Goal: Task Accomplishment & Management: Use online tool/utility

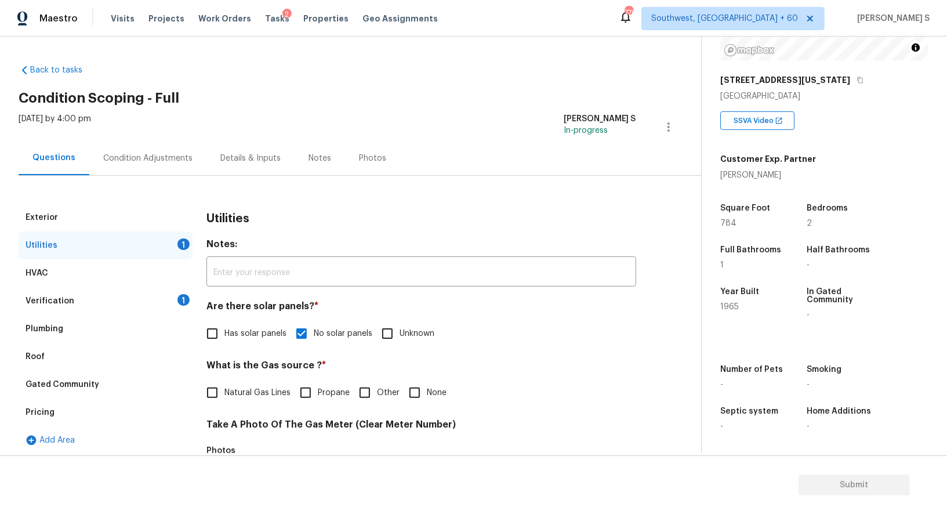
click at [143, 168] on div "Condition Adjustments" at bounding box center [147, 158] width 117 height 34
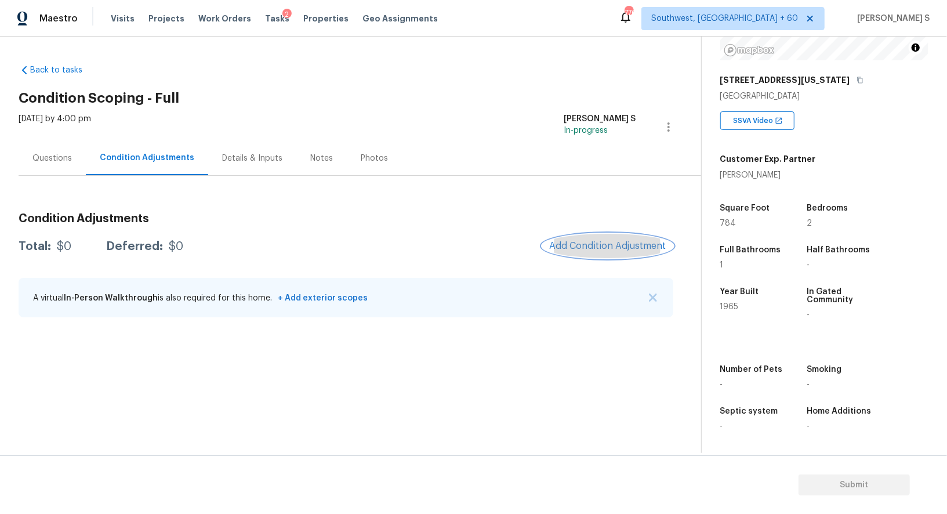
click at [607, 241] on span "Add Condition Adjustment" at bounding box center [607, 246] width 117 height 10
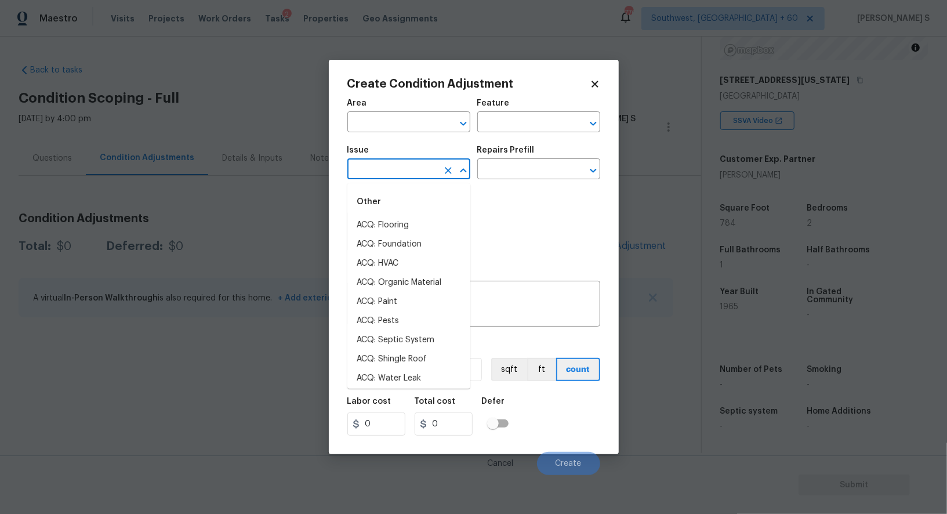
click at [426, 166] on input "text" at bounding box center [392, 170] width 90 height 18
type input "p"
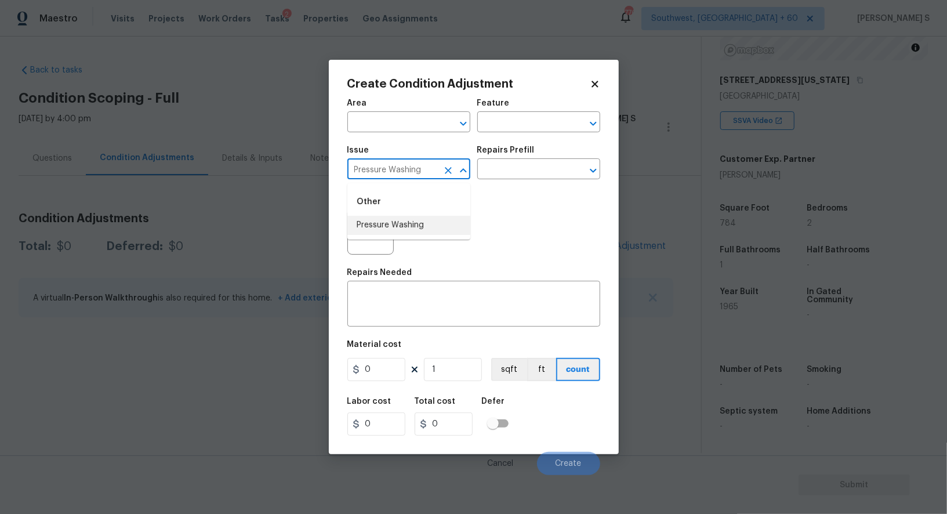
type input "Pressure Washing"
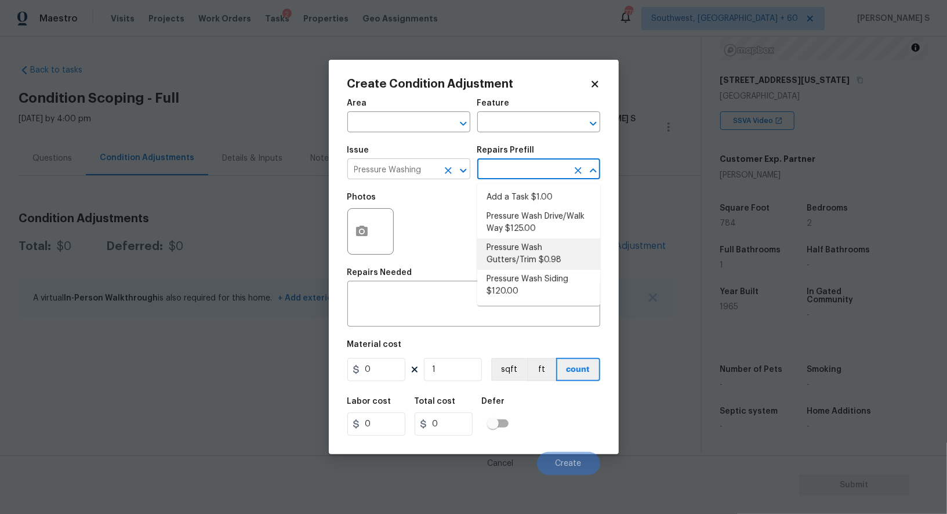
type input "Siding"
type textarea "Protect areas as needed for pressure washing. Pressure wash the gutters and tri…"
type input "0.98"
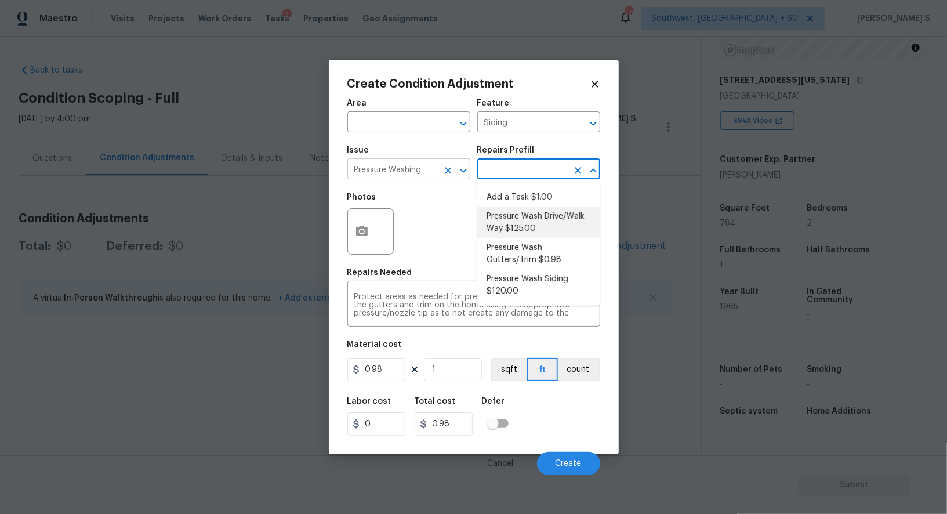
type textarea "Pressure wash the driveways/walkways as directed by the PM. Ensure that all deb…"
type input "125"
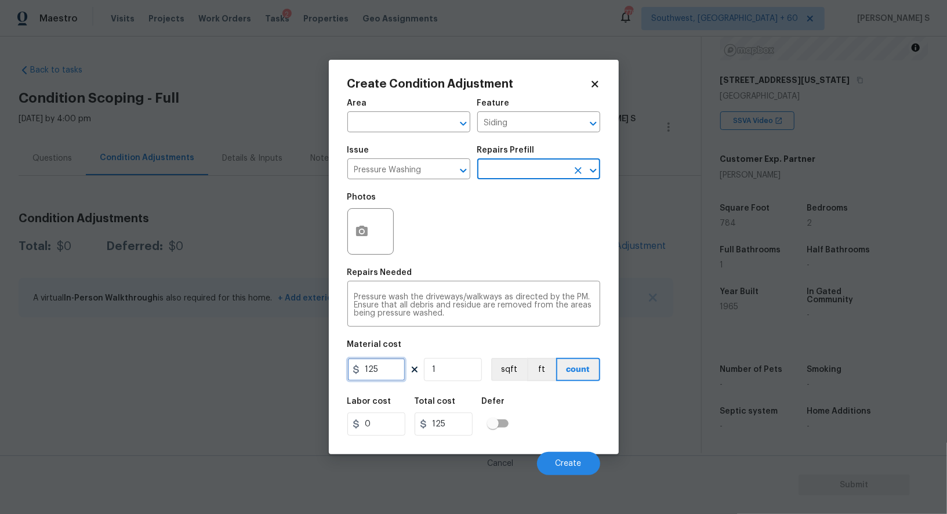
click at [385, 372] on input "125" at bounding box center [376, 369] width 58 height 23
type input "200"
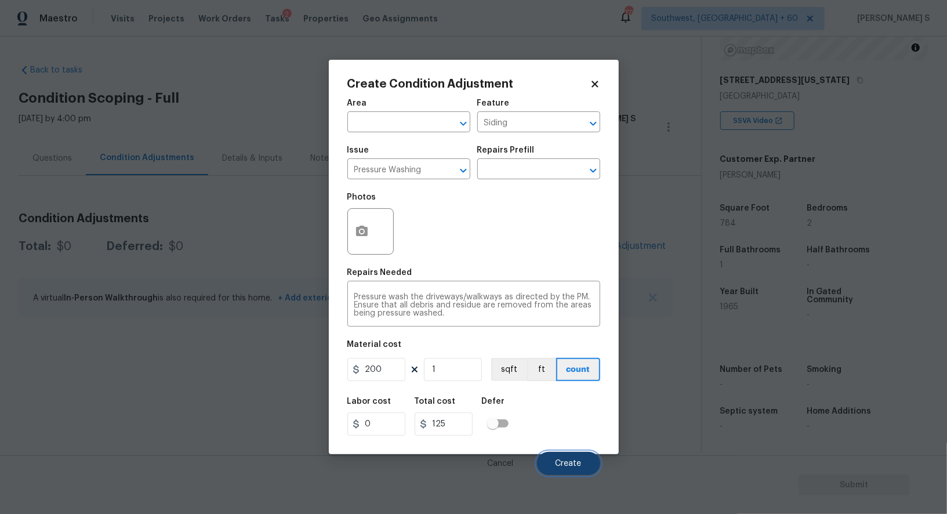
type input "200"
click at [583, 467] on button "Create" at bounding box center [568, 463] width 63 height 23
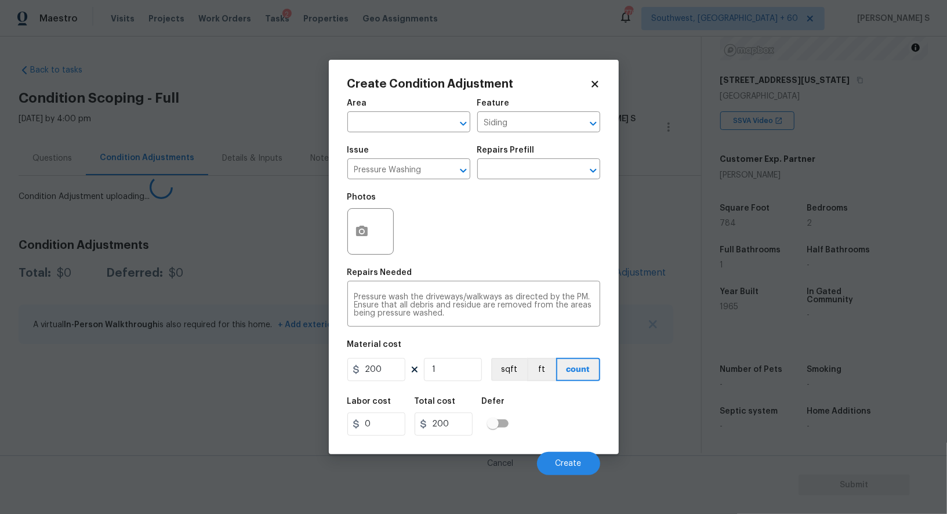
drag, startPoint x: 159, startPoint y: 396, endPoint x: 395, endPoint y: 256, distance: 274.0
click at [159, 396] on section "Back to tasks Condition Scoping - Full Mon, Sep 08 2025 by 4:00 pm Anbu Jebakum…" at bounding box center [360, 254] width 682 height 398
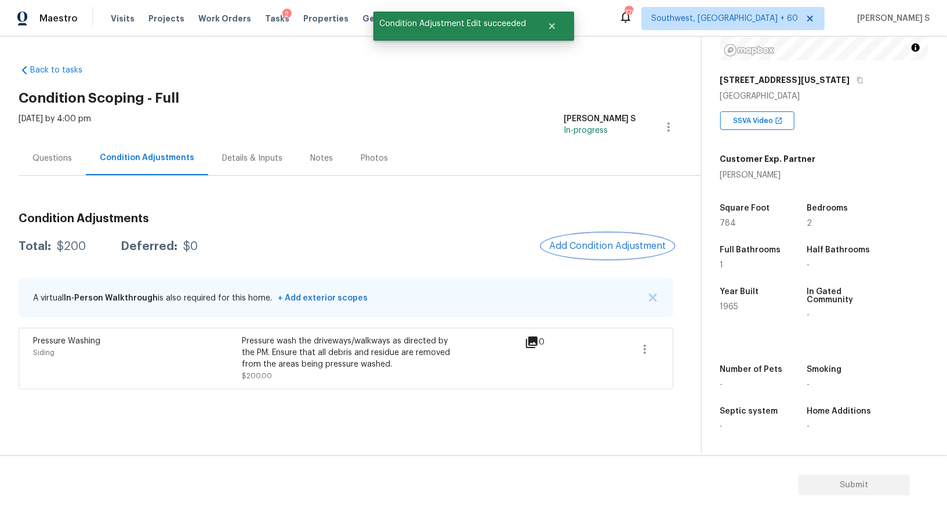
click at [599, 235] on button "Add Condition Adjustment" at bounding box center [607, 246] width 131 height 24
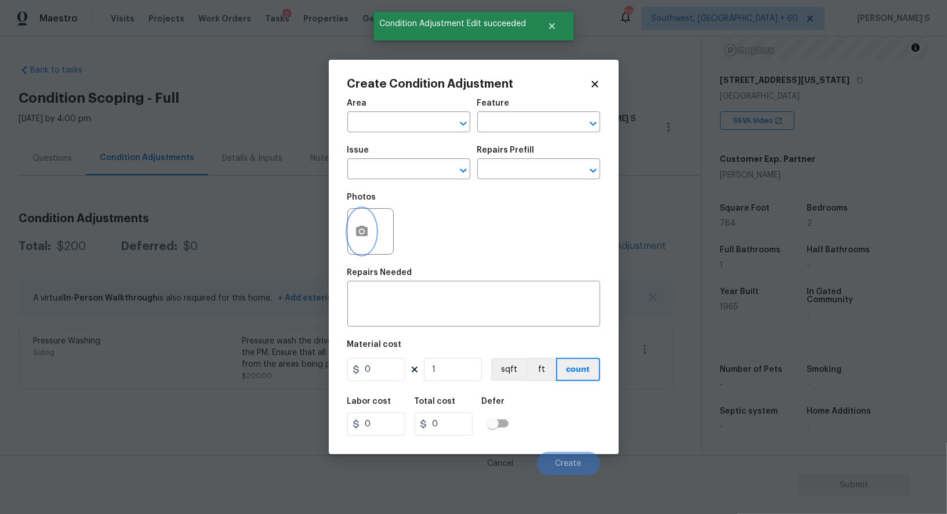
click at [358, 228] on icon "button" at bounding box center [362, 231] width 12 height 10
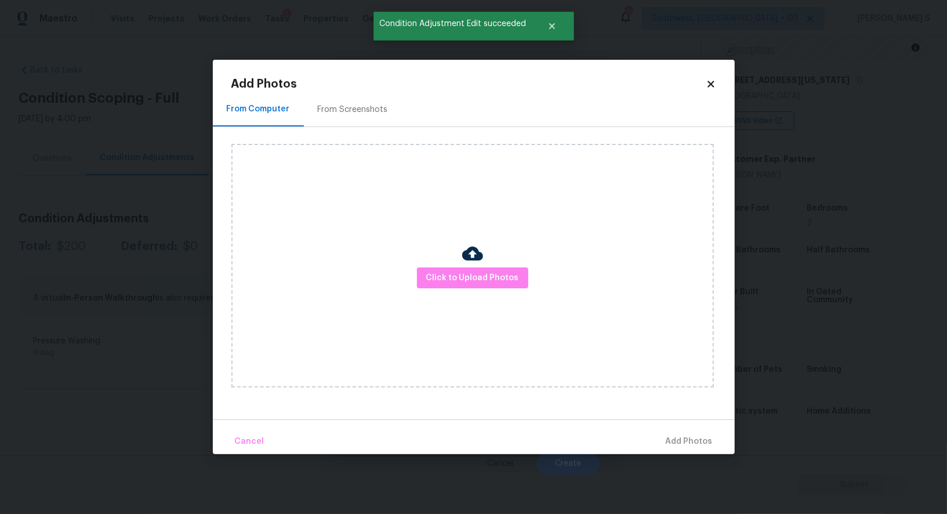
click at [358, 100] on div "From Screenshots" at bounding box center [353, 109] width 98 height 34
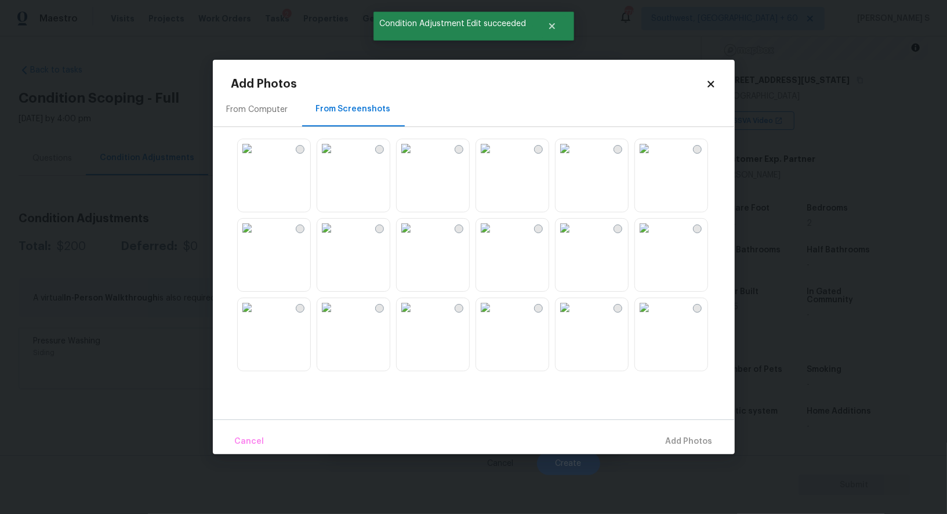
click at [574, 237] on img at bounding box center [564, 228] width 19 height 19
click at [653, 237] on img at bounding box center [644, 228] width 19 height 19
click at [415, 237] on img at bounding box center [406, 228] width 19 height 19
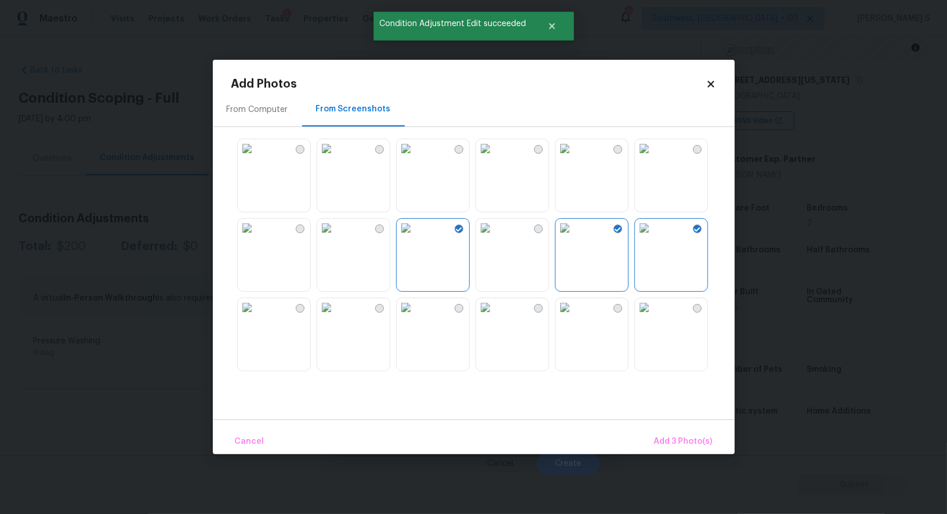
click at [336, 315] on img at bounding box center [326, 307] width 19 height 19
click at [336, 158] on img at bounding box center [326, 148] width 19 height 19
click at [495, 158] on img at bounding box center [485, 148] width 19 height 19
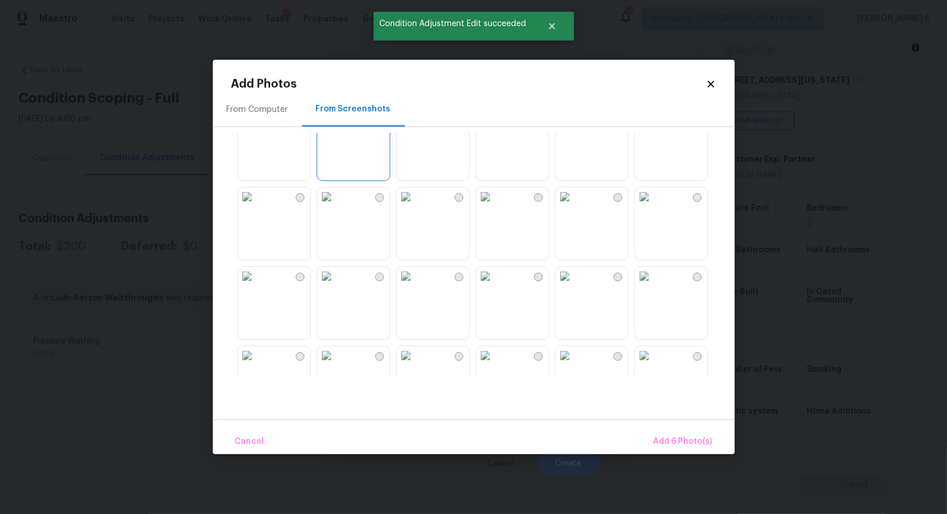
scroll to position [490, 0]
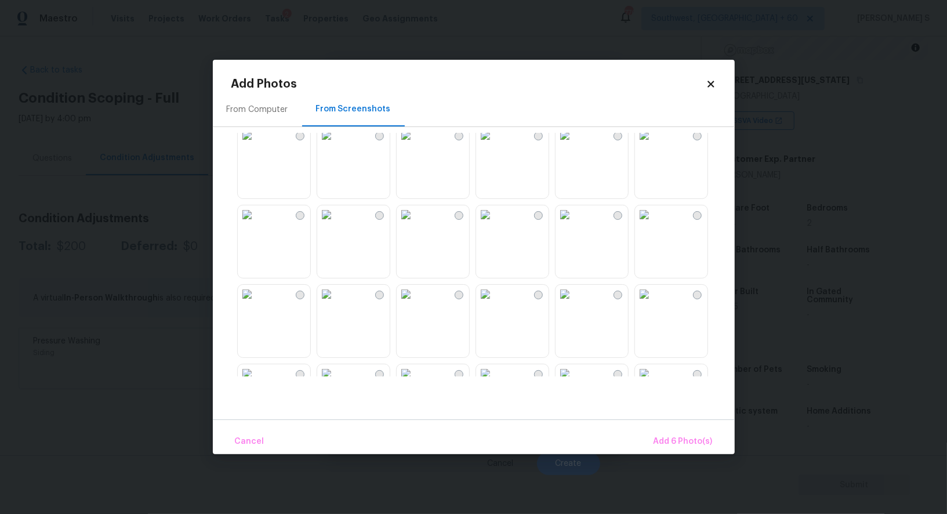
drag, startPoint x: 362, startPoint y: 338, endPoint x: 410, endPoint y: 338, distance: 48.7
click at [336, 303] on img at bounding box center [326, 294] width 19 height 19
click at [684, 438] on span "Add 7 Photo(s)" at bounding box center [682, 441] width 59 height 14
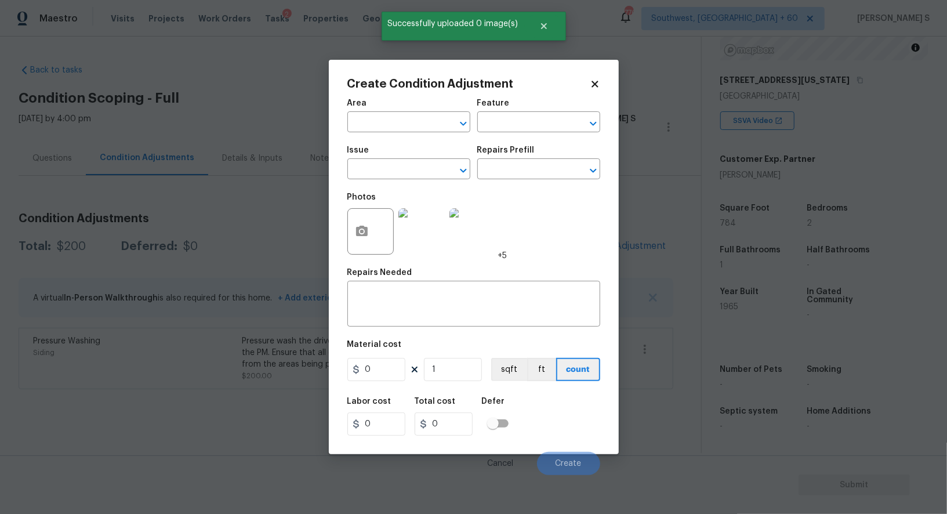
click at [399, 191] on div "Photos +5" at bounding box center [427, 223] width 160 height 75
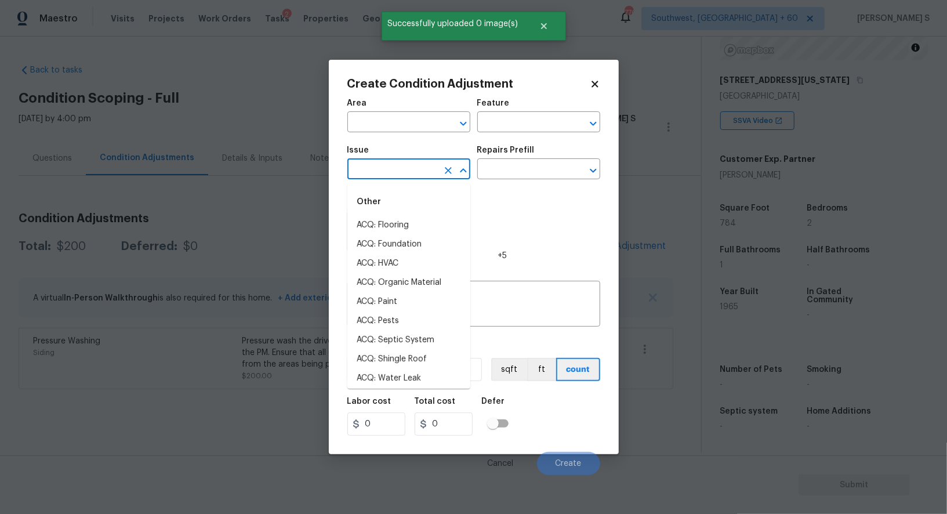
click at [399, 179] on input "text" at bounding box center [392, 170] width 90 height 18
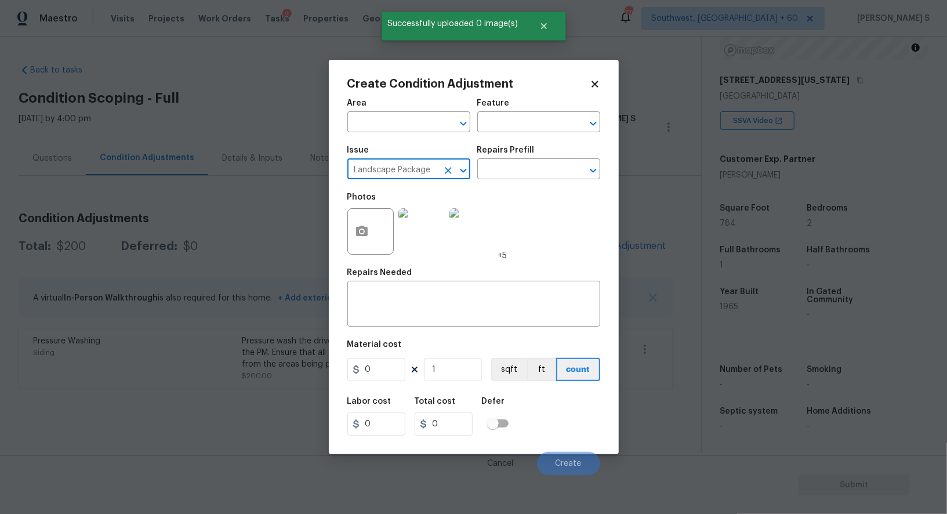
type input "Landscape Package"
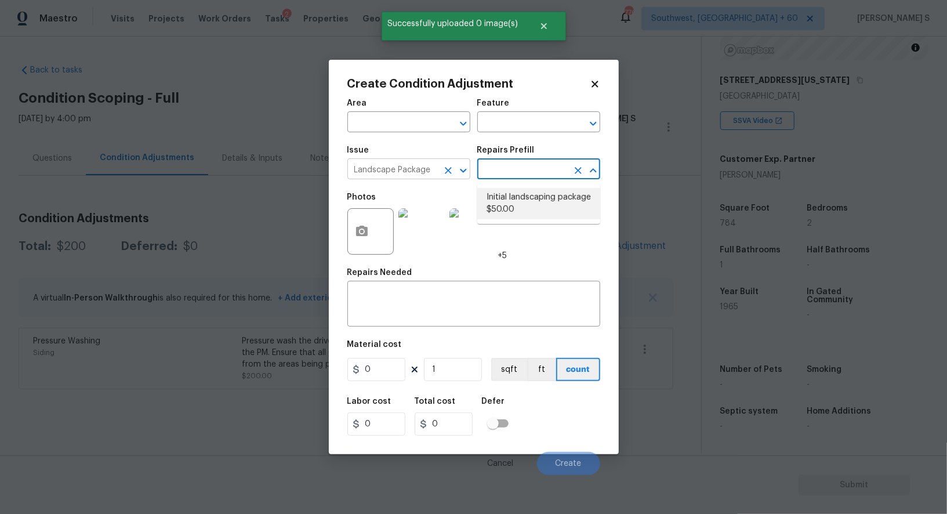
type input "Home Readiness Packages"
type textarea "Mowing of grass up to 6" in height. Mow, edge along driveways & sidewalks, trim…"
type input "50"
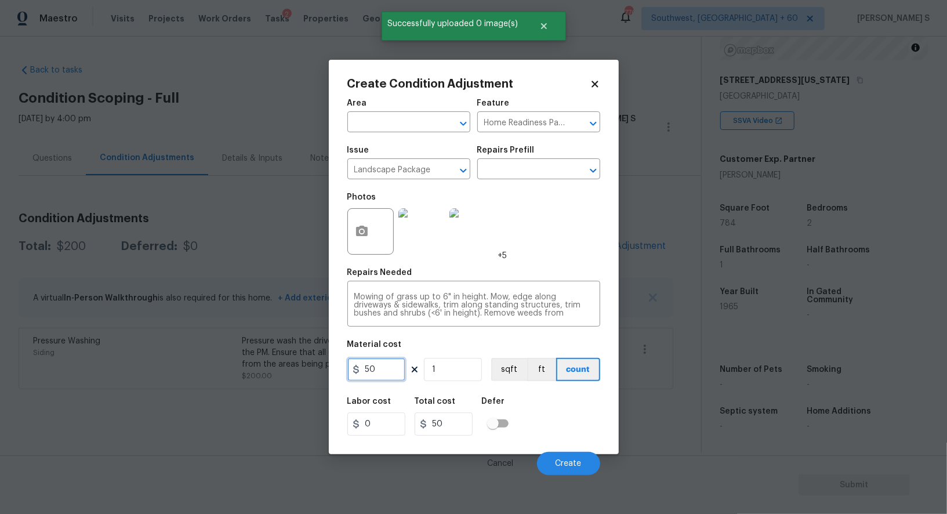
click at [386, 366] on input "50" at bounding box center [376, 369] width 58 height 23
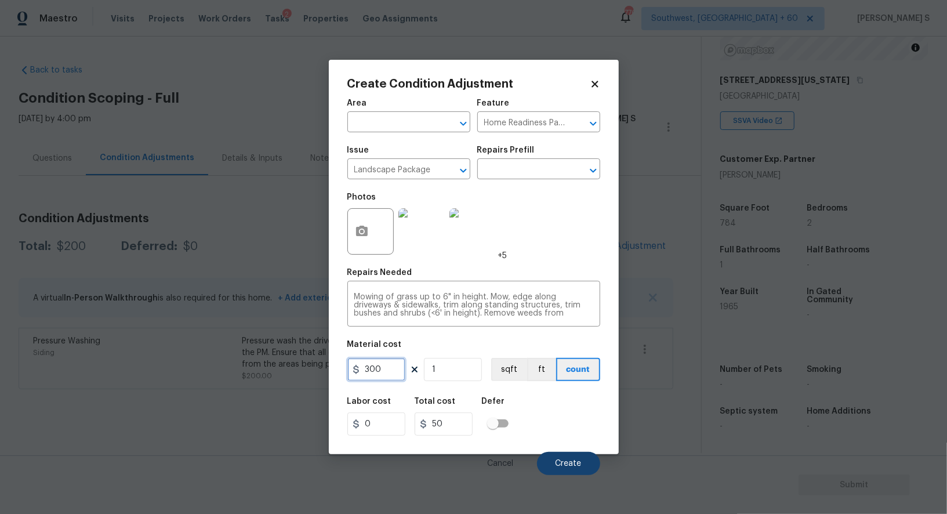
type input "300"
click at [572, 460] on span "Create" at bounding box center [568, 463] width 26 height 9
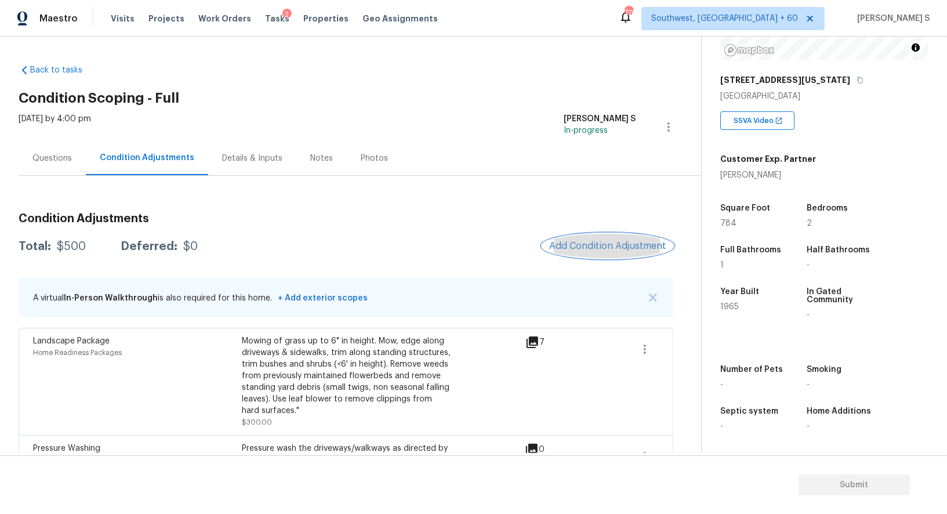
click at [575, 249] on span "Add Condition Adjustment" at bounding box center [607, 246] width 117 height 10
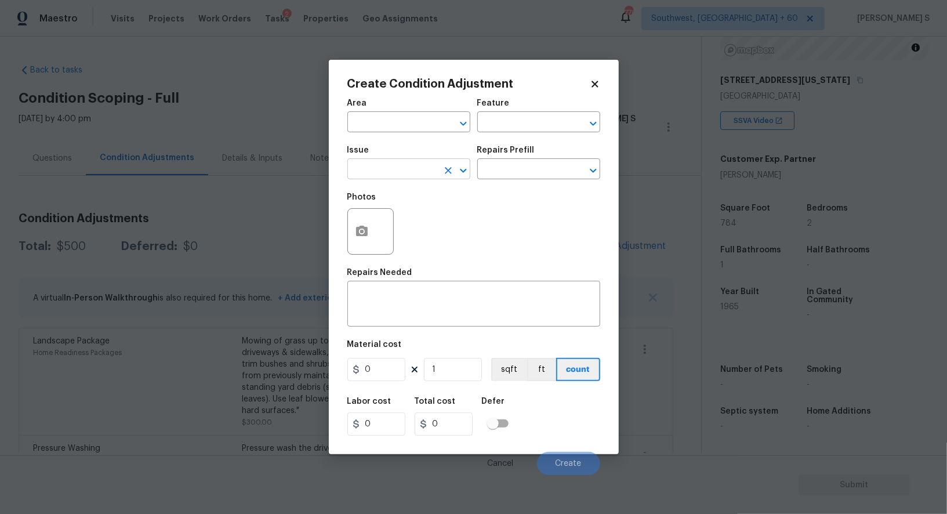
click at [387, 168] on input "text" at bounding box center [392, 170] width 90 height 18
type input "ACQ: Paint"
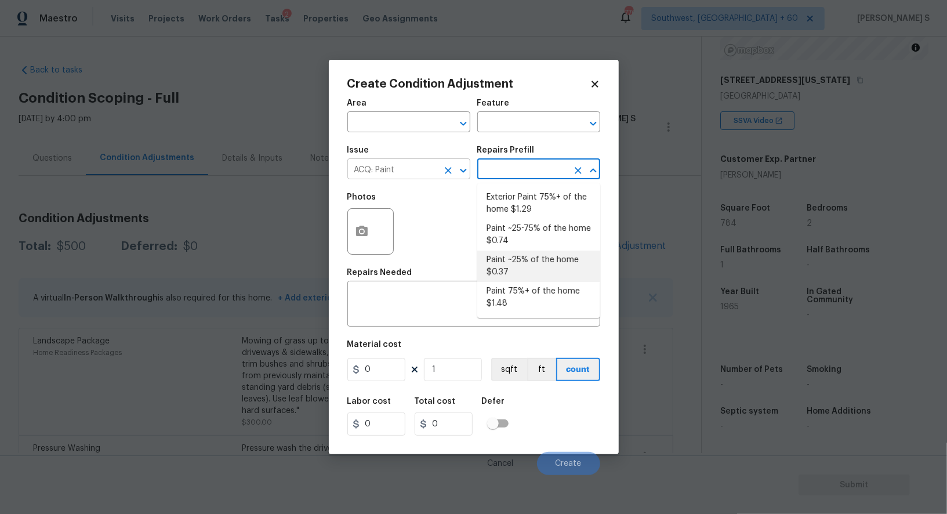
type input "Acquisition"
type textarea "Acquisition Scope: ~25% of the home needs interior paint"
type input "0.37"
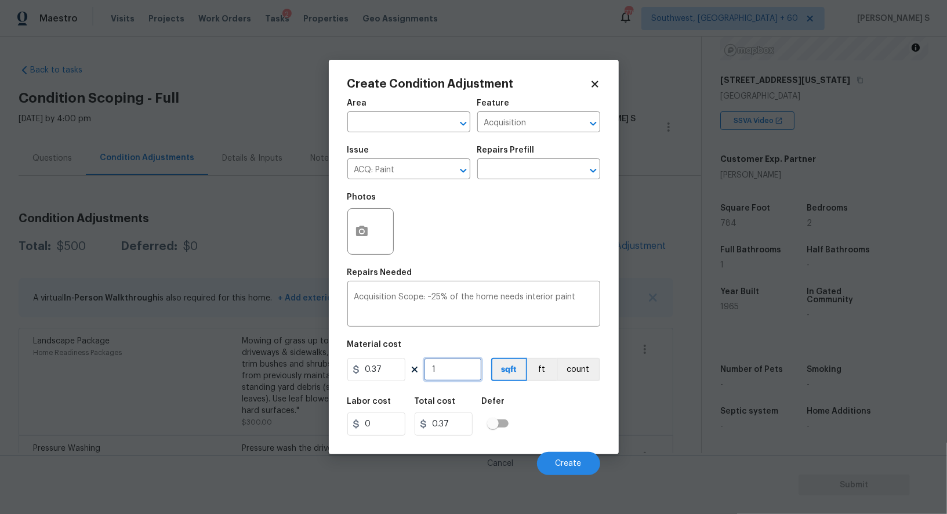
click at [467, 369] on input "1" at bounding box center [453, 369] width 58 height 23
click at [450, 365] on input "1" at bounding box center [453, 369] width 58 height 23
type input "11"
type input "4.07"
type input "110"
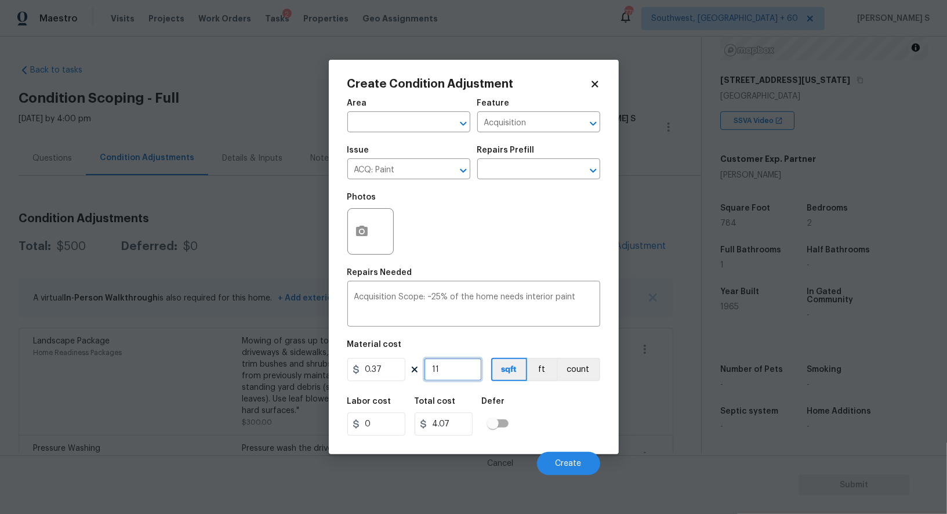
type input "40.7"
type input "1100"
type input "407"
type input "1100"
click at [538, 425] on div "Labor cost 0 Total cost 407 Defer" at bounding box center [473, 416] width 253 height 52
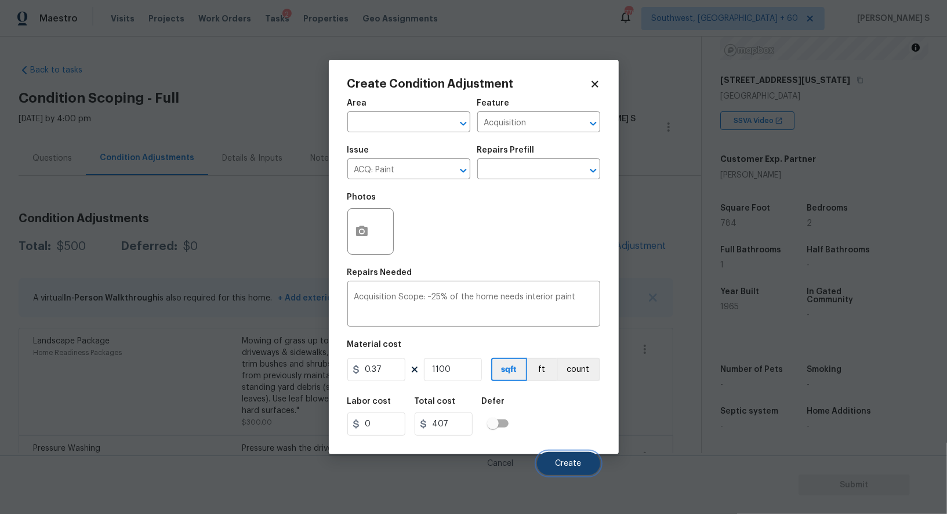
click at [568, 467] on span "Create" at bounding box center [568, 463] width 26 height 9
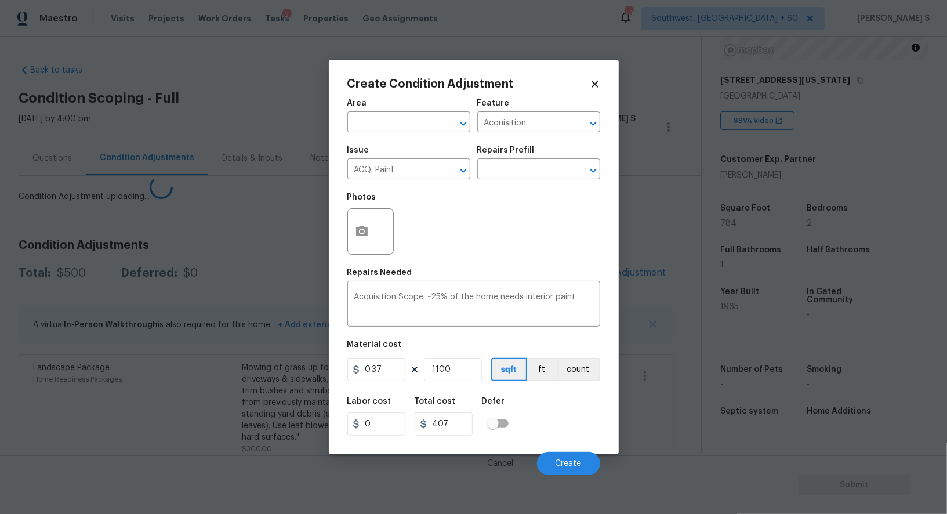
click at [0, 438] on body "Maestro Visits Projects Work Orders Tasks 2 Properties Geo Assignments 776 Sout…" at bounding box center [473, 257] width 947 height 514
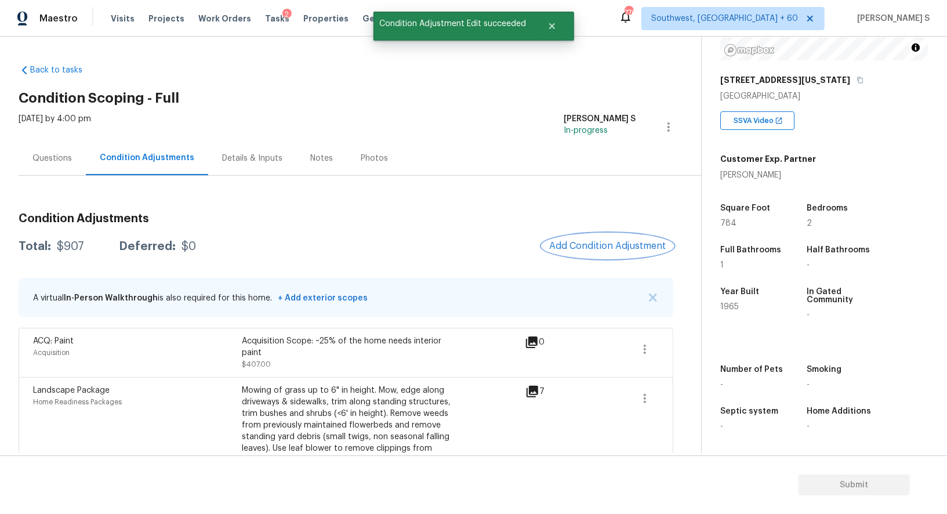
click at [594, 248] on span "Add Condition Adjustment" at bounding box center [607, 246] width 117 height 10
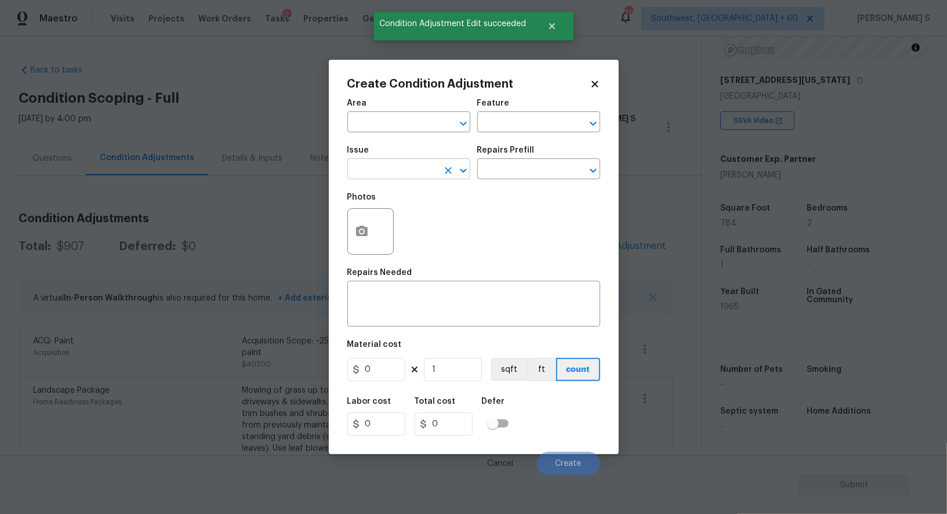
click at [365, 173] on input "text" at bounding box center [392, 170] width 90 height 18
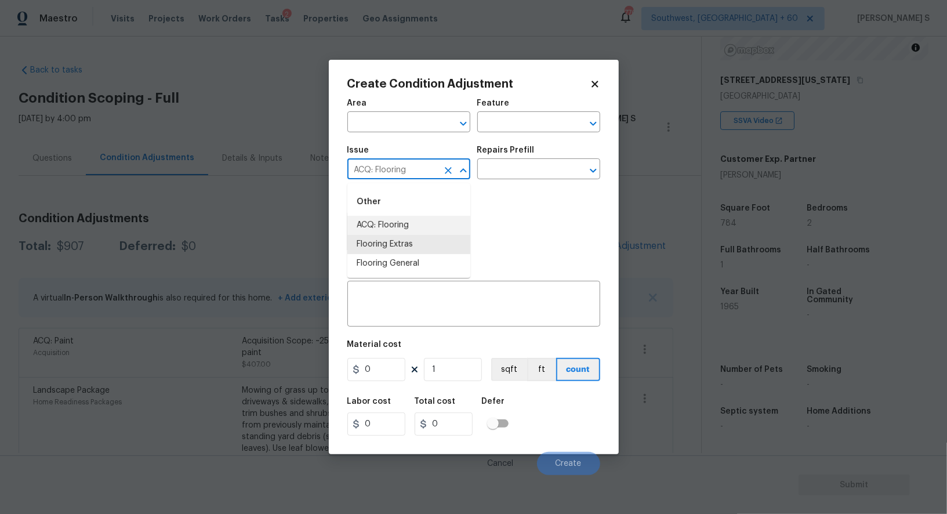
type input "ACQ: Flooring"
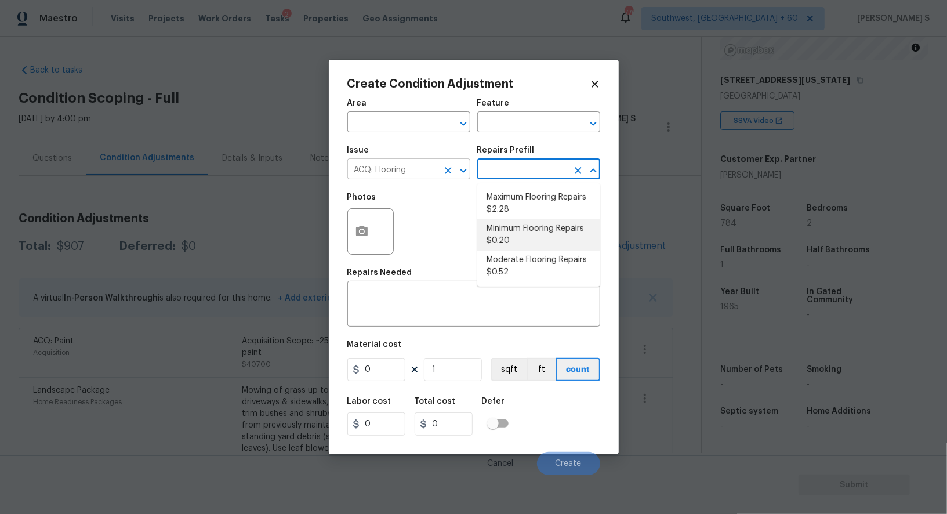
type input "Acquisition"
type textarea "Acquisition Scope: Minimum flooring repairs"
type input "0.2"
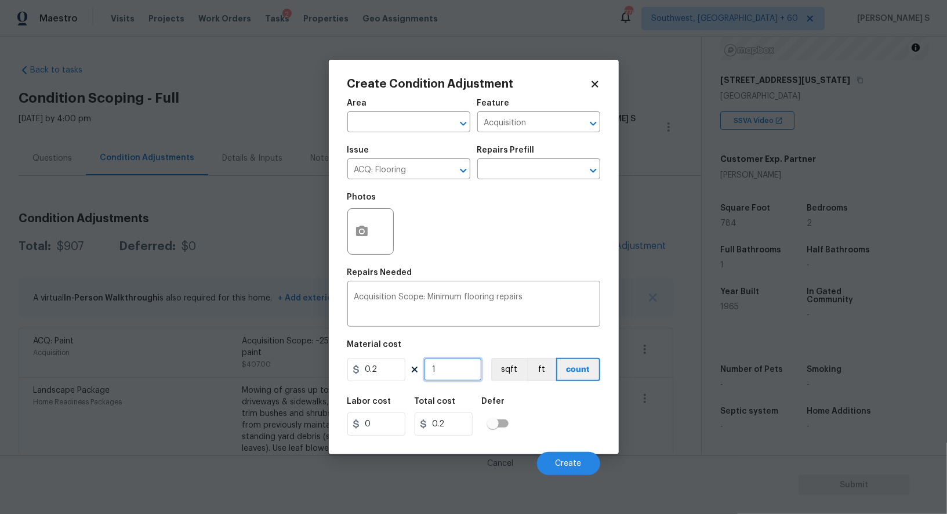
click at [467, 365] on input "1" at bounding box center [453, 369] width 58 height 23
paste input "100"
type input "1100"
type input "220"
type input "1100"
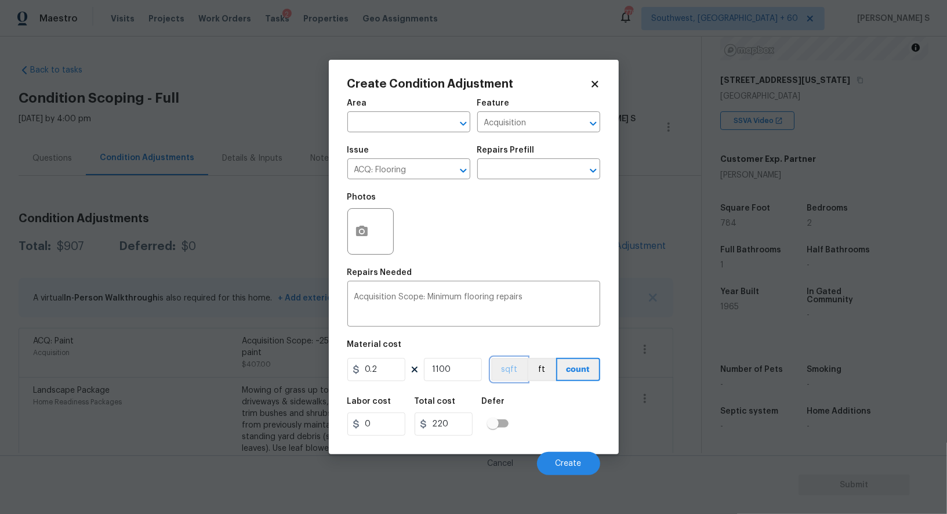
click at [504, 375] on button "sqft" at bounding box center [509, 369] width 36 height 23
click at [536, 435] on div "Labor cost 0 Total cost 220 Defer" at bounding box center [473, 416] width 253 height 52
click at [565, 463] on span "Create" at bounding box center [568, 463] width 26 height 9
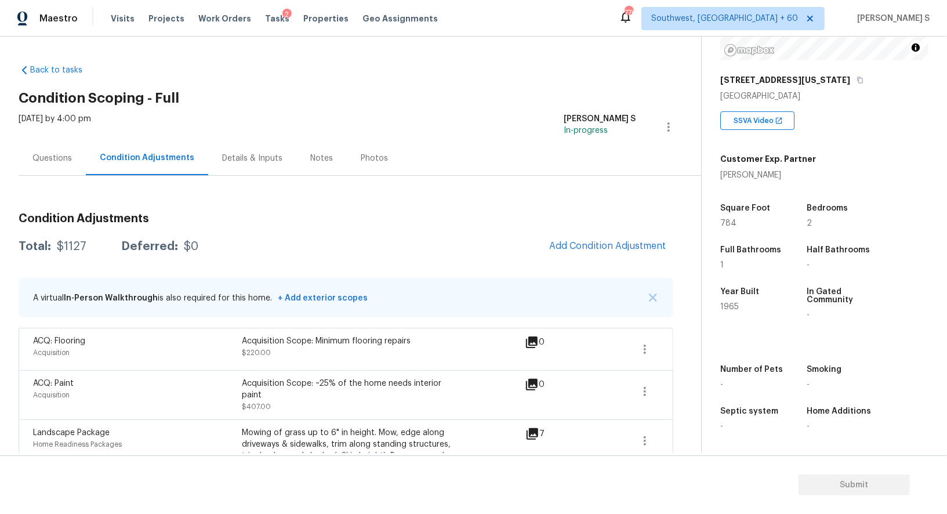
scroll to position [137, 0]
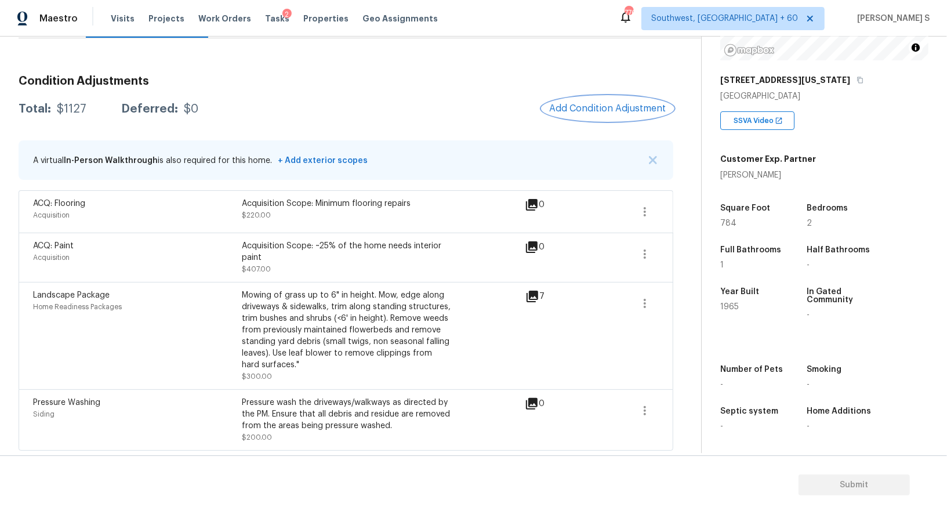
click at [588, 112] on span "Add Condition Adjustment" at bounding box center [607, 108] width 117 height 10
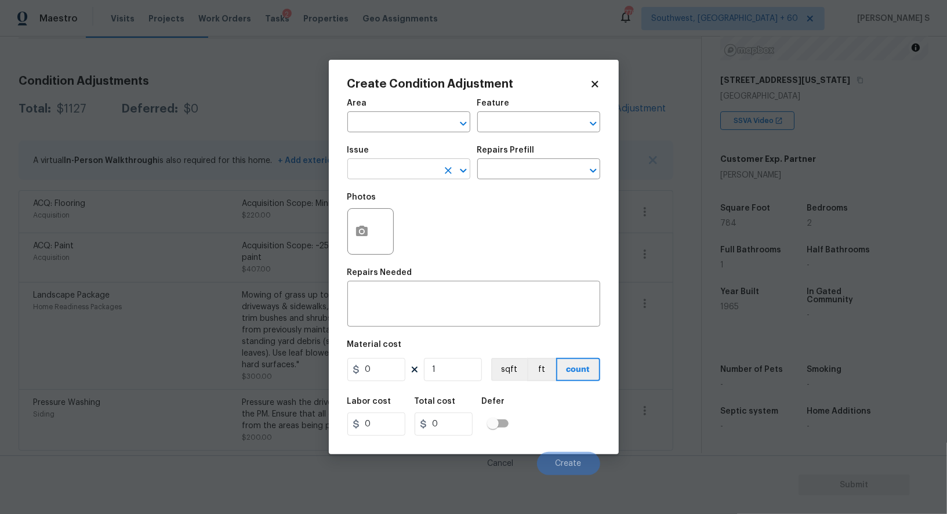
click at [407, 165] on input "text" at bounding box center [392, 170] width 90 height 18
type input "ACQ: HVAC"
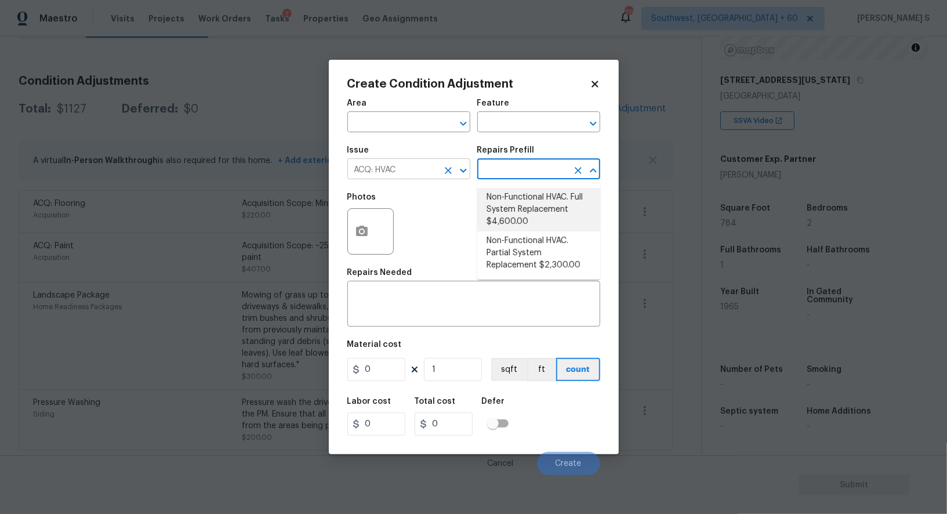
type input "Acquisition"
type textarea "Acquisition Scope: Full System Replacement"
type input "4600"
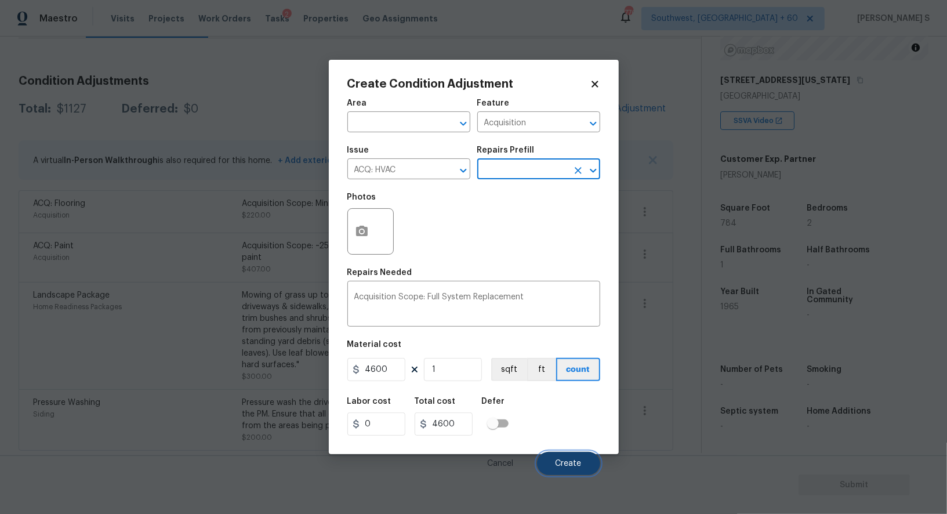
click at [583, 467] on button "Create" at bounding box center [568, 463] width 63 height 23
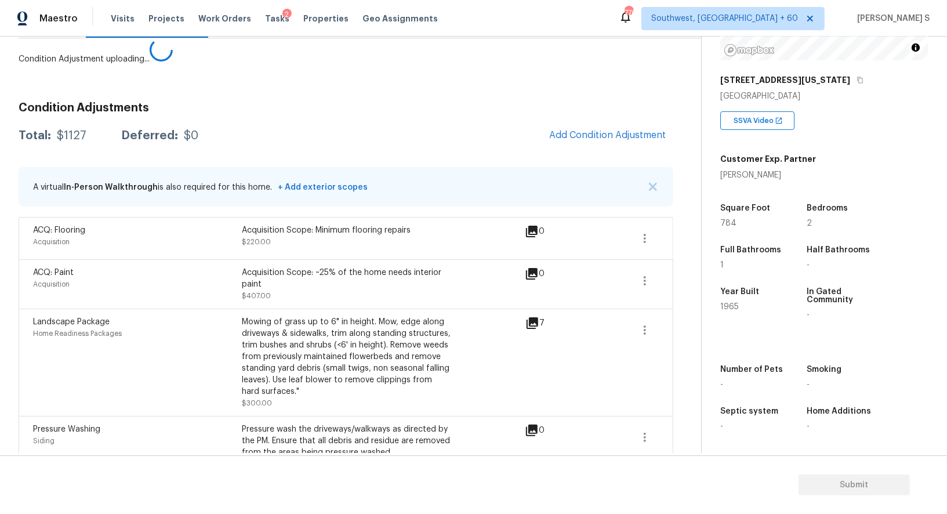
click at [219, 366] on body "Maestro Visits Projects Work Orders Tasks 2 Properties Geo Assignments 776 Sout…" at bounding box center [473, 257] width 947 height 514
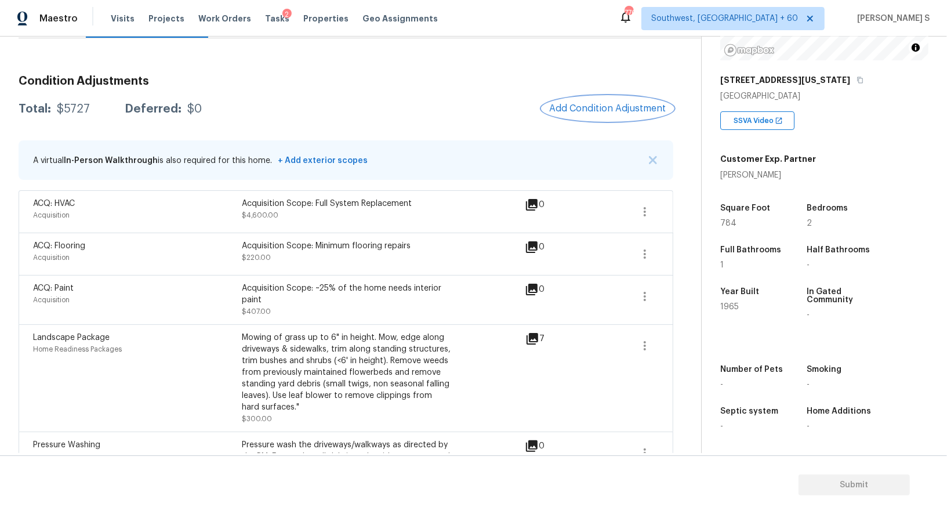
scroll to position [180, 0]
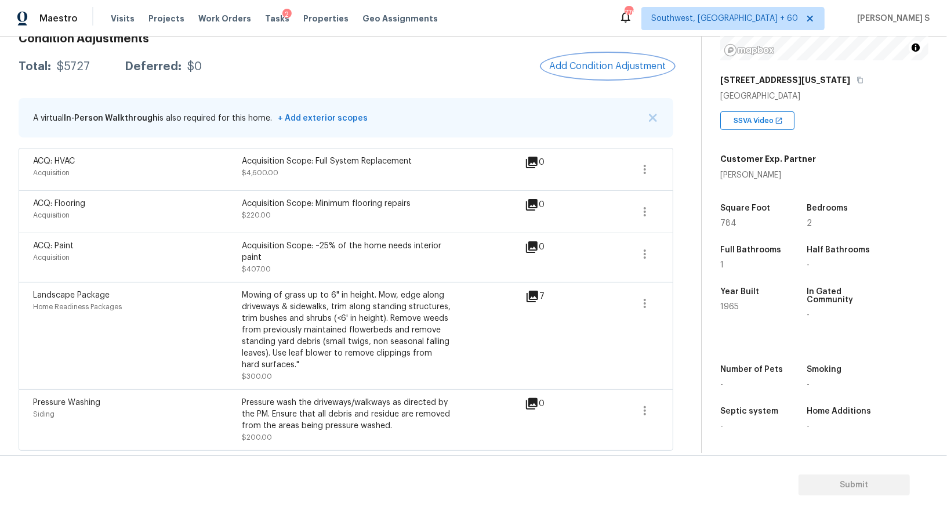
click at [566, 68] on span "Add Condition Adjustment" at bounding box center [607, 66] width 117 height 10
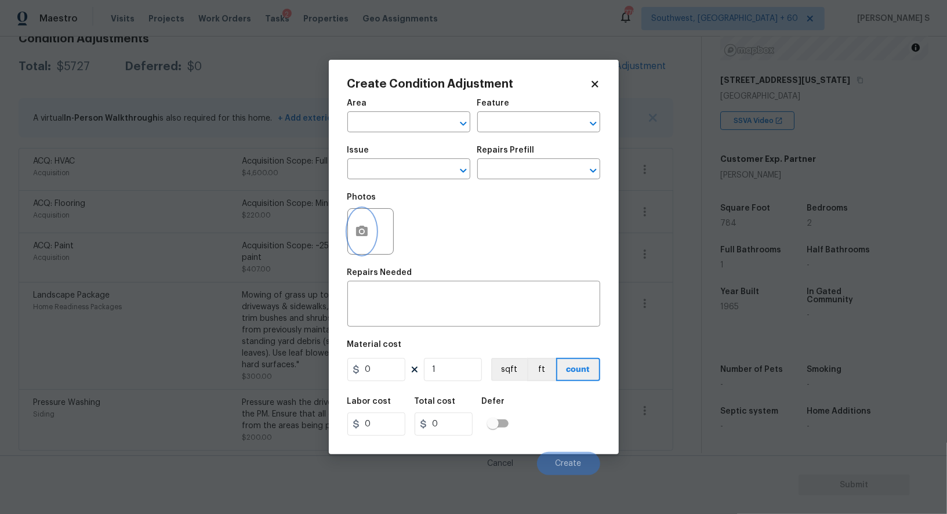
click at [370, 230] on button "button" at bounding box center [362, 231] width 28 height 45
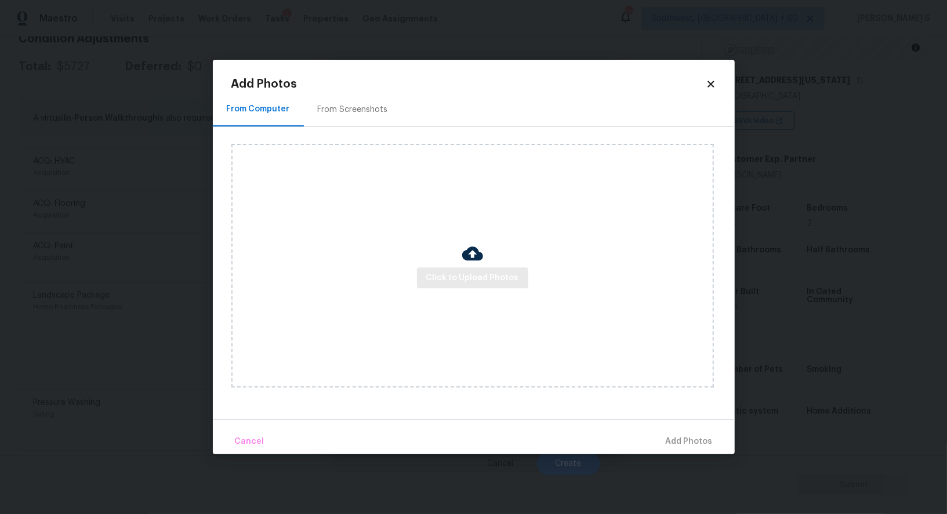
click at [450, 267] on div "Click to Upload Photos" at bounding box center [472, 265] width 482 height 243
click at [450, 267] on button "Click to Upload Photos" at bounding box center [472, 277] width 111 height 21
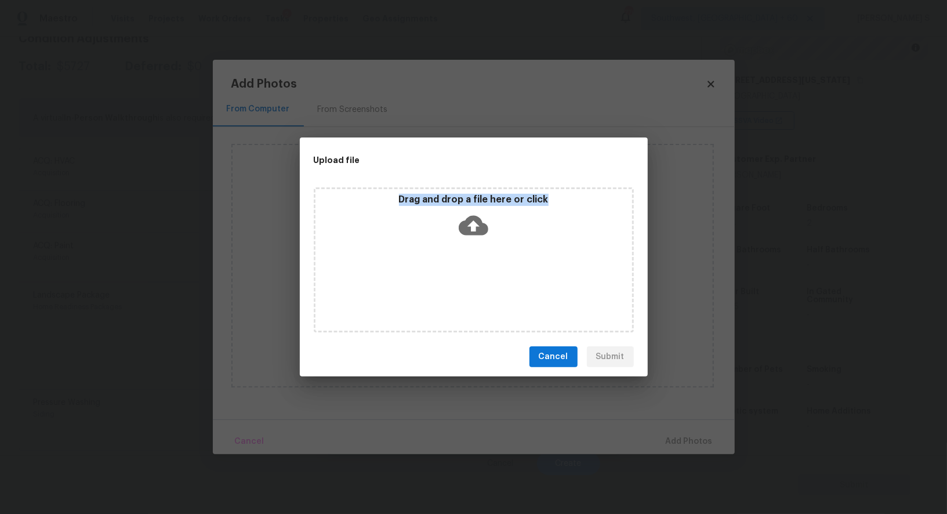
click at [450, 267] on div "Drag and drop a file here or click" at bounding box center [474, 259] width 320 height 145
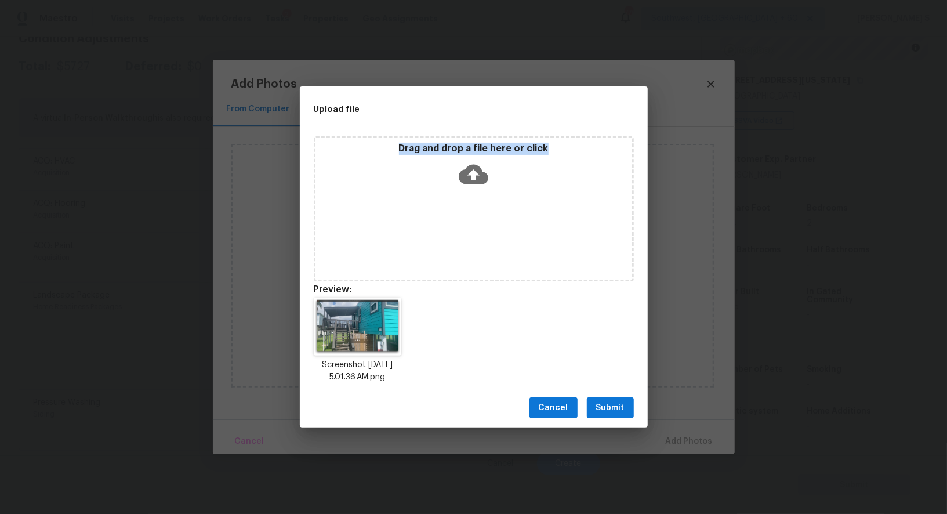
click at [615, 403] on span "Submit" at bounding box center [610, 408] width 28 height 14
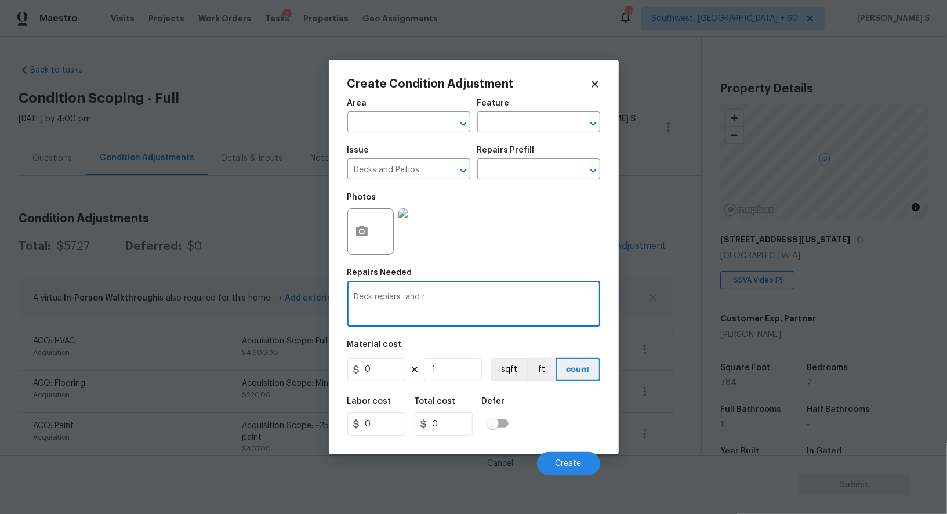
scroll to position [159, 0]
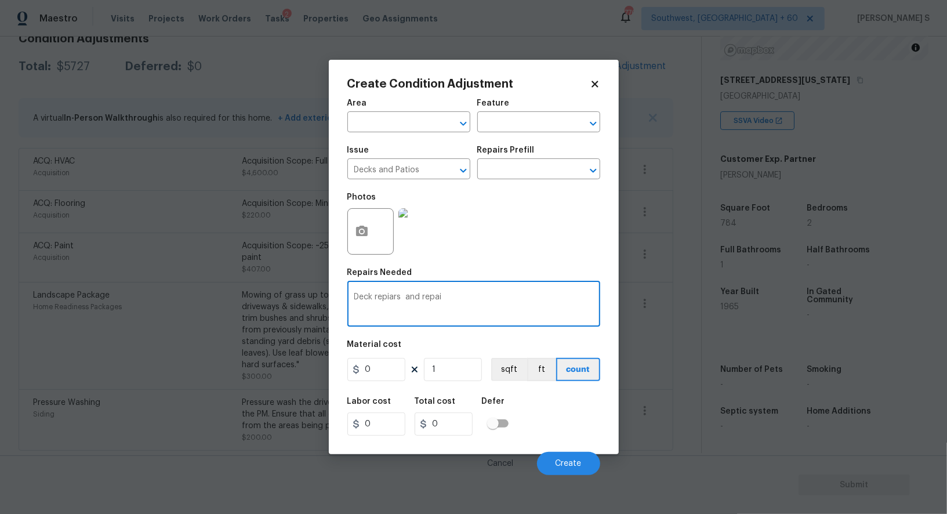
type textarea "Deck repiars and repai"
click at [401, 165] on input "Decks and Patios" at bounding box center [392, 170] width 90 height 18
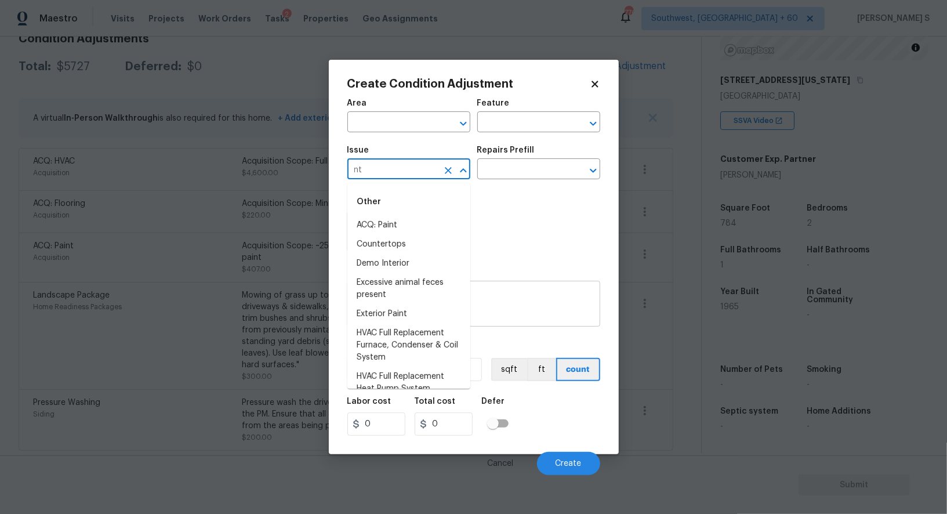
type input "Decks and Patios"
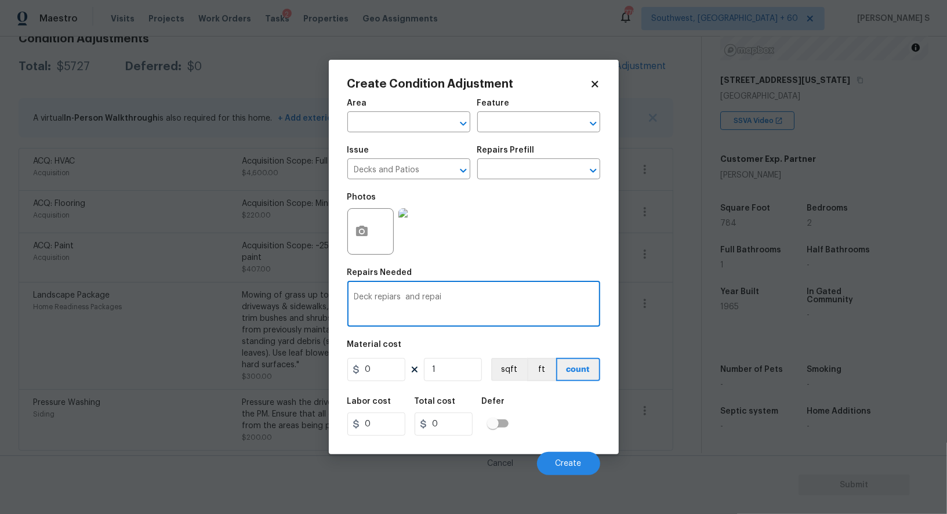
click at [537, 295] on textarea "Deck repiars and repai" at bounding box center [473, 305] width 239 height 24
type textarea "Deck repiars and repaint"
click at [389, 376] on input "0" at bounding box center [376, 369] width 58 height 23
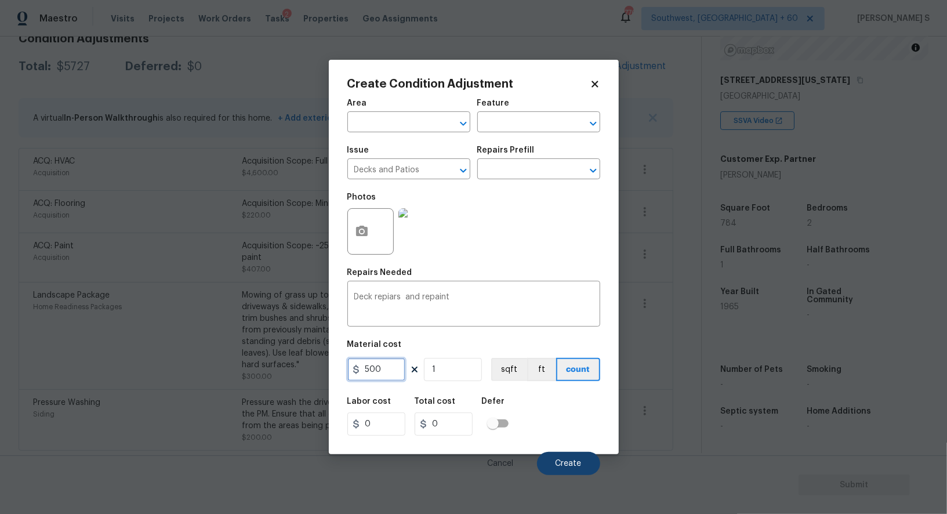
type input "500"
click at [580, 467] on span "Create" at bounding box center [568, 463] width 26 height 9
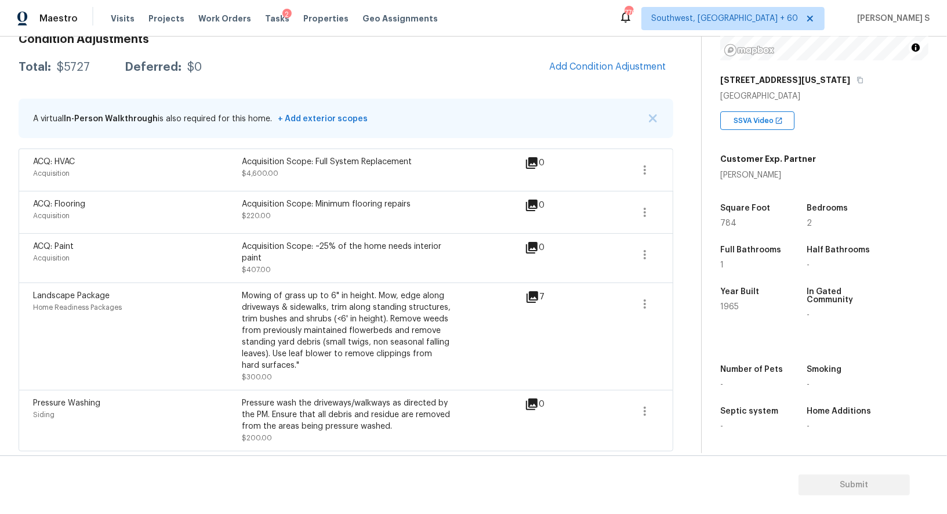
click at [47, 467] on body "Maestro Visits Projects Work Orders Tasks 2 Properties Geo Assignments 776 Sout…" at bounding box center [473, 257] width 947 height 514
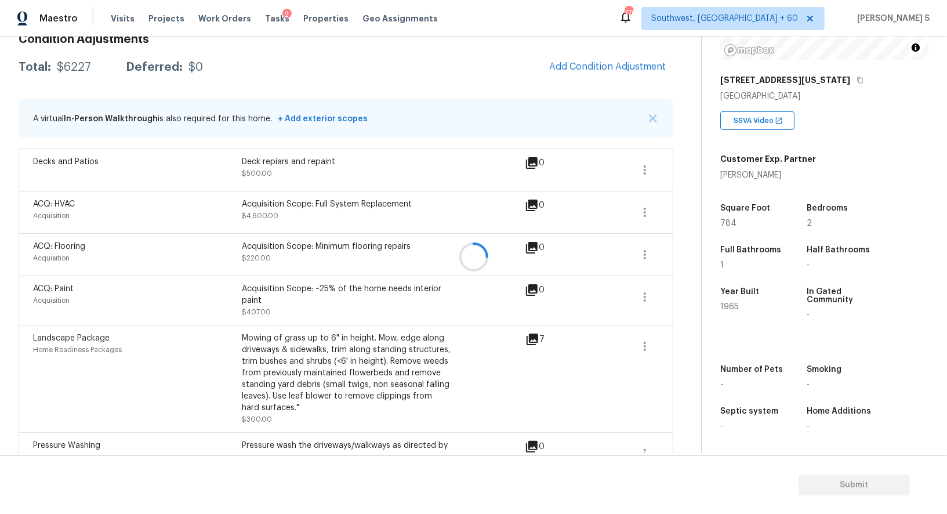
scroll to position [180, 0]
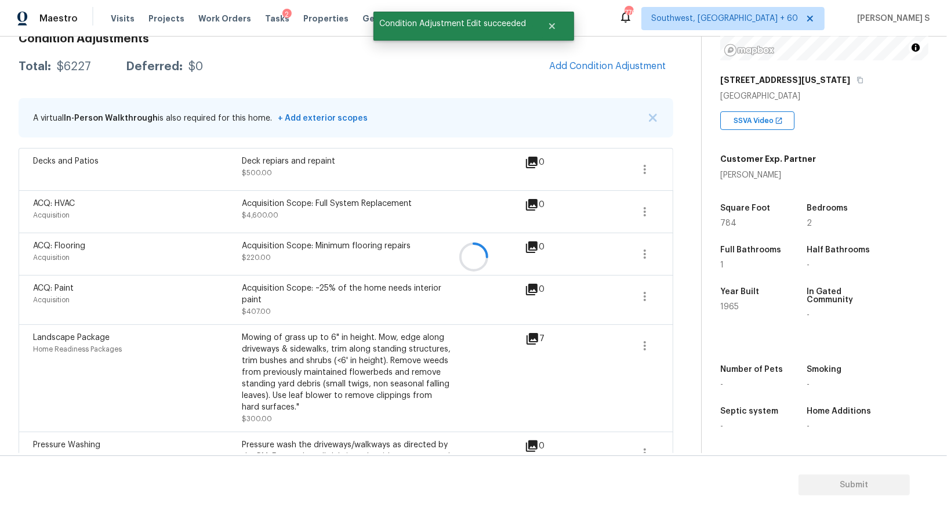
click at [645, 170] on div at bounding box center [473, 257] width 947 height 514
click at [642, 164] on icon "button" at bounding box center [645, 169] width 14 height 14
click at [686, 164] on div "Edit" at bounding box center [711, 167] width 90 height 12
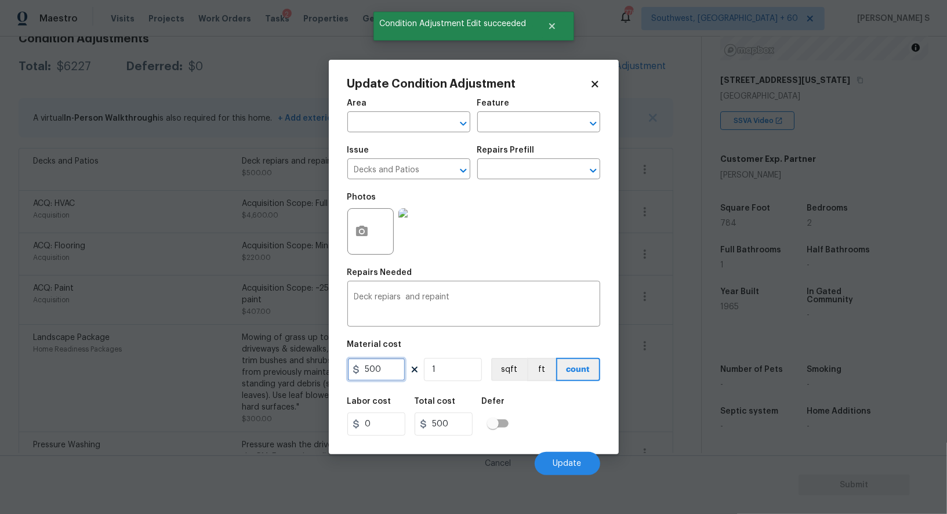
click at [397, 371] on input "500" at bounding box center [376, 369] width 58 height 23
type input "800"
click at [566, 434] on div "Labor cost 0 Total cost 800 Defer" at bounding box center [473, 416] width 253 height 52
click at [585, 466] on button "Update" at bounding box center [568, 463] width 66 height 23
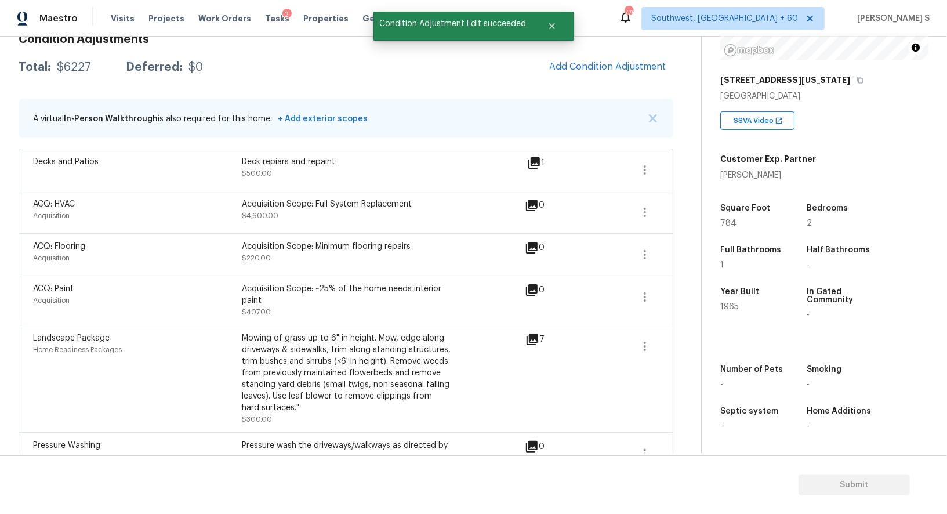
click at [55, 454] on body "Maestro Visits Projects Work Orders Tasks 2 Properties Geo Assignments 776 Sout…" at bounding box center [473, 257] width 947 height 514
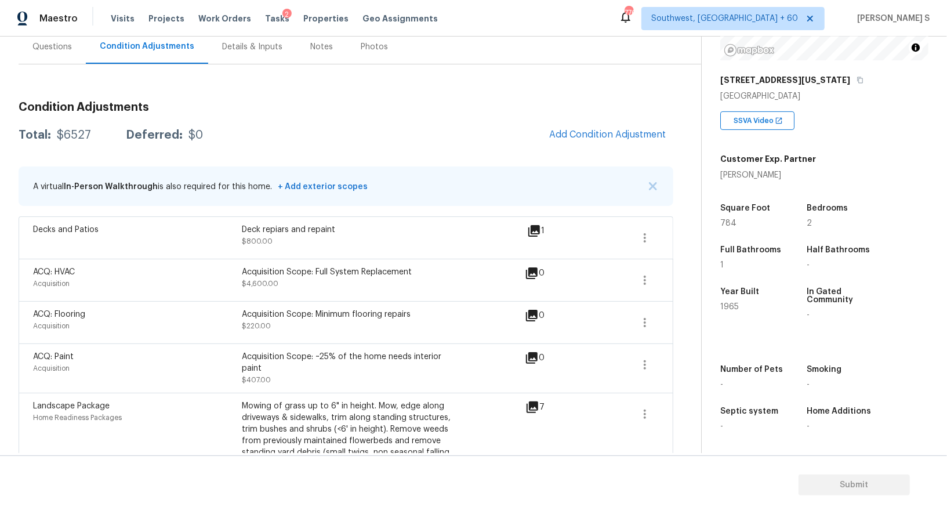
scroll to position [0, 0]
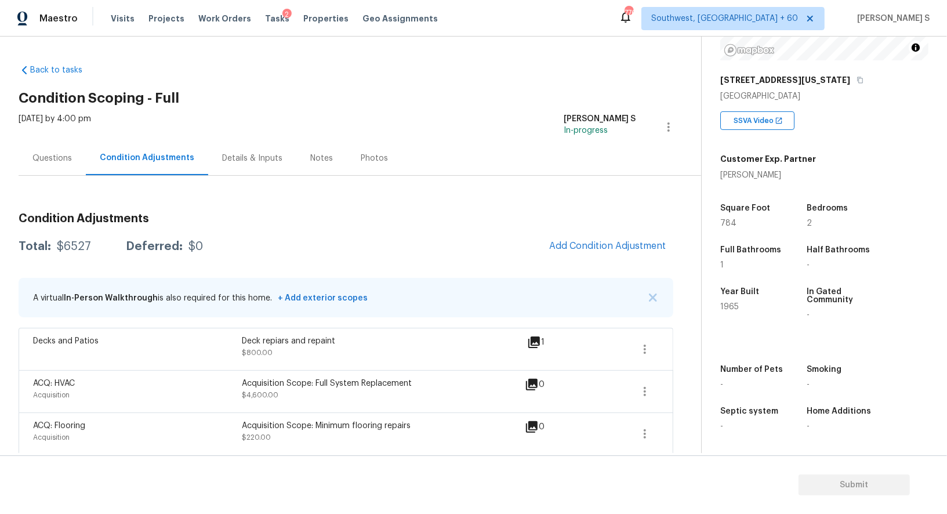
click at [74, 242] on div "$6527" at bounding box center [74, 247] width 34 height 12
copy div "6527"
click at [74, 150] on div "Questions" at bounding box center [52, 158] width 67 height 34
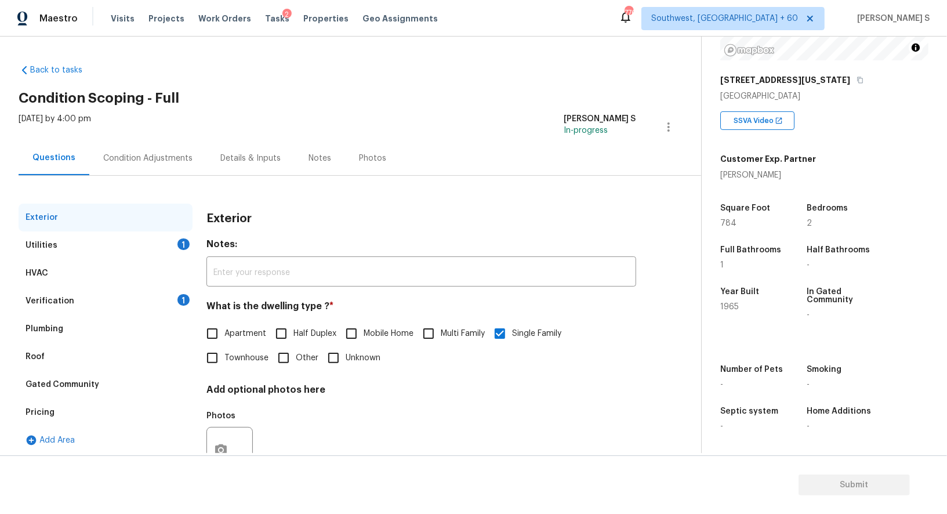
scroll to position [44, 0]
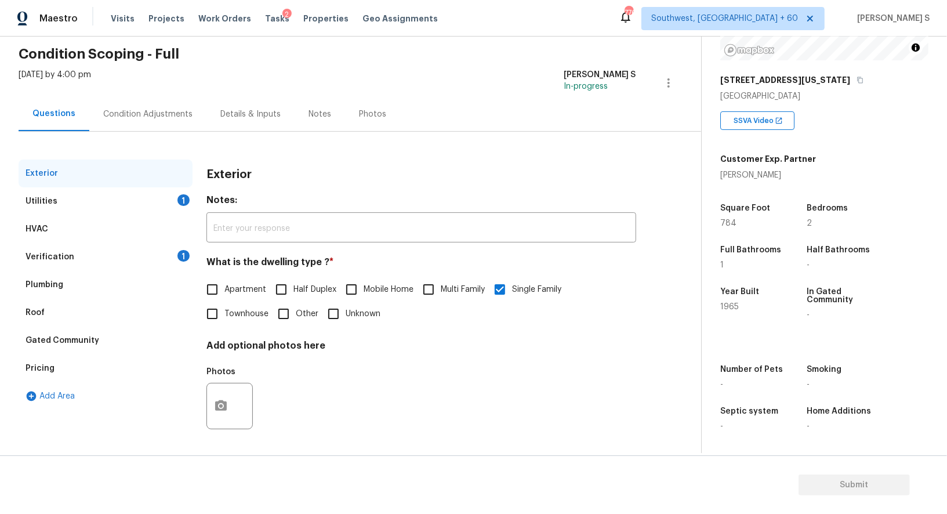
click at [177, 243] on div "Verification 1" at bounding box center [106, 257] width 174 height 28
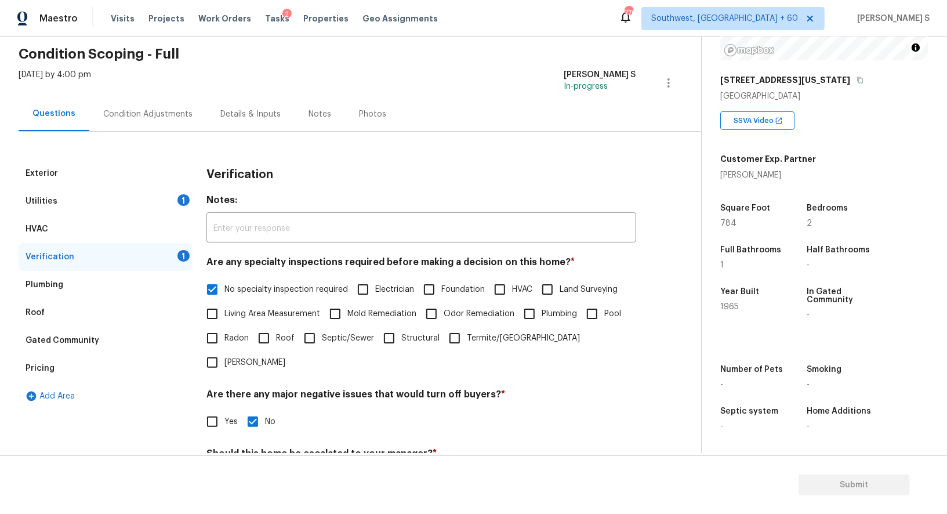
scroll to position [148, 0]
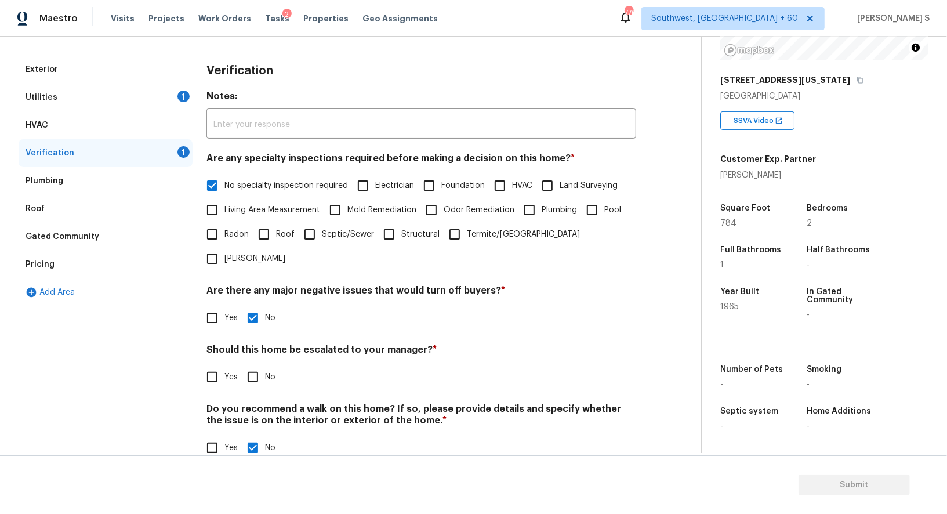
click at [253, 365] on input "No" at bounding box center [253, 377] width 24 height 24
checkbox input "true"
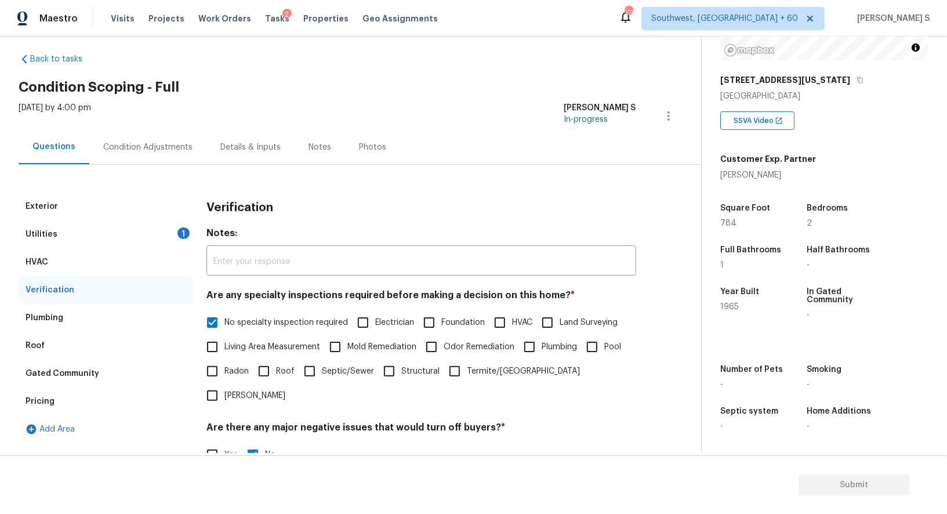
scroll to position [0, 0]
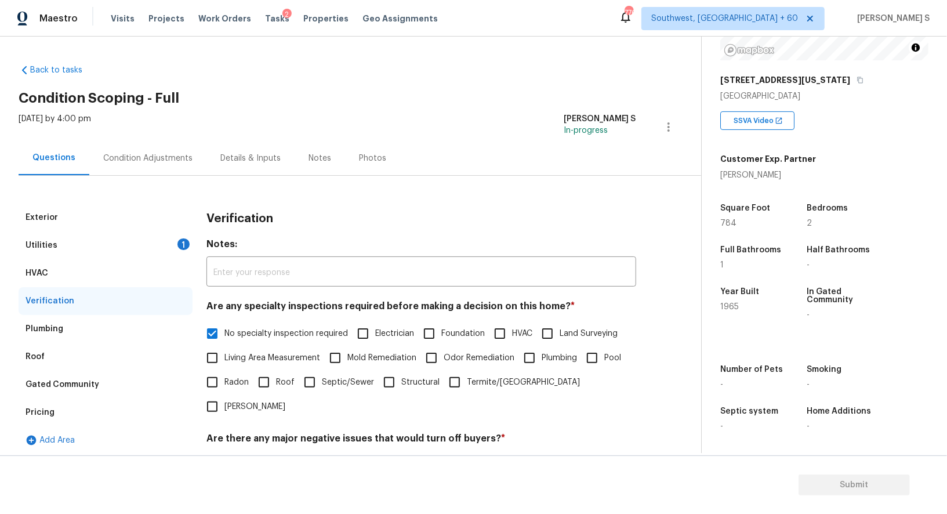
click at [175, 241] on div "Utilities 1" at bounding box center [106, 245] width 174 height 28
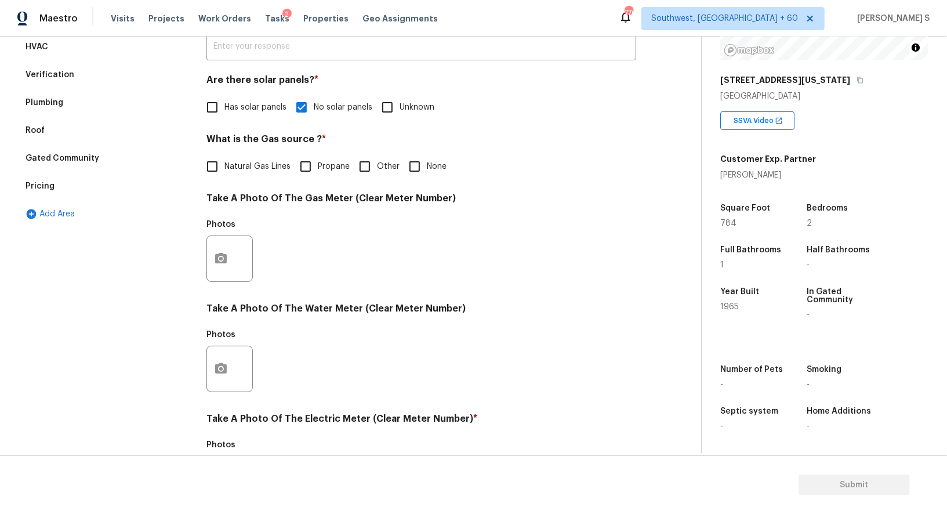
scroll to position [248, 0]
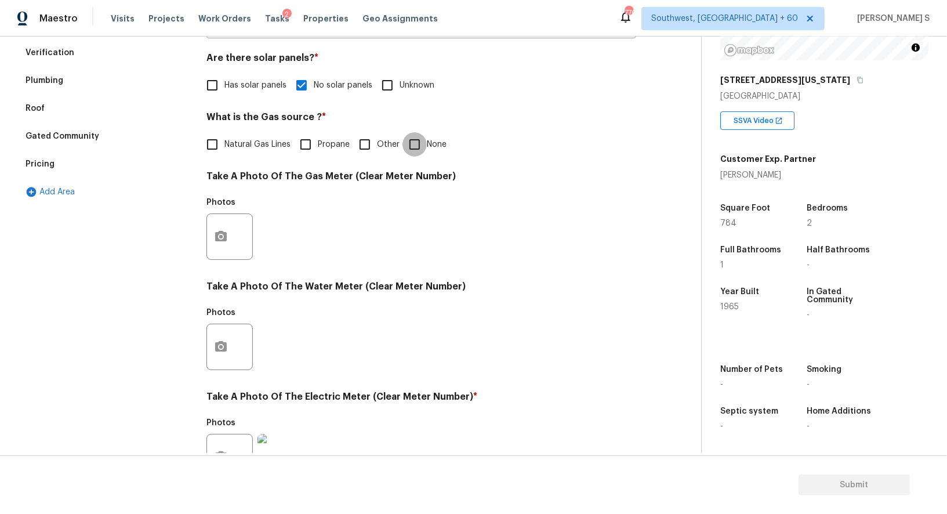
click at [409, 152] on input "None" at bounding box center [414, 144] width 24 height 24
checkbox input "true"
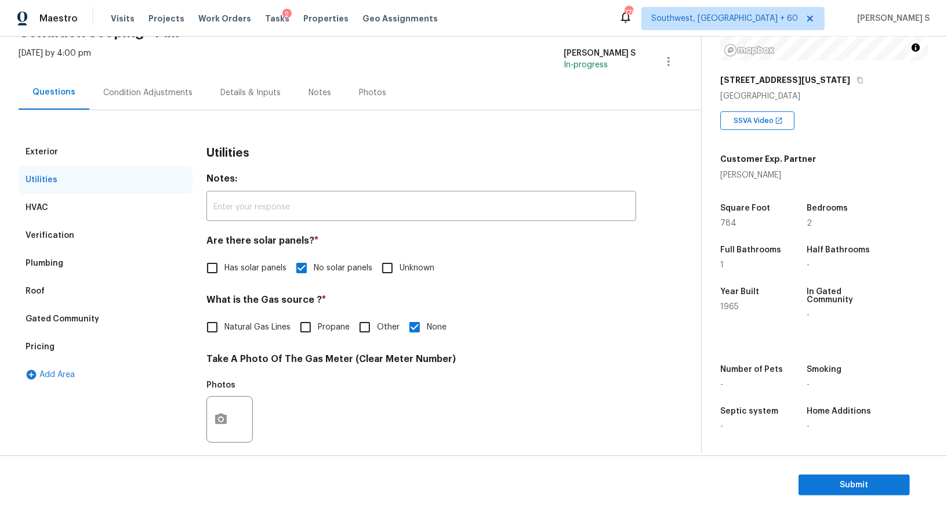
scroll to position [0, 0]
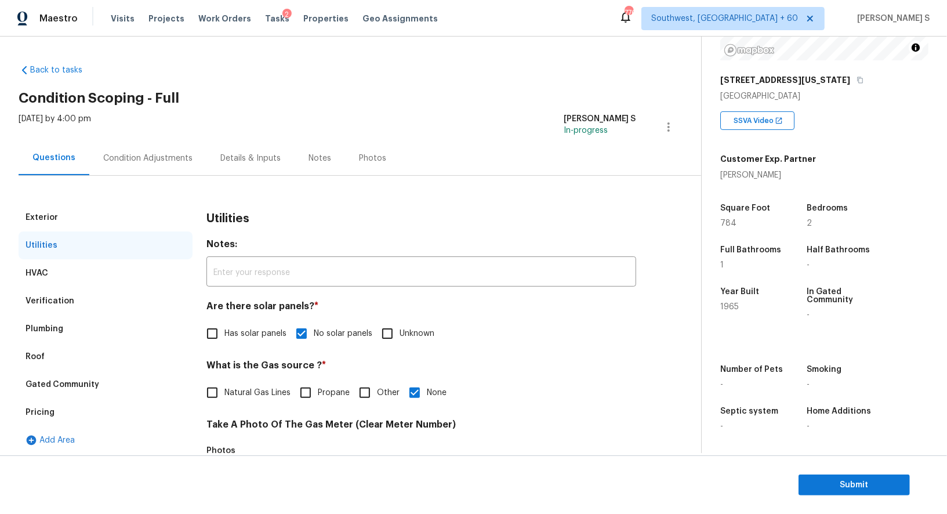
click at [163, 162] on div "Condition Adjustments" at bounding box center [147, 158] width 89 height 12
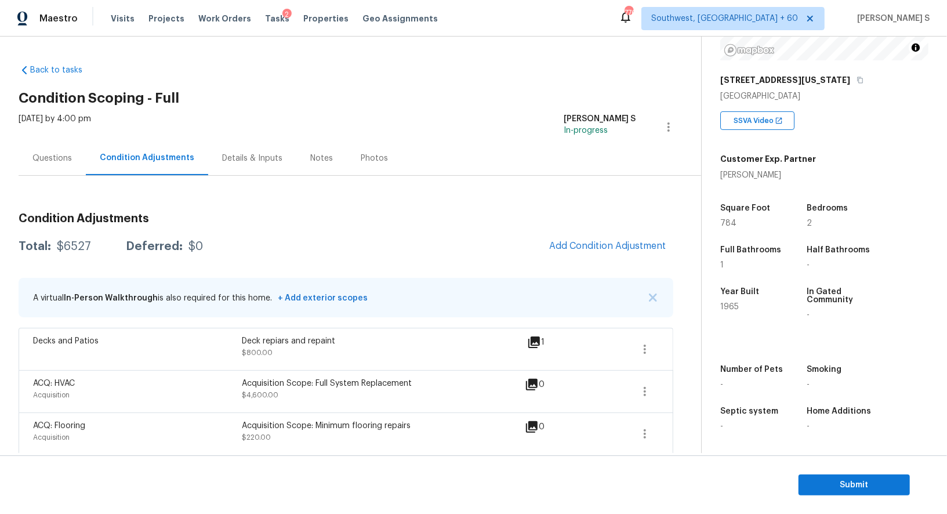
click at [72, 246] on div "$6527" at bounding box center [74, 247] width 34 height 12
copy div "6527"
click at [60, 157] on div "Questions" at bounding box center [51, 158] width 39 height 12
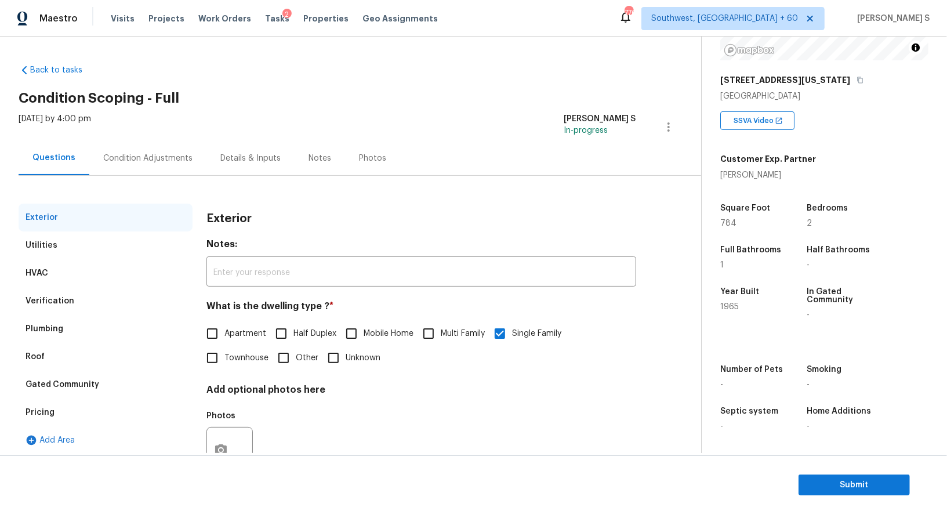
click at [53, 400] on div "Pricing" at bounding box center [106, 412] width 174 height 28
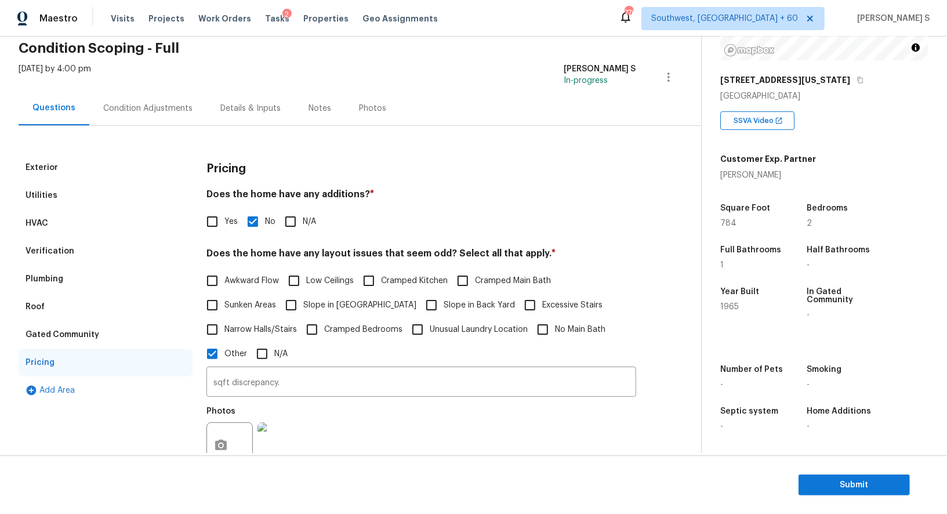
scroll to position [99, 0]
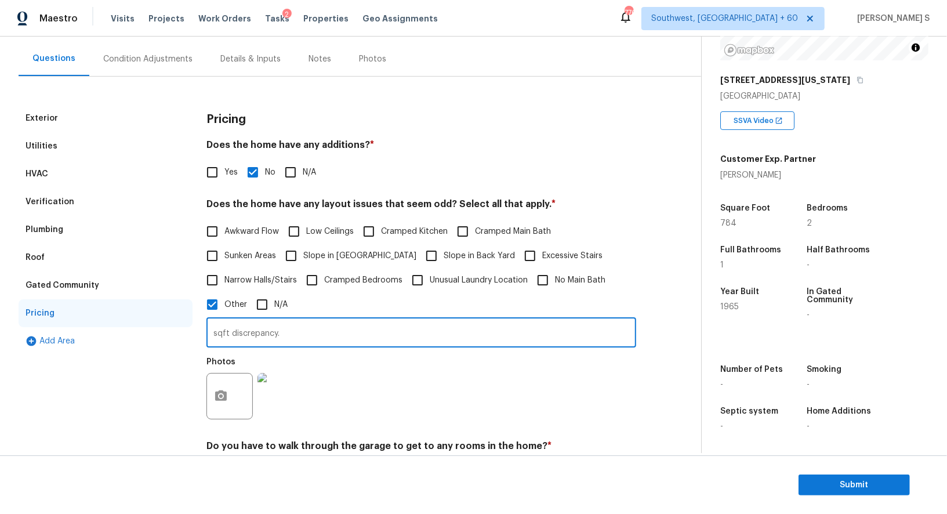
click at [290, 331] on input "sqft discrepancy." at bounding box center [421, 333] width 430 height 27
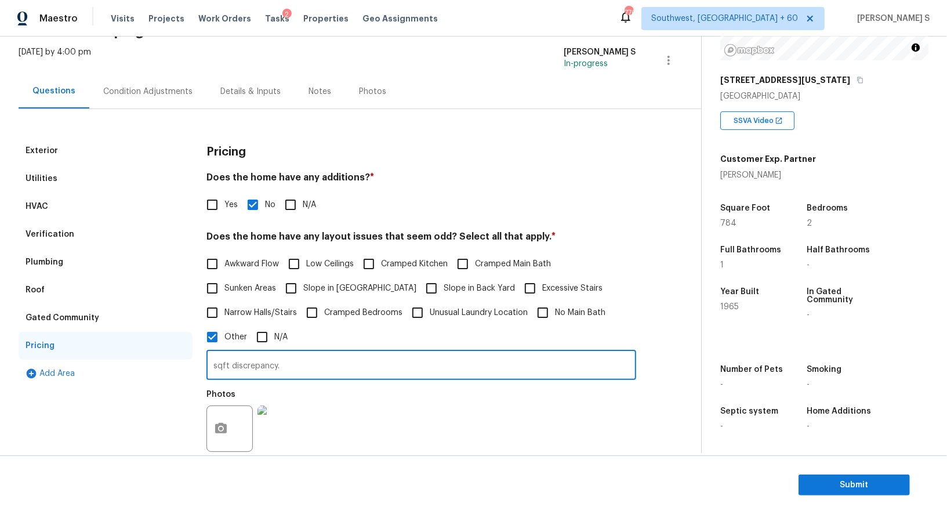
scroll to position [0, 0]
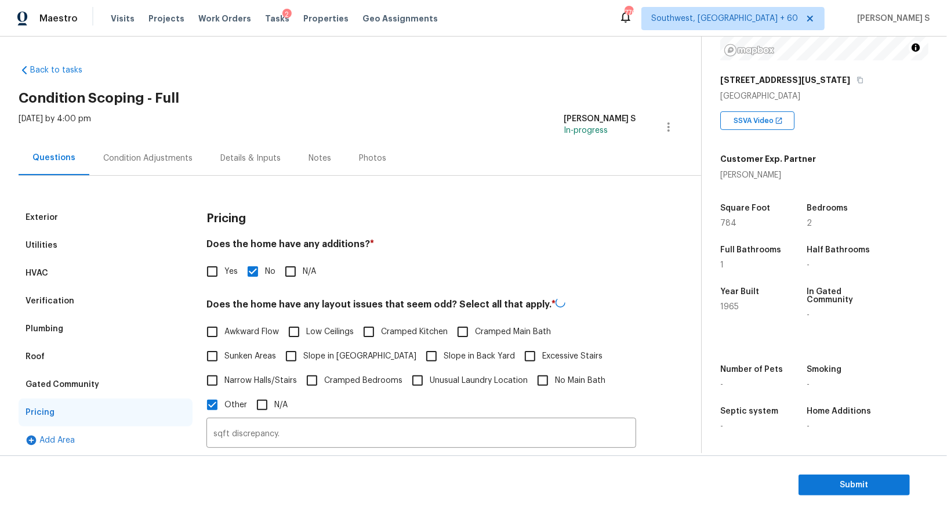
click at [150, 152] on div "Condition Adjustments" at bounding box center [147, 158] width 89 height 12
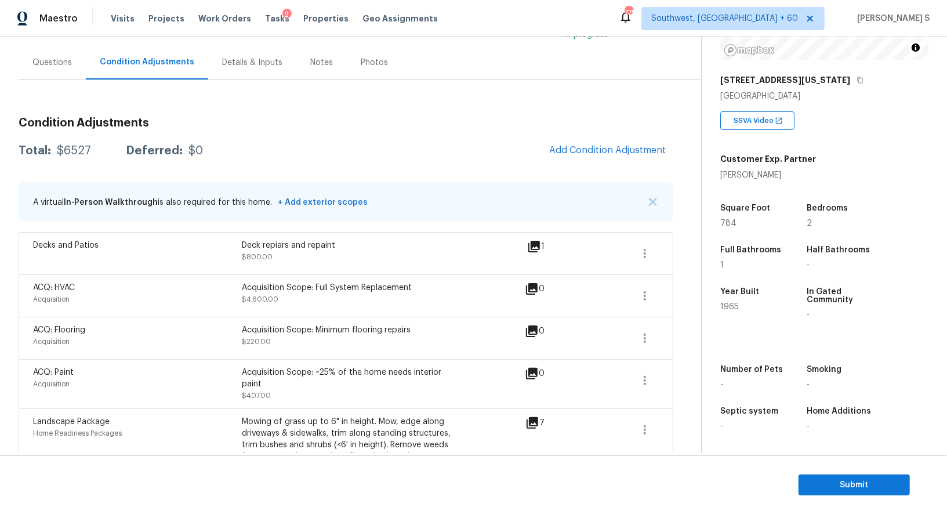
scroll to position [159, 0]
click at [822, 485] on span "Submit" at bounding box center [854, 485] width 93 height 14
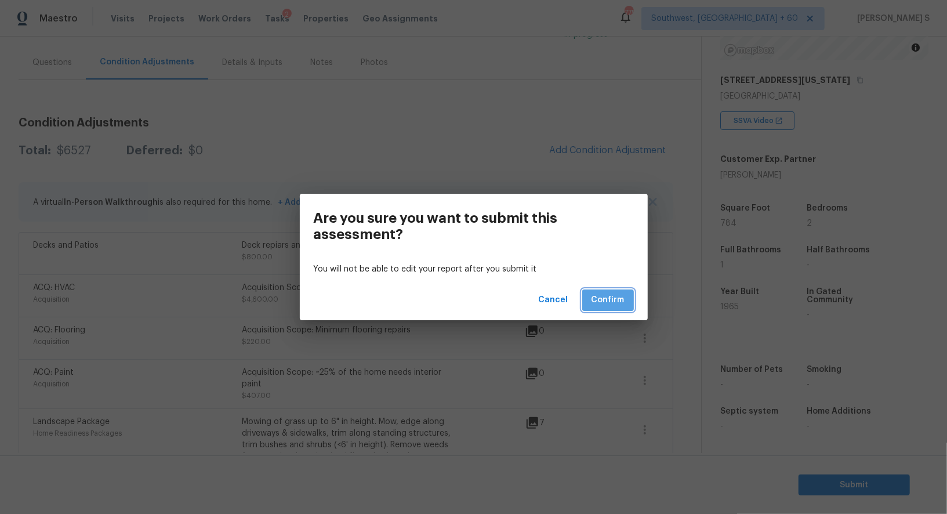
click at [615, 295] on span "Confirm" at bounding box center [607, 300] width 33 height 14
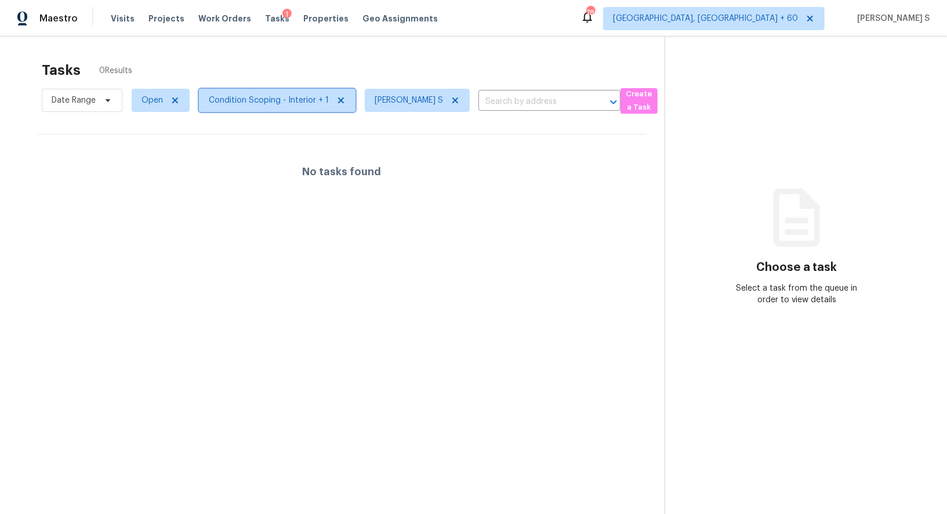
click at [223, 94] on span "Condition Scoping - Interior + 1" at bounding box center [269, 100] width 120 height 12
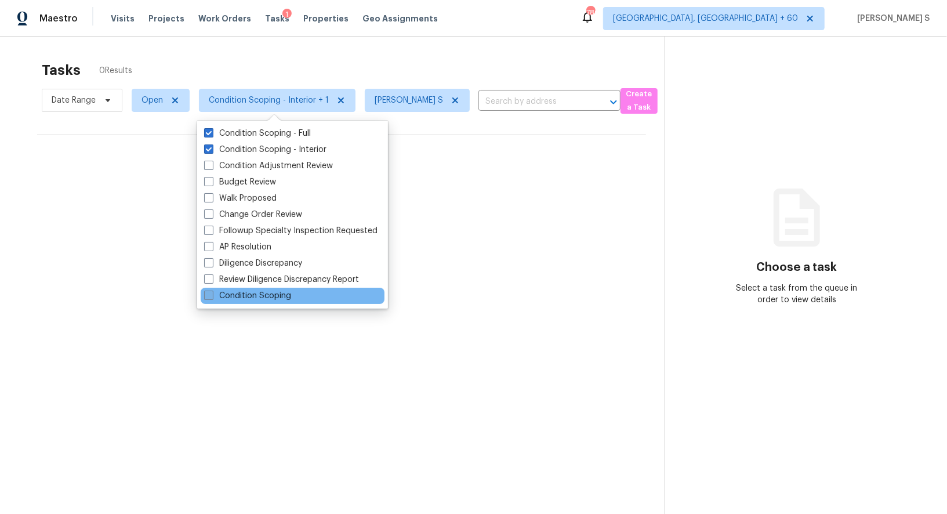
click at [230, 296] on label "Condition Scoping" at bounding box center [247, 296] width 87 height 12
click at [212, 296] on input "Condition Scoping" at bounding box center [208, 294] width 8 height 8
checkbox input "true"
click at [539, 221] on div at bounding box center [473, 257] width 947 height 514
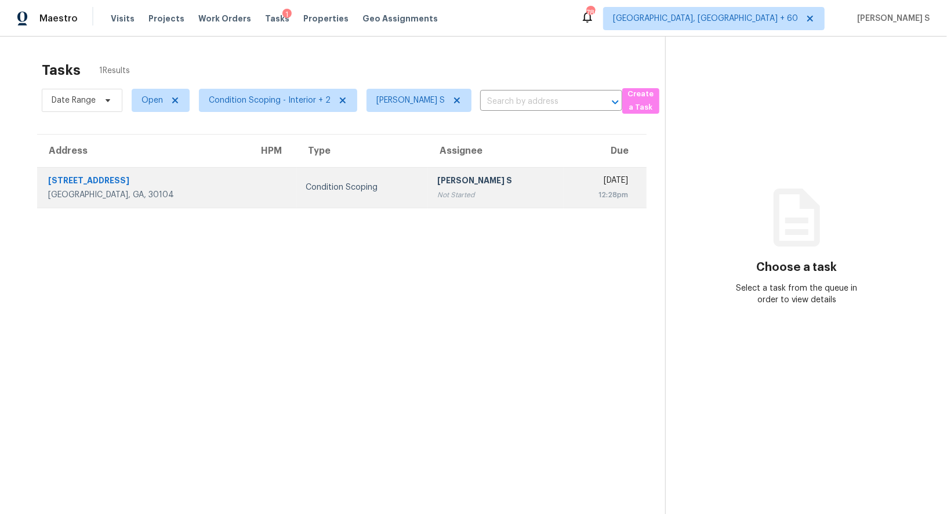
click at [441, 192] on div "Not Started" at bounding box center [495, 195] width 117 height 12
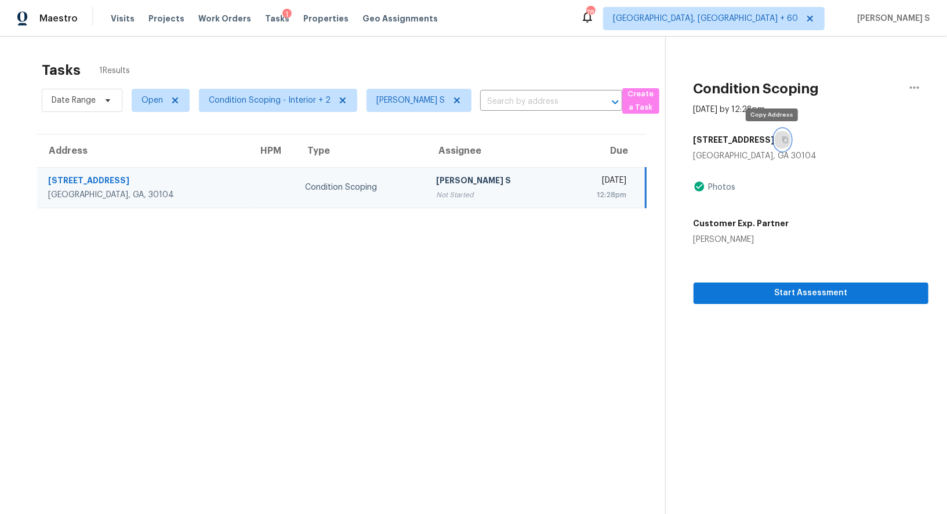
click at [782, 137] on icon "button" at bounding box center [785, 139] width 7 height 7
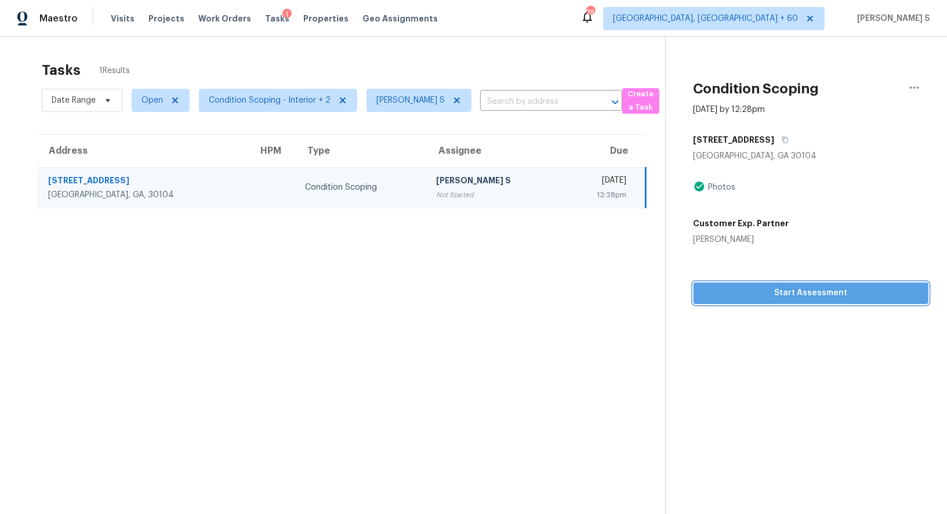
click at [787, 288] on span "Start Assessment" at bounding box center [811, 293] width 216 height 14
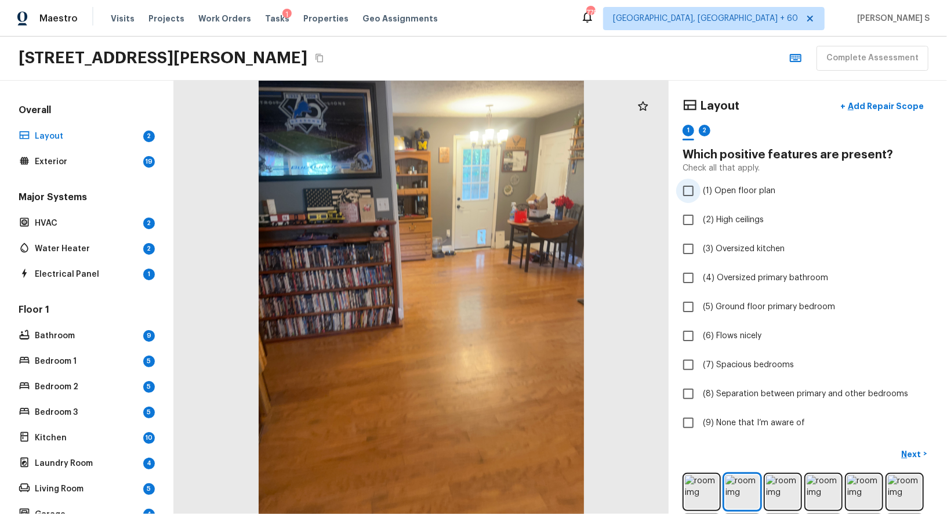
click at [723, 192] on span "(1) Open floor plan" at bounding box center [739, 191] width 72 height 12
click at [700, 192] on input "(1) Open floor plan" at bounding box center [688, 191] width 24 height 24
checkbox input "true"
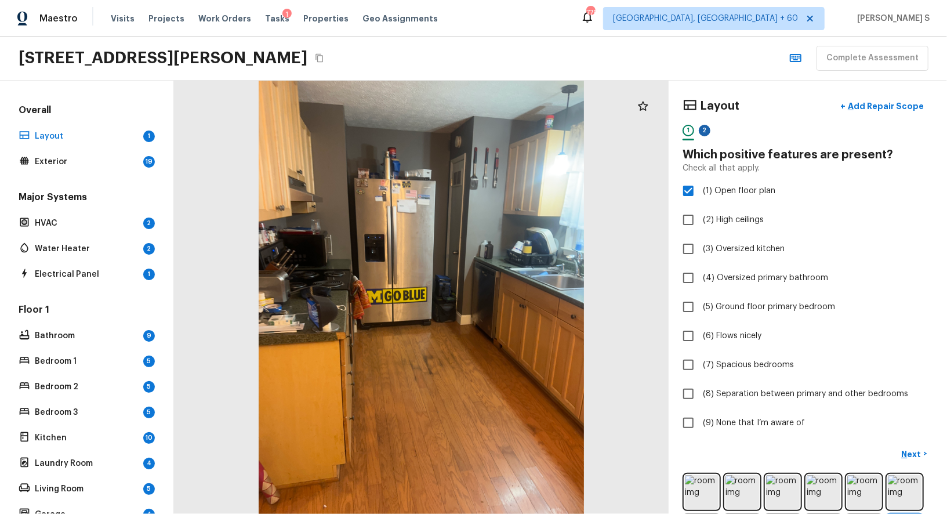
click at [708, 129] on div "2" at bounding box center [705, 131] width 12 height 12
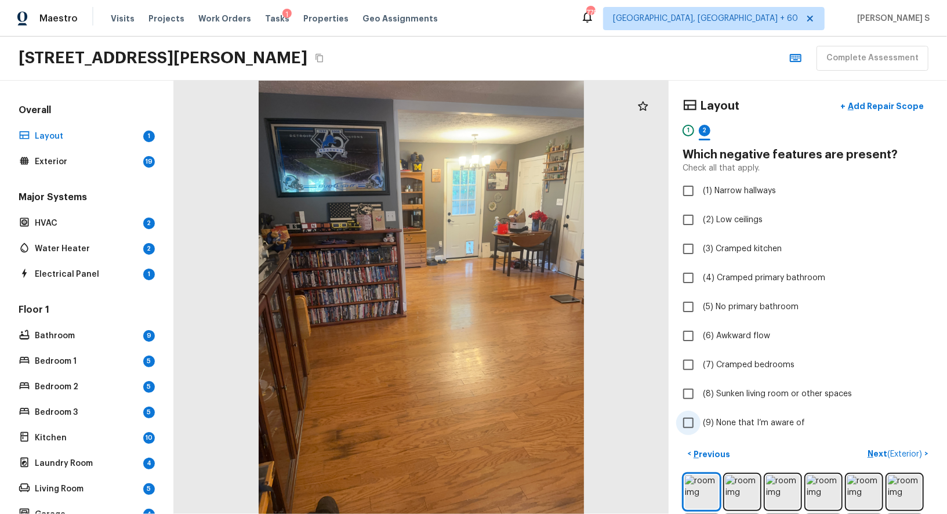
click at [763, 426] on span "(9) None that I’m aware of" at bounding box center [754, 423] width 102 height 12
click at [700, 426] on input "(9) None that I’m aware of" at bounding box center [688, 422] width 24 height 24
checkbox input "true"
click at [893, 452] on span "( Exterior )" at bounding box center [904, 454] width 35 height 8
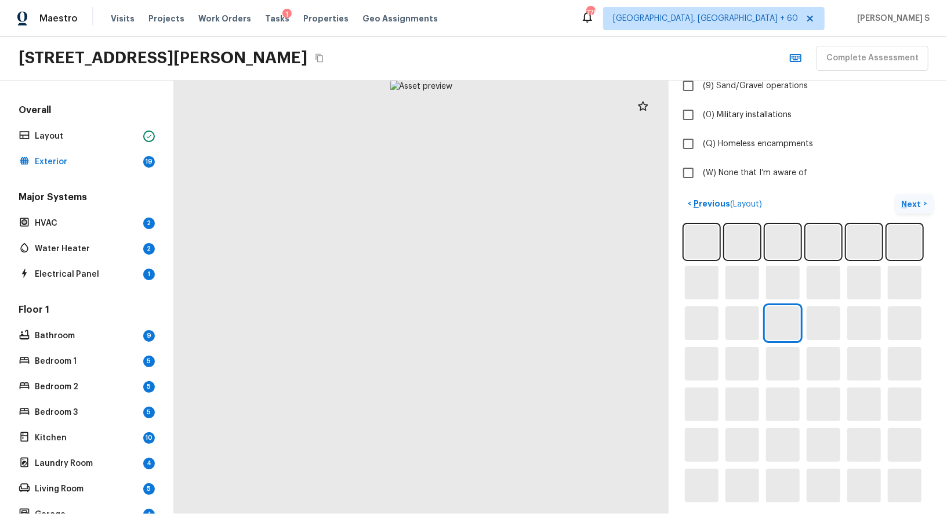
scroll to position [362, 0]
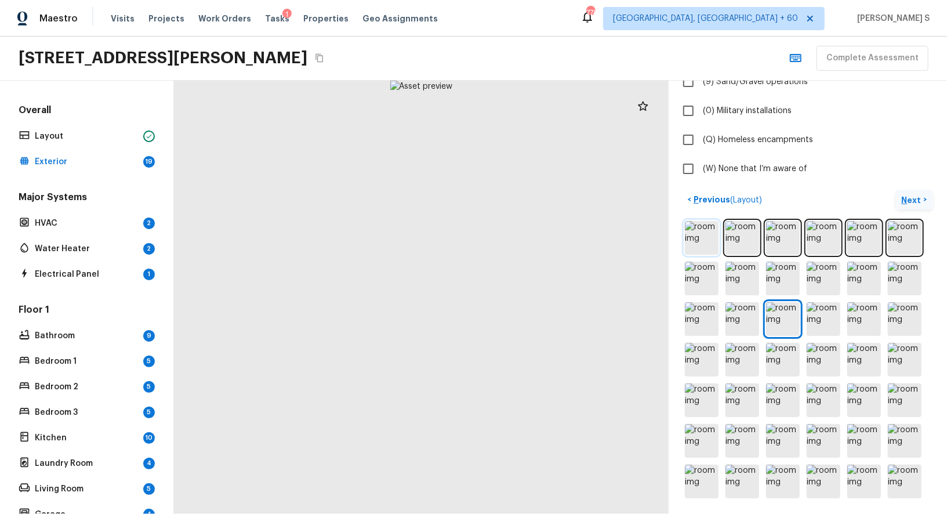
click at [699, 234] on img at bounding box center [702, 238] width 34 height 34
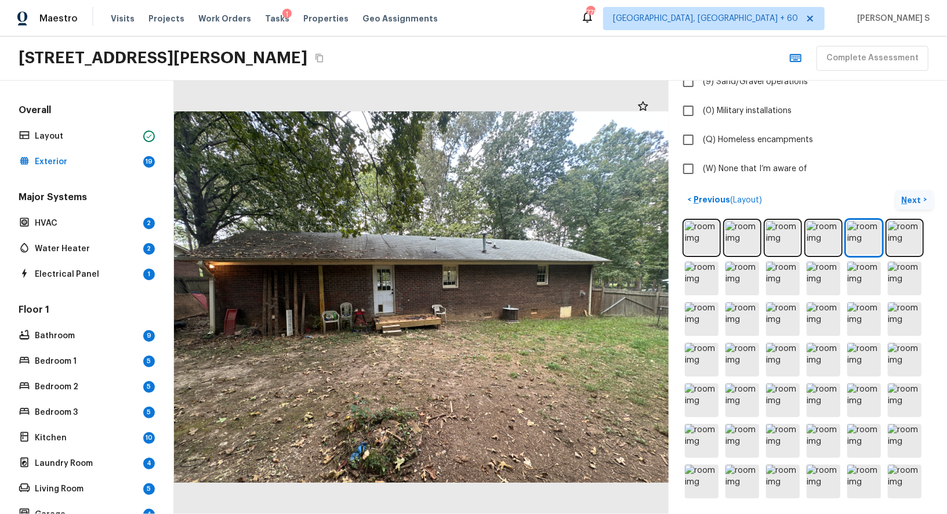
click at [395, 308] on div at bounding box center [421, 297] width 495 height 433
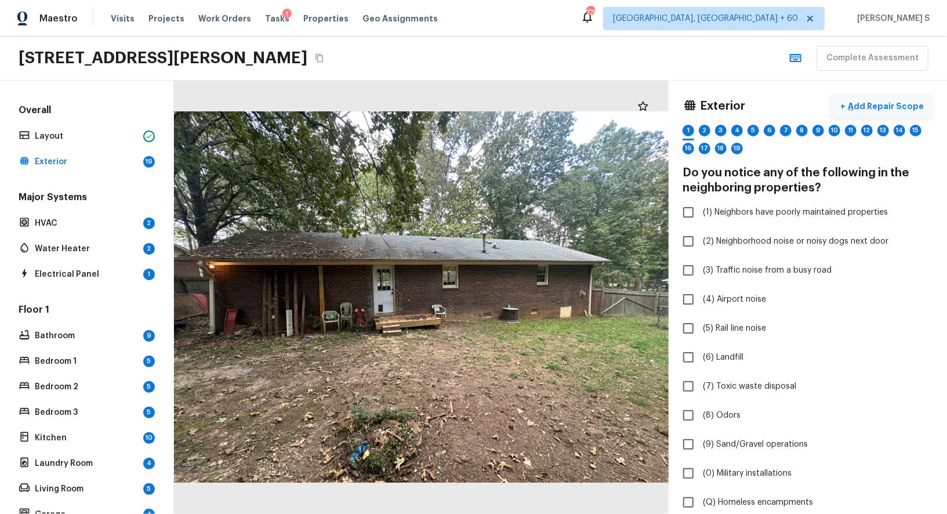
click at [875, 107] on p "Add Repair Scope" at bounding box center [884, 106] width 78 height 12
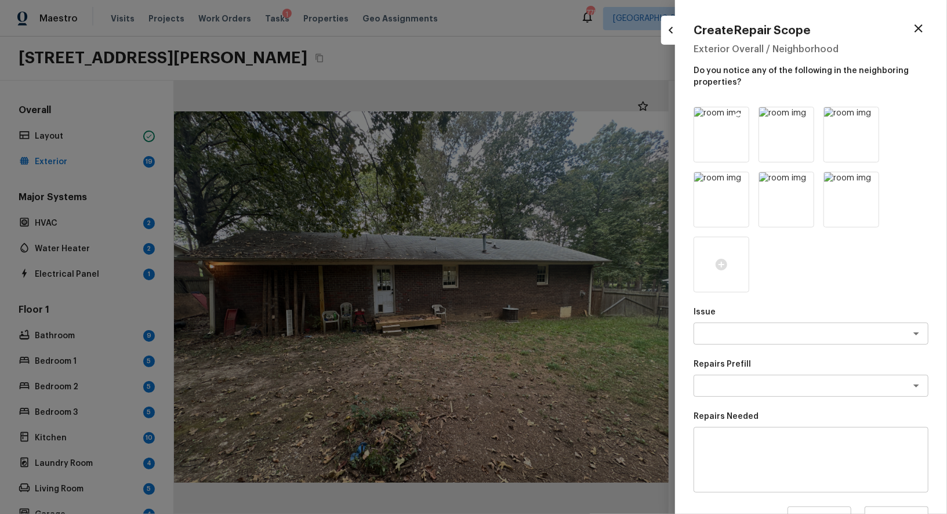
click at [741, 119] on icon at bounding box center [738, 118] width 10 height 10
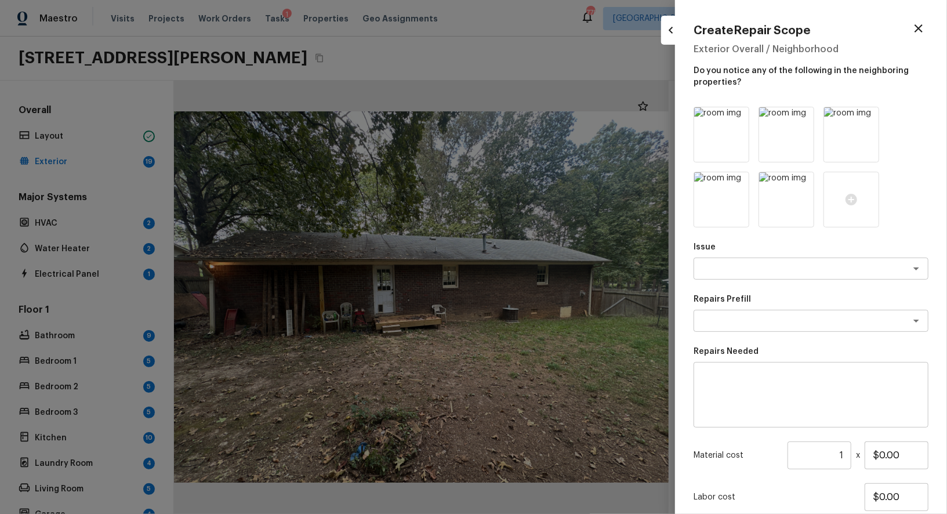
click at [741, 119] on icon at bounding box center [738, 118] width 10 height 10
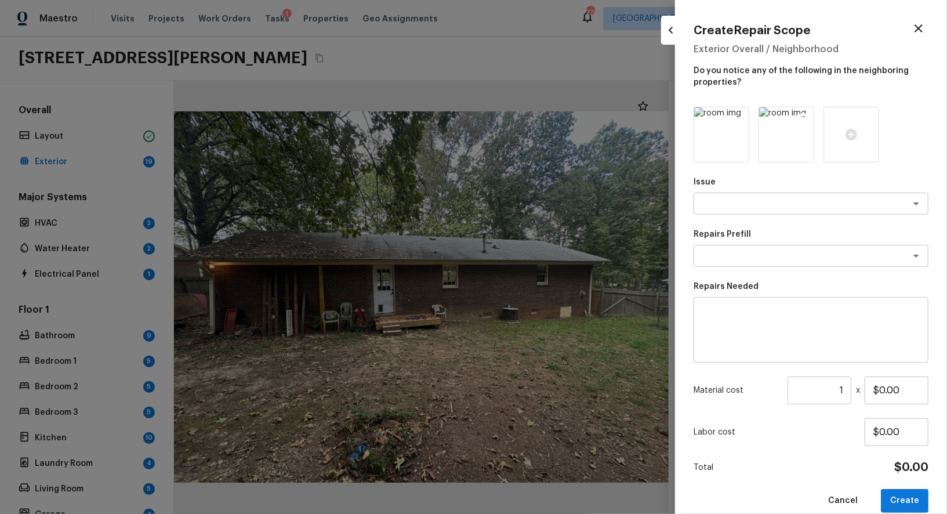
click at [802, 117] on icon at bounding box center [803, 118] width 12 height 12
click at [719, 254] on textarea at bounding box center [795, 256] width 192 height 12
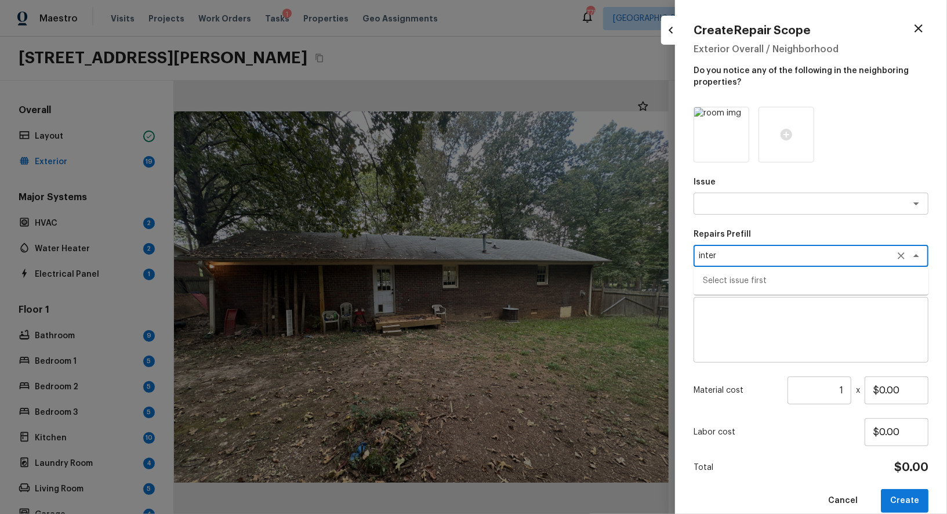
type textarea "inter"
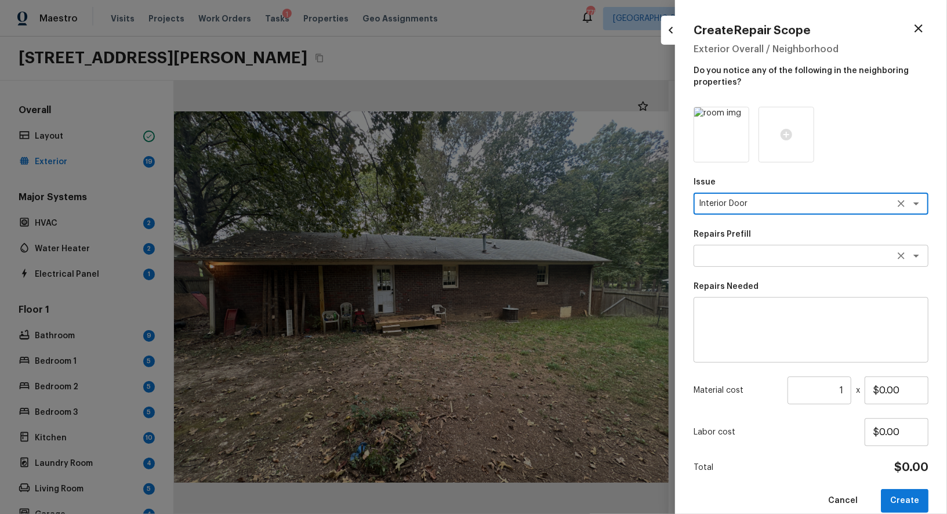
type textarea "Interior Door"
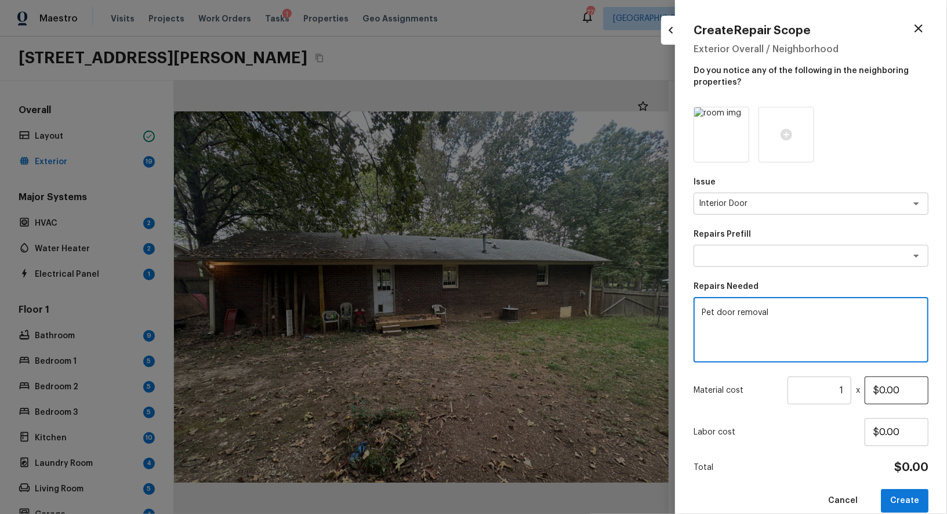
type textarea "Pet door removal"
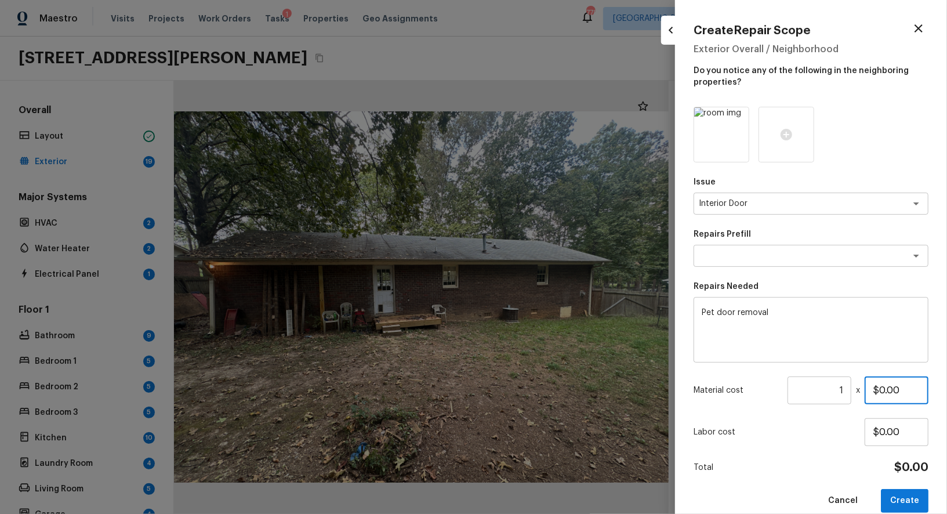
click at [894, 391] on input "$0.00" at bounding box center [896, 390] width 64 height 28
type input "$350.00"
click at [914, 495] on button "Create" at bounding box center [905, 501] width 48 height 24
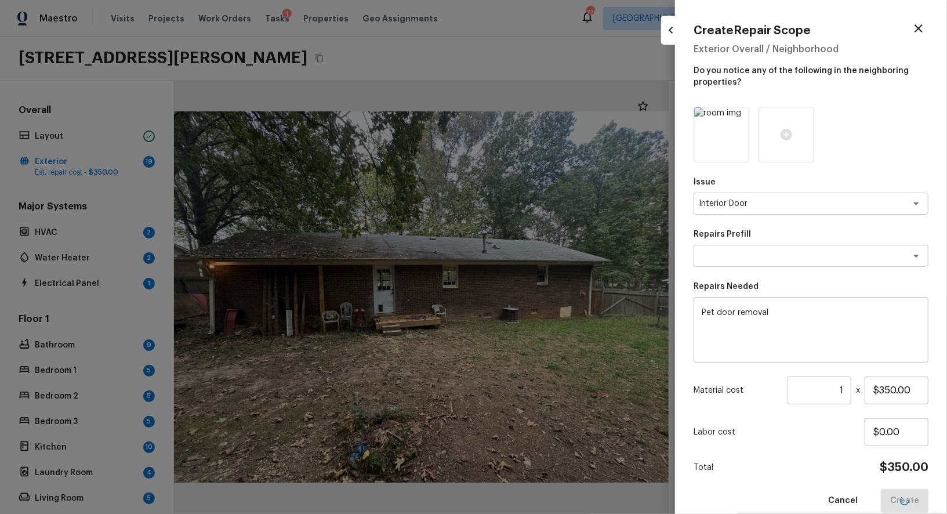
type input "$0.00"
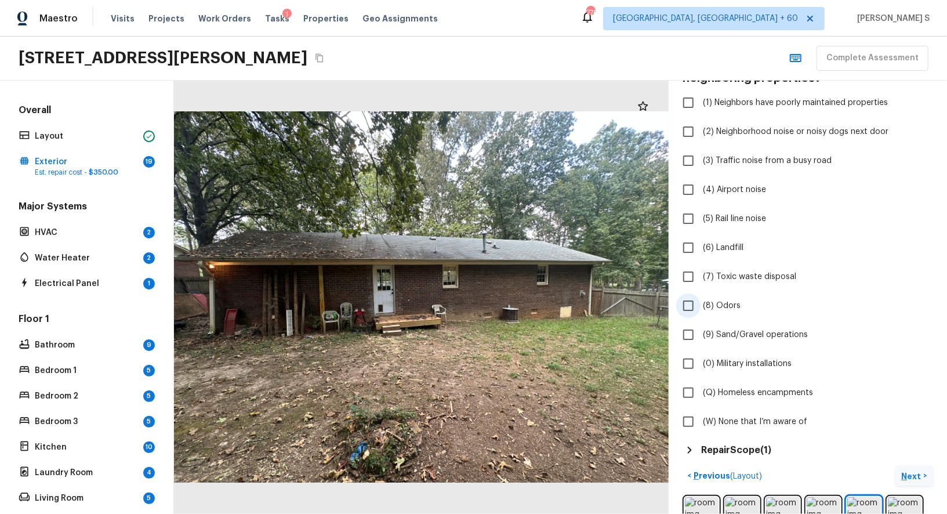
scroll to position [123, 0]
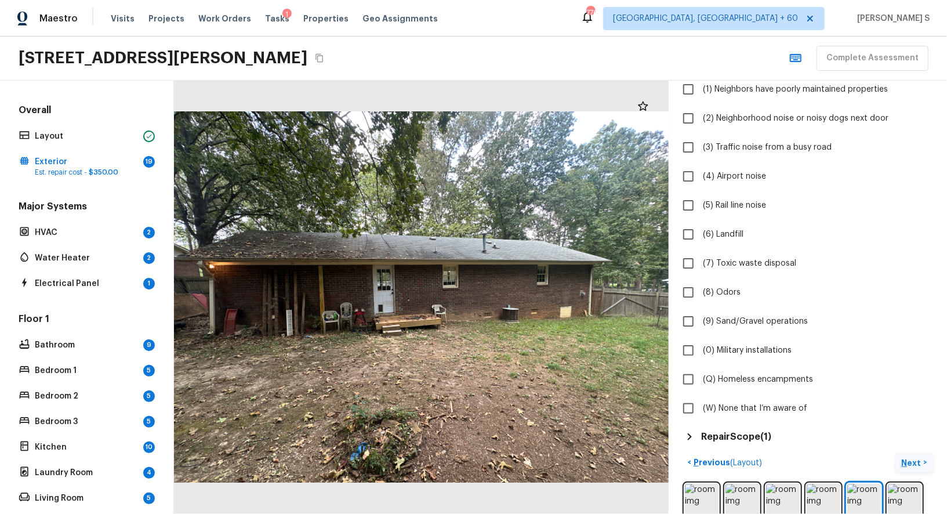
click at [695, 496] on img at bounding box center [702, 501] width 34 height 34
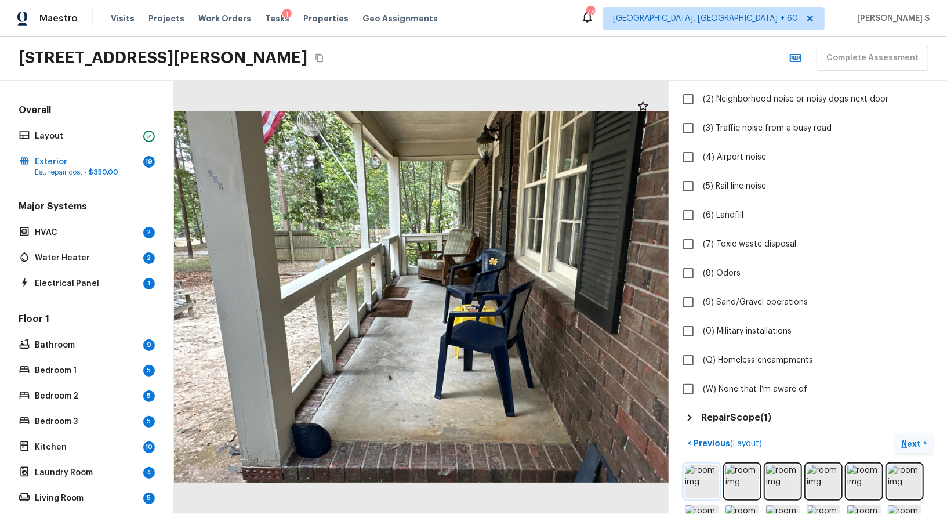
scroll to position [152, 0]
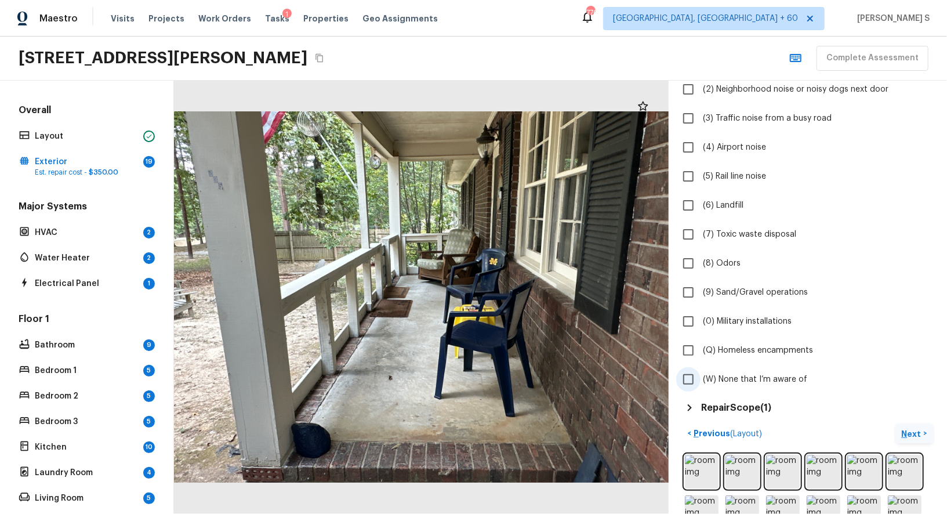
click at [797, 379] on span "(W) None that I’m aware of" at bounding box center [755, 379] width 104 height 12
click at [700, 379] on input "(W) None that I’m aware of" at bounding box center [688, 379] width 24 height 24
checkbox input "true"
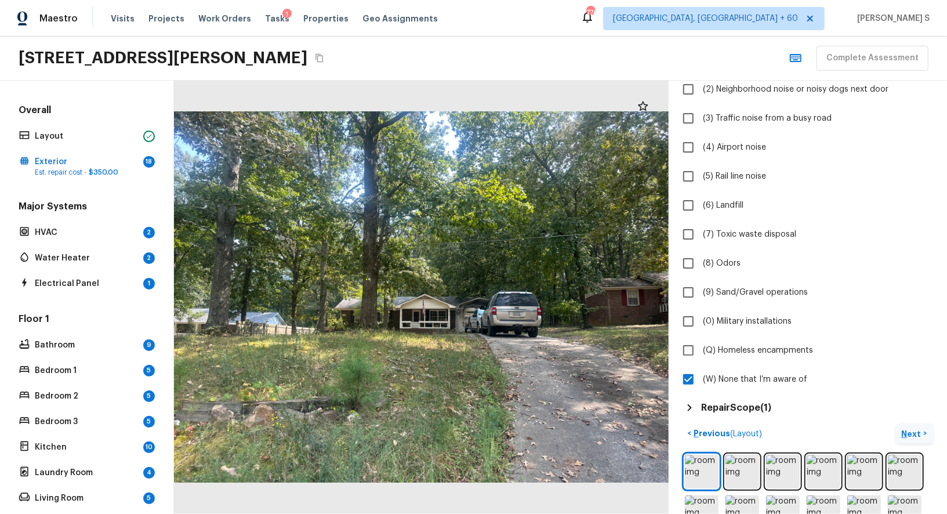
click at [915, 428] on p "Next" at bounding box center [913, 434] width 22 height 12
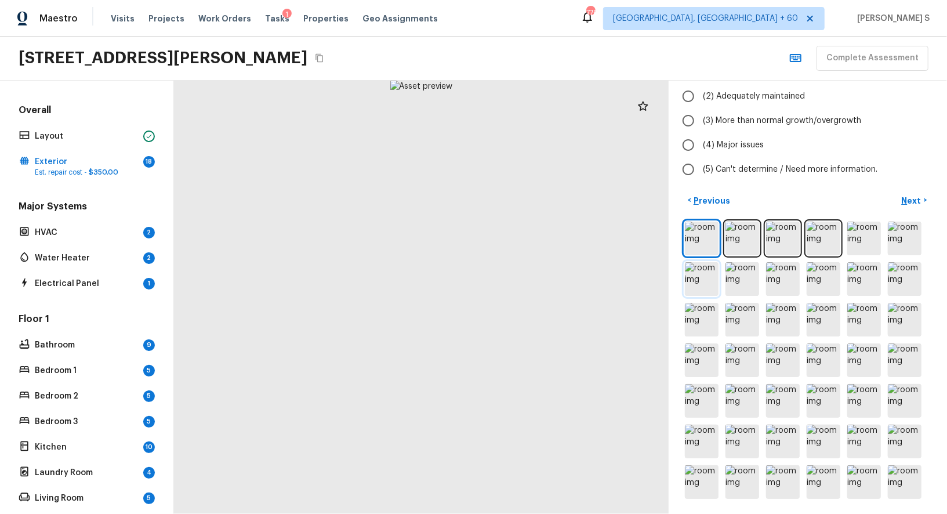
scroll to position [0, 0]
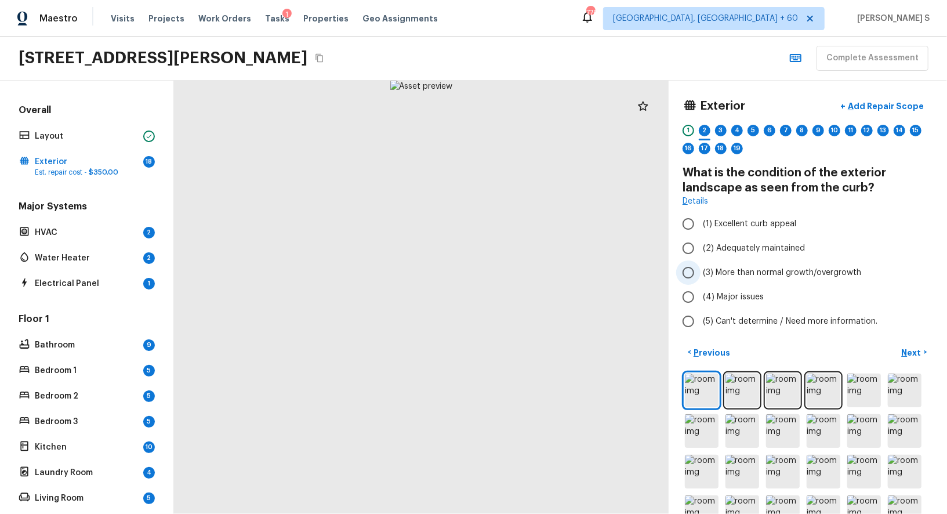
click at [732, 272] on span "(3) More than normal growth/overgrowth" at bounding box center [782, 273] width 158 height 12
click at [700, 272] on input "(3) More than normal growth/overgrowth" at bounding box center [688, 272] width 24 height 24
radio input "true"
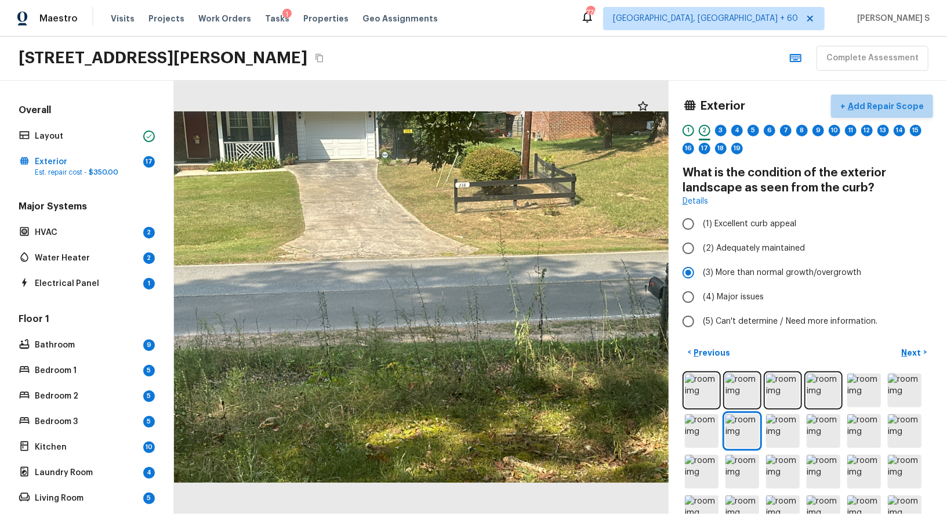
click at [892, 101] on p "Add Repair Scope" at bounding box center [884, 106] width 78 height 12
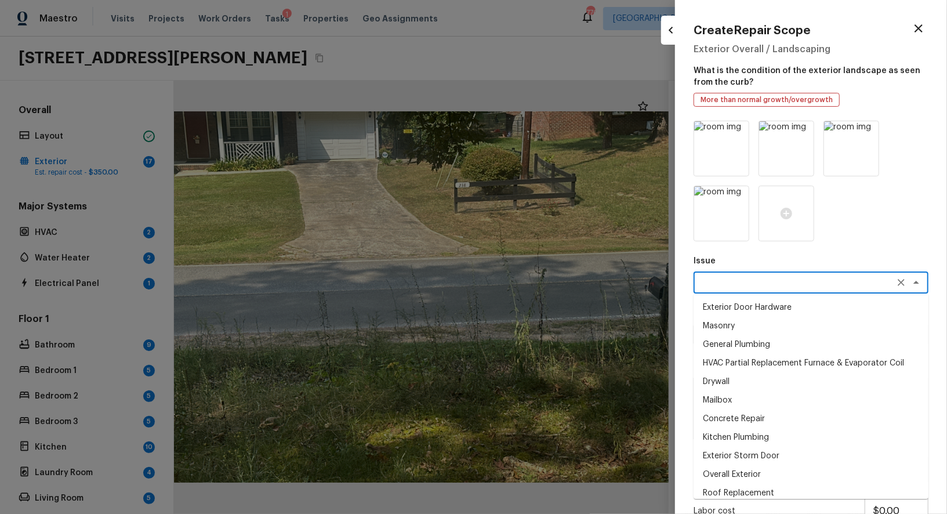
click at [743, 284] on textarea at bounding box center [795, 283] width 192 height 12
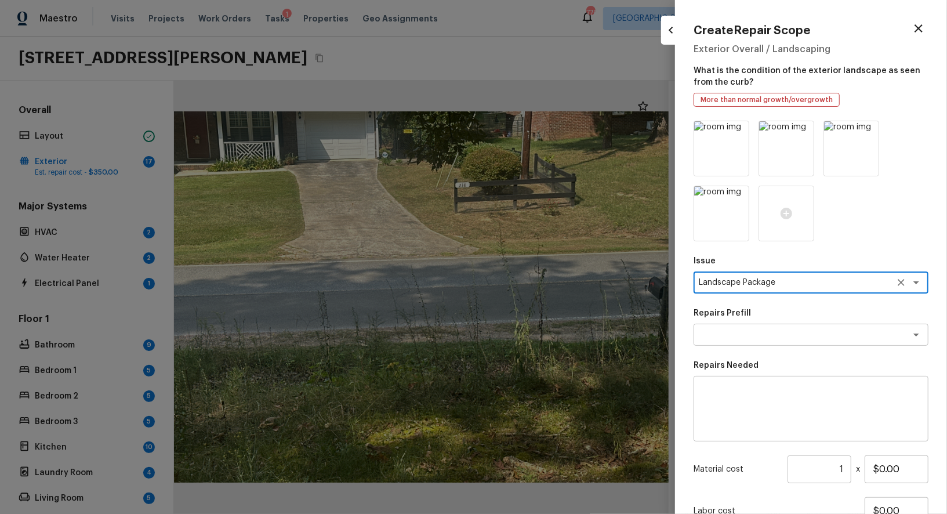
type textarea "Landscape Package"
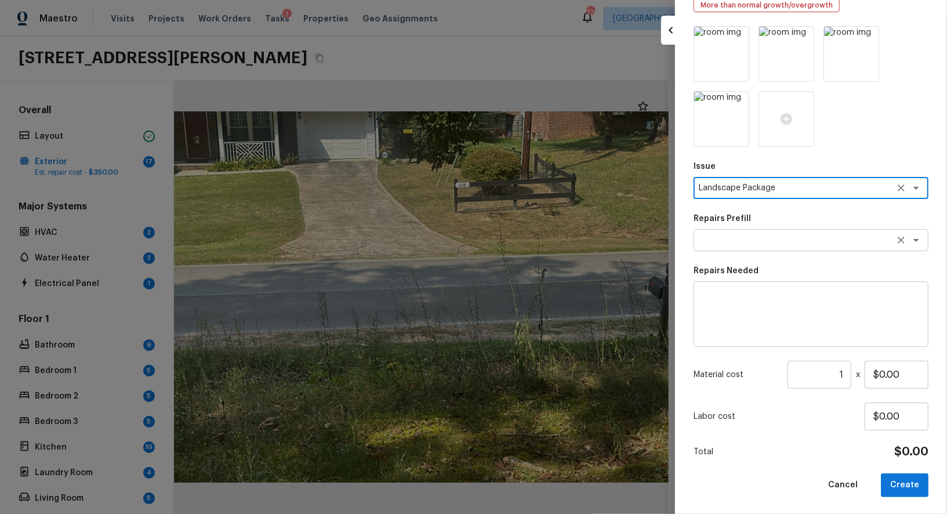
scroll to position [95, 0]
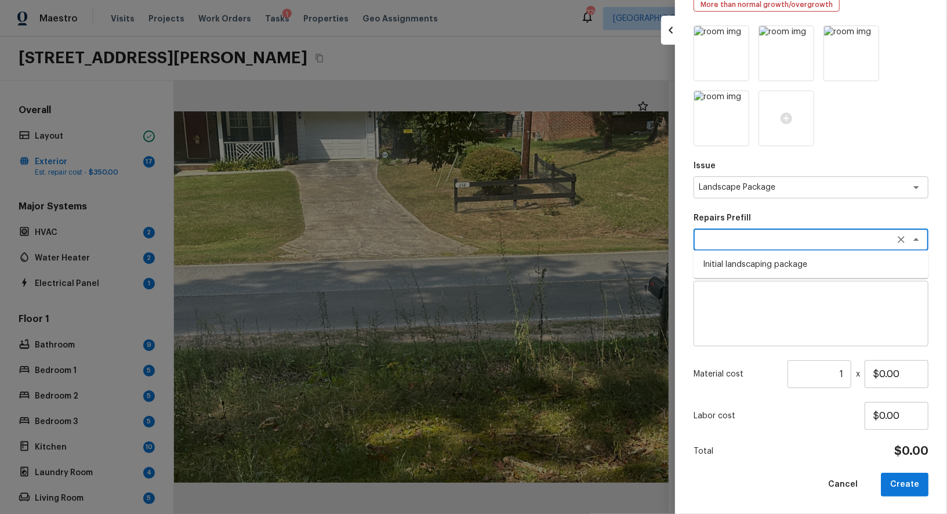
click at [782, 242] on textarea at bounding box center [795, 240] width 192 height 12
click at [862, 269] on li "Initial landscaping package" at bounding box center [810, 264] width 235 height 19
type textarea "Initial landscaping package"
type textarea "Mowing of grass up to 6" in height. Mow, edge along driveways & sidewalks, trim…"
type input "$70.00"
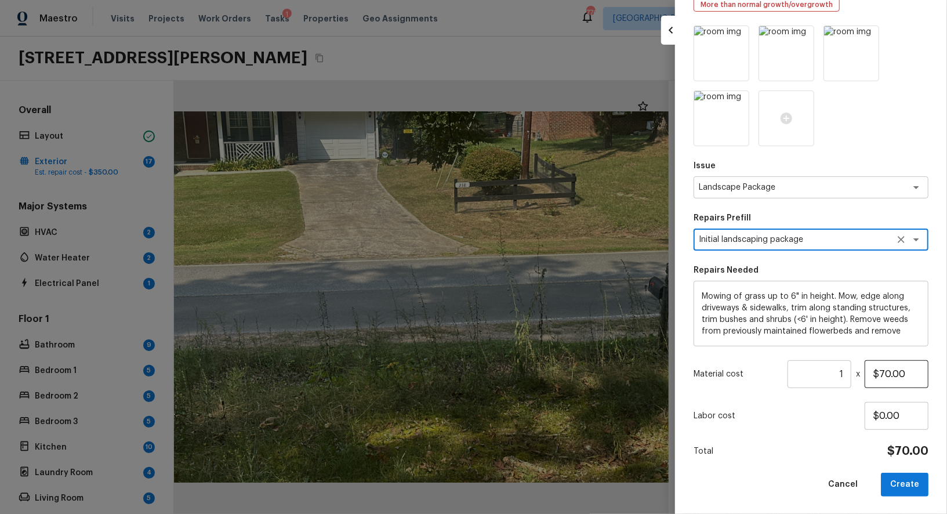
type textarea "Initial landscaping package"
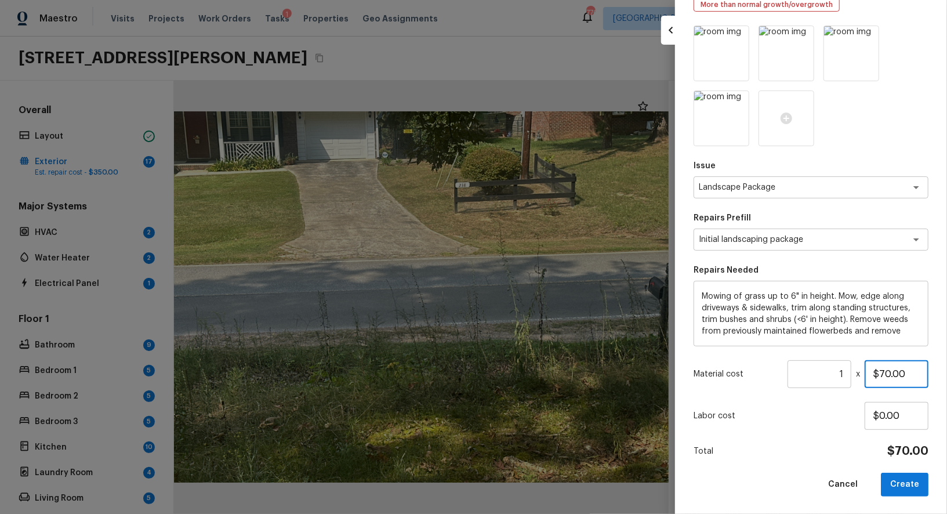
click at [883, 374] on input "$70.00" at bounding box center [896, 374] width 64 height 28
type input "$700.00"
click at [902, 480] on button "Create" at bounding box center [905, 484] width 48 height 24
click at [442, 395] on div at bounding box center [473, 257] width 947 height 514
type input "$0.00"
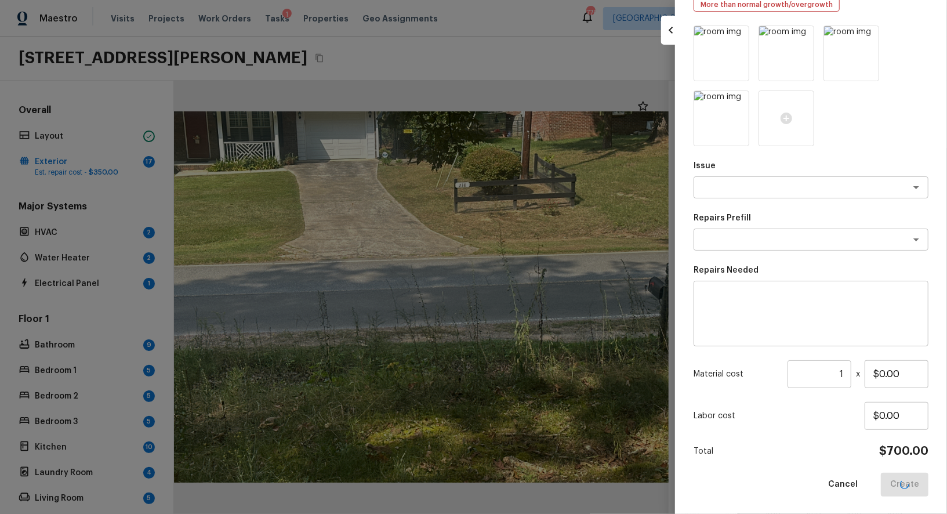
scroll to position [30, 0]
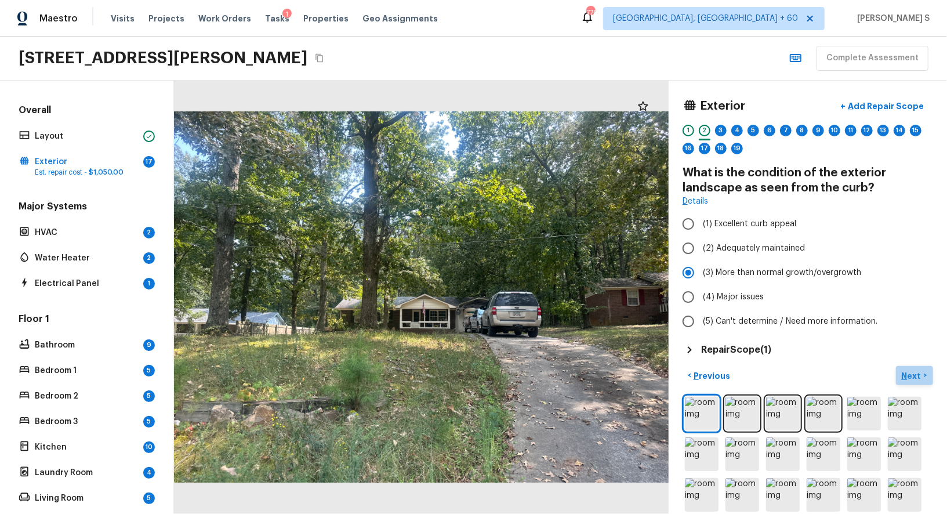
click at [913, 370] on p "Next" at bounding box center [913, 376] width 22 height 12
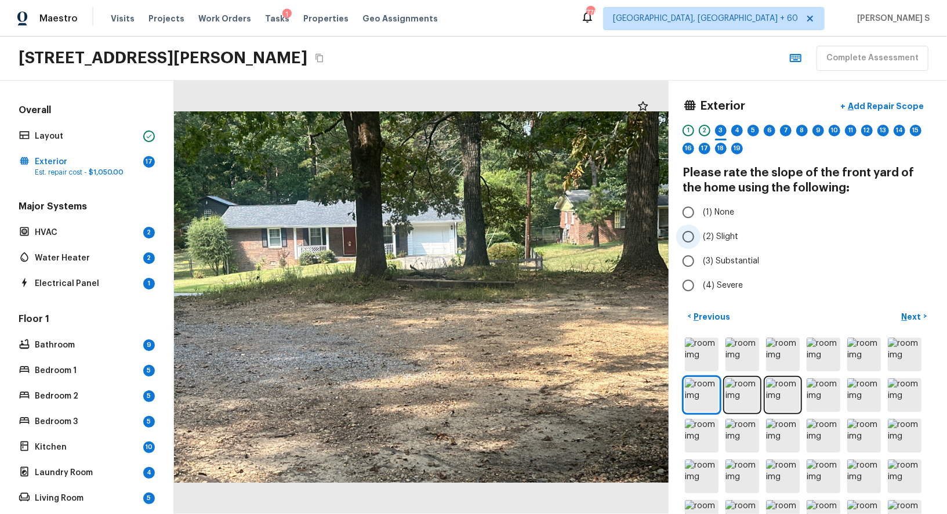
click at [717, 233] on span "(2) Slight" at bounding box center [720, 237] width 35 height 12
click at [700, 233] on input "(2) Slight" at bounding box center [688, 236] width 24 height 24
radio input "true"
click at [913, 317] on p "Next" at bounding box center [913, 317] width 22 height 12
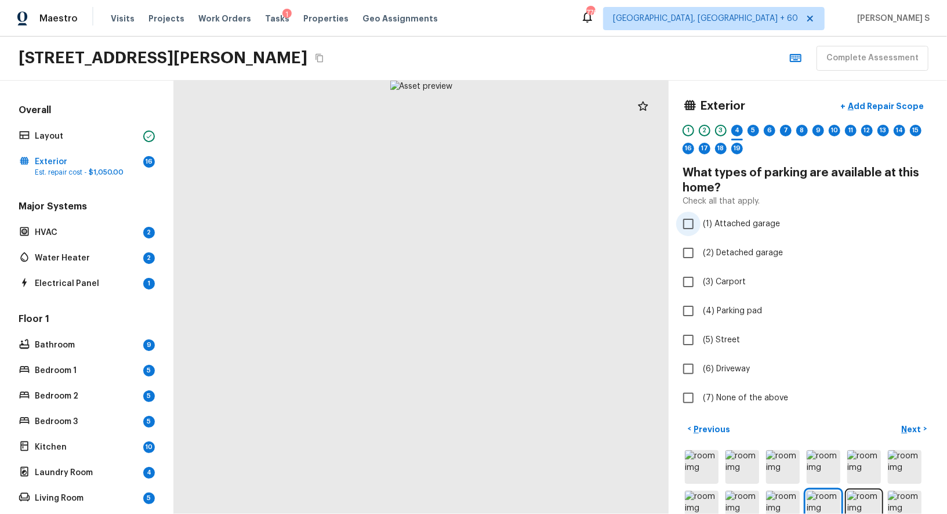
click at [735, 219] on span "(1) Attached garage" at bounding box center [741, 224] width 77 height 12
click at [700, 219] on input "(1) Attached garage" at bounding box center [688, 224] width 24 height 24
checkbox input "true"
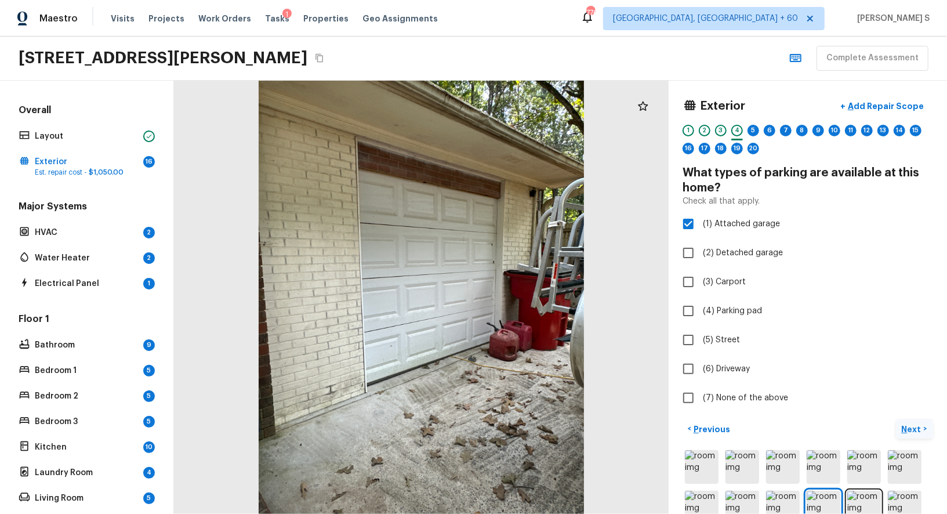
click at [906, 428] on p "Next" at bounding box center [913, 429] width 22 height 12
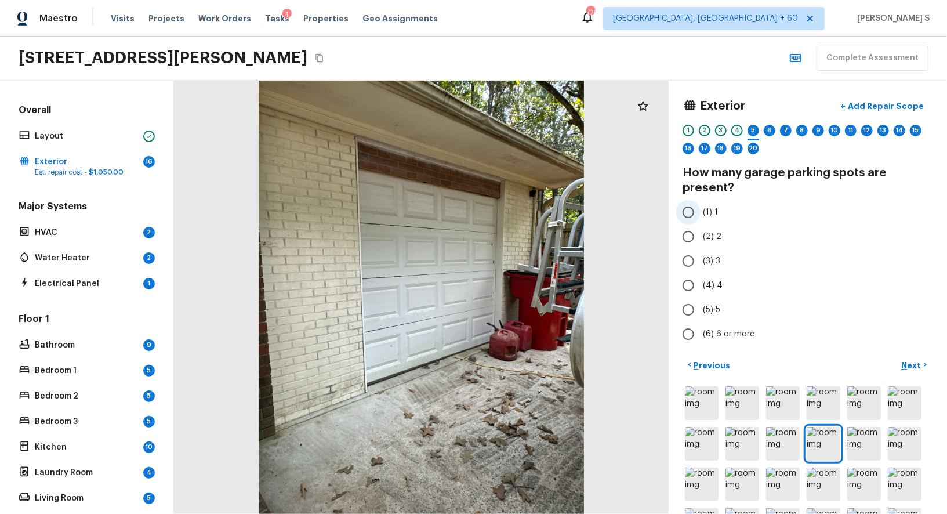
click at [703, 217] on label "(1) 1" at bounding box center [800, 212] width 248 height 24
click at [700, 217] on input "(1) 1" at bounding box center [688, 212] width 24 height 24
radio input "true"
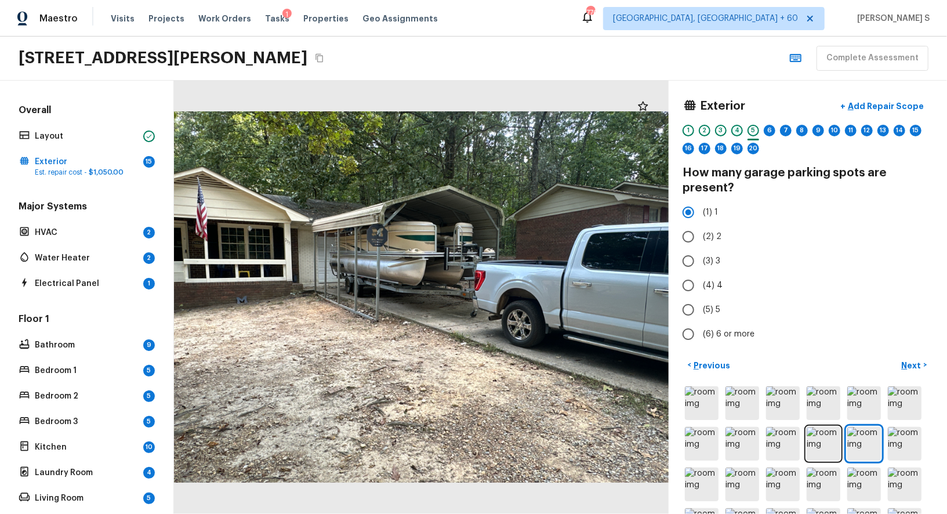
click at [733, 129] on div "4" at bounding box center [737, 131] width 12 height 12
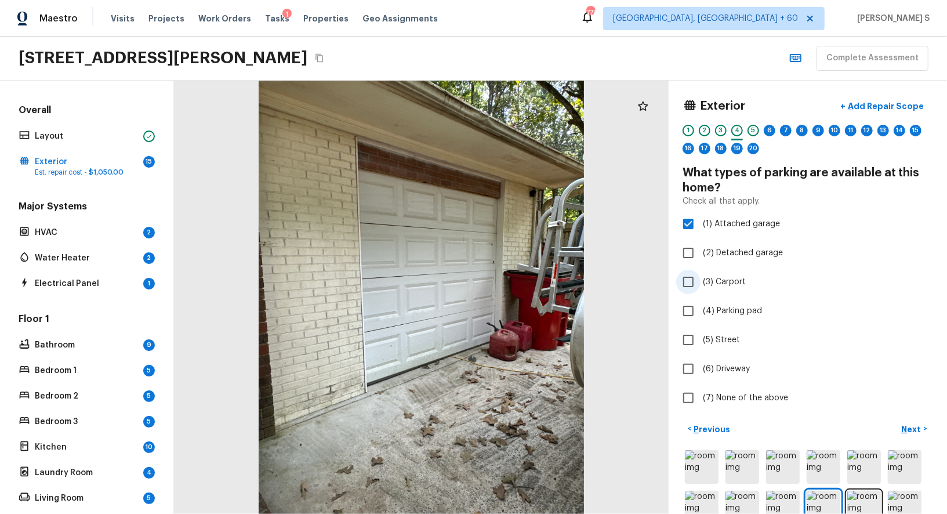
click at [735, 280] on span "(3) Carport" at bounding box center [724, 282] width 43 height 12
click at [700, 280] on input "(3) Carport" at bounding box center [688, 282] width 24 height 24
checkbox input "true"
click at [725, 365] on span "(6) Driveway" at bounding box center [726, 369] width 47 height 12
click at [700, 365] on input "(6) Driveway" at bounding box center [688, 369] width 24 height 24
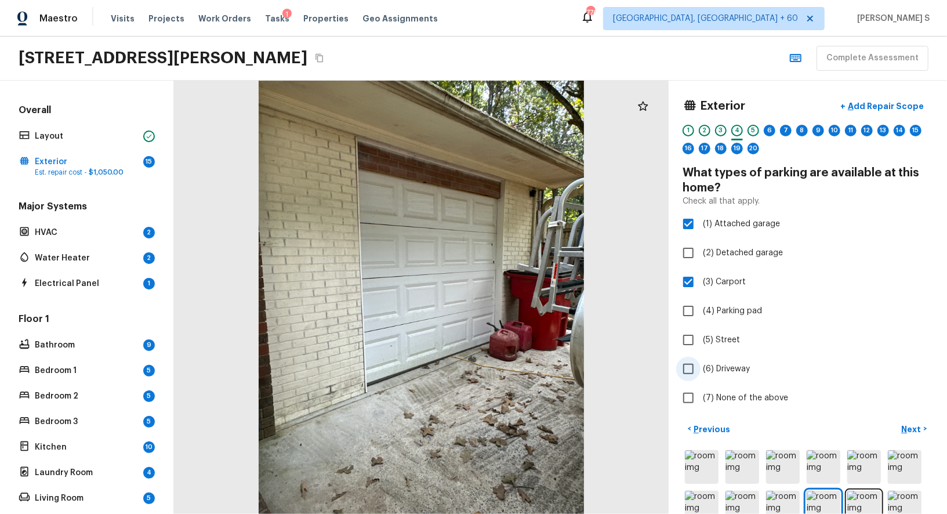
checkbox input "true"
click at [913, 426] on p "Next" at bounding box center [913, 429] width 22 height 12
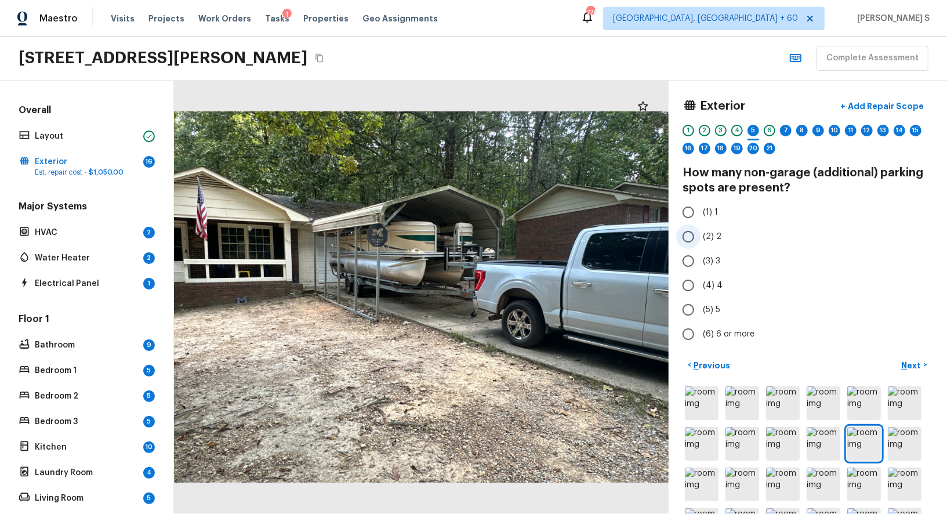
click at [713, 228] on label "(2) 2" at bounding box center [800, 236] width 248 height 24
click at [700, 228] on input "(2) 2" at bounding box center [688, 236] width 24 height 24
radio input "true"
click at [909, 359] on p "Next" at bounding box center [913, 365] width 22 height 12
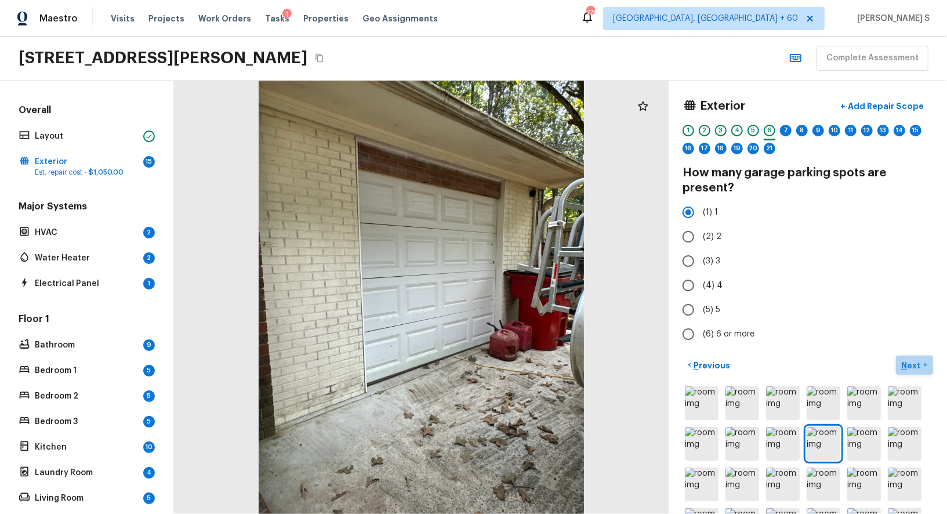
click at [904, 361] on p "Next" at bounding box center [913, 365] width 22 height 12
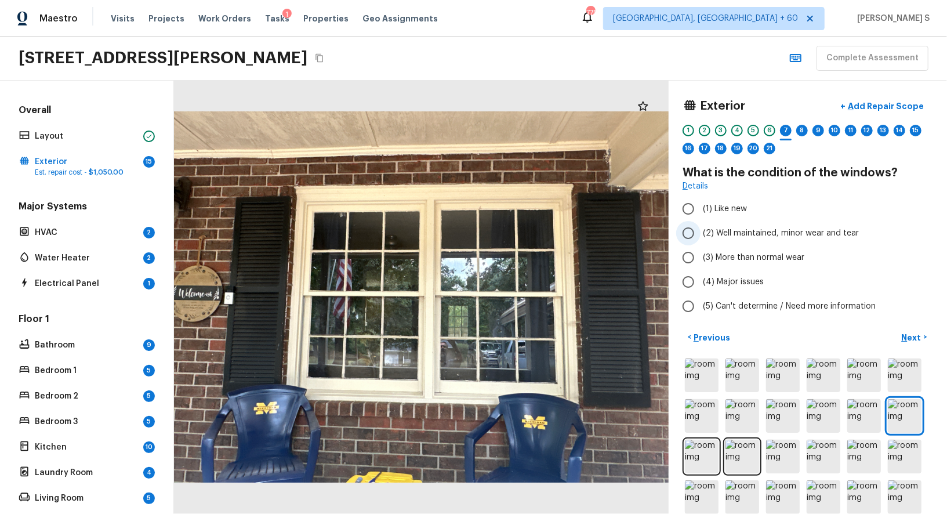
click at [754, 235] on span "(2) Well maintained, minor wear and tear" at bounding box center [781, 233] width 156 height 12
click at [700, 235] on input "(2) Well maintained, minor wear and tear" at bounding box center [688, 233] width 24 height 24
radio input "true"
click at [917, 340] on p "Next" at bounding box center [913, 338] width 22 height 12
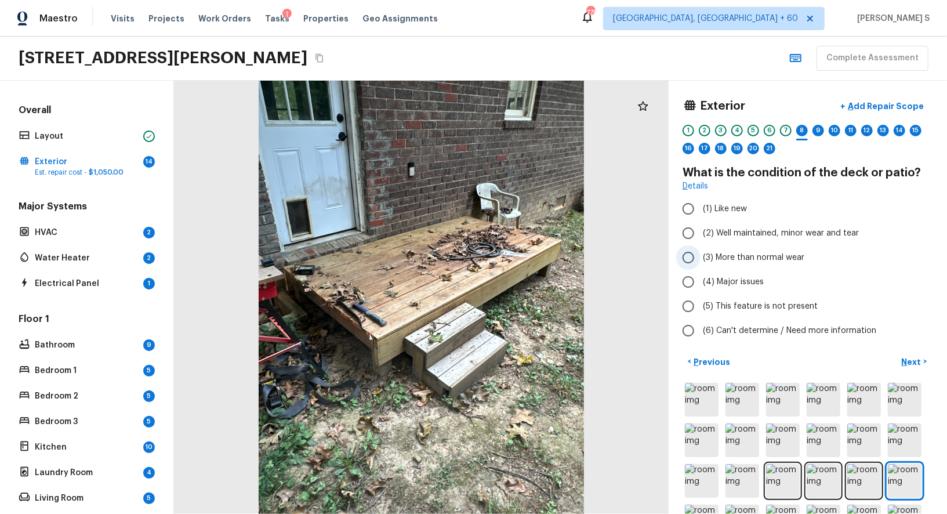
click at [751, 253] on span "(3) More than normal wear" at bounding box center [753, 258] width 101 height 12
click at [700, 253] on input "(3) More than normal wear" at bounding box center [688, 257] width 24 height 24
radio input "true"
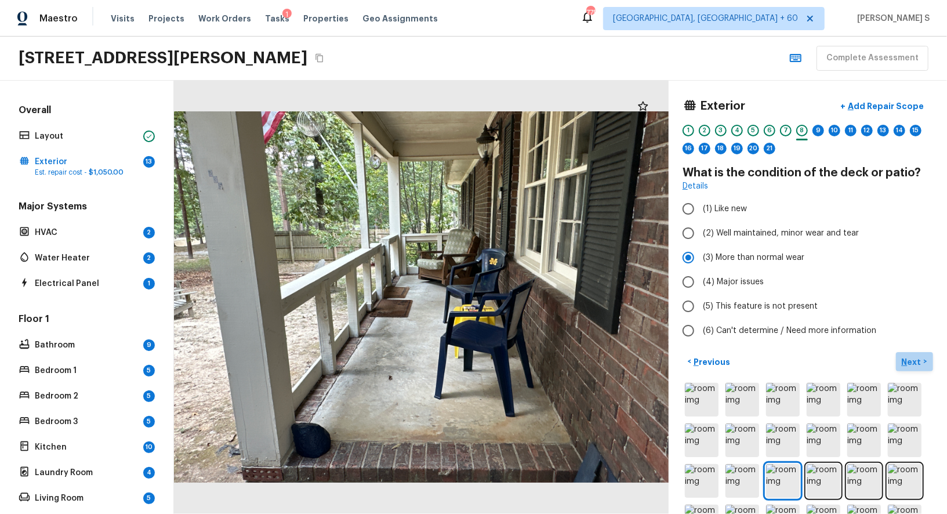
click at [911, 357] on p "Next" at bounding box center [913, 362] width 22 height 12
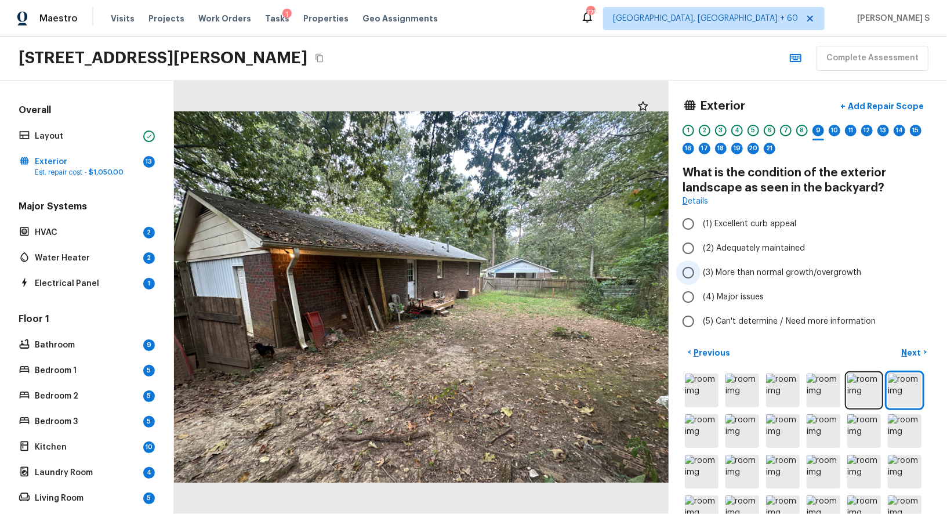
click at [745, 275] on span "(3) More than normal growth/overgrowth" at bounding box center [782, 273] width 158 height 12
click at [700, 275] on input "(3) More than normal growth/overgrowth" at bounding box center [688, 272] width 24 height 24
radio input "true"
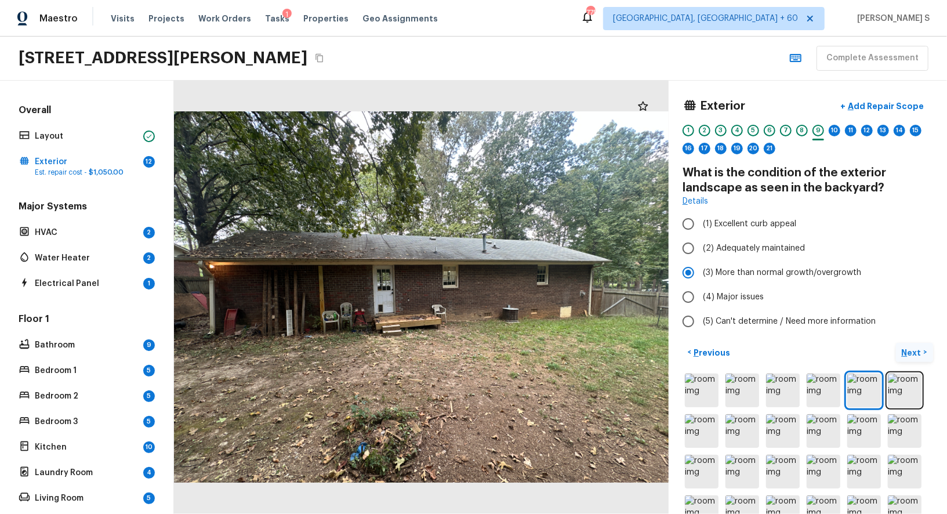
click at [910, 347] on p "Next" at bounding box center [913, 353] width 22 height 12
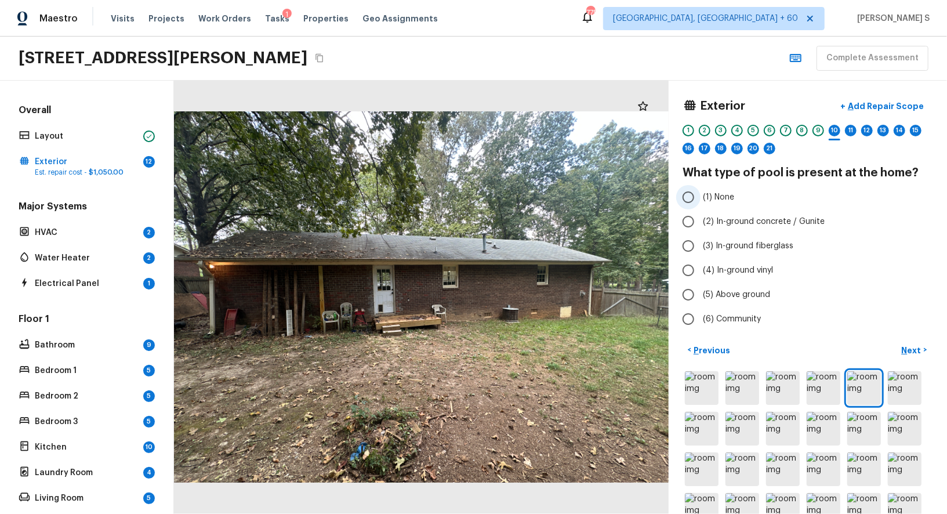
click at [721, 194] on span "(1) None" at bounding box center [718, 197] width 31 height 12
click at [700, 194] on input "(1) None" at bounding box center [688, 197] width 24 height 24
radio input "true"
click at [905, 349] on p "Next" at bounding box center [913, 350] width 22 height 12
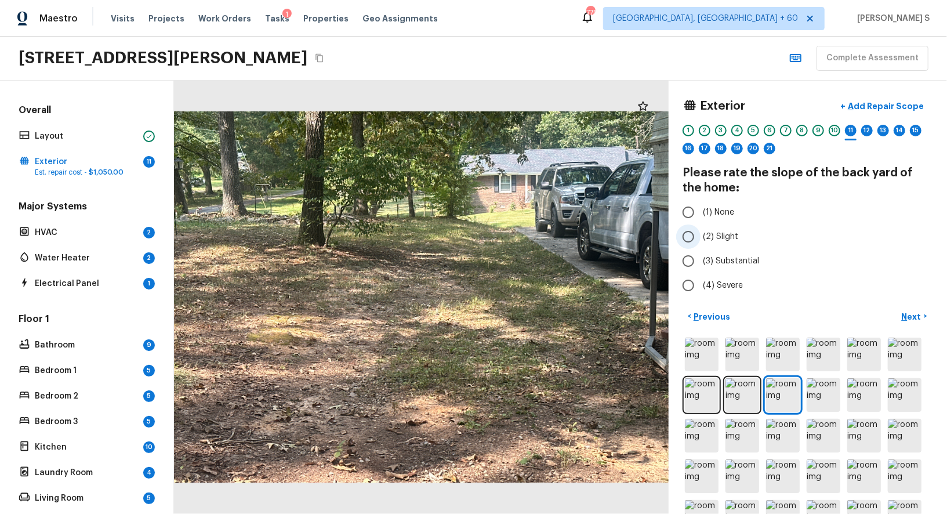
click at [729, 232] on span "(2) Slight" at bounding box center [720, 237] width 35 height 12
click at [700, 232] on input "(2) Slight" at bounding box center [688, 236] width 24 height 24
radio input "true"
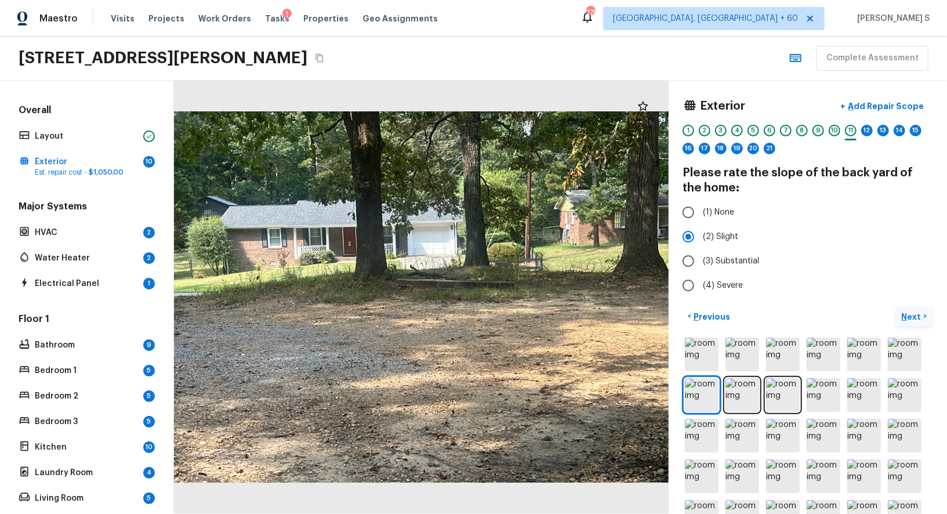
click at [921, 312] on p "Next" at bounding box center [913, 317] width 22 height 12
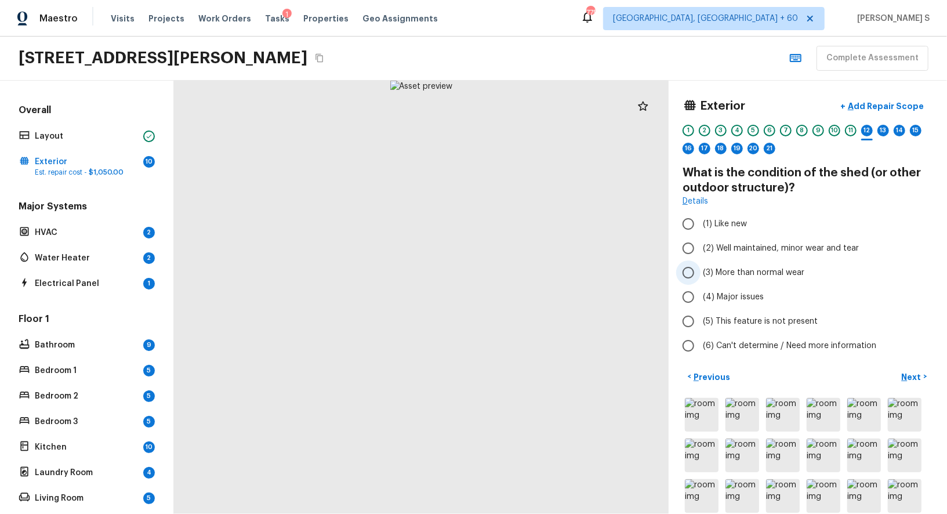
click at [746, 272] on span "(3) More than normal wear" at bounding box center [753, 273] width 101 height 12
click at [700, 272] on input "(3) More than normal wear" at bounding box center [688, 272] width 24 height 24
radio input "true"
click at [864, 106] on p "Add Repair Scope" at bounding box center [884, 106] width 78 height 12
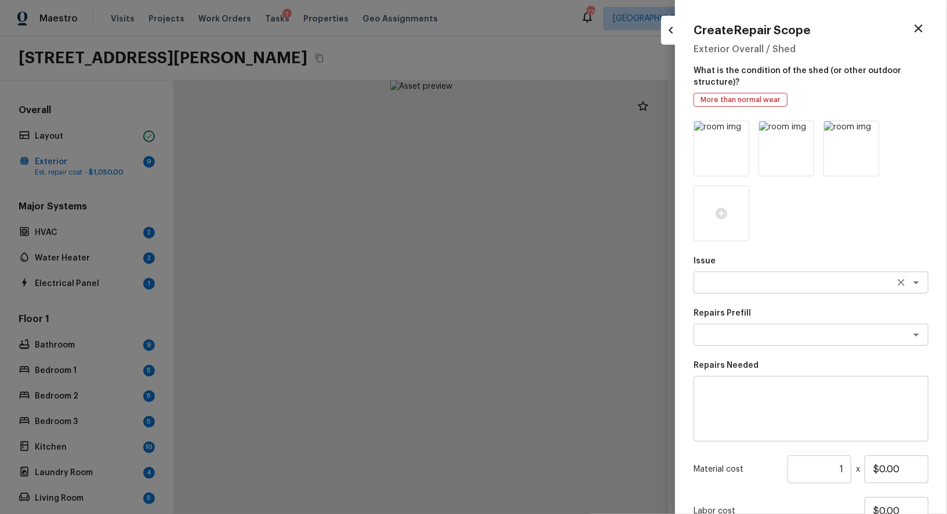
click at [741, 283] on textarea at bounding box center [795, 283] width 192 height 12
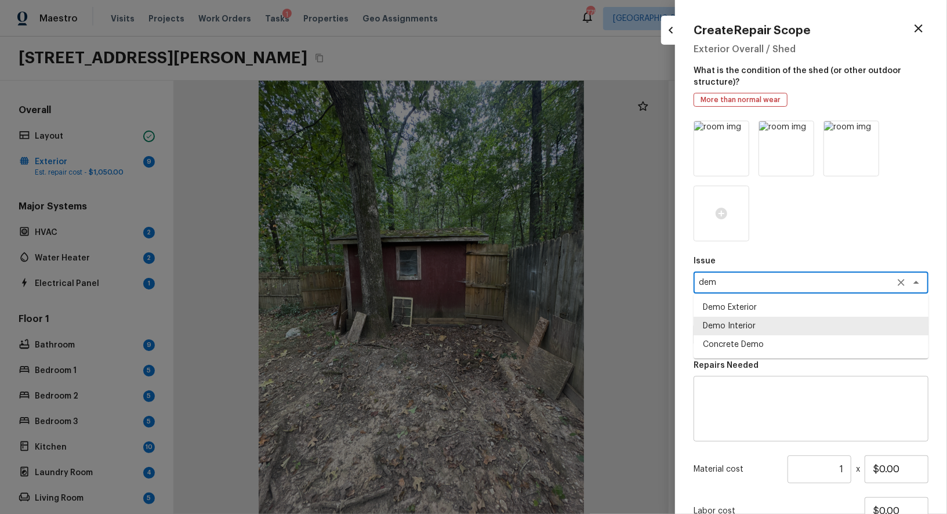
scroll to position [0, 0]
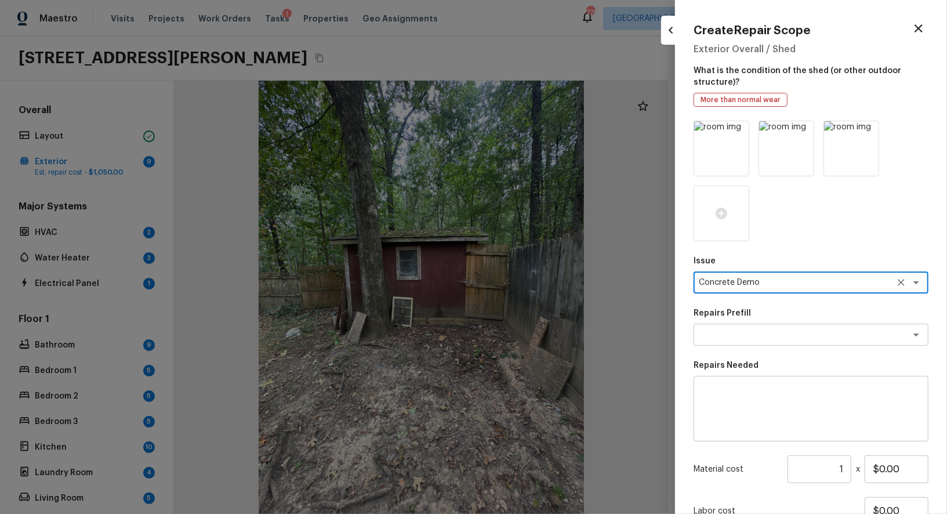
type textarea "Concrete Demo"
type textarea "Demo Exterior"
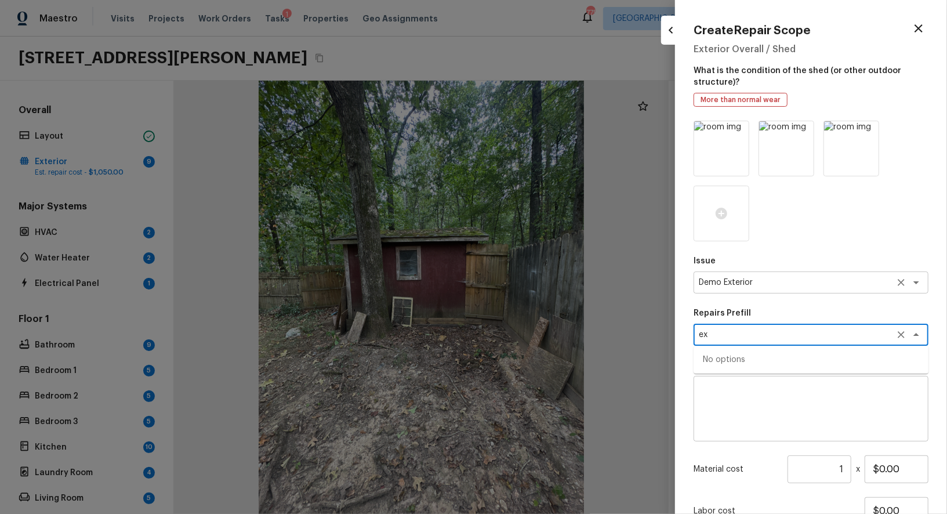
type textarea "ex"
click at [903, 333] on icon "Clear" at bounding box center [901, 335] width 12 height 12
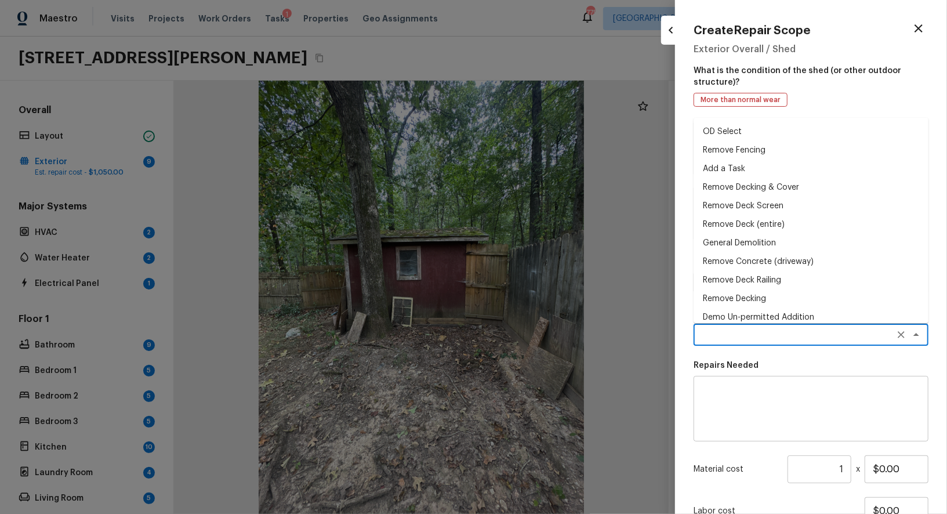
scroll to position [8, 0]
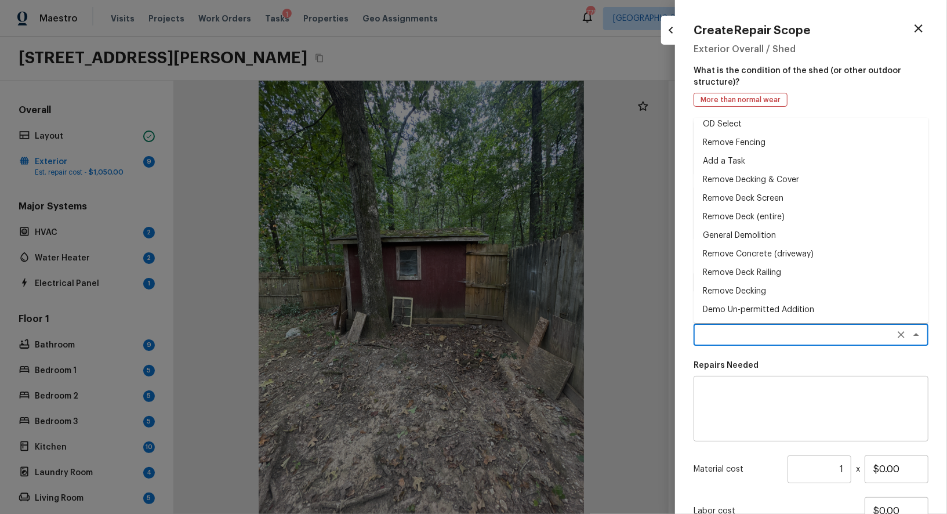
click at [758, 374] on div "Repairs Needed x ​" at bounding box center [810, 400] width 235 height 82
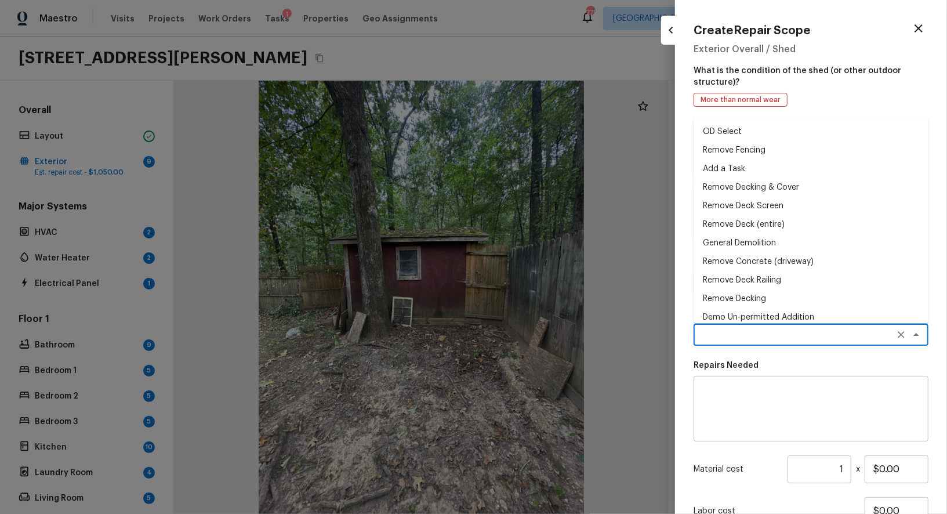
click at [748, 333] on textarea at bounding box center [795, 335] width 192 height 12
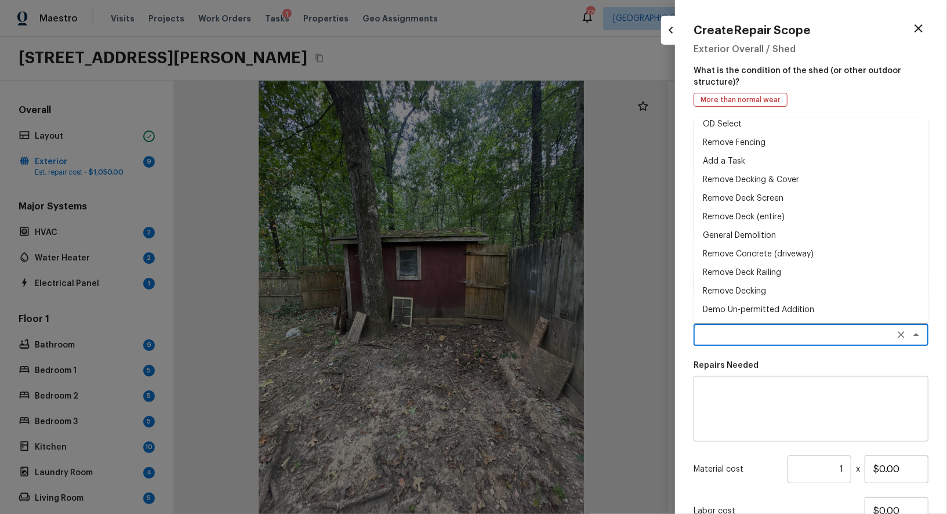
click at [758, 233] on li "General Demolition" at bounding box center [810, 235] width 235 height 19
type textarea "General Demolition"
type textarea "Decks, sheds, above ground pools,"
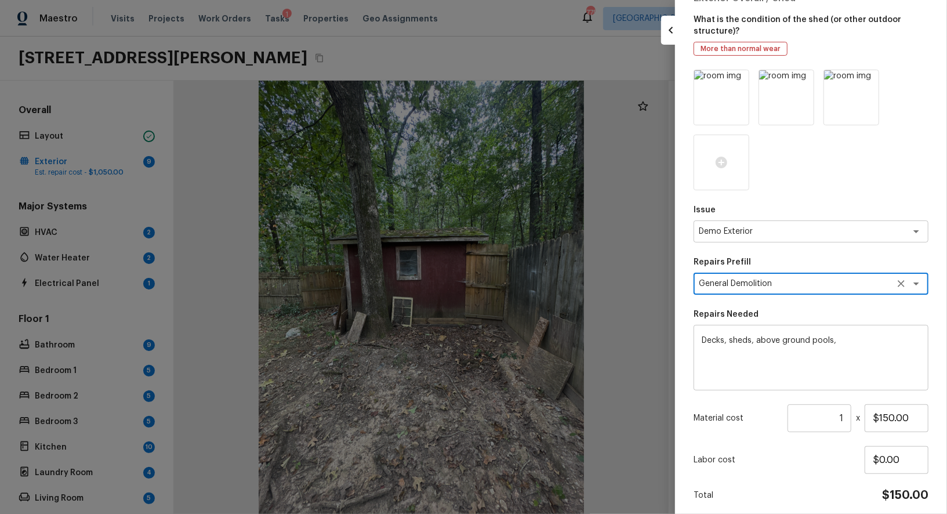
scroll to position [95, 0]
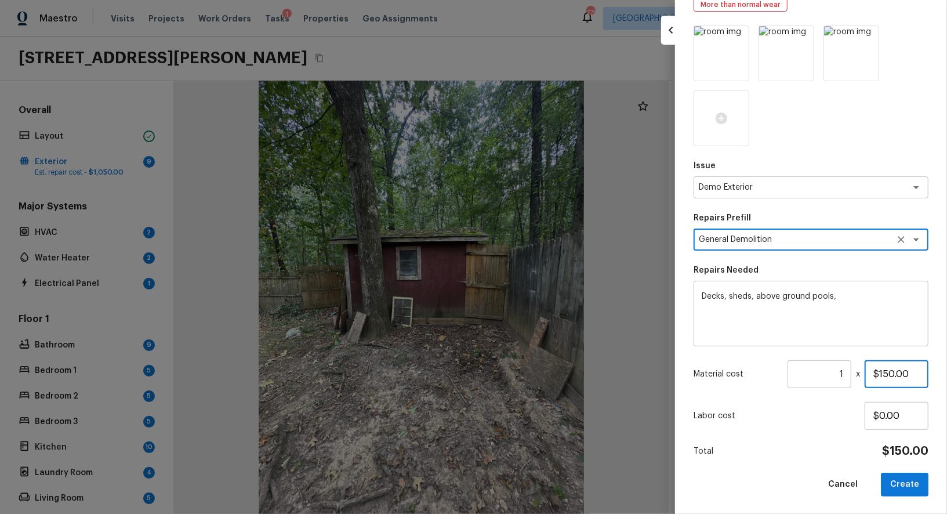
click at [913, 379] on input "$150.00" at bounding box center [896, 374] width 64 height 28
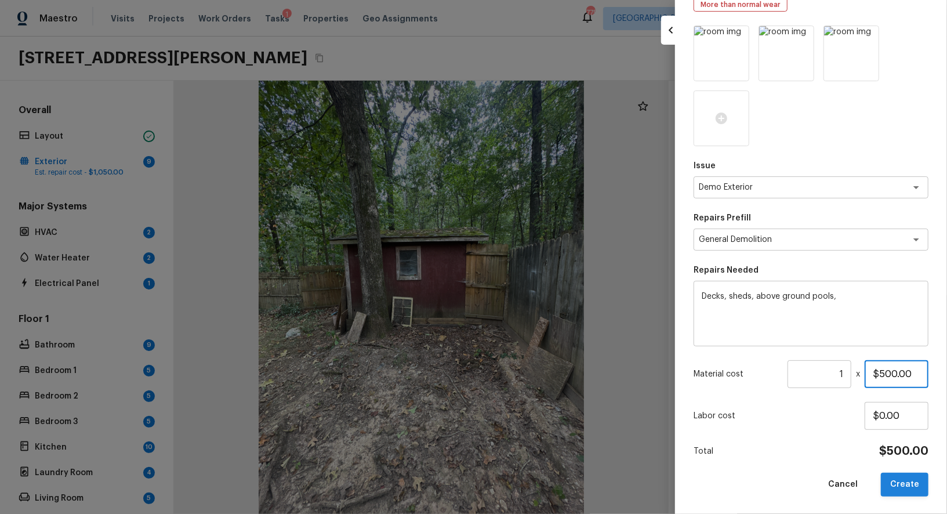
type input "$500.00"
click at [906, 481] on button "Create" at bounding box center [905, 484] width 48 height 24
click at [506, 350] on div at bounding box center [473, 257] width 947 height 514
type input "$0.00"
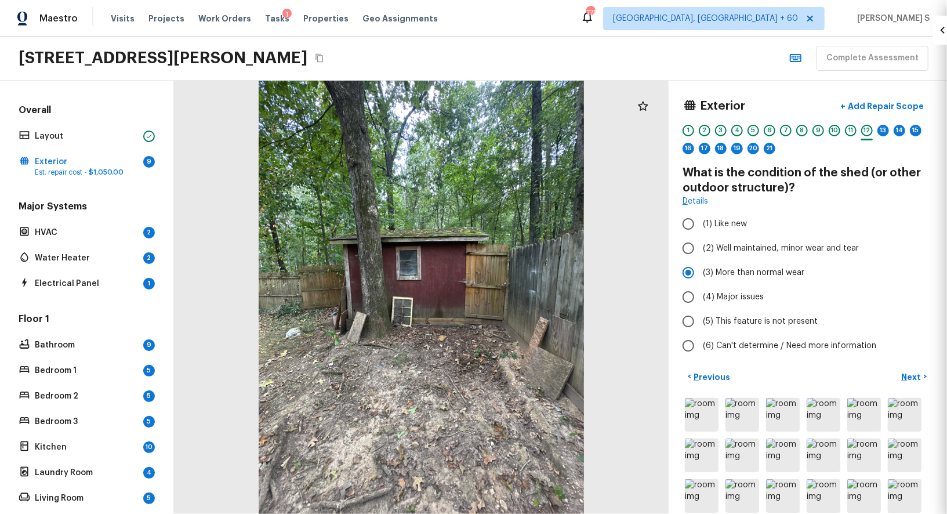
scroll to position [30, 0]
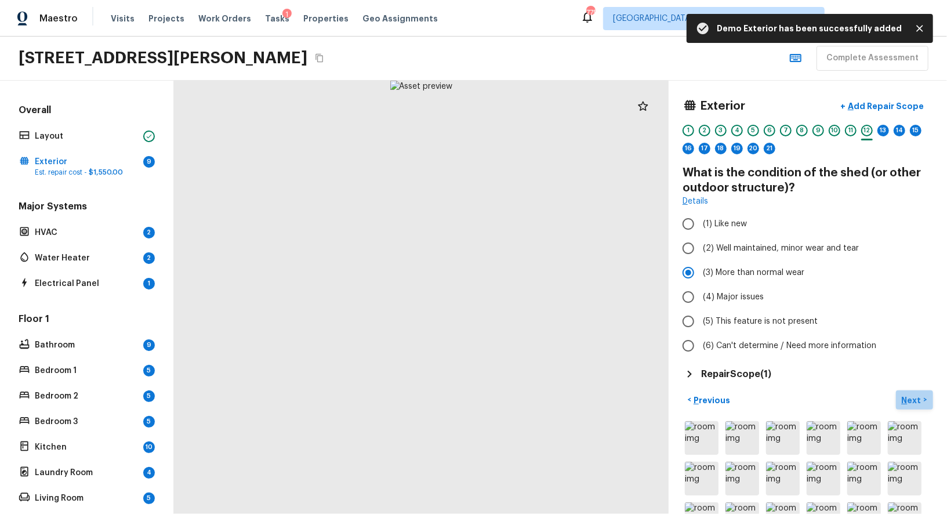
click at [910, 394] on p "Next" at bounding box center [913, 400] width 22 height 12
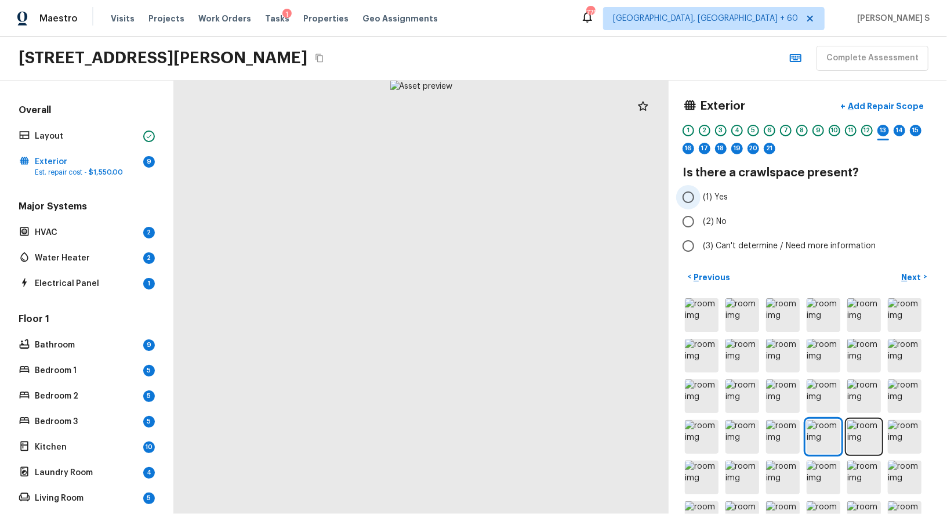
drag, startPoint x: 714, startPoint y: 194, endPoint x: 776, endPoint y: 194, distance: 62.0
click at [714, 194] on span "(1) Yes" at bounding box center [715, 197] width 25 height 12
click at [700, 194] on input "(1) Yes" at bounding box center [688, 197] width 24 height 24
radio input "true"
click at [917, 276] on p "Next" at bounding box center [913, 277] width 22 height 12
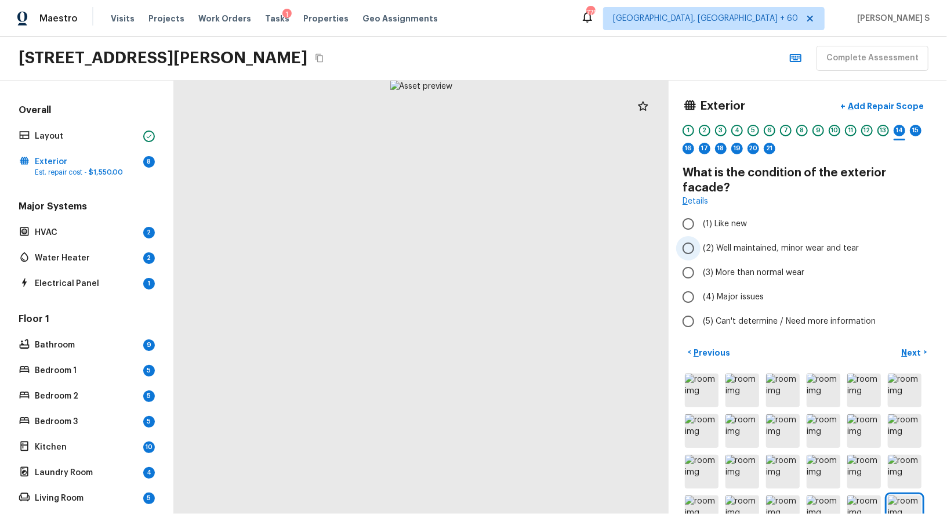
click at [769, 242] on span "(2) Well maintained, minor wear and tear" at bounding box center [781, 248] width 156 height 12
click at [700, 236] on input "(2) Well maintained, minor wear and tear" at bounding box center [688, 248] width 24 height 24
radio input "true"
click at [736, 267] on span "(3) More than normal wear" at bounding box center [753, 273] width 101 height 12
click at [700, 260] on input "(3) More than normal wear" at bounding box center [688, 272] width 24 height 24
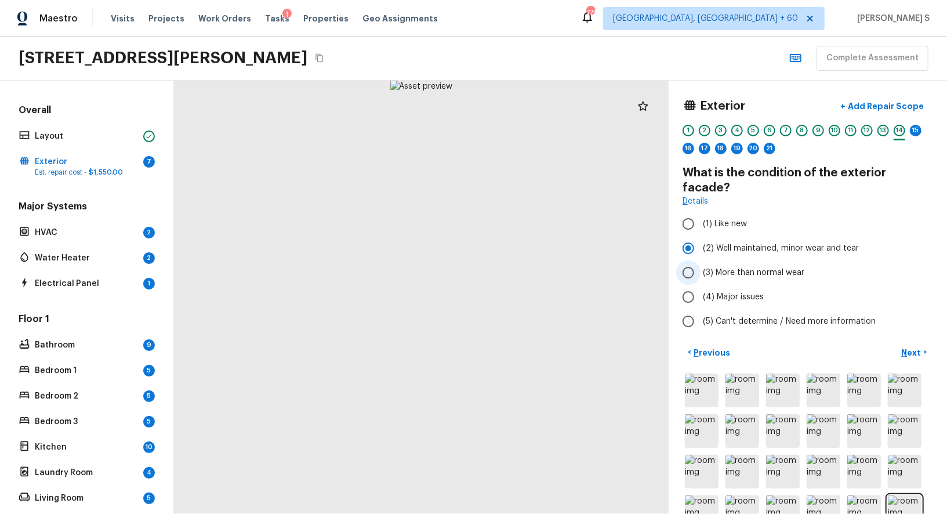
radio input "true"
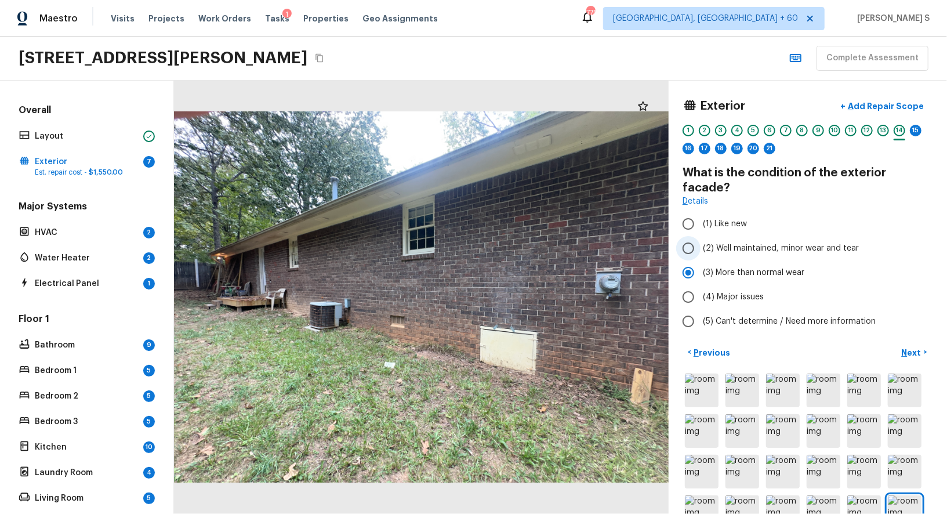
click at [755, 242] on span "(2) Well maintained, minor wear and tear" at bounding box center [781, 248] width 156 height 12
click at [700, 236] on input "(2) Well maintained, minor wear and tear" at bounding box center [688, 248] width 24 height 24
radio input "true"
click at [916, 347] on p "Next" at bounding box center [913, 353] width 22 height 12
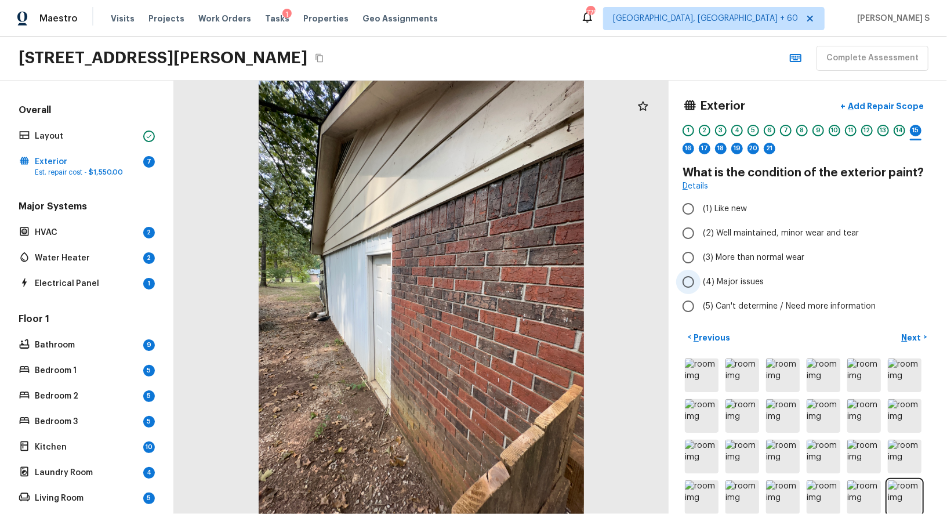
click at [737, 278] on span "(4) Major issues" at bounding box center [733, 282] width 61 height 12
click at [700, 278] on input "(4) Major issues" at bounding box center [688, 282] width 24 height 24
radio input "true"
click at [732, 259] on span "(3) More than normal wear" at bounding box center [753, 258] width 101 height 12
click at [700, 259] on input "(3) More than normal wear" at bounding box center [688, 257] width 24 height 24
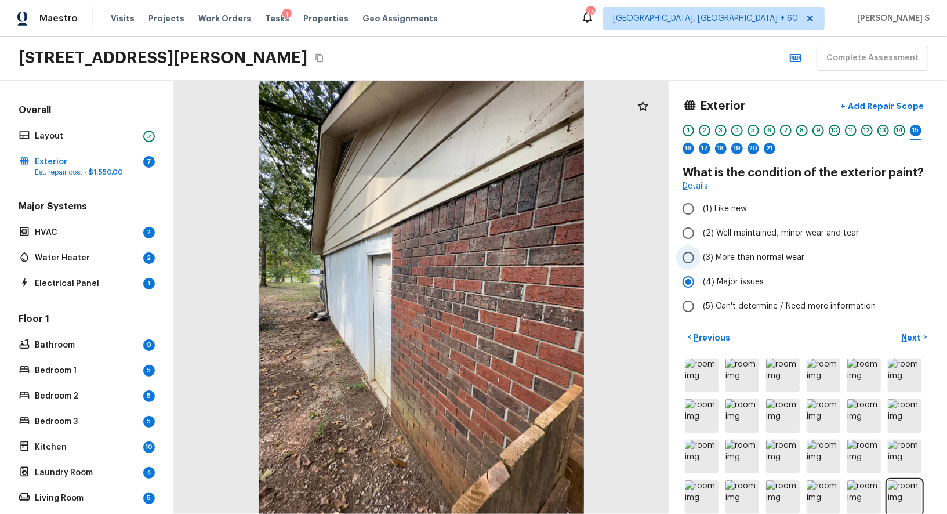
radio input "true"
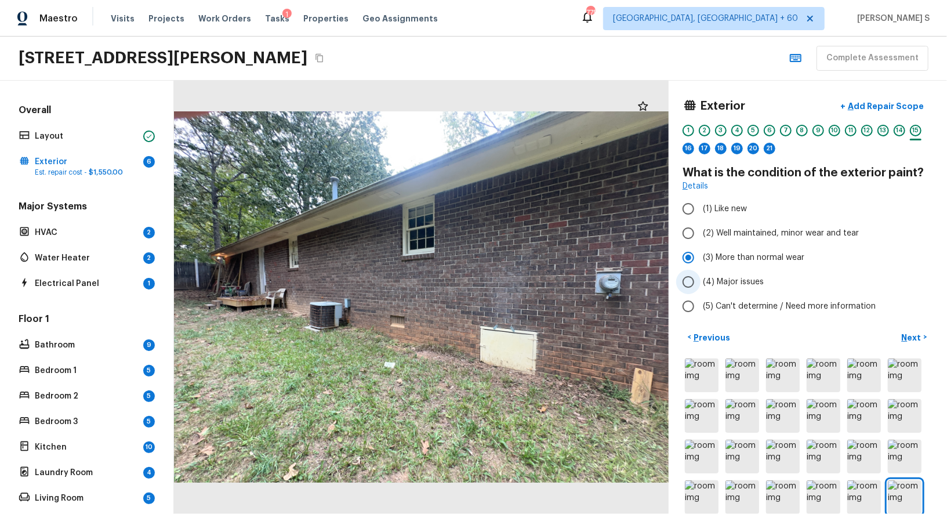
click at [743, 279] on span "(4) Major issues" at bounding box center [733, 282] width 61 height 12
click at [700, 279] on input "(4) Major issues" at bounding box center [688, 282] width 24 height 24
radio input "true"
click at [912, 335] on p "Next" at bounding box center [913, 338] width 22 height 12
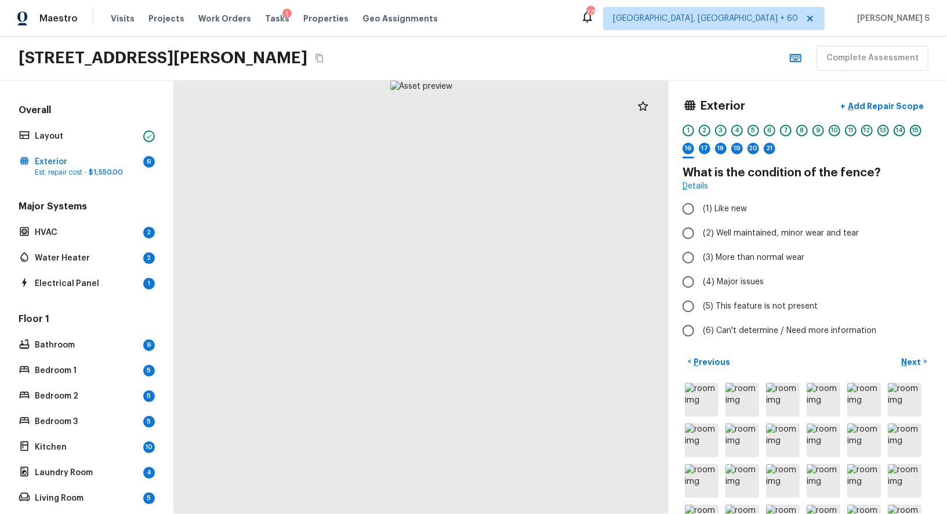
click at [917, 128] on div "15" at bounding box center [916, 131] width 12 height 12
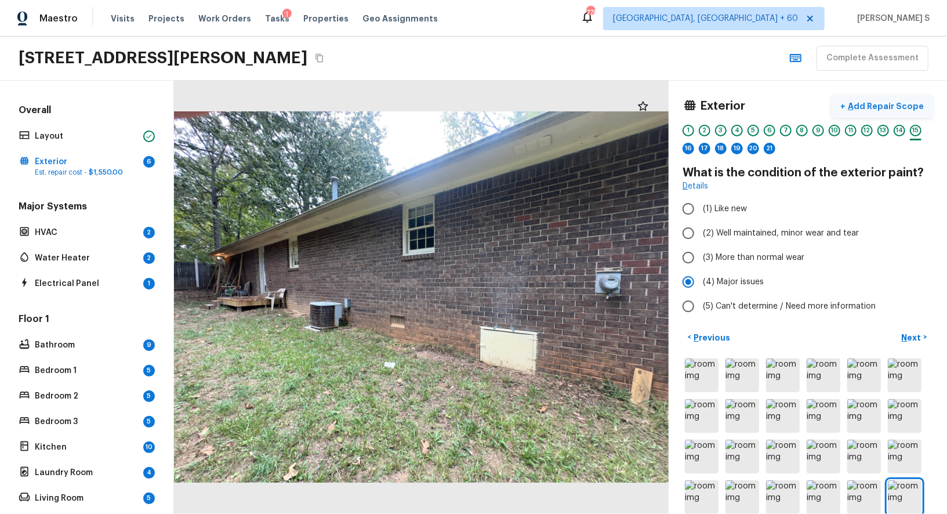
click at [872, 100] on p "Add Repair Scope" at bounding box center [884, 106] width 78 height 12
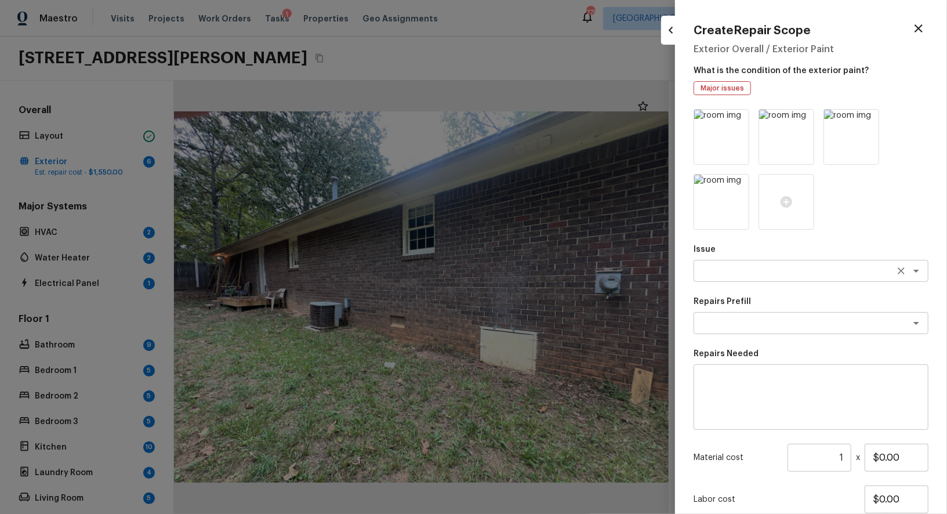
click at [749, 275] on textarea at bounding box center [795, 271] width 192 height 12
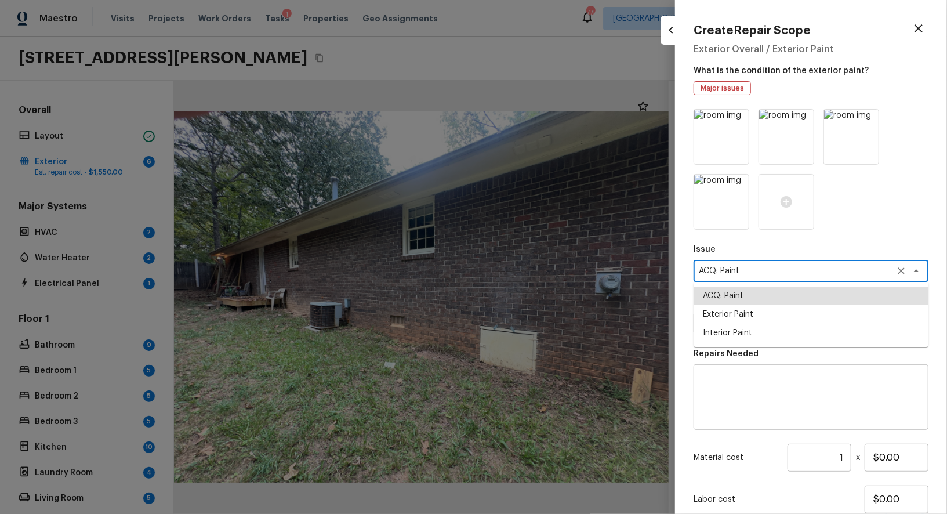
type textarea "ACQ: Paint"
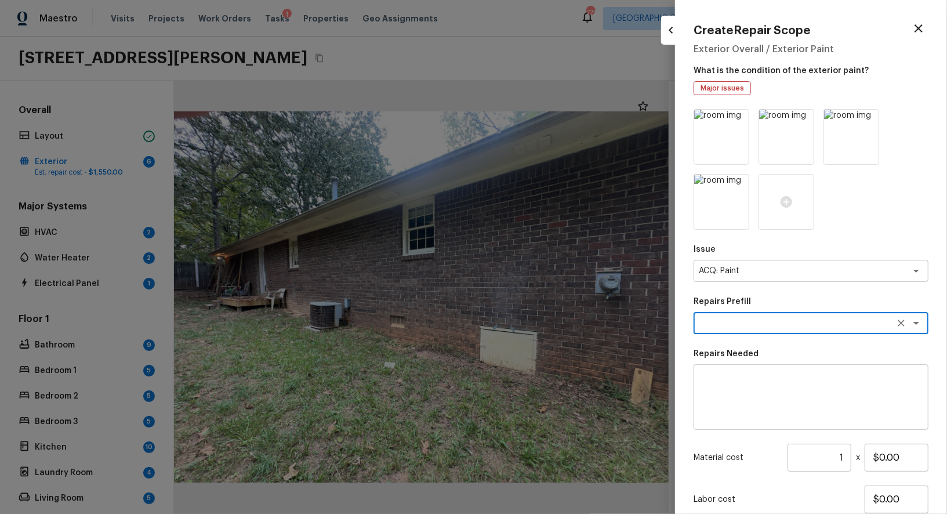
click at [808, 325] on textarea at bounding box center [795, 323] width 192 height 12
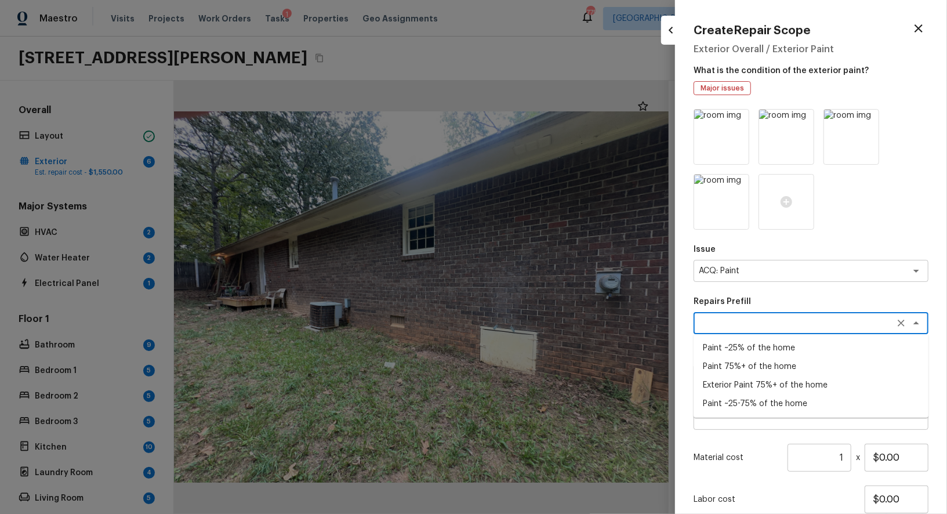
click at [773, 387] on li "Exterior Paint 75%+ of the home" at bounding box center [810, 385] width 235 height 19
type textarea "Exterior Paint 75%+ of the home"
type textarea "Acquisition Scope: 75%+ of the home exterior will likely require paint"
type input "$1.66"
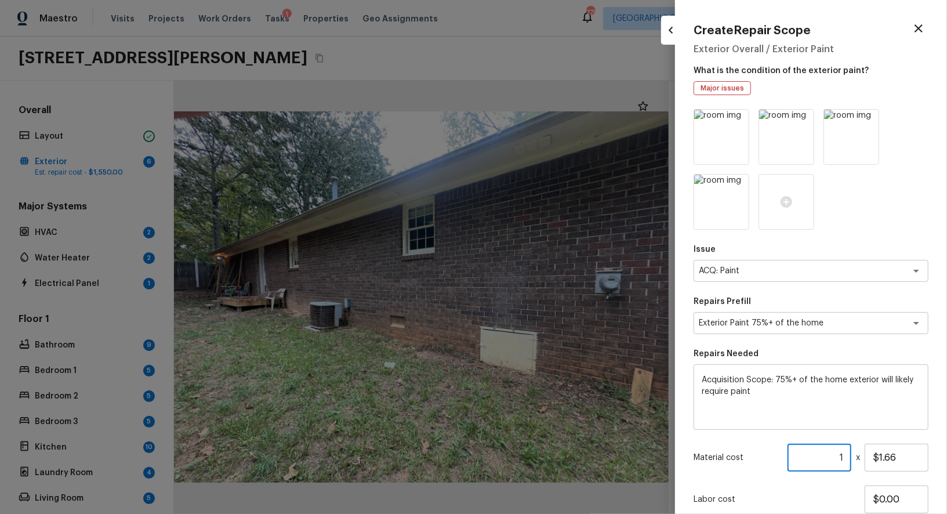
click at [837, 455] on input "1" at bounding box center [819, 458] width 64 height 28
click at [837, 461] on input "1" at bounding box center [819, 458] width 64 height 28
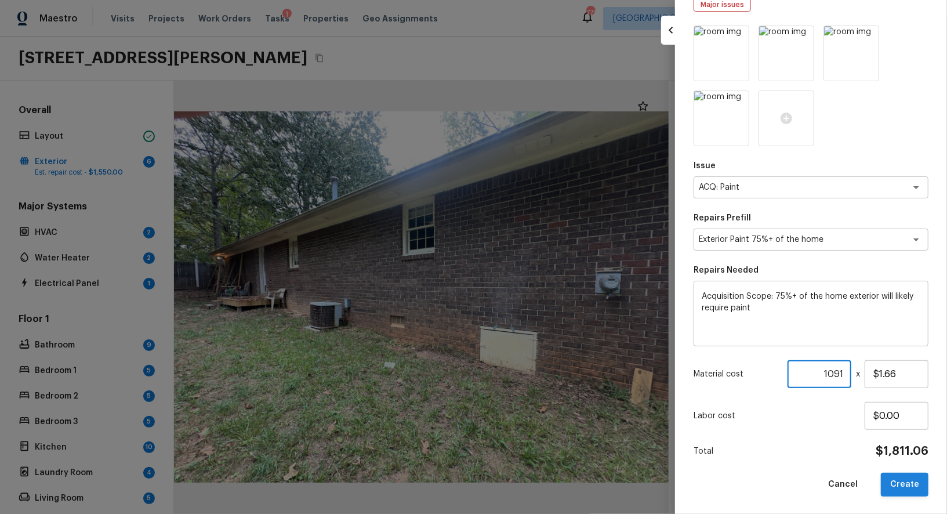
type input "1091"
click at [903, 479] on button "Create" at bounding box center [905, 484] width 48 height 24
type input "1"
type input "$0.00"
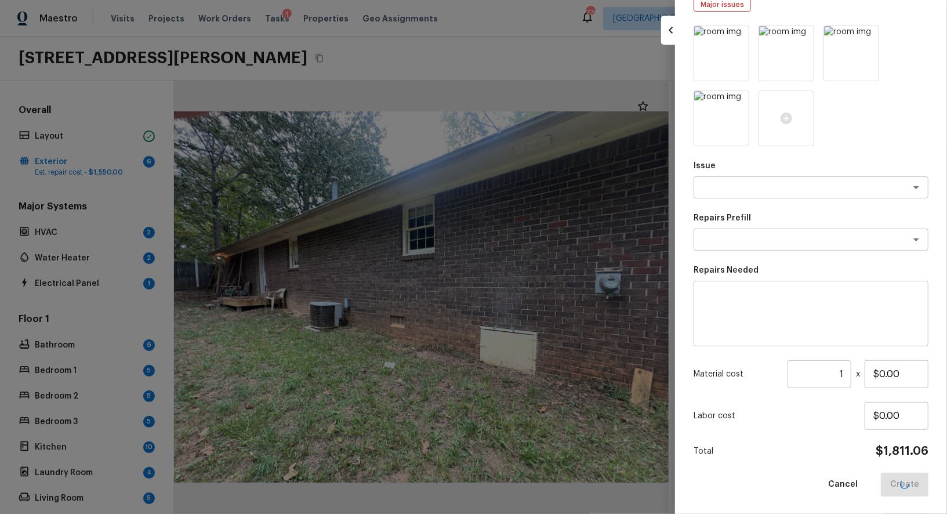
scroll to position [19, 0]
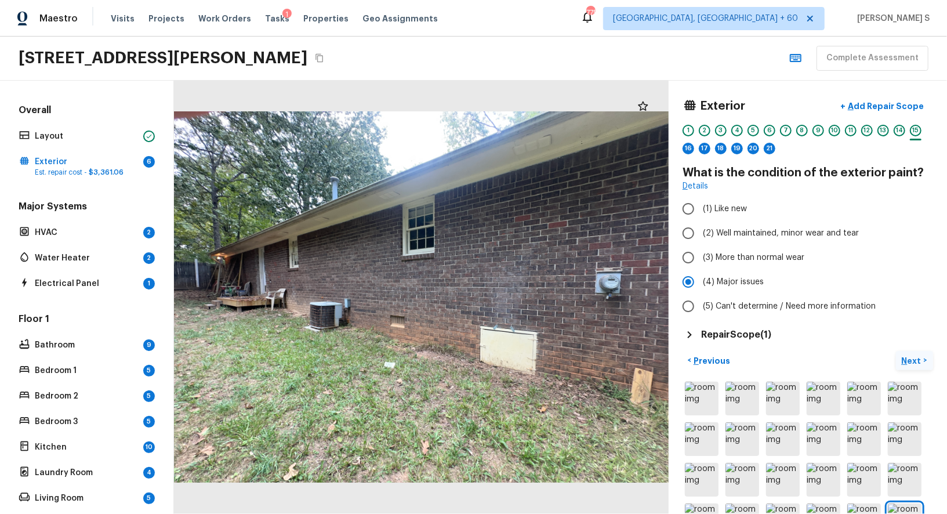
click at [911, 362] on p "Next" at bounding box center [913, 361] width 22 height 12
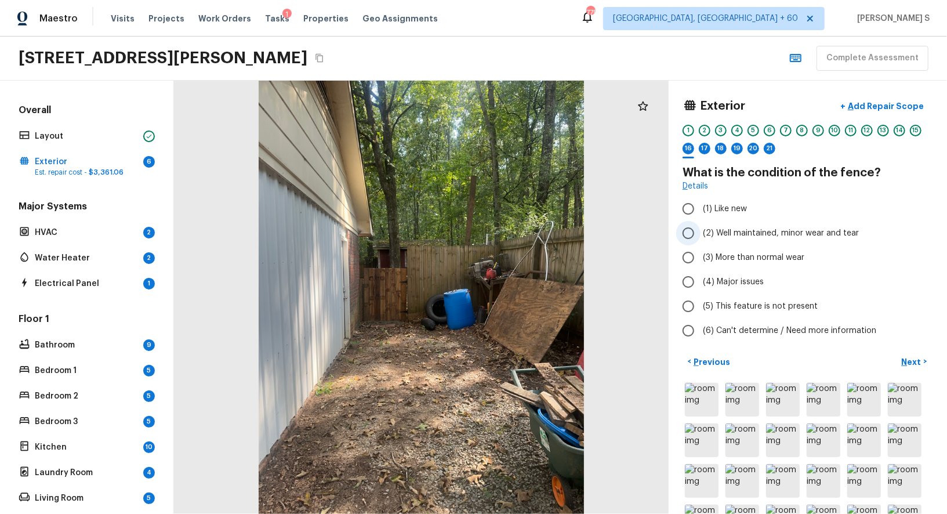
click at [723, 232] on span "(2) Well maintained, minor wear and tear" at bounding box center [781, 233] width 156 height 12
click at [700, 232] on input "(2) Well maintained, minor wear and tear" at bounding box center [688, 233] width 24 height 24
radio input "true"
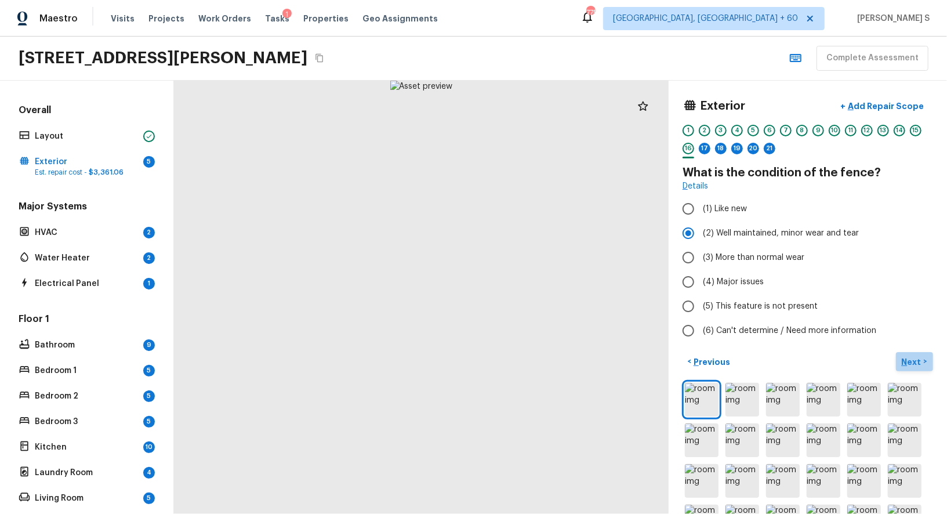
click at [915, 359] on p "Next" at bounding box center [913, 362] width 22 height 12
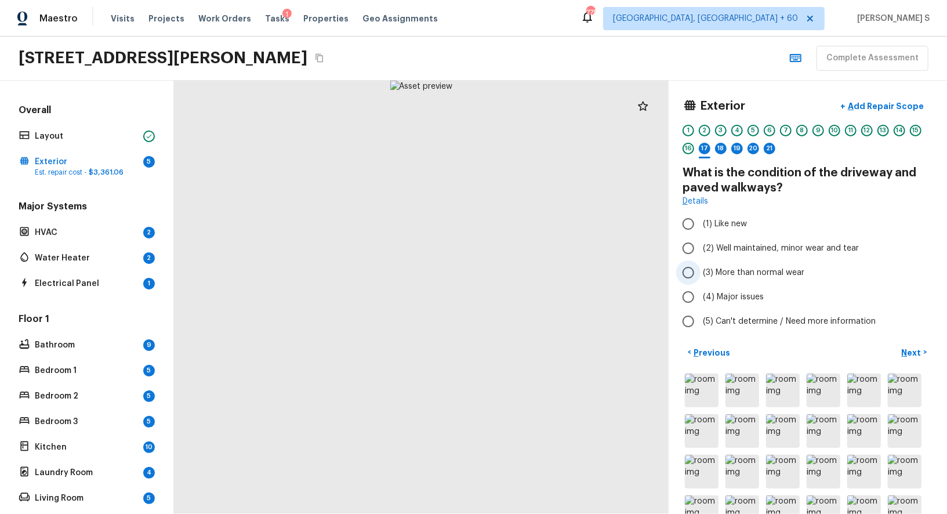
click at [722, 274] on span "(3) More than normal wear" at bounding box center [753, 273] width 101 height 12
click at [700, 274] on input "(3) More than normal wear" at bounding box center [688, 272] width 24 height 24
radio input "true"
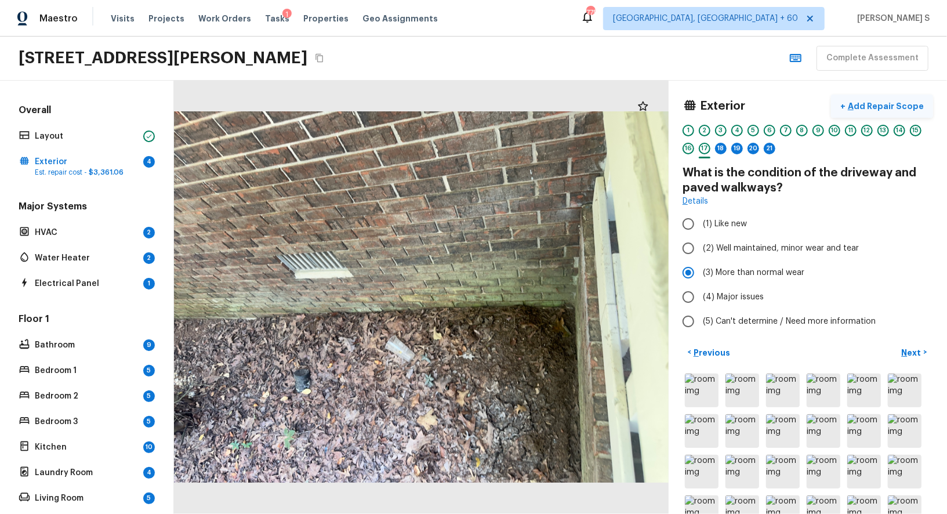
click at [895, 97] on button "+ Add Repair Scope" at bounding box center [882, 106] width 102 height 24
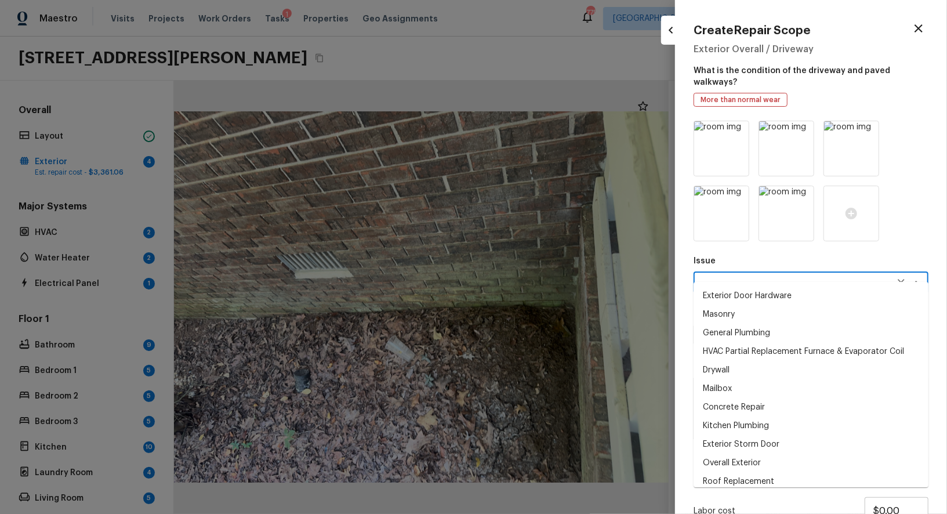
click at [757, 277] on textarea at bounding box center [795, 283] width 192 height 12
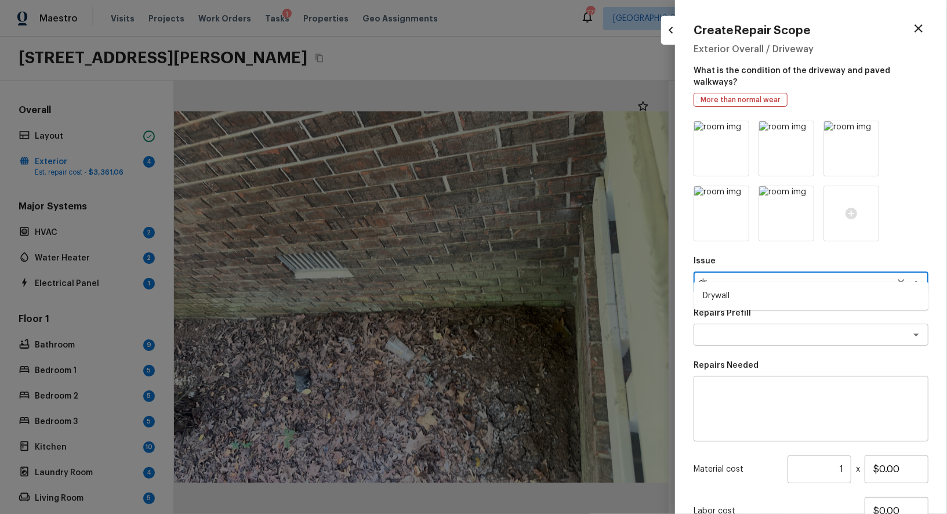
type textarea "d"
type textarea "Concrete Repair"
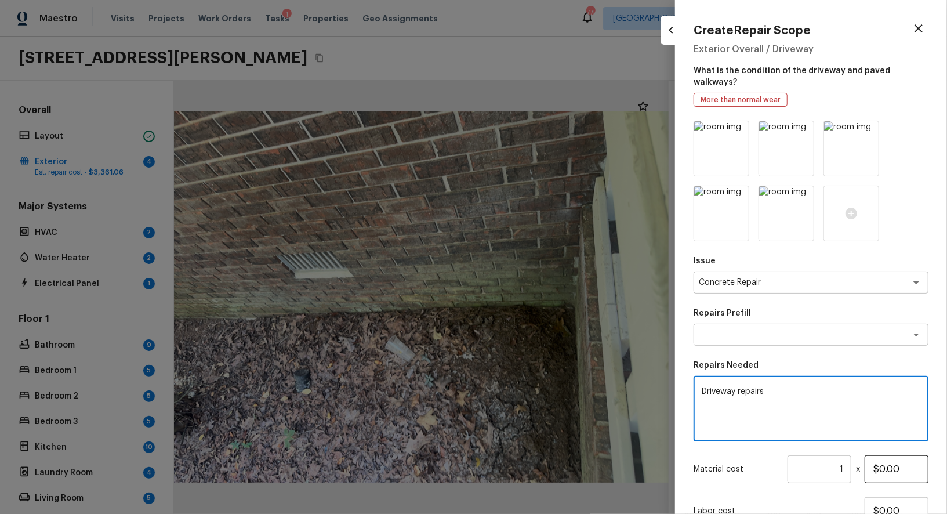
type textarea "Driveway repairs"
click at [881, 457] on input "$0.00" at bounding box center [896, 469] width 64 height 28
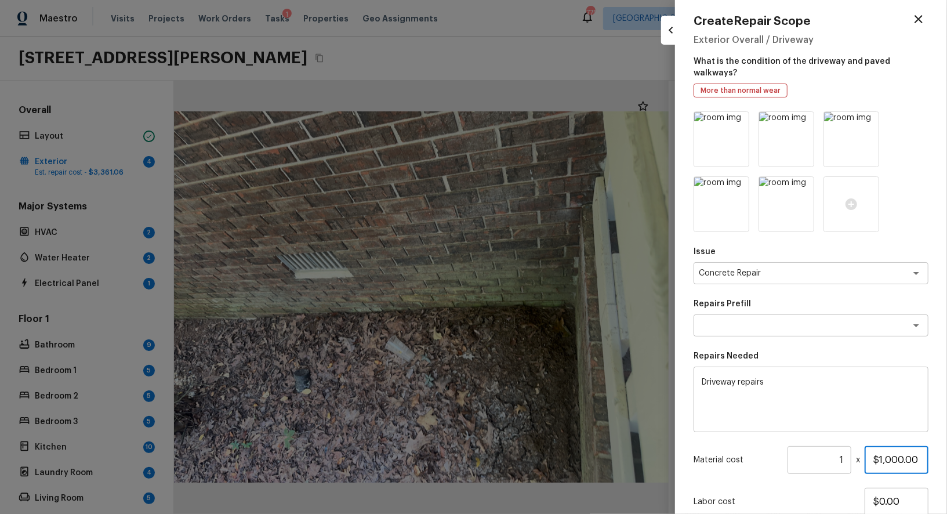
scroll to position [83, 0]
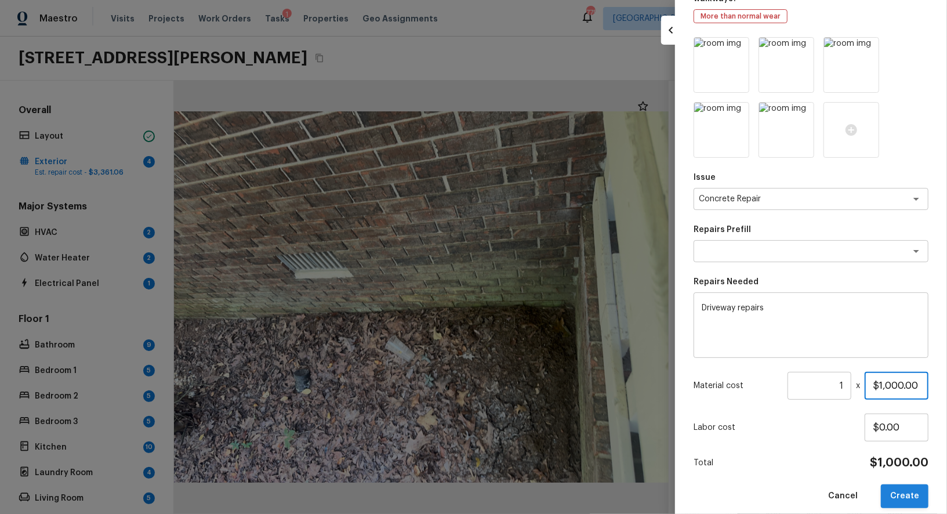
type input "$1,000.00"
click at [907, 484] on button "Create" at bounding box center [905, 496] width 48 height 24
click at [341, 375] on div at bounding box center [473, 257] width 947 height 514
type input "$0.00"
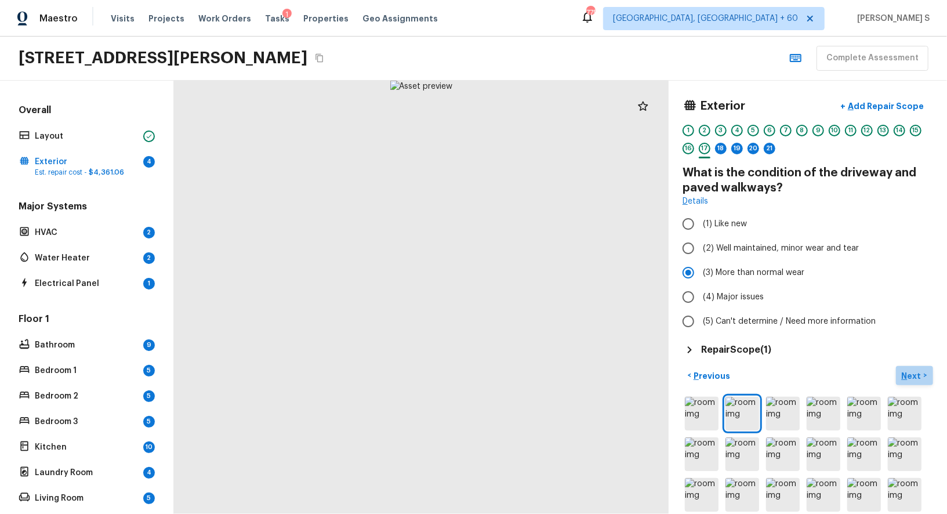
click at [913, 366] on button "Next >" at bounding box center [914, 375] width 37 height 19
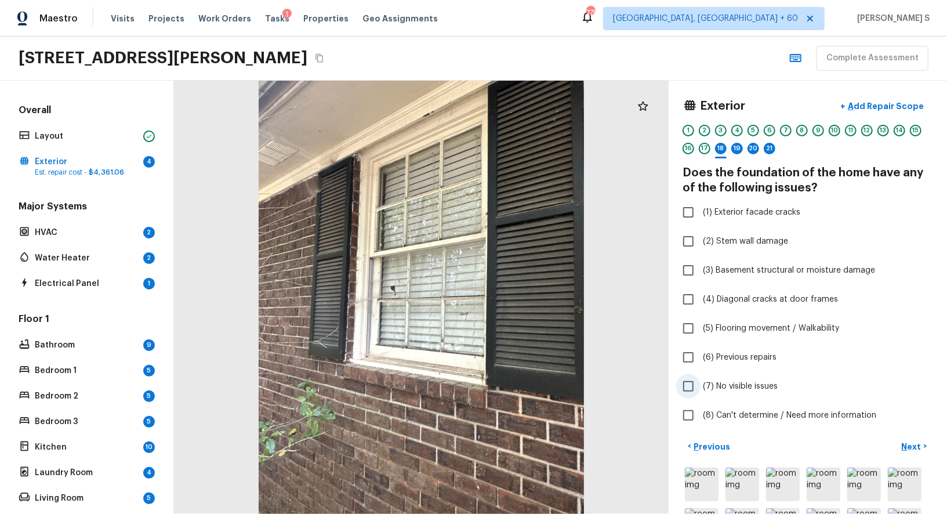
click at [739, 384] on span "(7) No visible issues" at bounding box center [740, 386] width 75 height 12
click at [700, 384] on input "(7) No visible issues" at bounding box center [688, 386] width 24 height 24
checkbox input "true"
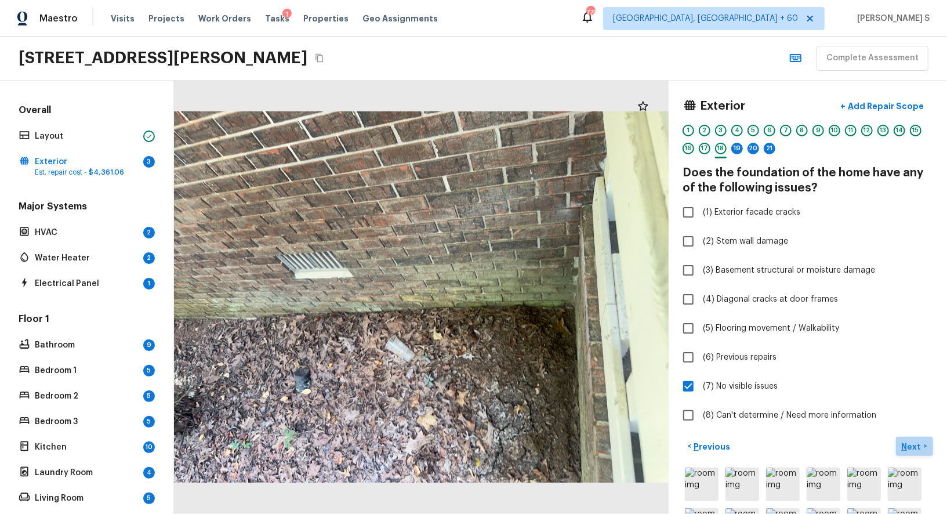
click at [913, 445] on p "Next" at bounding box center [913, 447] width 22 height 12
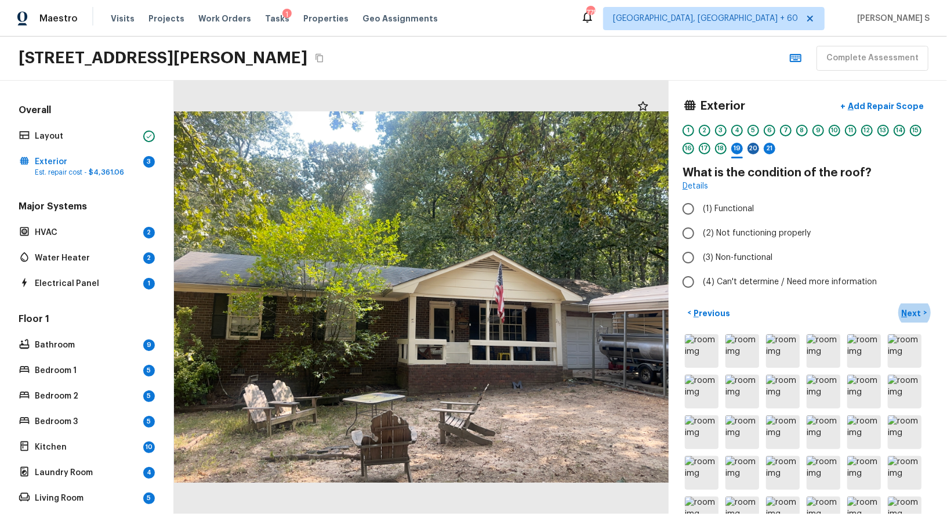
click at [756, 150] on div "20" at bounding box center [753, 149] width 12 height 12
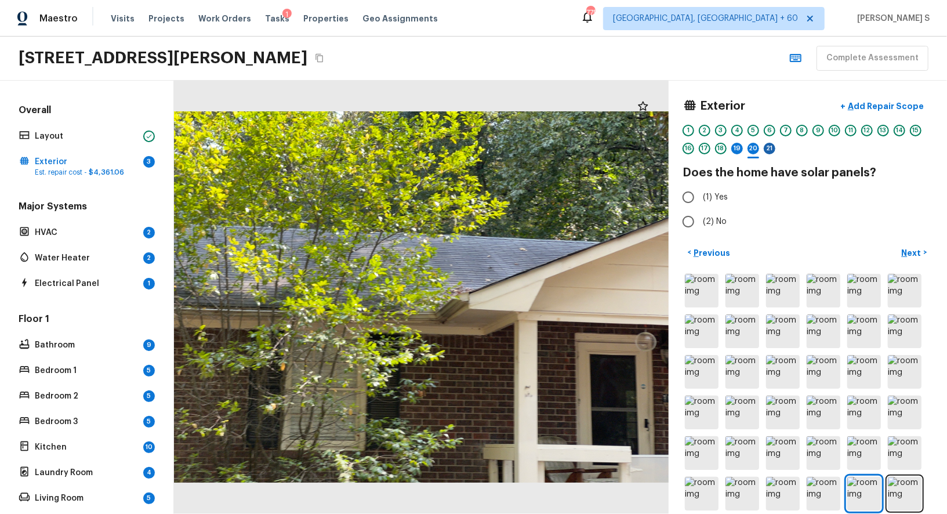
click at [769, 150] on div "21" at bounding box center [770, 149] width 12 height 12
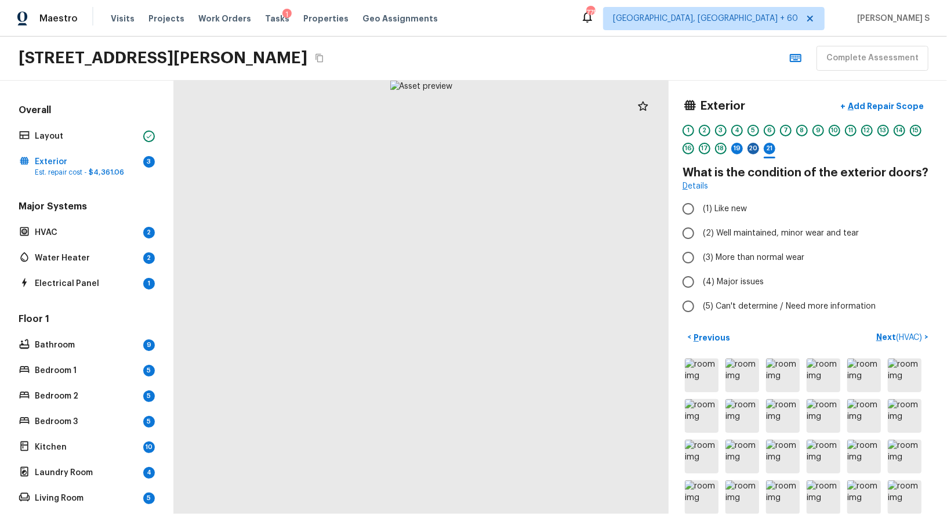
click at [753, 146] on div "20" at bounding box center [753, 149] width 12 height 12
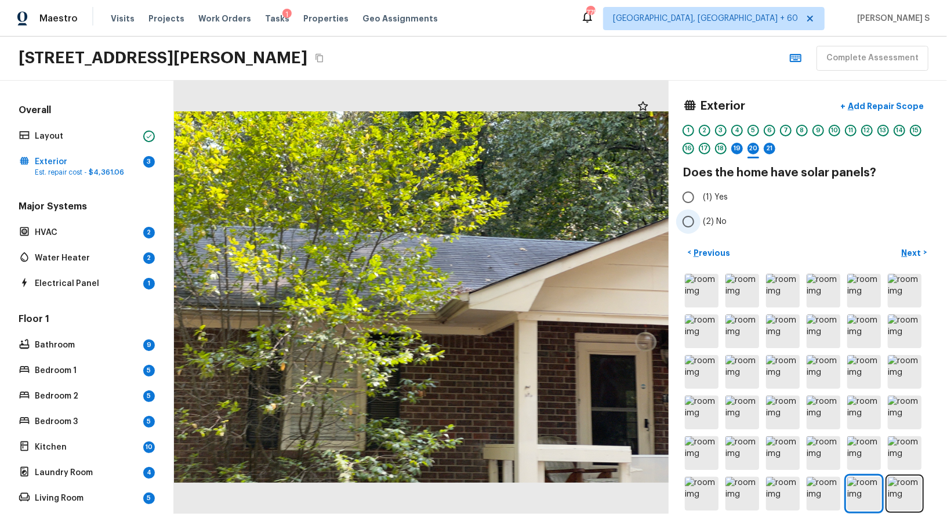
click at [717, 223] on span "(2) No" at bounding box center [715, 222] width 24 height 12
click at [700, 223] on input "(2) No" at bounding box center [688, 221] width 24 height 24
radio input "true"
click at [775, 147] on div "21" at bounding box center [770, 149] width 12 height 12
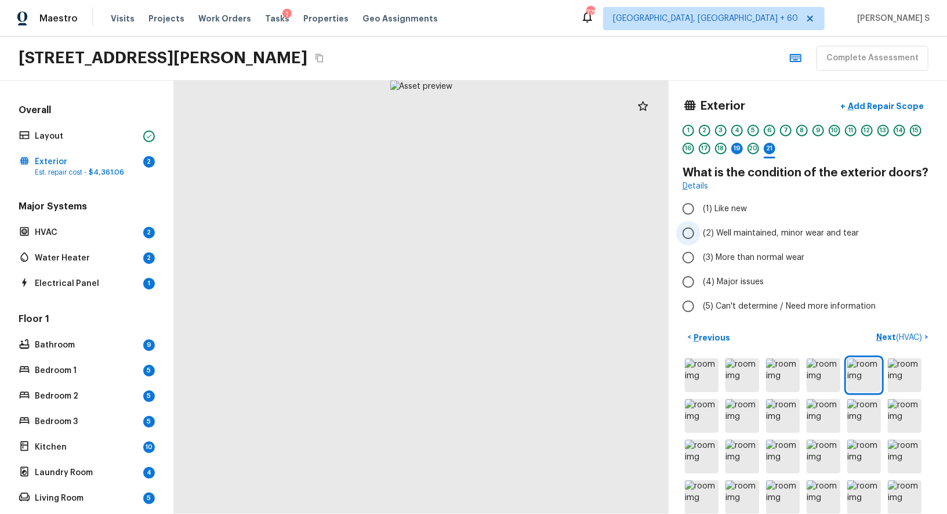
click at [726, 235] on span "(2) Well maintained, minor wear and tear" at bounding box center [781, 233] width 156 height 12
click at [700, 235] on input "(2) Well maintained, minor wear and tear" at bounding box center [688, 233] width 24 height 24
radio input "true"
click at [741, 146] on div "19" at bounding box center [737, 149] width 12 height 12
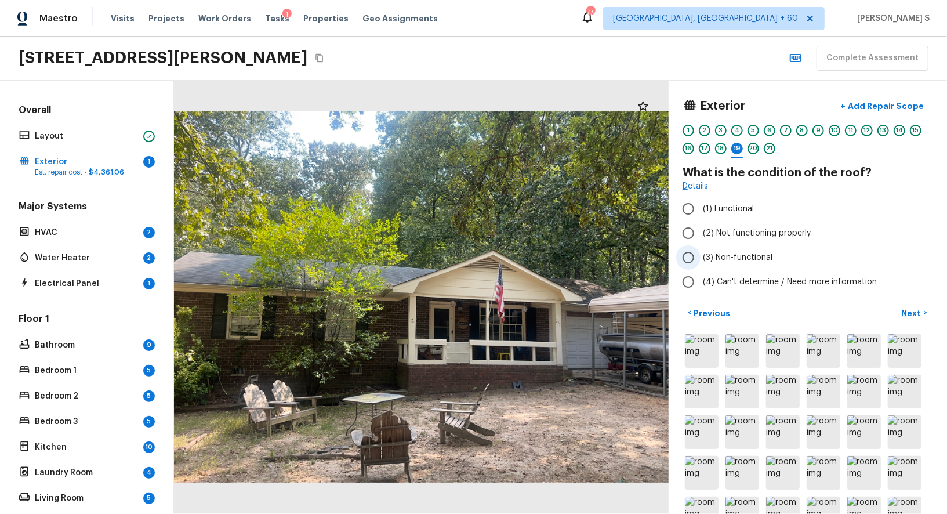
click at [742, 261] on span "(3) Non-functional" at bounding box center [738, 258] width 70 height 12
click at [700, 261] on input "(3) Non-functional" at bounding box center [688, 257] width 24 height 24
radio input "true"
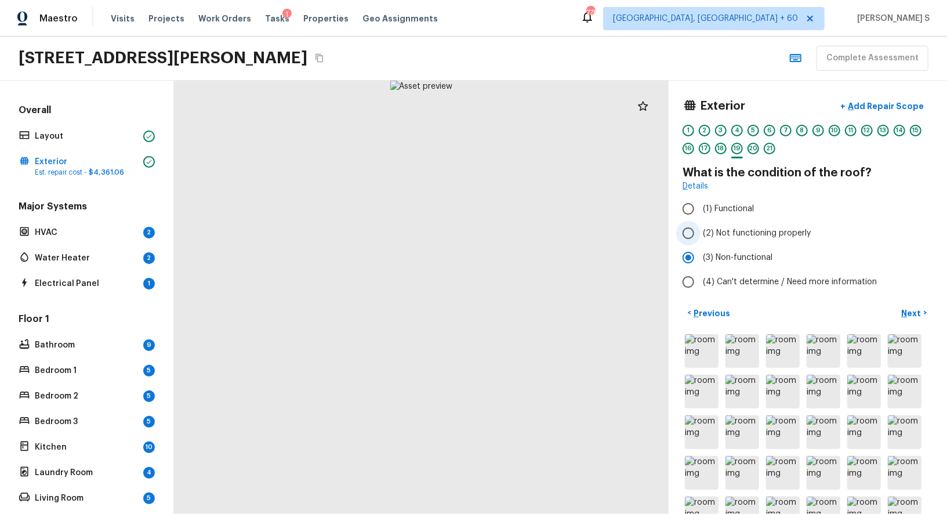
click at [790, 232] on span "(2) Not functioning properly" at bounding box center [757, 233] width 108 height 12
click at [700, 232] on input "(2) Not functioning properly" at bounding box center [688, 233] width 24 height 24
radio input "true"
click at [911, 106] on p "Add Repair Scope" at bounding box center [884, 106] width 78 height 12
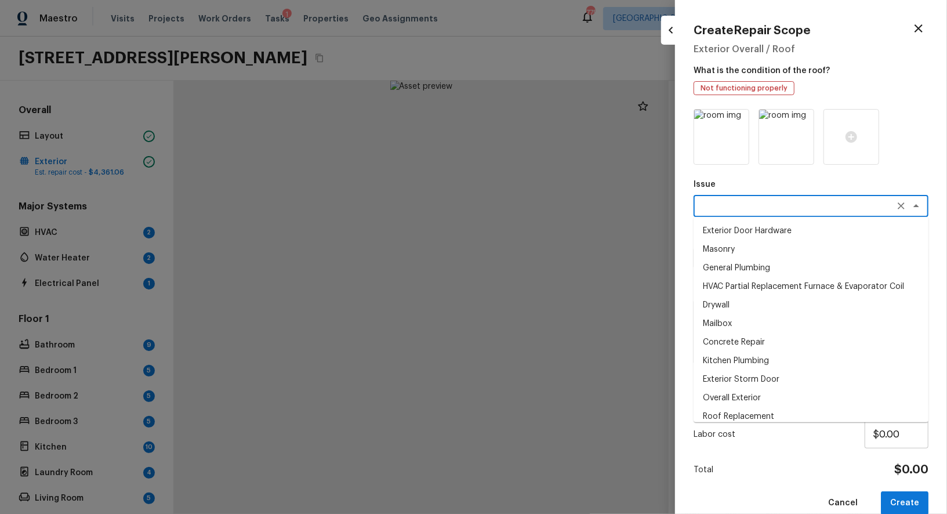
click at [729, 203] on textarea at bounding box center [795, 206] width 192 height 12
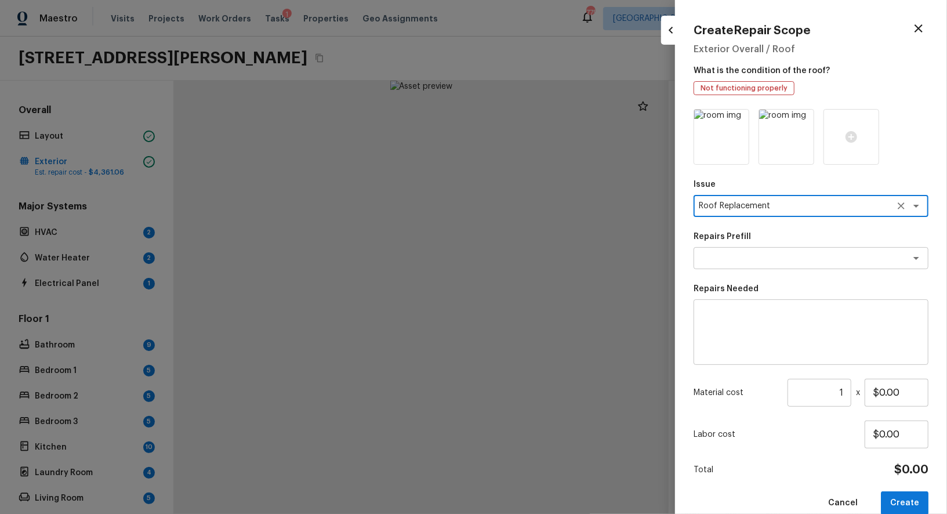
type textarea "Roof Replacement"
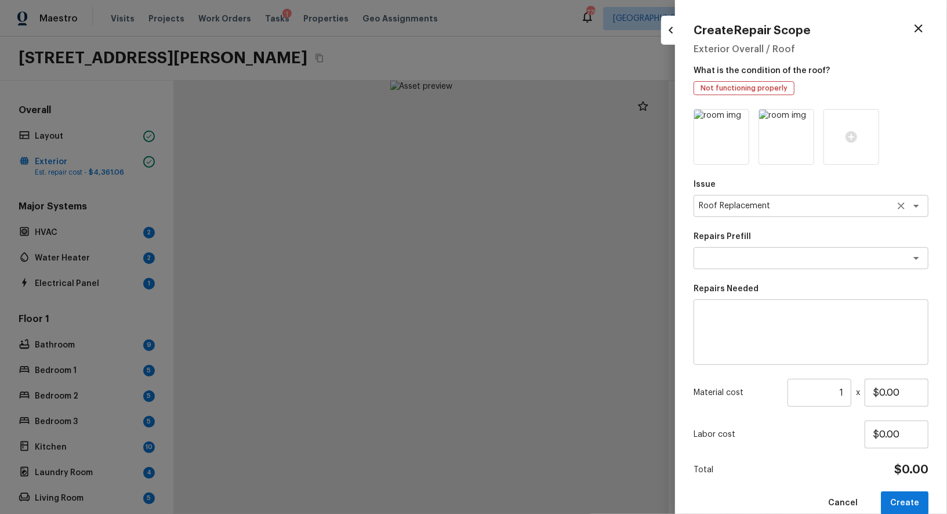
scroll to position [0, 0]
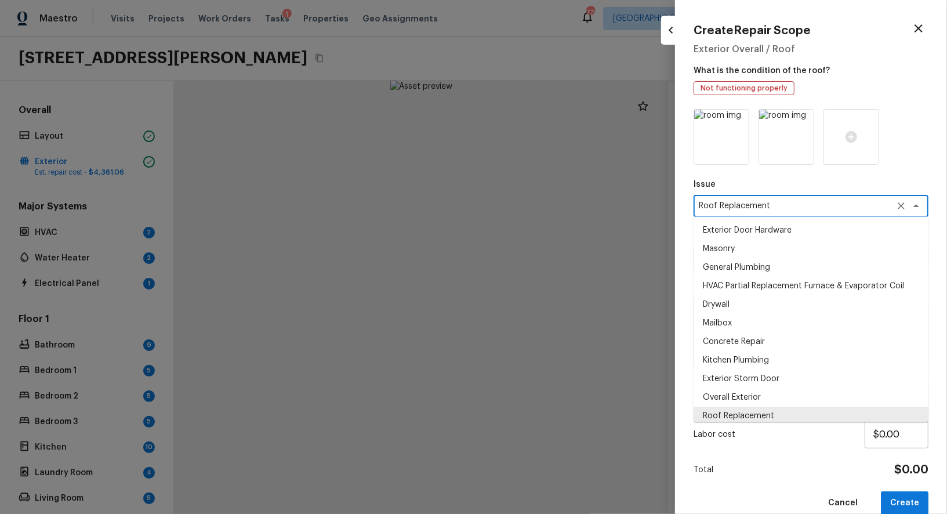
click at [775, 204] on textarea "Roof Replacement" at bounding box center [795, 206] width 192 height 12
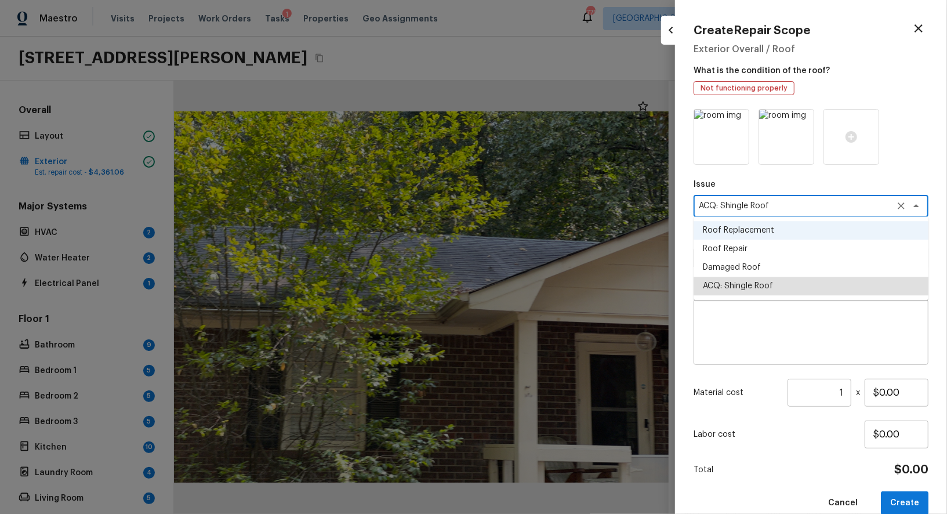
type textarea "ACQ: Shingle Roof"
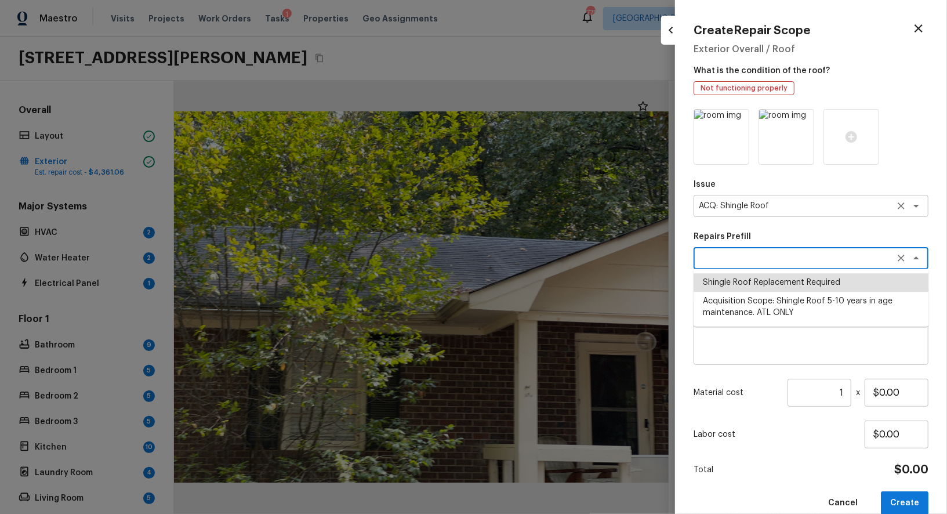
type textarea "Shingle Roof Replacement Required"
type textarea "Acquisition Scope: Shingle Roof Replacement required."
type input "$9,500.00"
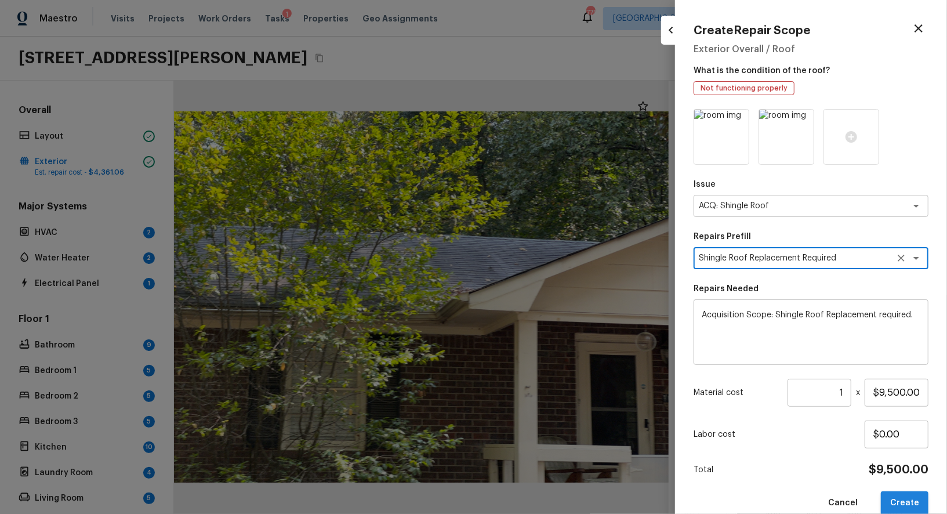
click at [906, 507] on button "Create" at bounding box center [905, 503] width 48 height 24
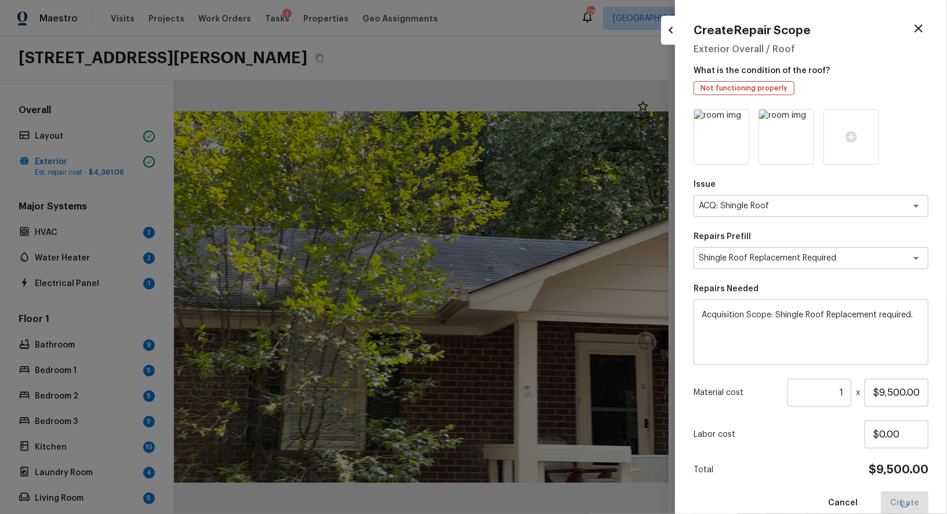
click at [455, 390] on div at bounding box center [473, 257] width 947 height 514
type input "$0.00"
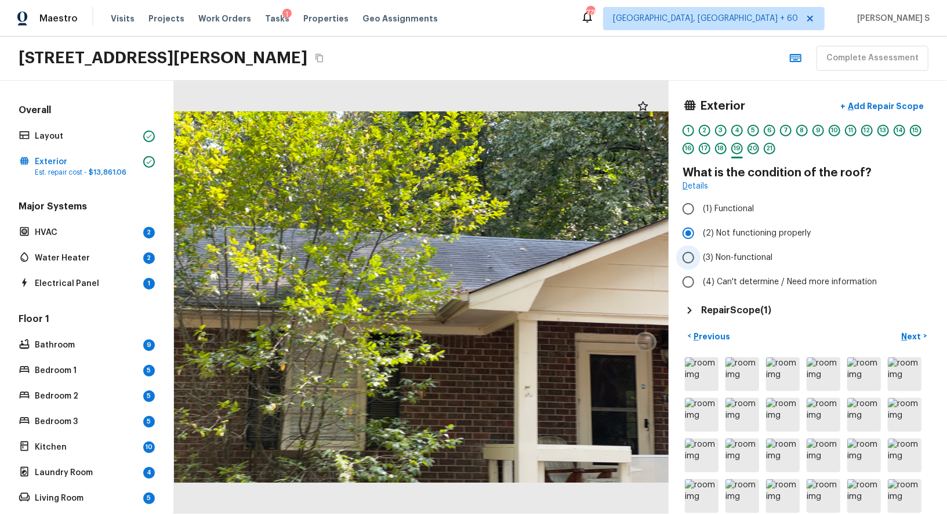
click at [729, 257] on span "(3) Non-functional" at bounding box center [738, 258] width 70 height 12
click at [700, 257] on input "(3) Non-functional" at bounding box center [688, 257] width 24 height 24
radio input "true"
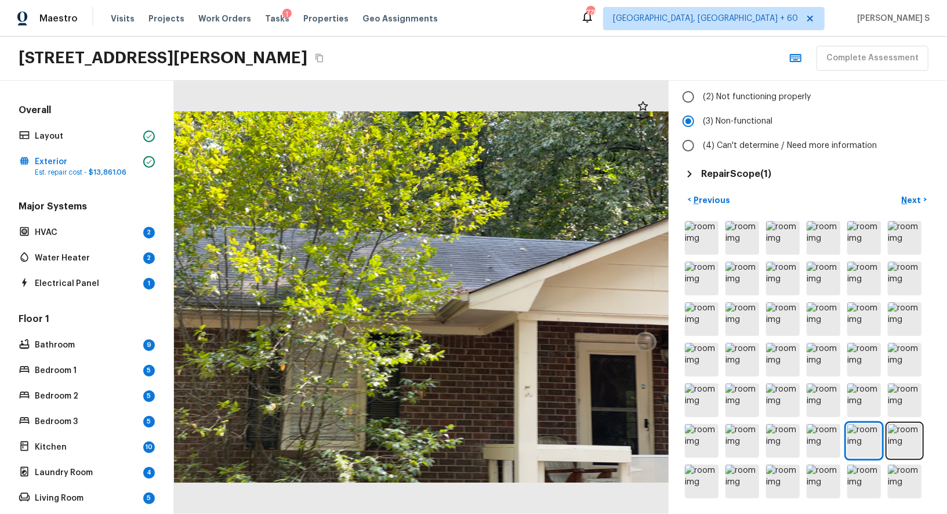
click at [522, 275] on div at bounding box center [421, 297] width 495 height 433
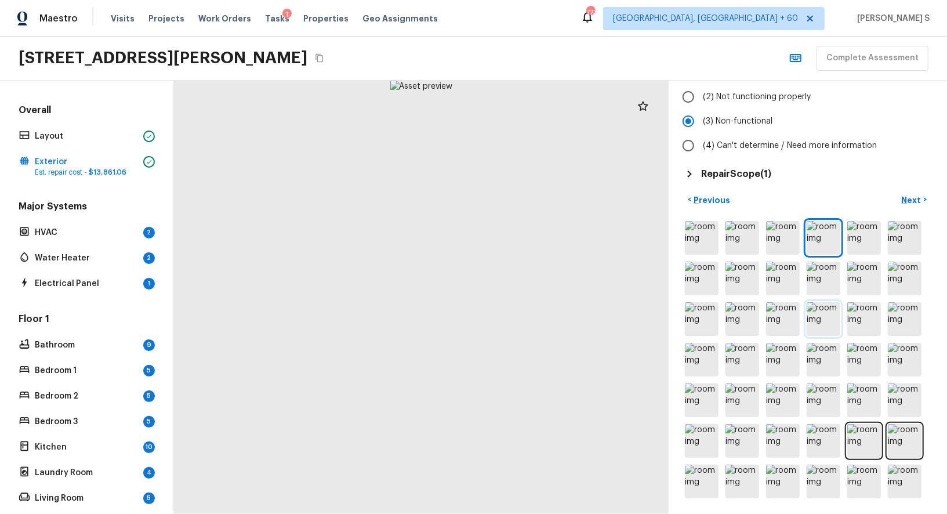
scroll to position [0, 0]
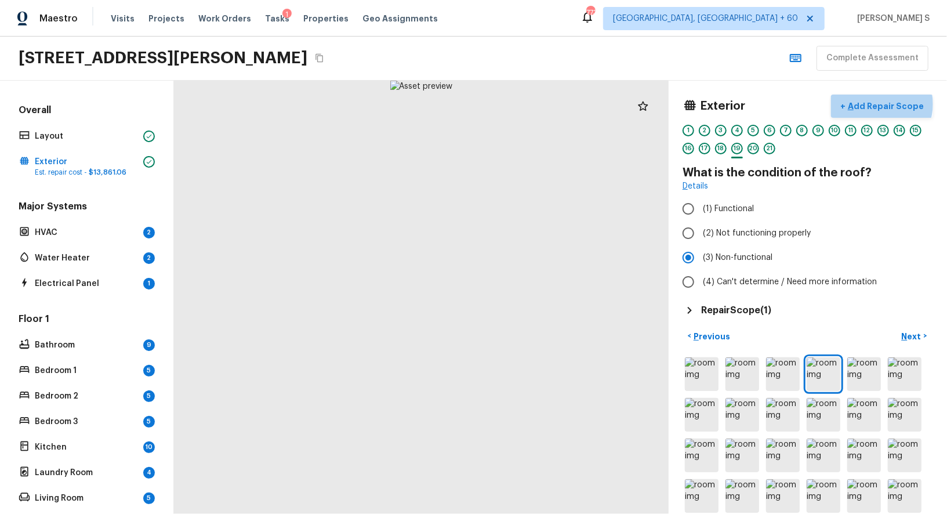
click at [888, 103] on p "Add Repair Scope" at bounding box center [884, 106] width 78 height 12
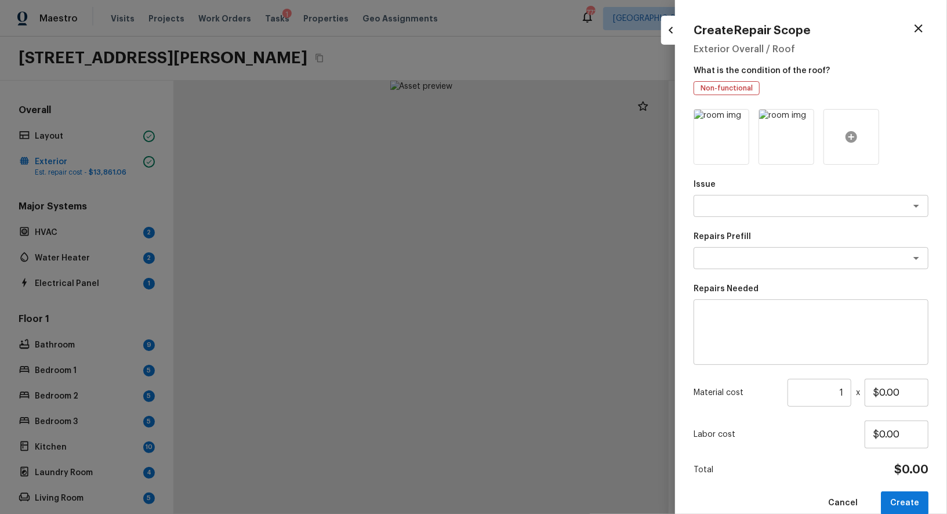
click at [852, 136] on icon at bounding box center [851, 137] width 14 height 14
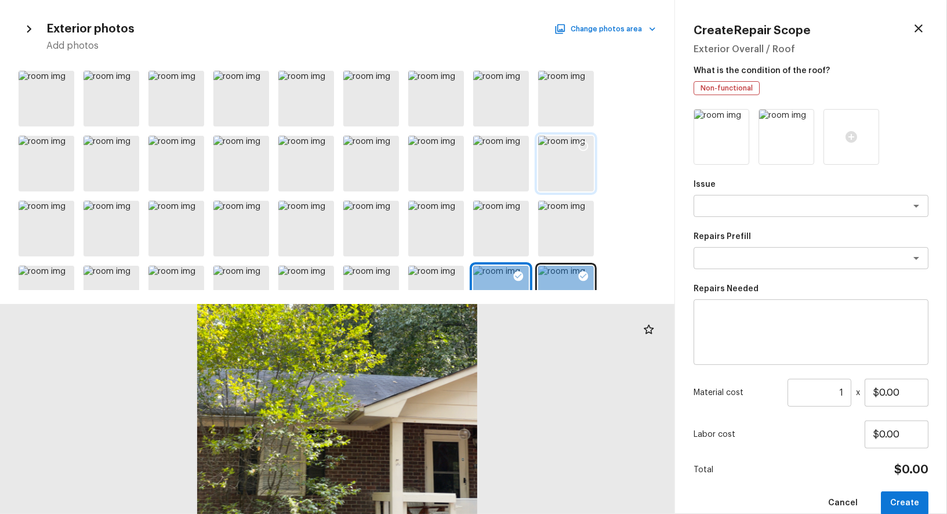
click at [554, 148] on div at bounding box center [566, 164] width 56 height 56
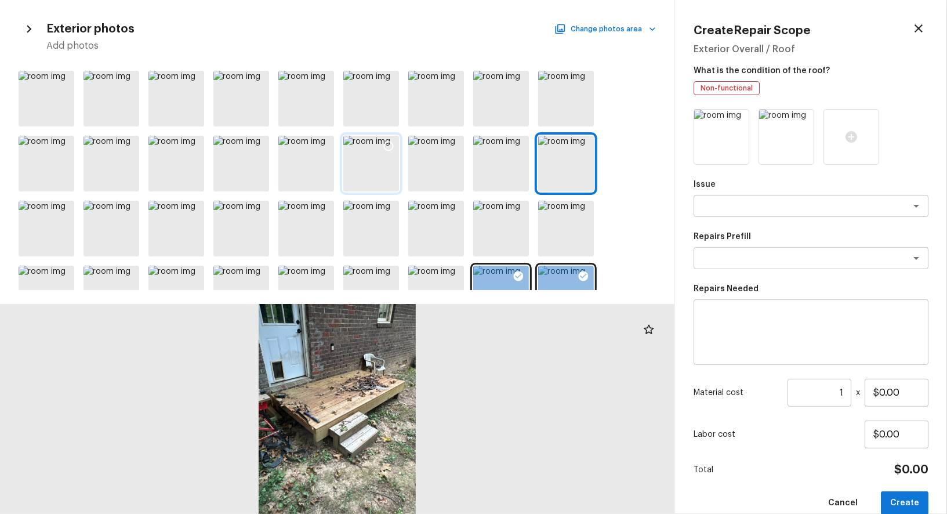
click at [385, 157] on div at bounding box center [388, 148] width 21 height 24
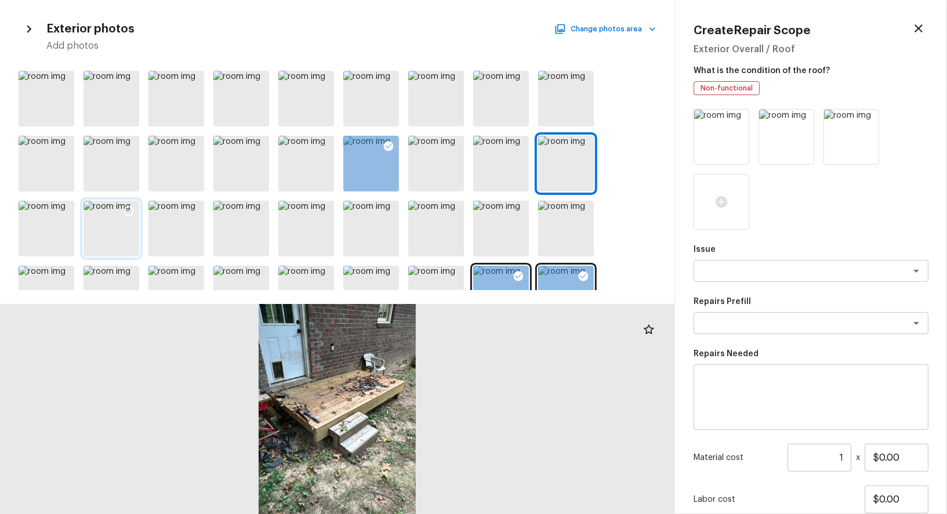
click at [129, 216] on icon at bounding box center [129, 211] width 12 height 12
click at [359, 115] on div at bounding box center [371, 99] width 56 height 56
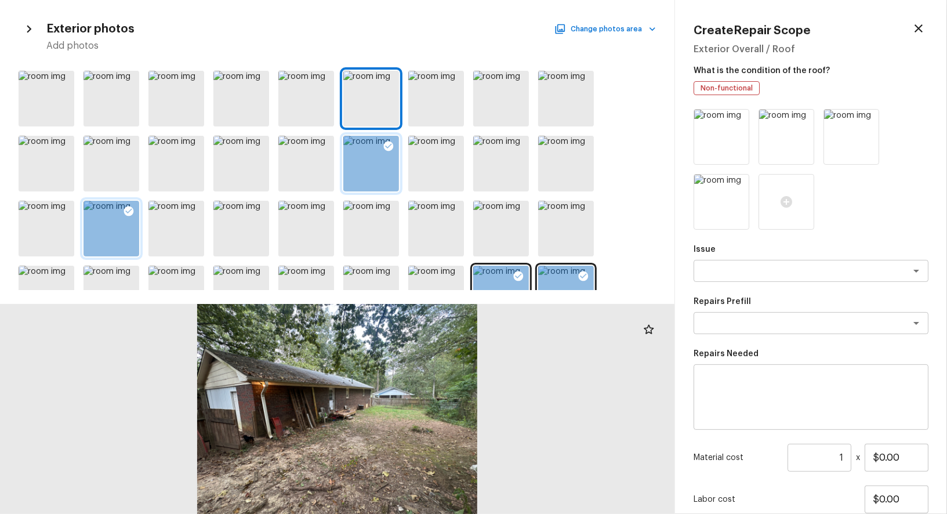
scroll to position [100, 0]
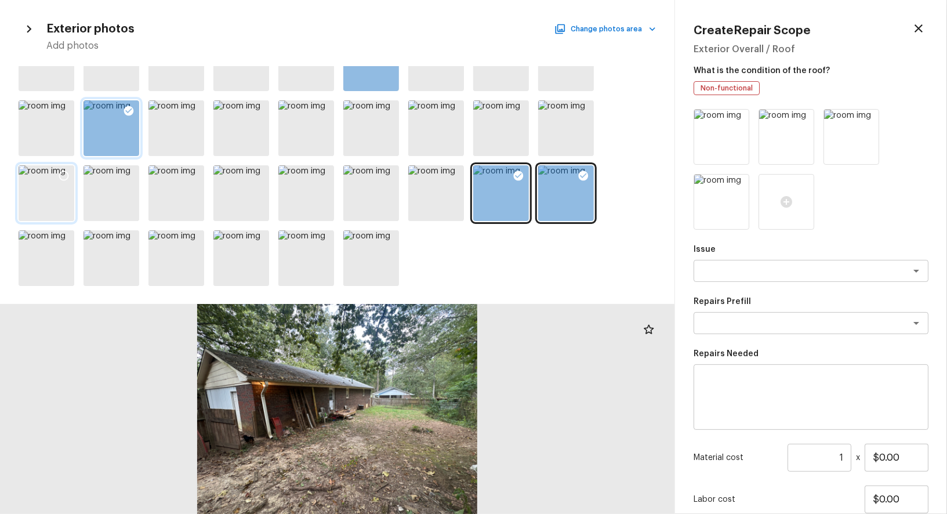
click at [58, 193] on div at bounding box center [47, 193] width 56 height 56
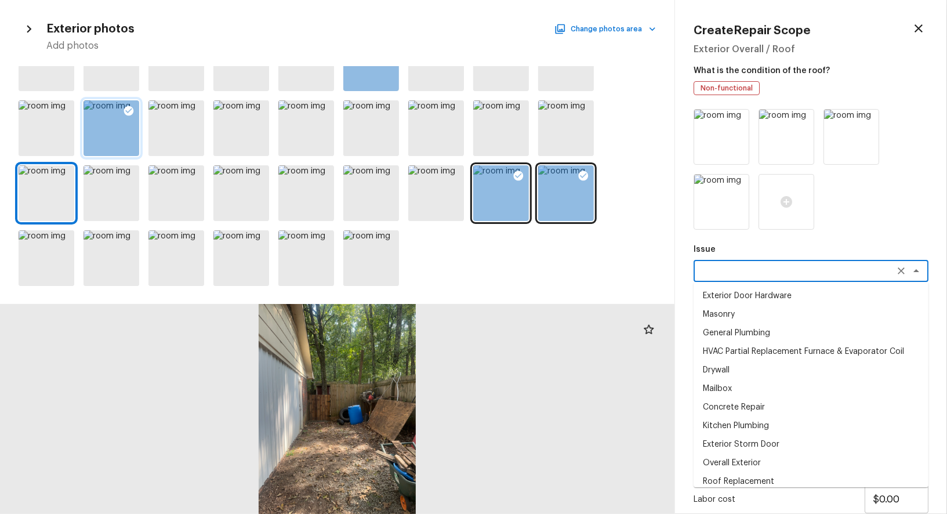
click at [774, 272] on textarea at bounding box center [795, 271] width 192 height 12
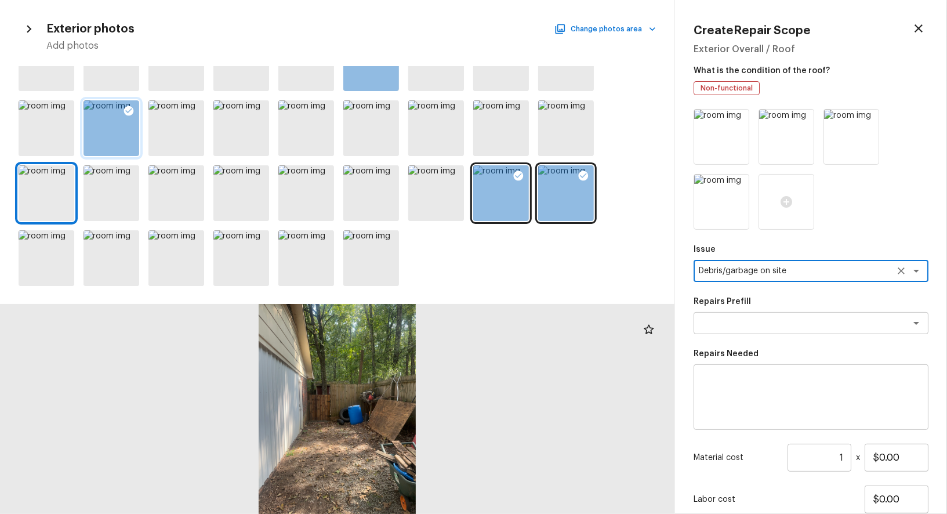
type textarea "Debris/garbage on site"
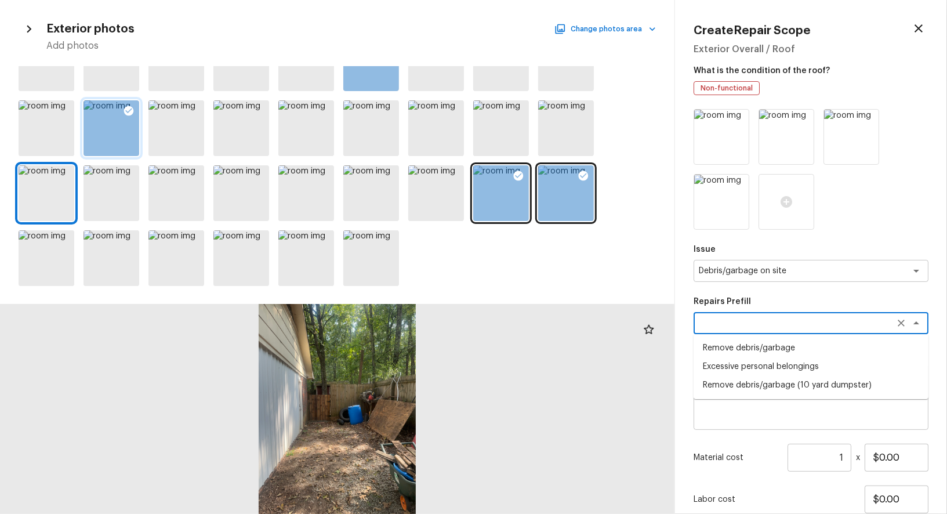
click at [795, 322] on textarea at bounding box center [795, 323] width 192 height 12
drag, startPoint x: 772, startPoint y: 346, endPoint x: 786, endPoint y: 337, distance: 16.2
click at [772, 346] on li "Remove debris/garbage" at bounding box center [810, 348] width 235 height 19
type textarea "Remove debris/garbage"
type textarea "Remove, haul off, and properly dispose of any debris left by seller to offsite …"
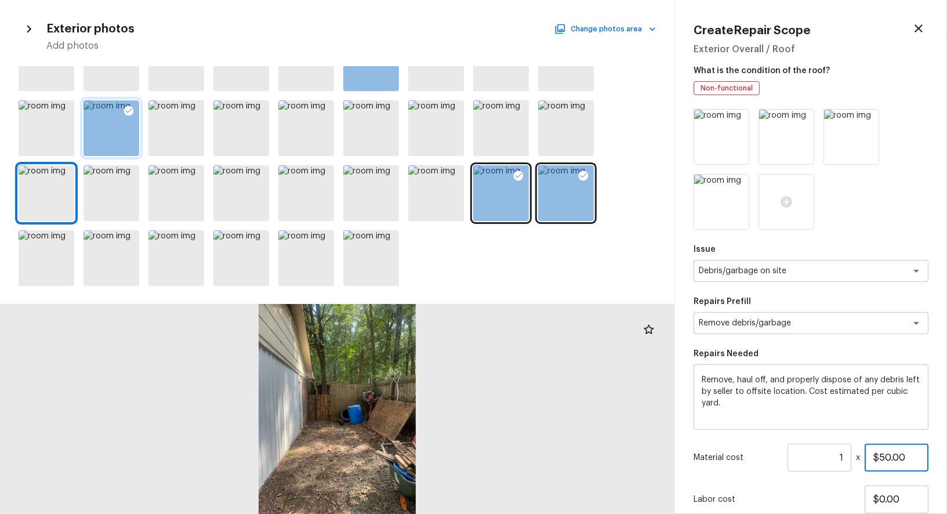
click at [887, 454] on input "$50.00" at bounding box center [896, 458] width 64 height 28
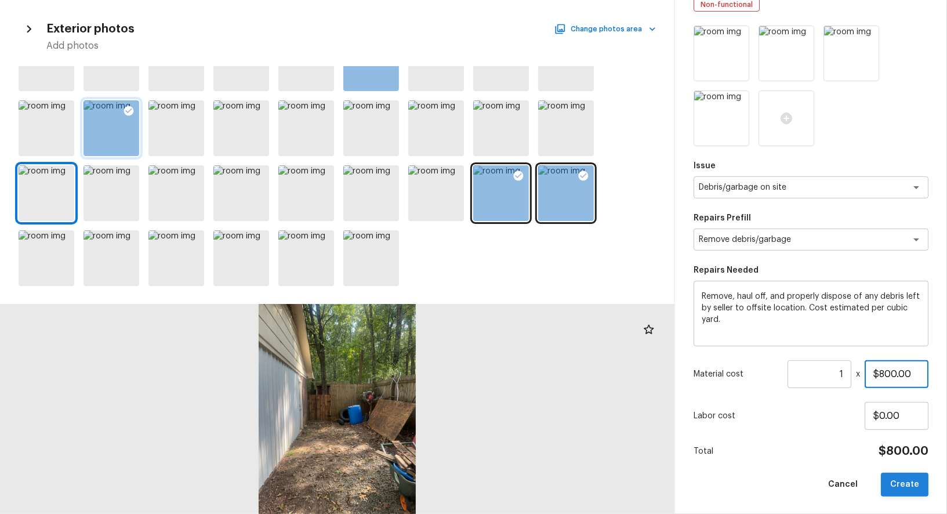
type input "$800.00"
click at [907, 483] on button "Create" at bounding box center [905, 484] width 48 height 24
type input "$0.00"
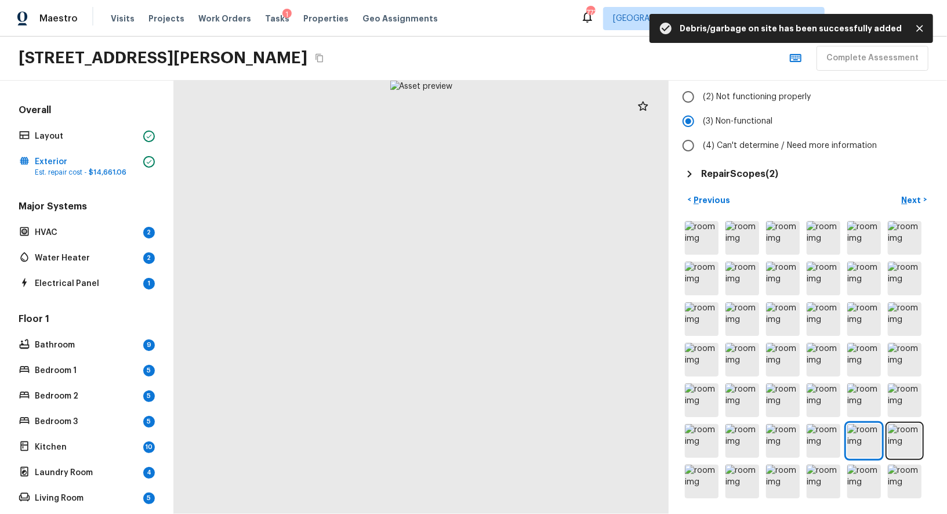
scroll to position [0, 0]
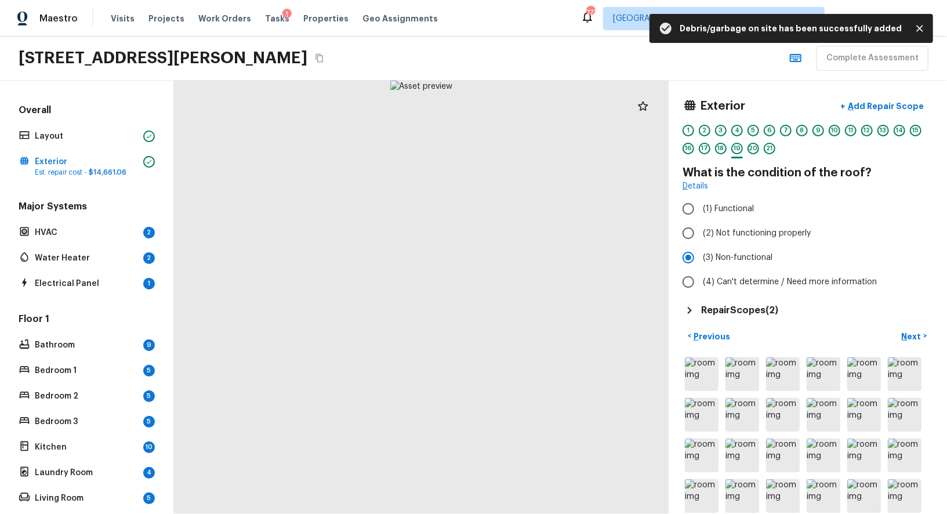
click at [769, 141] on div "6" at bounding box center [770, 134] width 12 height 18
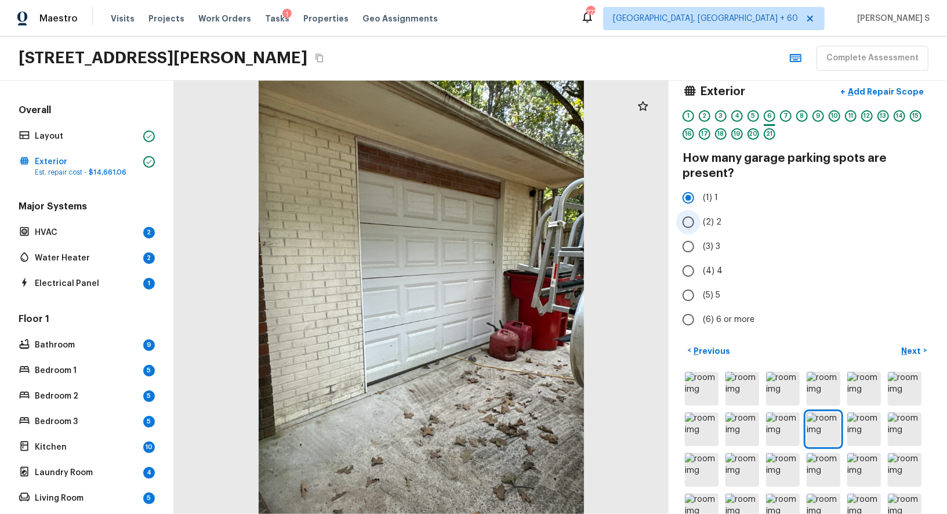
scroll to position [31, 0]
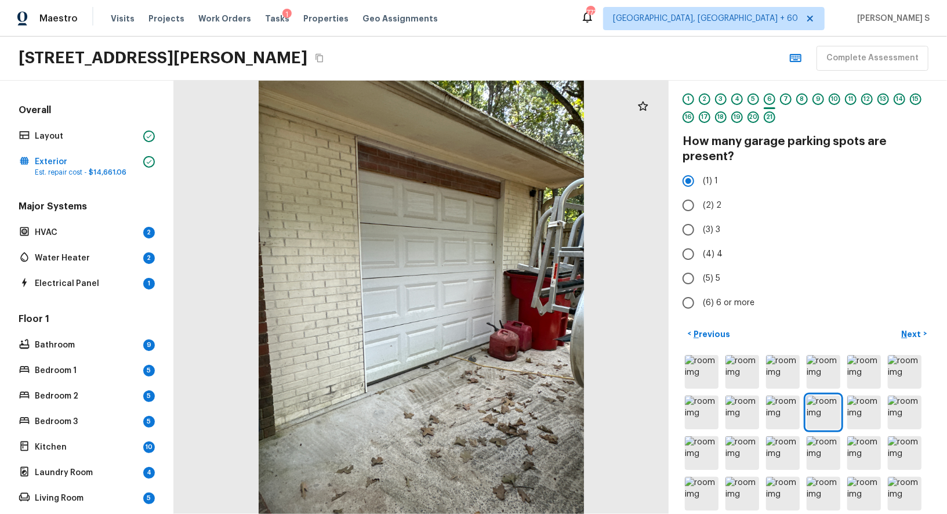
click at [769, 119] on div "21" at bounding box center [770, 117] width 12 height 12
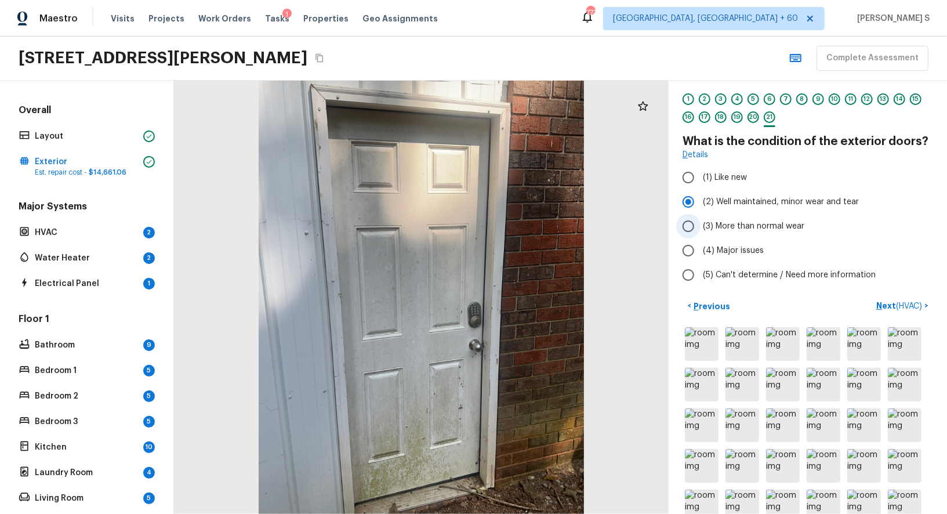
scroll to position [137, 0]
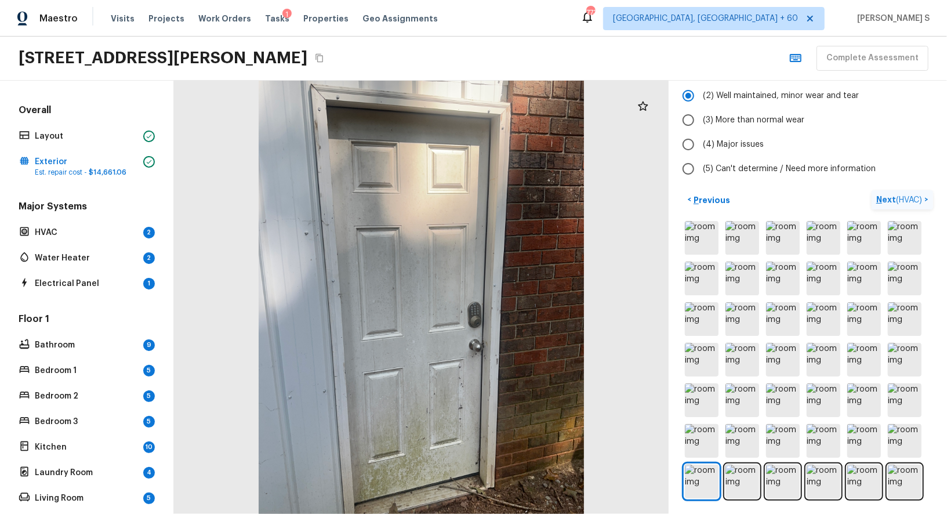
click at [888, 202] on p "Next ( HVAC )" at bounding box center [900, 200] width 48 height 12
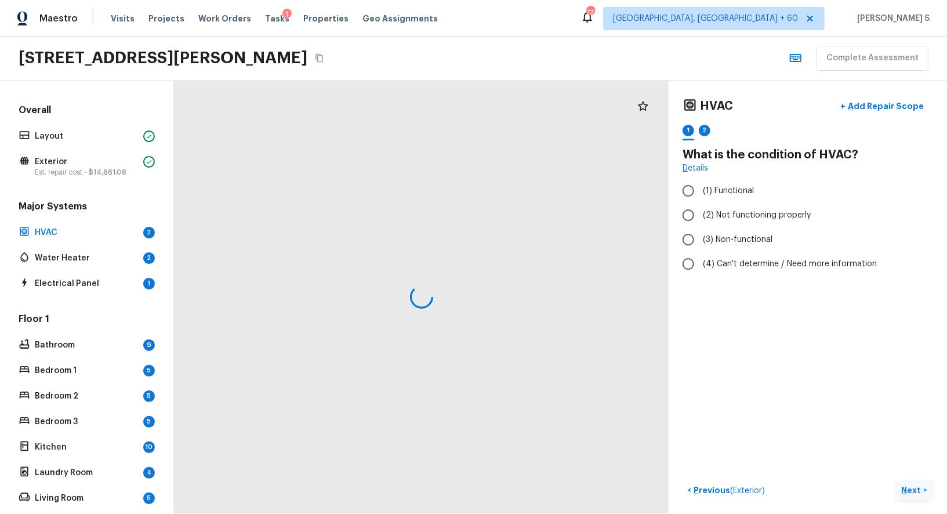
scroll to position [0, 0]
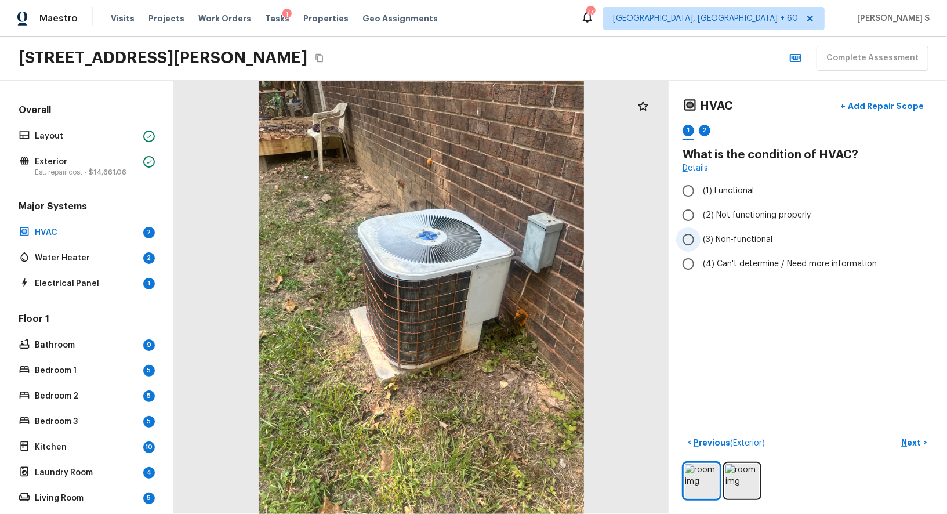
click at [732, 241] on span "(3) Non-functional" at bounding box center [738, 240] width 70 height 12
click at [700, 241] on input "(3) Non-functional" at bounding box center [688, 239] width 24 height 24
radio input "true"
click at [703, 126] on div "2" at bounding box center [705, 131] width 12 height 12
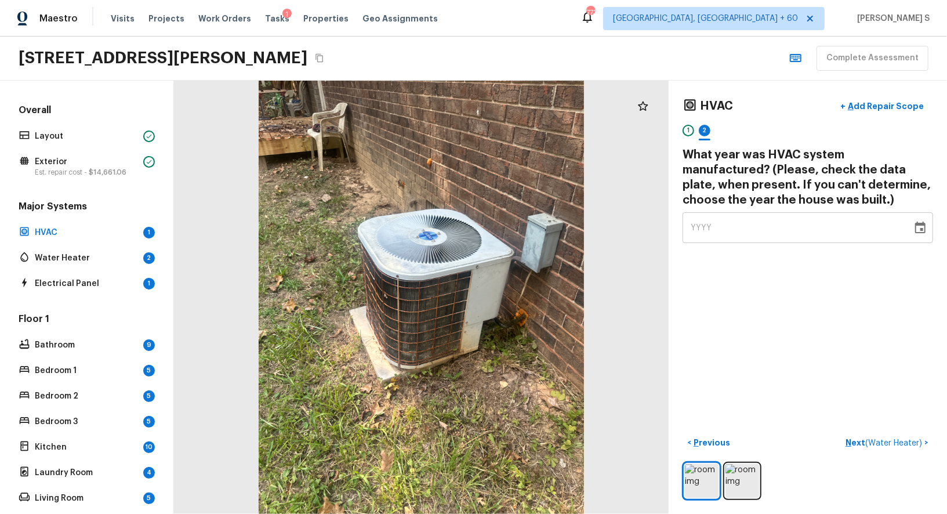
click at [729, 222] on div "YYYY" at bounding box center [796, 227] width 213 height 31
click at [818, 329] on div "HVAC + Add Repair Scope 1 2 What year was HVAC system manufactured? (Please, ch…" at bounding box center [807, 297] width 278 height 433
click at [740, 468] on img at bounding box center [742, 481] width 34 height 34
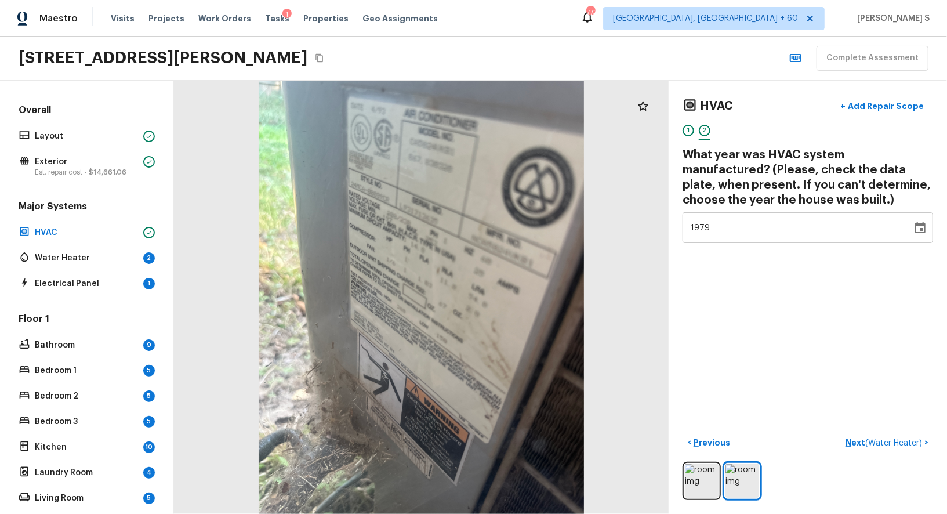
click at [722, 228] on div "1979" at bounding box center [796, 227] width 213 height 31
type input "1993"
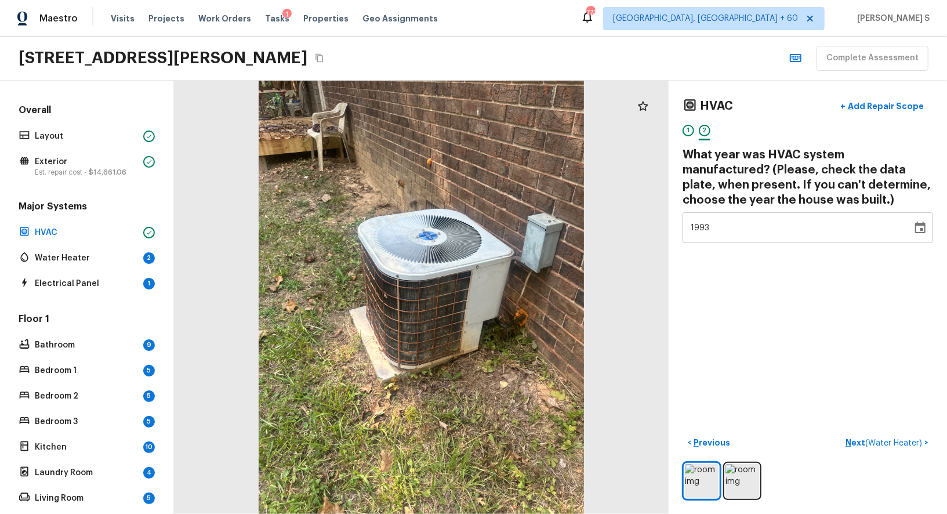
click at [762, 323] on div "HVAC + Add Repair Scope 1 2 What year was HVAC system manufactured? (Please, ch…" at bounding box center [807, 297] width 278 height 433
click at [867, 100] on p "Add Repair Scope" at bounding box center [884, 106] width 78 height 12
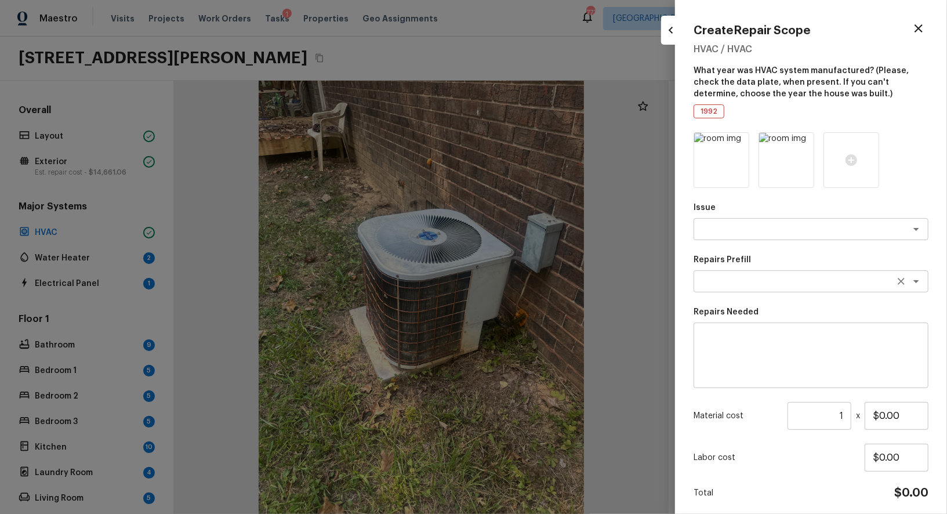
click at [725, 283] on textarea at bounding box center [795, 281] width 192 height 12
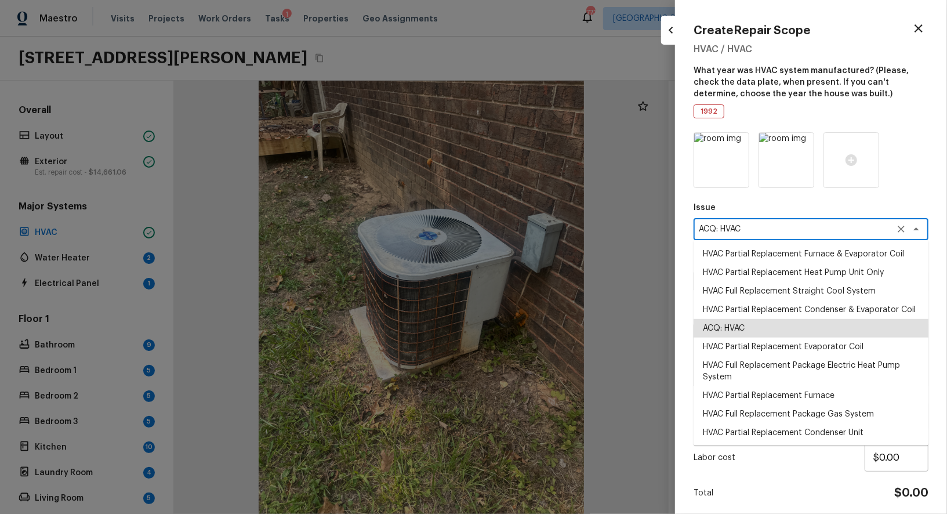
type textarea "ACQ: HVAC"
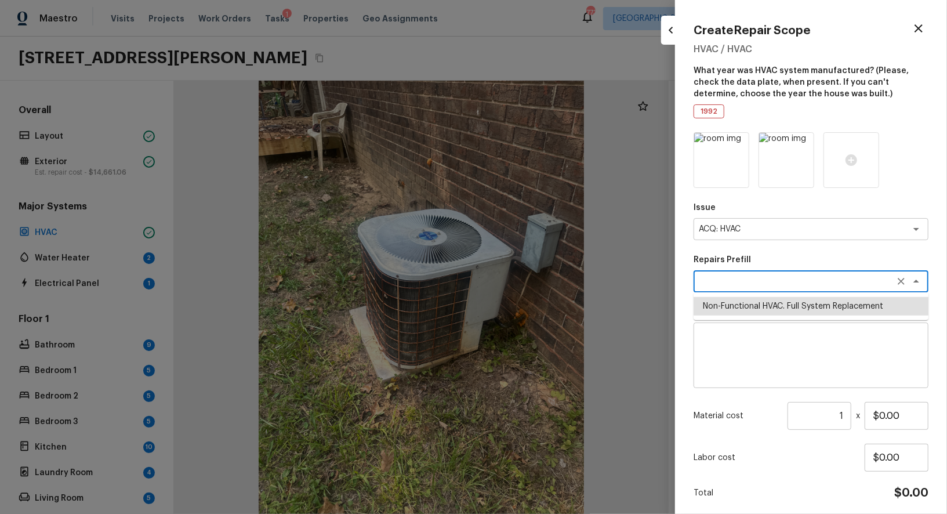
type textarea "Non-Functional HVAC. Full System Replacement"
type textarea "Acquisition Scope: Full System Replacement"
type input "$6,500.00"
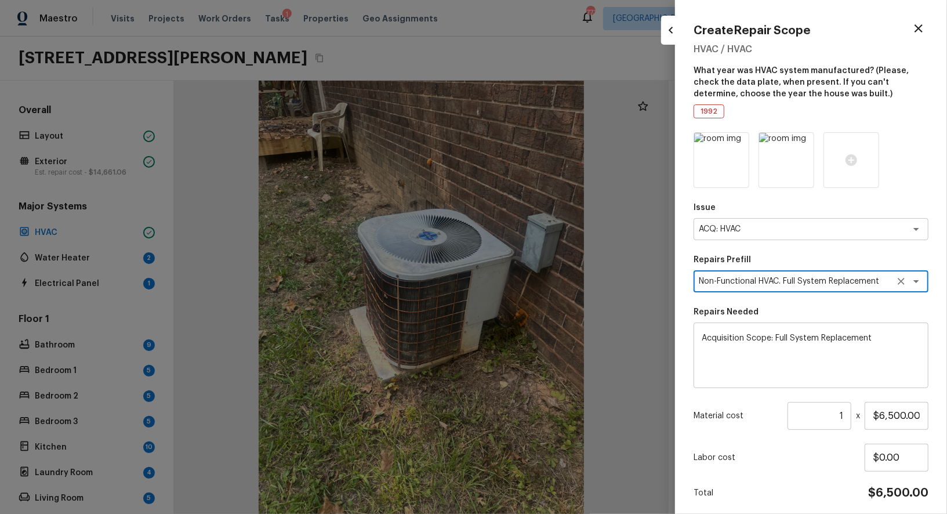
scroll to position [42, 0]
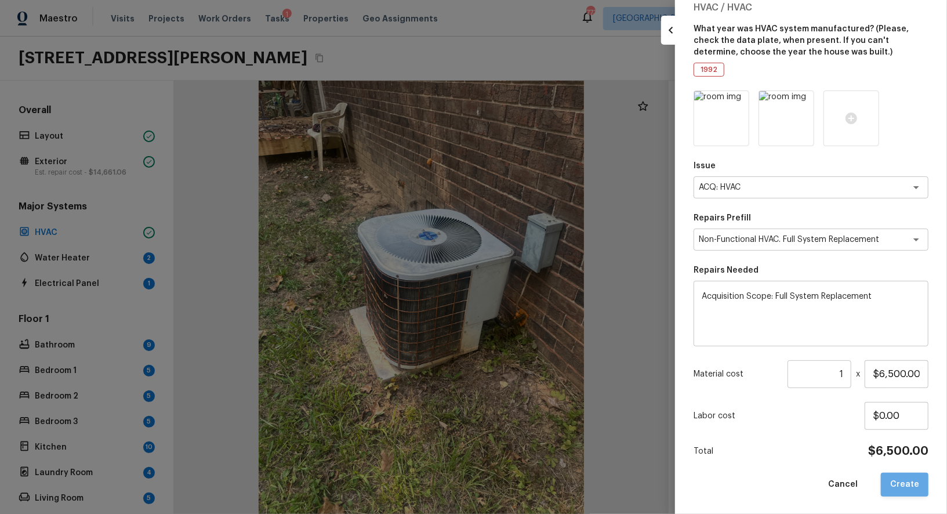
click at [908, 481] on button "Create" at bounding box center [905, 484] width 48 height 24
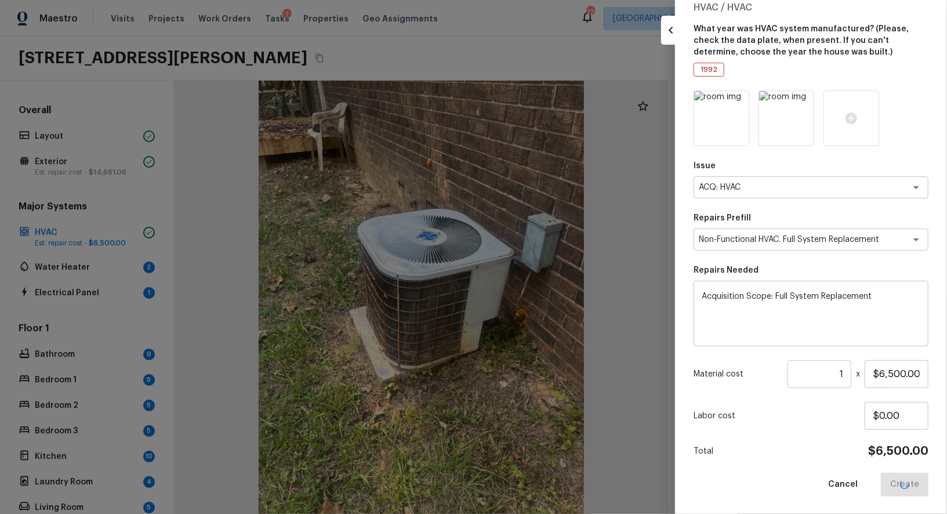
type input "$0.00"
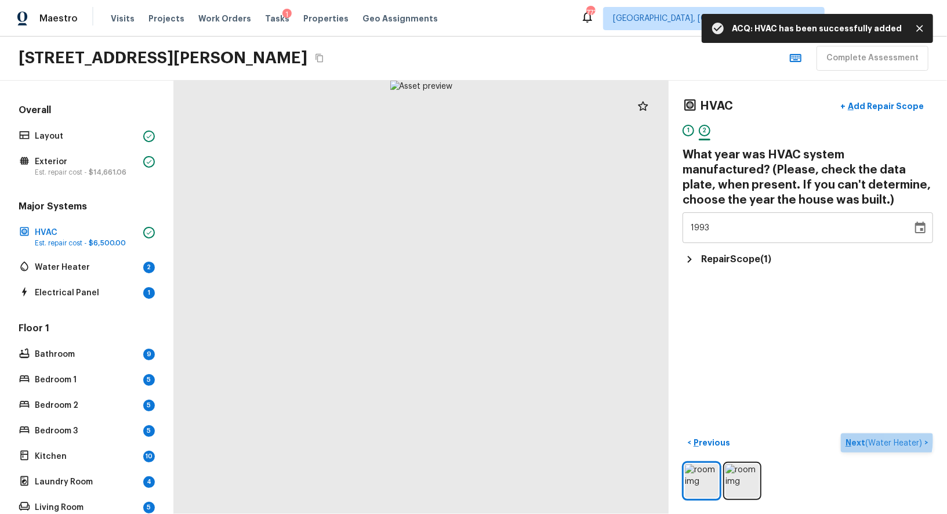
click at [871, 439] on span "( Water Heater )" at bounding box center [893, 443] width 57 height 8
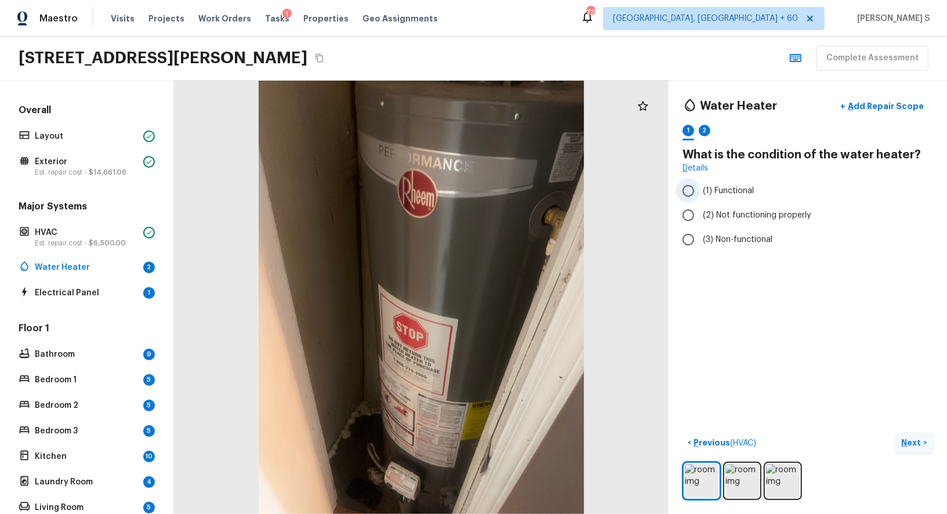
click at [719, 186] on span "(1) Functional" at bounding box center [728, 191] width 51 height 12
click at [700, 186] on input "(1) Functional" at bounding box center [688, 191] width 24 height 24
radio input "true"
click at [917, 440] on p "Next" at bounding box center [913, 443] width 22 height 12
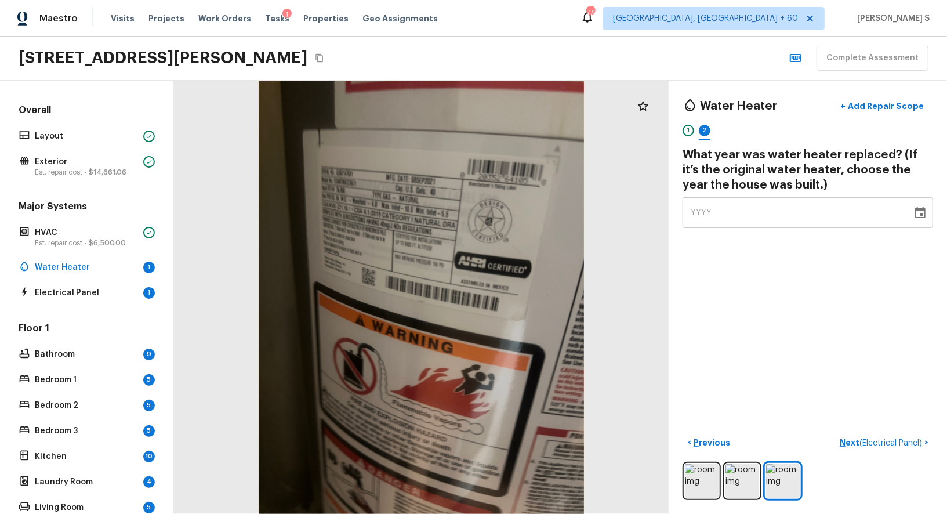
click at [732, 213] on div "YYYY" at bounding box center [796, 212] width 213 height 31
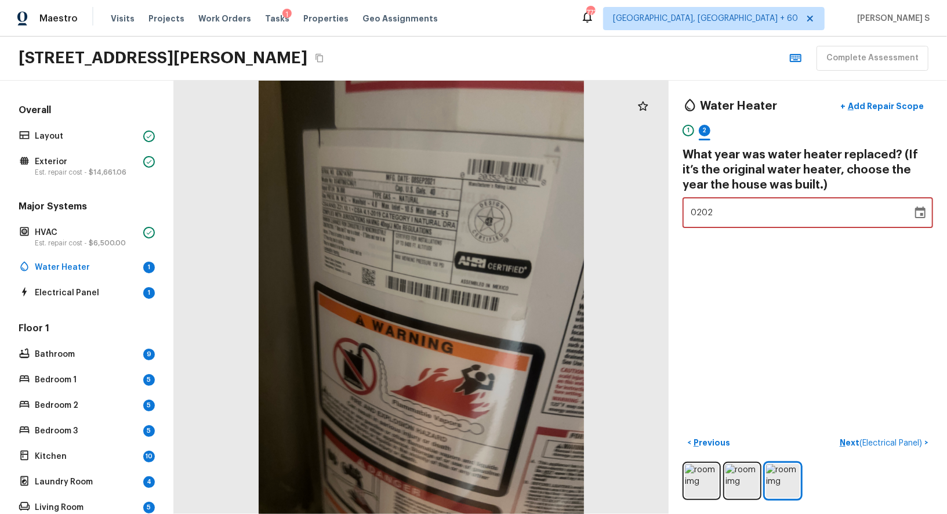
type input "2021"
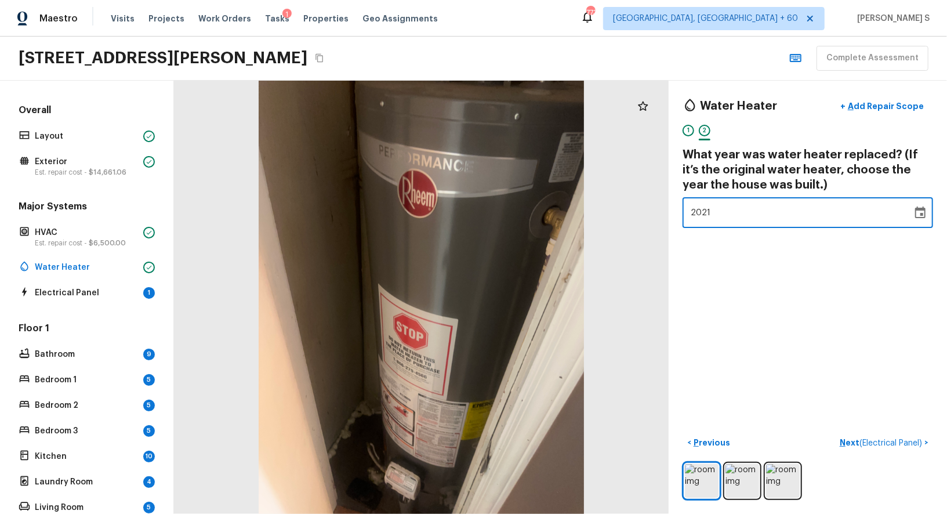
click at [830, 314] on div "Water Heater + Add Repair Scope 1 2 What year was water heater replaced? (If it…" at bounding box center [807, 297] width 278 height 433
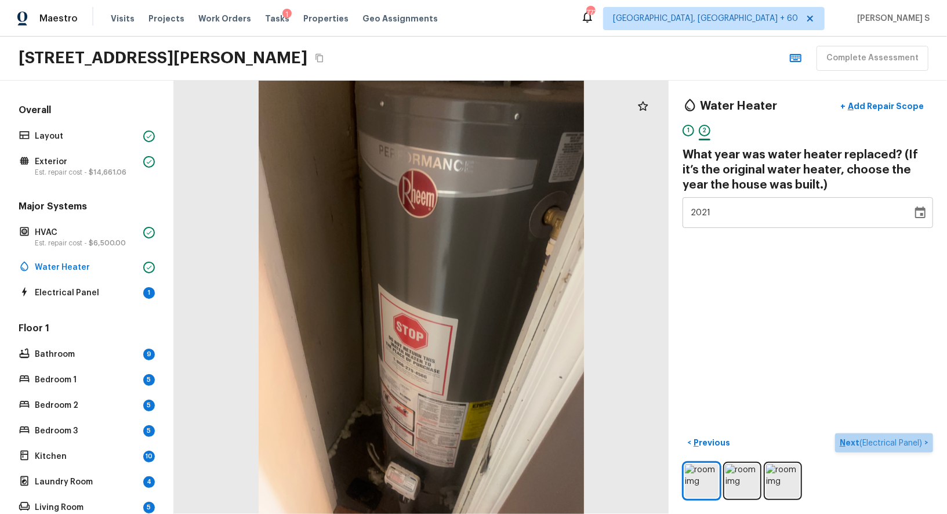
click at [868, 439] on span "( Electrical Panel )" at bounding box center [890, 443] width 63 height 8
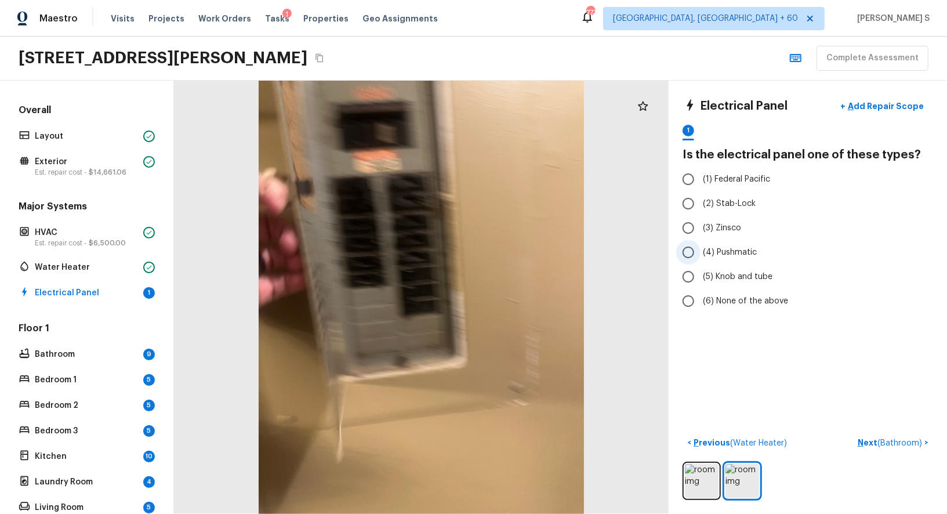
click at [732, 254] on span "(4) Pushmatic" at bounding box center [730, 252] width 54 height 12
click at [700, 254] on input "(4) Pushmatic" at bounding box center [688, 252] width 24 height 24
radio input "true"
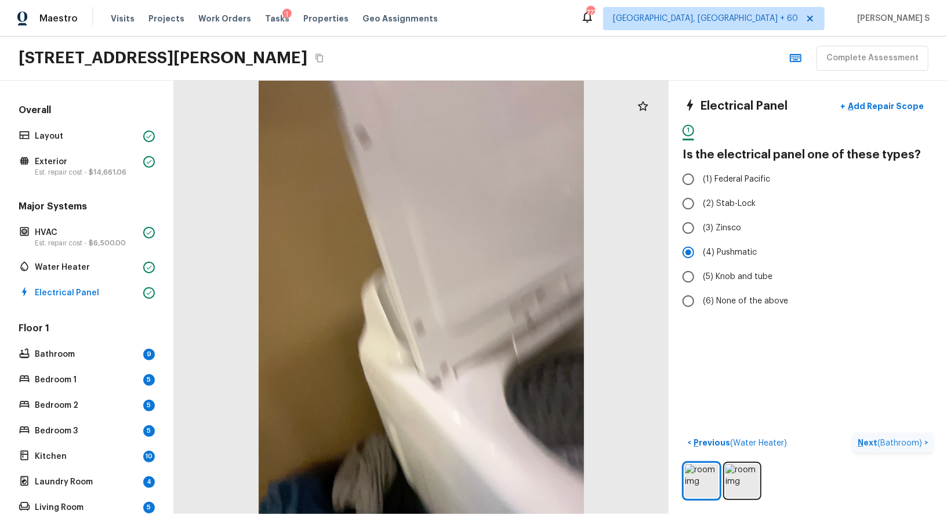
click at [899, 439] on span "( Bathroom )" at bounding box center [899, 443] width 45 height 8
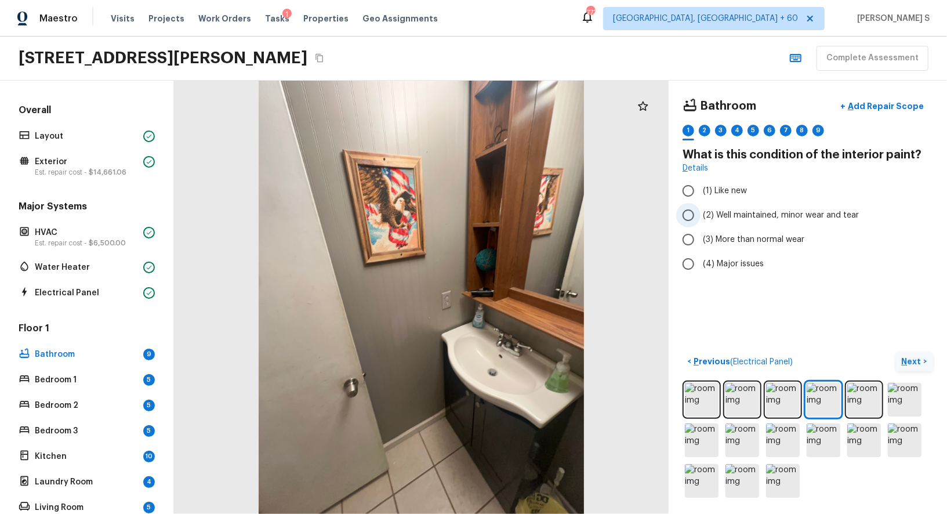
click at [739, 213] on span "(2) Well maintained, minor wear and tear" at bounding box center [781, 215] width 156 height 12
click at [700, 213] on input "(2) Well maintained, minor wear and tear" at bounding box center [688, 215] width 24 height 24
radio input "true"
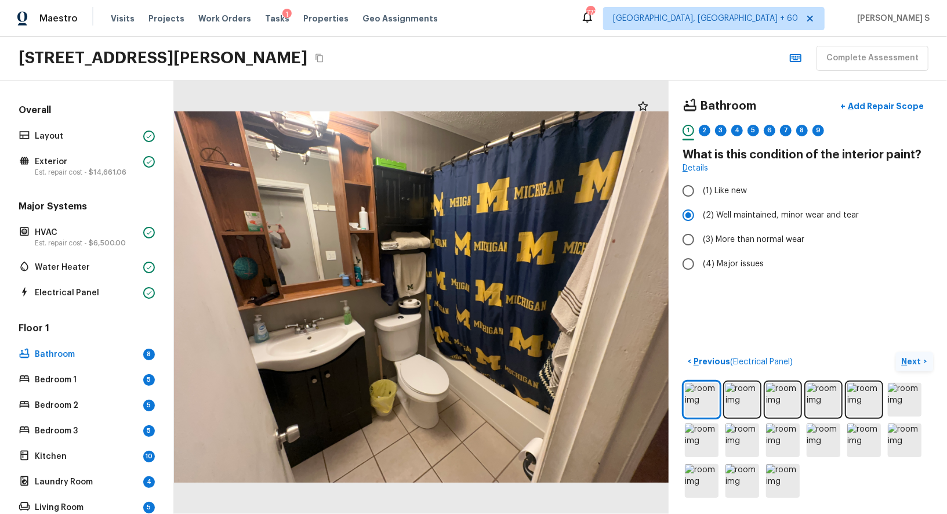
click at [919, 361] on p "Next" at bounding box center [913, 361] width 22 height 12
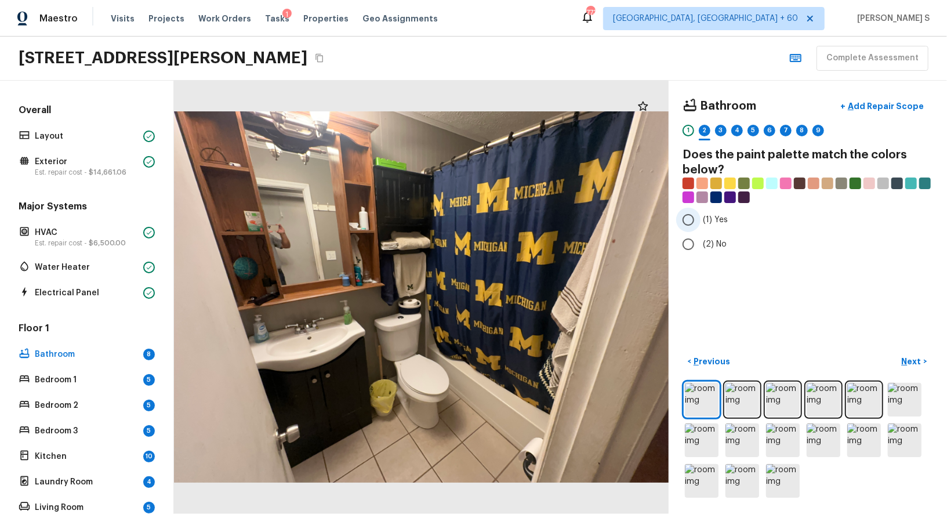
click at [695, 221] on input "(1) Yes" at bounding box center [688, 220] width 24 height 24
radio input "true"
click at [919, 360] on p "Next" at bounding box center [913, 361] width 22 height 12
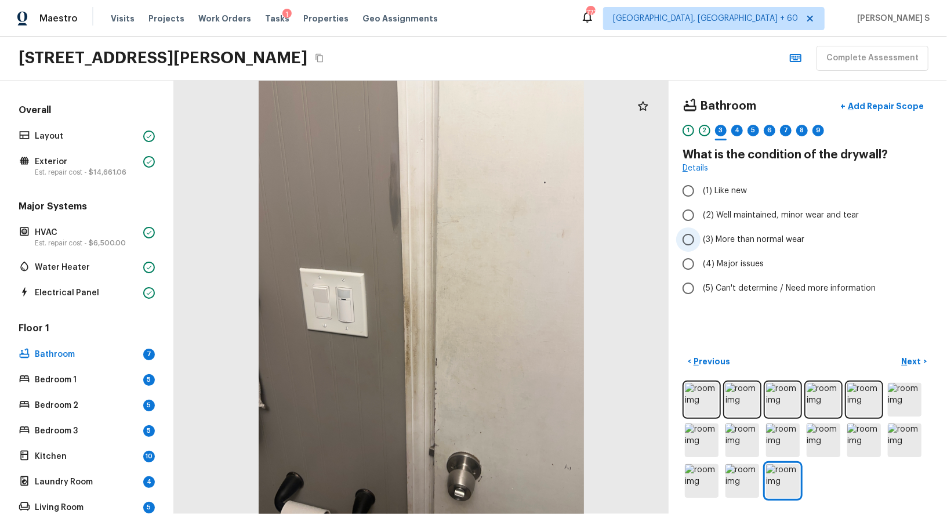
click at [739, 237] on span "(3) More than normal wear" at bounding box center [753, 240] width 101 height 12
click at [700, 237] on input "(3) More than normal wear" at bounding box center [688, 239] width 24 height 24
radio input "true"
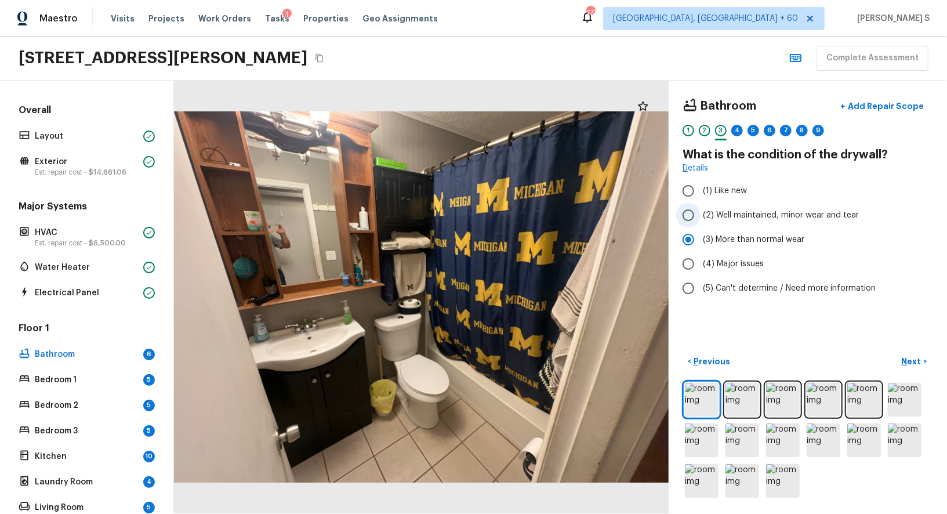
click at [773, 221] on label "(2) Well maintained, minor wear and tear" at bounding box center [800, 215] width 248 height 24
click at [700, 221] on input "(2) Well maintained, minor wear and tear" at bounding box center [688, 215] width 24 height 24
radio input "true"
click at [913, 361] on p "Next" at bounding box center [913, 361] width 22 height 12
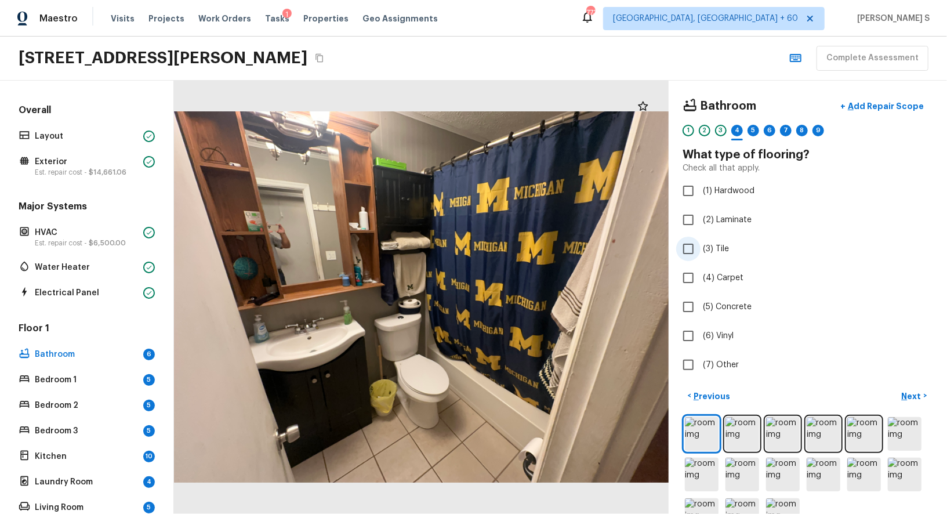
click at [715, 246] on span "(3) Tile" at bounding box center [716, 249] width 26 height 12
click at [700, 246] on input "(3) Tile" at bounding box center [688, 249] width 24 height 24
checkbox input "true"
click at [910, 392] on p "Next" at bounding box center [913, 396] width 22 height 12
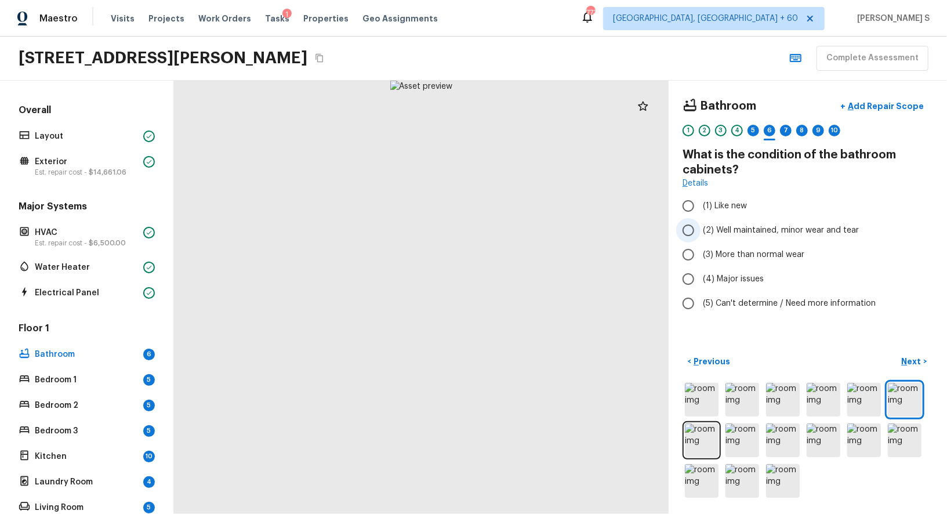
click at [751, 237] on label "(2) Well maintained, minor wear and tear" at bounding box center [800, 230] width 248 height 24
click at [700, 237] on input "(2) Well maintained, minor wear and tear" at bounding box center [688, 230] width 24 height 24
radio input "true"
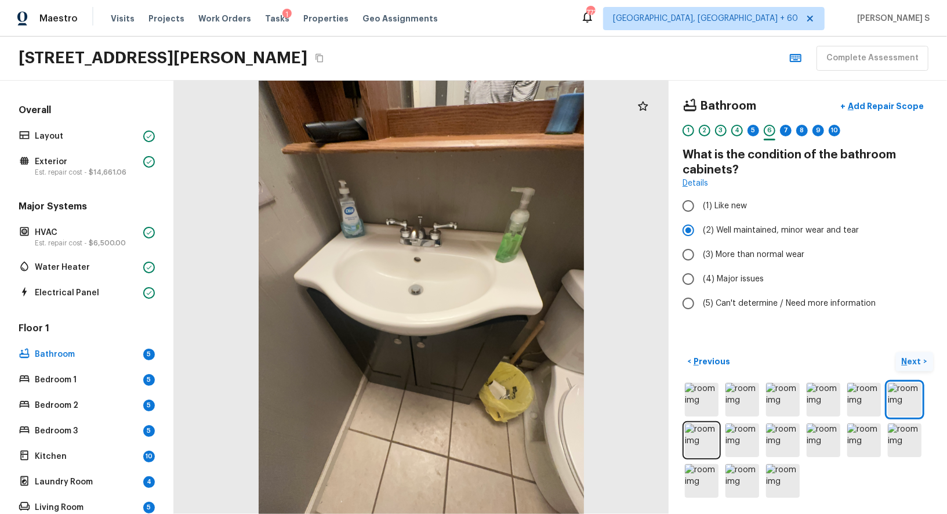
click at [907, 355] on p "Next" at bounding box center [913, 361] width 22 height 12
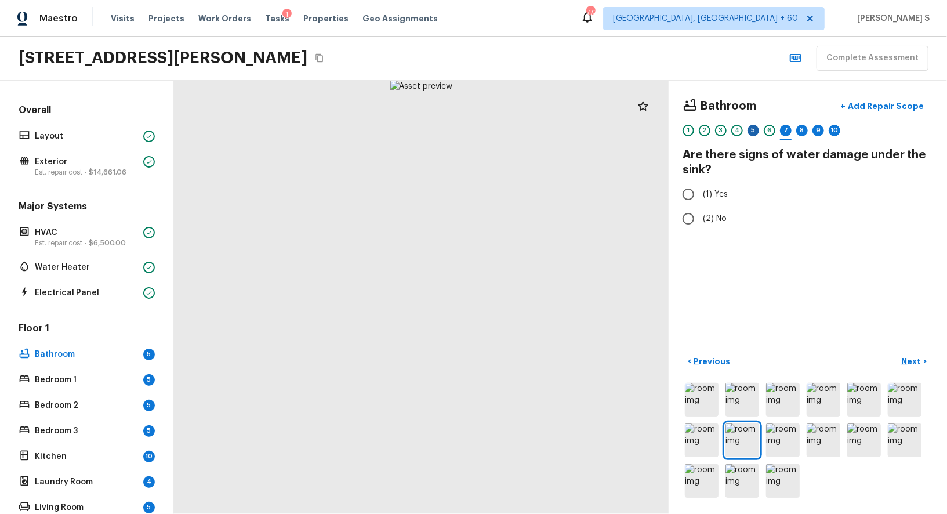
click at [753, 129] on div "5" at bounding box center [753, 131] width 12 height 12
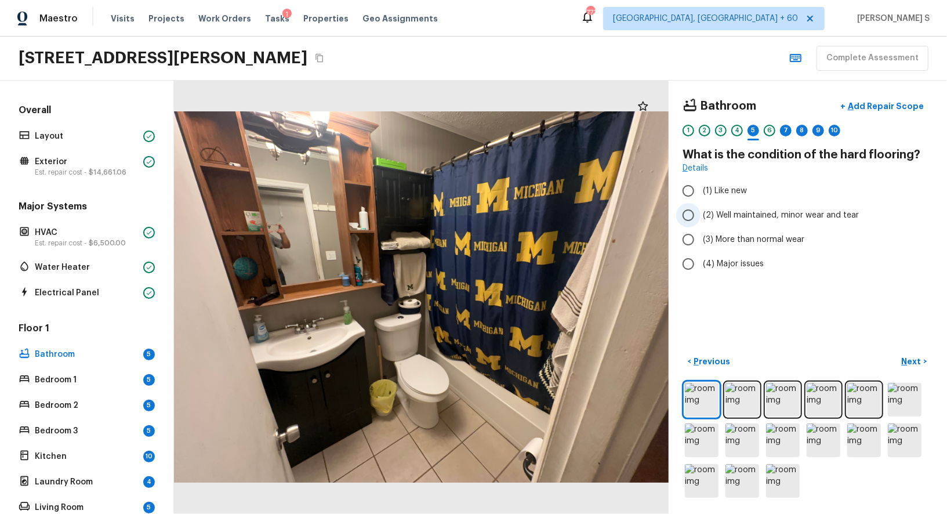
click at [740, 214] on span "(2) Well maintained, minor wear and tear" at bounding box center [781, 215] width 156 height 12
click at [700, 214] on input "(2) Well maintained, minor wear and tear" at bounding box center [688, 215] width 24 height 24
radio input "true"
click at [784, 133] on div "7" at bounding box center [786, 131] width 12 height 12
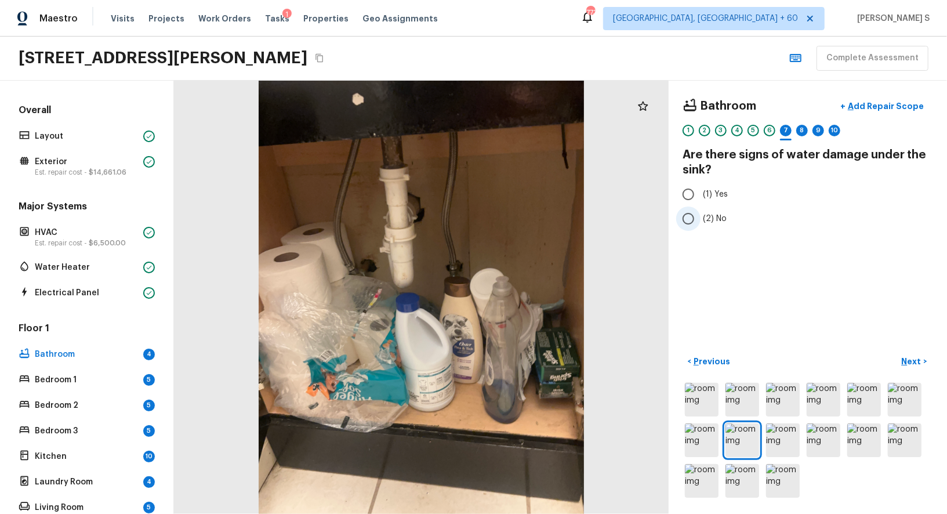
click at [708, 210] on label "(2) No" at bounding box center [800, 218] width 248 height 24
click at [700, 210] on input "(2) No" at bounding box center [688, 218] width 24 height 24
radio input "true"
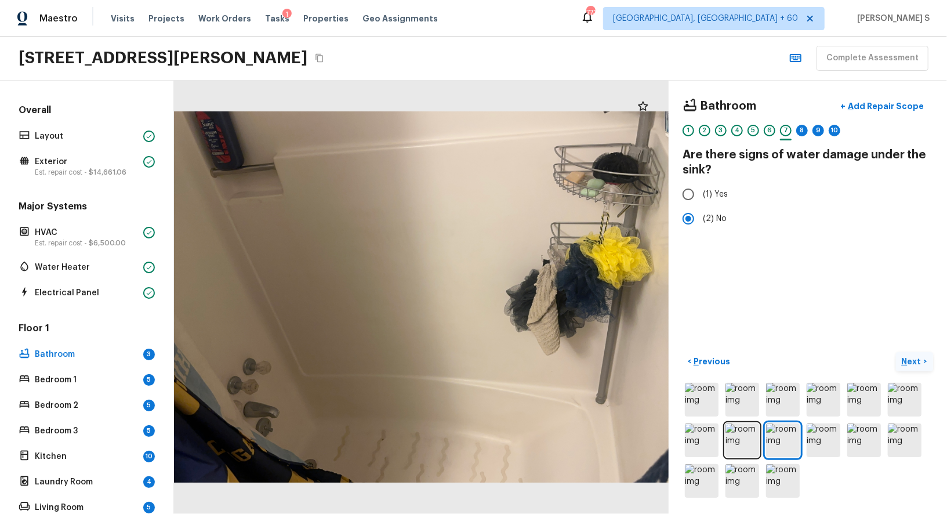
click at [920, 360] on p "Next" at bounding box center [913, 361] width 22 height 12
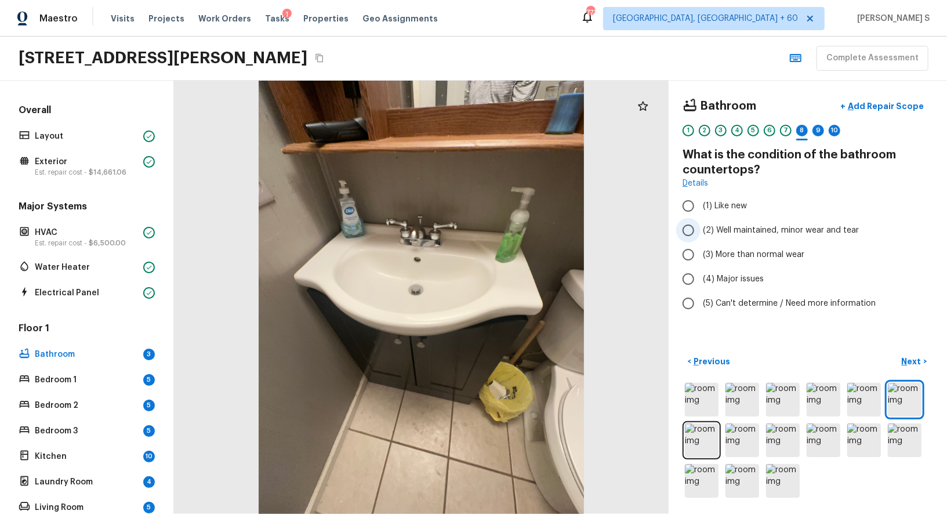
click at [735, 226] on span "(2) Well maintained, minor wear and tear" at bounding box center [781, 230] width 156 height 12
click at [700, 226] on input "(2) Well maintained, minor wear and tear" at bounding box center [688, 230] width 24 height 24
radio input "true"
click at [914, 352] on button "Next >" at bounding box center [914, 361] width 37 height 19
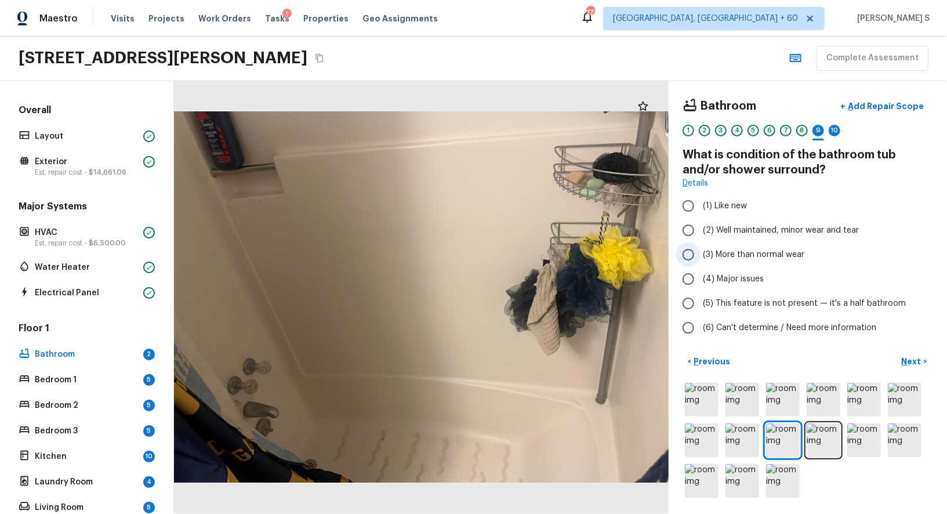
click at [777, 252] on span "(3) More than normal wear" at bounding box center [753, 255] width 101 height 12
click at [700, 252] on input "(3) More than normal wear" at bounding box center [688, 254] width 24 height 24
radio input "true"
click at [877, 103] on p "Add Repair Scope" at bounding box center [884, 106] width 78 height 12
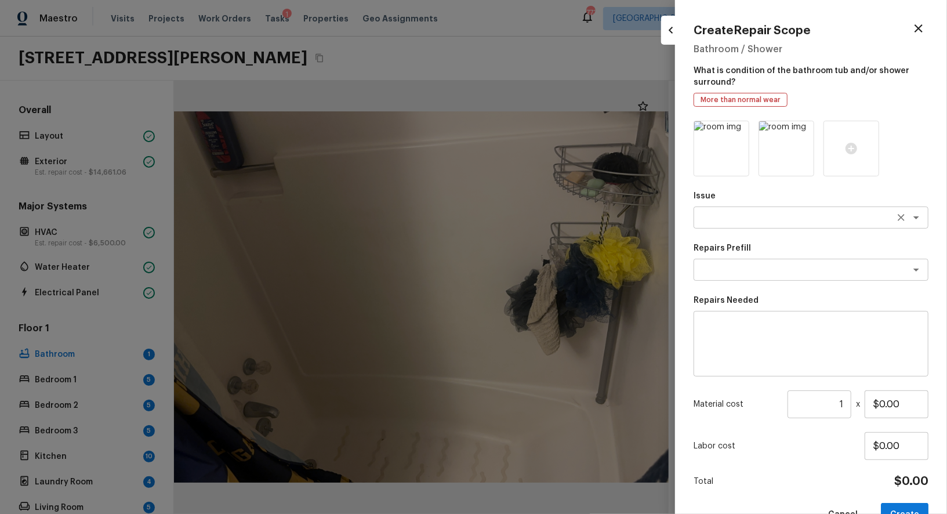
click at [737, 226] on div "x ​" at bounding box center [810, 217] width 235 height 22
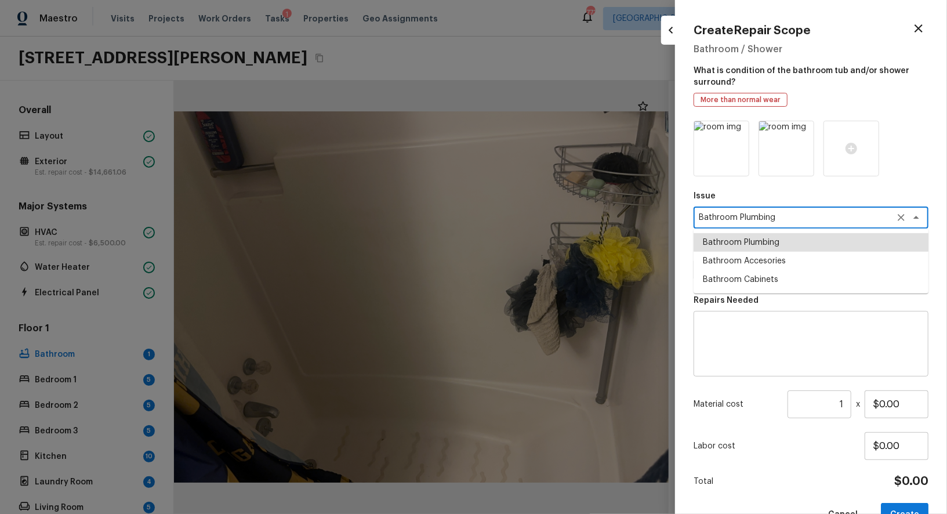
type textarea "Bathroom Plumbing"
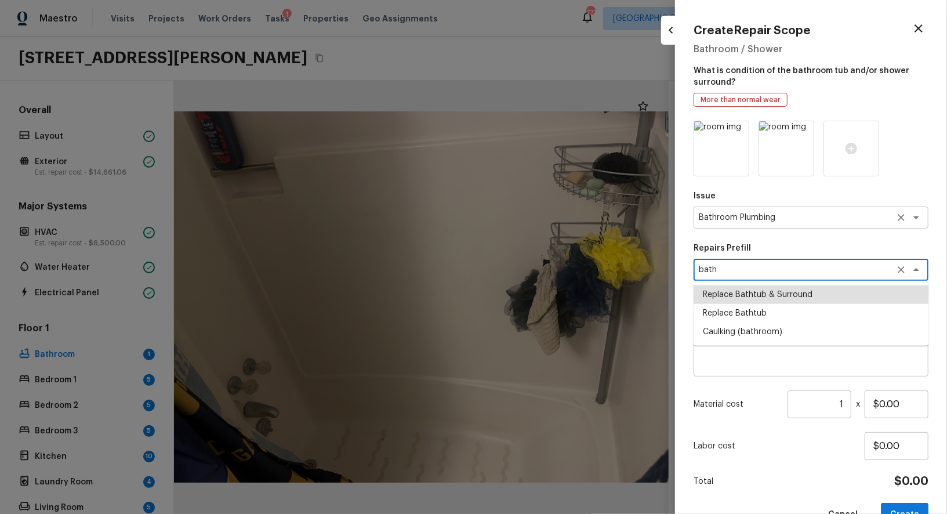
type textarea "Replace Bathtub & Surround"
type textarea "Remove the existing bath tub & surround, confirm that the drain is still usable…"
type input "$542.47"
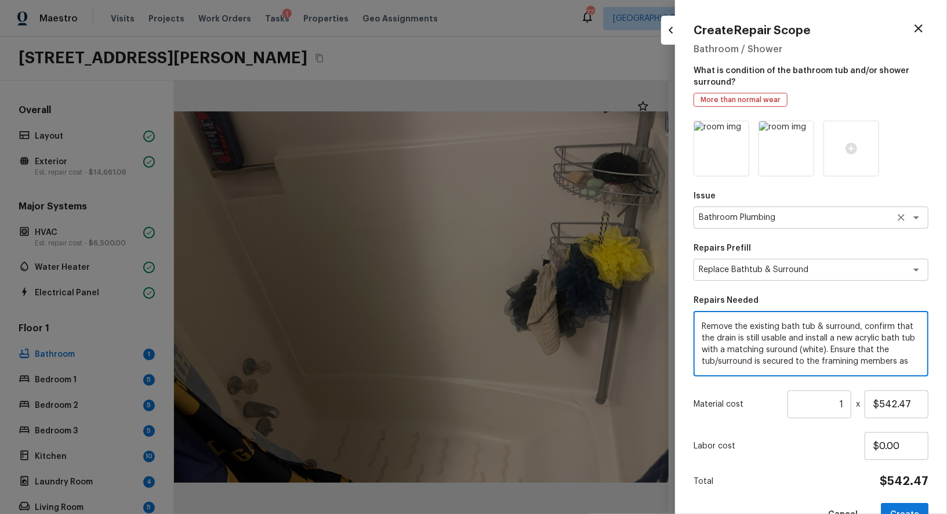
scroll to position [35, 0]
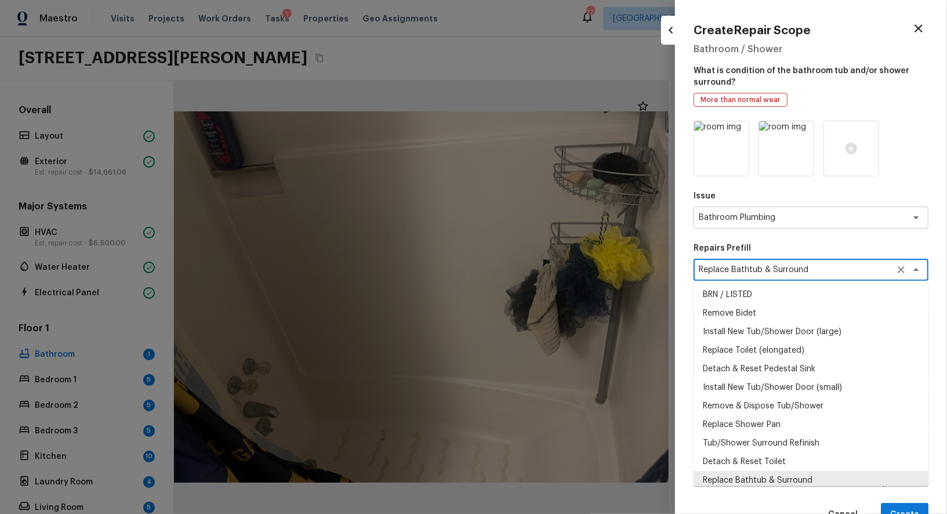
click at [801, 267] on textarea "Replace Bathtub & Surround" at bounding box center [795, 270] width 192 height 12
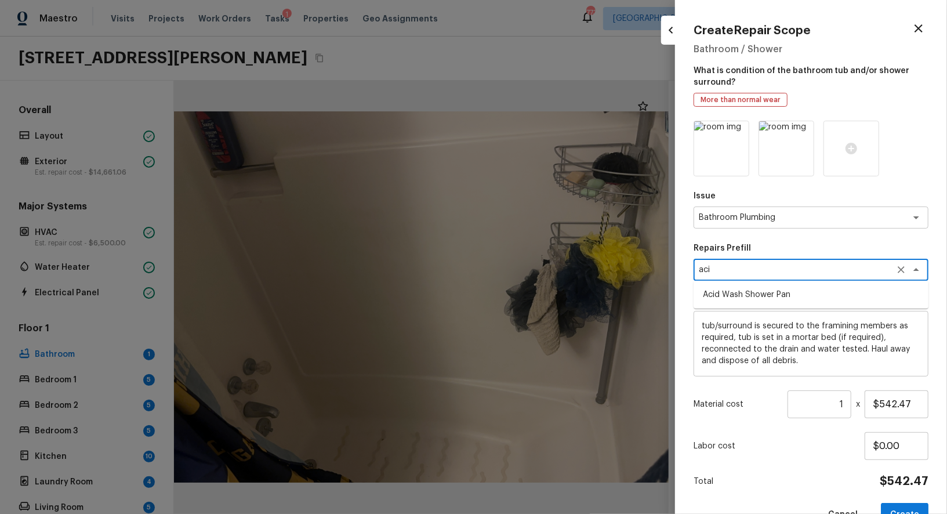
scroll to position [0, 0]
click at [775, 297] on li "Acid Wash Shower Pan" at bounding box center [810, 294] width 235 height 19
type textarea "Acid Wash Shower Pan"
type textarea "Prep and acid wash/deep clean the shower pan."
type input "$50.00"
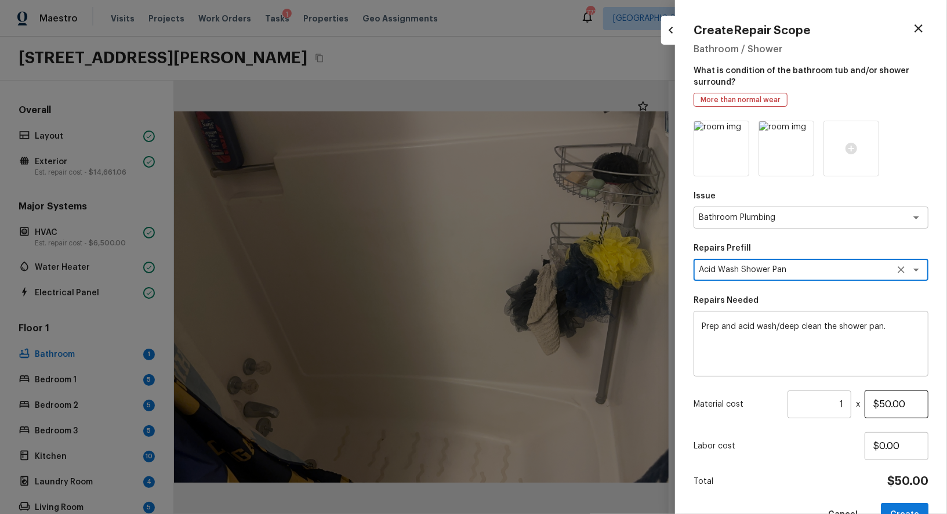
type textarea "Acid Wash Shower Pan"
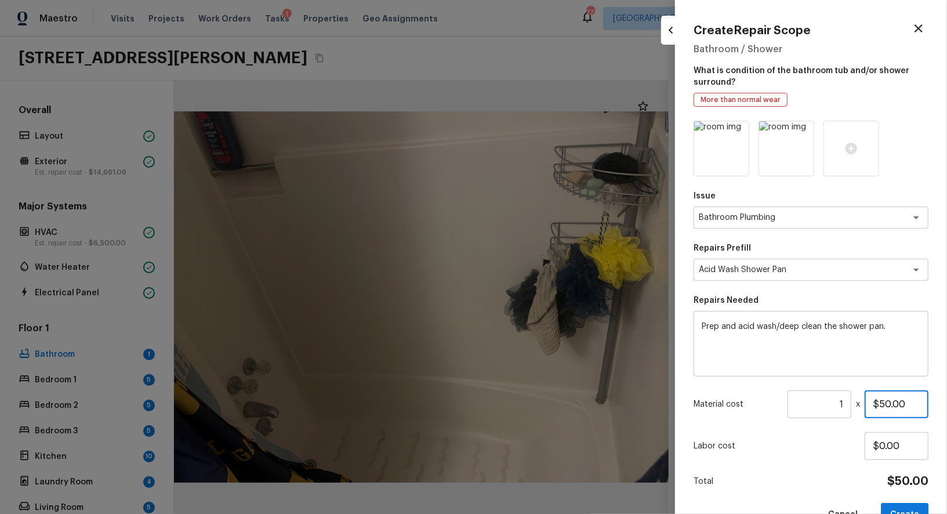
click at [892, 402] on input "$50.00" at bounding box center [896, 404] width 64 height 28
type input "$100.00"
click at [921, 508] on button "Create" at bounding box center [905, 515] width 48 height 24
type input "$0.00"
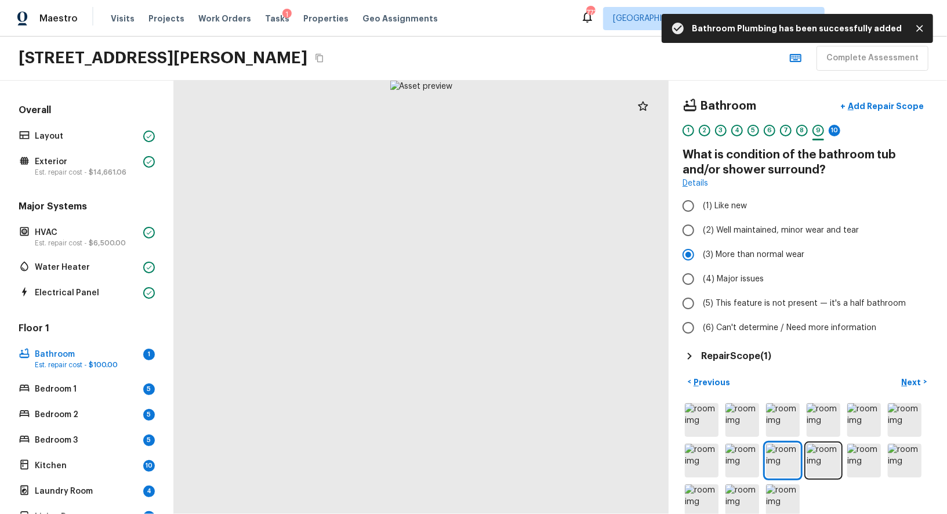
click at [839, 125] on div "10" at bounding box center [834, 134] width 12 height 18
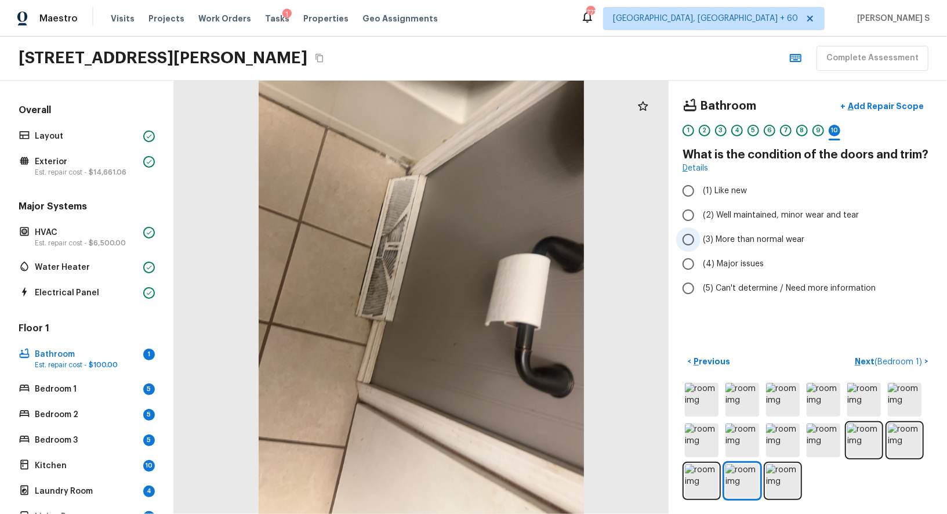
click at [745, 236] on span "(3) More than normal wear" at bounding box center [753, 240] width 101 height 12
click at [700, 236] on input "(3) More than normal wear" at bounding box center [688, 239] width 24 height 24
radio input "true"
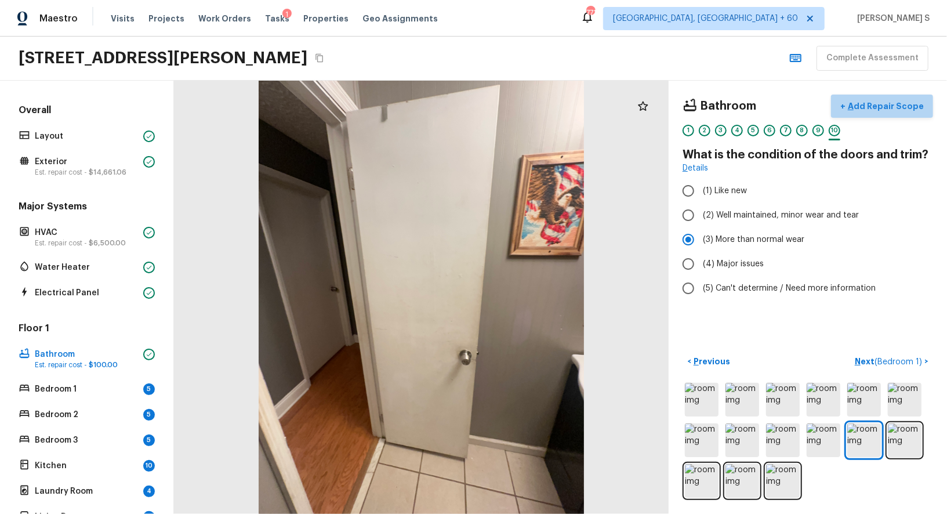
click at [896, 105] on p "Add Repair Scope" at bounding box center [884, 106] width 78 height 12
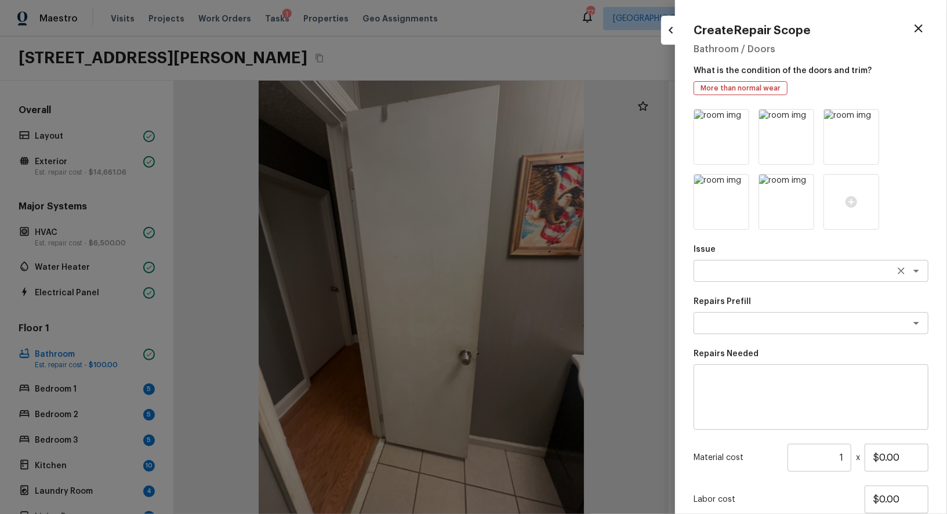
click at [727, 271] on textarea at bounding box center [795, 271] width 192 height 12
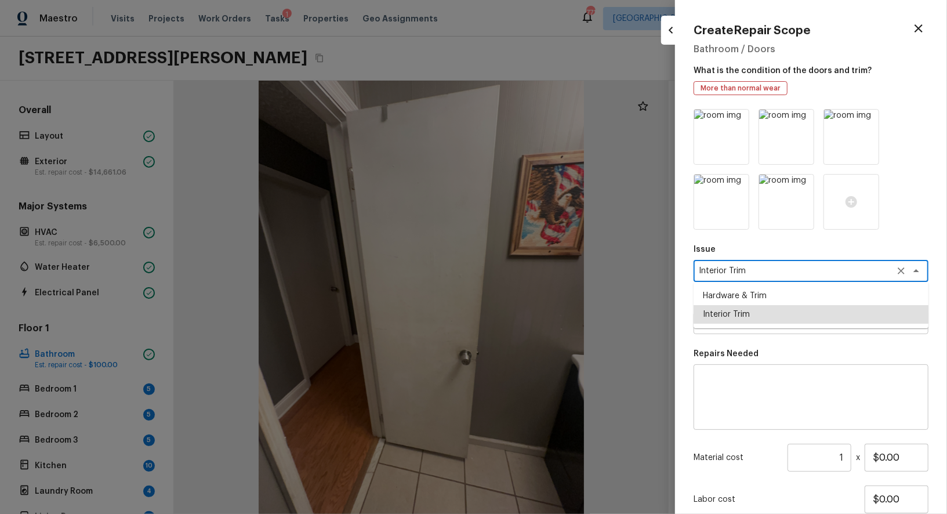
type textarea "Interior Trim"
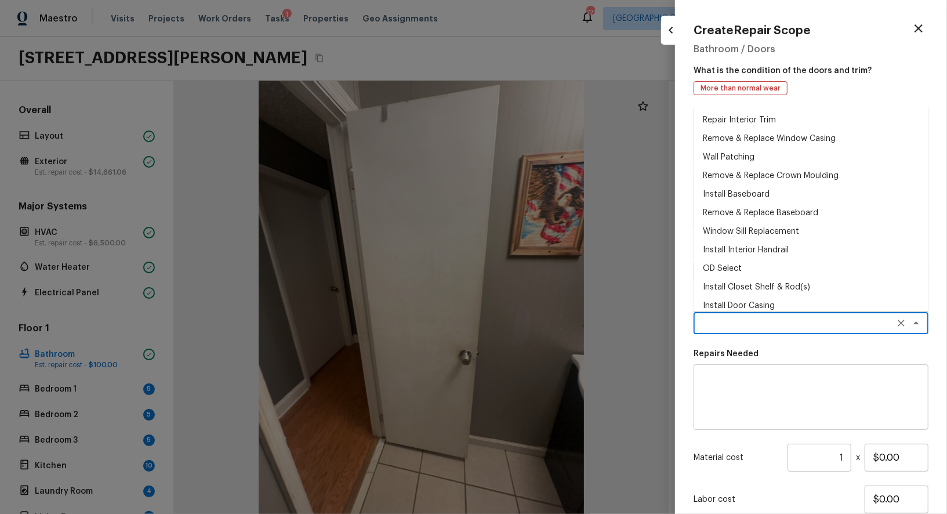
click at [746, 116] on li "Repair Interior Trim" at bounding box center [810, 120] width 235 height 19
type textarea "Repair Interior Trim"
type textarea "Repair the damaged interior trim. Ensure that the repair matches the finish of …"
type input "$15.00"
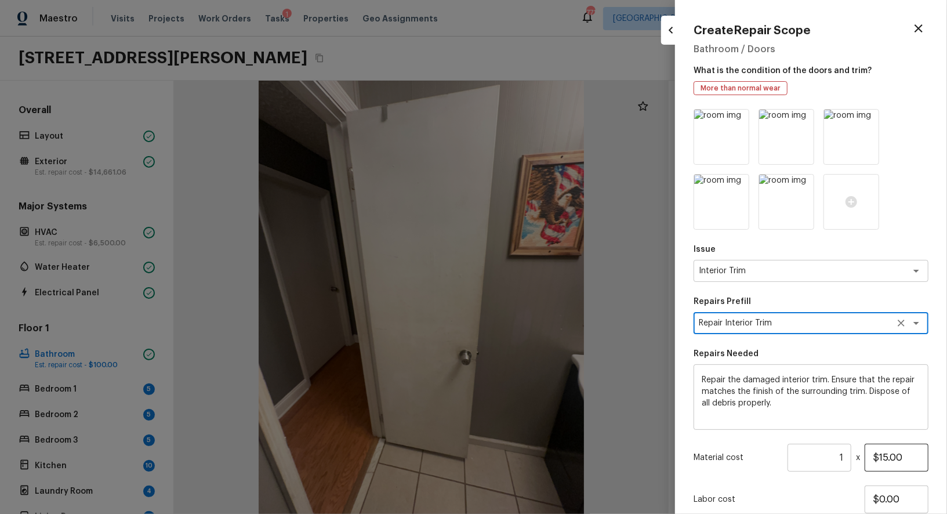
type textarea "Repair Interior Trim"
click at [889, 460] on input "$15.00" at bounding box center [896, 458] width 64 height 28
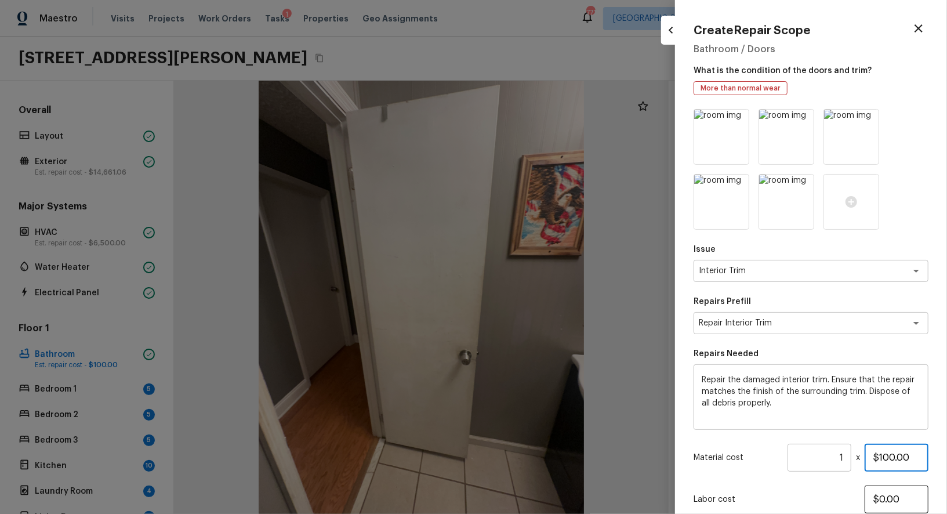
scroll to position [83, 0]
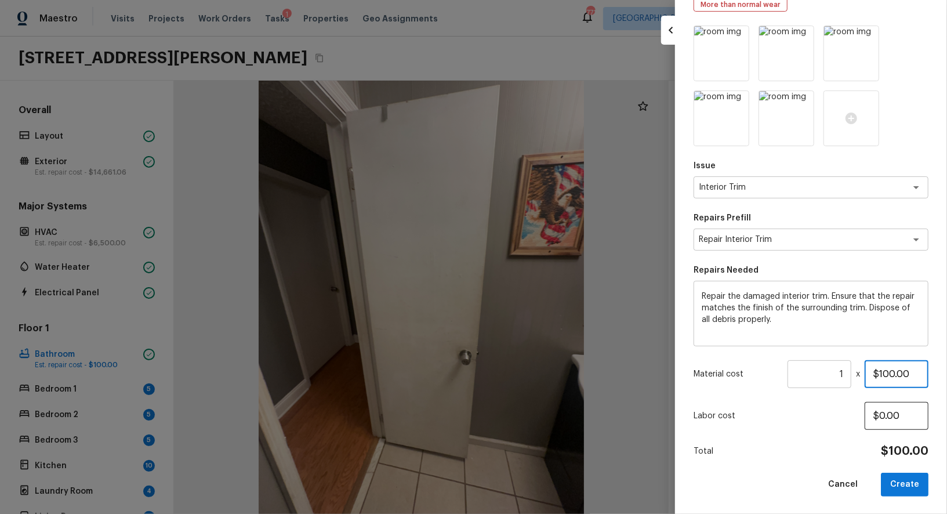
type input "$100.00"
click at [910, 486] on button "Create" at bounding box center [905, 484] width 48 height 24
type input "$0.00"
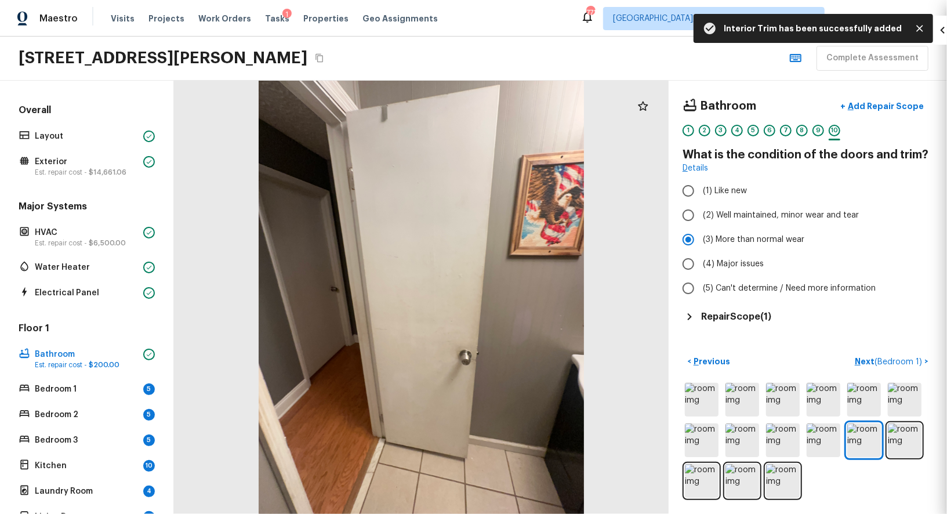
scroll to position [19, 0]
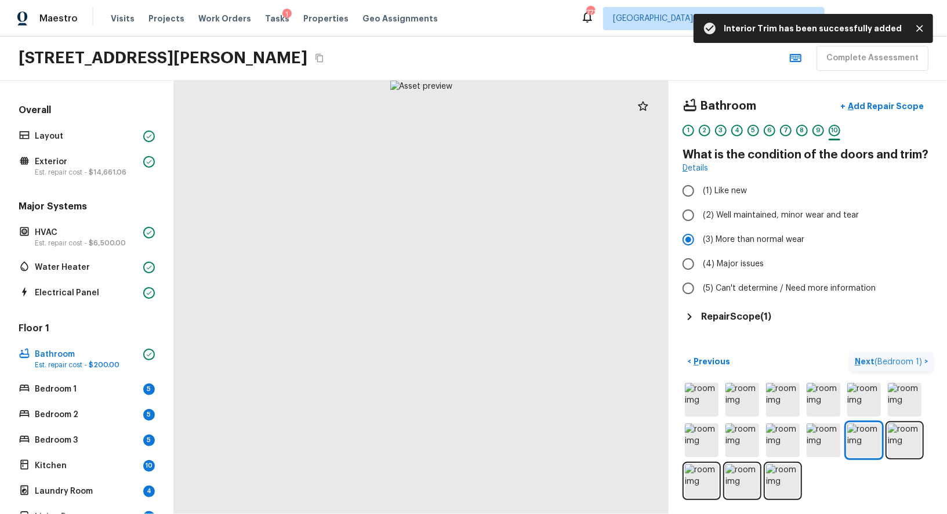
click at [873, 355] on p "Next ( Bedroom 1 )" at bounding box center [890, 361] width 70 height 12
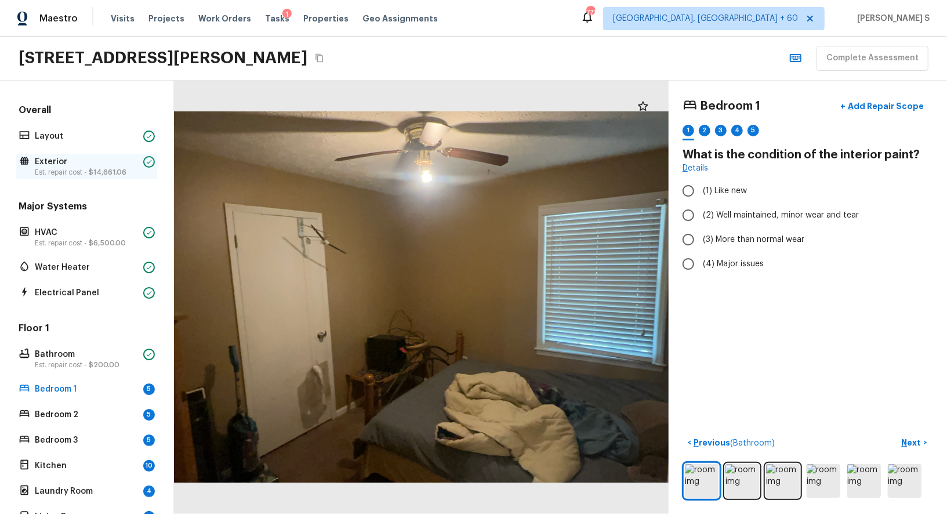
click at [121, 161] on p "Exterior" at bounding box center [87, 162] width 104 height 12
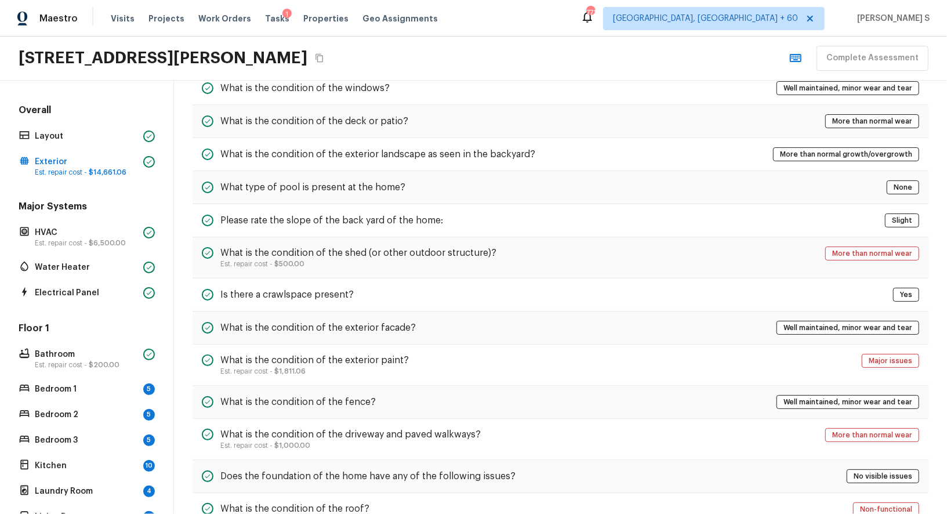
scroll to position [278, 0]
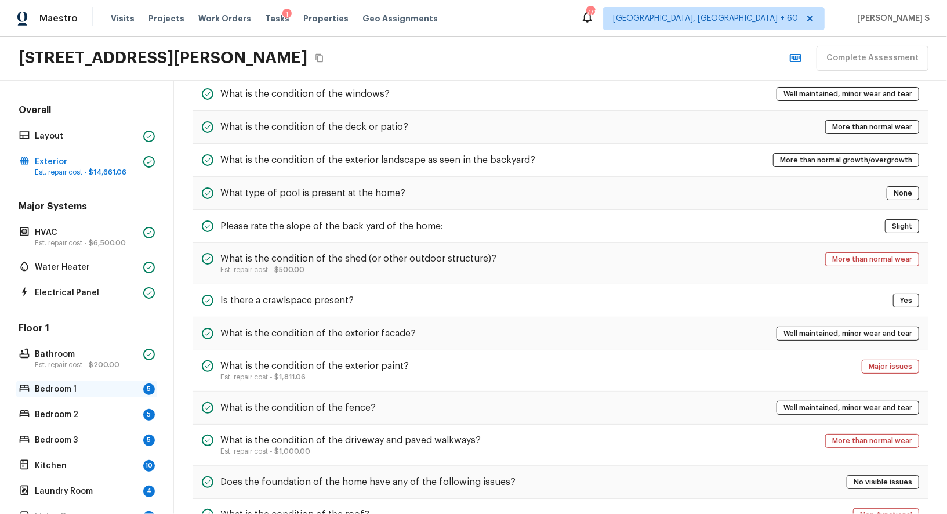
click at [83, 384] on p "Bedroom 1" at bounding box center [87, 389] width 104 height 12
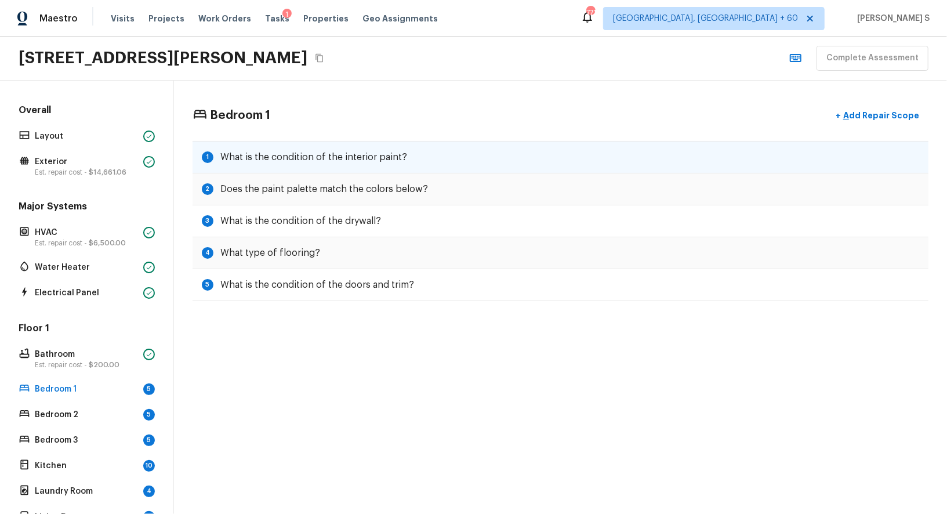
click at [275, 155] on h5 "What is the condition of the interior paint?" at bounding box center [313, 157] width 187 height 13
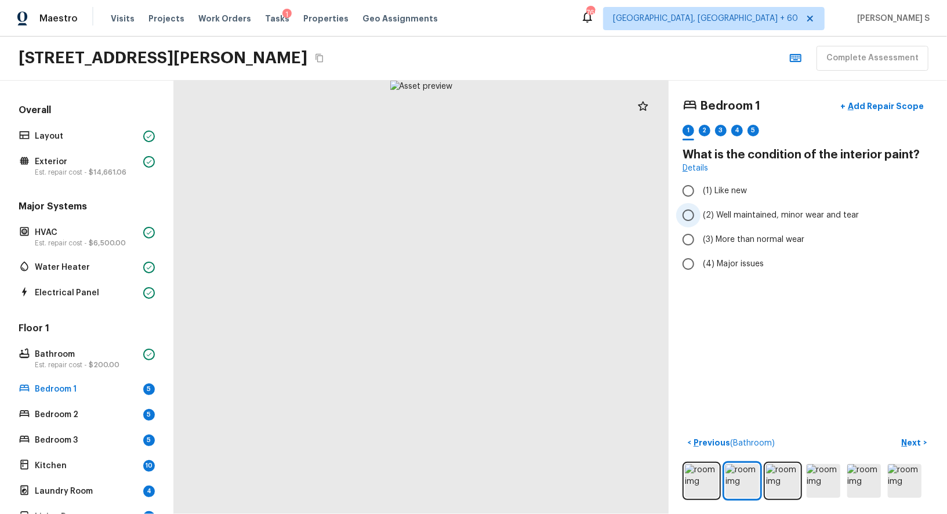
click at [723, 217] on span "(2) Well maintained, minor wear and tear" at bounding box center [781, 215] width 156 height 12
click at [700, 217] on input "(2) Well maintained, minor wear and tear" at bounding box center [688, 215] width 24 height 24
radio input "true"
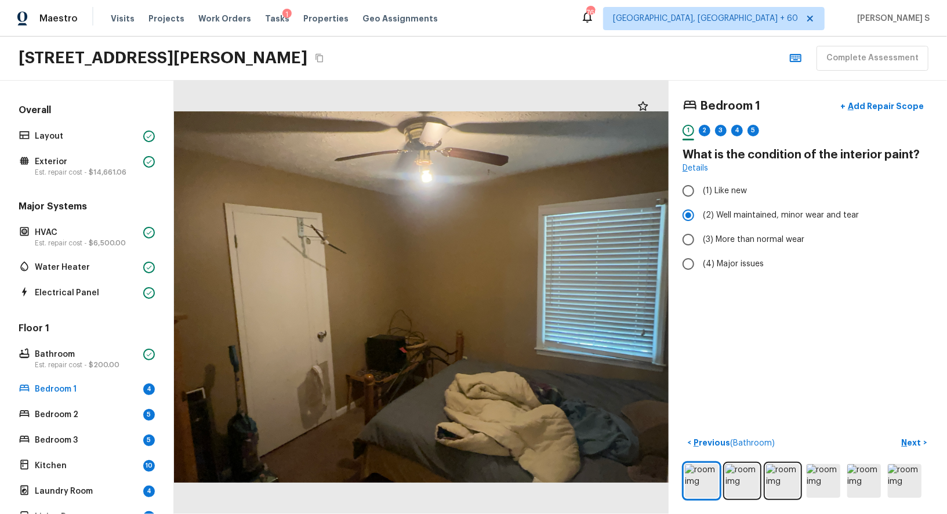
click at [703, 135] on div "2" at bounding box center [705, 134] width 12 height 18
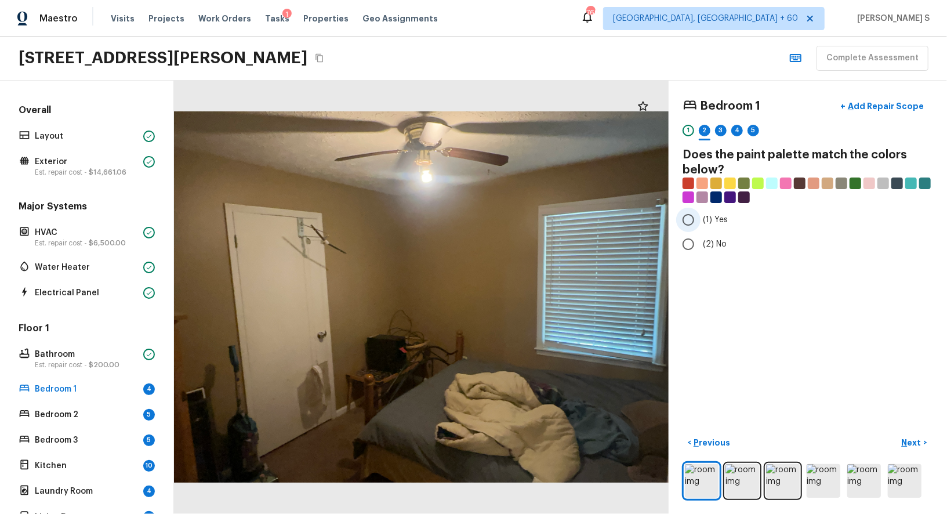
click at [701, 213] on label "(1) Yes" at bounding box center [800, 220] width 248 height 24
click at [700, 213] on input "(1) Yes" at bounding box center [688, 220] width 24 height 24
radio input "true"
click at [719, 128] on div "3" at bounding box center [721, 131] width 12 height 12
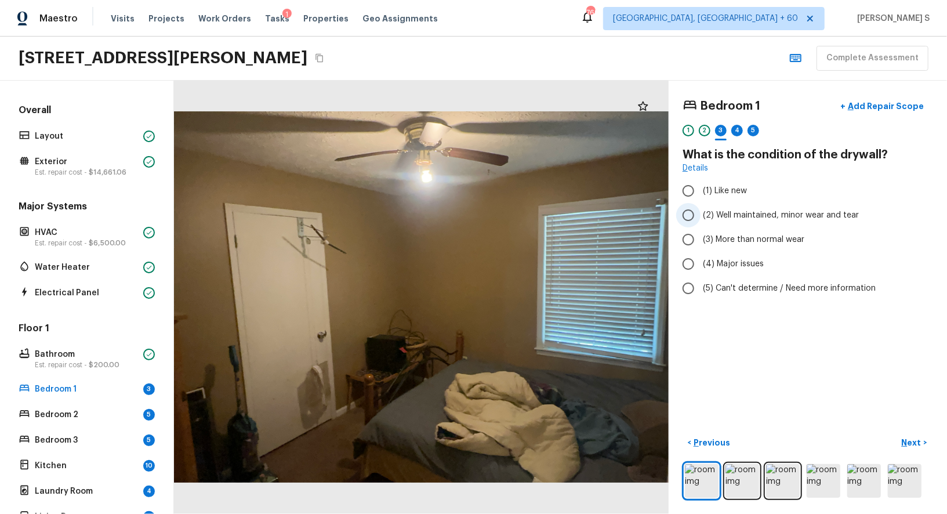
click at [726, 216] on span "(2) Well maintained, minor wear and tear" at bounding box center [781, 215] width 156 height 12
click at [700, 216] on input "(2) Well maintained, minor wear and tear" at bounding box center [688, 215] width 24 height 24
radio input "true"
click at [907, 441] on p "Next" at bounding box center [913, 443] width 22 height 12
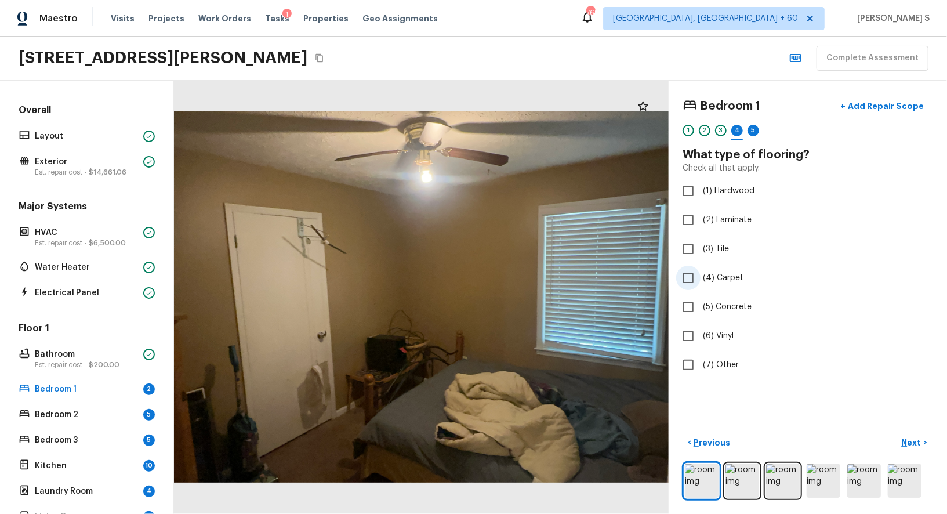
click at [722, 287] on label "(4) Carpet" at bounding box center [800, 278] width 248 height 24
click at [700, 287] on input "(4) Carpet" at bounding box center [688, 278] width 24 height 24
checkbox input "true"
click at [908, 439] on p "Next" at bounding box center [913, 443] width 22 height 12
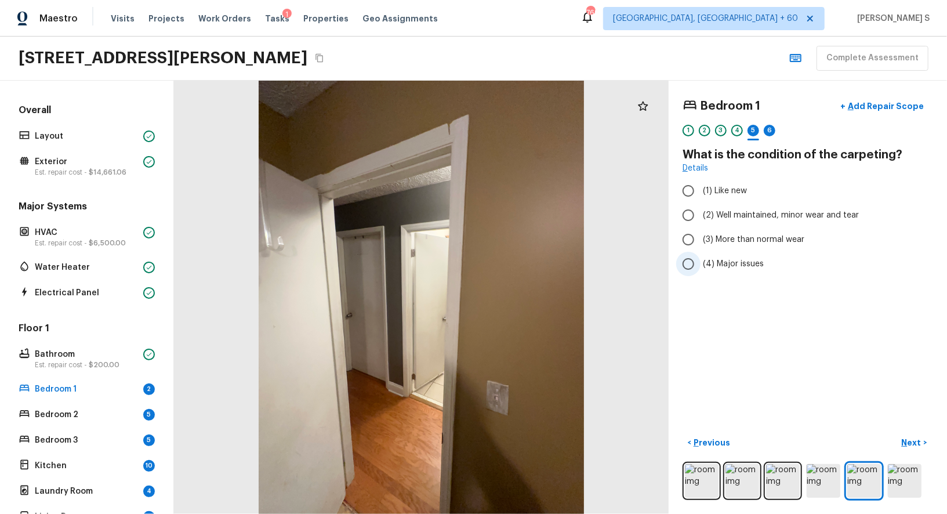
click at [740, 269] on label "(4) Major issues" at bounding box center [800, 264] width 248 height 24
click at [700, 269] on input "(4) Major issues" at bounding box center [688, 264] width 24 height 24
radio input "true"
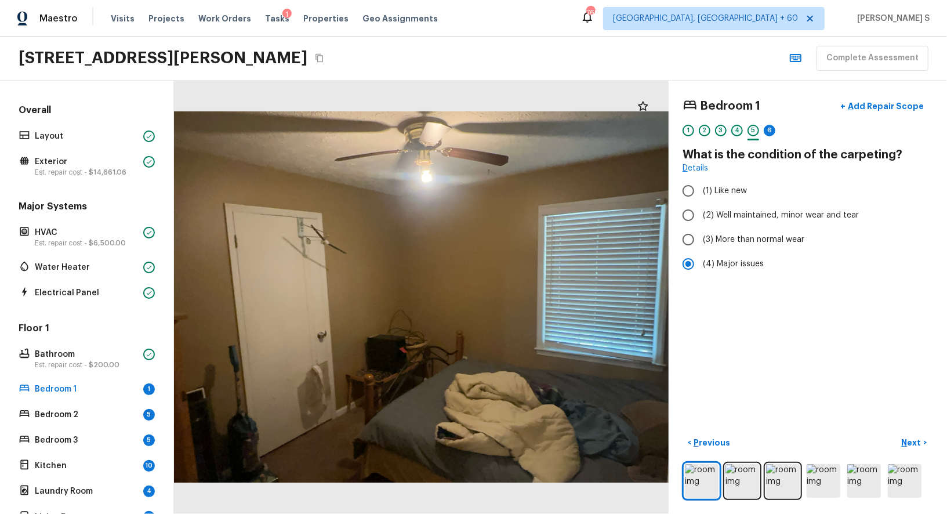
click at [741, 126] on div "4" at bounding box center [737, 131] width 12 height 12
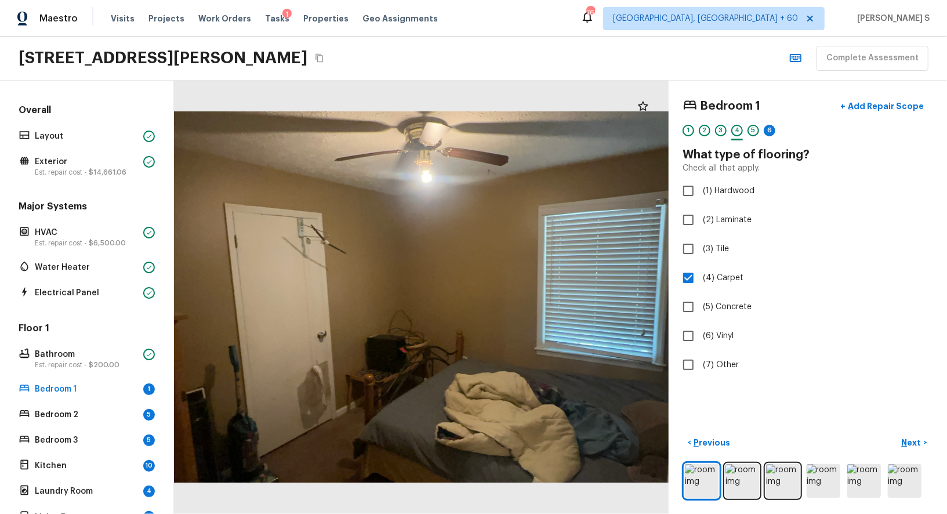
click at [768, 139] on div at bounding box center [770, 140] width 12 height 2
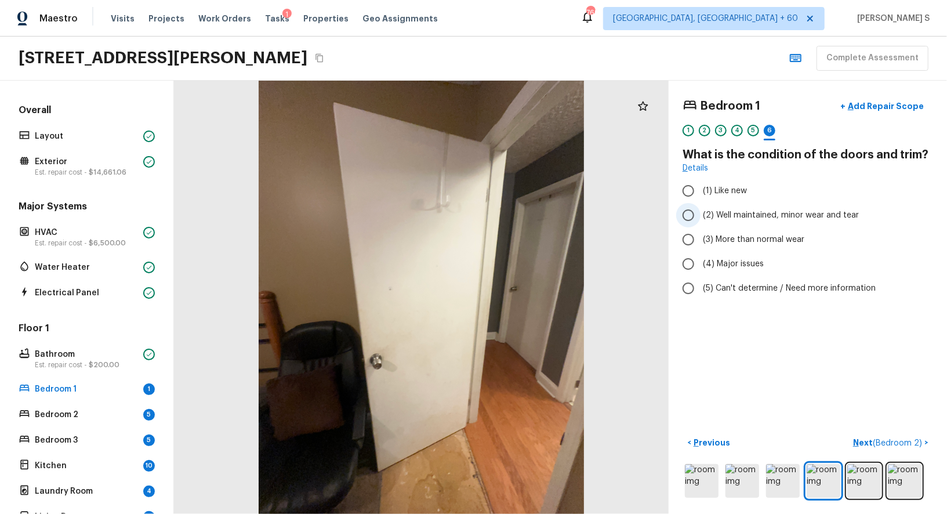
click at [719, 220] on label "(2) Well maintained, minor wear and tear" at bounding box center [800, 215] width 248 height 24
click at [700, 220] on input "(2) Well maintained, minor wear and tear" at bounding box center [688, 215] width 24 height 24
radio input "true"
click at [895, 439] on span "( Bedroom 2 )" at bounding box center [897, 443] width 49 height 8
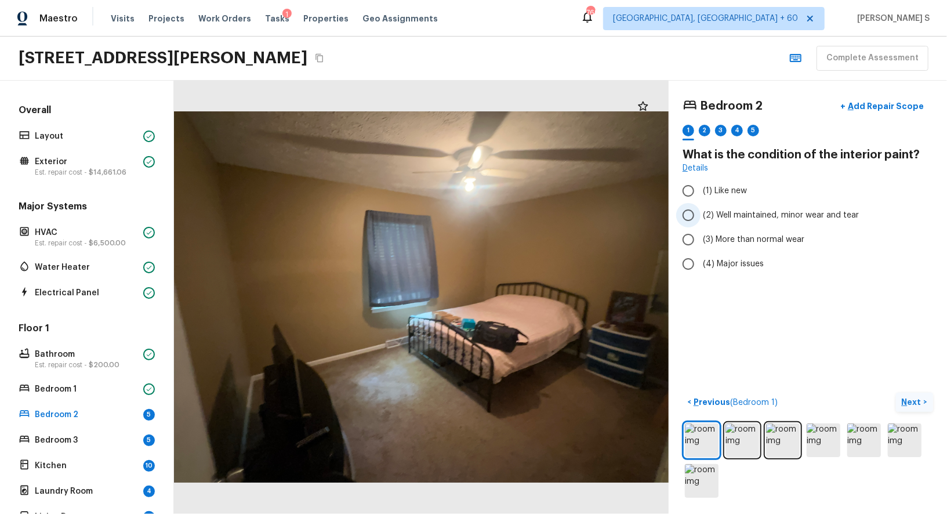
click at [725, 223] on label "(2) Well maintained, minor wear and tear" at bounding box center [800, 215] width 248 height 24
click at [700, 223] on input "(2) Well maintained, minor wear and tear" at bounding box center [688, 215] width 24 height 24
radio input "true"
click at [907, 397] on p "Next" at bounding box center [913, 402] width 22 height 12
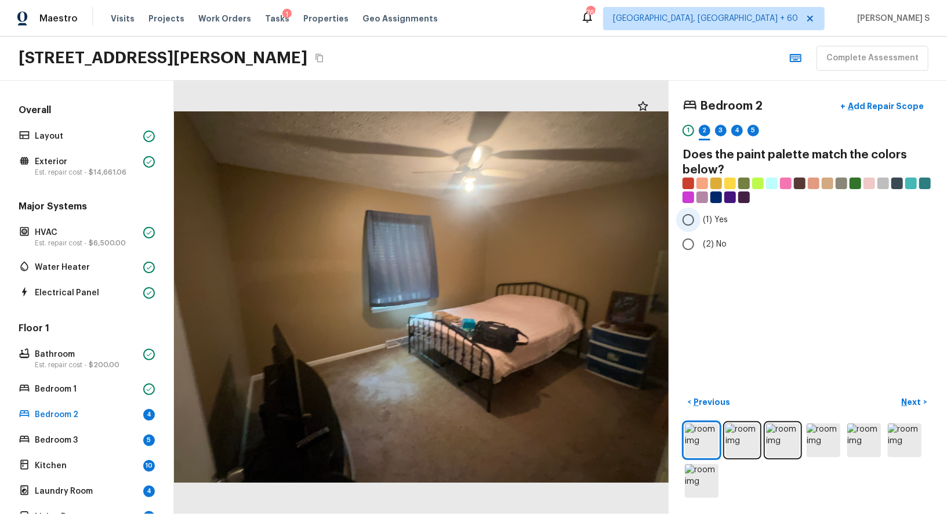
click at [688, 227] on input "(1) Yes" at bounding box center [688, 220] width 24 height 24
radio input "true"
click at [917, 408] on button "Next >" at bounding box center [914, 401] width 37 height 19
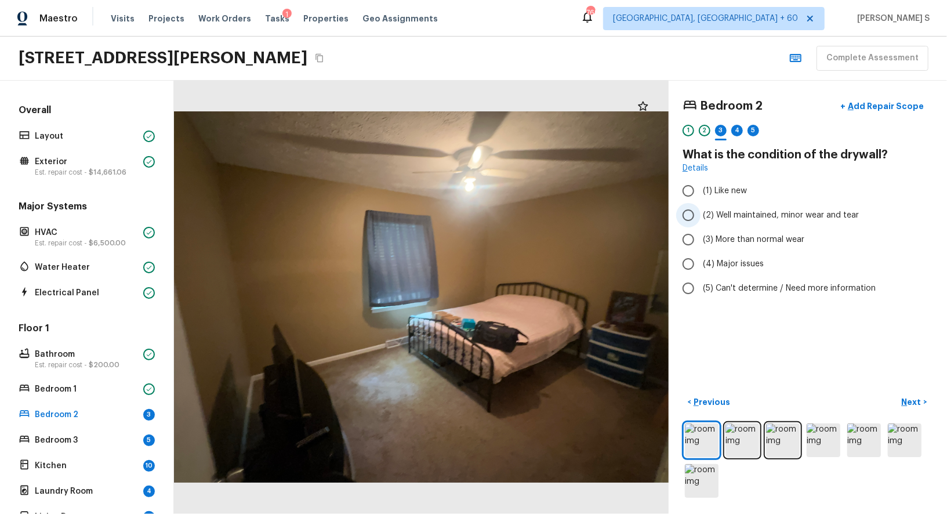
click at [706, 216] on span "(2) Well maintained, minor wear and tear" at bounding box center [781, 215] width 156 height 12
click at [700, 216] on input "(2) Well maintained, minor wear and tear" at bounding box center [688, 215] width 24 height 24
radio input "true"
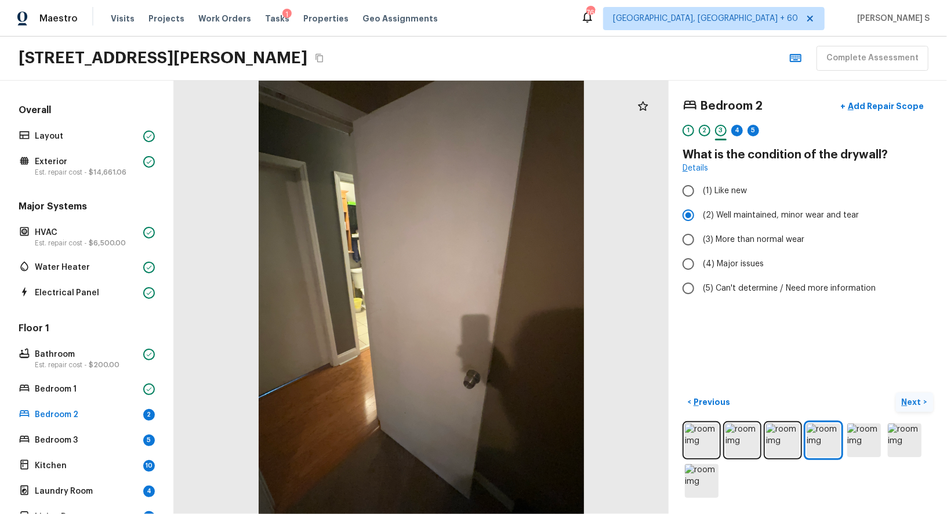
click at [917, 401] on p "Next" at bounding box center [913, 402] width 22 height 12
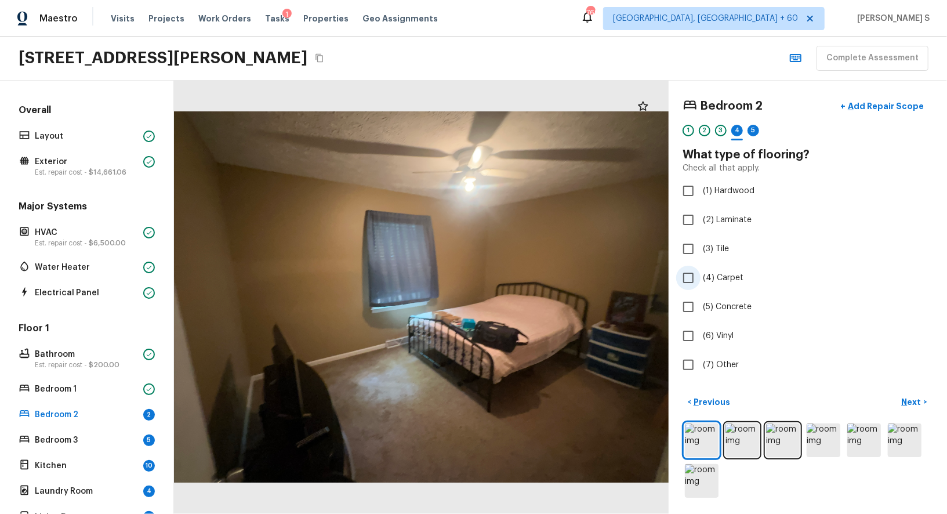
click at [718, 282] on label "(4) Carpet" at bounding box center [800, 278] width 248 height 24
click at [700, 282] on input "(4) Carpet" at bounding box center [688, 278] width 24 height 24
checkbox input "true"
click at [908, 402] on p "Next" at bounding box center [913, 402] width 22 height 12
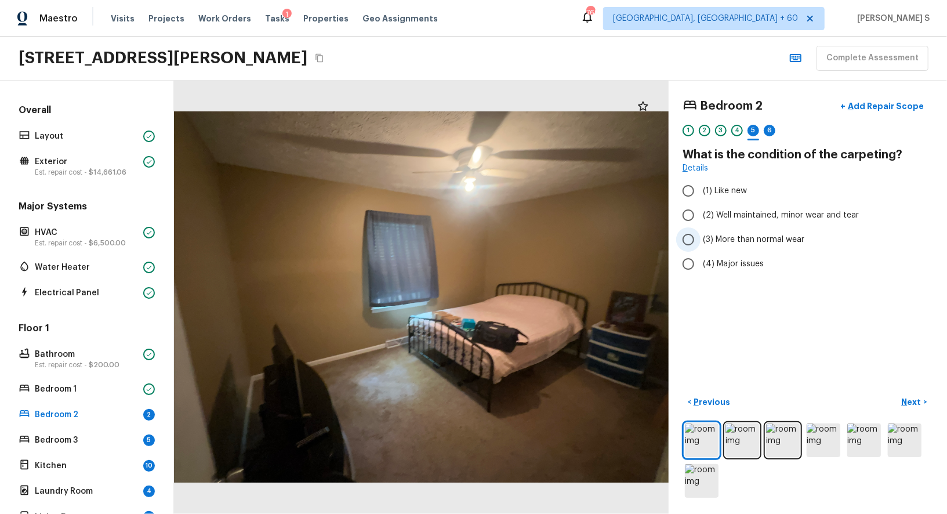
click at [711, 240] on span "(3) More than normal wear" at bounding box center [753, 240] width 101 height 12
click at [700, 240] on input "(3) More than normal wear" at bounding box center [688, 239] width 24 height 24
radio input "true"
click at [907, 401] on p "Next" at bounding box center [913, 402] width 22 height 12
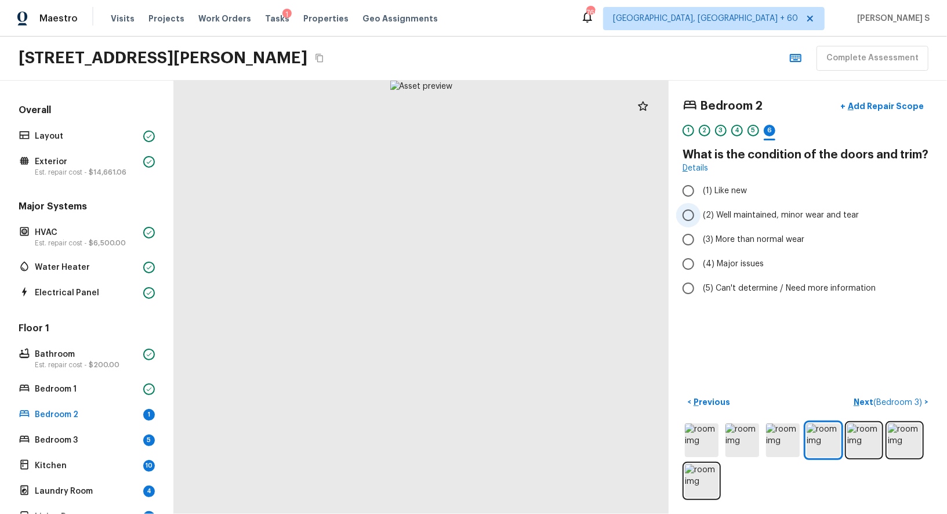
click at [740, 210] on span "(2) Well maintained, minor wear and tear" at bounding box center [781, 215] width 156 height 12
click at [700, 210] on input "(2) Well maintained, minor wear and tear" at bounding box center [688, 215] width 24 height 24
radio input "true"
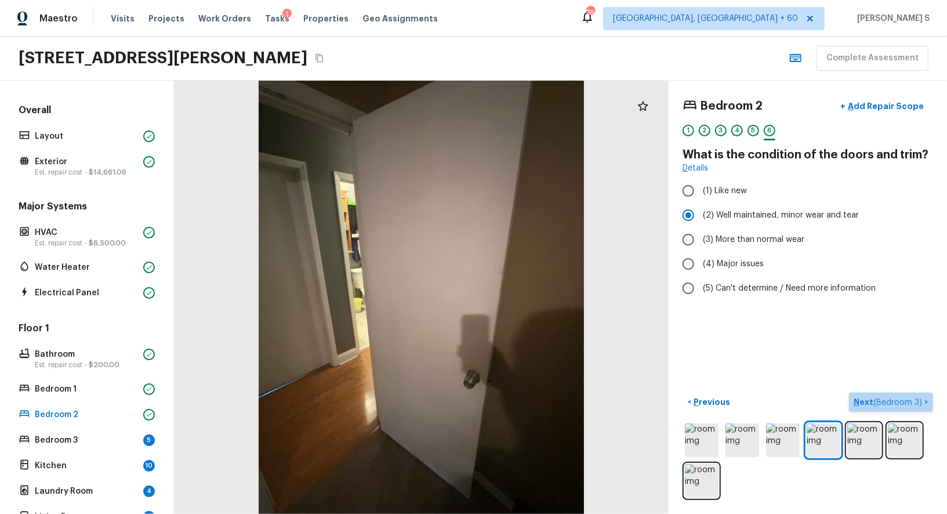
click at [897, 398] on span "( Bedroom 3 )" at bounding box center [897, 402] width 49 height 8
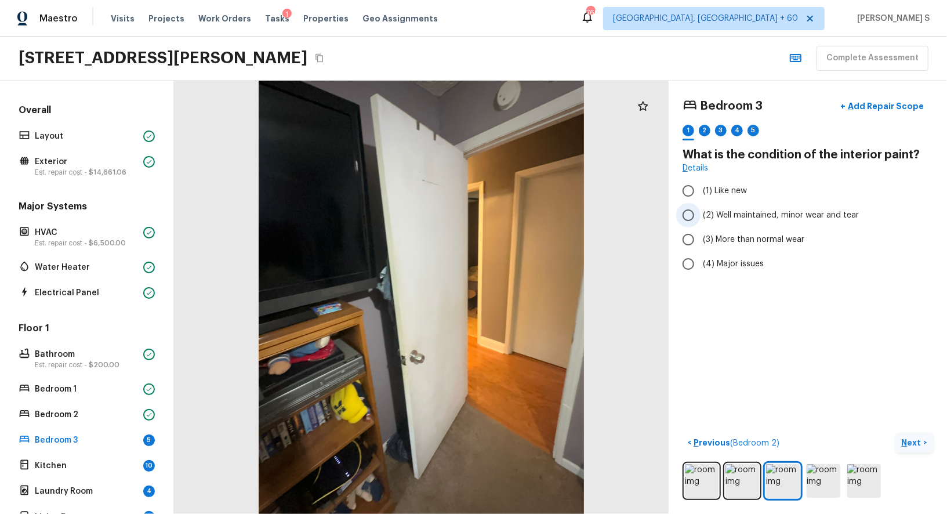
click at [757, 209] on span "(2) Well maintained, minor wear and tear" at bounding box center [781, 215] width 156 height 12
click at [700, 209] on input "(2) Well maintained, minor wear and tear" at bounding box center [688, 215] width 24 height 24
radio input "true"
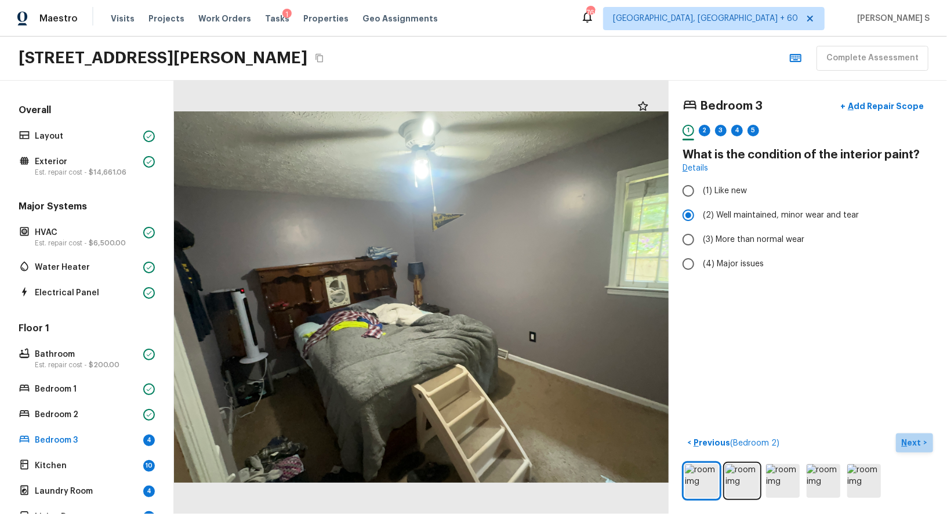
click at [908, 438] on p "Next" at bounding box center [913, 443] width 22 height 12
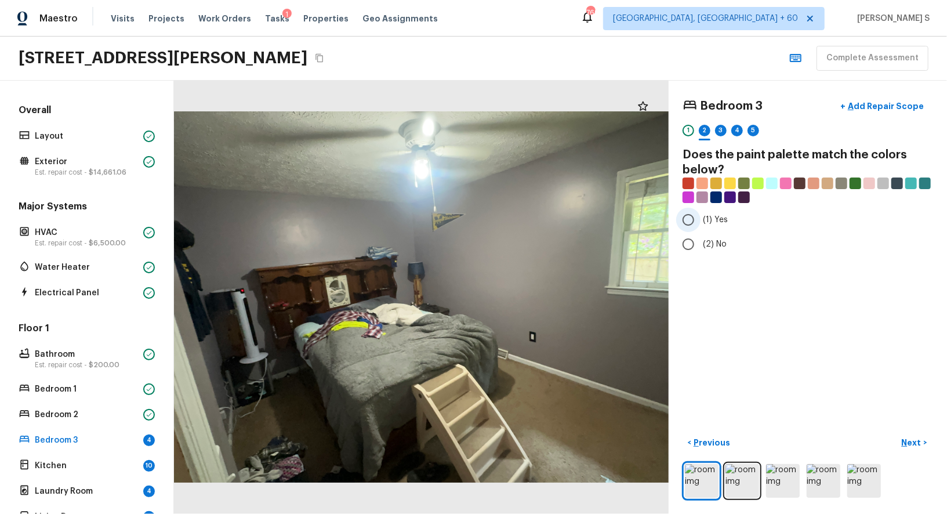
click at [708, 216] on span "(1) Yes" at bounding box center [715, 220] width 25 height 12
click at [700, 216] on input "(1) Yes" at bounding box center [688, 220] width 24 height 24
radio input "true"
click at [919, 446] on p "Next" at bounding box center [913, 443] width 22 height 12
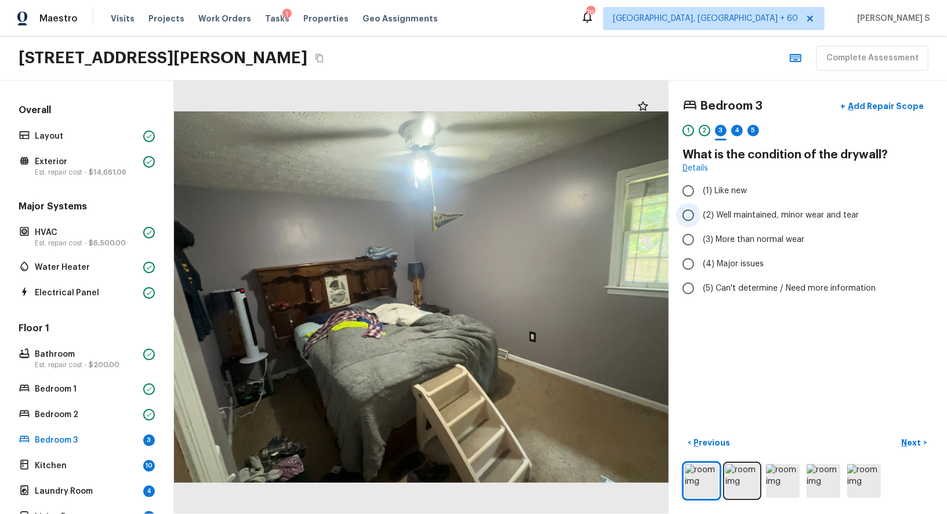
click at [754, 219] on span "(2) Well maintained, minor wear and tear" at bounding box center [781, 215] width 156 height 12
click at [700, 219] on input "(2) Well maintained, minor wear and tear" at bounding box center [688, 215] width 24 height 24
radio input "true"
click at [922, 445] on button "Next >" at bounding box center [914, 442] width 37 height 19
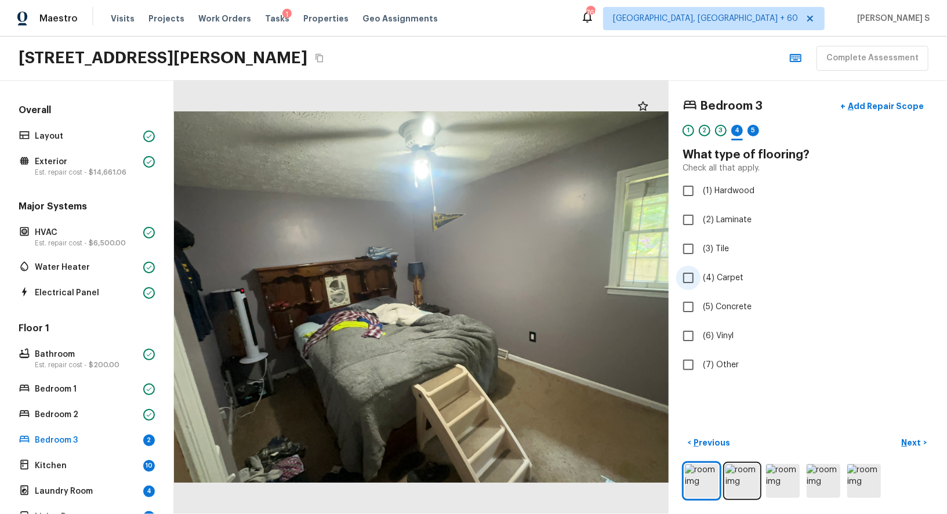
click at [721, 276] on span "(4) Carpet" at bounding box center [723, 278] width 41 height 12
click at [700, 276] on input "(4) Carpet" at bounding box center [688, 278] width 24 height 24
checkbox input "true"
click at [921, 437] on p "Next" at bounding box center [913, 443] width 22 height 12
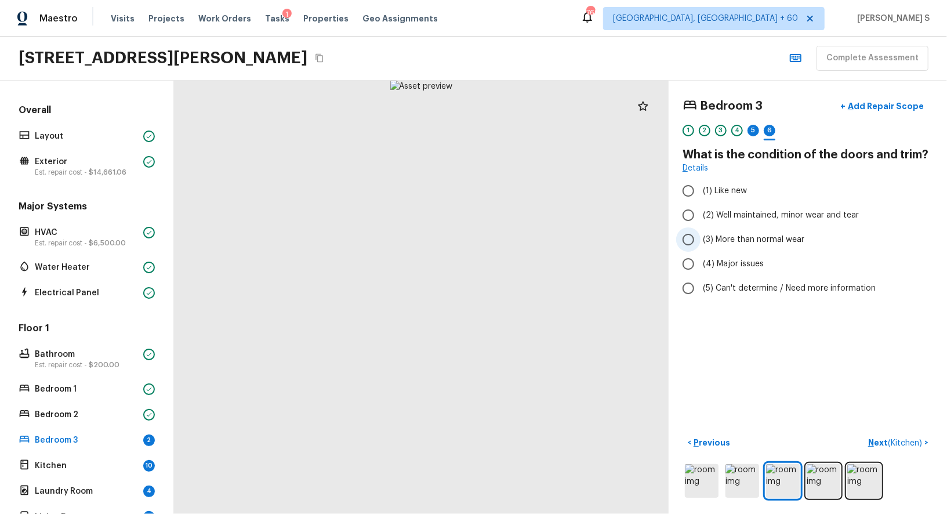
click at [744, 234] on span "(3) More than normal wear" at bounding box center [753, 240] width 101 height 12
click at [700, 234] on input "(3) More than normal wear" at bounding box center [688, 239] width 24 height 24
radio input "true"
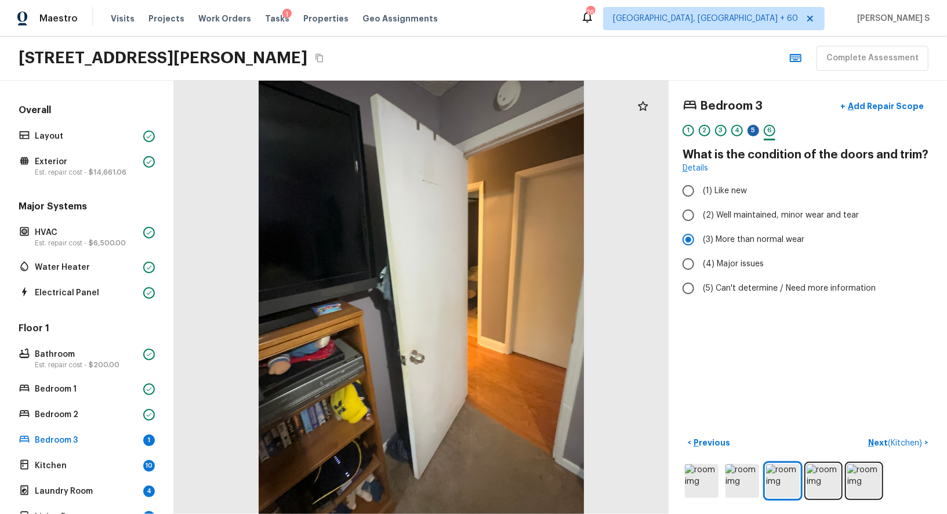
click at [755, 125] on div "5" at bounding box center [753, 131] width 12 height 12
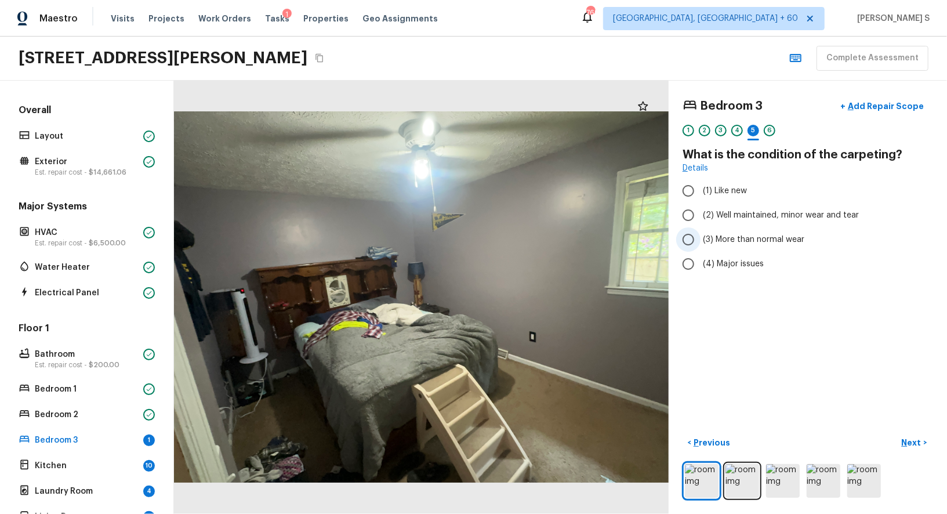
click at [770, 240] on span "(3) More than normal wear" at bounding box center [753, 240] width 101 height 12
click at [700, 240] on input "(3) More than normal wear" at bounding box center [688, 239] width 24 height 24
radio input "true"
click at [775, 125] on div "1 2 3 4 5 6" at bounding box center [807, 134] width 250 height 18
click at [769, 128] on div "6" at bounding box center [770, 131] width 12 height 12
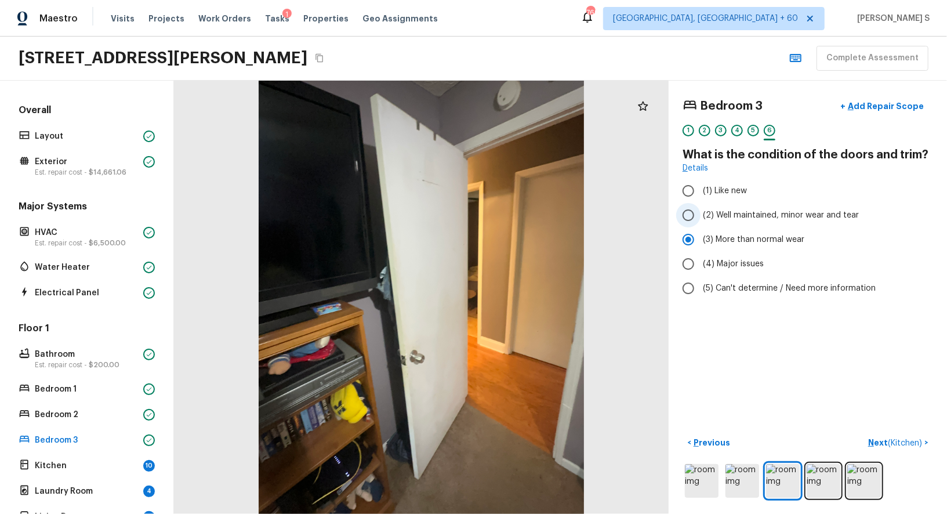
click at [743, 216] on span "(2) Well maintained, minor wear and tear" at bounding box center [781, 215] width 156 height 12
click at [700, 216] on input "(2) Well maintained, minor wear and tear" at bounding box center [688, 215] width 24 height 24
radio input "true"
click at [906, 439] on span "( Kitchen )" at bounding box center [905, 443] width 34 height 8
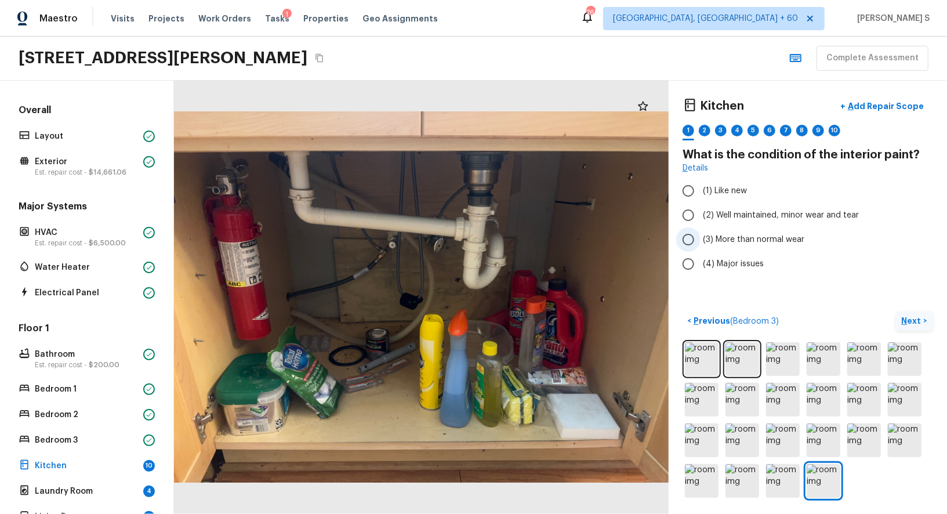
click at [719, 235] on span "(3) More than normal wear" at bounding box center [753, 240] width 101 height 12
click at [700, 235] on input "(3) More than normal wear" at bounding box center [688, 239] width 24 height 24
radio input "true"
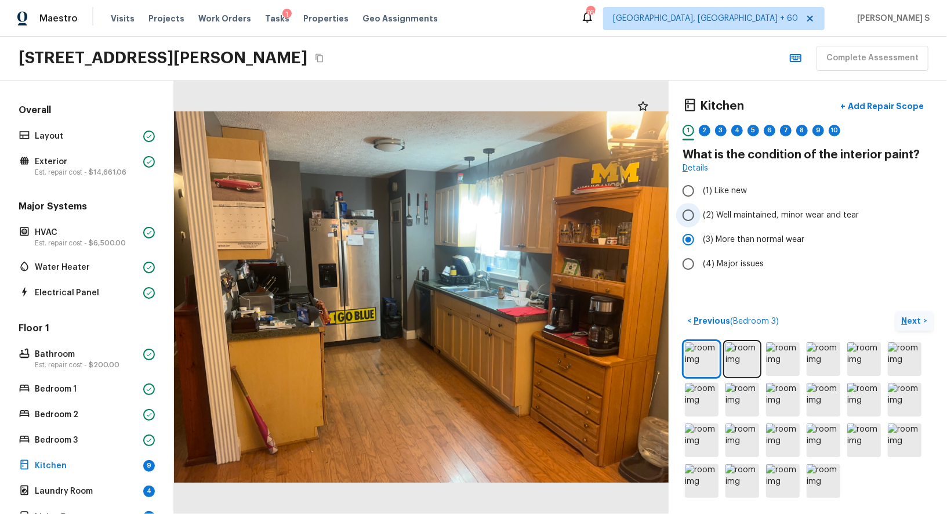
click at [728, 206] on label "(2) Well maintained, minor wear and tear" at bounding box center [800, 215] width 248 height 24
click at [700, 206] on input "(2) Well maintained, minor wear and tear" at bounding box center [688, 215] width 24 height 24
radio input "true"
click at [907, 319] on p "Next" at bounding box center [913, 321] width 22 height 12
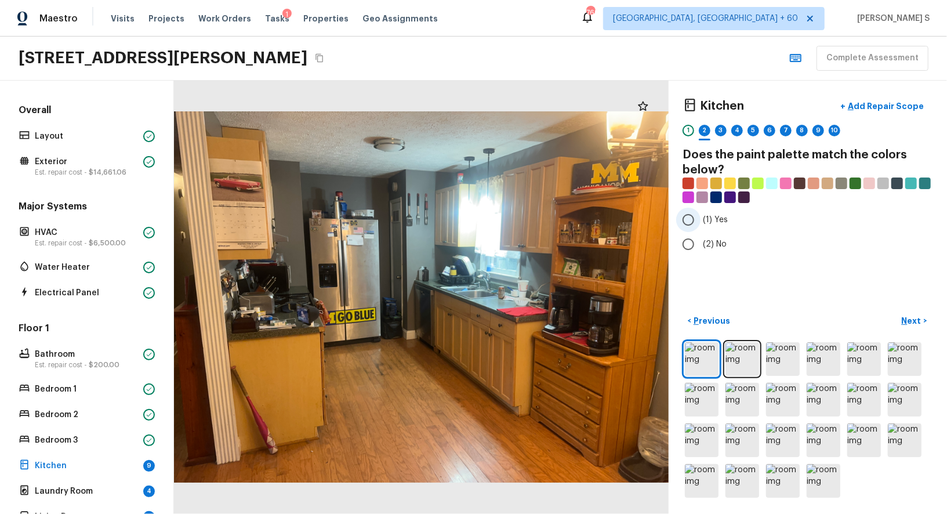
click at [712, 222] on span "(1) Yes" at bounding box center [715, 220] width 25 height 12
click at [700, 222] on input "(1) Yes" at bounding box center [688, 220] width 24 height 24
radio input "true"
click at [914, 317] on p "Next" at bounding box center [913, 321] width 22 height 12
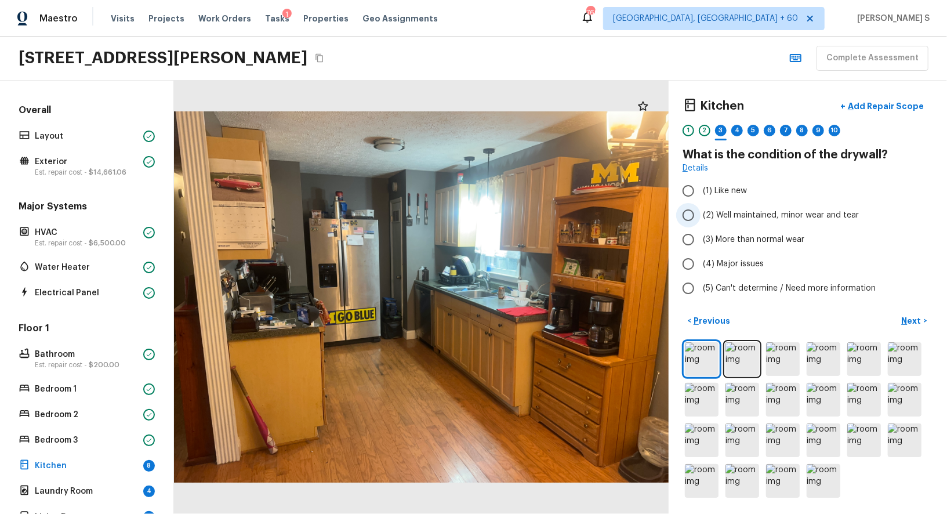
click at [718, 215] on span "(2) Well maintained, minor wear and tear" at bounding box center [781, 215] width 156 height 12
click at [700, 215] on input "(2) Well maintained, minor wear and tear" at bounding box center [688, 215] width 24 height 24
radio input "true"
click at [919, 317] on p "Next" at bounding box center [913, 321] width 22 height 12
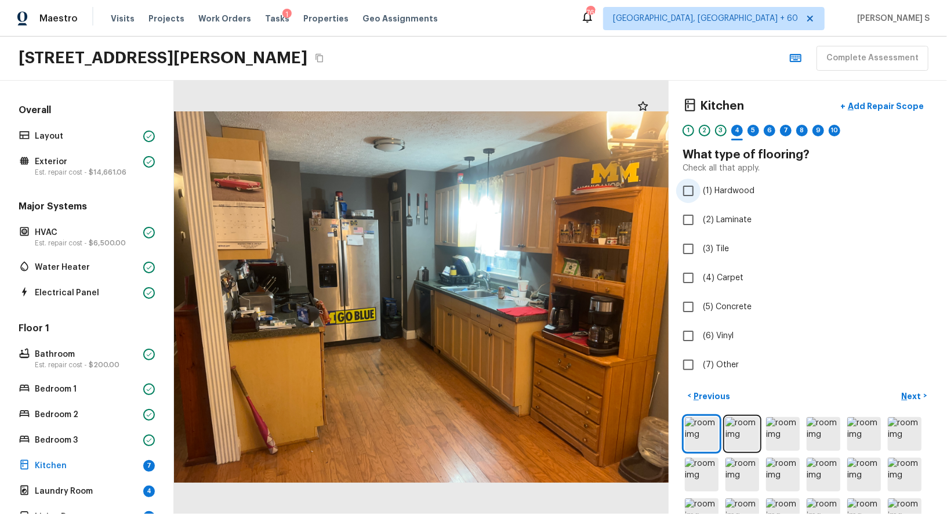
click at [727, 189] on span "(1) Hardwood" at bounding box center [729, 191] width 52 height 12
click at [700, 189] on input "(1) Hardwood" at bounding box center [688, 191] width 24 height 24
checkbox input "true"
click at [910, 392] on p "Next" at bounding box center [913, 396] width 22 height 12
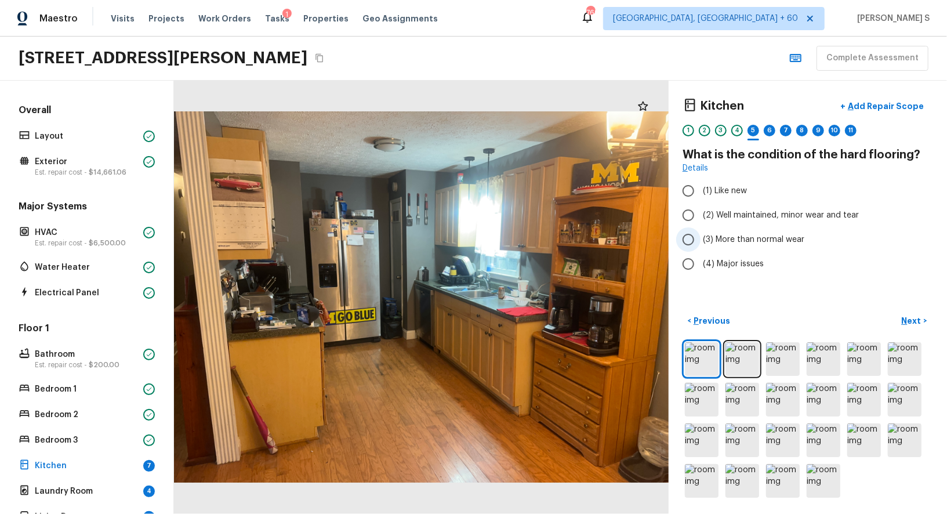
click at [743, 237] on span "(3) More than normal wear" at bounding box center [753, 240] width 101 height 12
click at [700, 237] on input "(3) More than normal wear" at bounding box center [688, 239] width 24 height 24
radio input "true"
click at [922, 319] on button "Next >" at bounding box center [914, 320] width 37 height 19
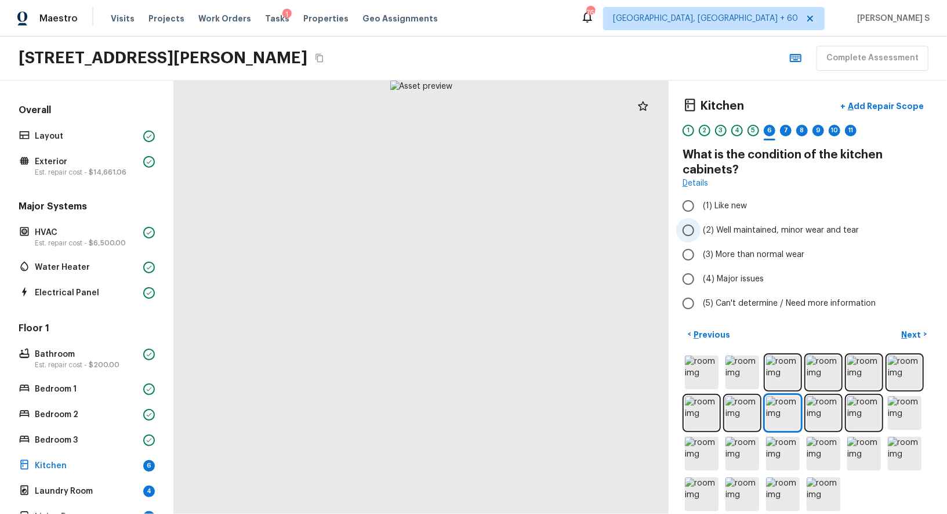
click at [756, 230] on span "(2) Well maintained, minor wear and tear" at bounding box center [781, 230] width 156 height 12
click at [700, 230] on input "(2) Well maintained, minor wear and tear" at bounding box center [688, 230] width 24 height 24
radio input "true"
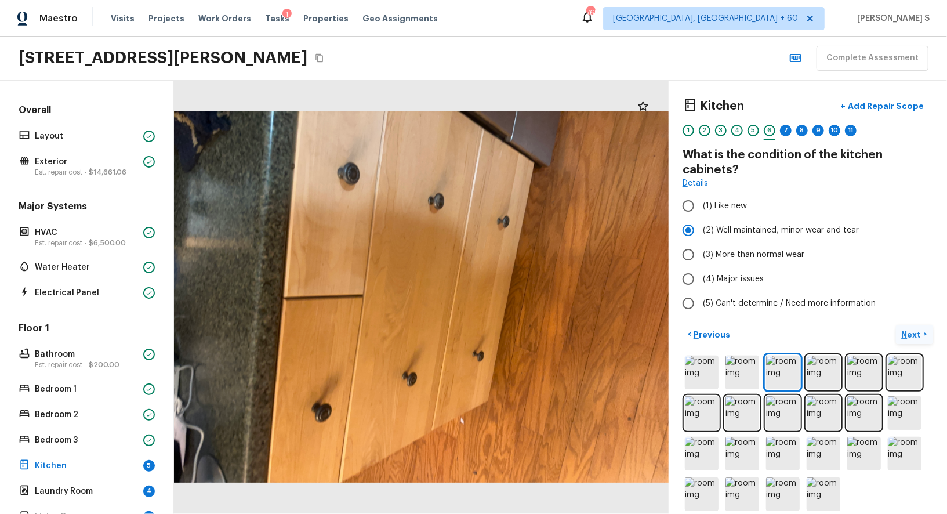
click at [910, 329] on p "Next" at bounding box center [913, 335] width 22 height 12
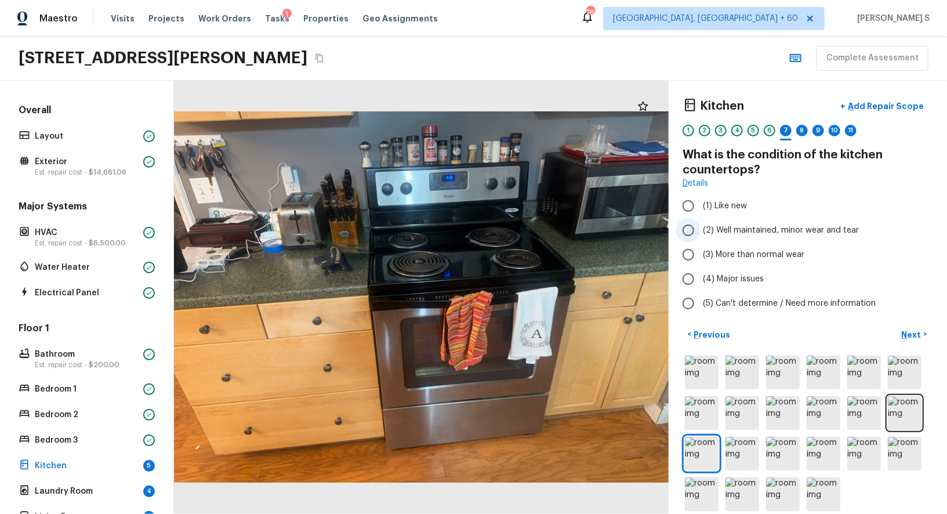
click at [741, 226] on span "(2) Well maintained, minor wear and tear" at bounding box center [781, 230] width 156 height 12
click at [700, 226] on input "(2) Well maintained, minor wear and tear" at bounding box center [688, 230] width 24 height 24
radio input "true"
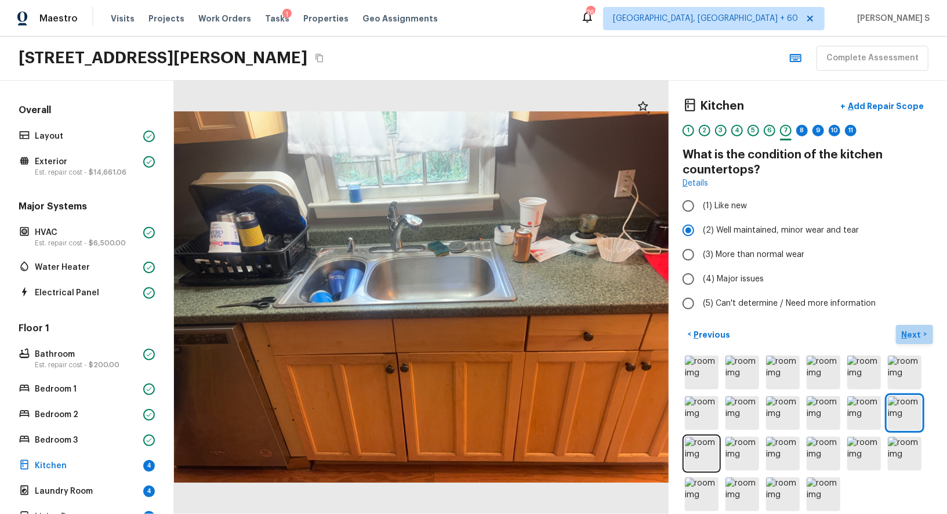
click at [910, 335] on p "Next" at bounding box center [913, 335] width 22 height 12
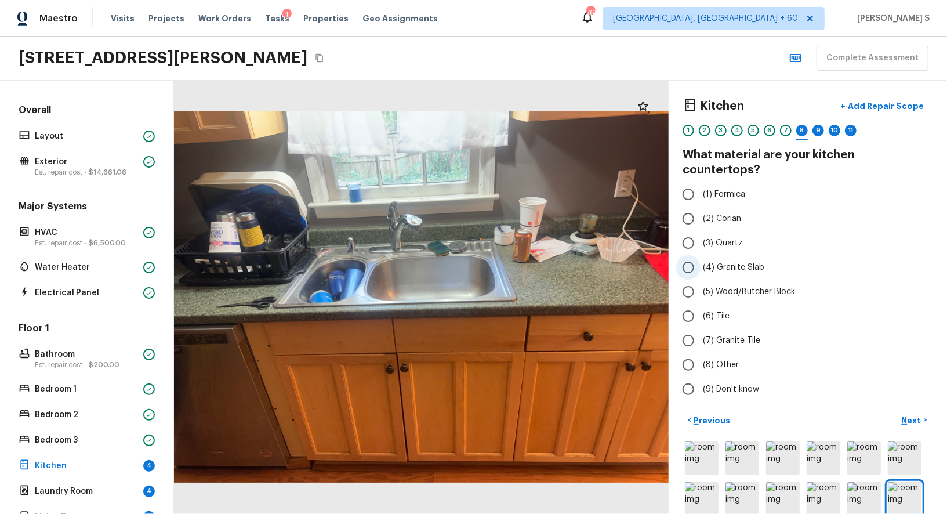
click at [743, 261] on span "(4) Granite Slab" at bounding box center [733, 267] width 61 height 12
click at [700, 255] on input "(4) Granite Slab" at bounding box center [688, 267] width 24 height 24
radio input "true"
click at [919, 415] on p "Next" at bounding box center [913, 421] width 22 height 12
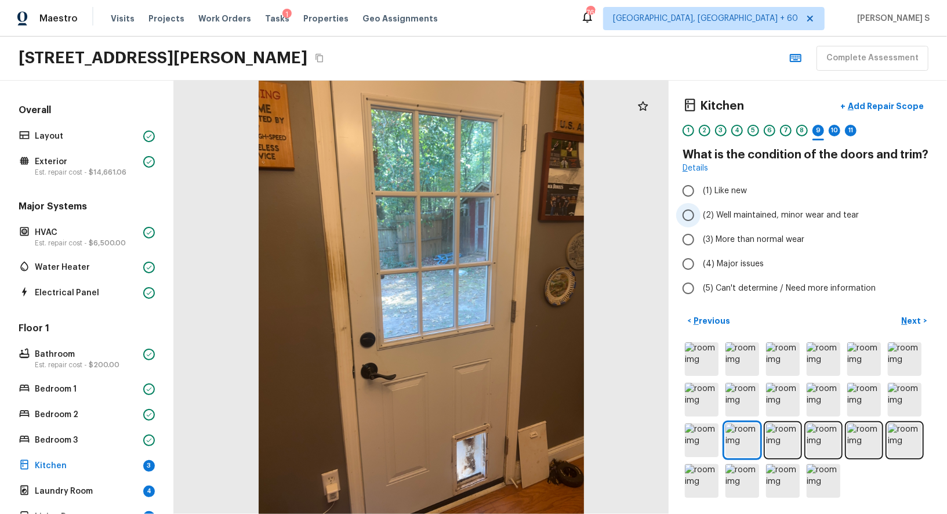
click at [753, 217] on span "(2) Well maintained, minor wear and tear" at bounding box center [781, 215] width 156 height 12
click at [700, 217] on input "(2) Well maintained, minor wear and tear" at bounding box center [688, 215] width 24 height 24
radio input "true"
click at [874, 435] on img at bounding box center [864, 440] width 34 height 34
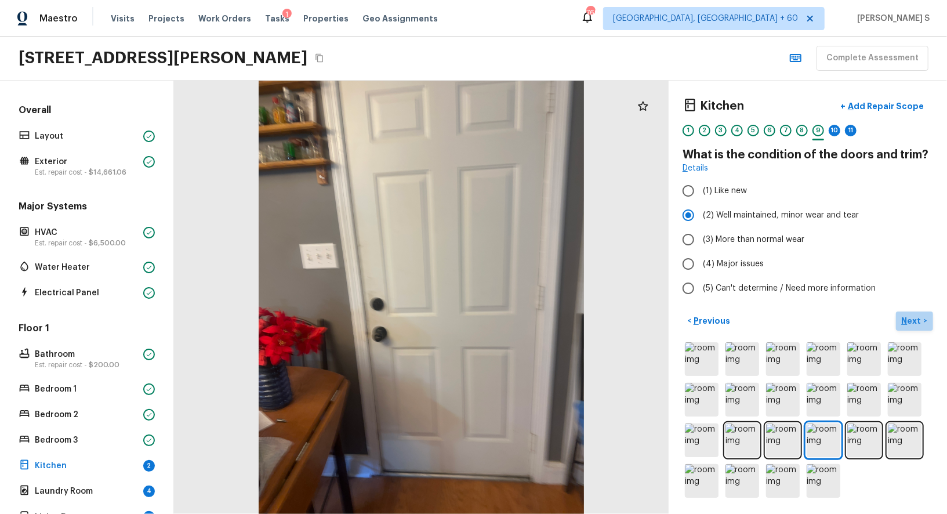
click at [908, 315] on p "Next" at bounding box center [913, 321] width 22 height 12
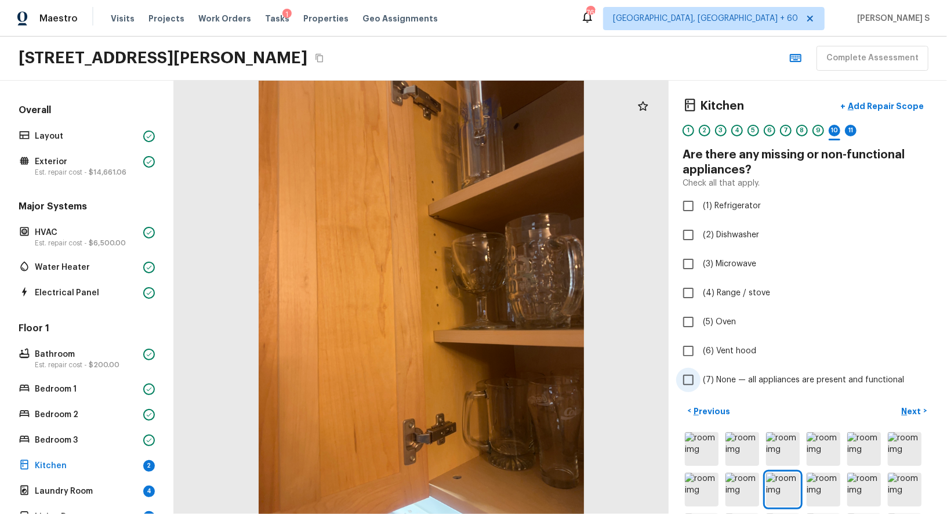
click at [737, 375] on span "(7) None — all appliances are present and functional" at bounding box center [803, 380] width 201 height 12
click at [700, 375] on input "(7) None — all appliances are present and functional" at bounding box center [688, 380] width 24 height 24
checkbox input "true"
click at [910, 408] on p "Next" at bounding box center [913, 411] width 22 height 12
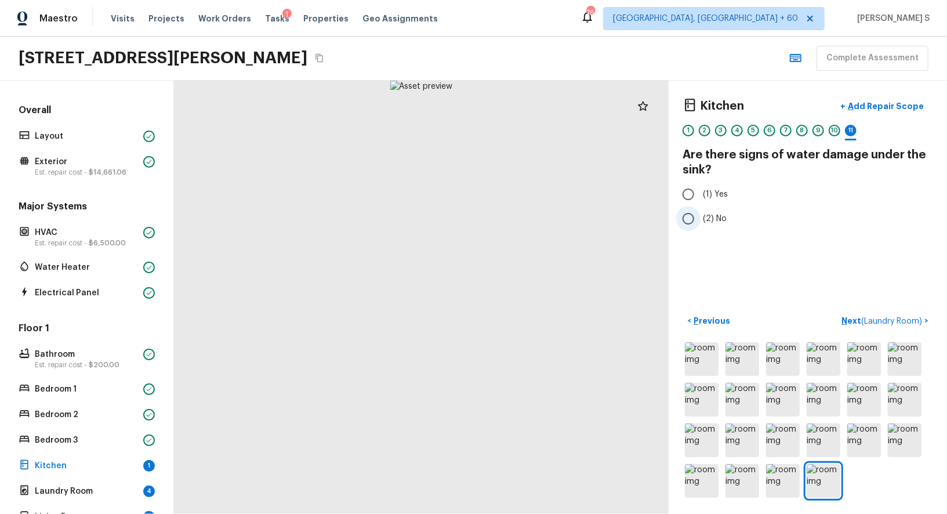
click at [703, 213] on span "(2) No" at bounding box center [715, 219] width 24 height 12
click at [700, 212] on input "(2) No" at bounding box center [688, 218] width 24 height 24
radio input "true"
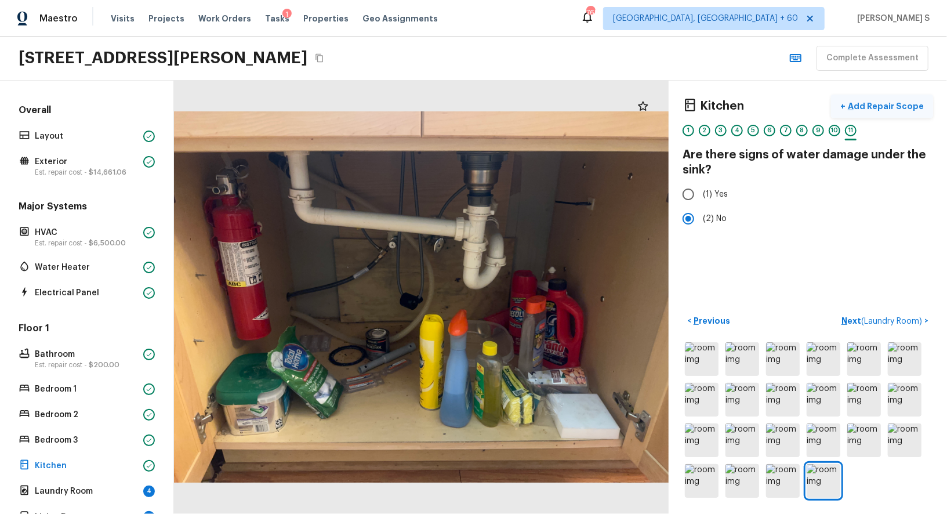
click at [881, 94] on button "+ Add Repair Scope" at bounding box center [882, 106] width 102 height 24
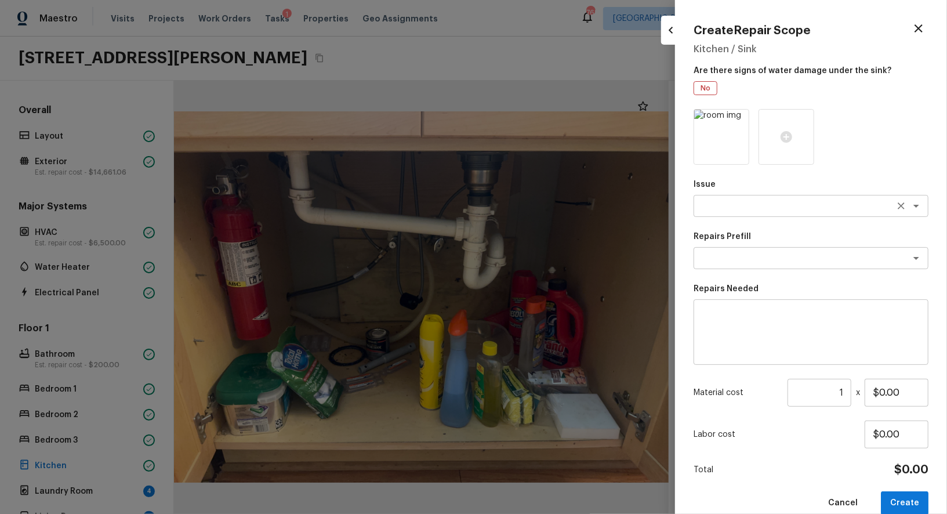
click at [733, 212] on div "x ​" at bounding box center [810, 206] width 235 height 22
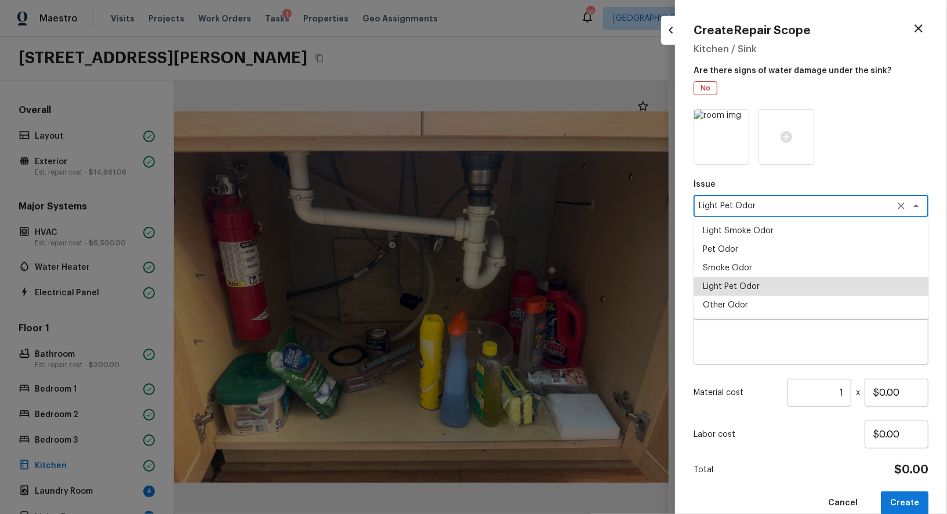
type textarea "Light Pet Odor"
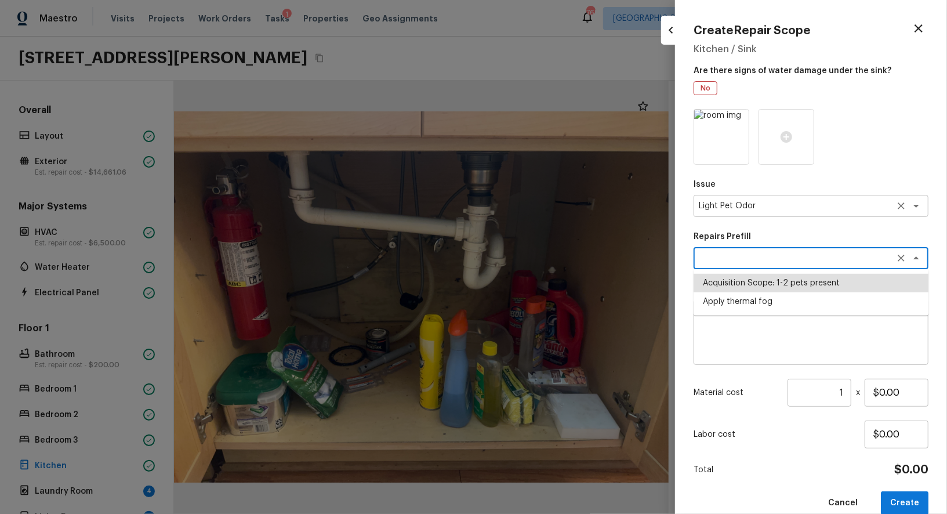
type textarea "Acquisition Scope: 1-2 pets present"
type input "$575.00"
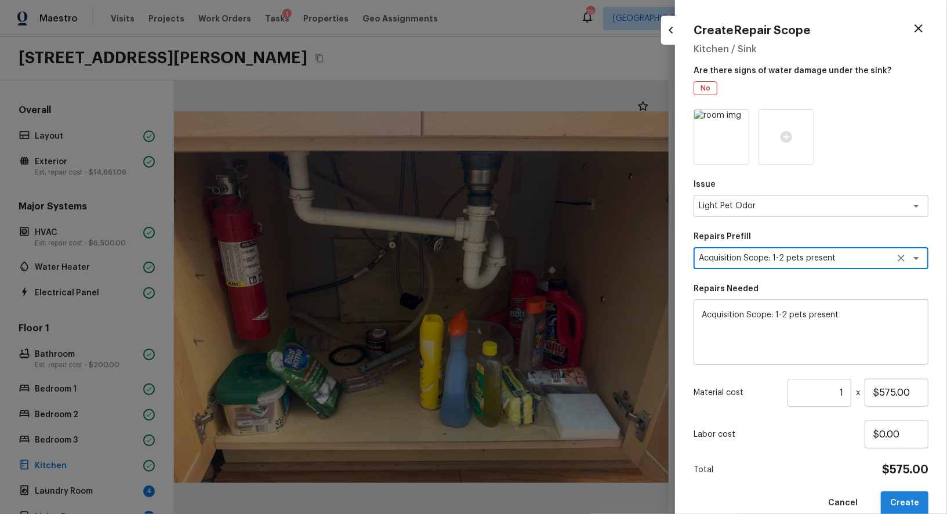
click at [906, 504] on button "Create" at bounding box center [905, 503] width 48 height 24
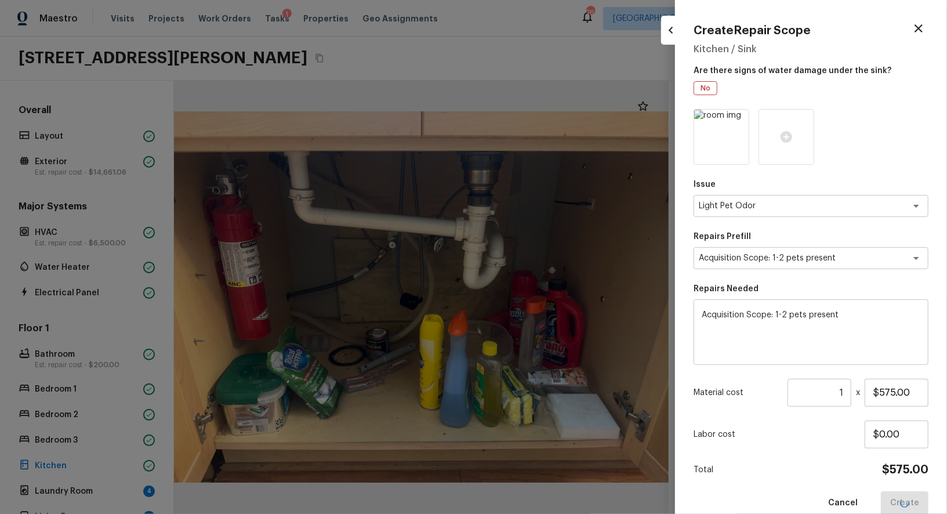
type input "$0.00"
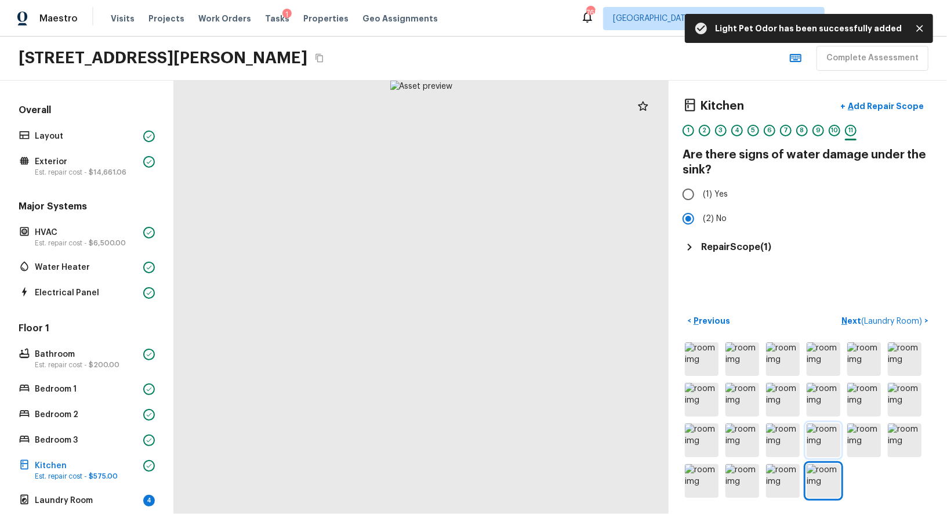
click at [832, 428] on img at bounding box center [823, 440] width 34 height 34
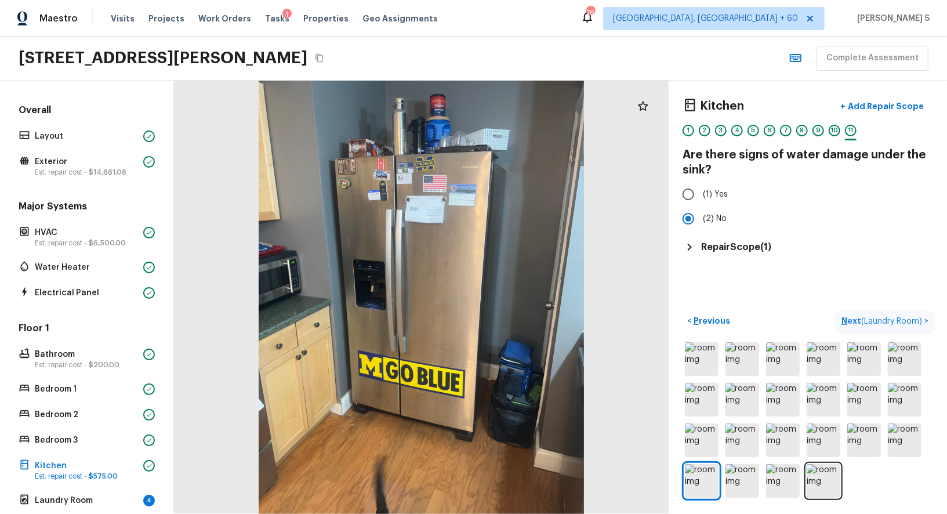
click at [889, 321] on span "( Laundry Room )" at bounding box center [891, 321] width 61 height 8
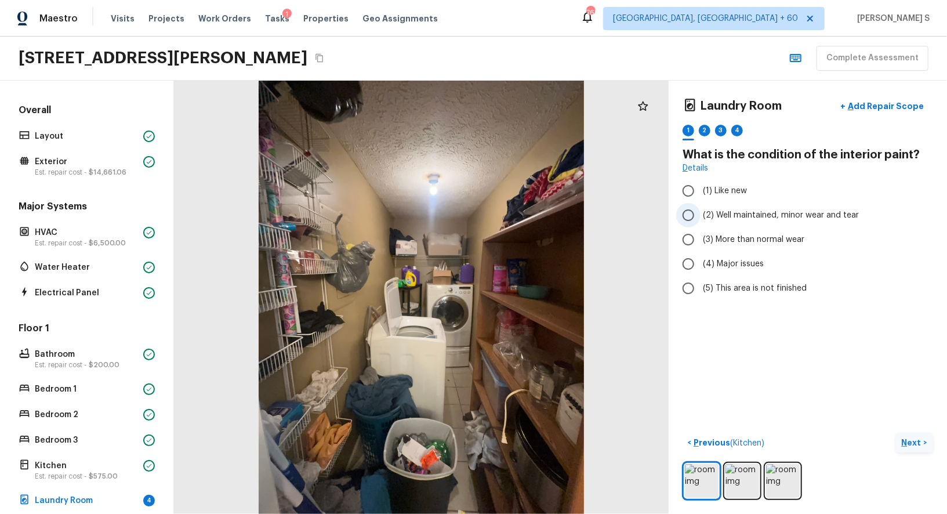
click at [768, 212] on span "(2) Well maintained, minor wear and tear" at bounding box center [781, 215] width 156 height 12
click at [700, 212] on input "(2) Well maintained, minor wear and tear" at bounding box center [688, 215] width 24 height 24
radio input "true"
click at [919, 437] on p "Next" at bounding box center [913, 443] width 22 height 12
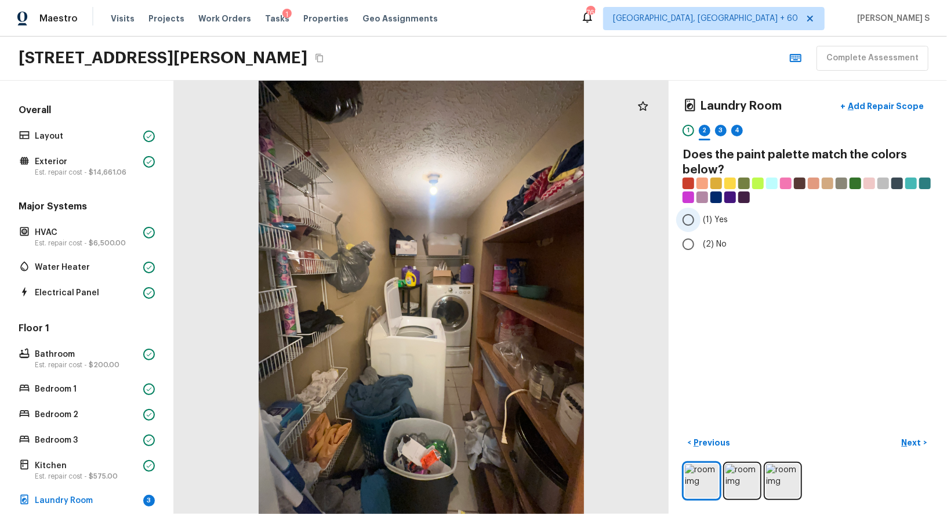
click at [713, 224] on span "(1) Yes" at bounding box center [715, 220] width 25 height 12
click at [700, 224] on input "(1) Yes" at bounding box center [688, 220] width 24 height 24
radio input "true"
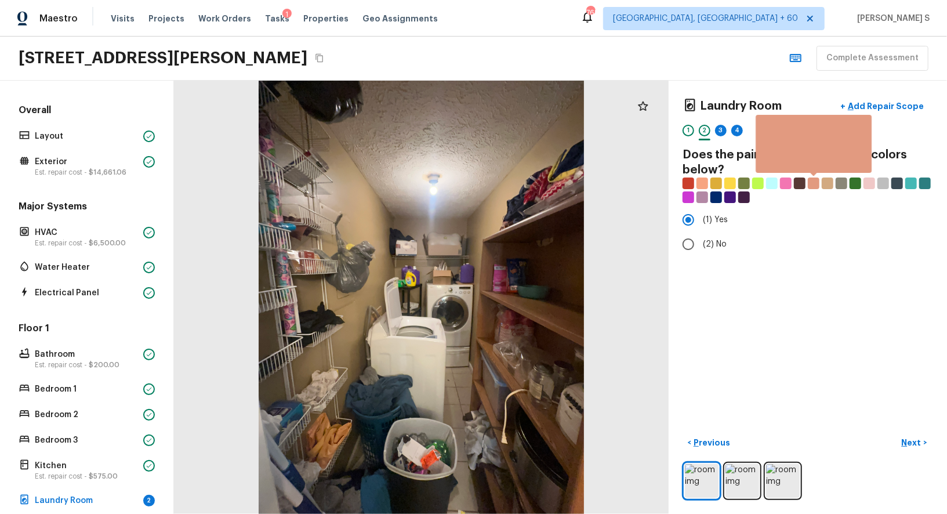
click at [815, 184] on div at bounding box center [814, 183] width 12 height 12
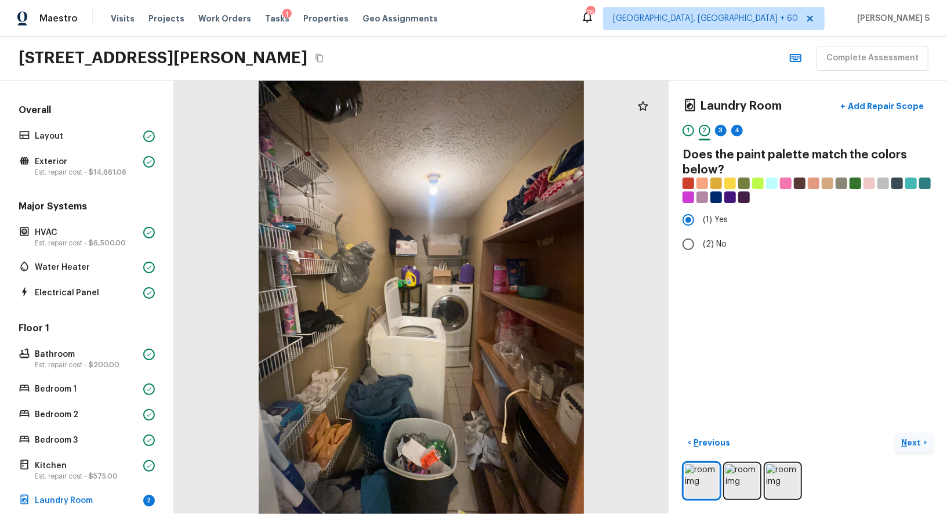
click at [910, 441] on p "Next" at bounding box center [913, 443] width 22 height 12
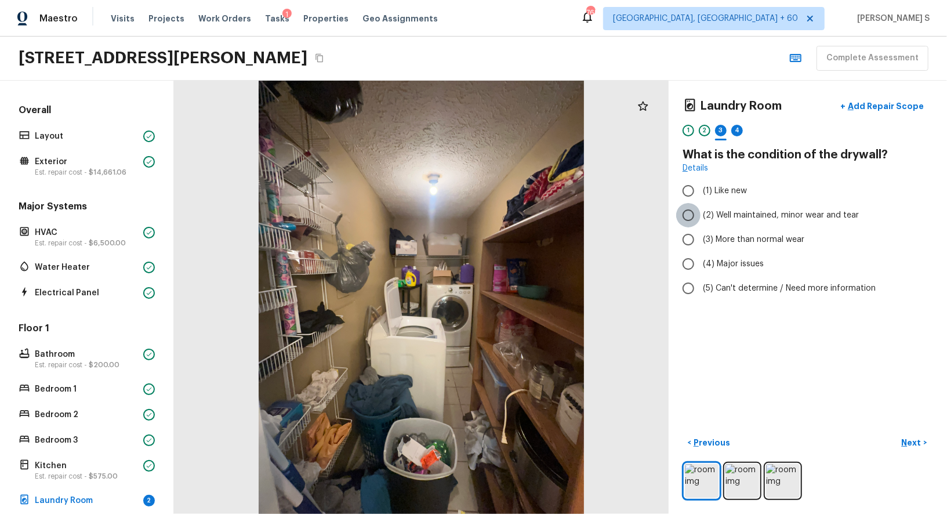
click at [692, 218] on input "(2) Well maintained, minor wear and tear" at bounding box center [688, 215] width 24 height 24
radio input "true"
click at [907, 437] on p "Next" at bounding box center [913, 443] width 22 height 12
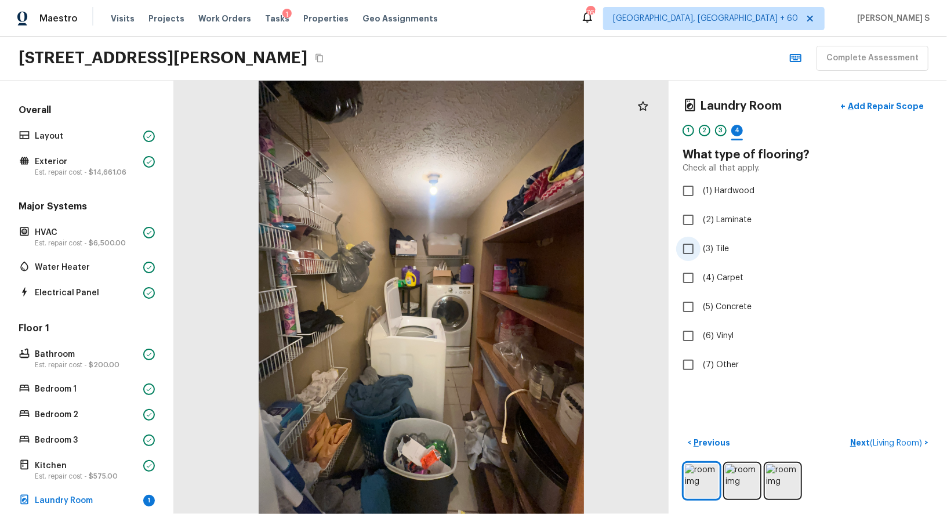
click at [717, 249] on span "(3) Tile" at bounding box center [716, 249] width 26 height 12
click at [700, 249] on input "(3) Tile" at bounding box center [688, 249] width 24 height 24
checkbox input "true"
click at [884, 452] on div "< Previous Next ( Living Room ) >" at bounding box center [807, 466] width 250 height 67
click at [906, 438] on p "Next" at bounding box center [913, 443] width 22 height 12
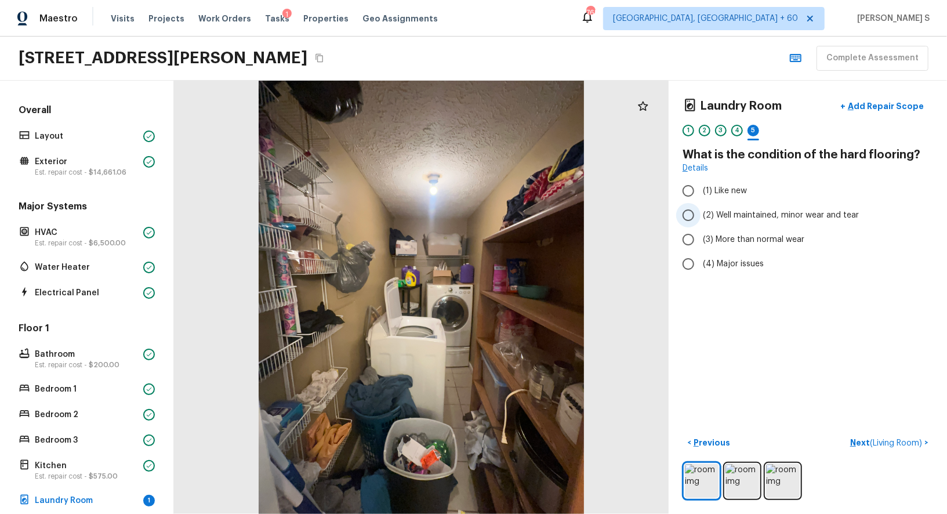
click at [737, 209] on span "(2) Well maintained, minor wear and tear" at bounding box center [781, 215] width 156 height 12
click at [700, 209] on input "(2) Well maintained, minor wear and tear" at bounding box center [688, 215] width 24 height 24
radio input "true"
click at [885, 442] on span "( Living Room )" at bounding box center [896, 443] width 52 height 8
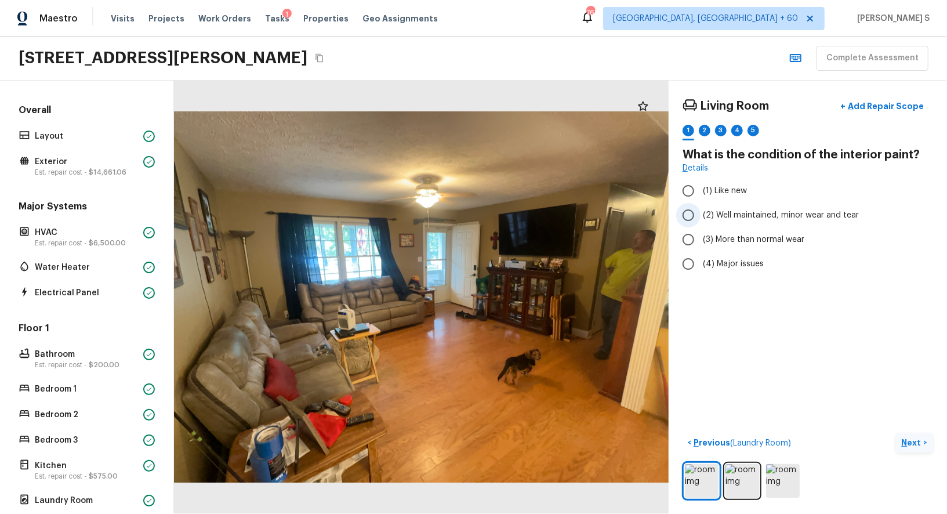
click at [761, 212] on span "(2) Well maintained, minor wear and tear" at bounding box center [781, 215] width 156 height 12
click at [700, 212] on input "(2) Well maintained, minor wear and tear" at bounding box center [688, 215] width 24 height 24
radio input "true"
click at [922, 443] on p "Next" at bounding box center [913, 443] width 22 height 12
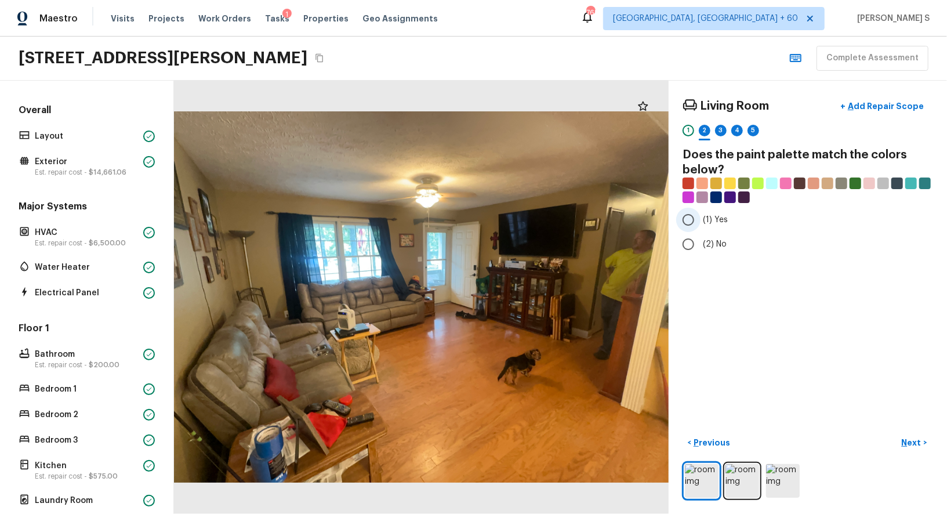
click at [703, 222] on span "(1) Yes" at bounding box center [715, 220] width 25 height 12
click at [700, 222] on input "(1) Yes" at bounding box center [688, 220] width 24 height 24
radio input "true"
click at [916, 442] on p "Next" at bounding box center [913, 443] width 22 height 12
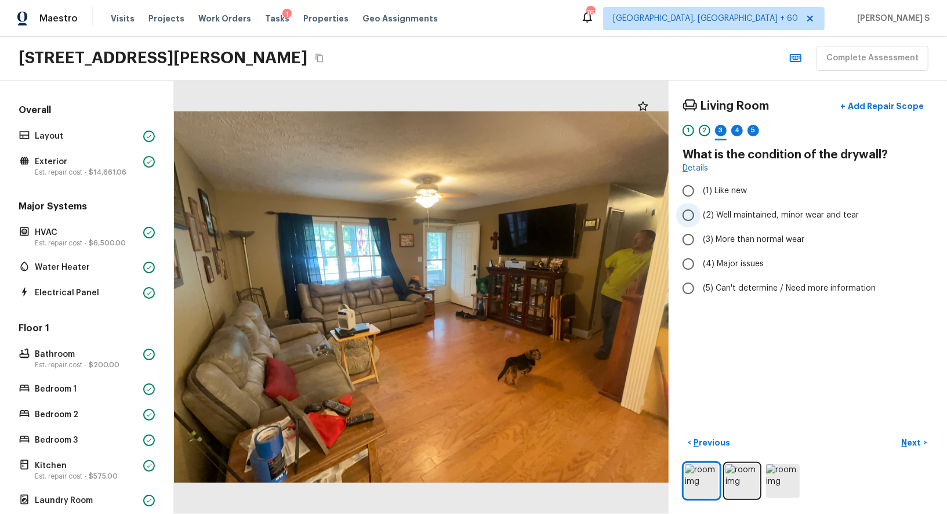
click at [736, 217] on span "(2) Well maintained, minor wear and tear" at bounding box center [781, 215] width 156 height 12
click at [700, 217] on input "(2) Well maintained, minor wear and tear" at bounding box center [688, 215] width 24 height 24
radio input "true"
click at [908, 441] on p "Next" at bounding box center [913, 443] width 22 height 12
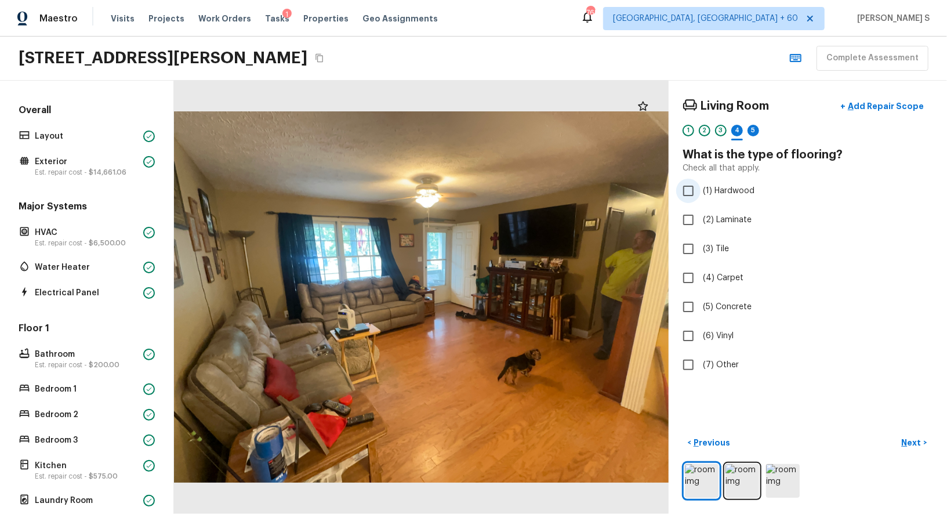
click at [730, 192] on span "(1) Hardwood" at bounding box center [729, 191] width 52 height 12
click at [700, 192] on input "(1) Hardwood" at bounding box center [688, 191] width 24 height 24
checkbox input "true"
click at [914, 442] on p "Next" at bounding box center [913, 443] width 22 height 12
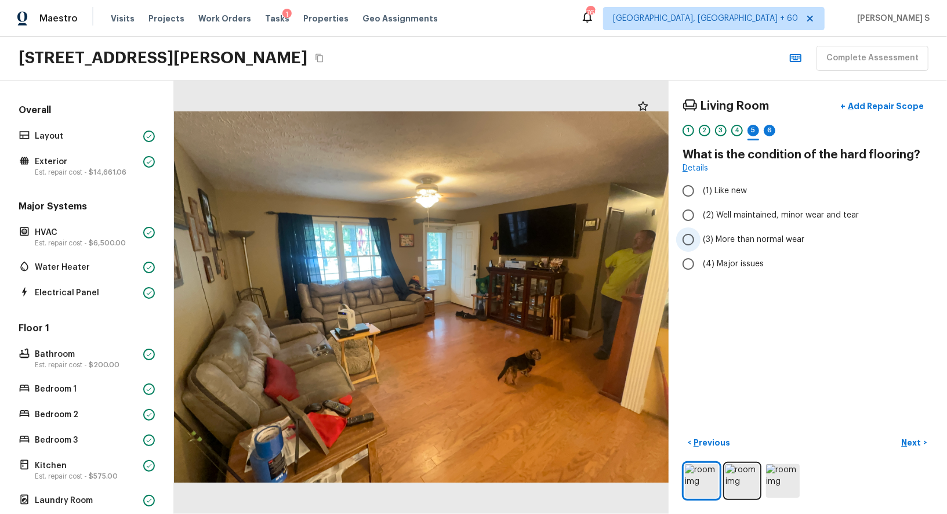
click at [758, 238] on span "(3) More than normal wear" at bounding box center [753, 240] width 101 height 12
click at [700, 238] on input "(3) More than normal wear" at bounding box center [688, 239] width 24 height 24
radio input "true"
click at [913, 433] on button "Next >" at bounding box center [914, 442] width 37 height 19
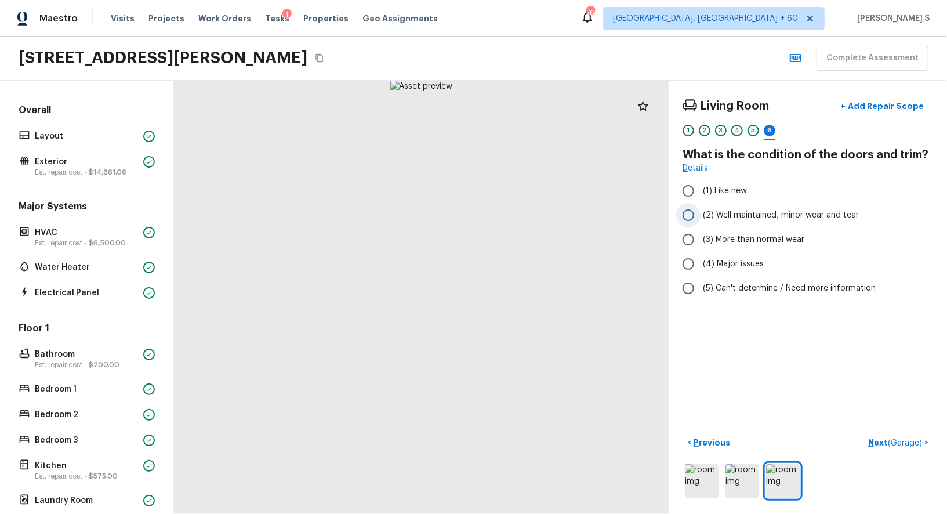
click at [746, 220] on label "(2) Well maintained, minor wear and tear" at bounding box center [800, 215] width 248 height 24
click at [700, 220] on input "(2) Well maintained, minor wear and tear" at bounding box center [688, 215] width 24 height 24
radio input "true"
click at [911, 433] on button "Next ( Garage ) >" at bounding box center [898, 442] width 70 height 19
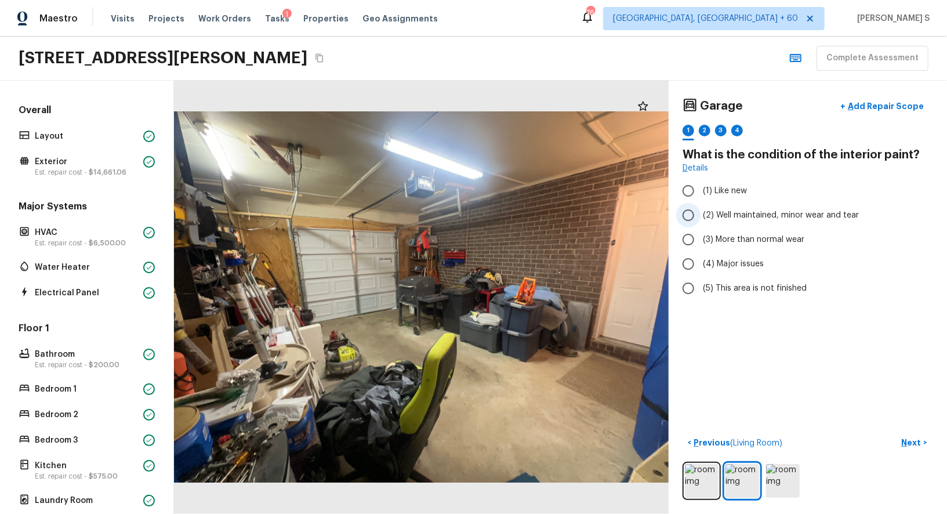
click at [744, 206] on label "(2) Well maintained, minor wear and tear" at bounding box center [800, 215] width 248 height 24
click at [700, 206] on input "(2) Well maintained, minor wear and tear" at bounding box center [688, 215] width 24 height 24
radio input "true"
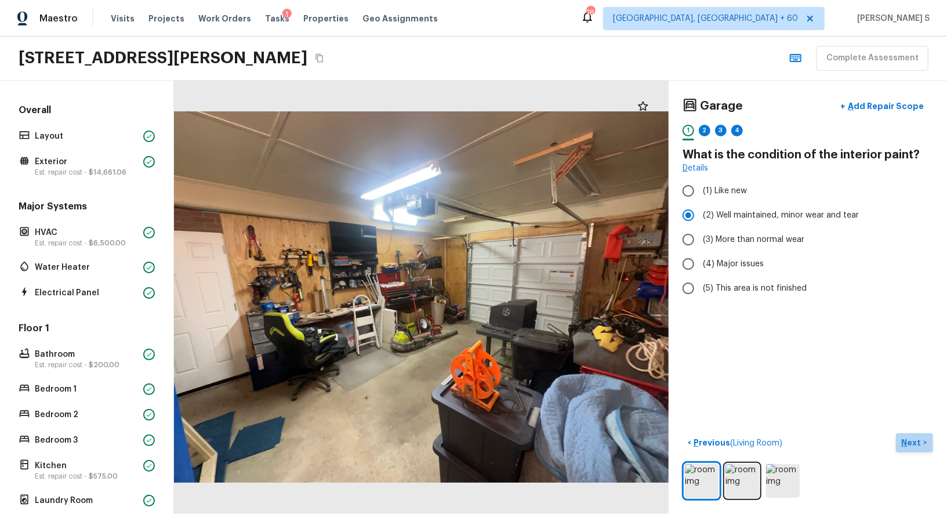
click at [910, 440] on p "Next" at bounding box center [913, 443] width 22 height 12
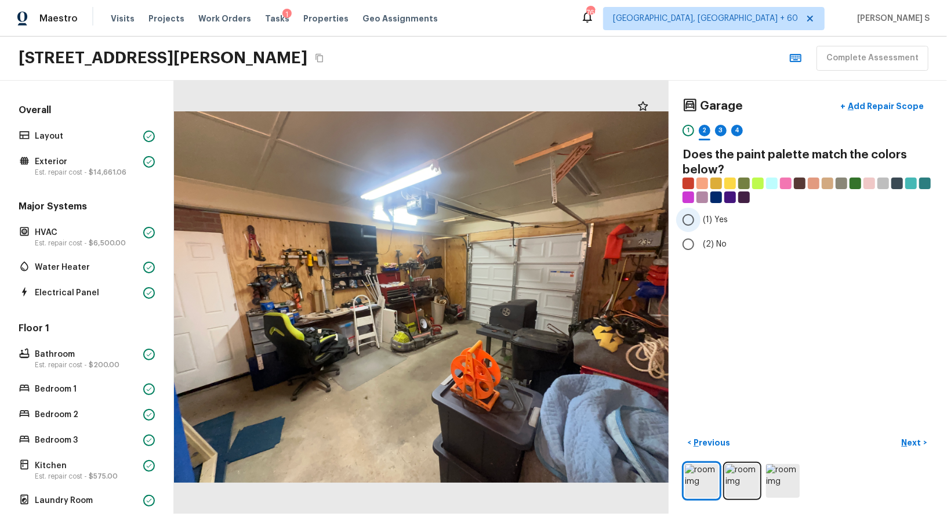
click at [689, 221] on input "(1) Yes" at bounding box center [688, 220] width 24 height 24
click at [713, 242] on span "(2) No" at bounding box center [715, 244] width 24 height 12
click at [700, 242] on input "(2) No" at bounding box center [688, 244] width 24 height 24
click at [910, 440] on p "Next" at bounding box center [913, 443] width 22 height 12
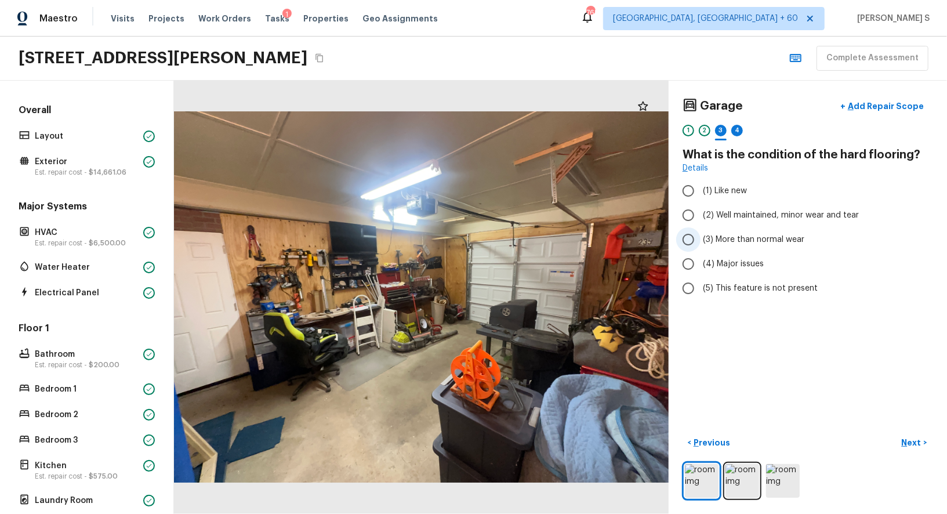
click at [751, 234] on span "(3) More than normal wear" at bounding box center [753, 240] width 101 height 12
click at [700, 233] on input "(3) More than normal wear" at bounding box center [688, 239] width 24 height 24
click at [761, 211] on span "(2) Well maintained, minor wear and tear" at bounding box center [781, 215] width 156 height 12
click at [700, 211] on input "(2) Well maintained, minor wear and tear" at bounding box center [688, 215] width 24 height 24
click at [750, 236] on span "(3) More than normal wear" at bounding box center [753, 240] width 101 height 12
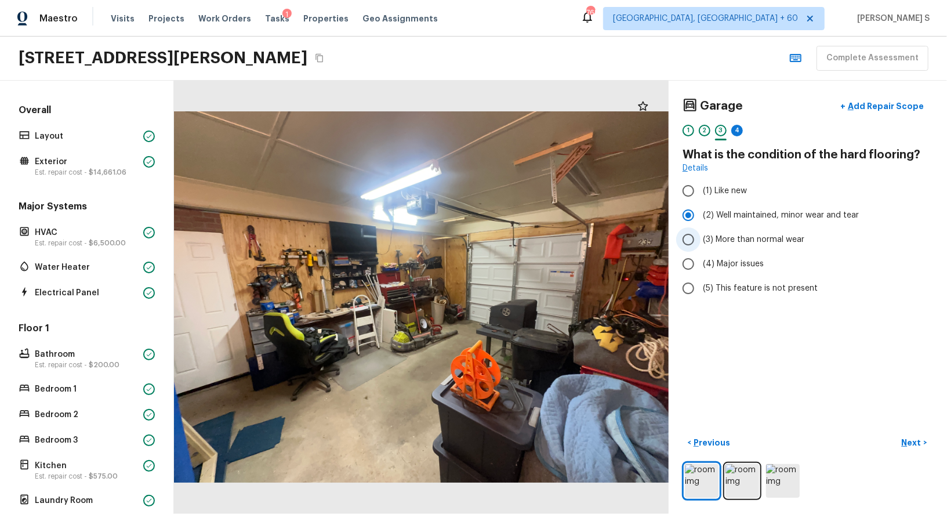
click at [700, 236] on input "(3) More than normal wear" at bounding box center [688, 239] width 24 height 24
click at [756, 220] on label "(2) Well maintained, minor wear and tear" at bounding box center [800, 215] width 248 height 24
click at [700, 220] on input "(2) Well maintained, minor wear and tear" at bounding box center [688, 215] width 24 height 24
click at [921, 440] on p "Next" at bounding box center [913, 443] width 22 height 12
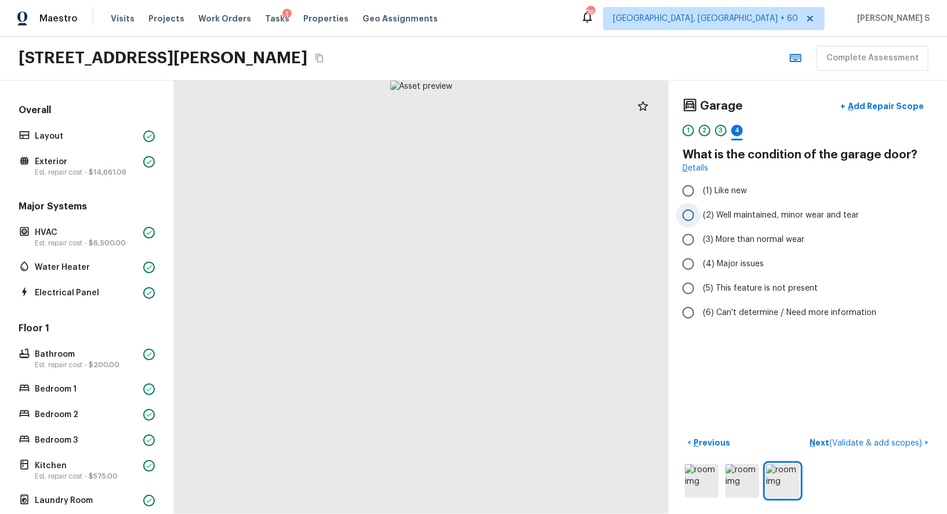
click at [739, 210] on span "(2) Well maintained, minor wear and tear" at bounding box center [781, 215] width 156 height 12
click at [700, 210] on input "(2) Well maintained, minor wear and tear" at bounding box center [688, 215] width 24 height 24
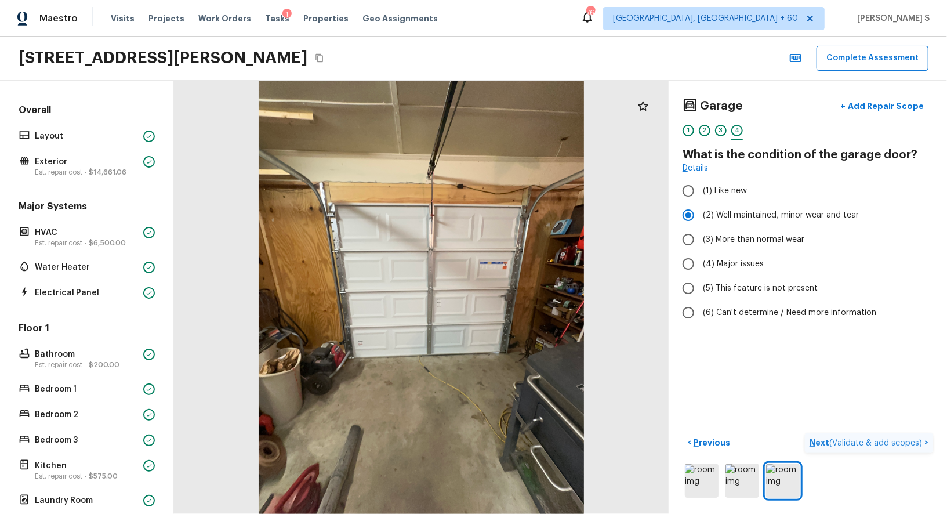
click at [885, 433] on button "Next ( Validate & add scopes ) >" at bounding box center [869, 442] width 128 height 19
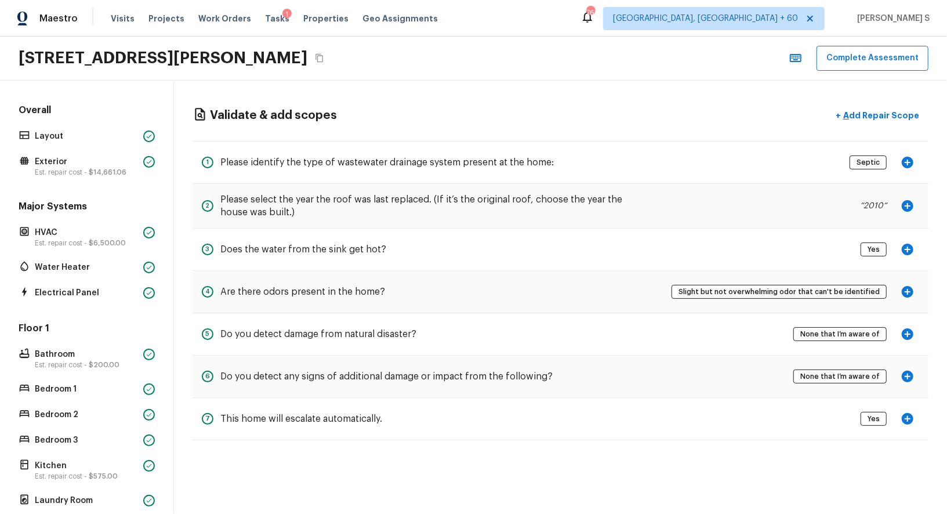
click at [910, 160] on icon "button" at bounding box center [908, 163] width 12 height 12
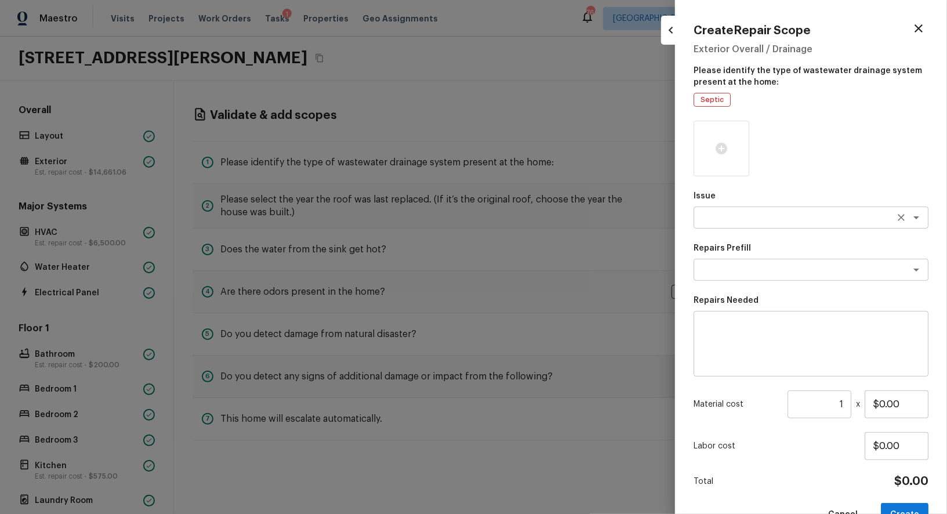
click at [758, 218] on textarea at bounding box center [795, 218] width 192 height 12
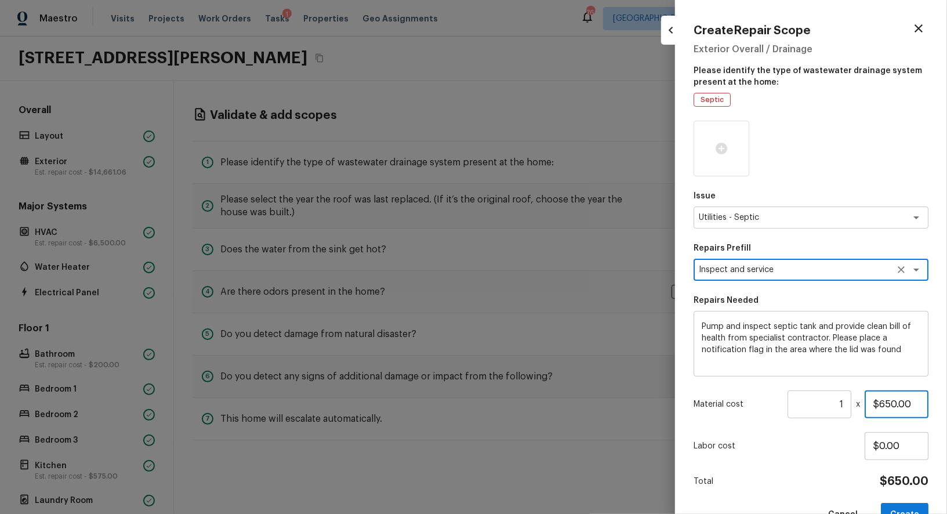
click at [900, 404] on input "$650.00" at bounding box center [896, 404] width 64 height 28
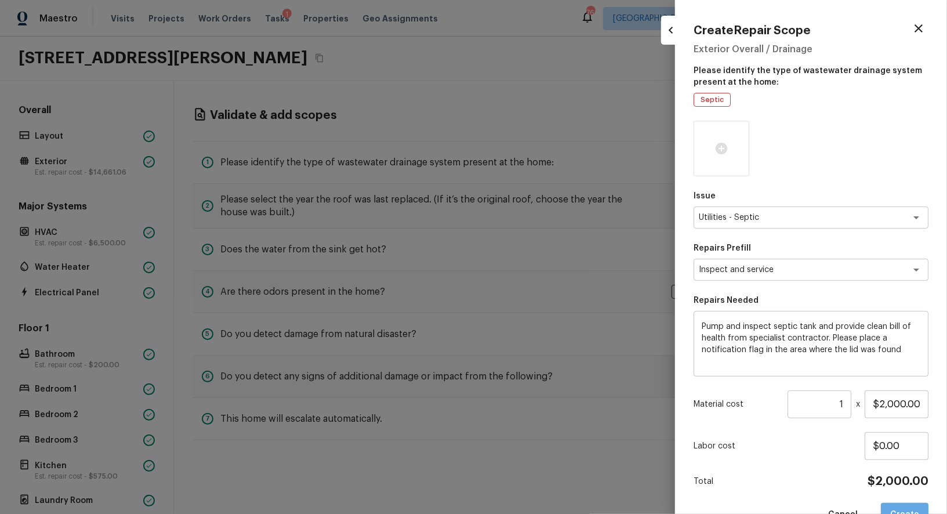
click at [897, 506] on button "Create" at bounding box center [905, 515] width 48 height 24
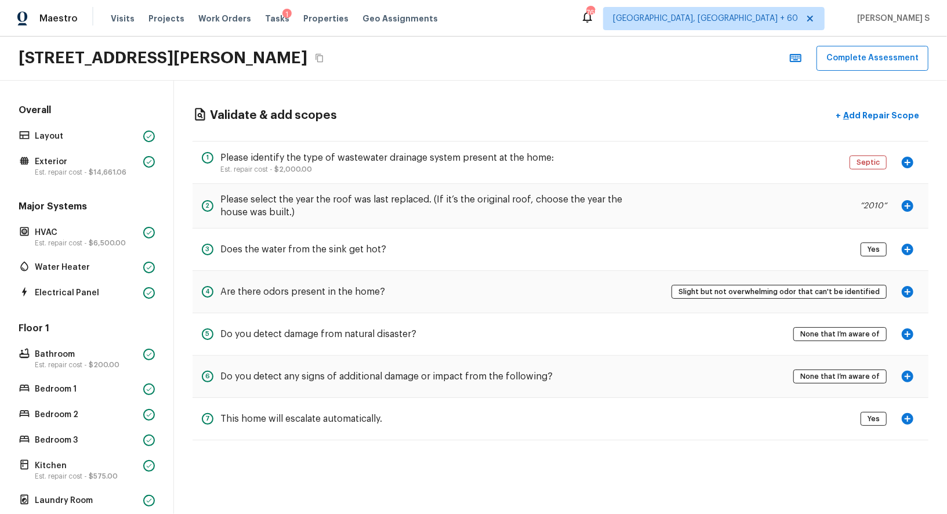
scroll to position [181, 0]
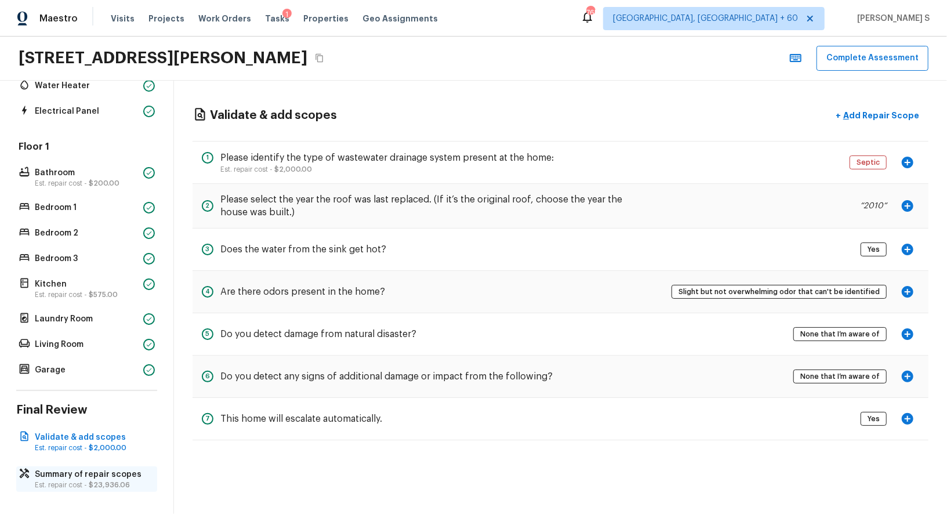
click at [105, 469] on p "Summary of repair scopes" at bounding box center [92, 474] width 115 height 12
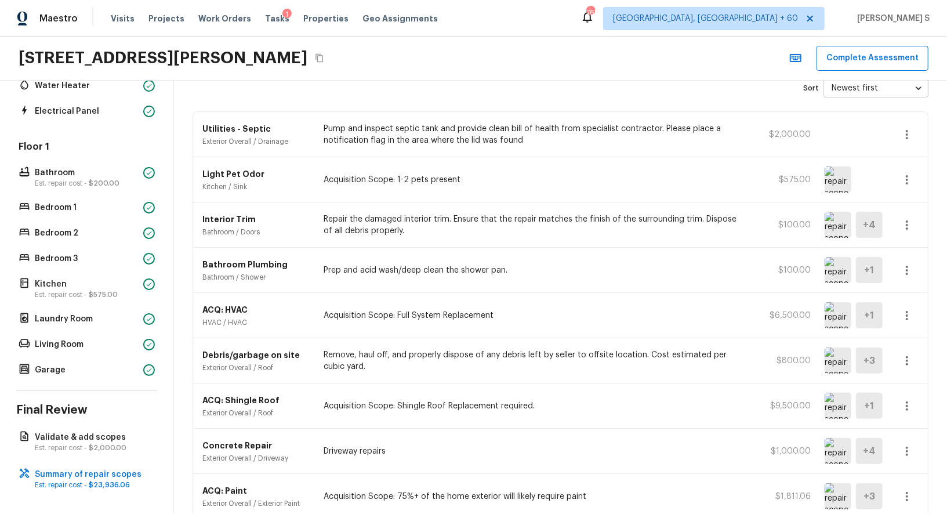
scroll to position [0, 0]
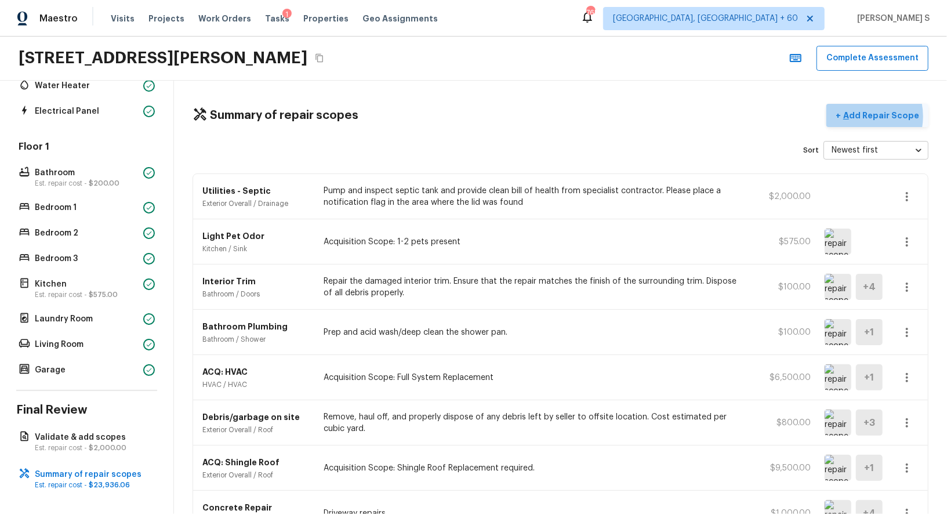
click at [864, 115] on p "Add Repair Scope" at bounding box center [880, 116] width 78 height 12
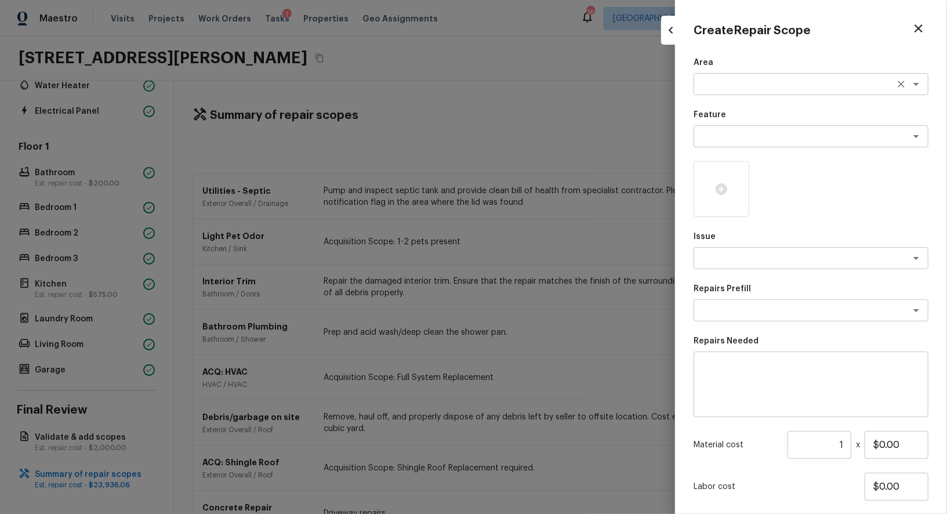
click at [719, 82] on textarea at bounding box center [795, 84] width 192 height 12
click at [915, 88] on icon "Close" at bounding box center [916, 84] width 14 height 14
click at [915, 88] on icon "Open" at bounding box center [916, 84] width 14 height 14
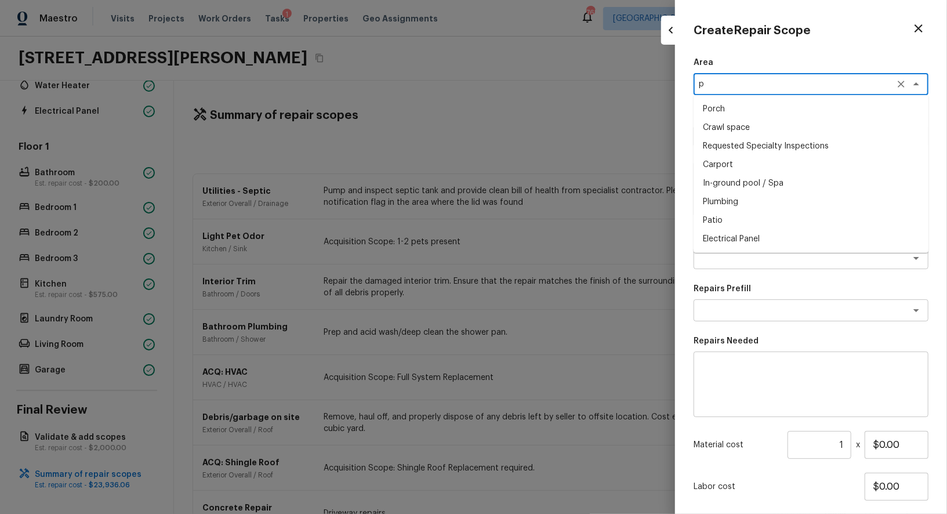
scroll to position [0, 0]
click at [797, 135] on textarea at bounding box center [795, 136] width 192 height 12
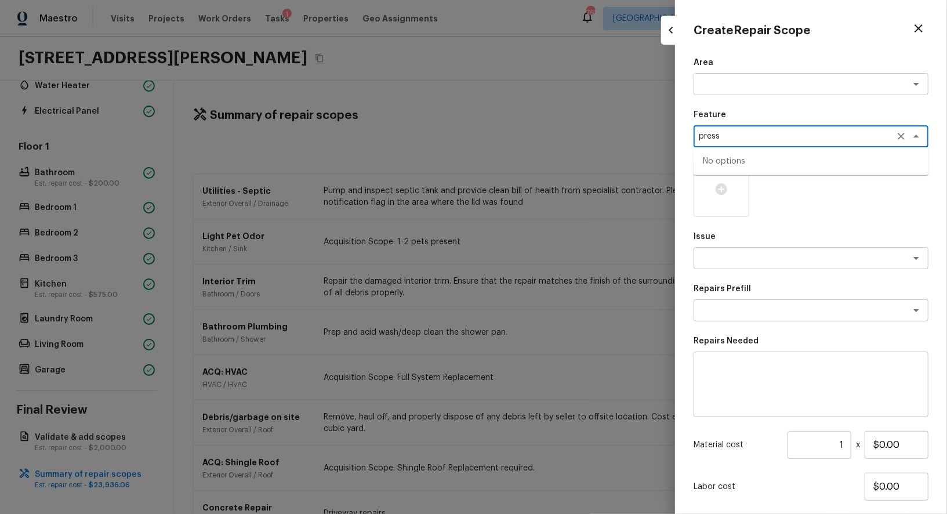
click at [917, 131] on icon "Close" at bounding box center [916, 136] width 14 height 14
click at [773, 139] on textarea "press" at bounding box center [795, 136] width 192 height 12
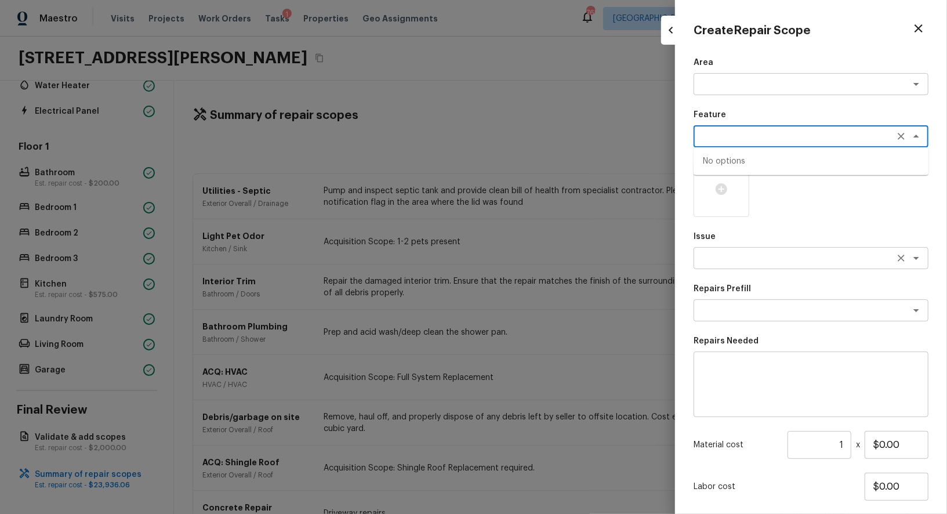
click at [736, 259] on textarea at bounding box center [795, 258] width 192 height 12
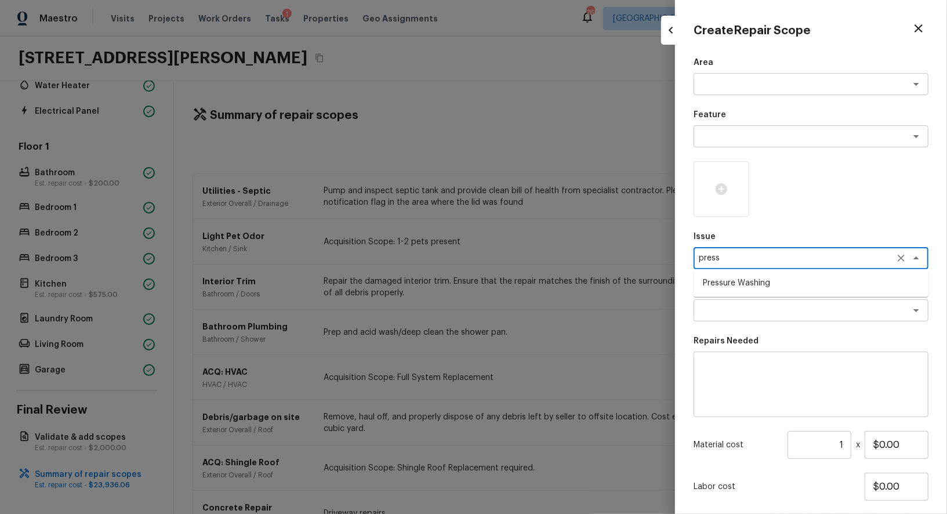
click at [761, 288] on li "Pressure Washing" at bounding box center [810, 283] width 235 height 19
click at [770, 306] on textarea at bounding box center [795, 310] width 192 height 12
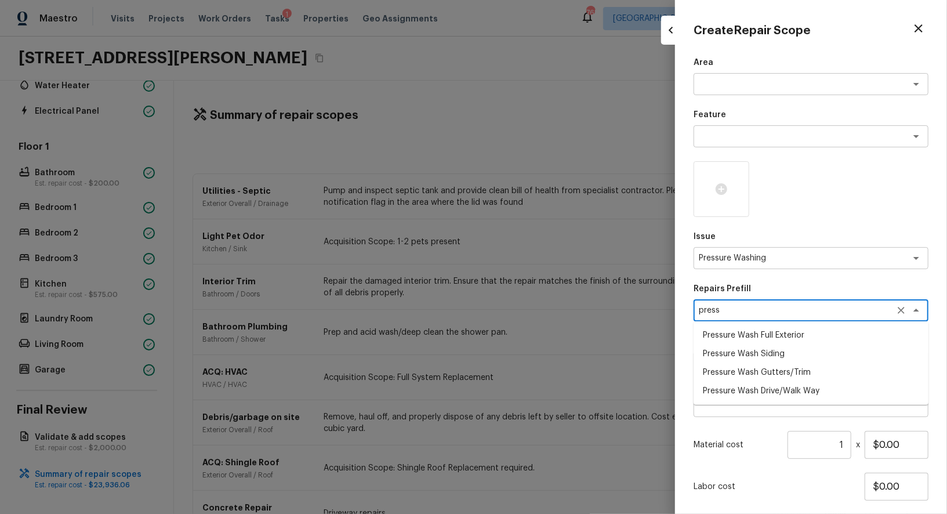
click at [805, 383] on li "Pressure Wash Drive/Walk Way" at bounding box center [810, 390] width 235 height 19
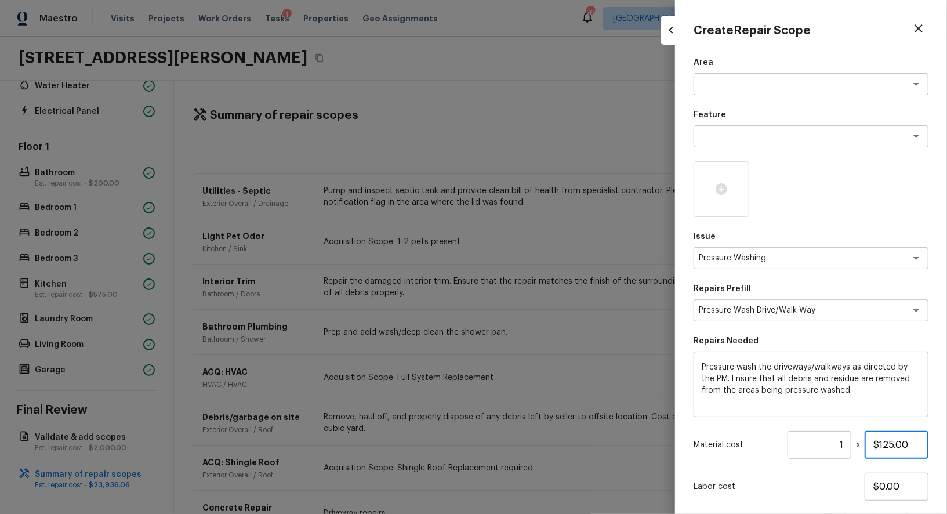
click at [892, 445] on input "$125.00" at bounding box center [896, 445] width 64 height 28
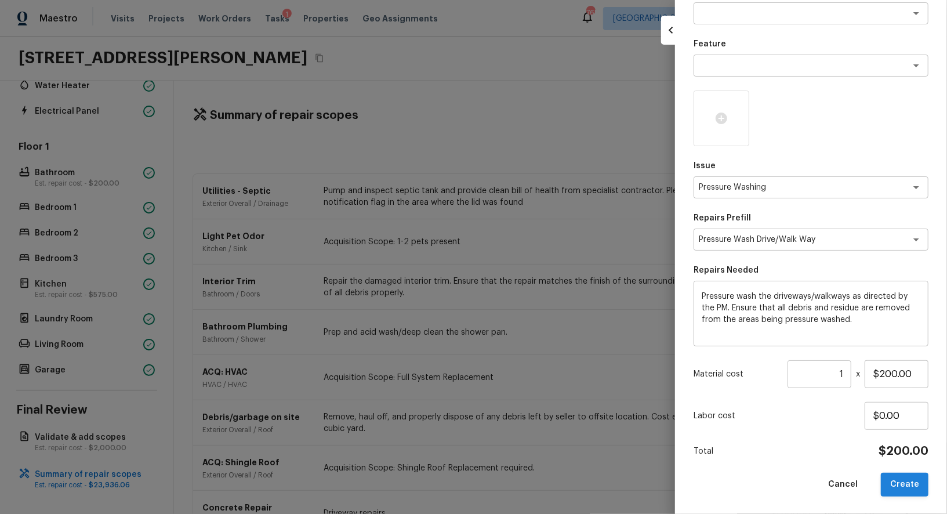
click at [893, 476] on button "Create" at bounding box center [905, 484] width 48 height 24
click at [504, 410] on div at bounding box center [473, 257] width 947 height 514
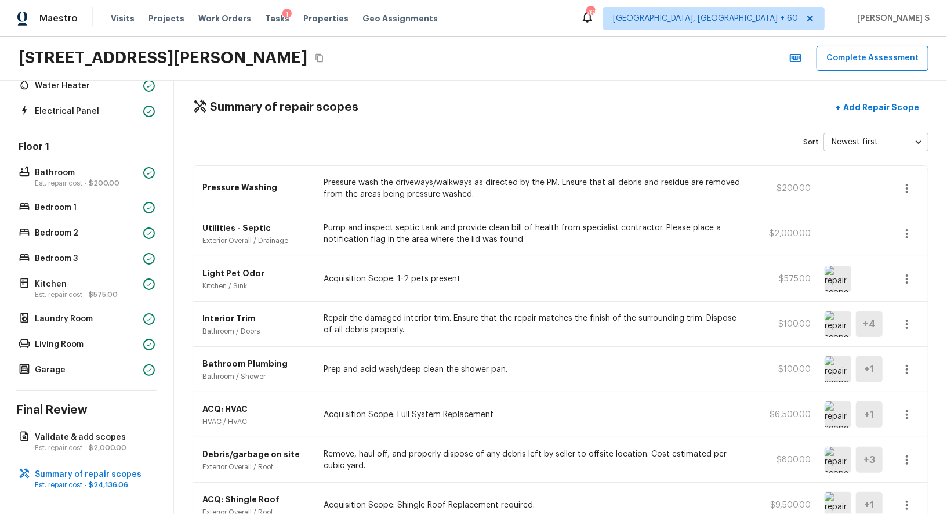
scroll to position [0, 0]
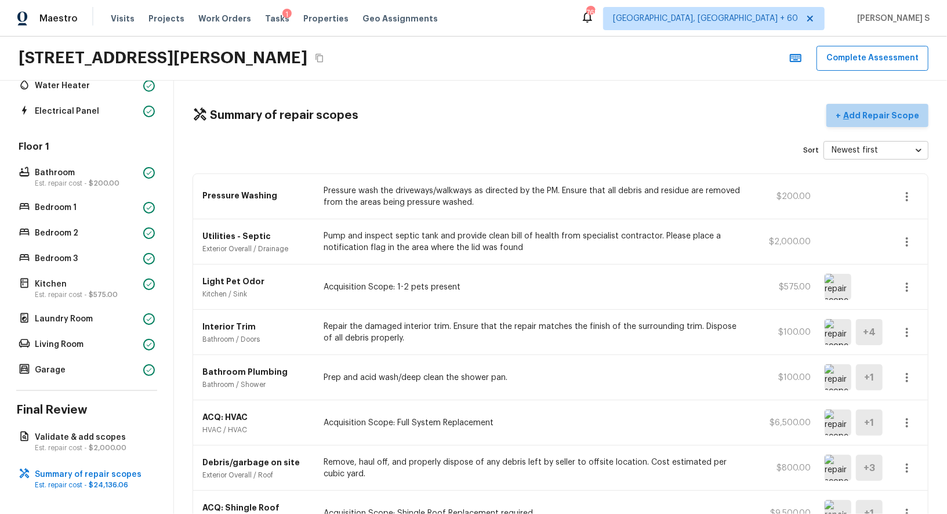
click at [887, 112] on p "Add Repair Scope" at bounding box center [880, 116] width 78 height 12
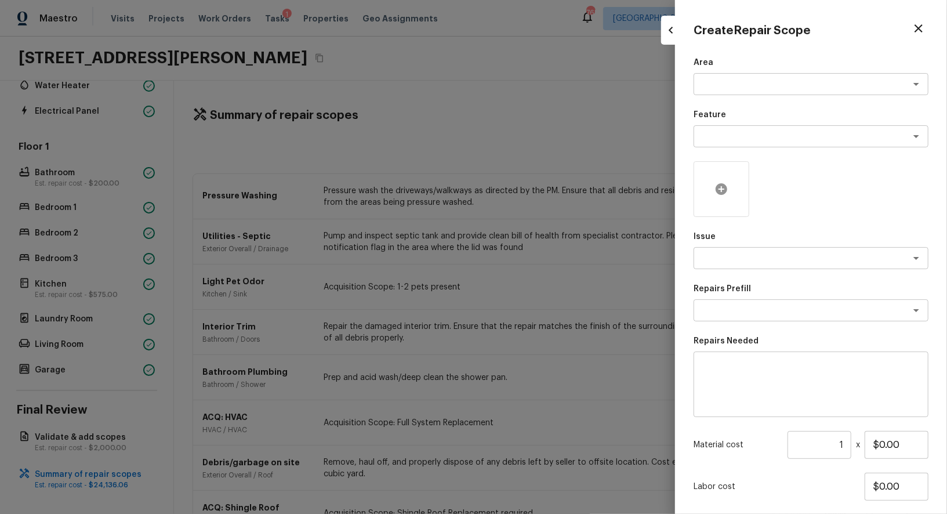
click at [710, 194] on div at bounding box center [721, 189] width 56 height 56
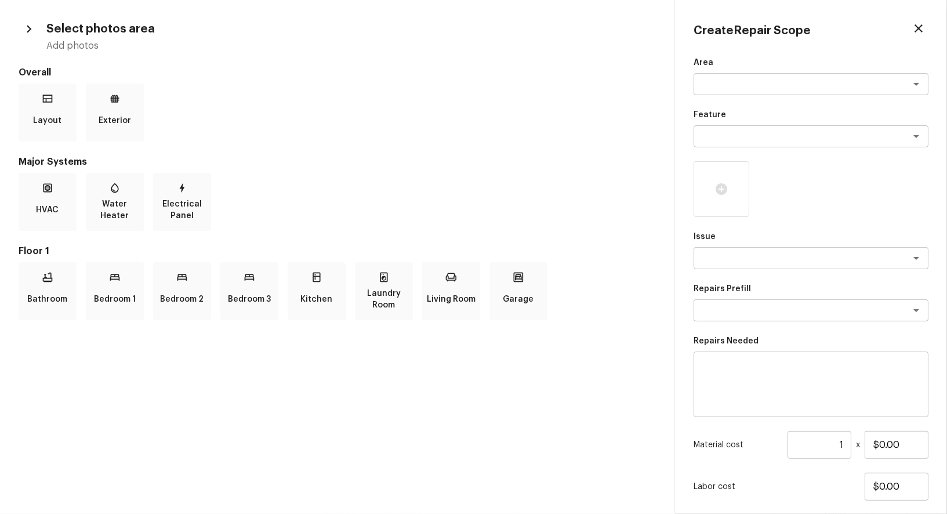
click at [38, 34] on div "Select photos area Add photos" at bounding box center [337, 36] width 637 height 34
click at [129, 300] on p "Bedroom 1" at bounding box center [115, 299] width 42 height 23
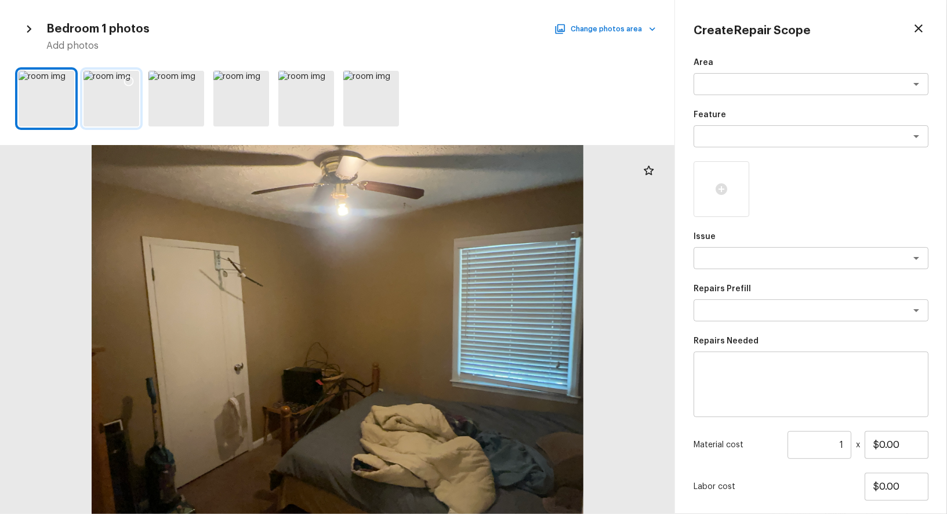
click at [122, 87] on div at bounding box center [128, 83] width 21 height 24
click at [183, 87] on div at bounding box center [193, 83] width 21 height 24
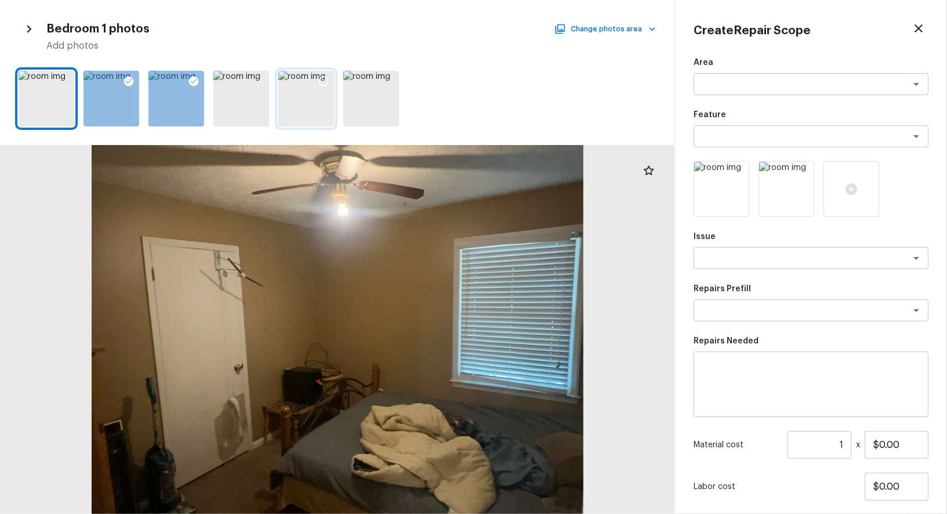
click at [304, 97] on div at bounding box center [306, 99] width 56 height 56
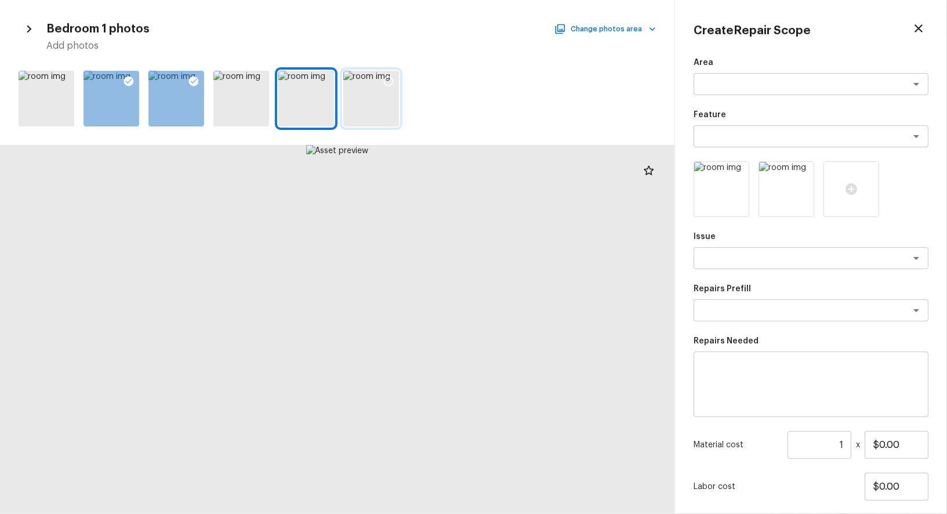
click at [372, 97] on div at bounding box center [371, 99] width 56 height 56
click at [324, 75] on div at bounding box center [323, 83] width 21 height 24
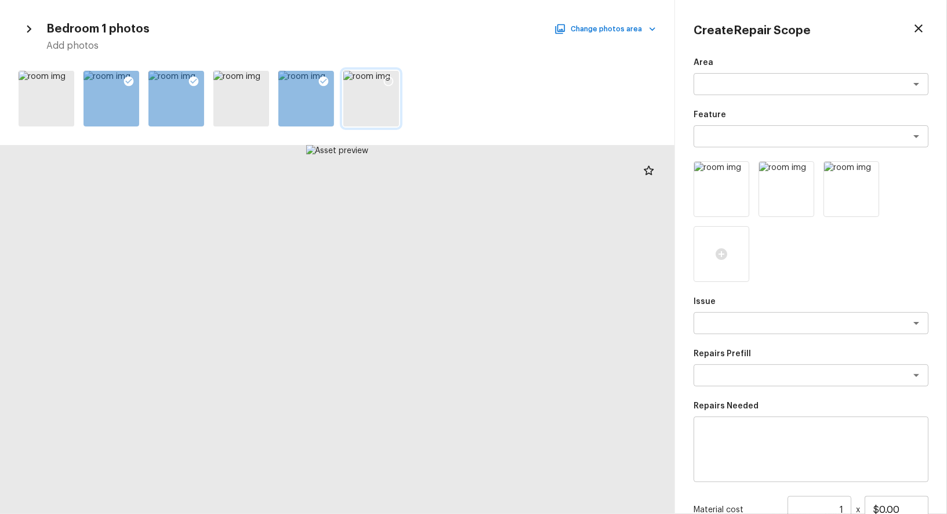
click at [384, 81] on icon at bounding box center [389, 82] width 10 height 10
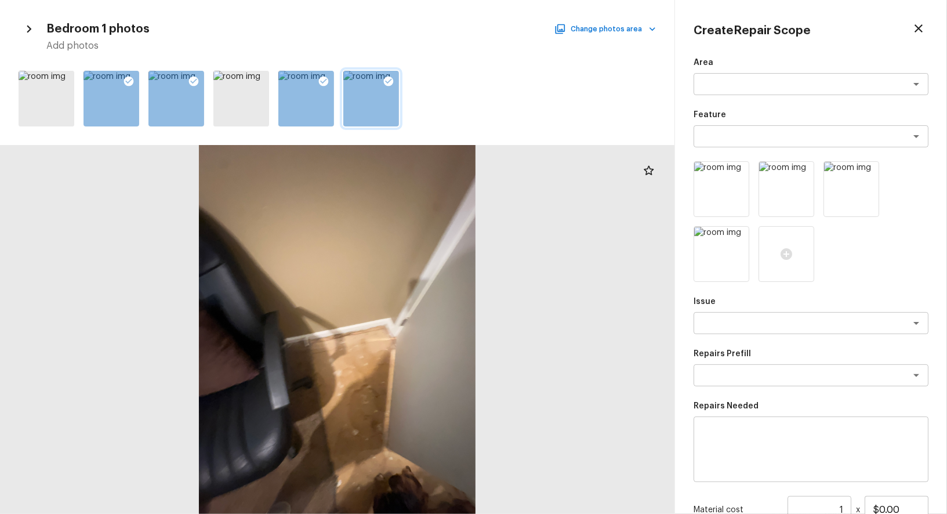
click at [35, 24] on icon "button" at bounding box center [28, 28] width 15 height 15
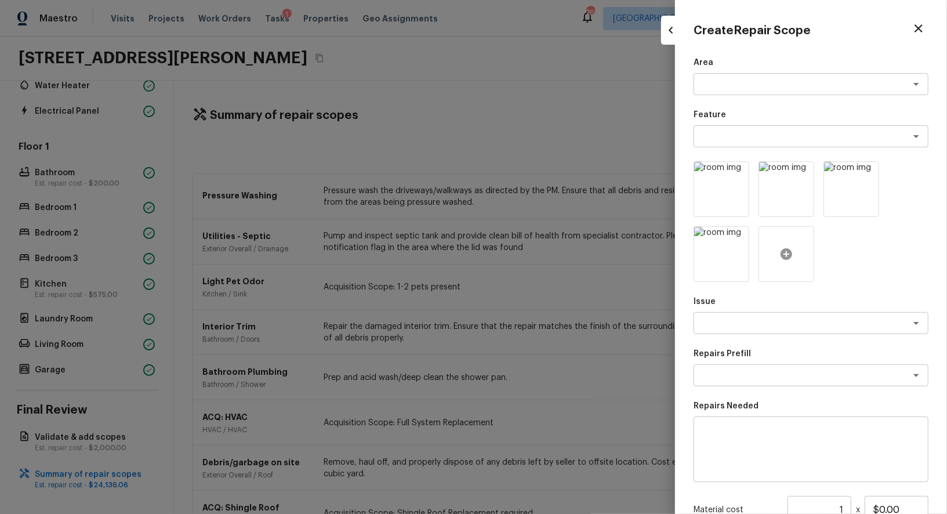
click at [784, 261] on div at bounding box center [786, 254] width 56 height 56
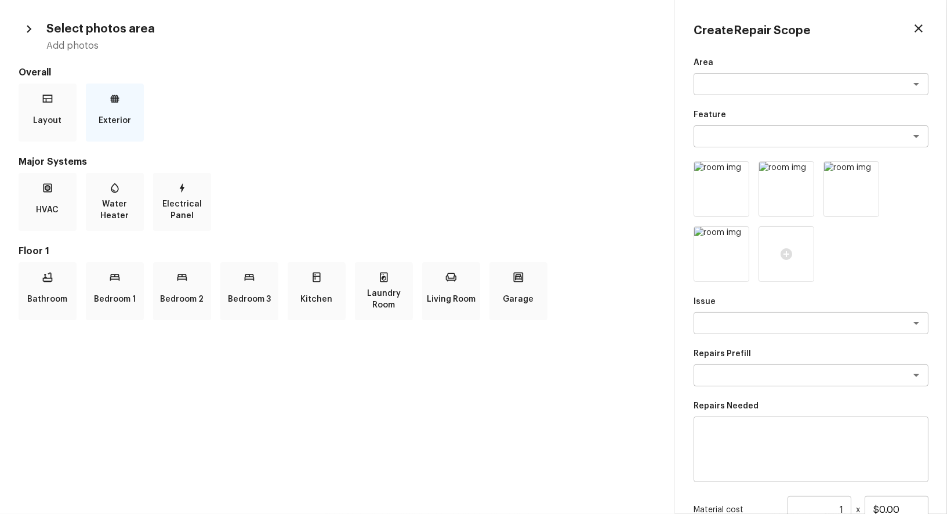
click at [107, 97] on div "Exterior" at bounding box center [115, 112] width 58 height 58
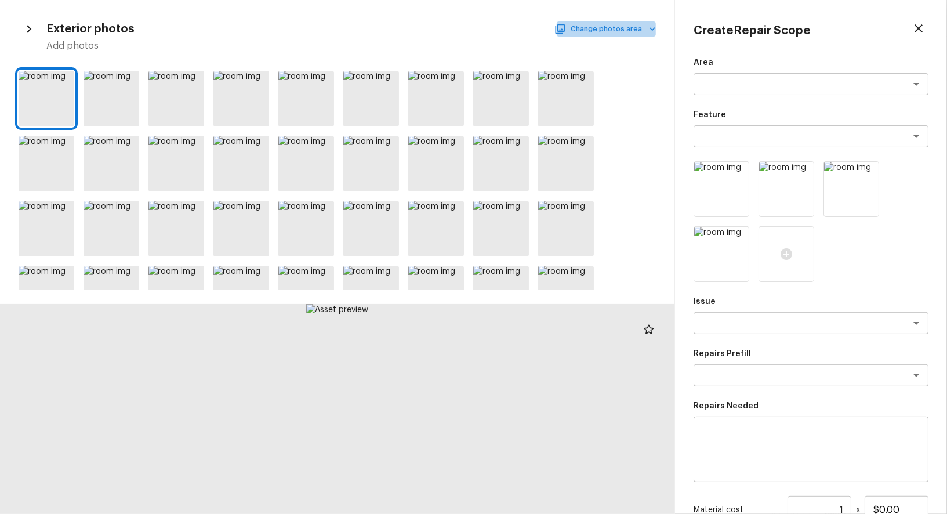
click at [637, 32] on button "Change photos area" at bounding box center [606, 28] width 99 height 15
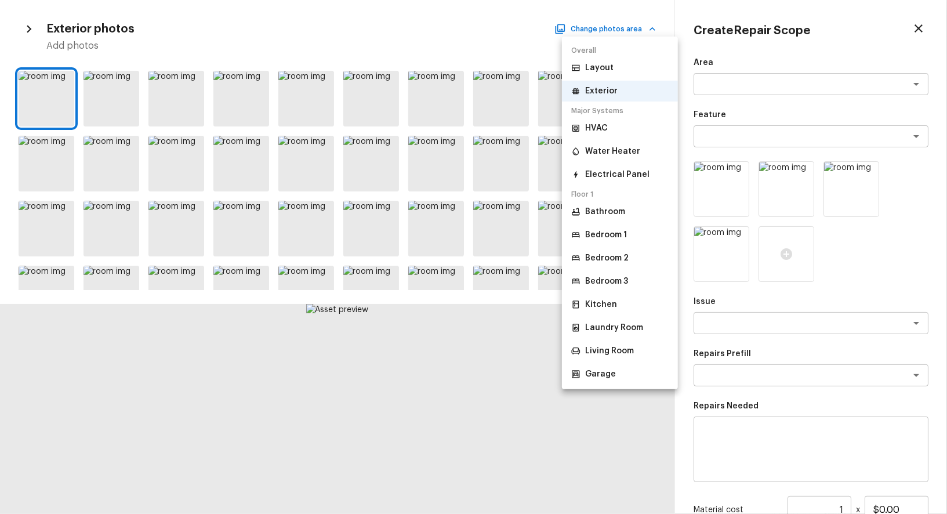
click at [623, 230] on p "Bedroom 1" at bounding box center [606, 235] width 42 height 12
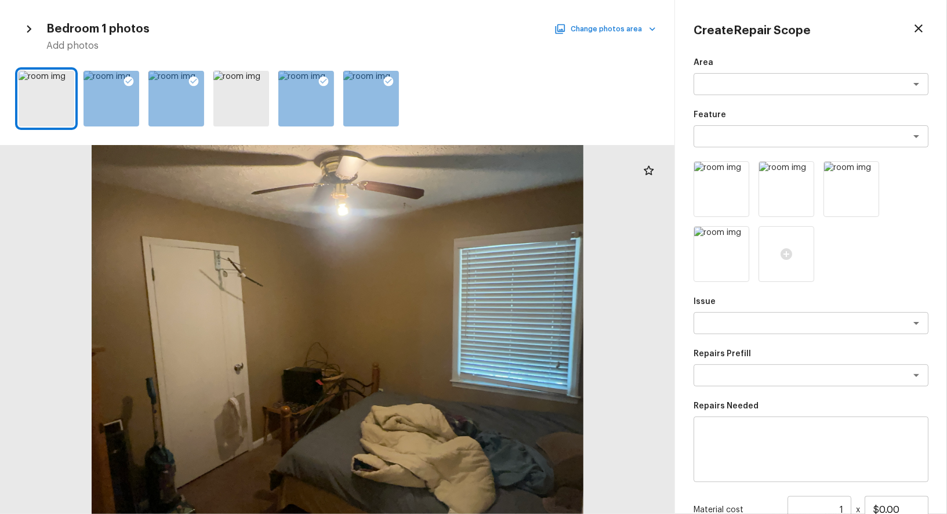
click at [638, 29] on button "Change photos area" at bounding box center [606, 28] width 99 height 15
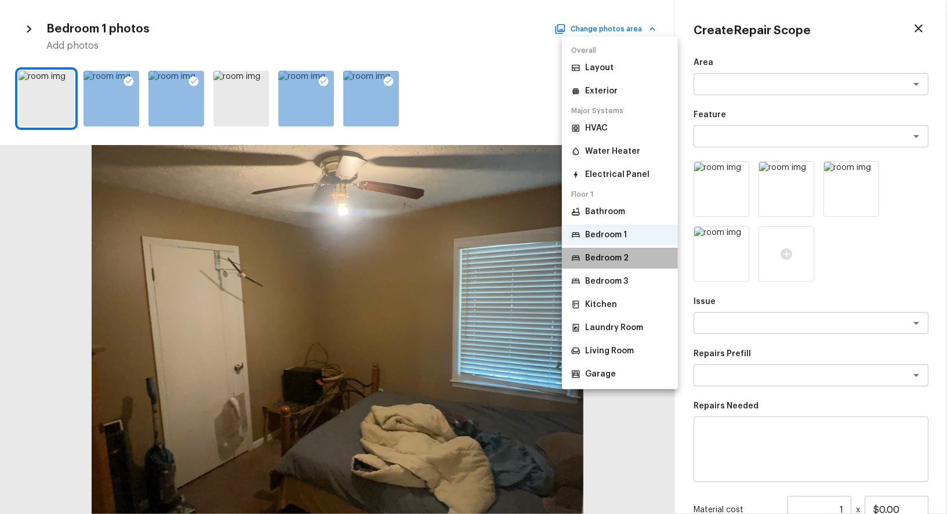
click at [628, 261] on li "Bedroom 2" at bounding box center [620, 258] width 116 height 21
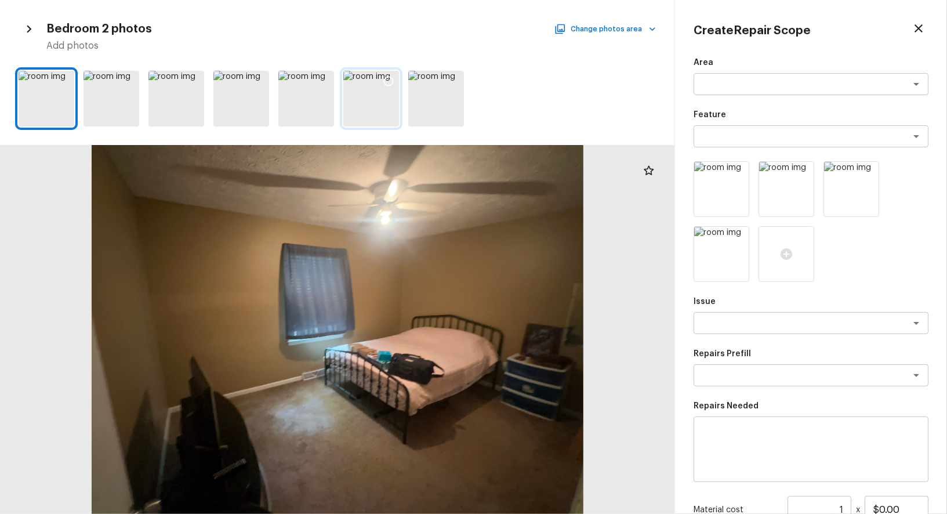
click at [380, 92] on div at bounding box center [388, 83] width 21 height 24
click at [242, 96] on div at bounding box center [241, 99] width 56 height 56
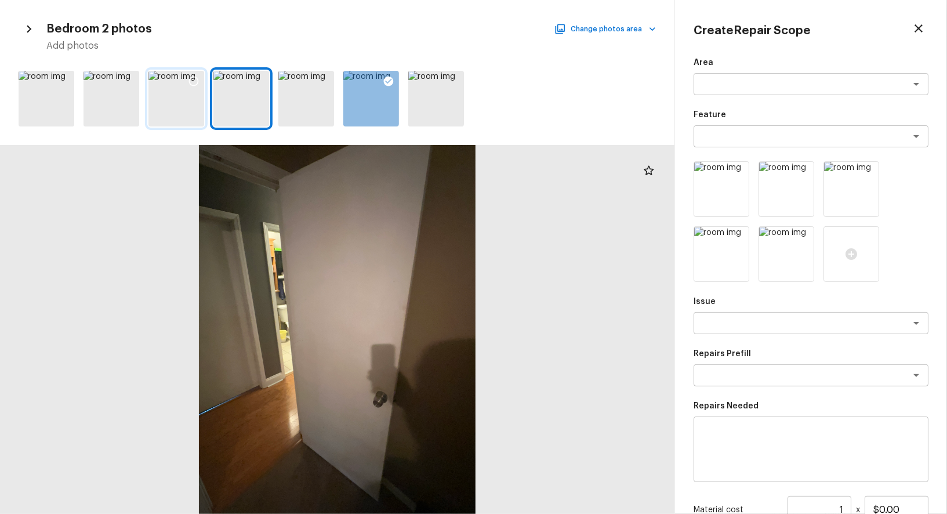
click at [191, 95] on div at bounding box center [176, 99] width 56 height 56
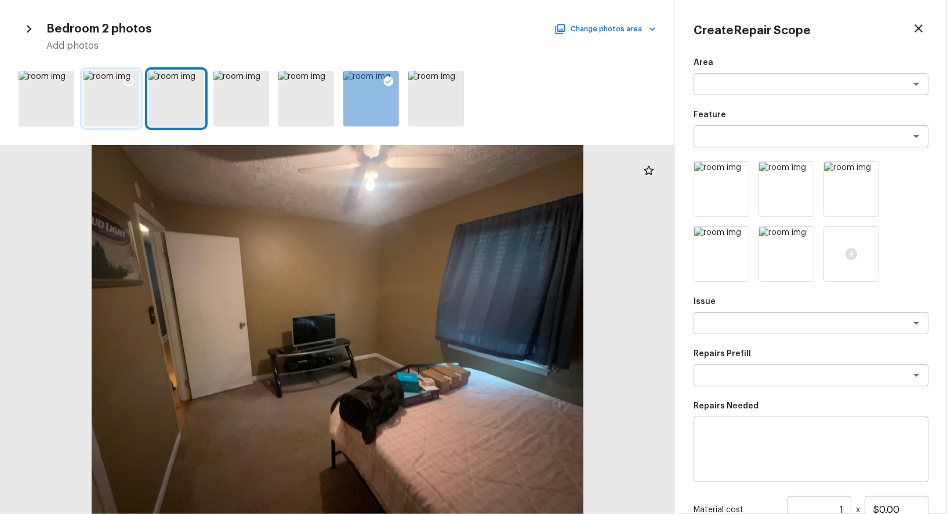
click at [96, 95] on div at bounding box center [111, 99] width 56 height 56
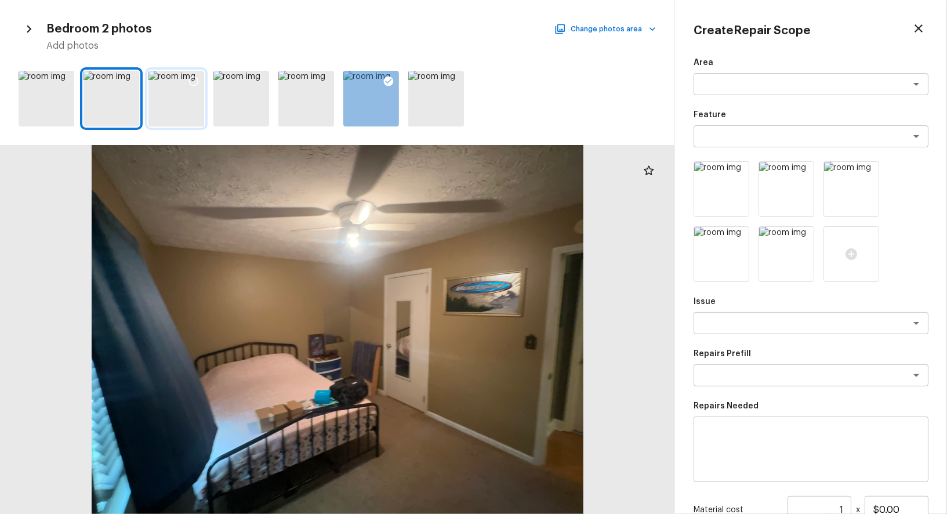
click at [182, 93] on div at bounding box center [176, 99] width 56 height 56
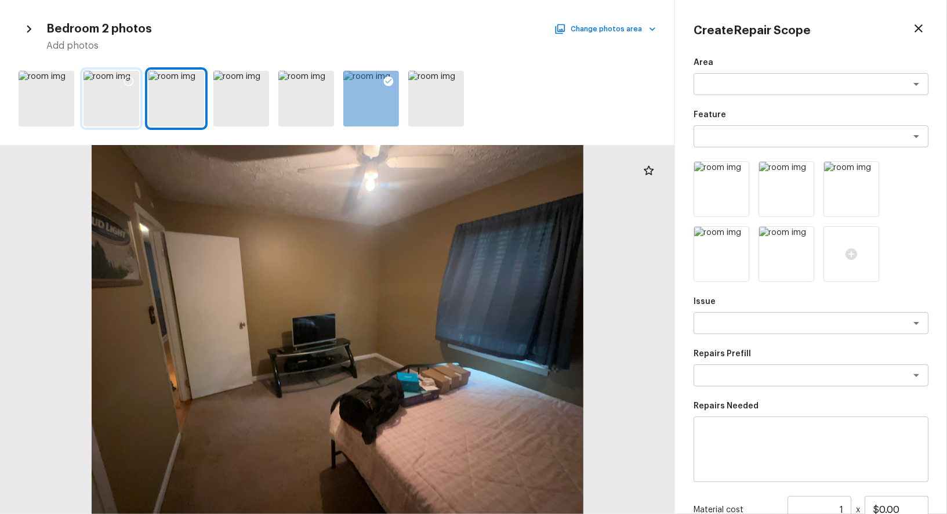
click at [126, 82] on icon at bounding box center [129, 81] width 12 height 12
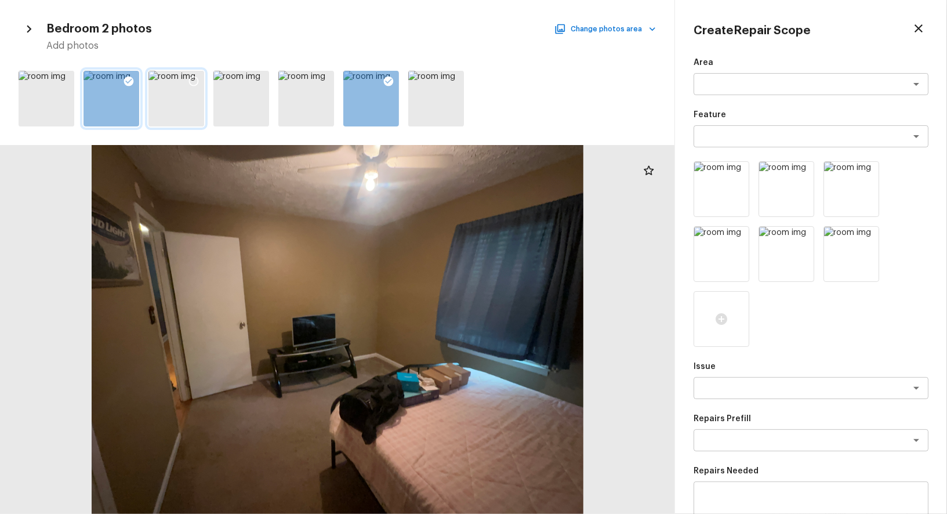
click at [193, 83] on icon at bounding box center [194, 81] width 12 height 12
click at [327, 79] on icon at bounding box center [324, 82] width 10 height 10
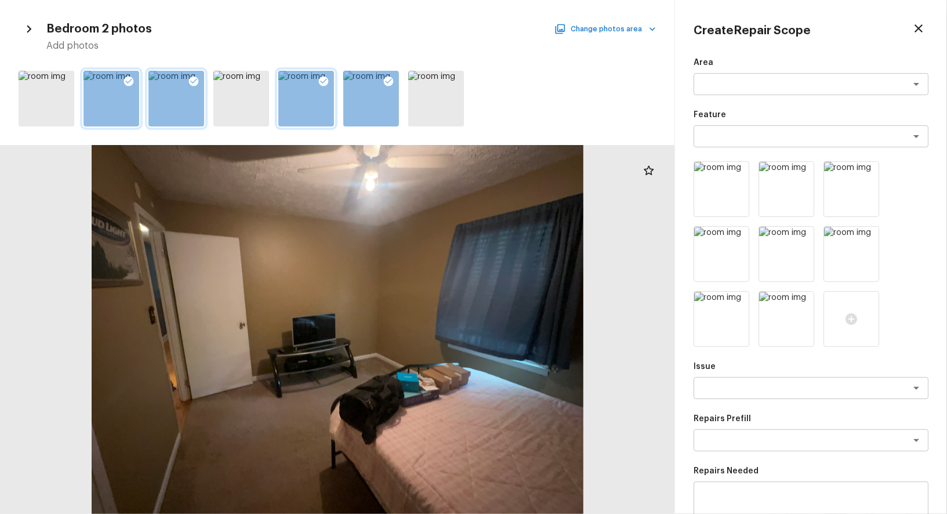
click at [619, 30] on button "Change photos area" at bounding box center [606, 28] width 99 height 15
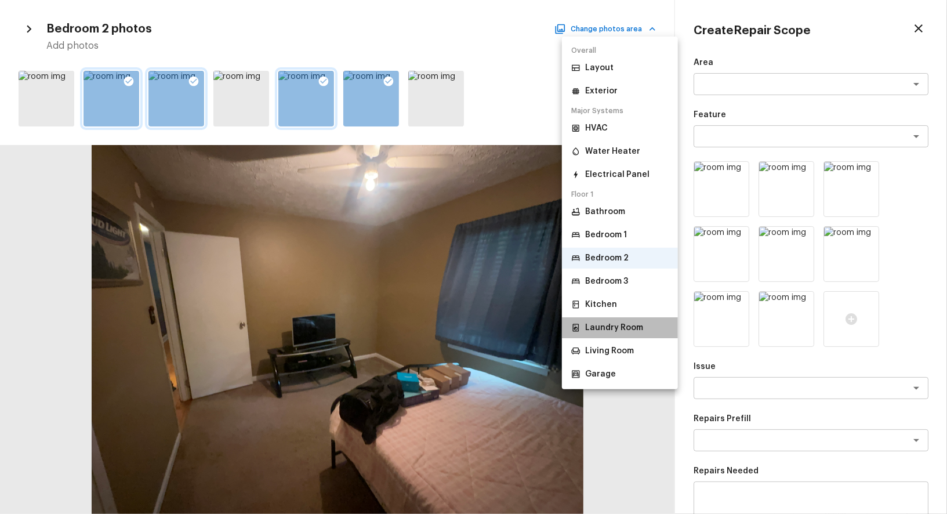
click at [625, 329] on p "Laundry Room" at bounding box center [614, 328] width 58 height 12
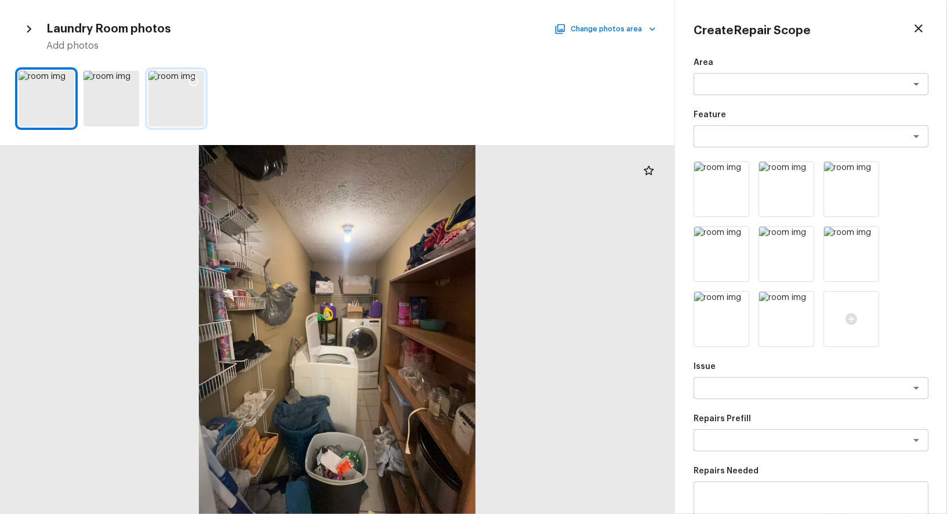
click at [197, 75] on icon at bounding box center [194, 81] width 12 height 12
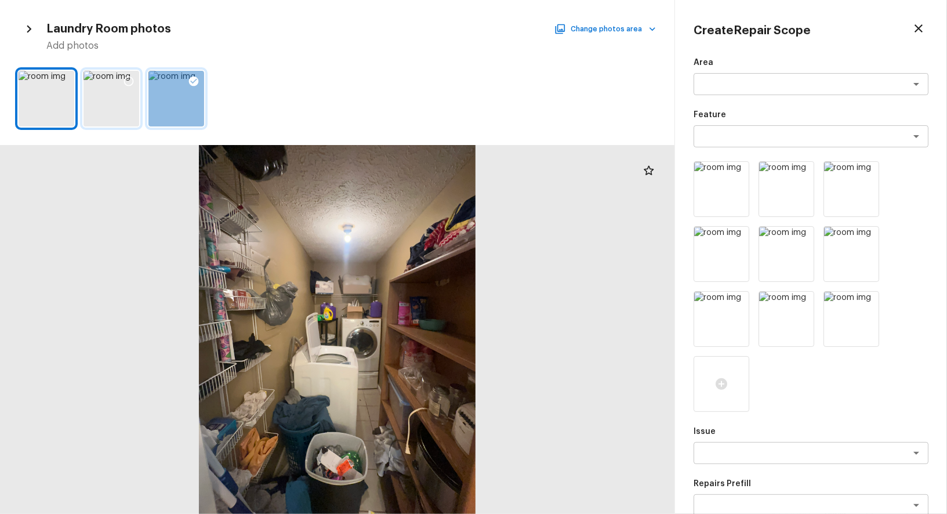
click at [136, 76] on div at bounding box center [128, 83] width 21 height 24
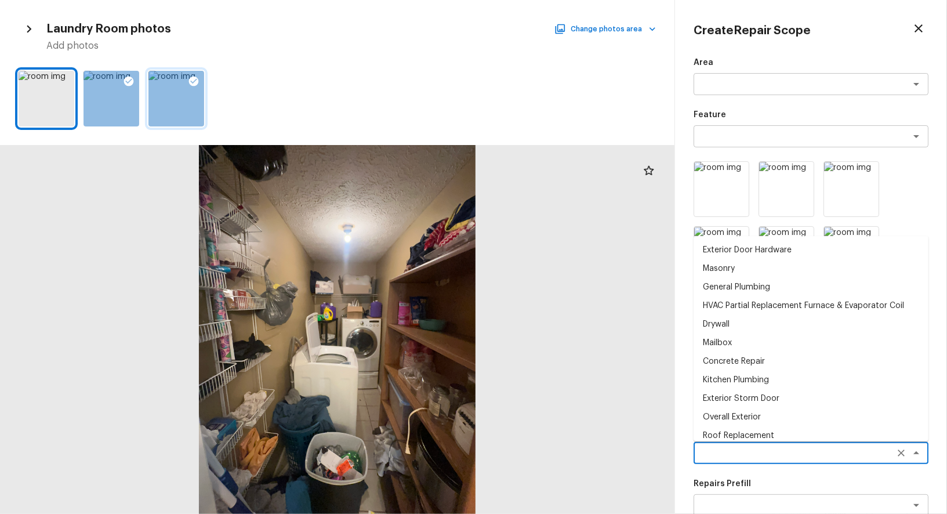
click at [768, 450] on textarea at bounding box center [795, 453] width 192 height 12
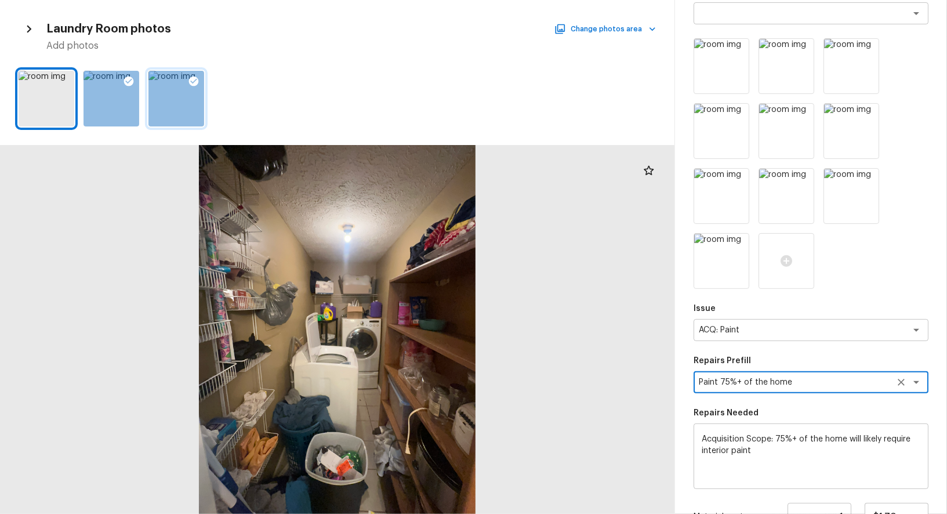
scroll to position [266, 0]
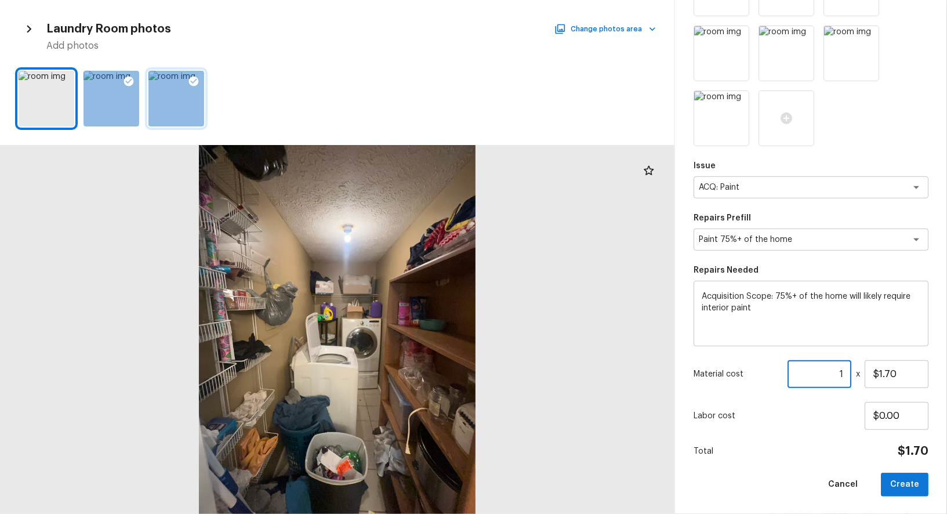
click at [824, 373] on input "1" at bounding box center [819, 374] width 64 height 28
click at [911, 474] on button "Create" at bounding box center [905, 484] width 48 height 24
click at [430, 335] on div at bounding box center [337, 329] width 674 height 369
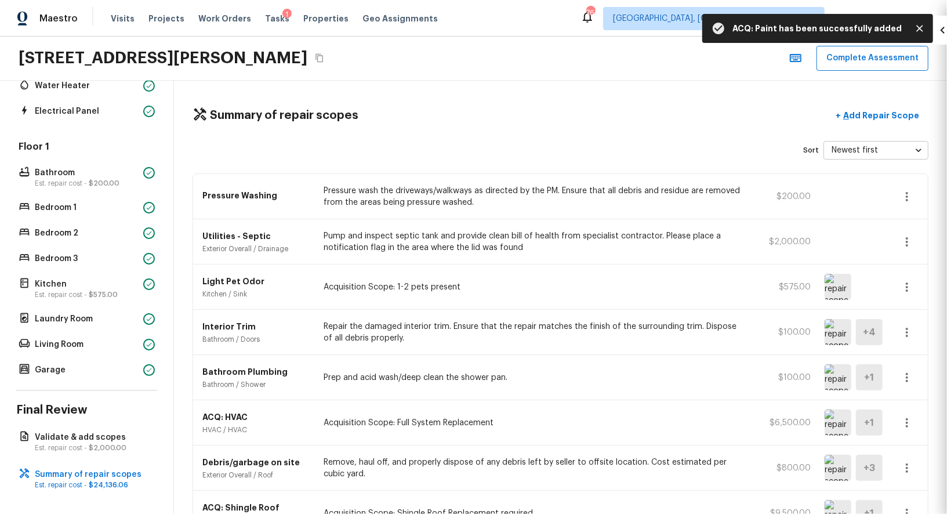
scroll to position [71, 0]
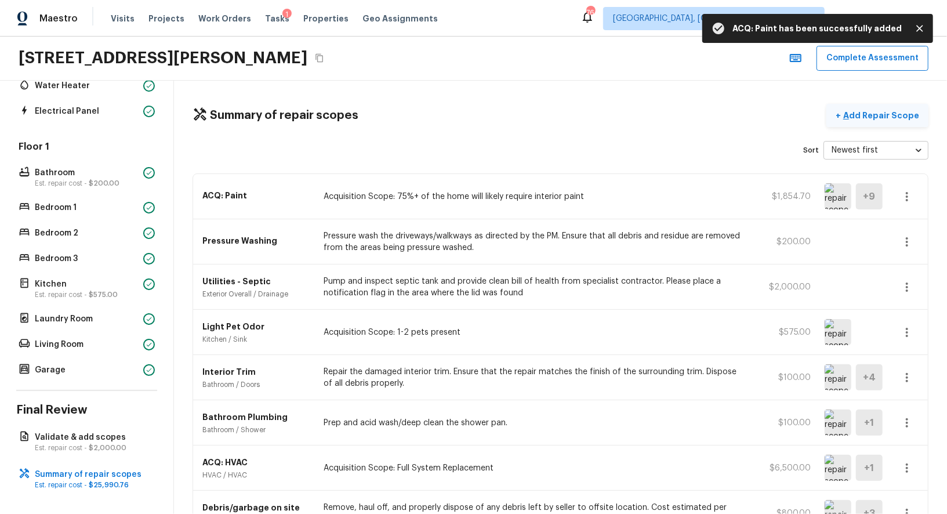
click at [893, 114] on p "Add Repair Scope" at bounding box center [880, 116] width 78 height 12
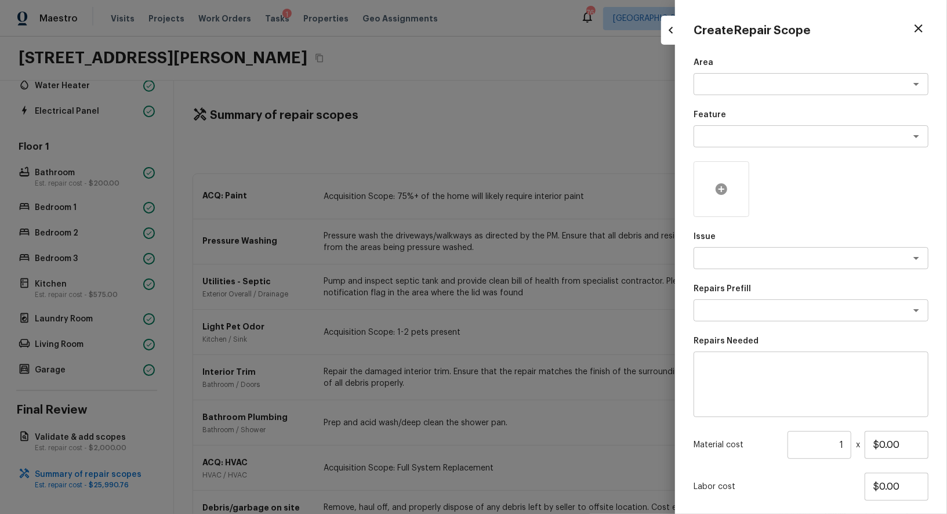
click at [729, 181] on div at bounding box center [721, 189] width 56 height 56
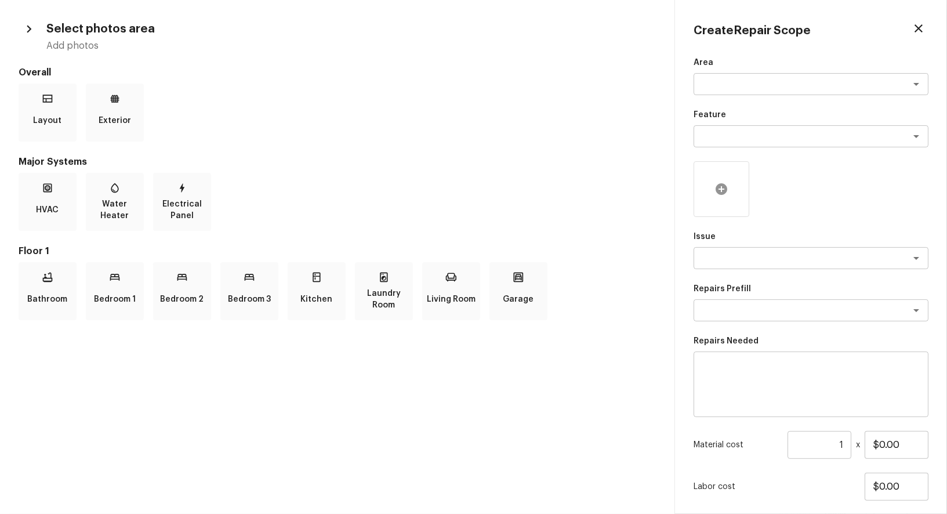
click at [724, 184] on icon at bounding box center [721, 189] width 12 height 12
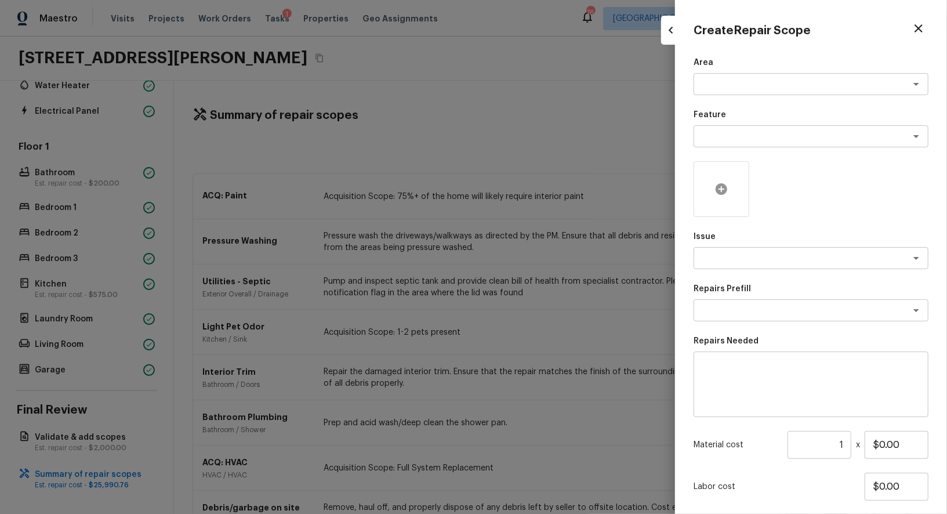
click at [717, 183] on icon at bounding box center [721, 189] width 14 height 14
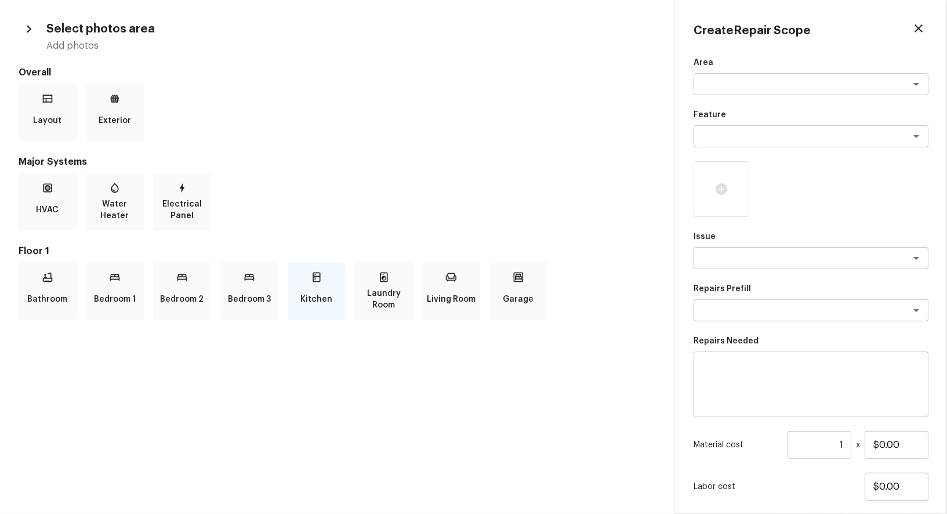
click at [331, 294] on p "Kitchen" at bounding box center [317, 299] width 32 height 23
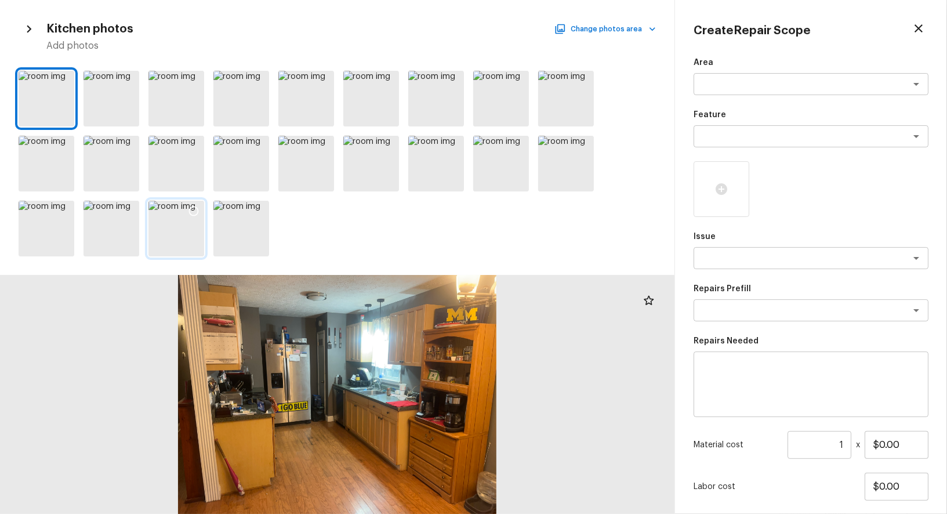
click at [191, 245] on div at bounding box center [176, 229] width 56 height 56
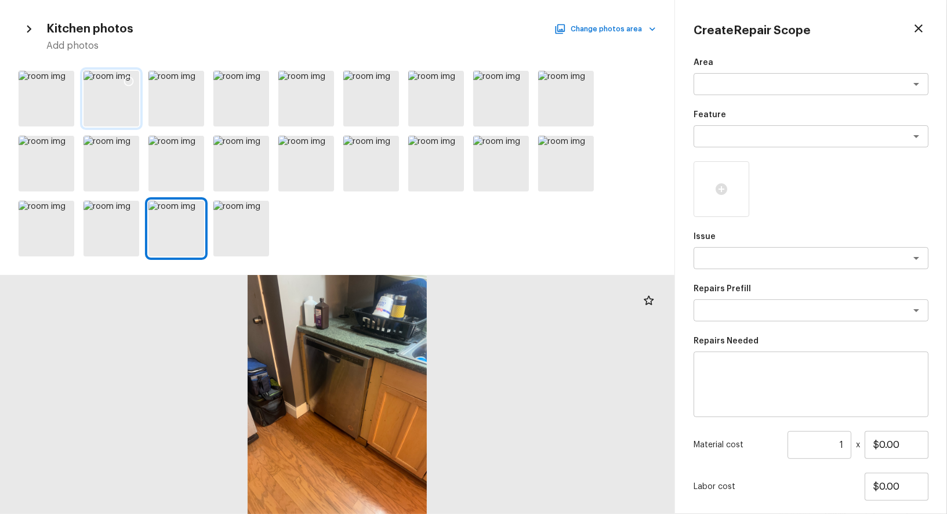
click at [110, 71] on div at bounding box center [111, 99] width 56 height 56
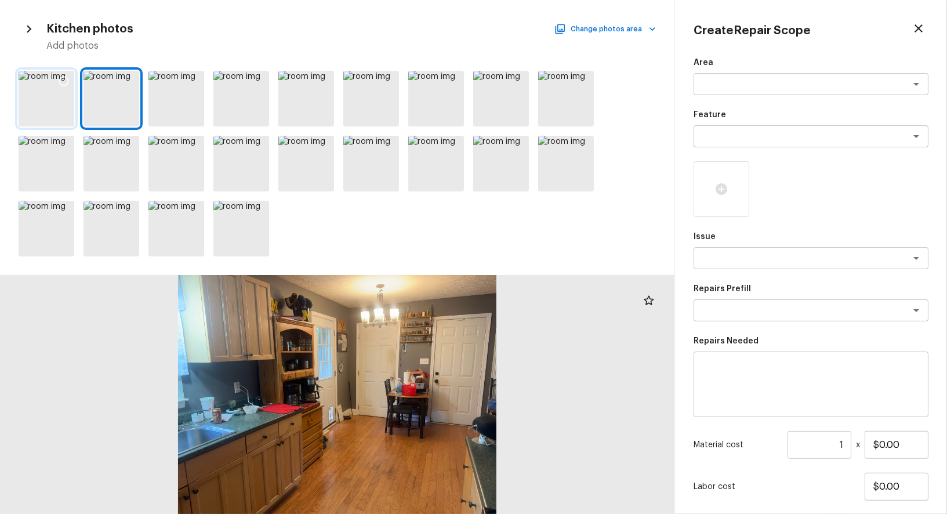
click at [56, 81] on div at bounding box center [63, 83] width 21 height 24
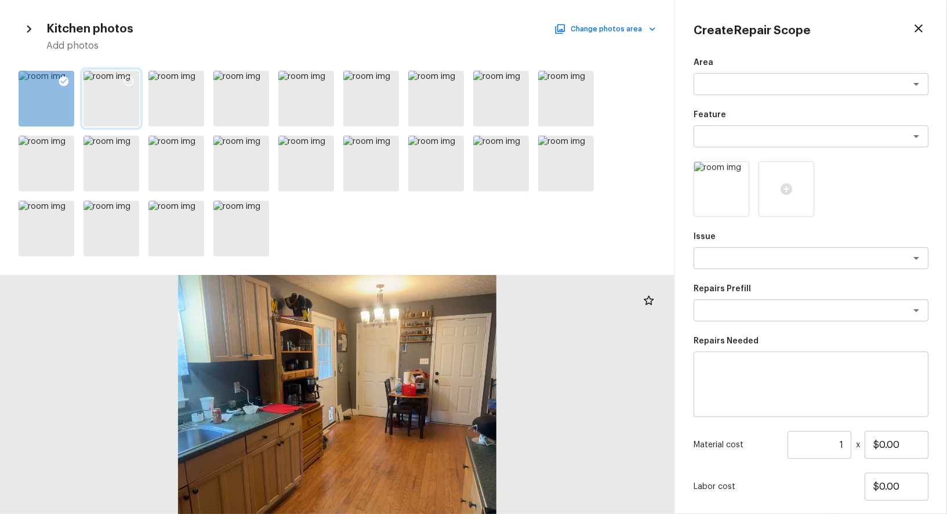
click at [124, 72] on div at bounding box center [128, 83] width 21 height 24
click at [194, 212] on icon at bounding box center [194, 211] width 12 height 12
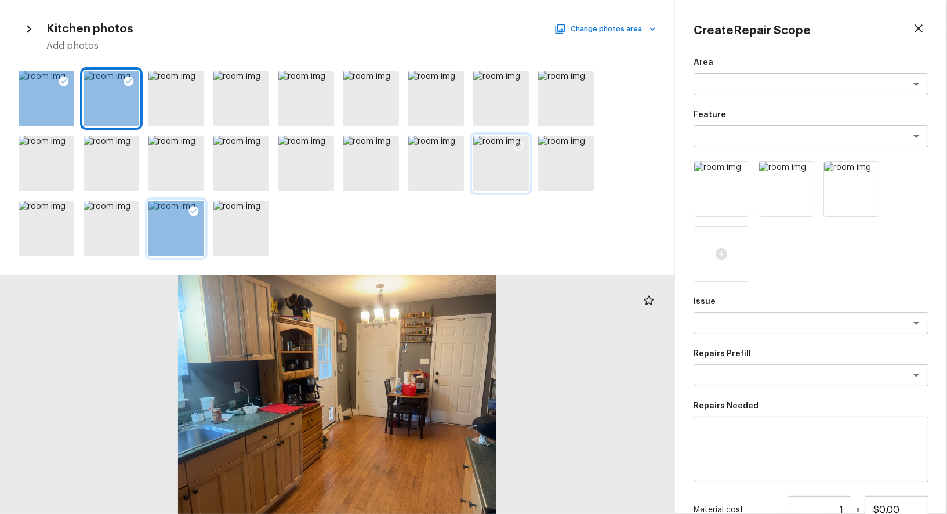
click at [517, 147] on icon at bounding box center [518, 146] width 12 height 12
click at [636, 30] on button "Change photos area" at bounding box center [606, 28] width 99 height 15
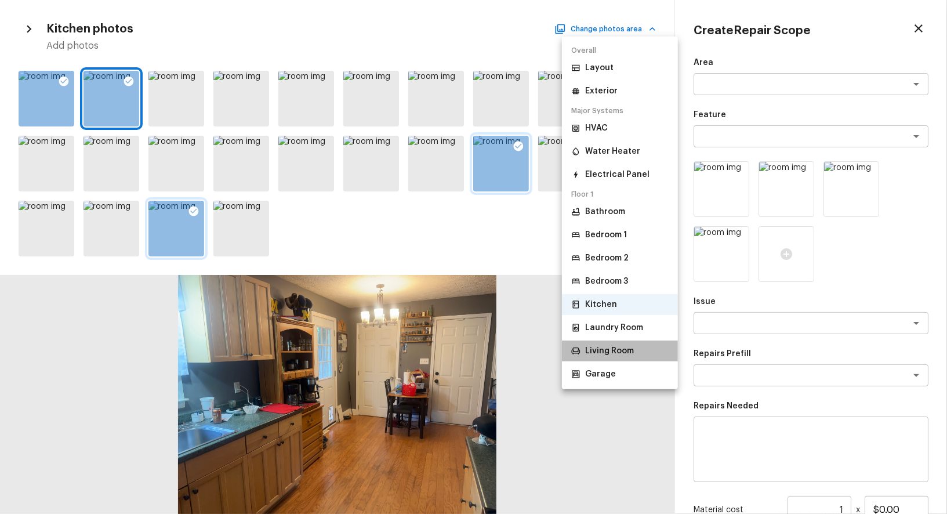
click at [624, 352] on p "Living Room" at bounding box center [609, 351] width 49 height 12
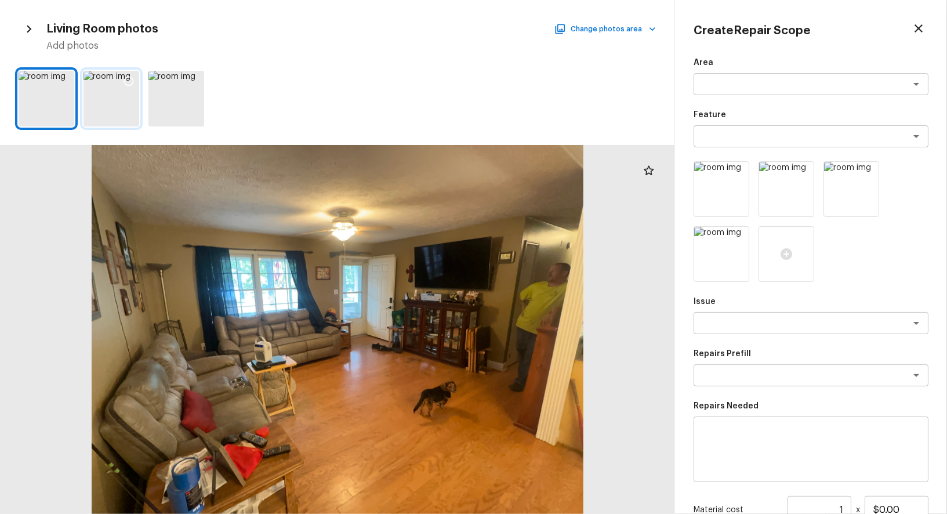
click at [125, 85] on icon at bounding box center [129, 81] width 12 height 12
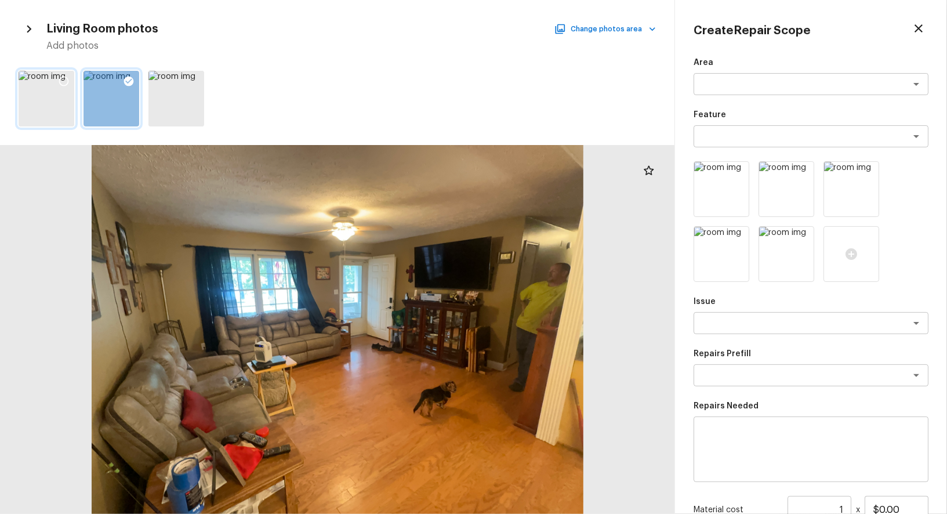
click at [62, 78] on icon at bounding box center [64, 81] width 12 height 12
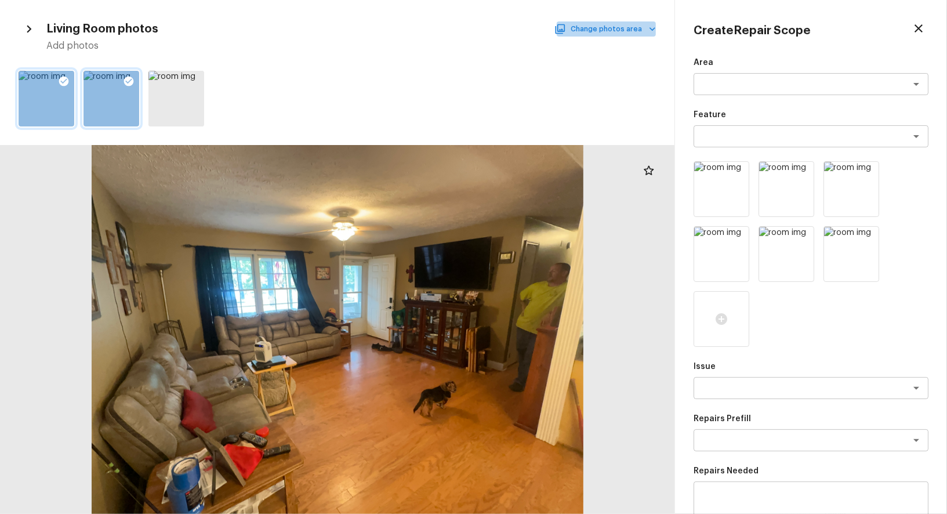
click at [640, 24] on button "Change photos area" at bounding box center [606, 28] width 99 height 15
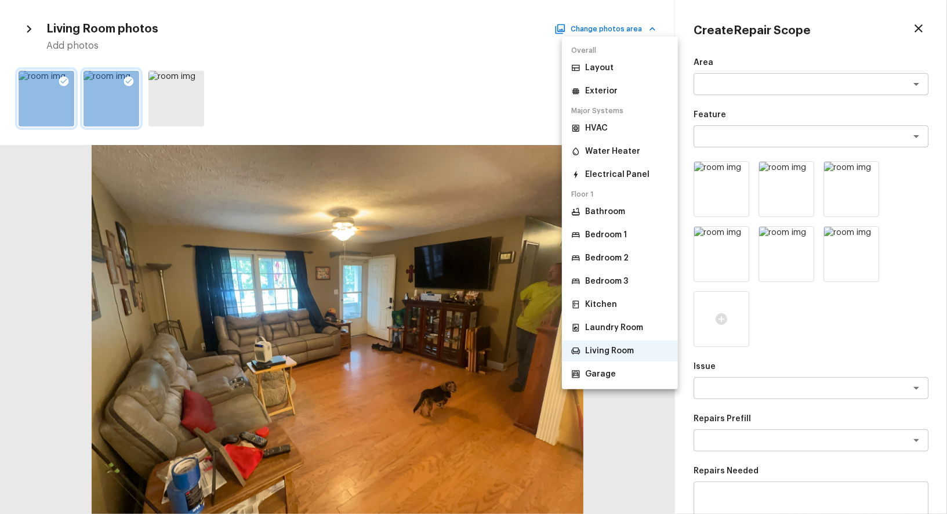
click at [788, 375] on div at bounding box center [473, 257] width 947 height 514
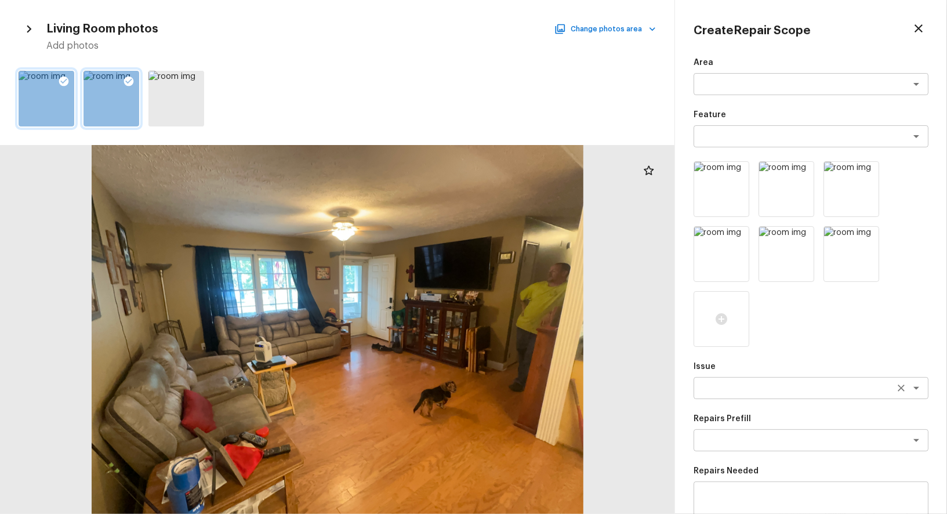
click at [770, 387] on textarea at bounding box center [795, 388] width 192 height 12
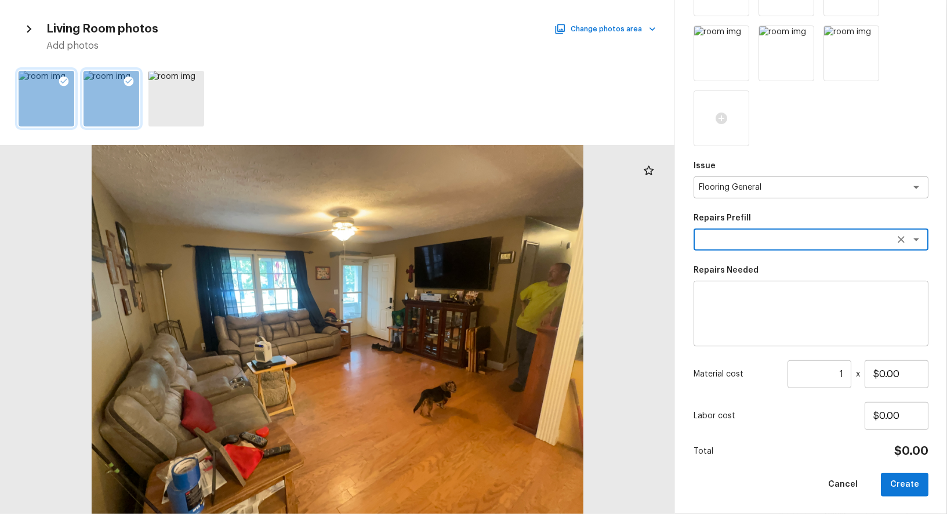
click at [751, 238] on textarea at bounding box center [795, 240] width 192 height 12
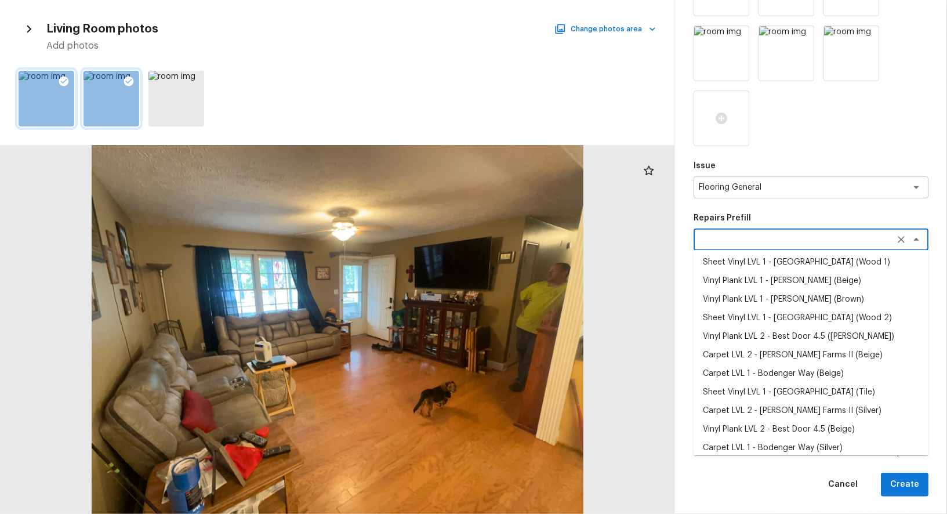
scroll to position [0, 0]
click at [807, 295] on li "Vinyl Plank LVL 1 - Knighton (Brown)" at bounding box center [810, 301] width 235 height 19
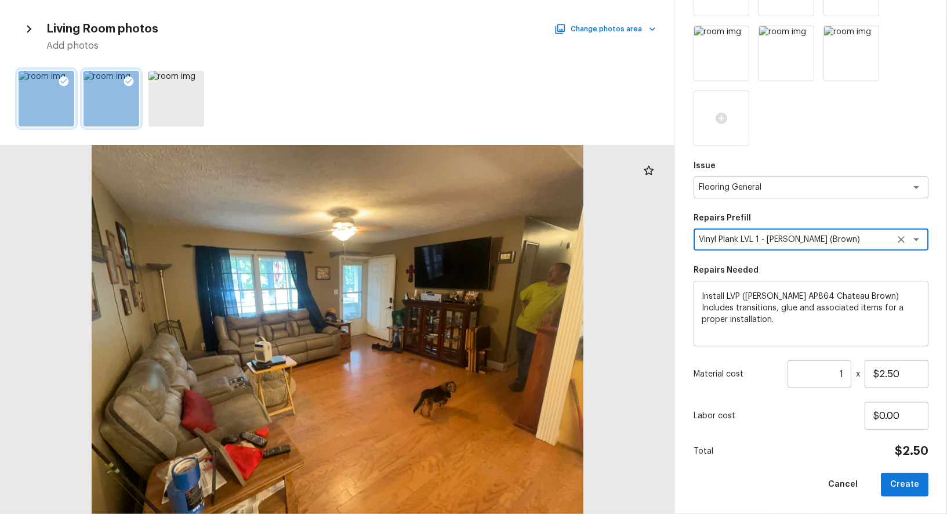
click at [837, 377] on input "1" at bounding box center [819, 374] width 64 height 28
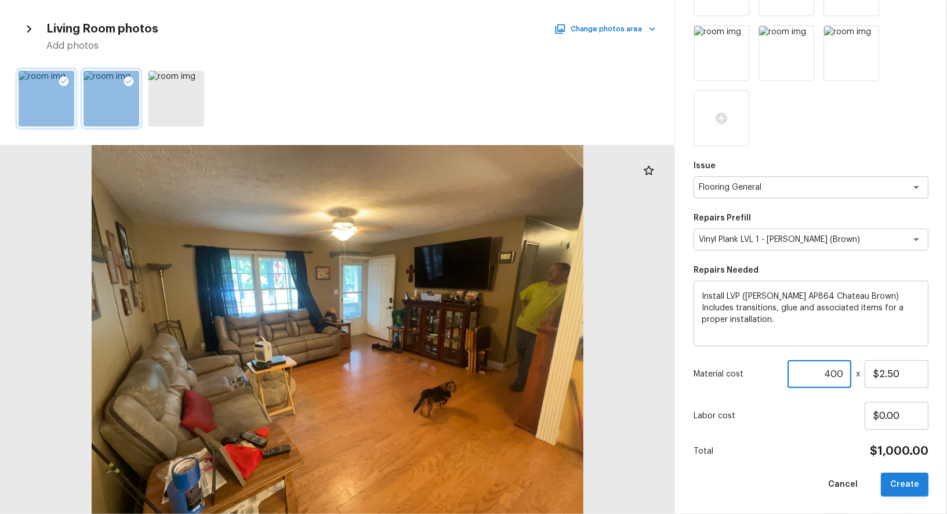
click at [917, 485] on button "Create" at bounding box center [905, 484] width 48 height 24
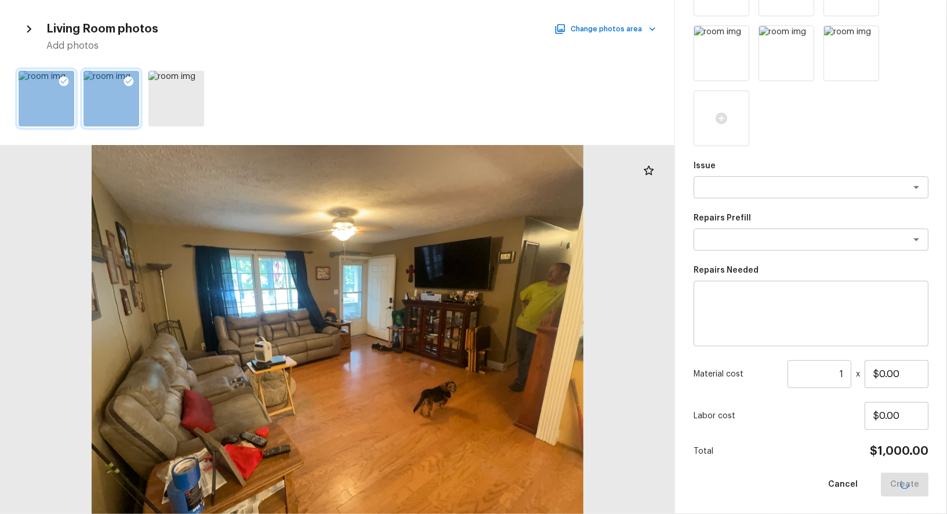
scroll to position [71, 0]
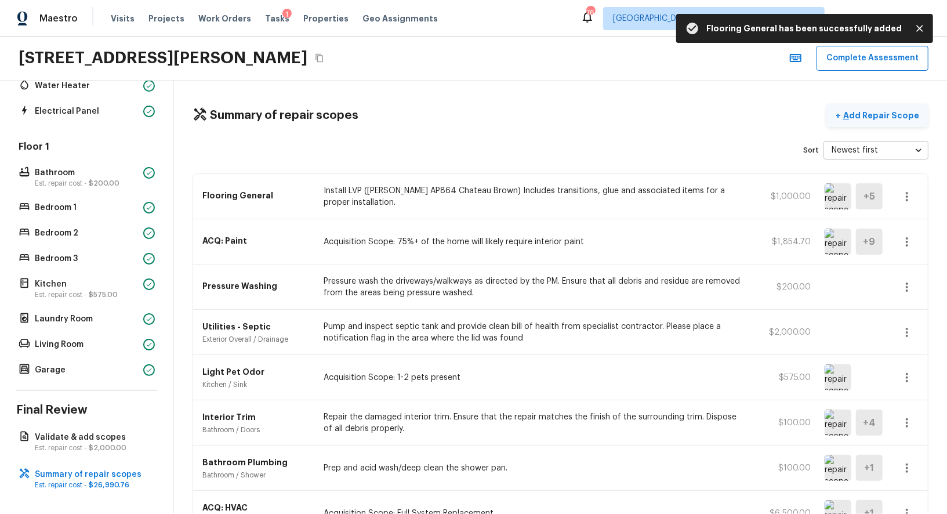
click at [859, 117] on p "Add Repair Scope" at bounding box center [880, 116] width 78 height 12
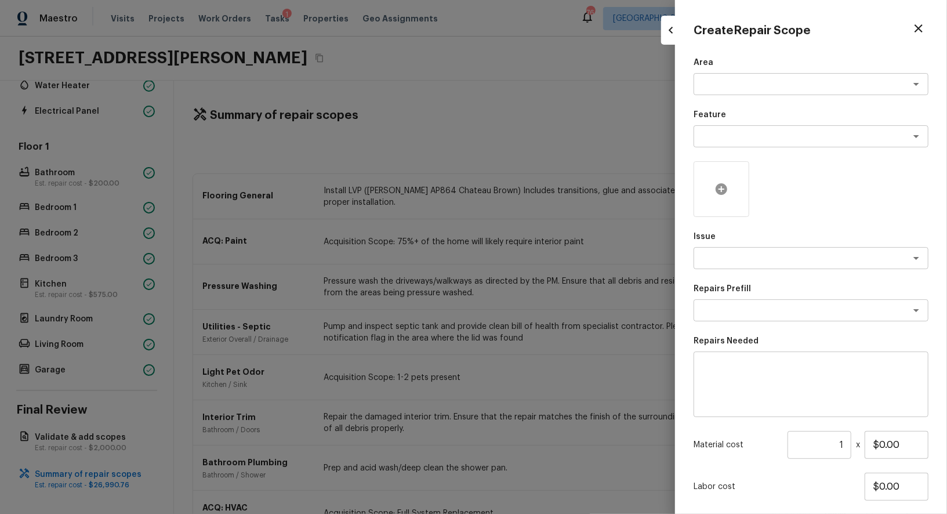
click at [736, 175] on div at bounding box center [721, 189] width 56 height 56
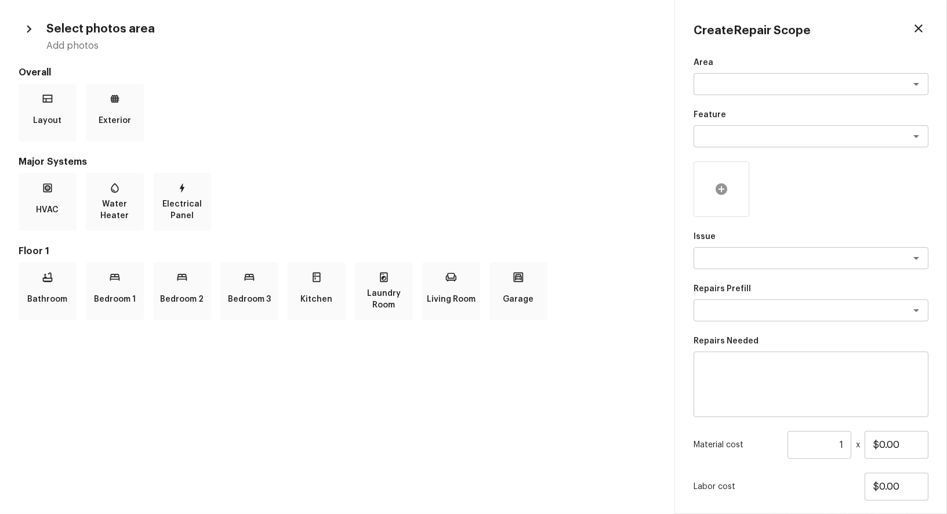
click at [719, 187] on icon at bounding box center [721, 189] width 12 height 12
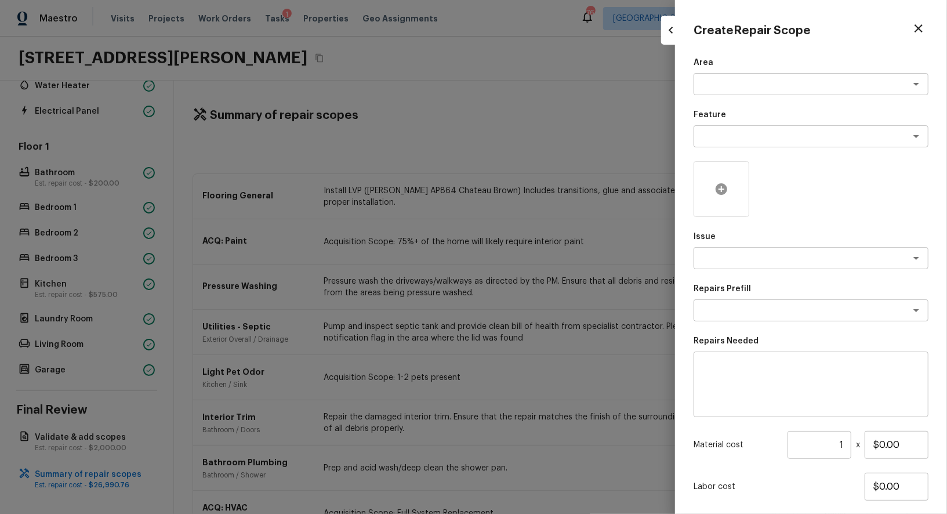
click at [718, 191] on icon at bounding box center [721, 189] width 12 height 12
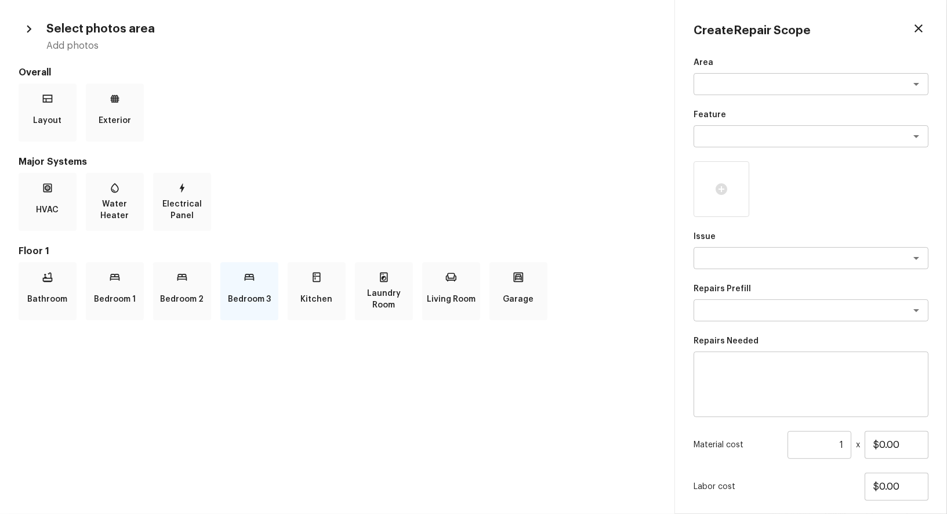
click at [231, 291] on p "Bedroom 3" at bounding box center [249, 299] width 43 height 23
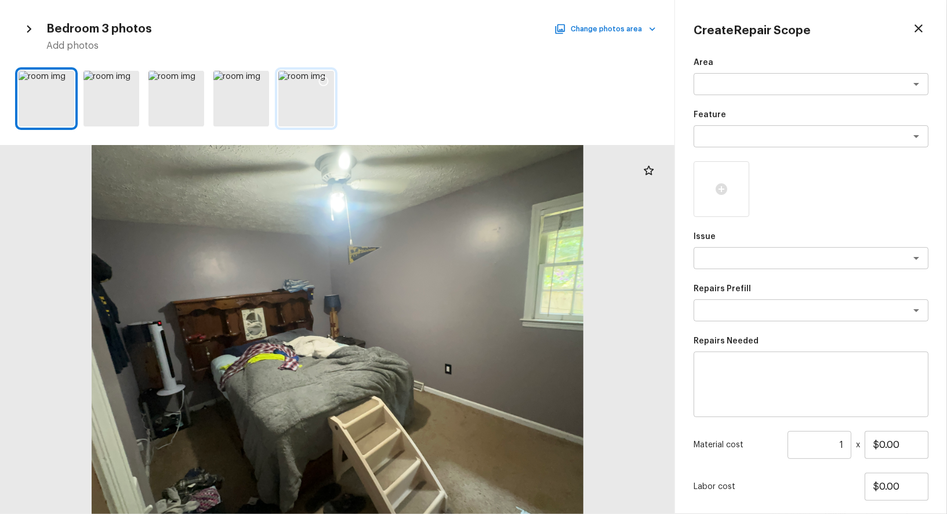
click at [306, 99] on div at bounding box center [306, 99] width 56 height 56
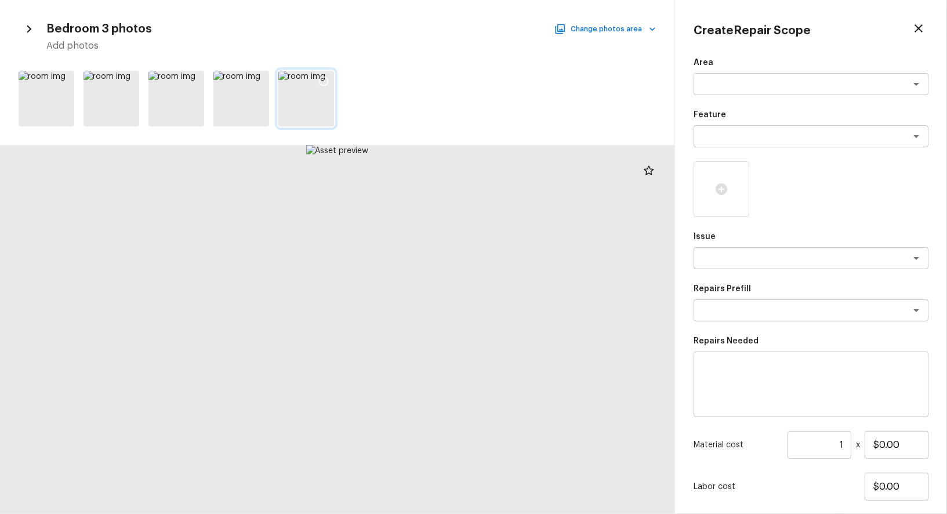
click at [318, 80] on icon at bounding box center [324, 81] width 12 height 12
click at [132, 74] on div at bounding box center [128, 83] width 21 height 24
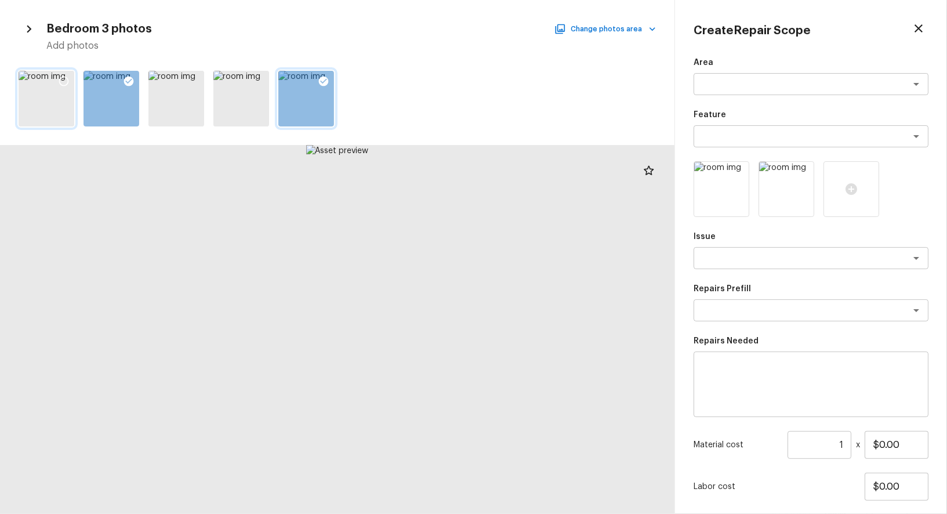
click at [65, 82] on icon at bounding box center [64, 81] width 12 height 12
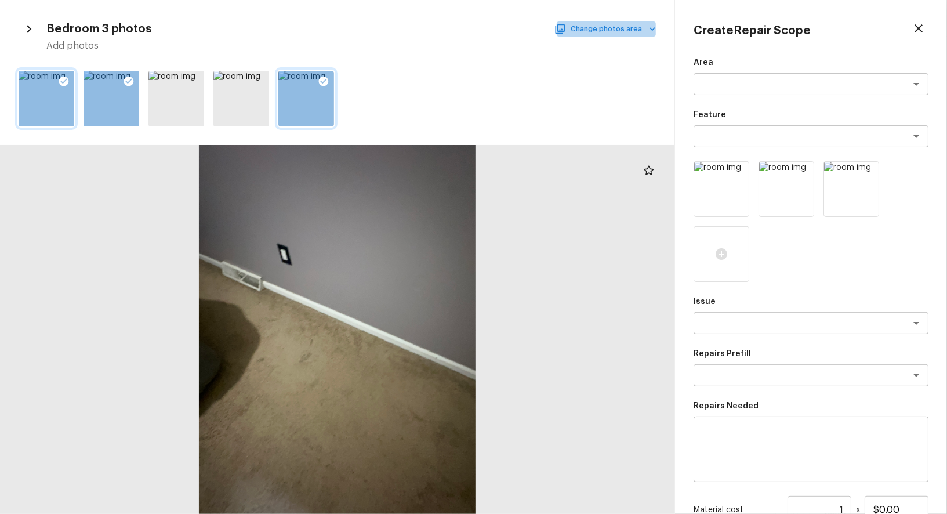
click at [627, 36] on button "Change photos area" at bounding box center [606, 28] width 99 height 15
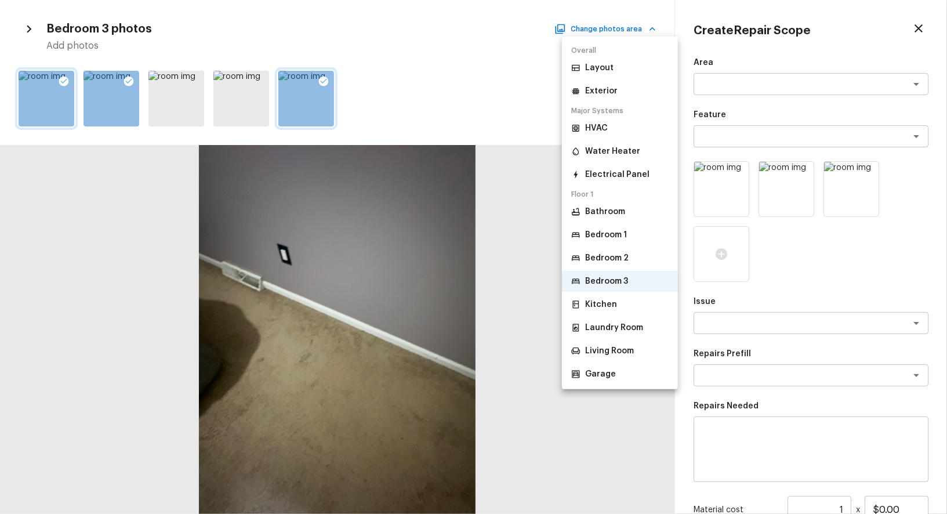
click at [624, 237] on p "Bedroom 1" at bounding box center [606, 235] width 42 height 12
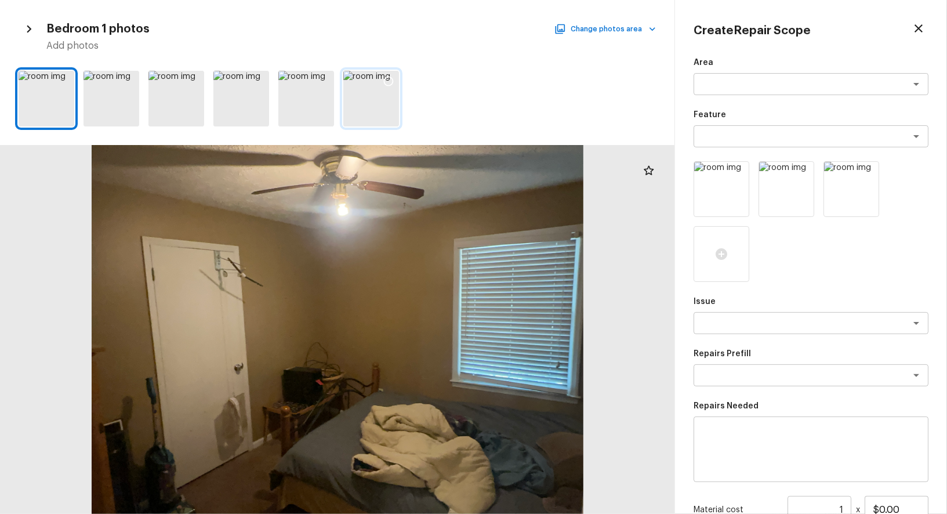
click at [391, 79] on icon at bounding box center [389, 81] width 12 height 12
click at [190, 78] on icon at bounding box center [194, 81] width 12 height 12
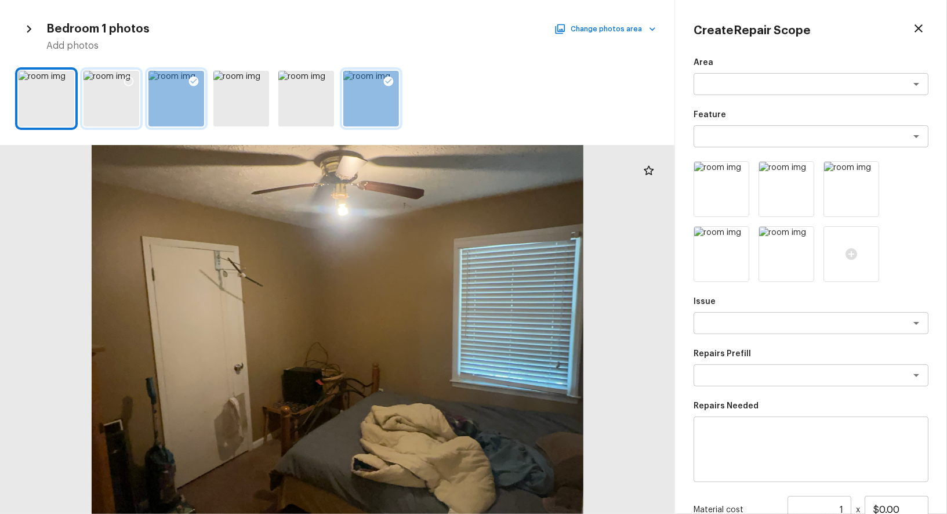
click at [129, 78] on icon at bounding box center [129, 81] width 12 height 12
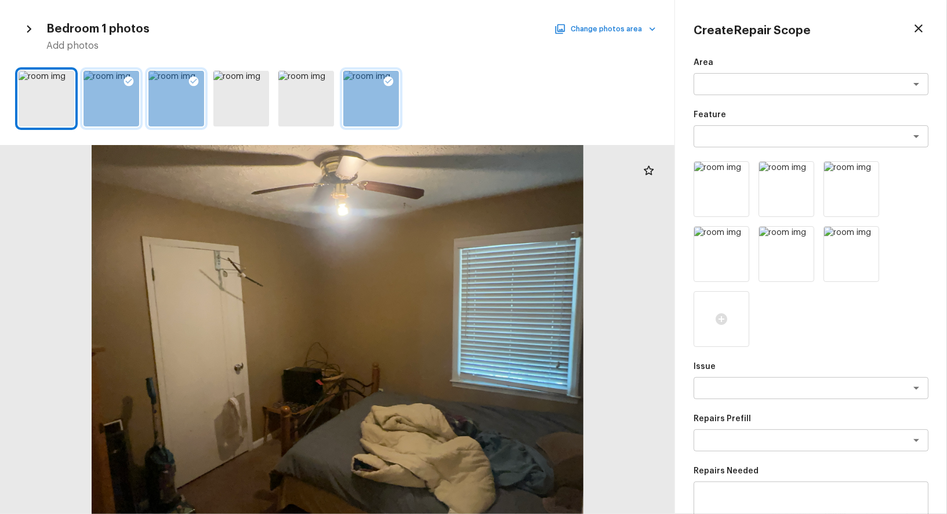
click at [633, 35] on button "Change photos area" at bounding box center [606, 28] width 99 height 15
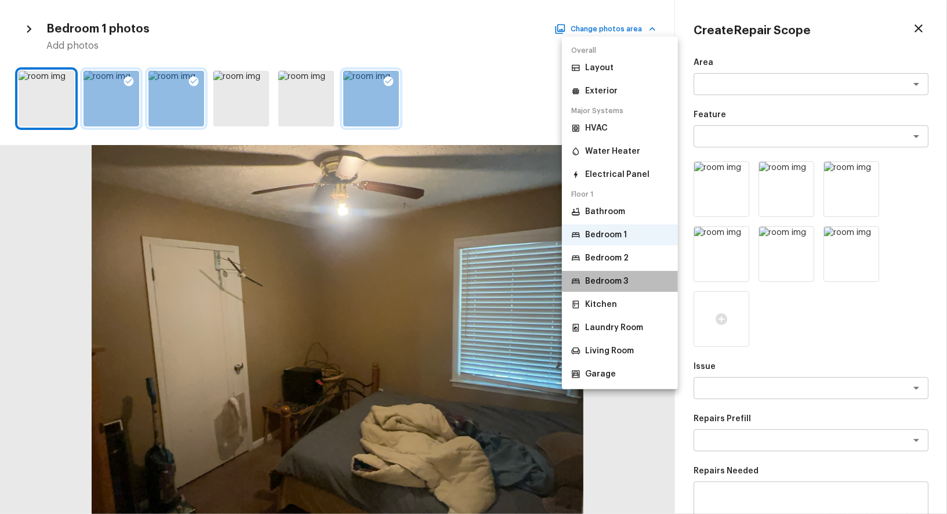
click at [627, 281] on p "Bedroom 3" at bounding box center [606, 281] width 43 height 12
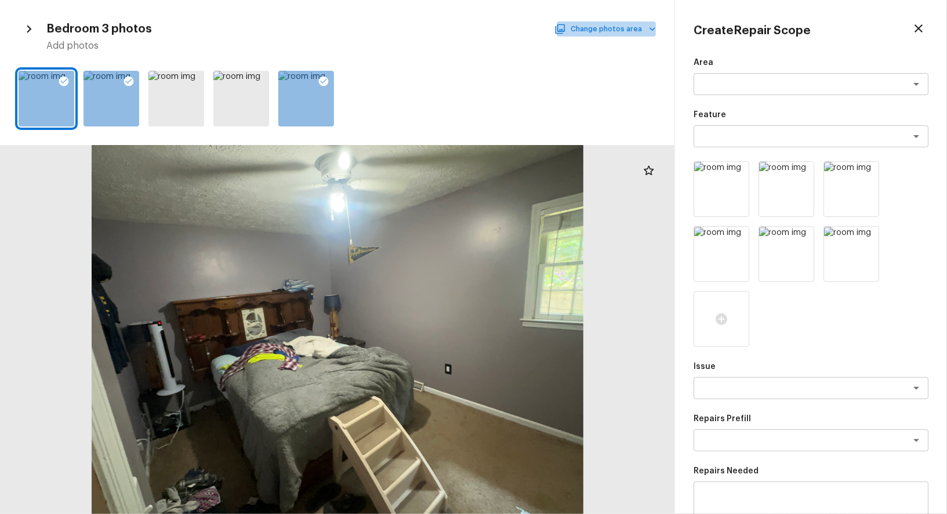
click at [624, 26] on button "Change photos area" at bounding box center [606, 28] width 99 height 15
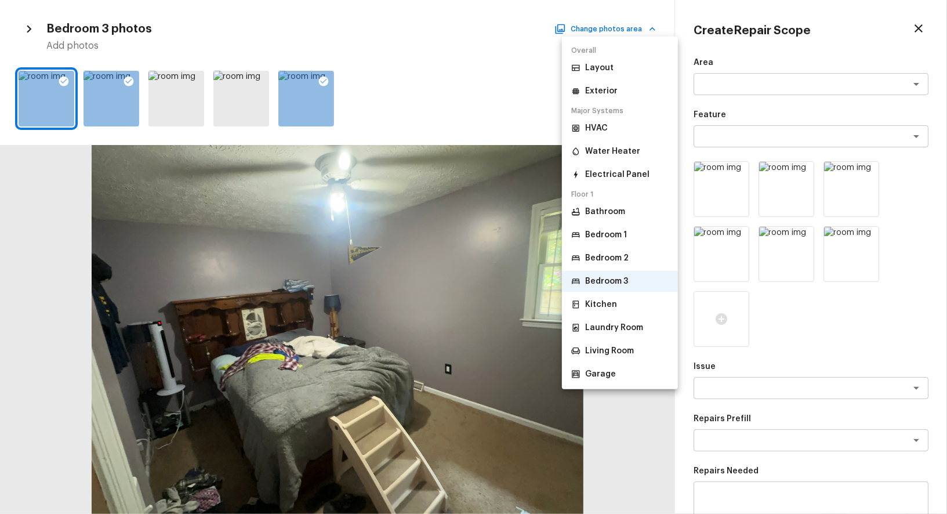
click at [608, 254] on p "Bedroom 2" at bounding box center [606, 258] width 43 height 12
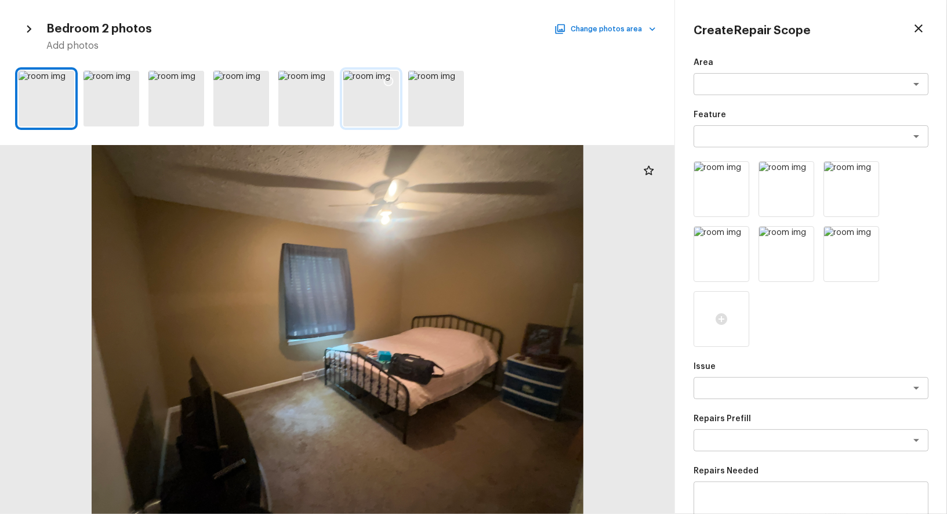
click at [383, 77] on icon at bounding box center [389, 81] width 12 height 12
click at [195, 79] on icon at bounding box center [194, 81] width 12 height 12
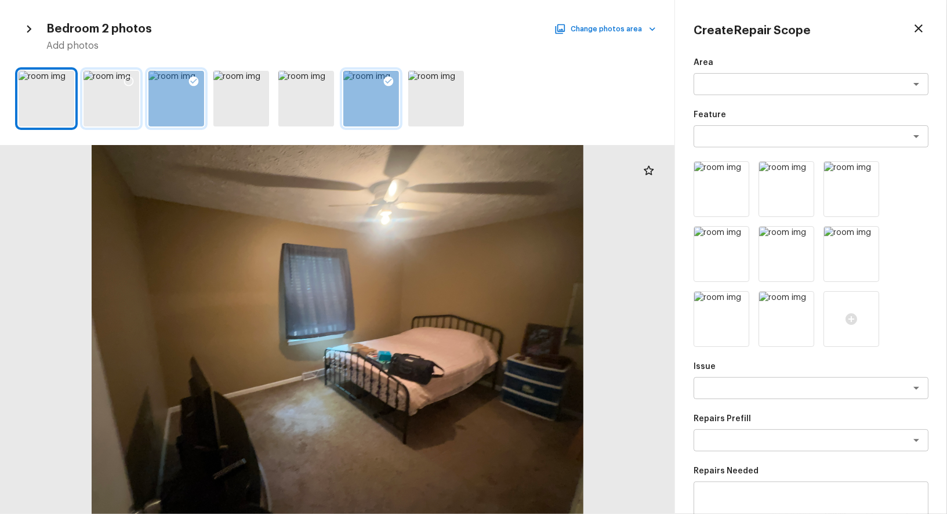
click at [129, 81] on icon at bounding box center [129, 81] width 12 height 12
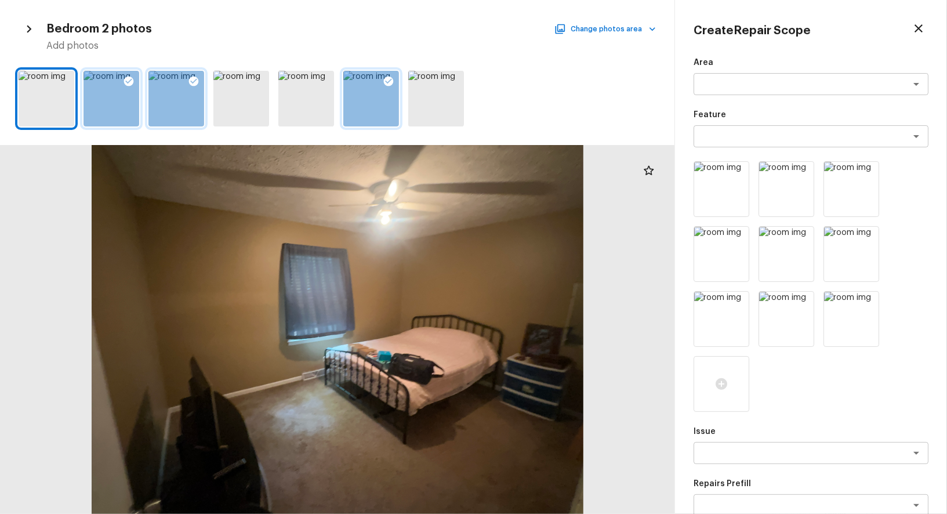
click at [591, 39] on h5 "Add photos" at bounding box center [350, 45] width 609 height 13
click at [589, 36] on button "Change photos area" at bounding box center [606, 28] width 99 height 15
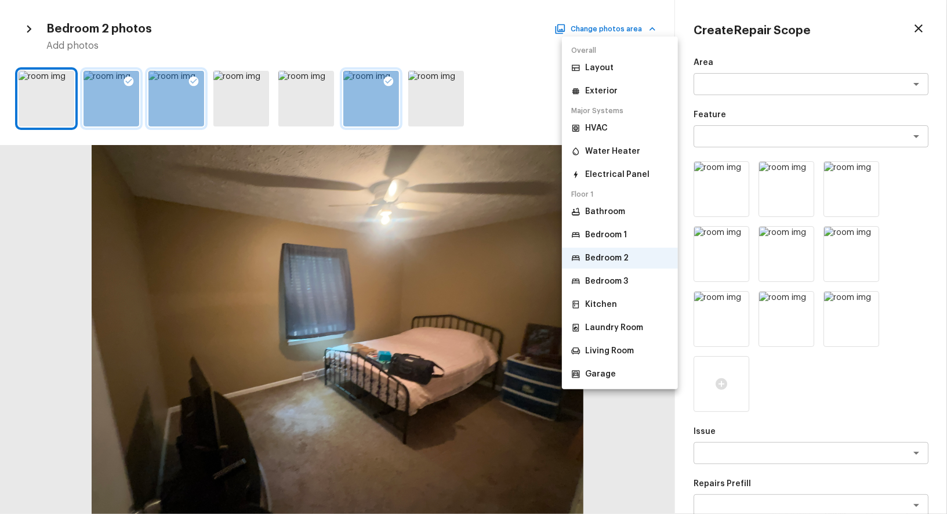
click at [775, 373] on div at bounding box center [473, 257] width 947 height 514
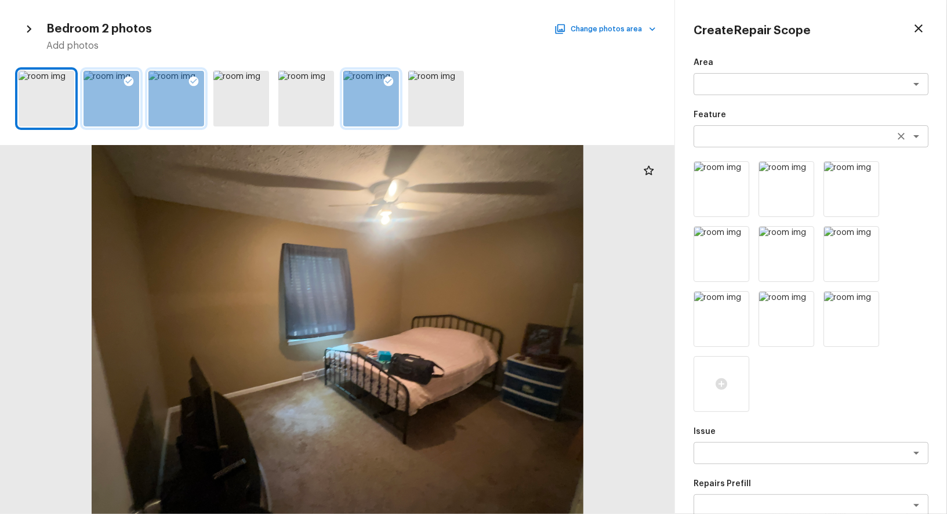
click at [737, 127] on div "x ​" at bounding box center [810, 136] width 235 height 22
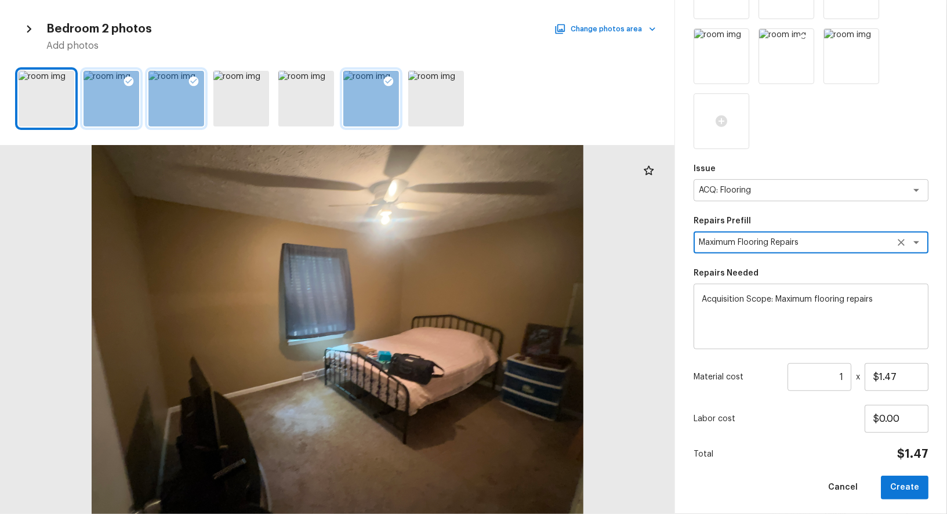
scroll to position [266, 0]
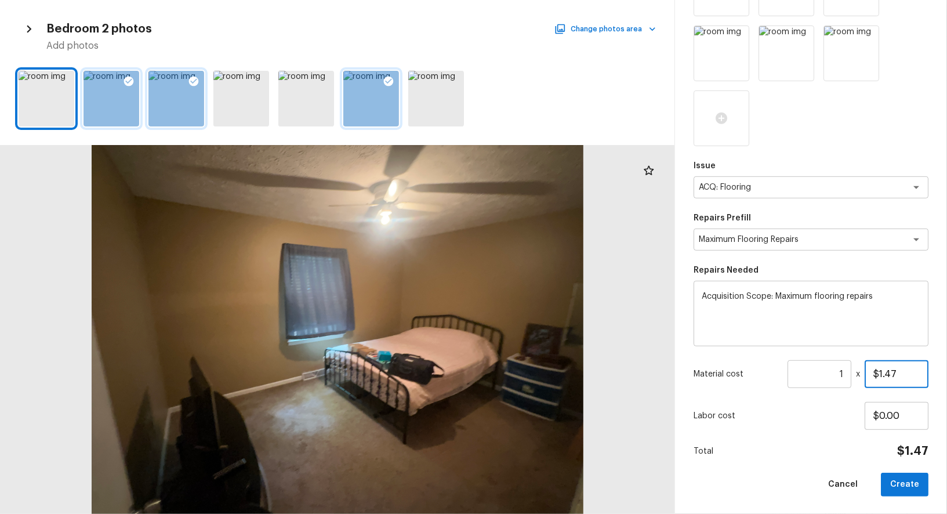
click at [890, 375] on input "$1.47" at bounding box center [896, 374] width 64 height 28
click at [826, 375] on input "1" at bounding box center [819, 374] width 64 height 28
click at [904, 479] on button "Create" at bounding box center [905, 484] width 48 height 24
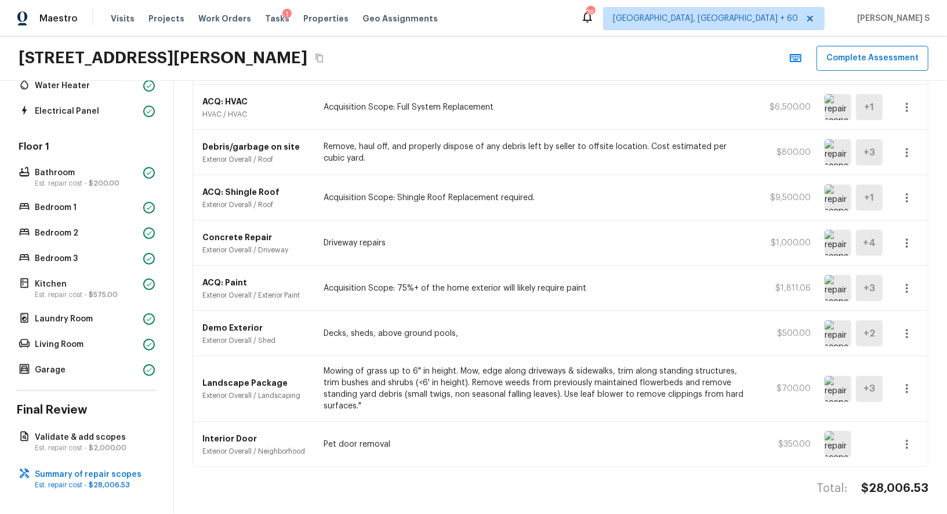
scroll to position [0, 0]
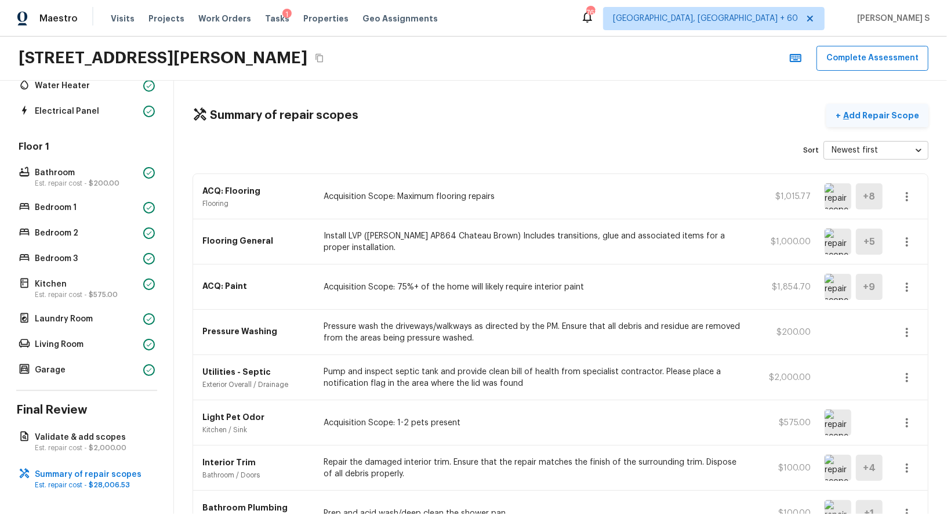
click at [891, 115] on p "Add Repair Scope" at bounding box center [880, 116] width 78 height 12
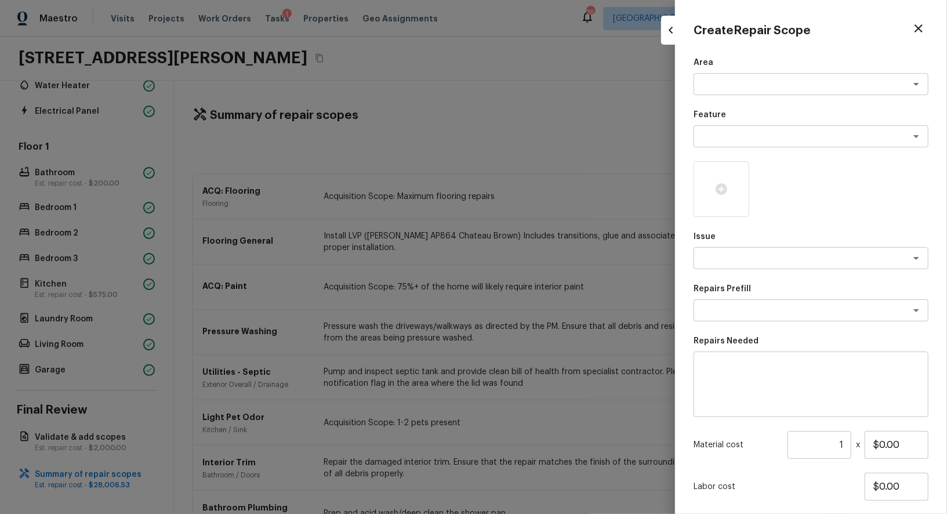
click at [445, 267] on div at bounding box center [473, 257] width 947 height 514
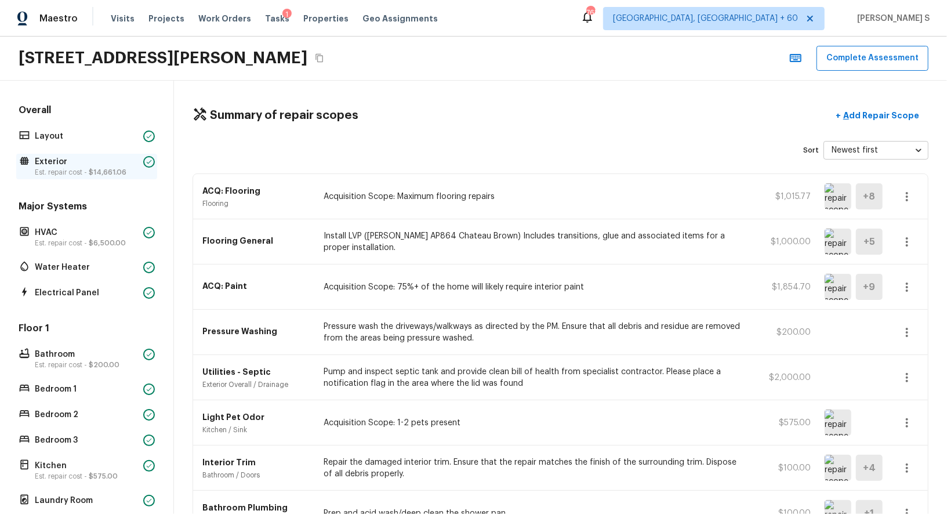
click at [125, 169] on span "$14,661.06" at bounding box center [108, 172] width 38 height 7
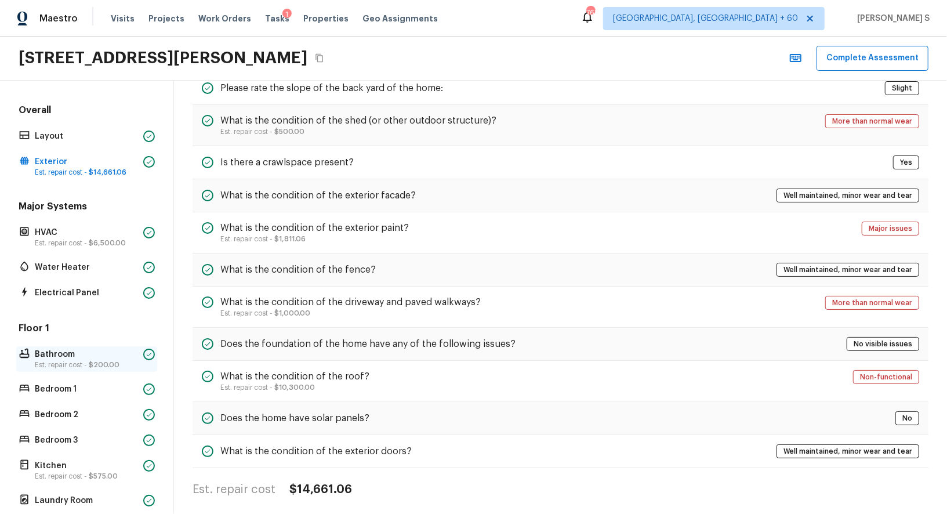
scroll to position [181, 0]
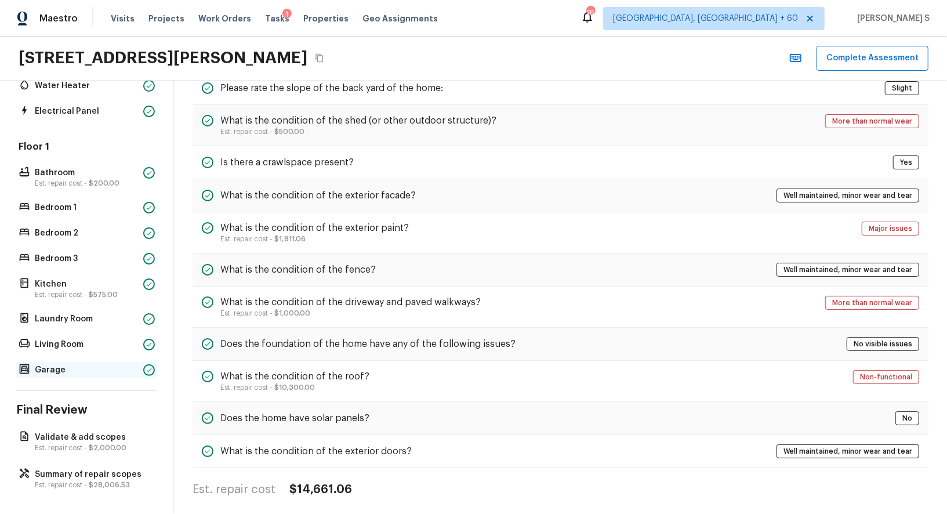
click at [86, 364] on p "Garage" at bounding box center [87, 370] width 104 height 12
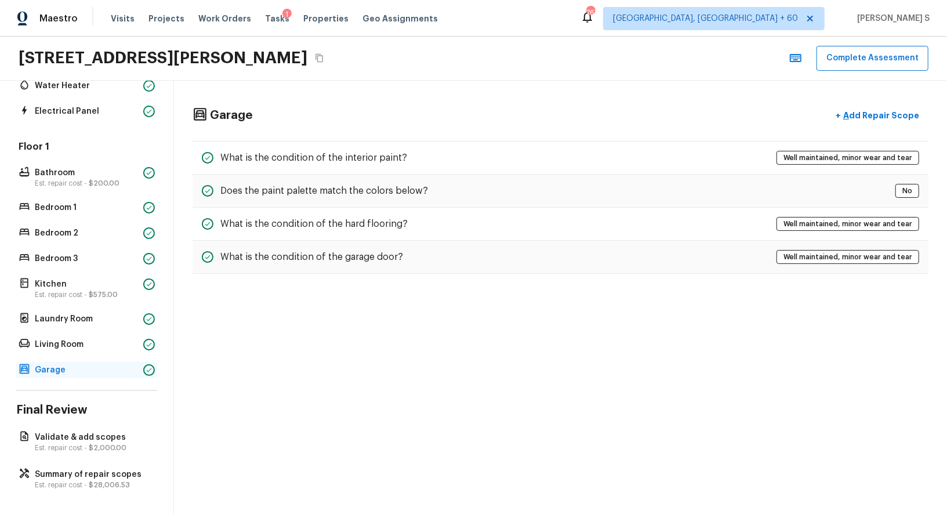
scroll to position [0, 0]
click at [106, 435] on p "Validate & add scopes" at bounding box center [92, 437] width 115 height 12
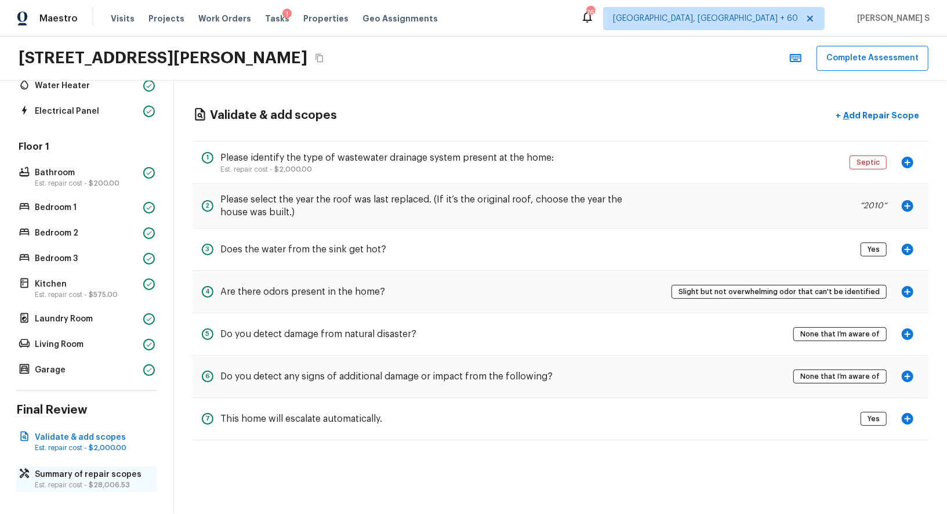
click at [110, 481] on span "$28,006.53" at bounding box center [109, 484] width 41 height 7
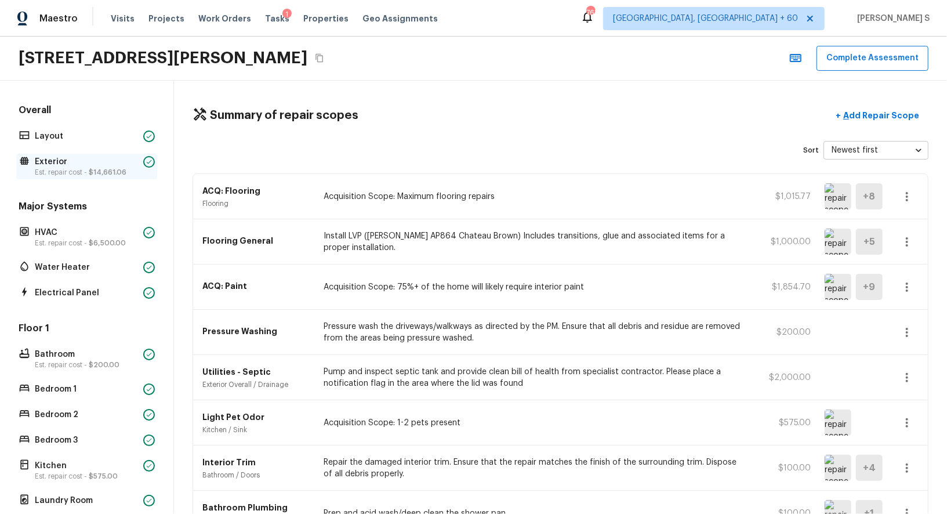
click at [103, 162] on p "Exterior" at bounding box center [87, 162] width 104 height 12
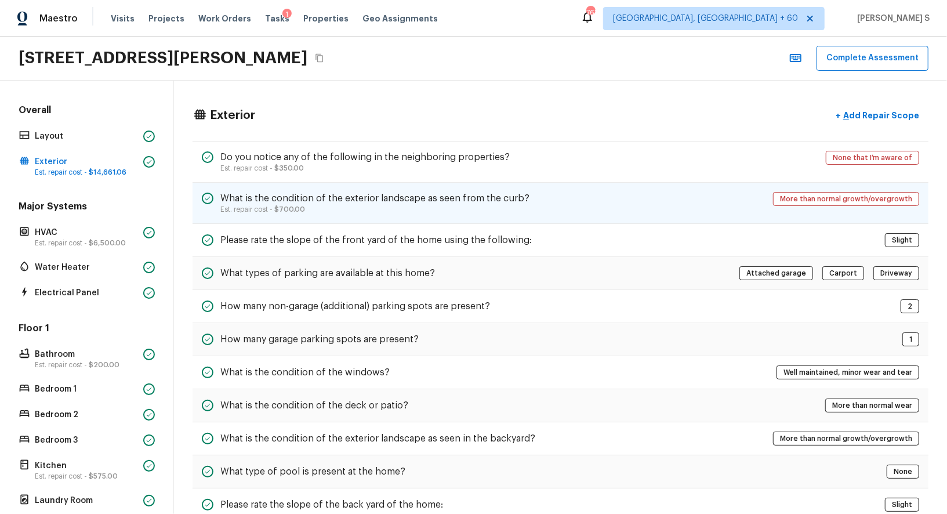
click at [367, 194] on h5 "What is the condition of the exterior landscape as seen from the curb?" at bounding box center [374, 198] width 309 height 13
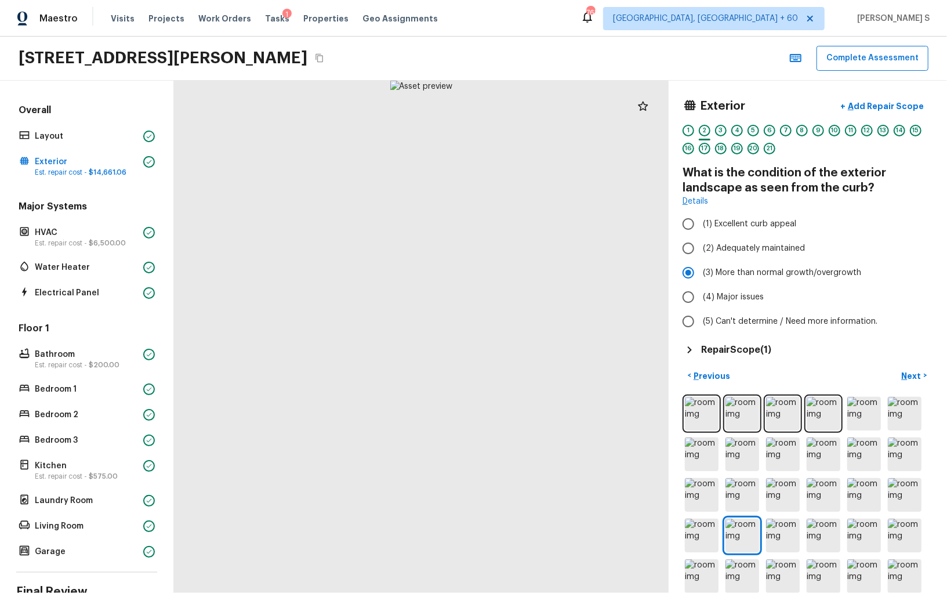
scroll to position [103, 0]
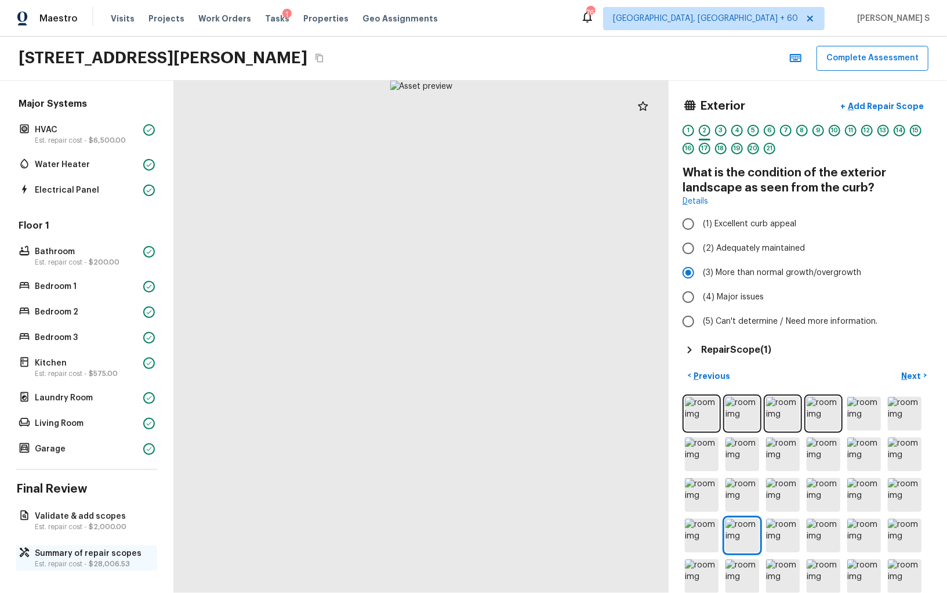
click at [104, 513] on p "Summary of repair scopes" at bounding box center [92, 553] width 115 height 12
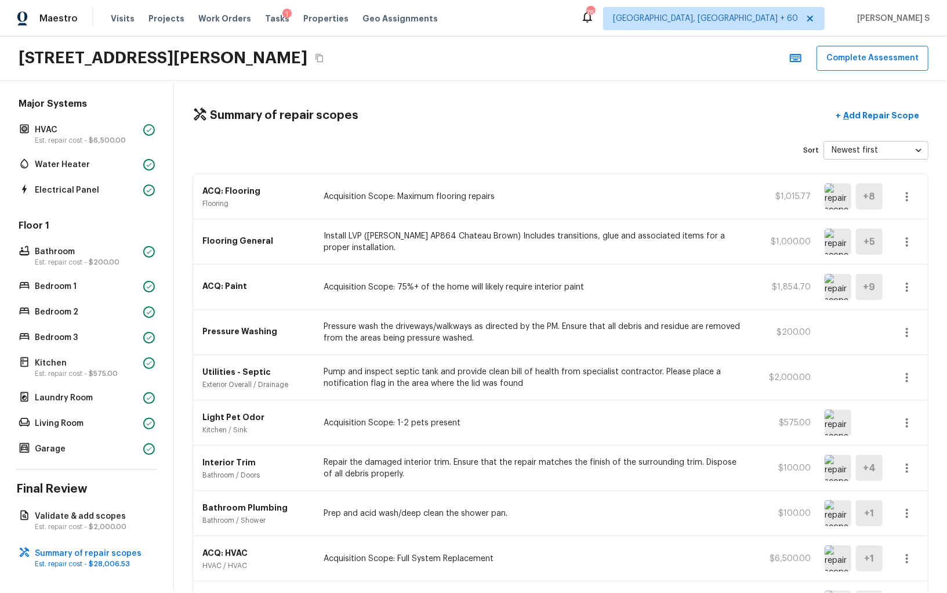
click at [324, 56] on icon "Copy Address" at bounding box center [319, 57] width 9 height 9
click at [117, 513] on p "Summary of repair scopes" at bounding box center [92, 553] width 115 height 12
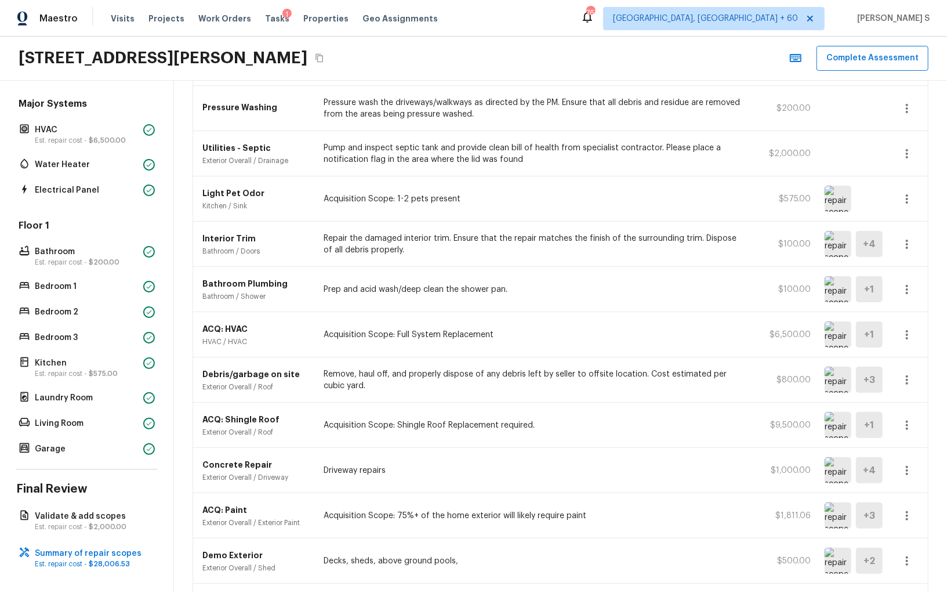
scroll to position [373, 0]
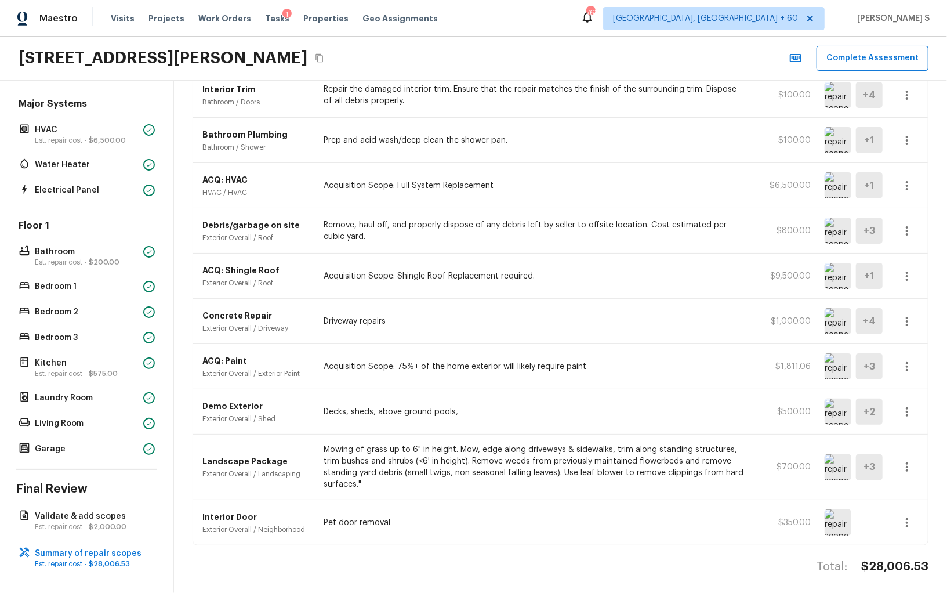
click at [888, 513] on h4 "$28,006.53" at bounding box center [894, 566] width 67 height 15
copy h4 "28,006.53"
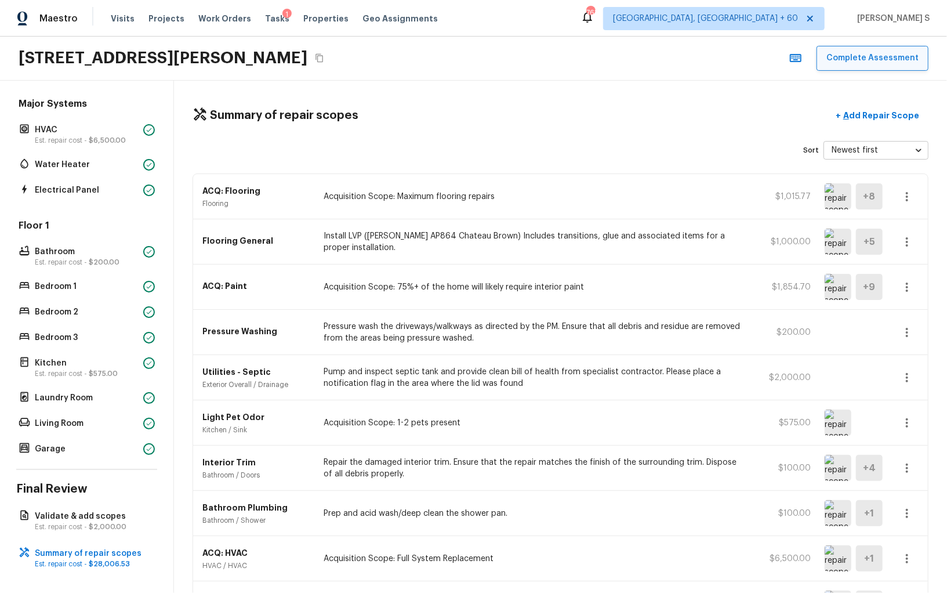
click at [863, 64] on button "Complete Assessment" at bounding box center [872, 58] width 112 height 25
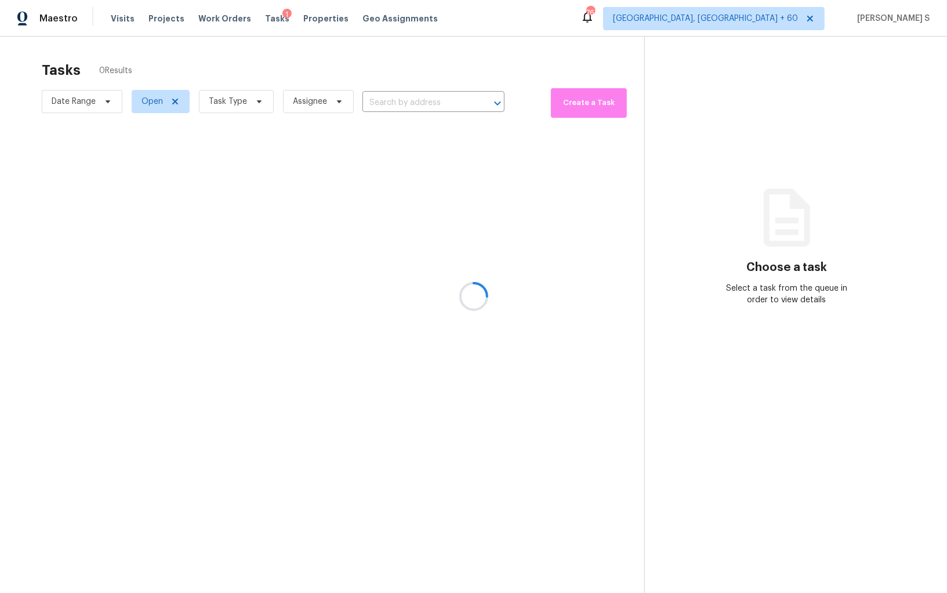
click at [906, 75] on div at bounding box center [473, 296] width 947 height 593
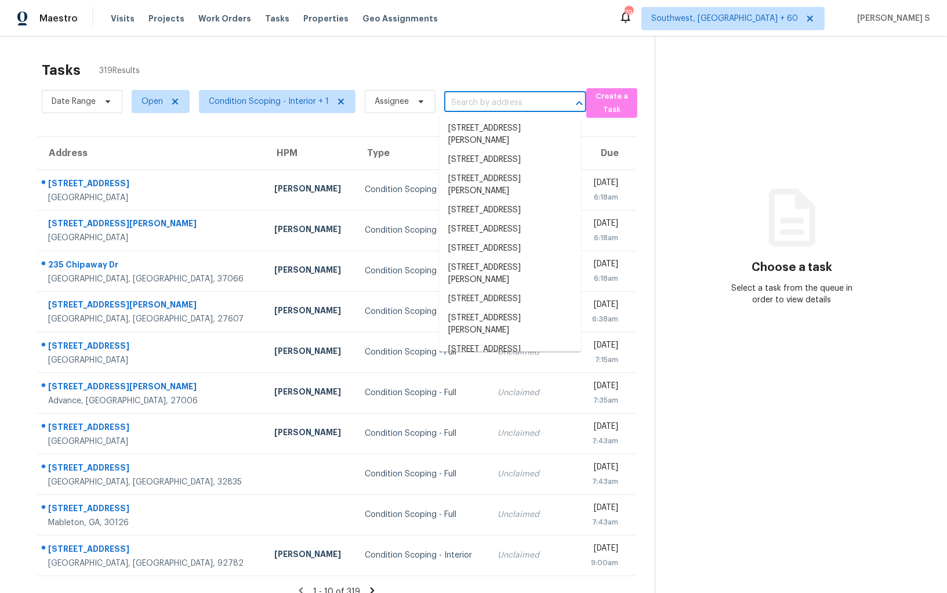
click at [495, 104] on input "text" at bounding box center [499, 103] width 110 height 18
paste input "[STREET_ADDRESS]"
type input "[STREET_ADDRESS]"
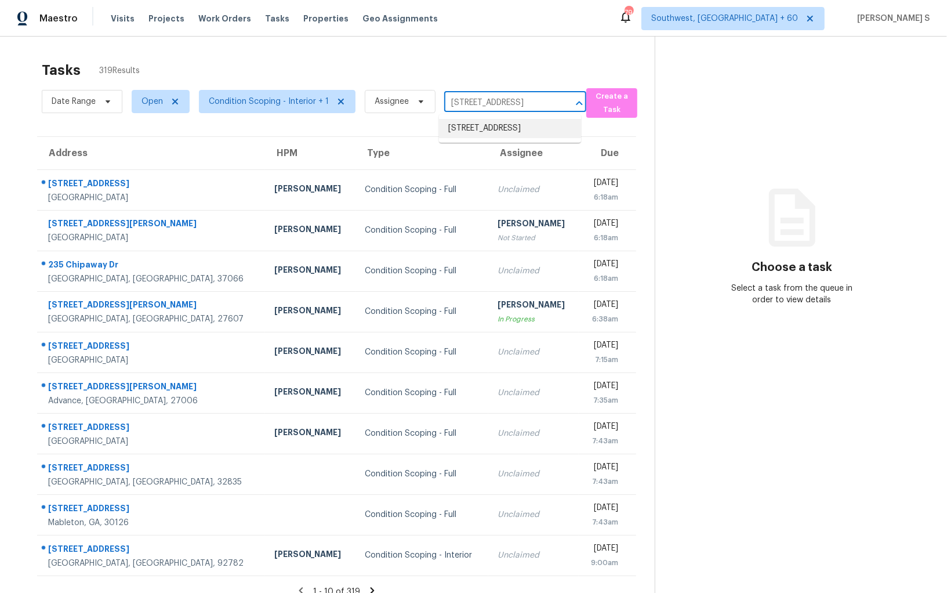
click at [478, 132] on li "[STREET_ADDRESS]" at bounding box center [510, 128] width 142 height 19
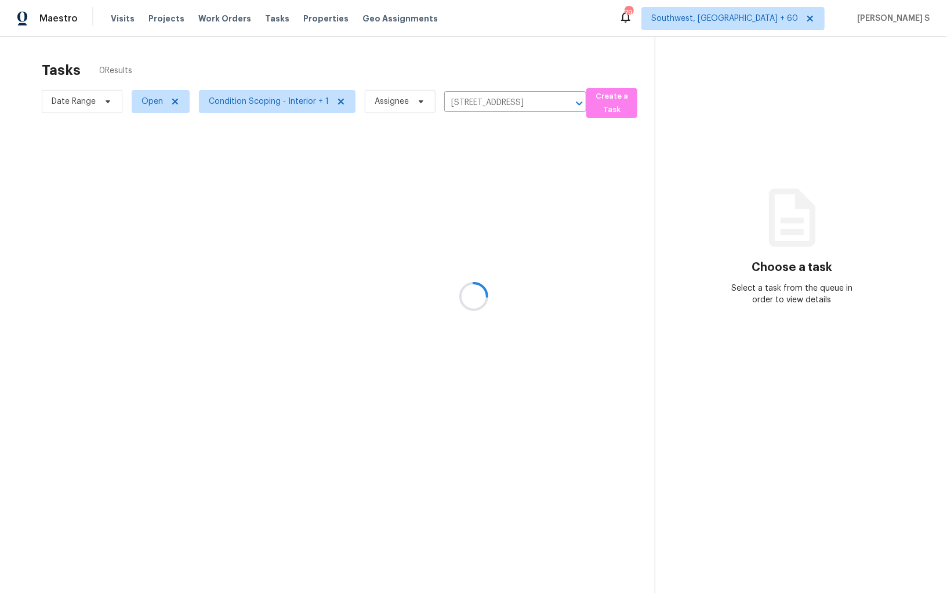
click at [409, 195] on div at bounding box center [473, 296] width 947 height 593
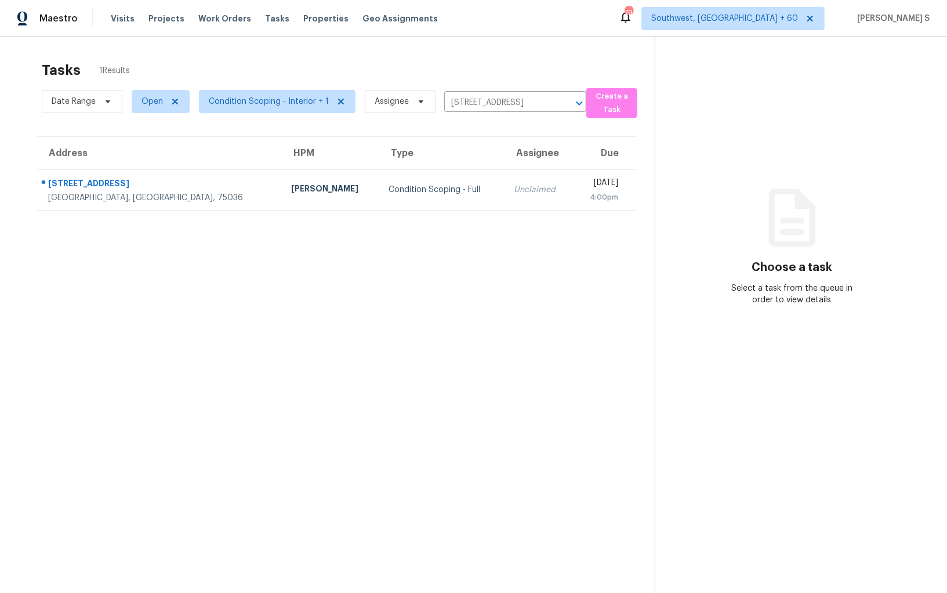
click at [426, 212] on section "Tasks 1 Results Date Range Open Condition Scoping - Interior + 1 Assignee [STRE…" at bounding box center [337, 342] width 636 height 574
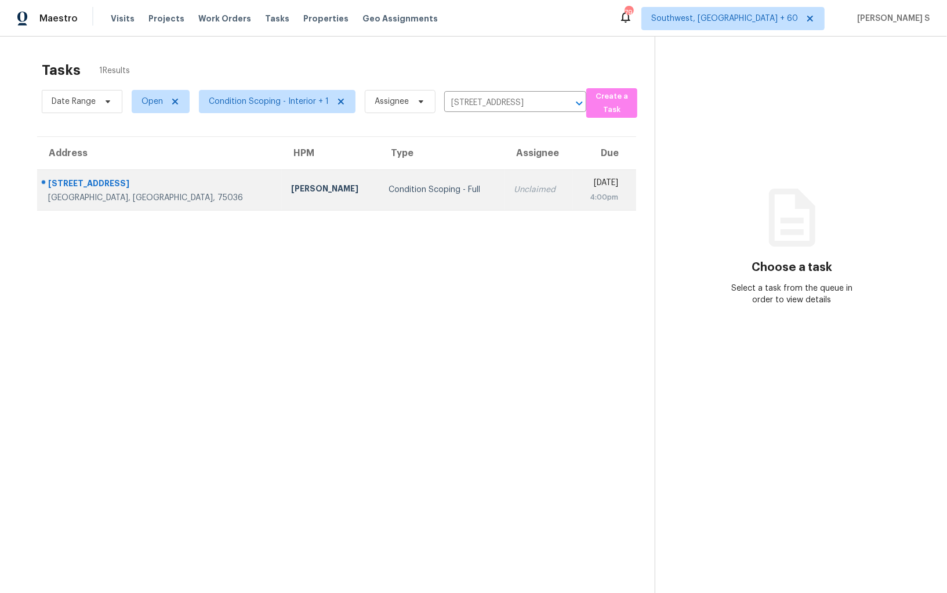
click at [413, 185] on div "Condition Scoping - Full" at bounding box center [441, 190] width 107 height 12
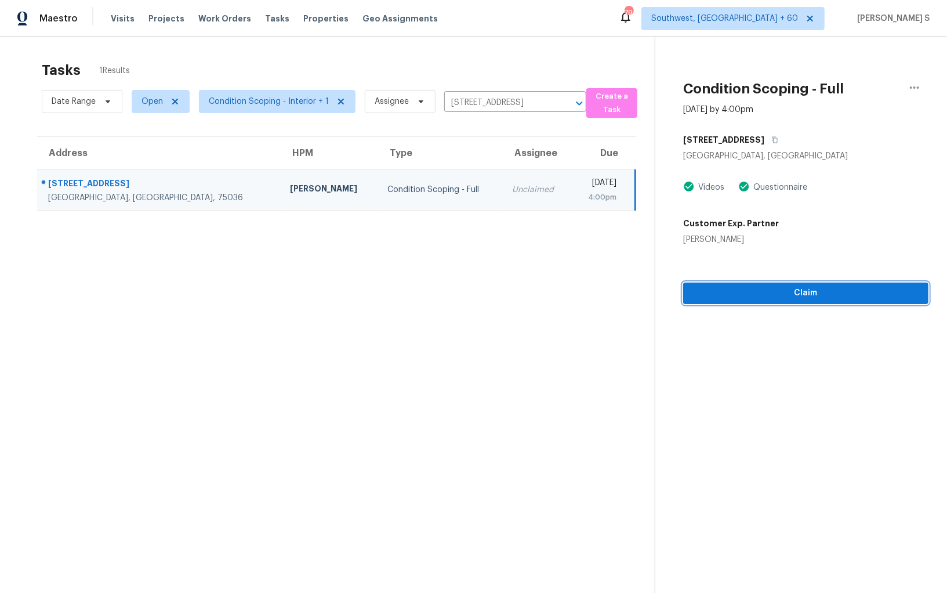
click at [762, 298] on span "Claim" at bounding box center [805, 293] width 227 height 14
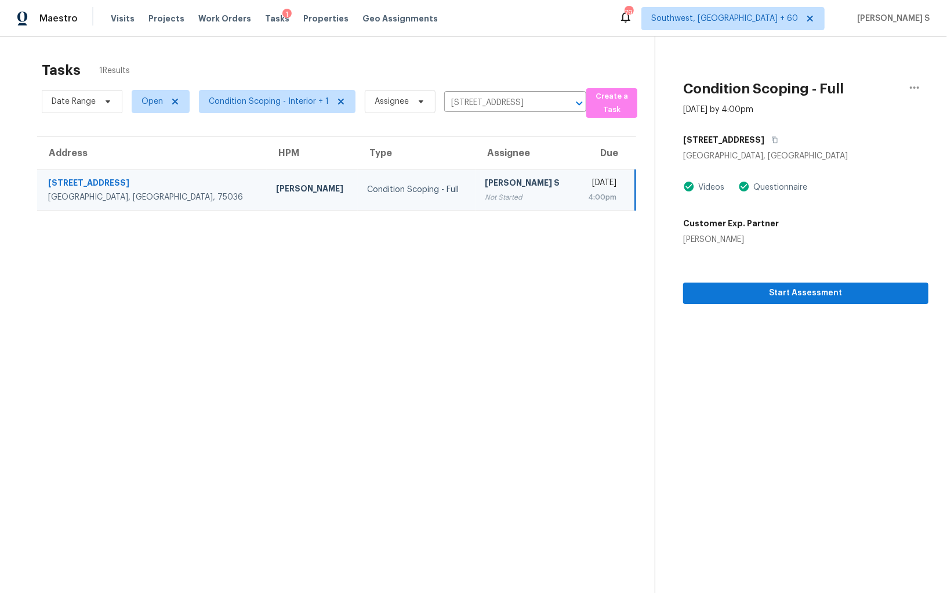
click at [391, 188] on div "Condition Scoping - Full" at bounding box center [416, 190] width 99 height 12
click at [743, 293] on span "Start Assessment" at bounding box center [805, 293] width 227 height 14
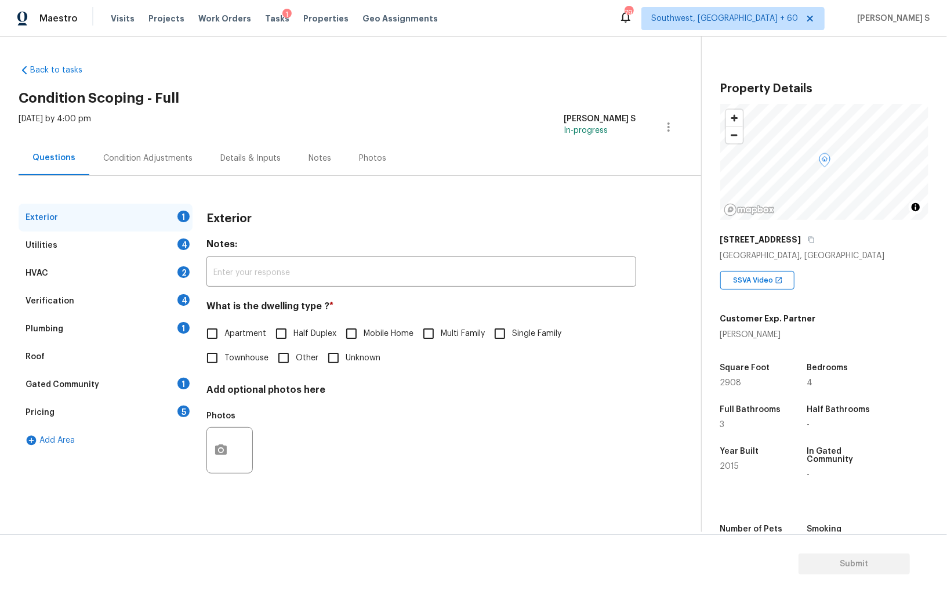
scroll to position [81, 0]
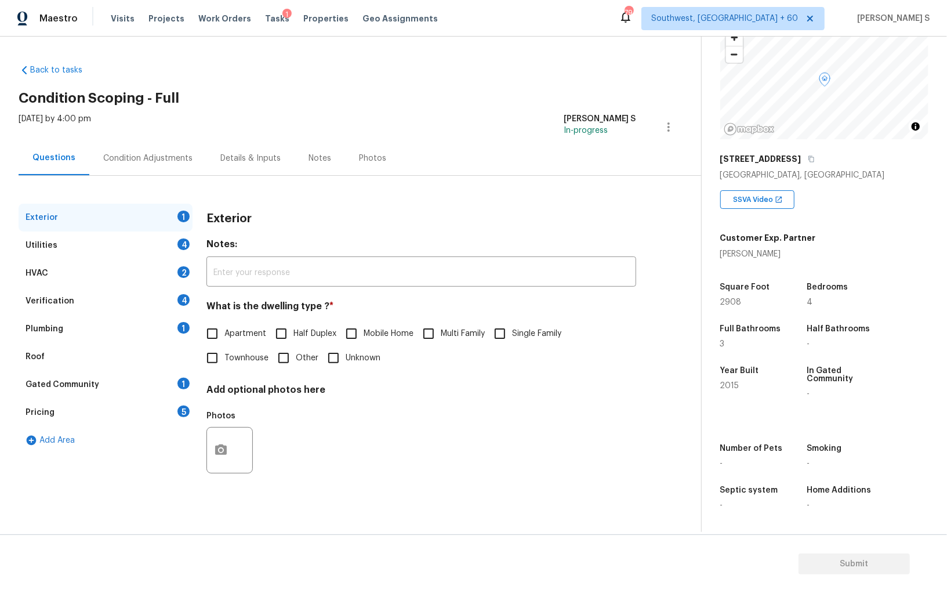
click at [510, 334] on input "Single Family" at bounding box center [500, 333] width 24 height 24
checkbox input "true"
click at [172, 395] on div "Gated Community 1" at bounding box center [106, 384] width 174 height 28
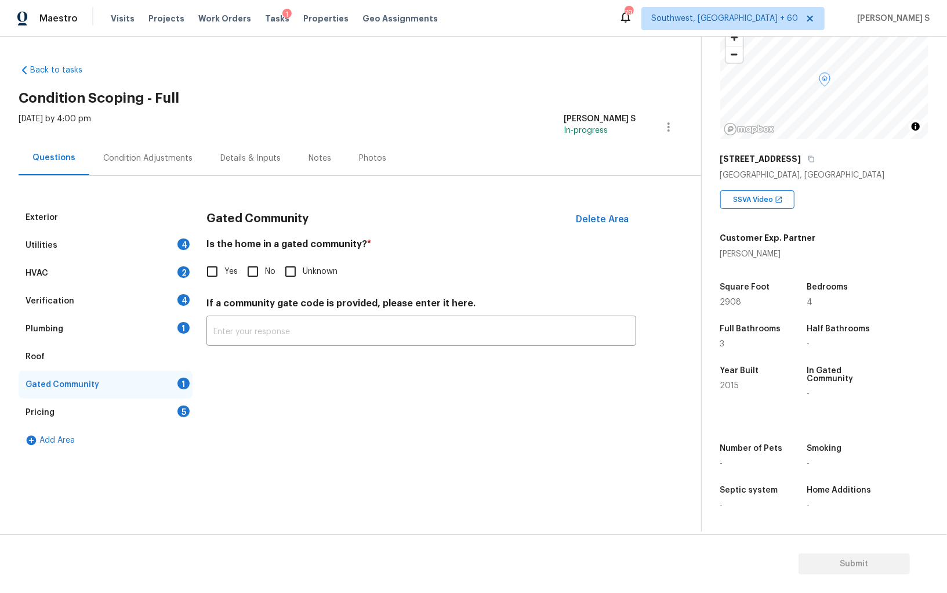
click at [176, 415] on div "Pricing 5" at bounding box center [106, 412] width 174 height 28
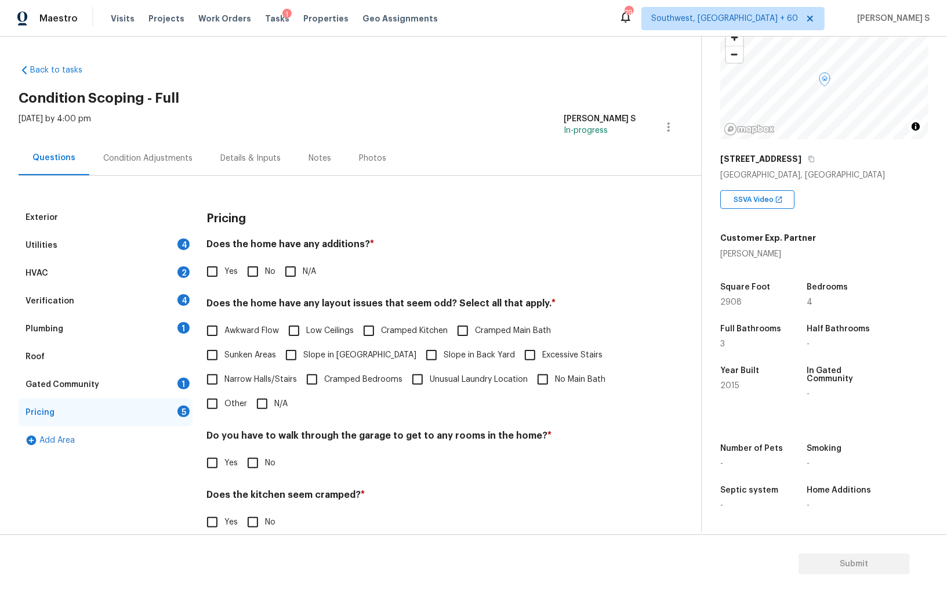
click at [217, 411] on input "Other" at bounding box center [212, 403] width 24 height 24
checkbox input "true"
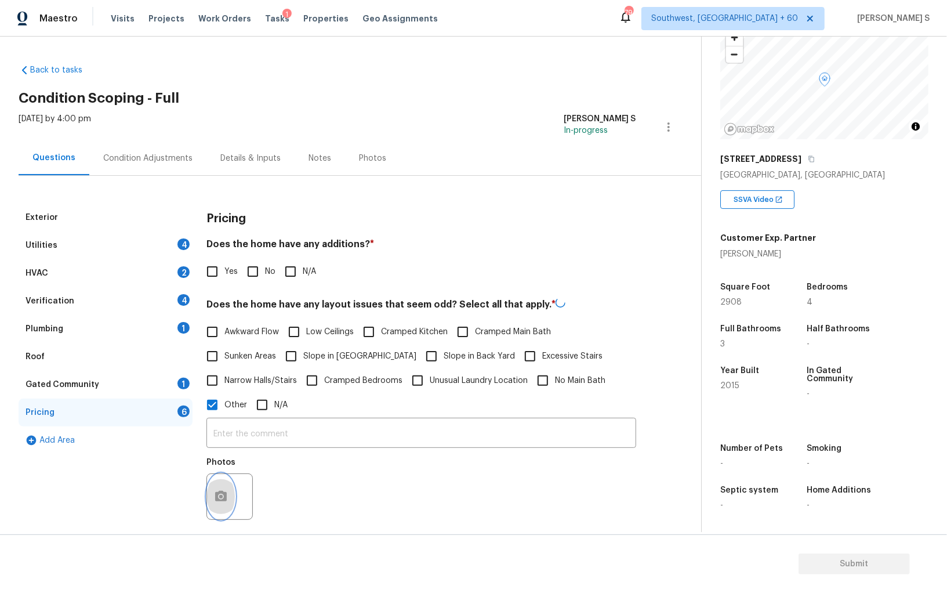
click at [221, 480] on button "button" at bounding box center [221, 496] width 28 height 45
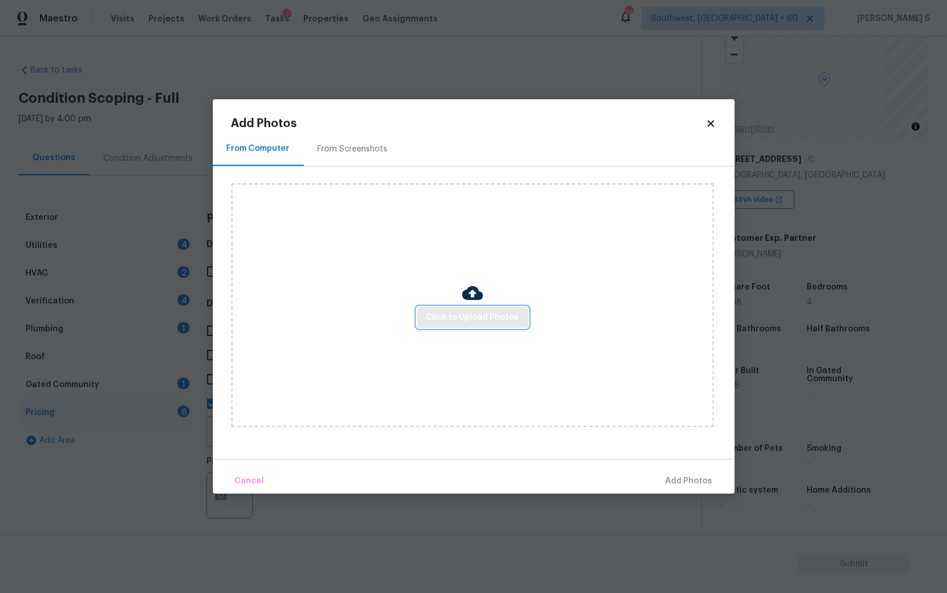
click at [461, 323] on span "Click to Upload Photos" at bounding box center [472, 317] width 93 height 14
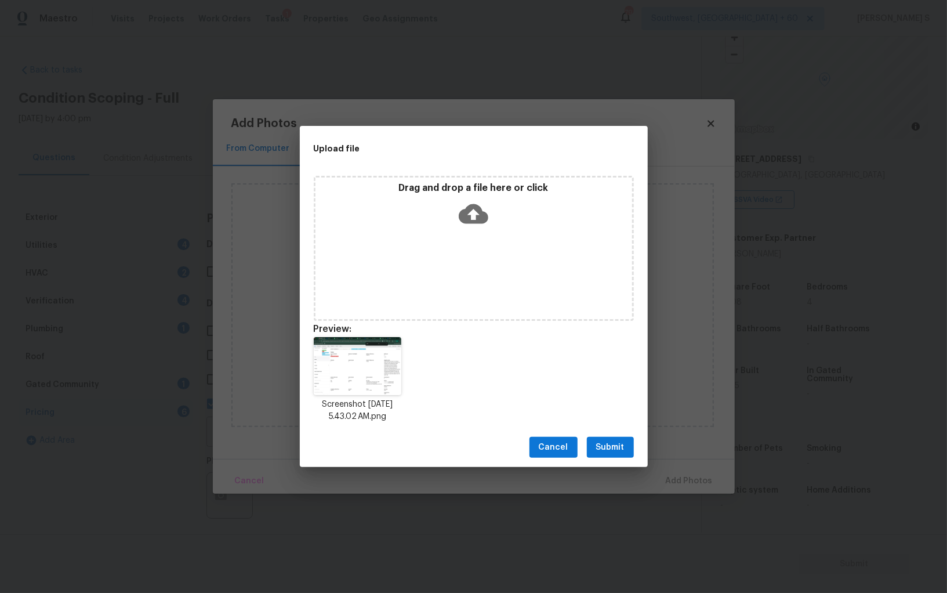
click at [624, 441] on button "Submit" at bounding box center [610, 447] width 47 height 21
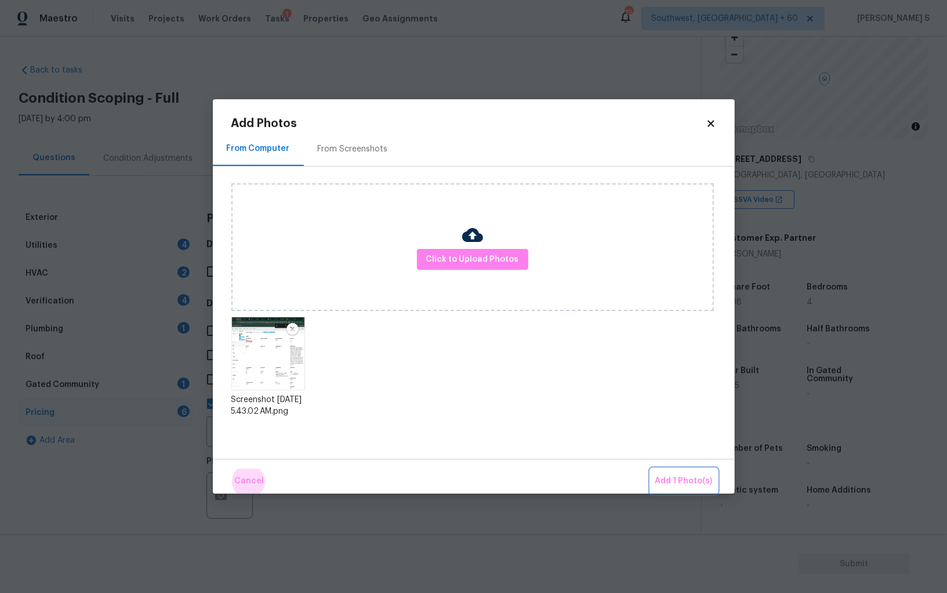
click at [650, 468] on button "Add 1 Photo(s)" at bounding box center [683, 480] width 67 height 25
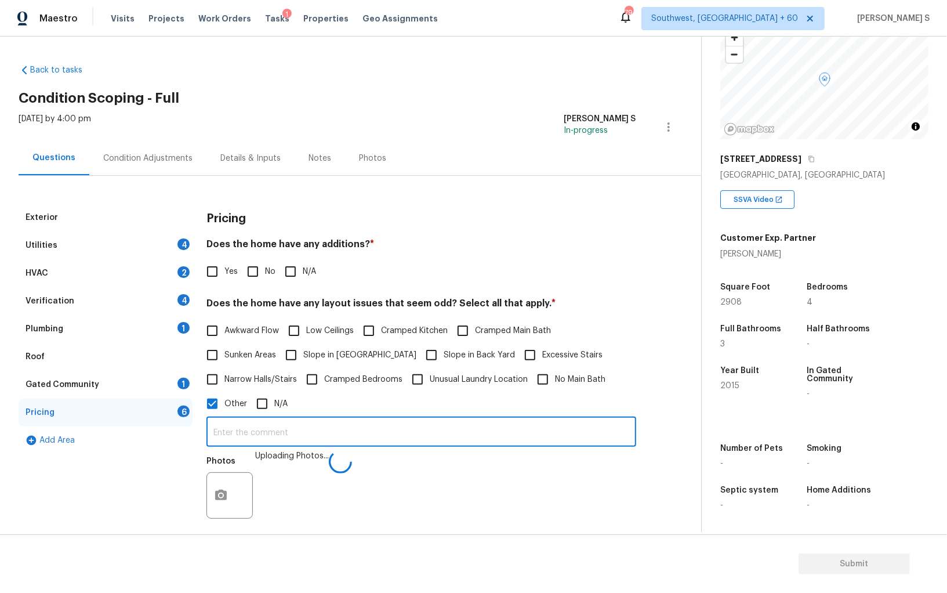
click at [495, 424] on input "text" at bounding box center [421, 432] width 430 height 27
type input "sqft discrepancy."
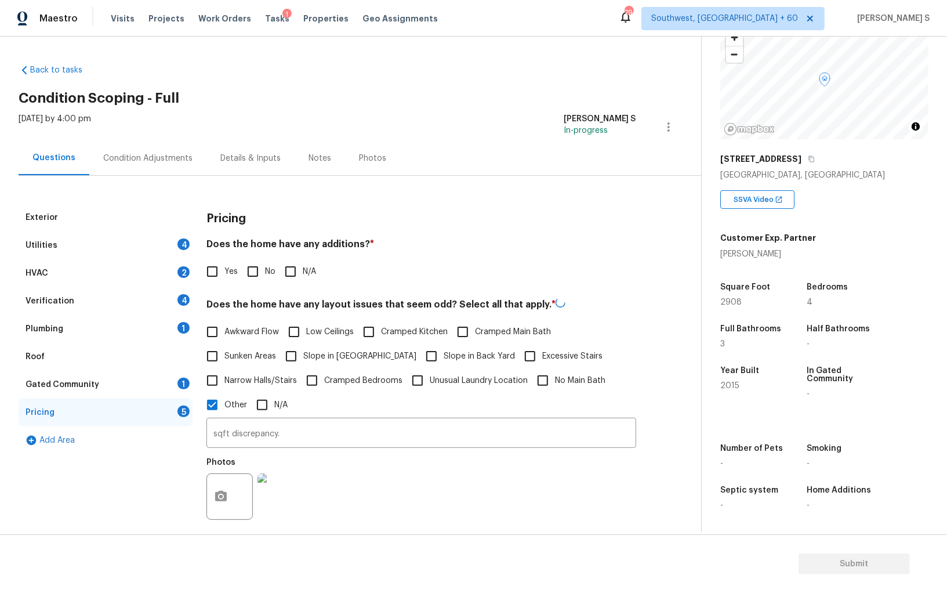
click at [434, 506] on div "Photos" at bounding box center [421, 488] width 430 height 75
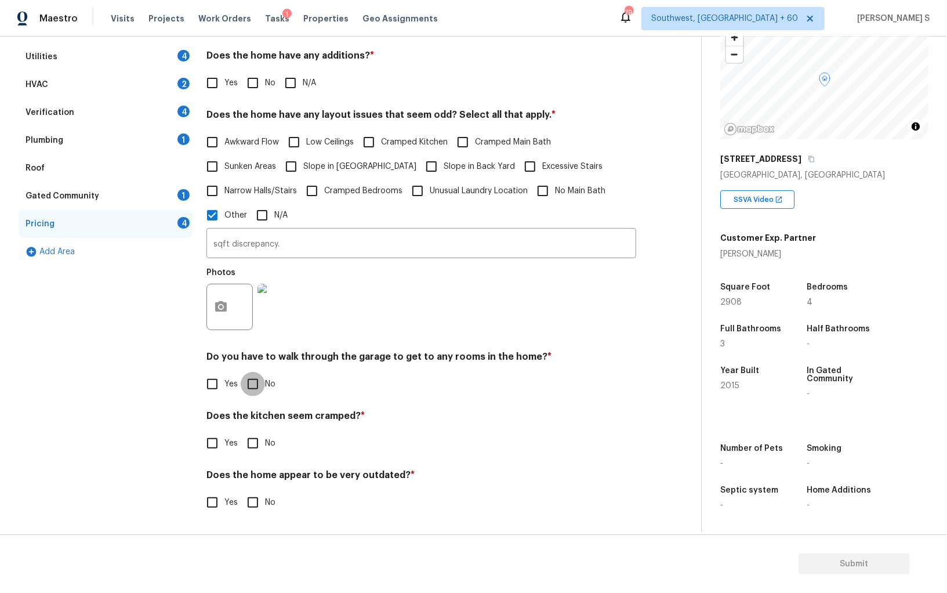
click at [250, 381] on input "No" at bounding box center [253, 384] width 24 height 24
checkbox input "true"
click at [241, 432] on input "No" at bounding box center [253, 444] width 24 height 24
checkbox input "true"
click at [241, 491] on input "No" at bounding box center [253, 503] width 24 height 24
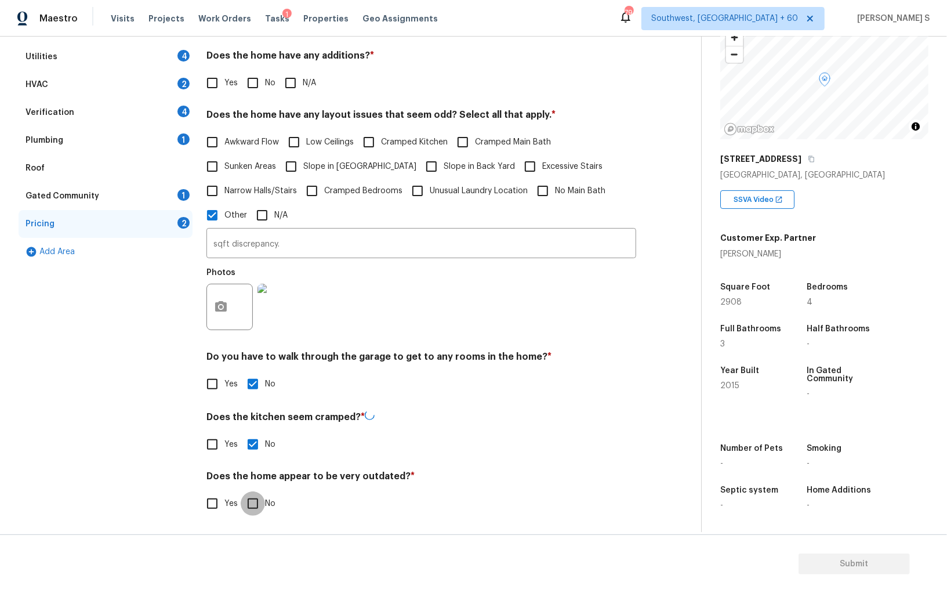
checkbox input "true"
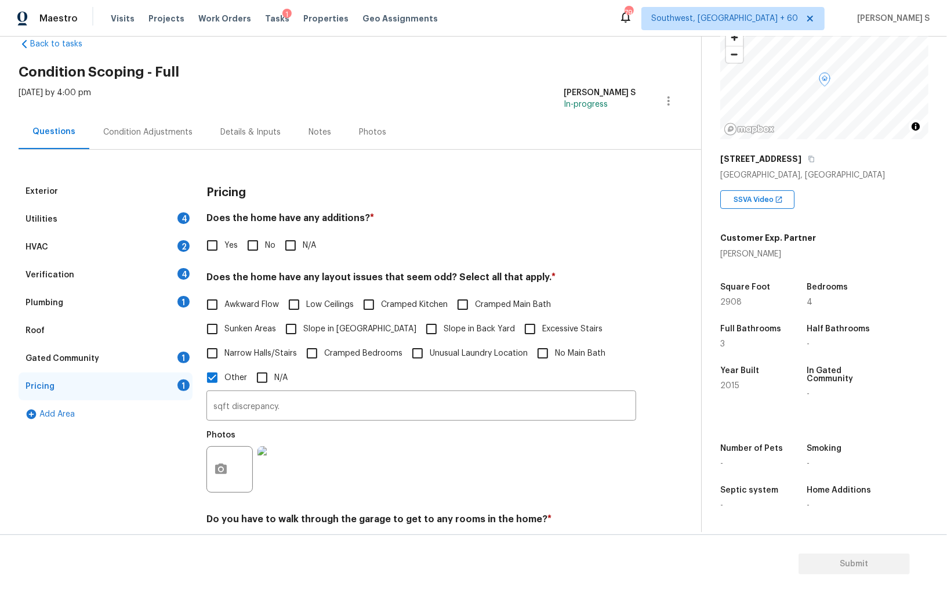
scroll to position [0, 0]
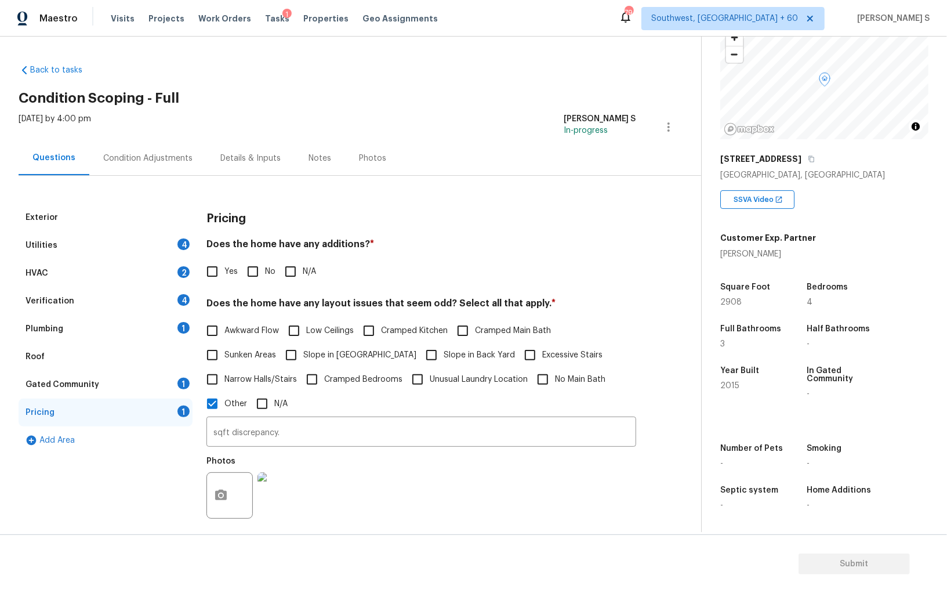
click at [258, 272] on input "No" at bounding box center [253, 271] width 24 height 24
checkbox input "true"
click at [151, 243] on div "Utilities 4" at bounding box center [106, 245] width 174 height 28
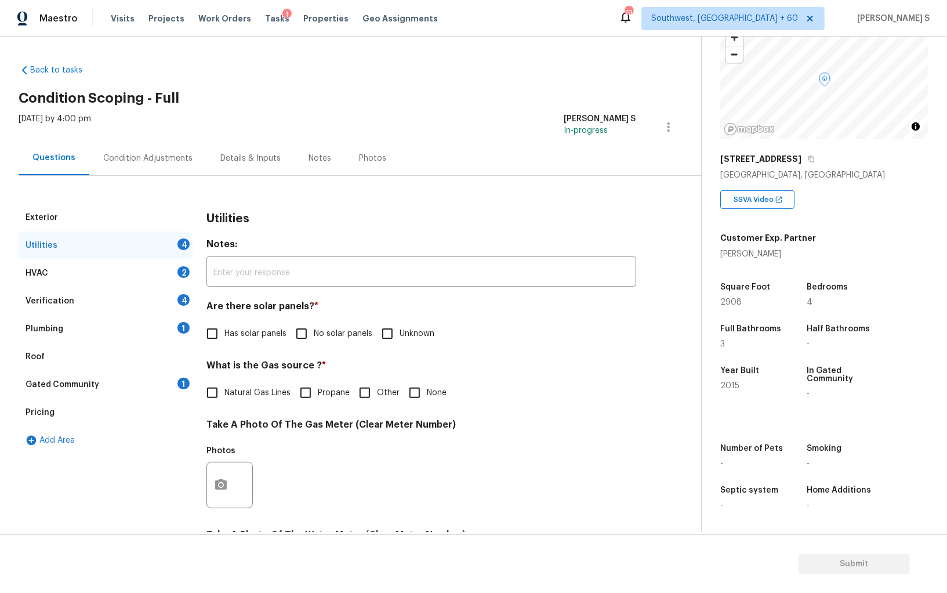
click at [318, 325] on label "No solar panels" at bounding box center [330, 333] width 83 height 24
click at [314, 325] on input "No solar panels" at bounding box center [301, 333] width 24 height 24
checkbox input "true"
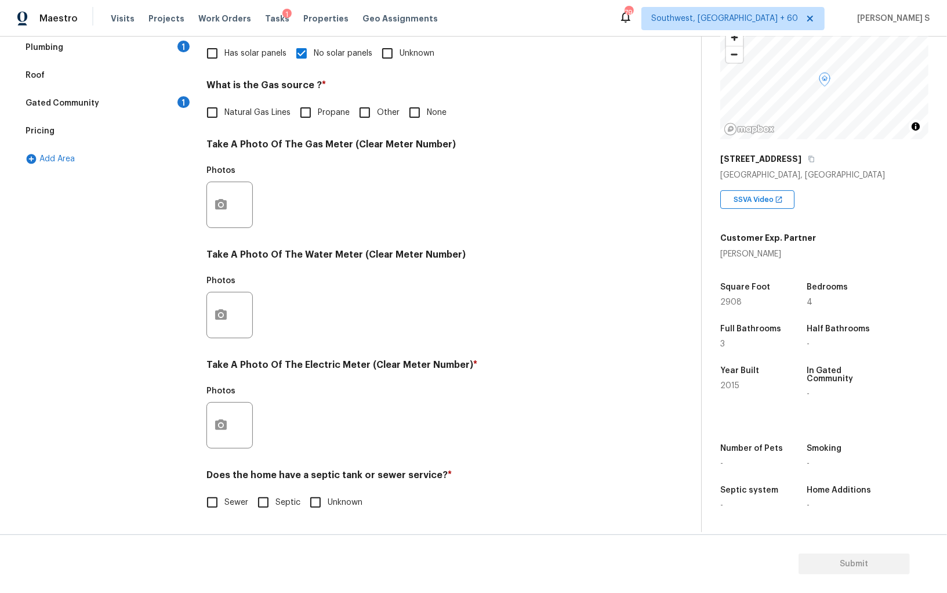
scroll to position [280, 0]
click at [223, 507] on input "Sewer" at bounding box center [212, 502] width 24 height 24
checkbox input "true"
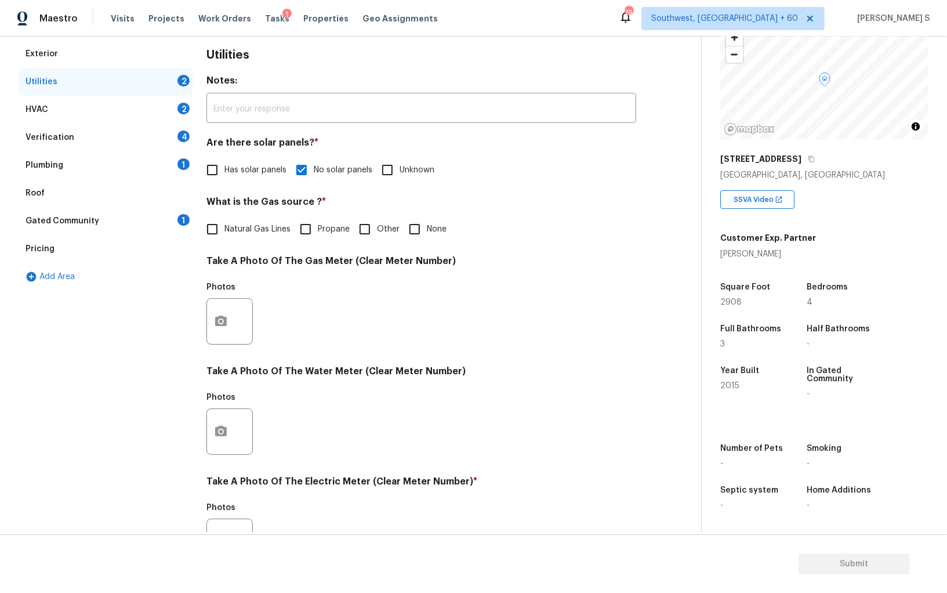
scroll to position [0, 0]
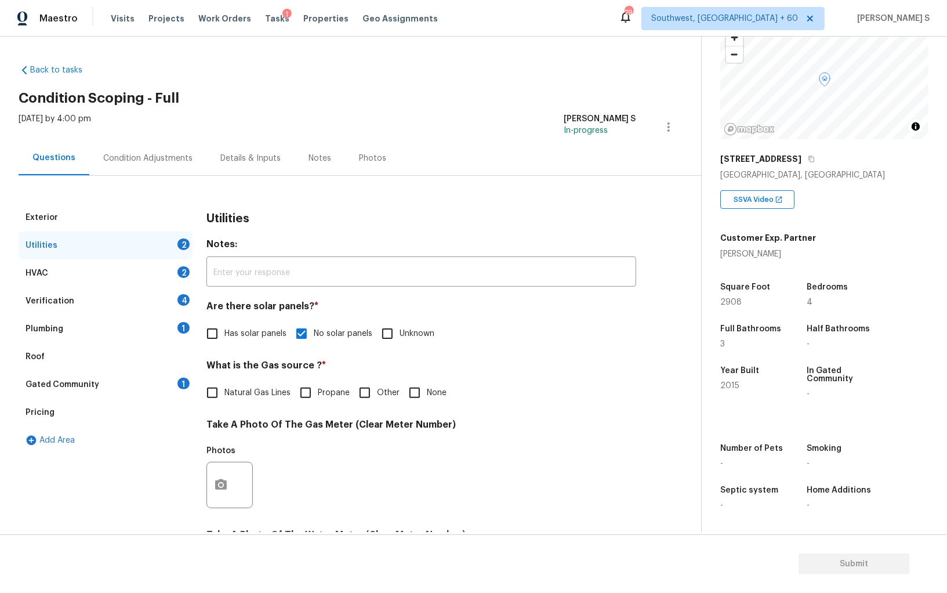
click at [178, 329] on div "1" at bounding box center [183, 328] width 12 height 12
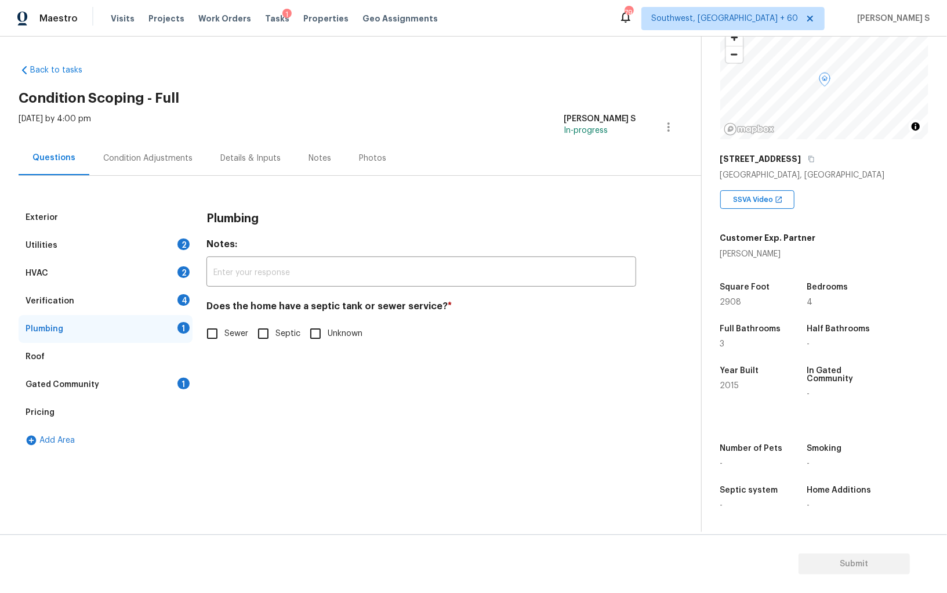
click at [212, 334] on input "Sewer" at bounding box center [212, 333] width 24 height 24
checkbox input "true"
click at [176, 380] on div "Gated Community 1" at bounding box center [106, 384] width 174 height 28
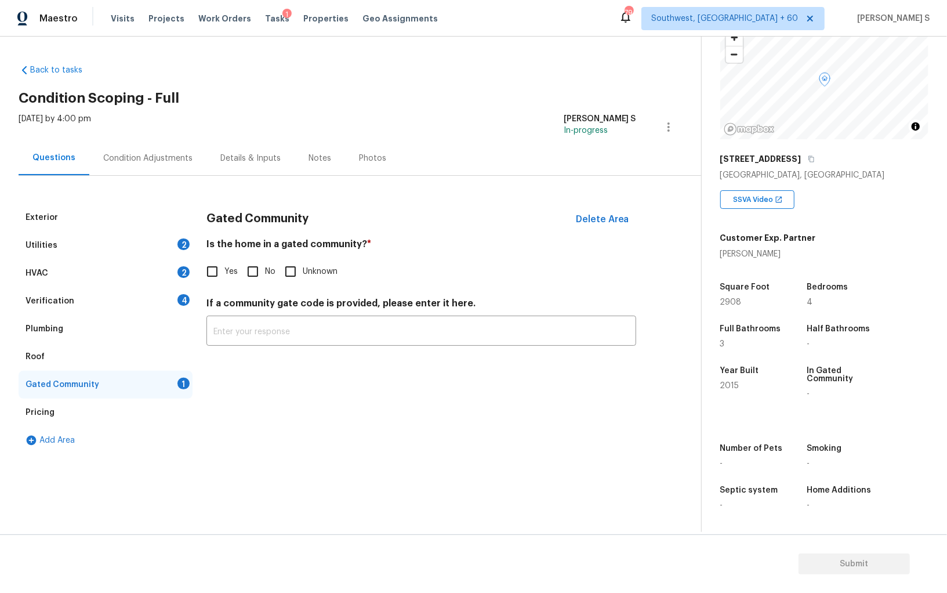
click at [249, 268] on input "No" at bounding box center [253, 271] width 24 height 24
checkbox input "true"
click at [186, 292] on div "Verification 4" at bounding box center [106, 301] width 174 height 28
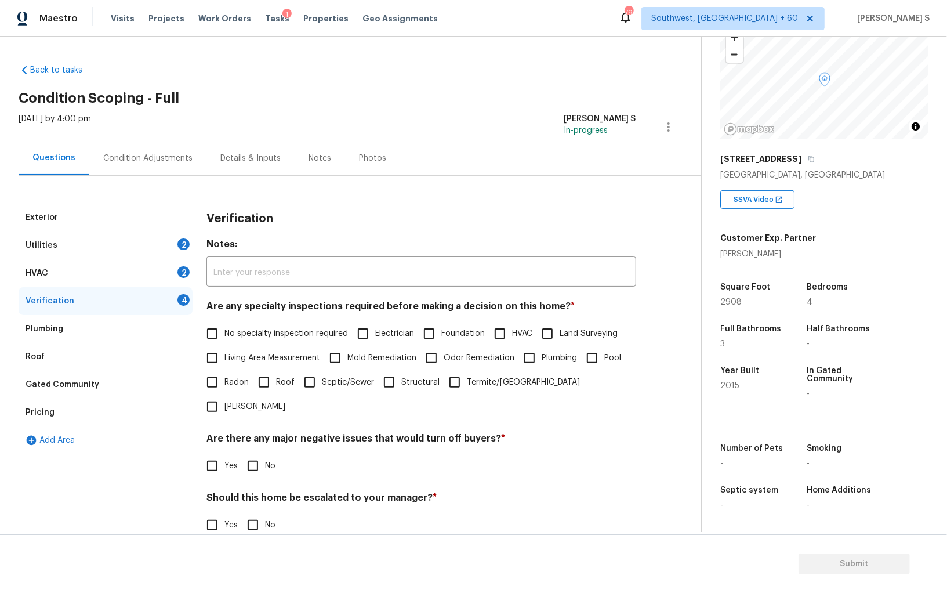
click at [217, 329] on input "No specialty inspection required" at bounding box center [212, 333] width 24 height 24
checkbox input "true"
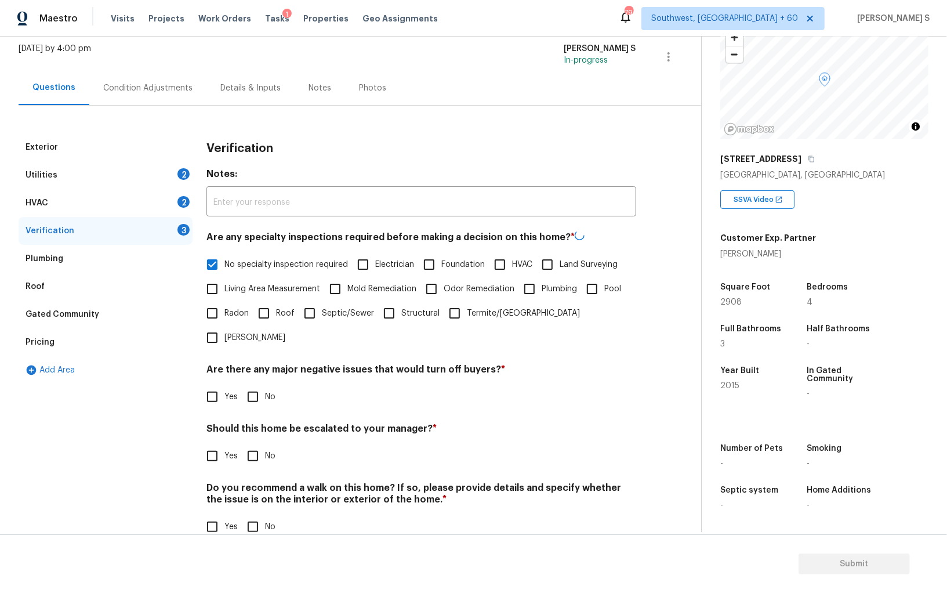
scroll to position [69, 0]
click at [252, 384] on input "No" at bounding box center [253, 396] width 24 height 24
checkbox input "true"
click at [260, 514] on input "No" at bounding box center [253, 526] width 24 height 24
checkbox input "true"
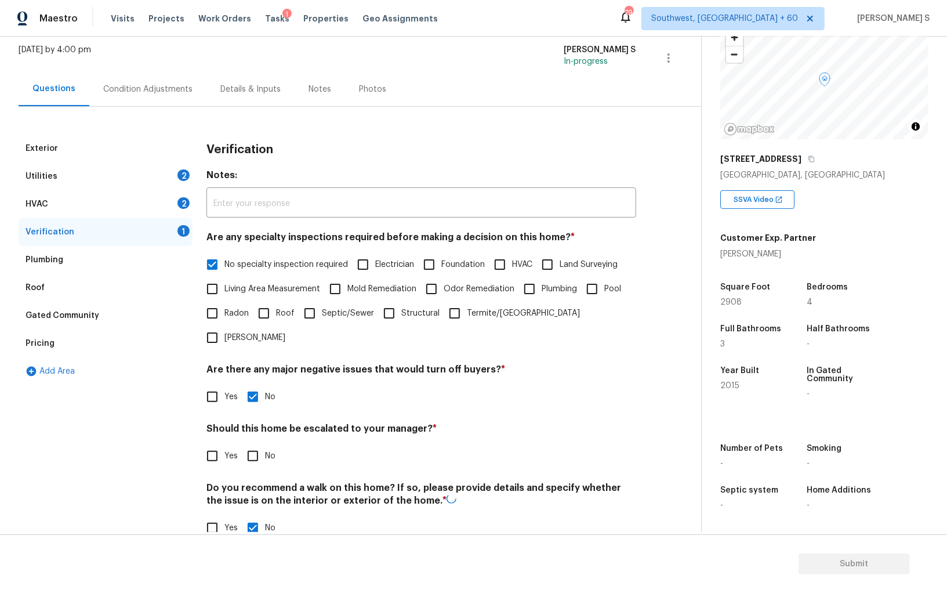
scroll to position [0, 0]
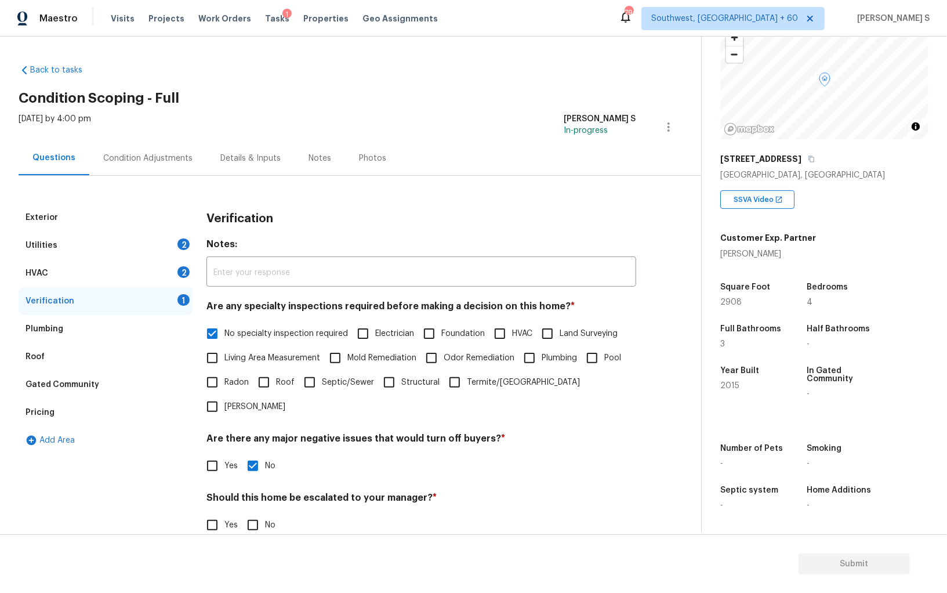
click at [175, 267] on div "HVAC 2" at bounding box center [106, 273] width 174 height 28
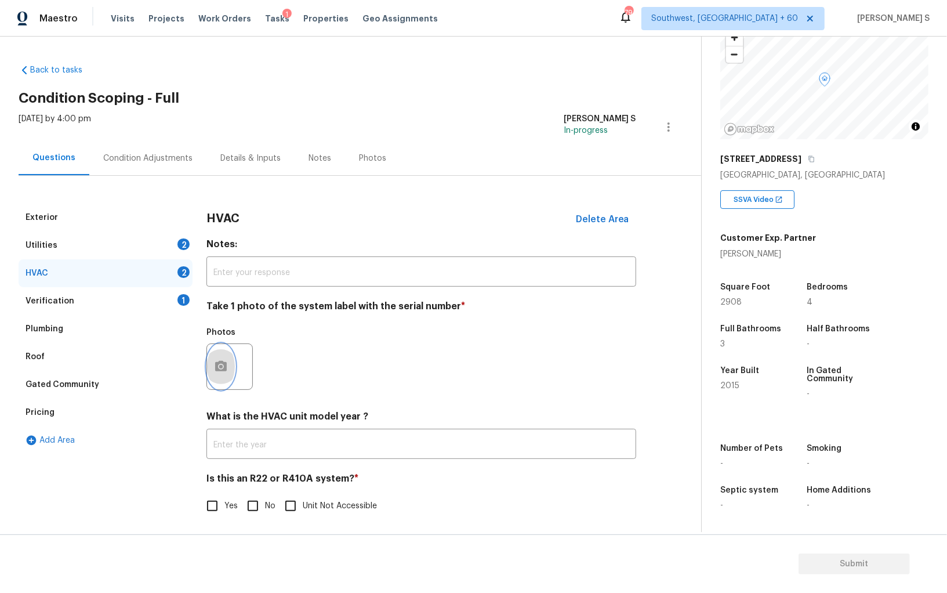
click at [220, 363] on icon "button" at bounding box center [221, 366] width 12 height 10
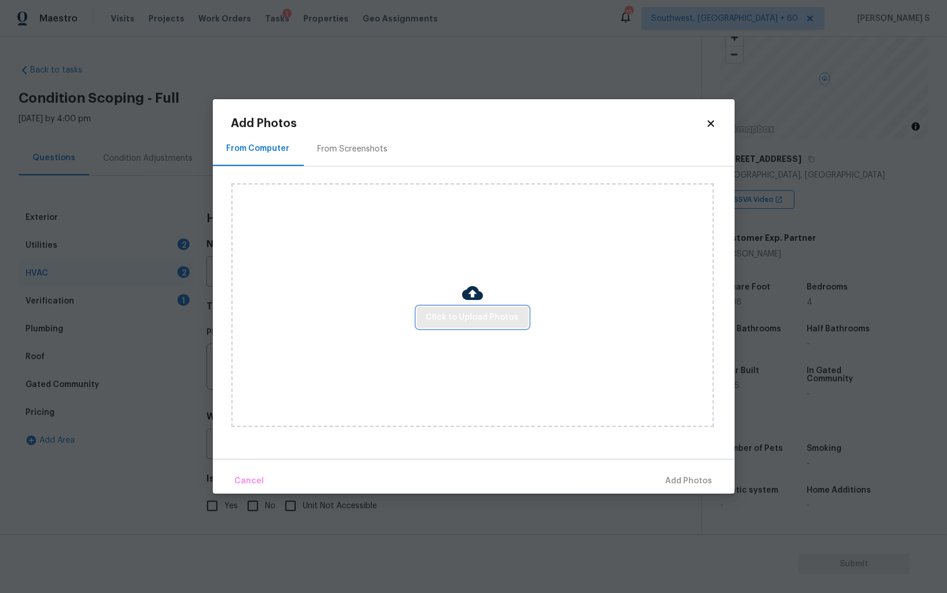
click at [456, 311] on span "Click to Upload Photos" at bounding box center [472, 317] width 93 height 14
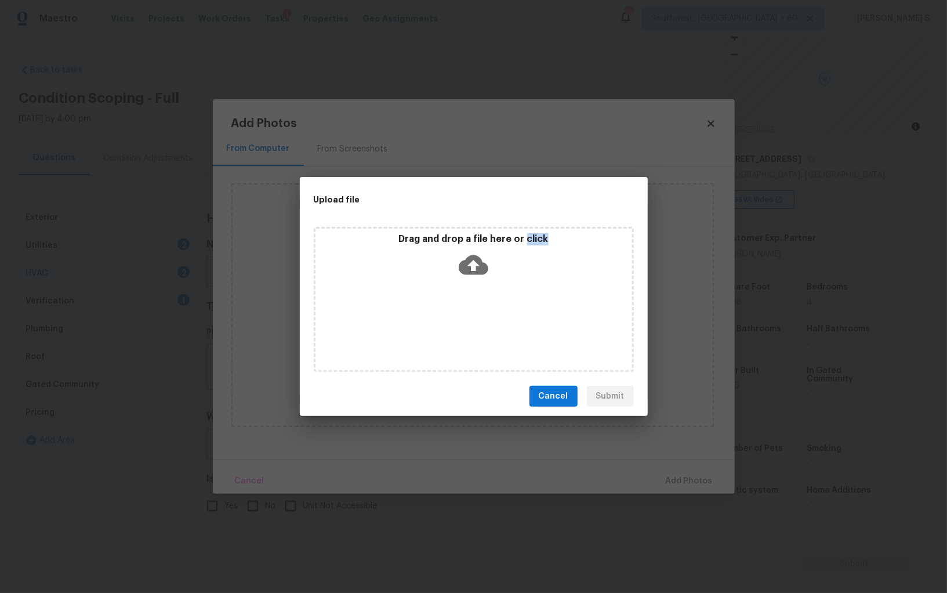
click at [456, 311] on div "Drag and drop a file here or click" at bounding box center [474, 299] width 320 height 145
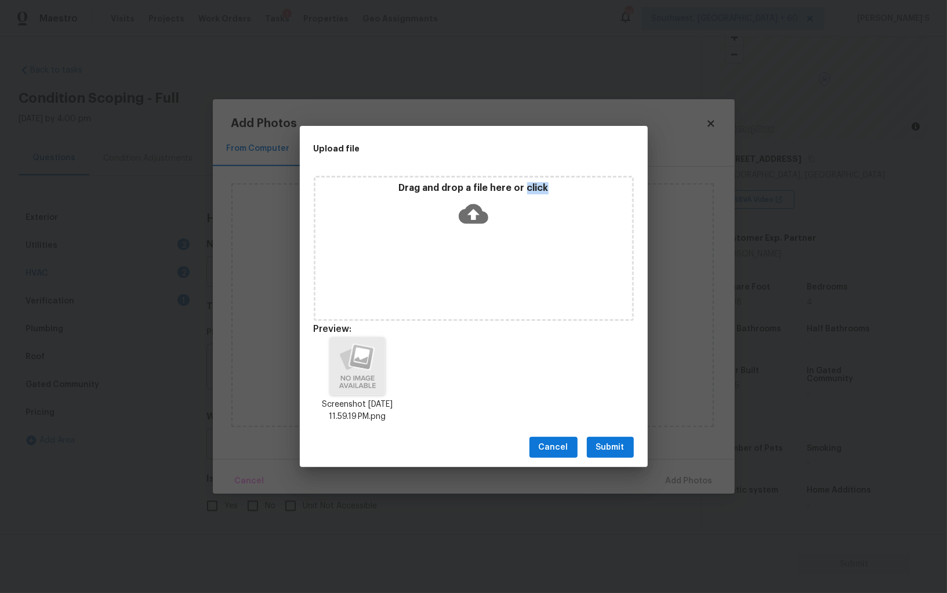
click at [614, 446] on span "Submit" at bounding box center [610, 447] width 28 height 14
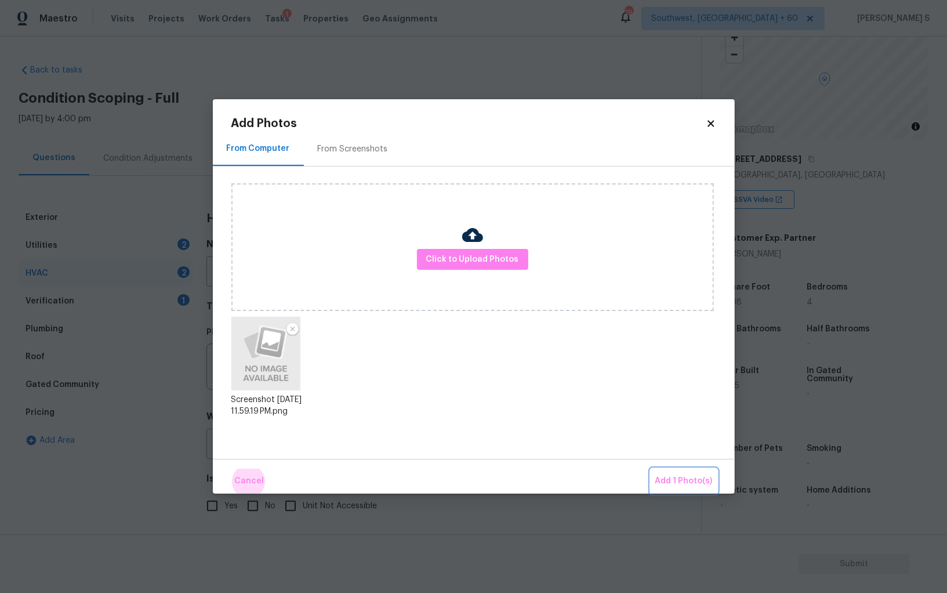
click at [650, 468] on button "Add 1 Photo(s)" at bounding box center [683, 480] width 67 height 25
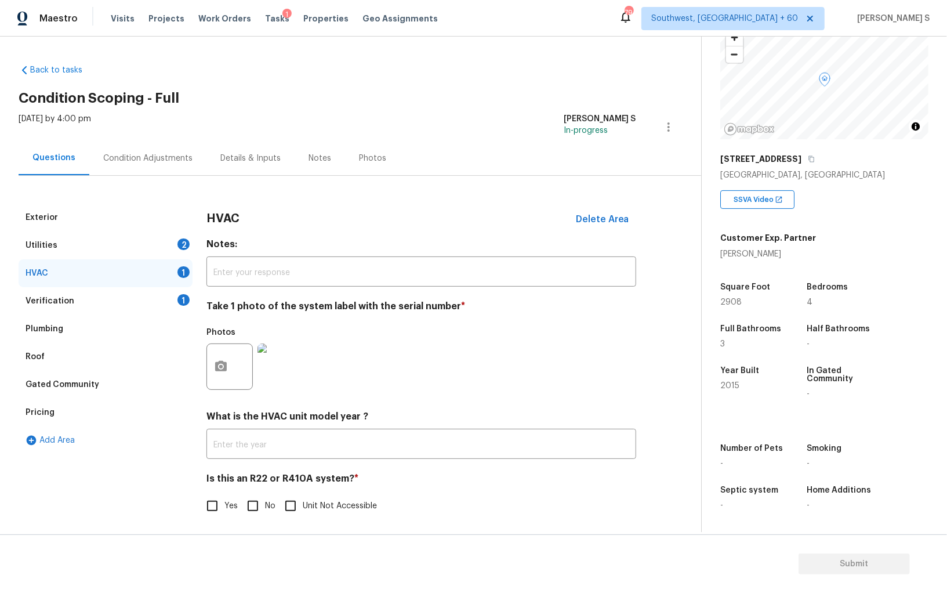
click at [181, 235] on div "Utilities 2" at bounding box center [106, 245] width 174 height 28
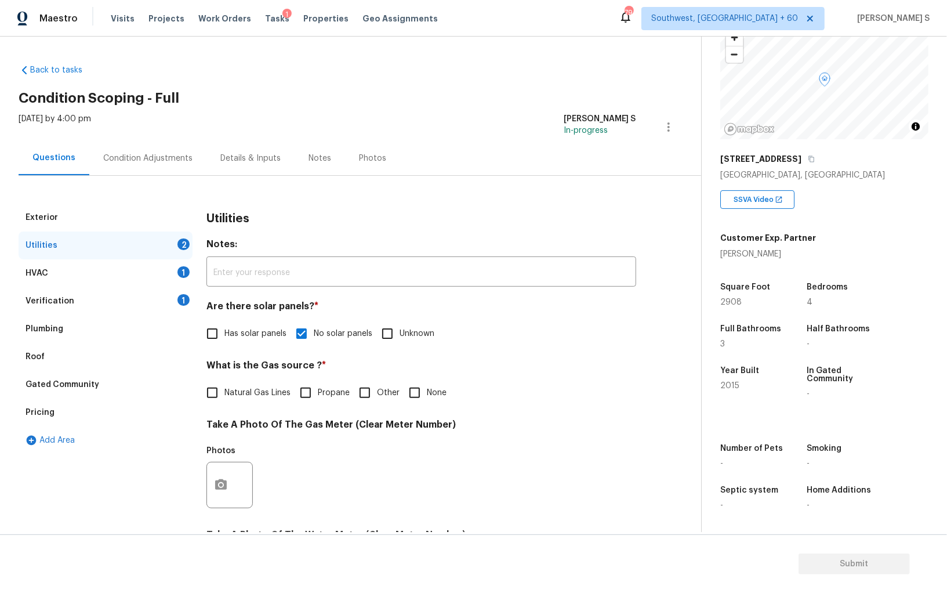
scroll to position [280, 0]
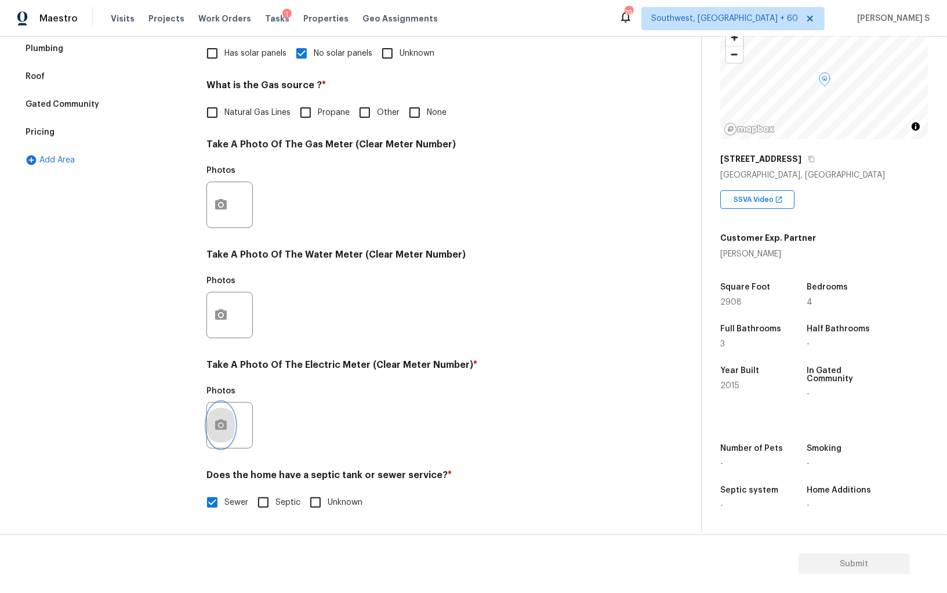
drag, startPoint x: 221, startPoint y: 421, endPoint x: 228, endPoint y: 413, distance: 10.7
click at [228, 413] on button "button" at bounding box center [221, 424] width 28 height 45
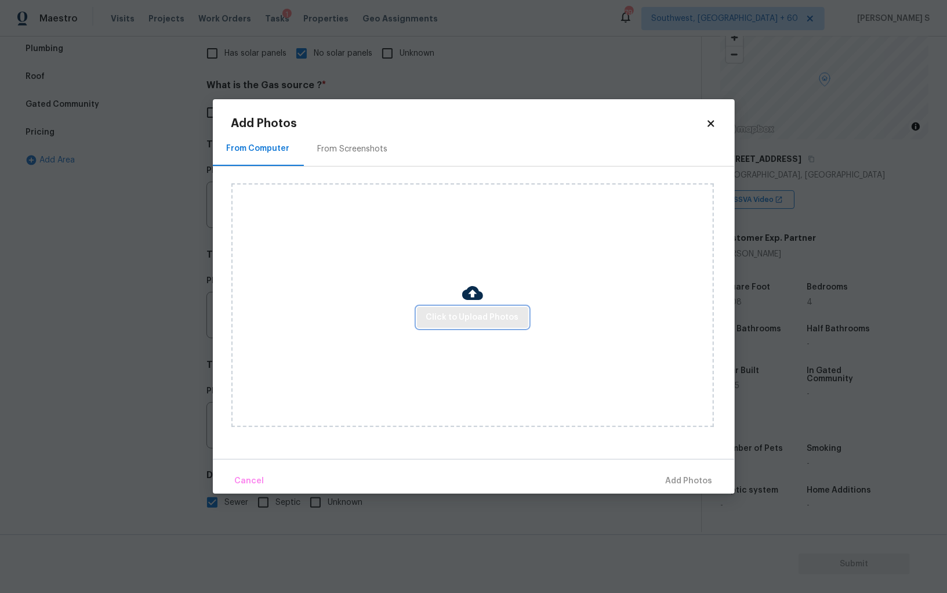
click at [499, 311] on span "Click to Upload Photos" at bounding box center [472, 317] width 93 height 14
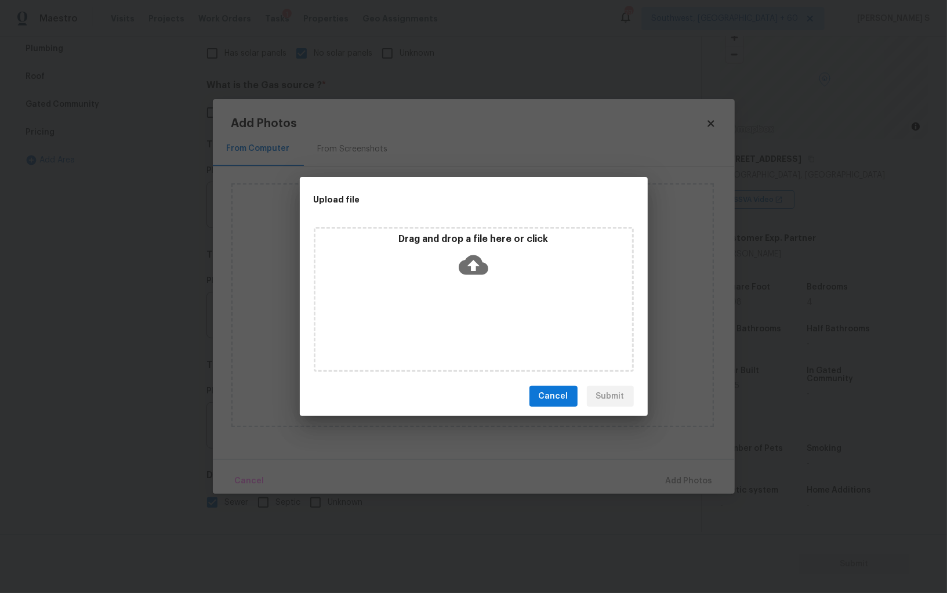
click at [499, 311] on div "Drag and drop a file here or click" at bounding box center [474, 299] width 320 height 145
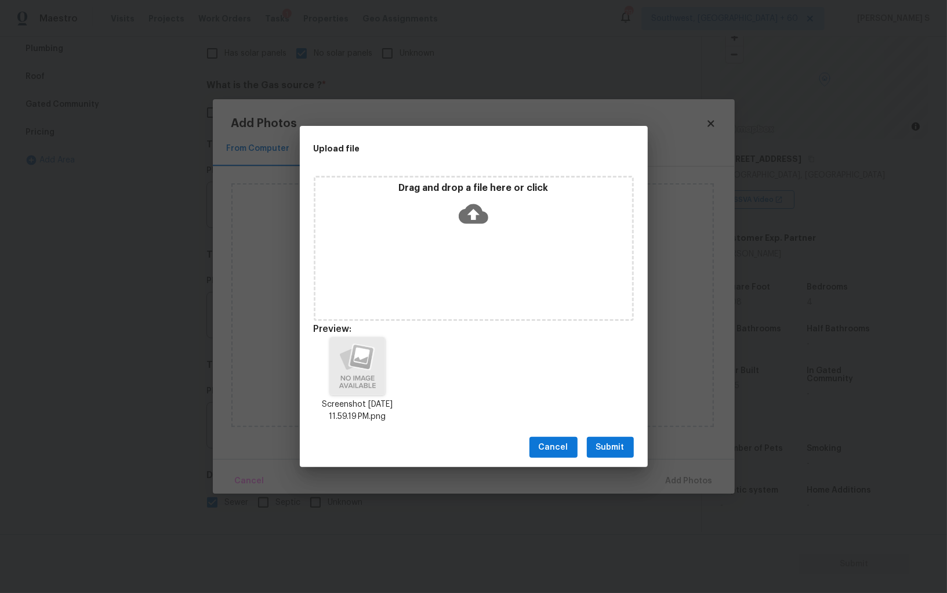
click at [624, 444] on button "Submit" at bounding box center [610, 447] width 47 height 21
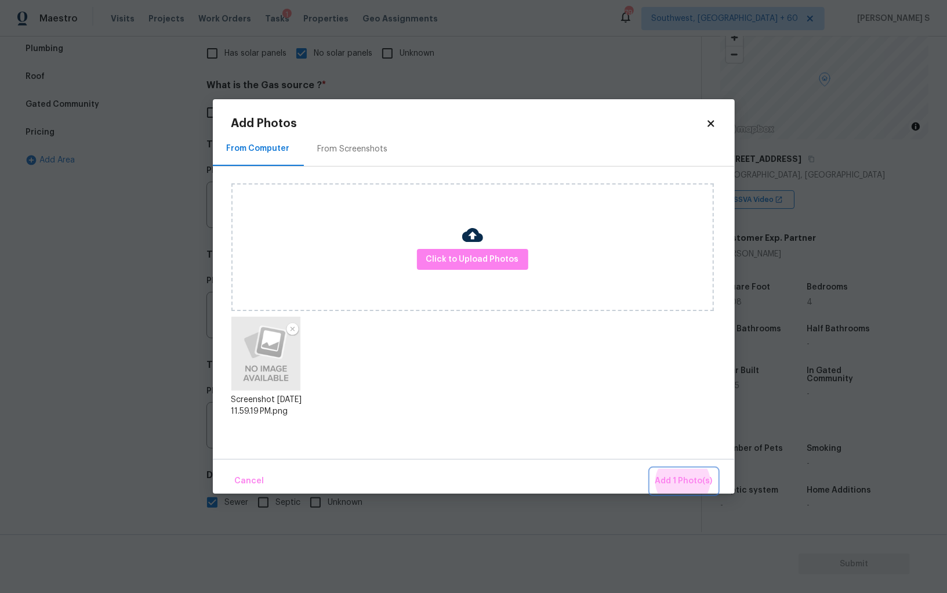
click at [650, 468] on button "Add 1 Photo(s)" at bounding box center [683, 480] width 67 height 25
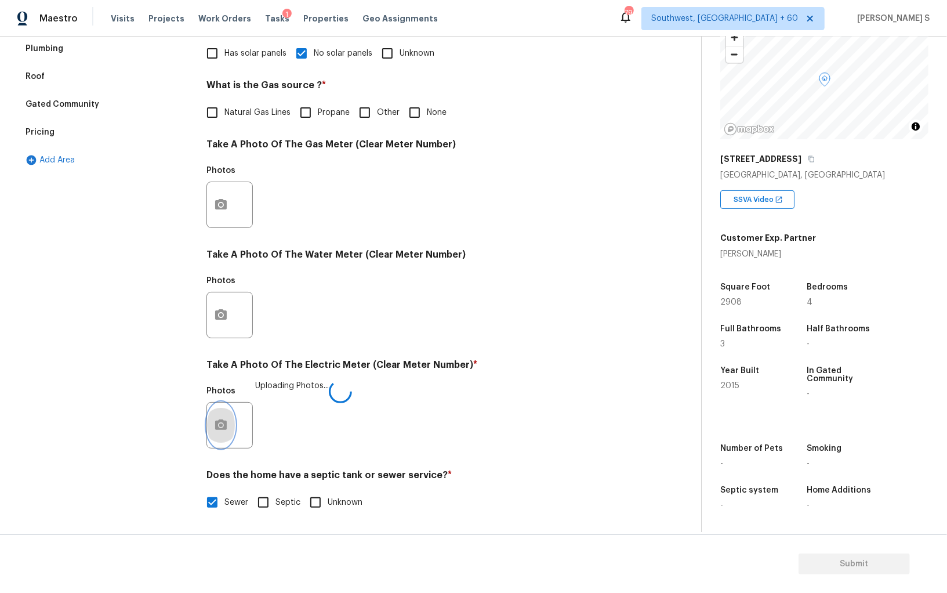
scroll to position [108, 0]
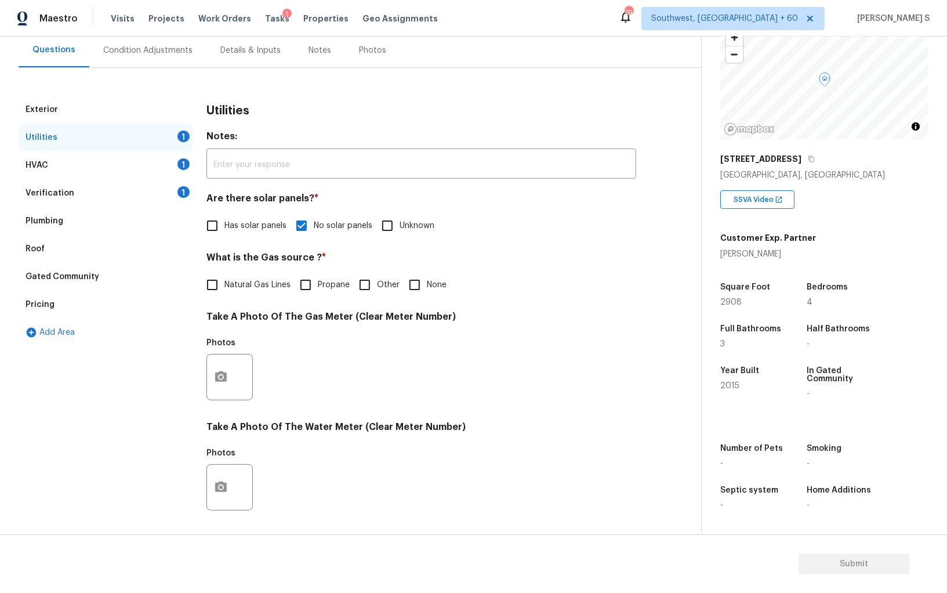
click at [170, 168] on div "HVAC 1" at bounding box center [106, 165] width 174 height 28
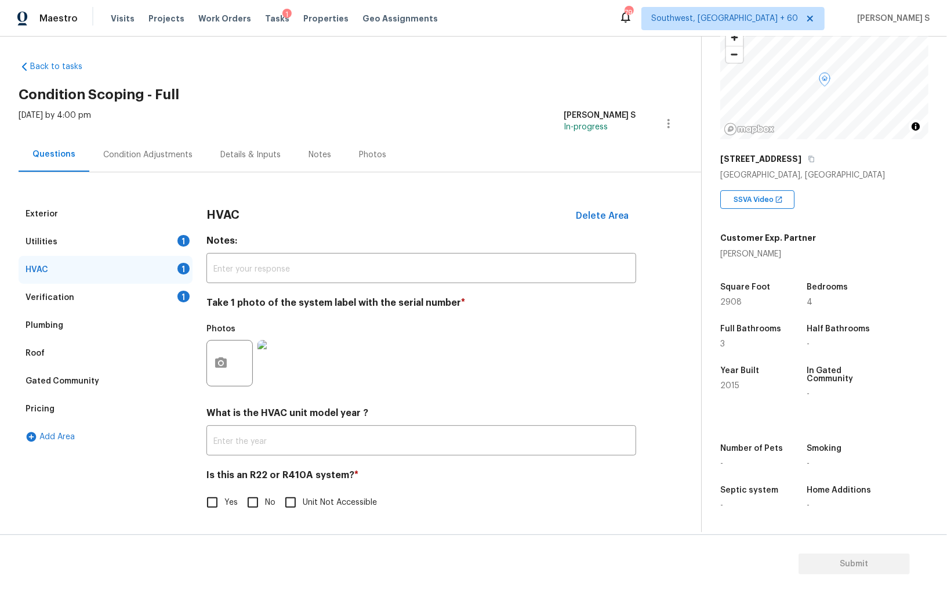
scroll to position [4, 0]
click at [256, 494] on input "No" at bounding box center [253, 502] width 24 height 24
checkbox input "true"
click at [178, 239] on div "1" at bounding box center [183, 241] width 12 height 12
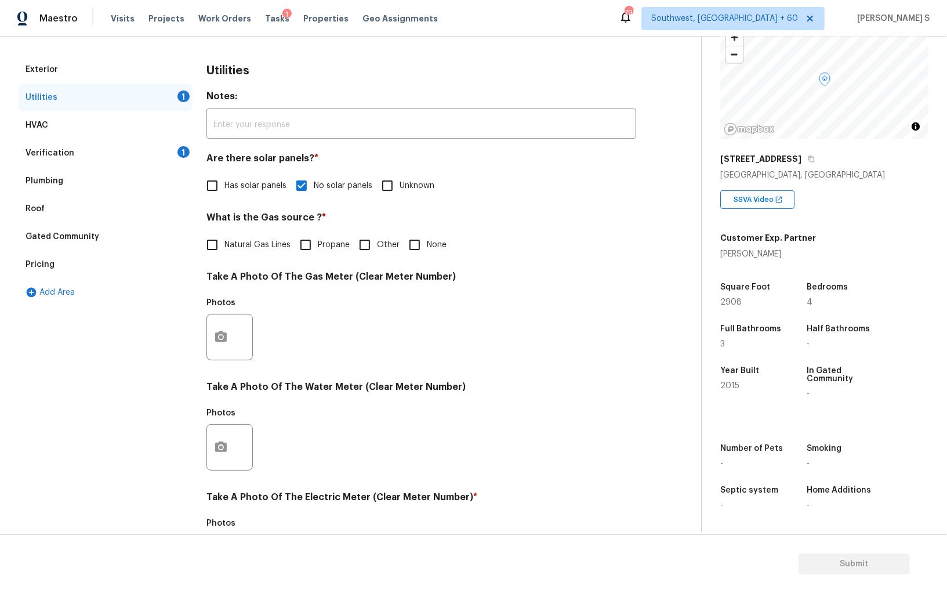
scroll to position [0, 0]
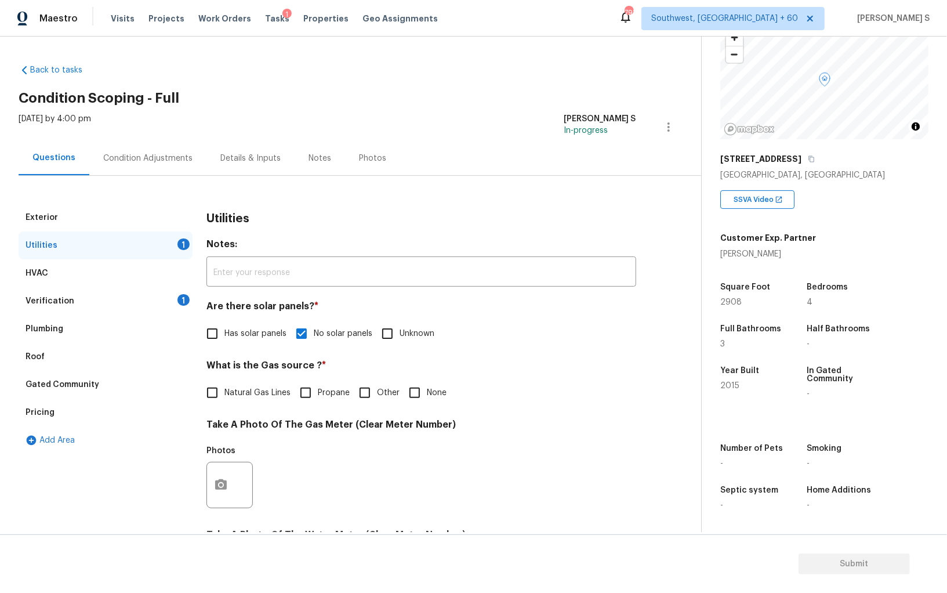
click at [161, 298] on div "Verification 1" at bounding box center [106, 301] width 174 height 28
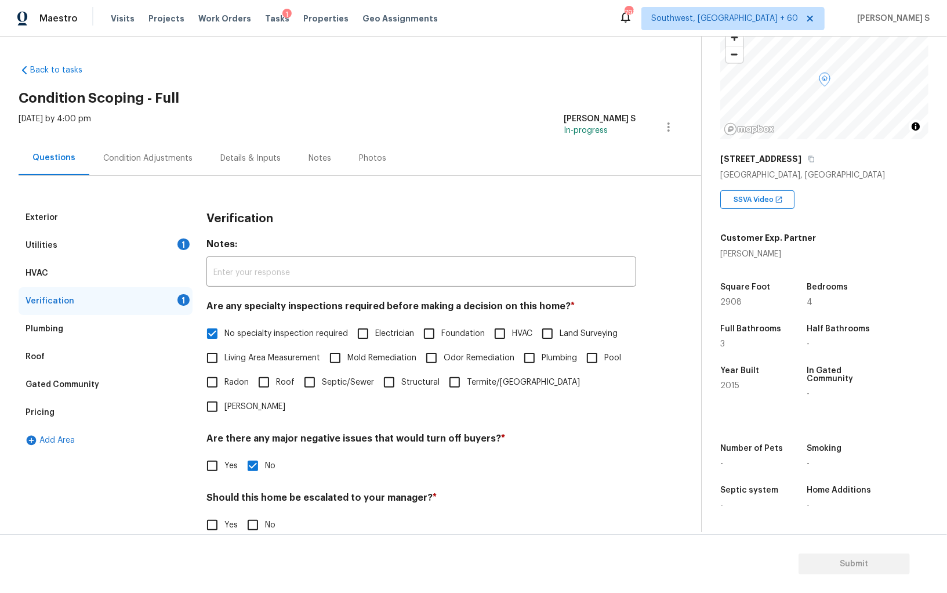
click at [175, 146] on div "Condition Adjustments" at bounding box center [147, 158] width 117 height 34
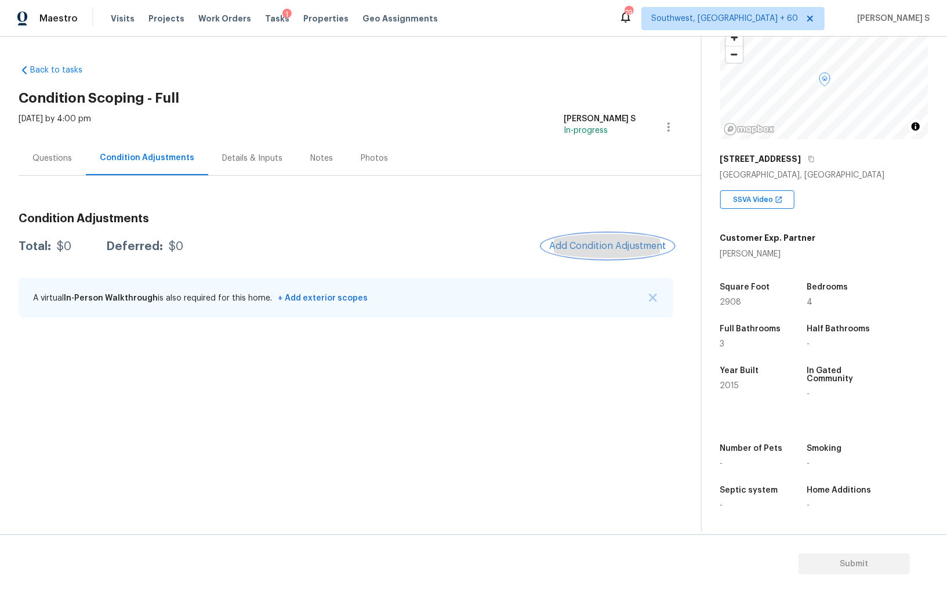
click at [613, 253] on button "Add Condition Adjustment" at bounding box center [607, 246] width 131 height 24
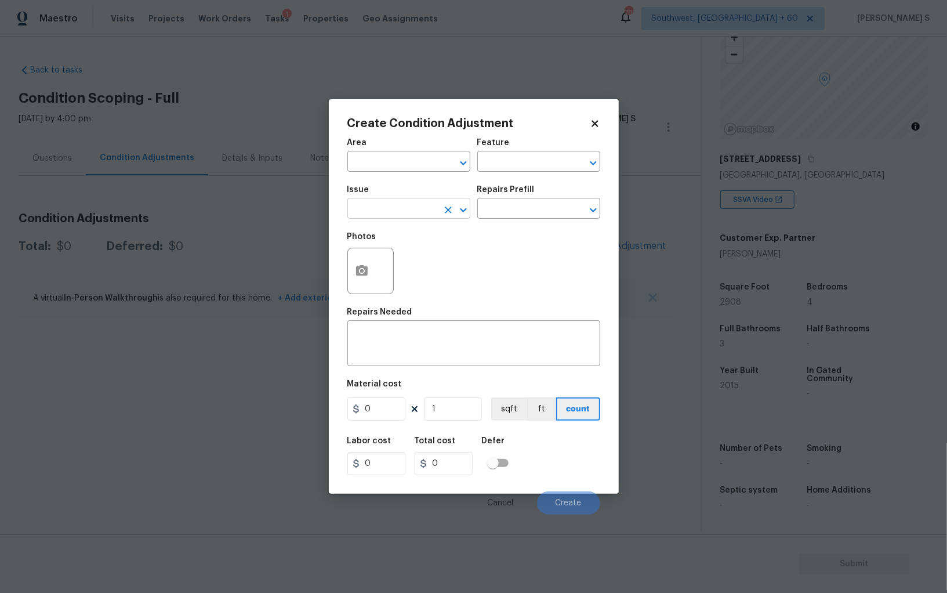
click at [424, 206] on input "text" at bounding box center [392, 210] width 90 height 18
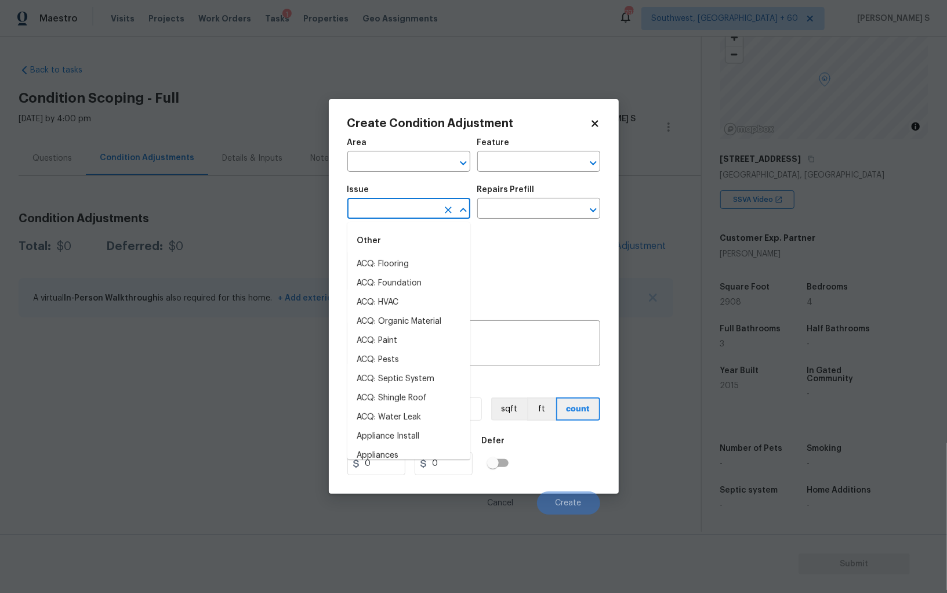
type input "p"
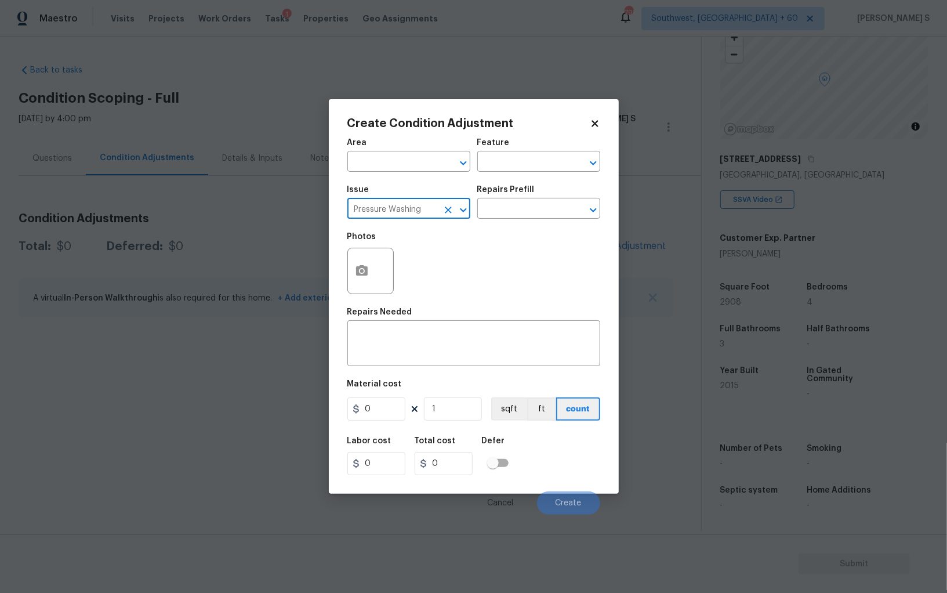
type input "Pressure Washing"
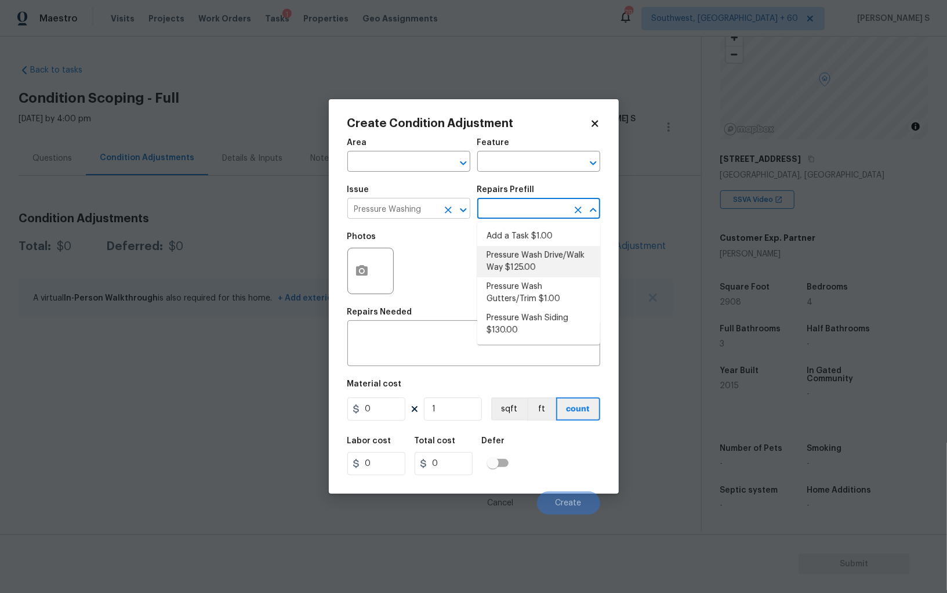
type input "Siding"
type textarea "Pressure wash the driveways/walkways as directed by the PM. Ensure that all deb…"
type input "125"
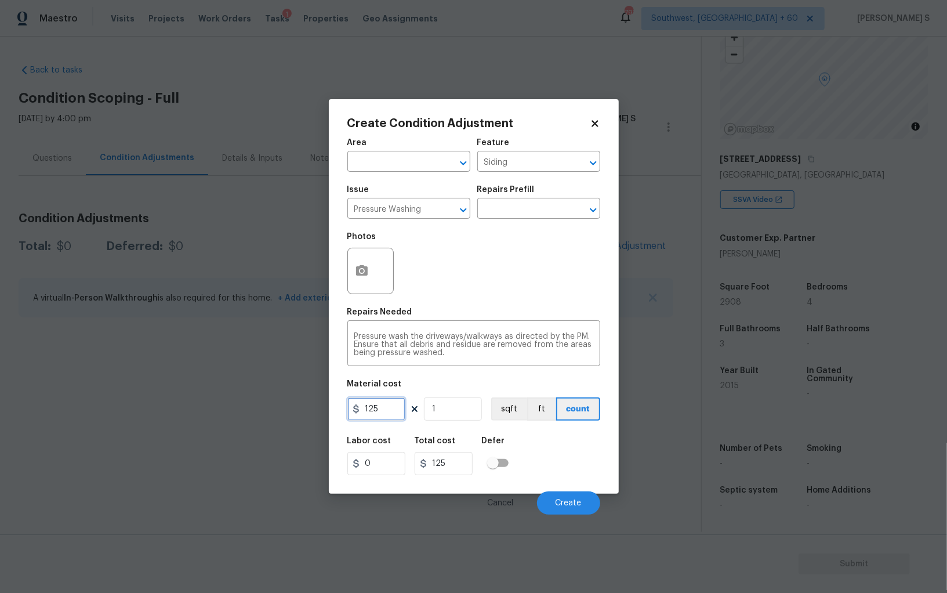
click at [387, 405] on input "125" at bounding box center [376, 408] width 58 height 23
type input "200"
click at [570, 500] on span "Create" at bounding box center [568, 503] width 26 height 9
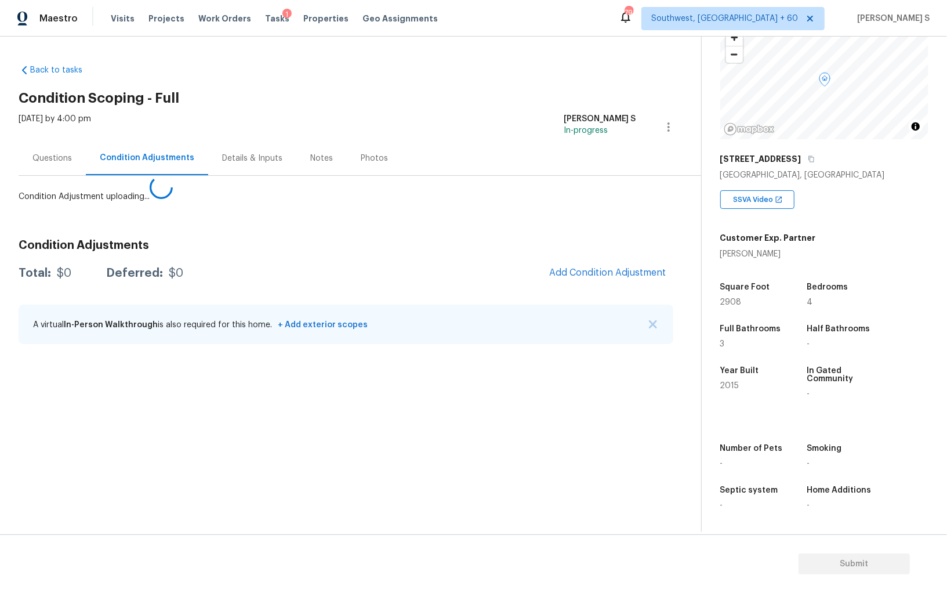
click at [192, 430] on body "Maestro Visits Projects Work Orders Tasks 1 Properties Geo Assignments 793 Sout…" at bounding box center [473, 296] width 947 height 593
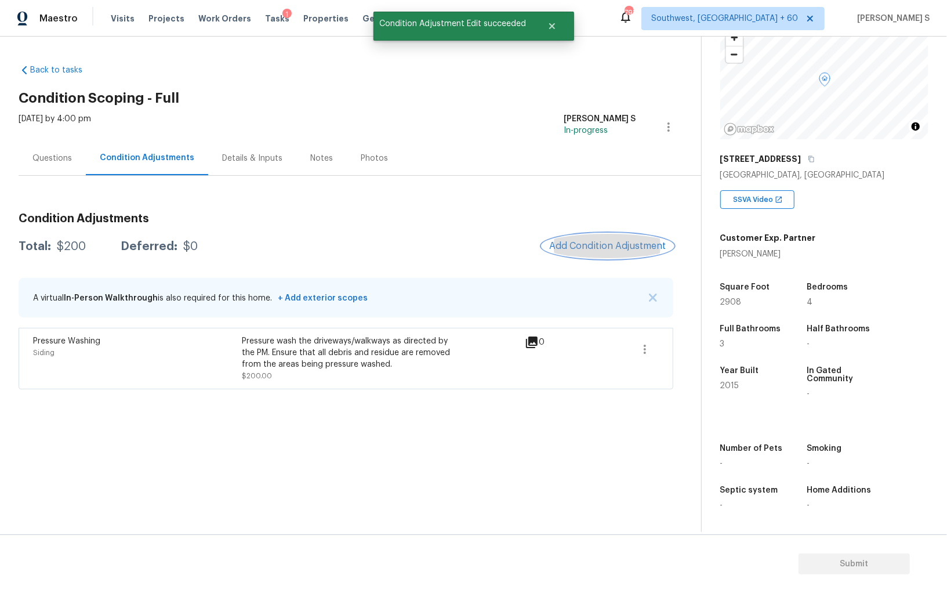
click at [629, 238] on button "Add Condition Adjustment" at bounding box center [607, 246] width 131 height 24
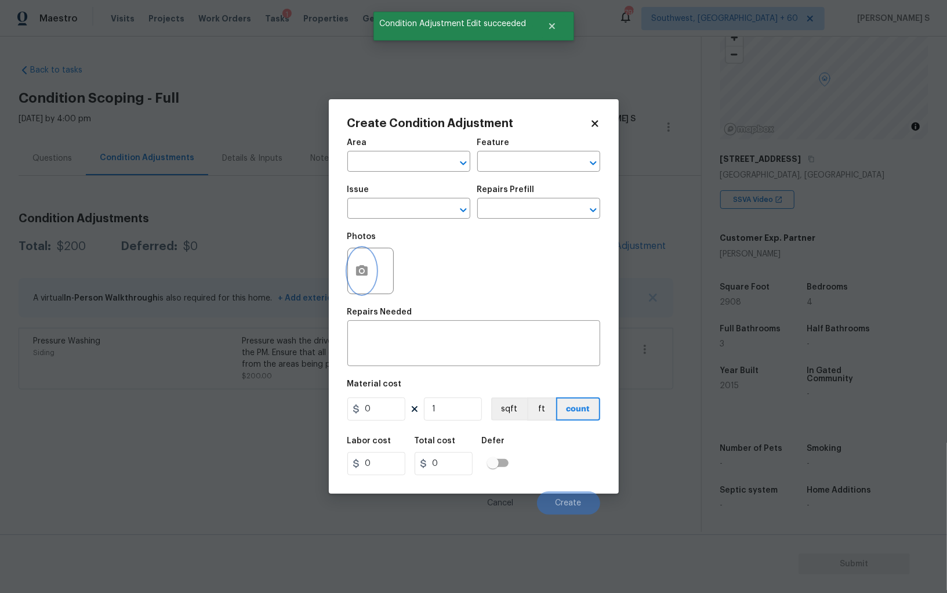
click at [367, 273] on icon "button" at bounding box center [362, 270] width 12 height 10
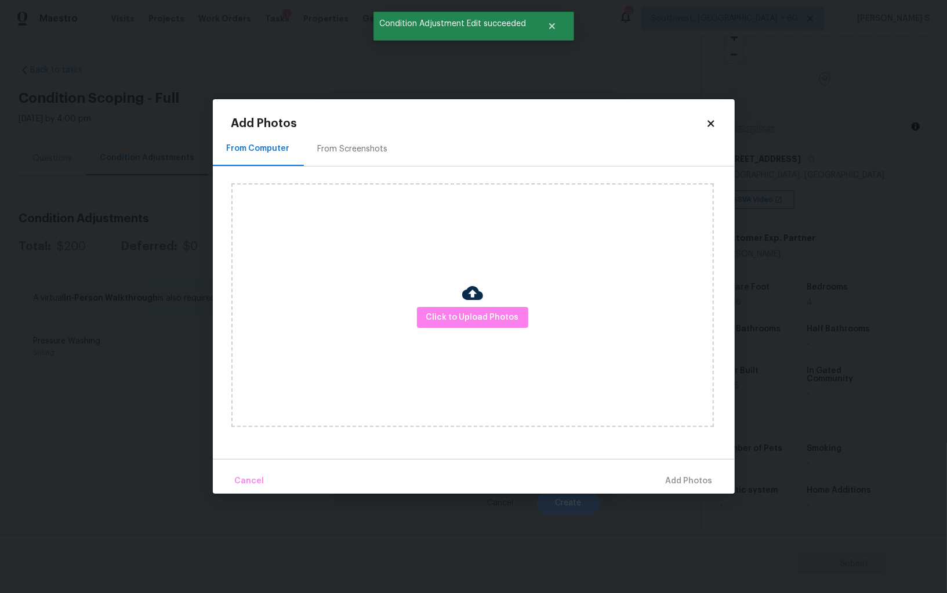
click at [348, 150] on div "From Screenshots" at bounding box center [353, 149] width 70 height 12
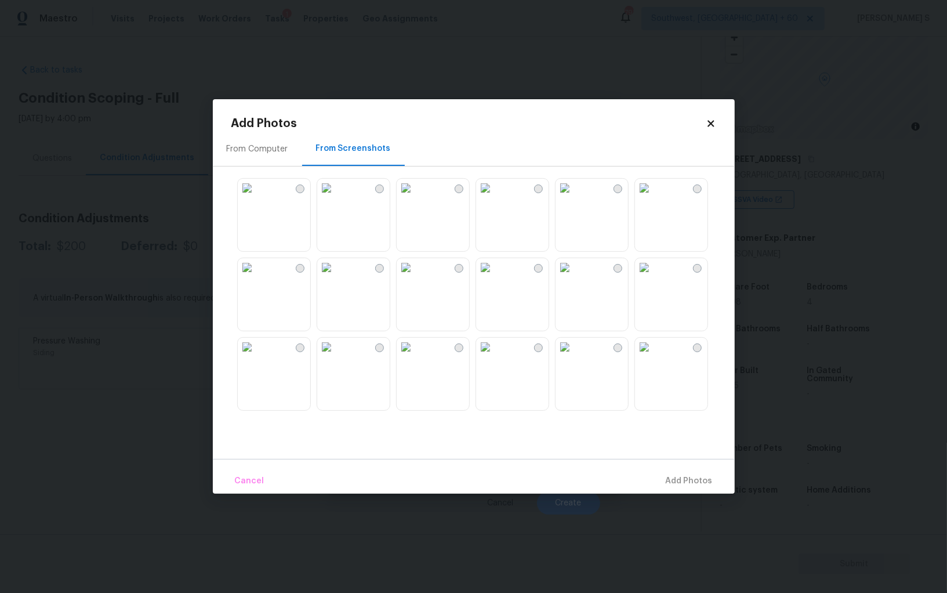
click at [336, 277] on img at bounding box center [326, 267] width 19 height 19
click at [256, 277] on img at bounding box center [247, 267] width 19 height 19
click at [336, 356] on img at bounding box center [326, 346] width 19 height 19
click at [696, 474] on span "Add 3 Photo(s)" at bounding box center [683, 481] width 59 height 14
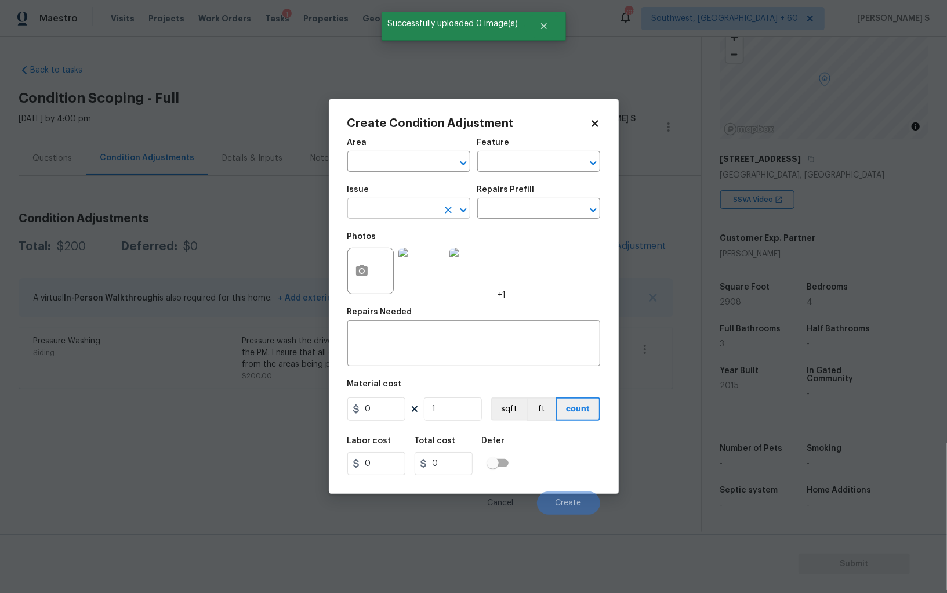
click at [406, 216] on input "text" at bounding box center [392, 210] width 90 height 18
type input "Landscape Package"
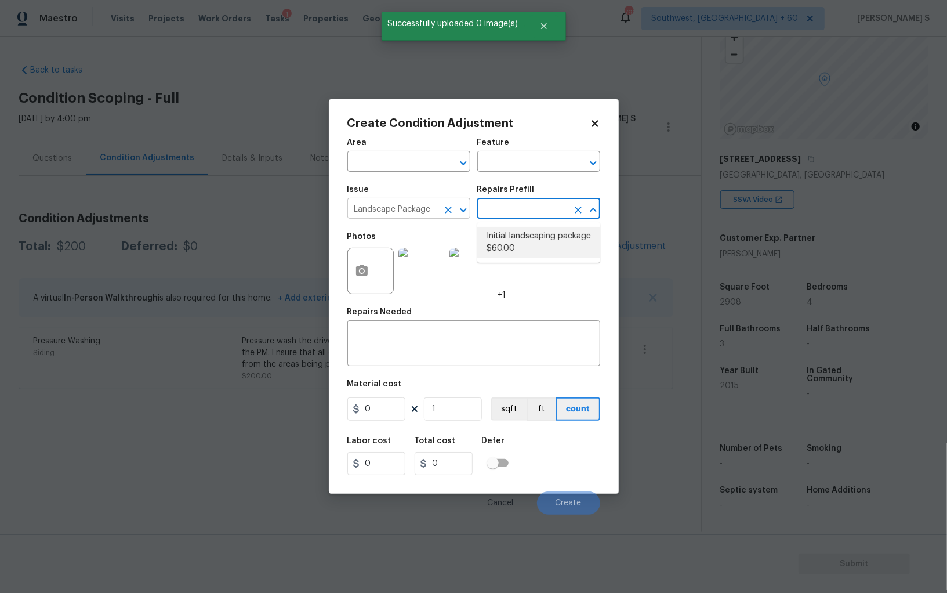
type input "Home Readiness Packages"
type textarea "Mowing of grass up to 6" in height. Mow, edge along driveways & sidewalks, trim…"
type input "60"
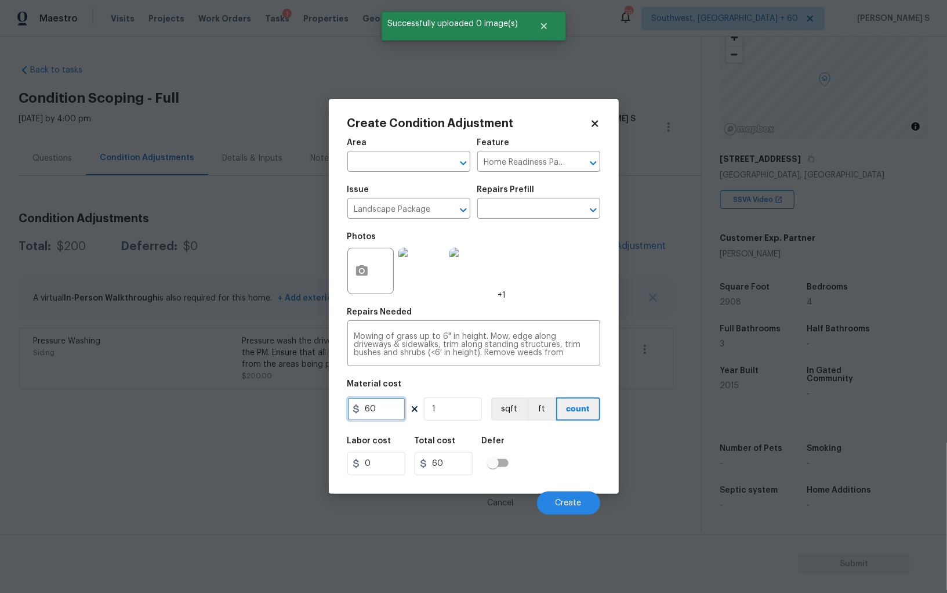
click at [369, 413] on input "60" at bounding box center [376, 408] width 58 height 23
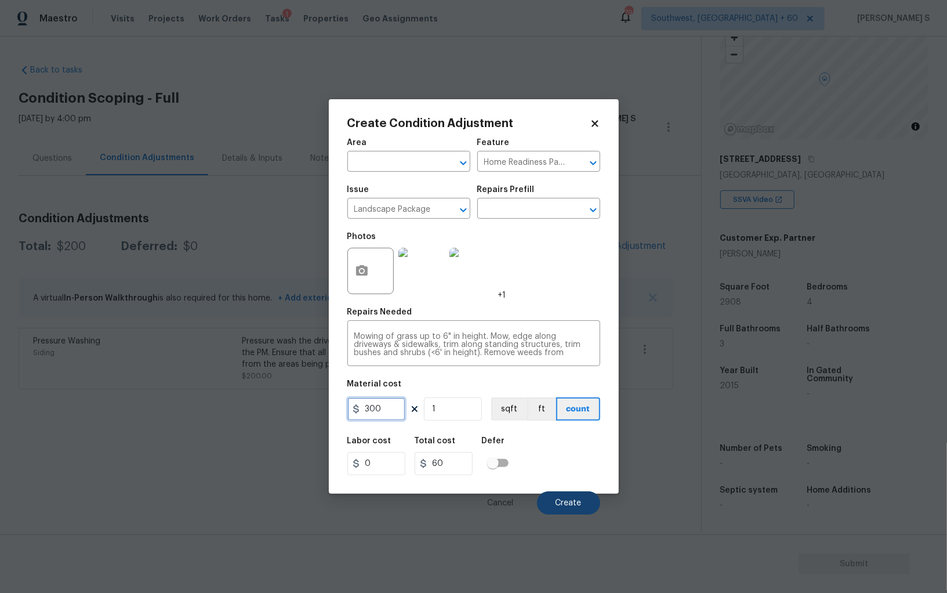
type input "300"
click at [575, 497] on button "Create" at bounding box center [568, 502] width 63 height 23
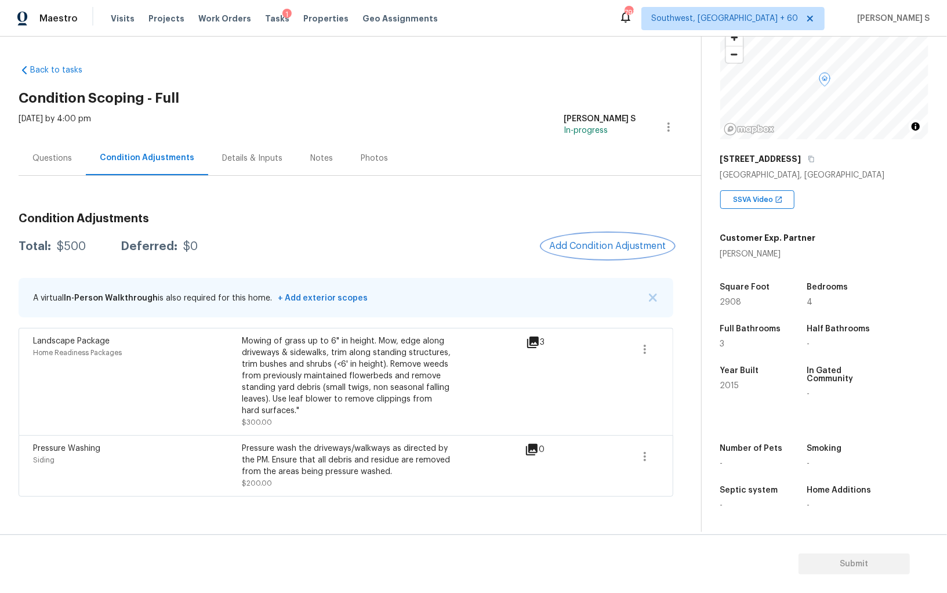
click at [572, 245] on span "Add Condition Adjustment" at bounding box center [607, 246] width 117 height 10
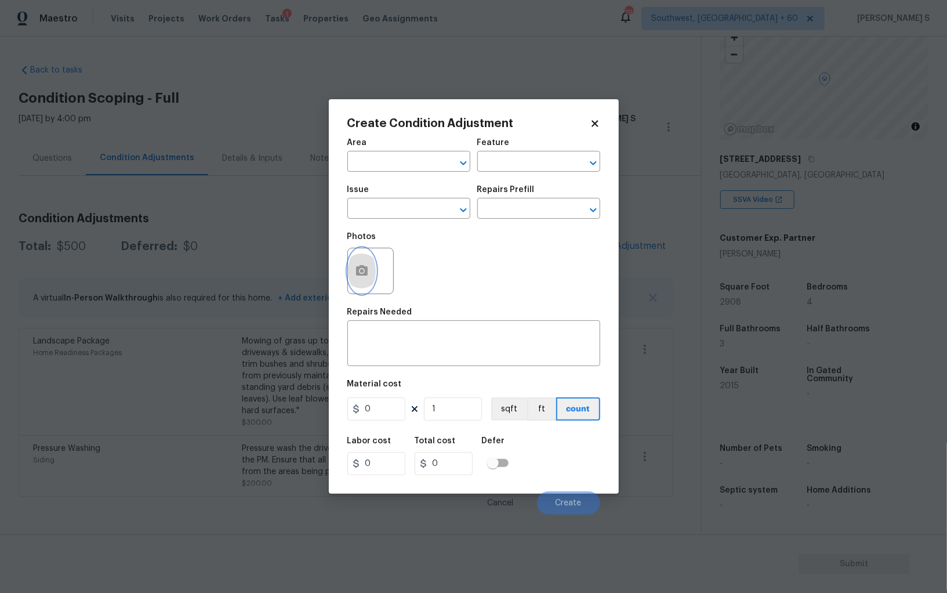
click at [372, 269] on button "button" at bounding box center [362, 270] width 28 height 45
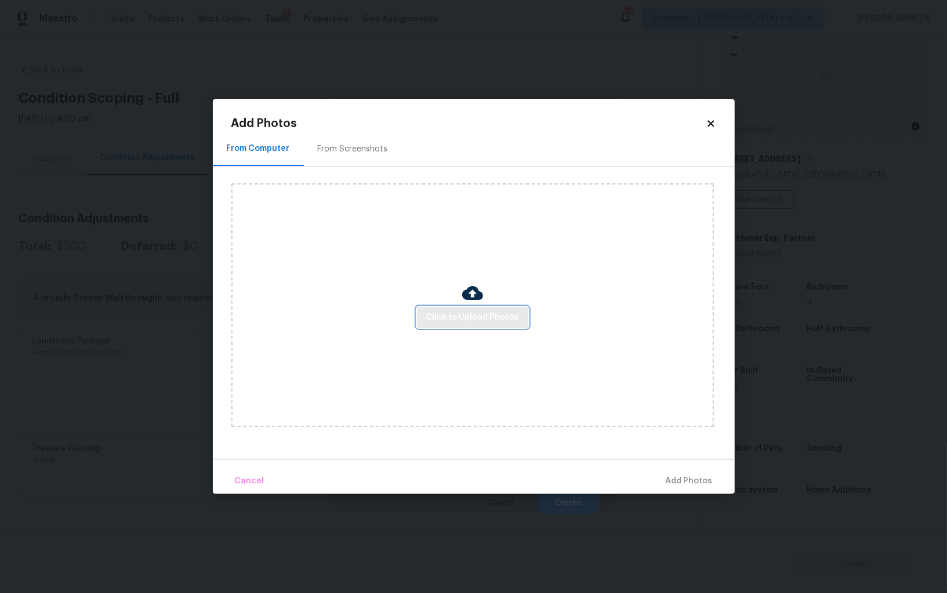
click at [465, 326] on button "Click to Upload Photos" at bounding box center [472, 317] width 111 height 21
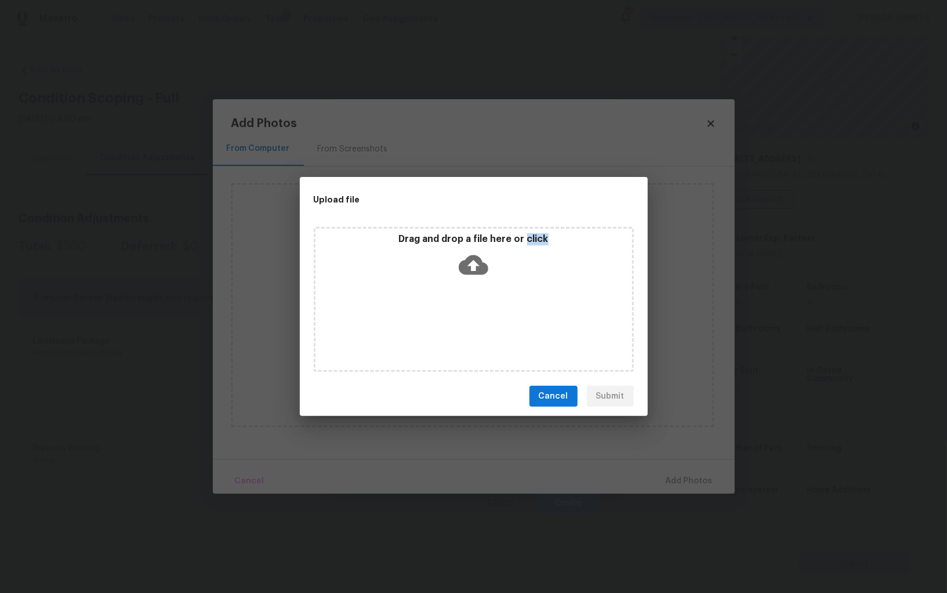
click at [465, 326] on div "Drag and drop a file here or click" at bounding box center [474, 299] width 320 height 145
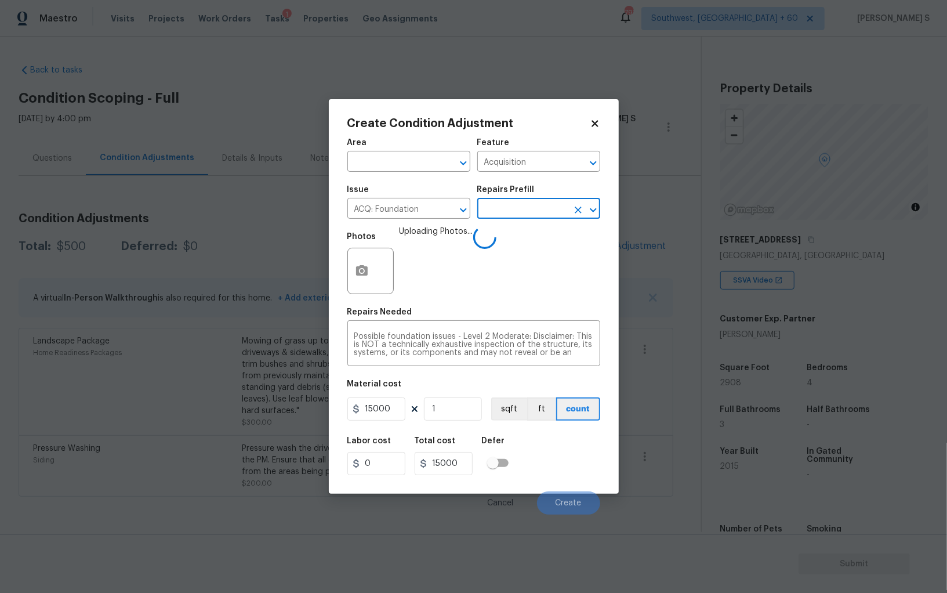
scroll to position [81, 0]
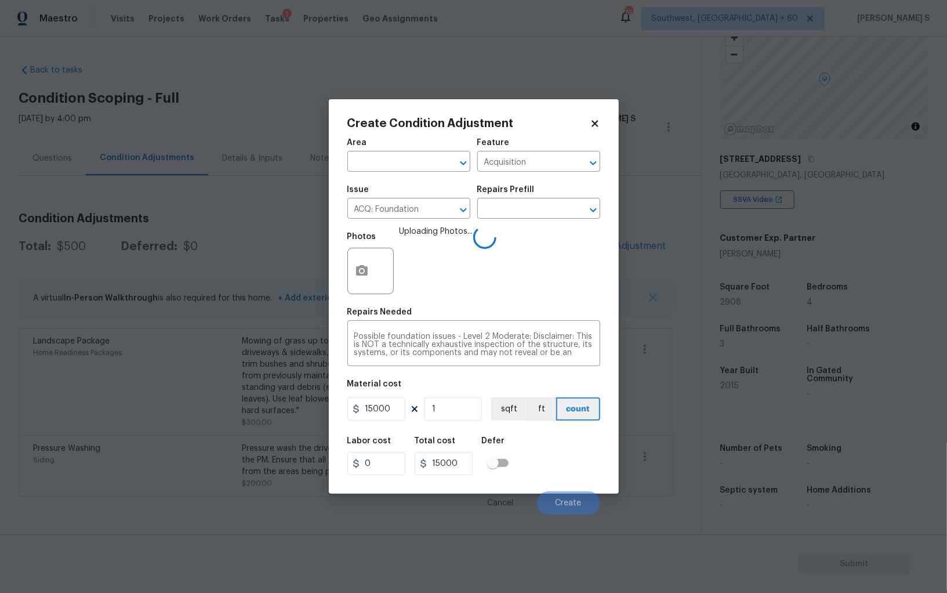
click at [544, 450] on div "Labor cost 0 Total cost 15000 Defer" at bounding box center [473, 456] width 253 height 52
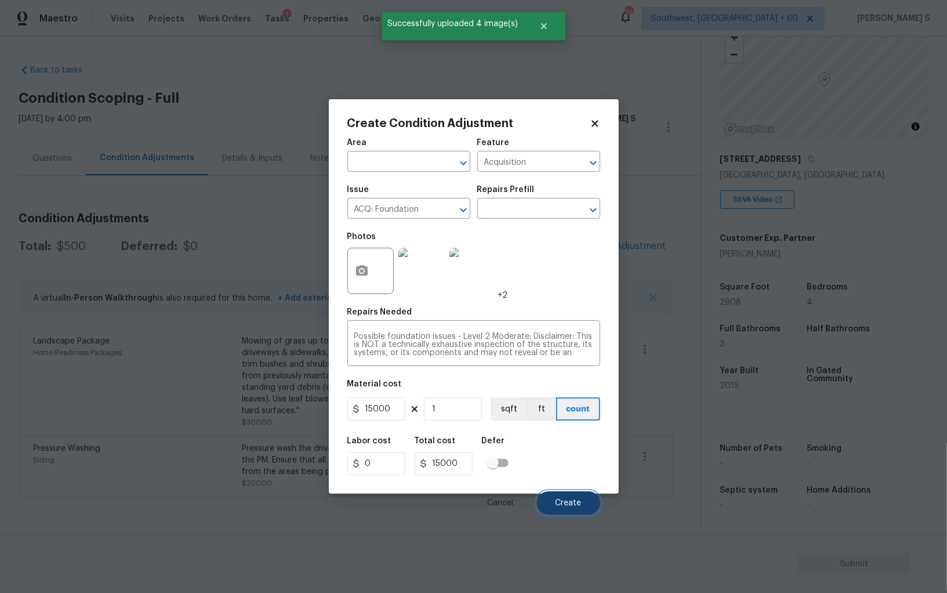
click at [570, 507] on span "Create" at bounding box center [568, 503] width 26 height 9
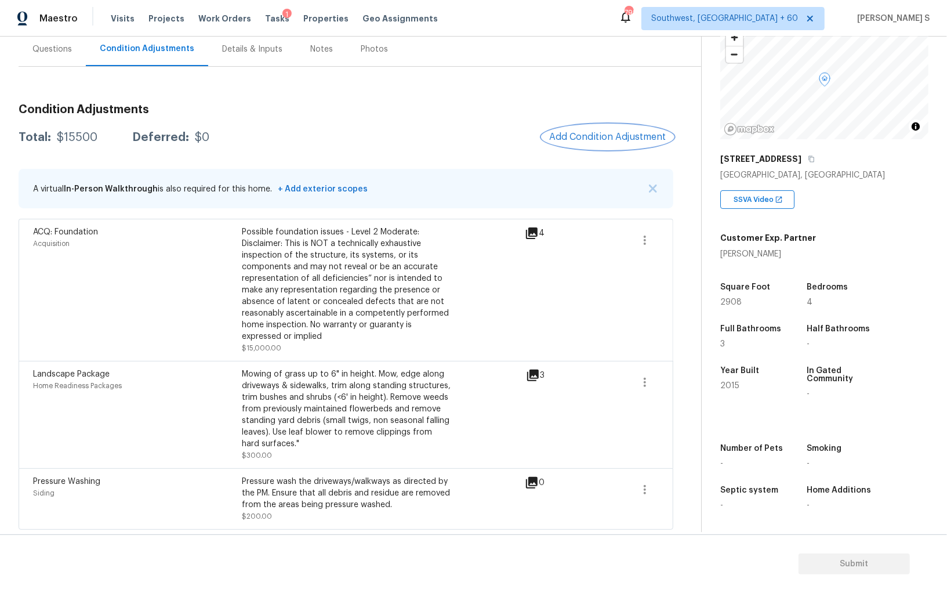
scroll to position [0, 0]
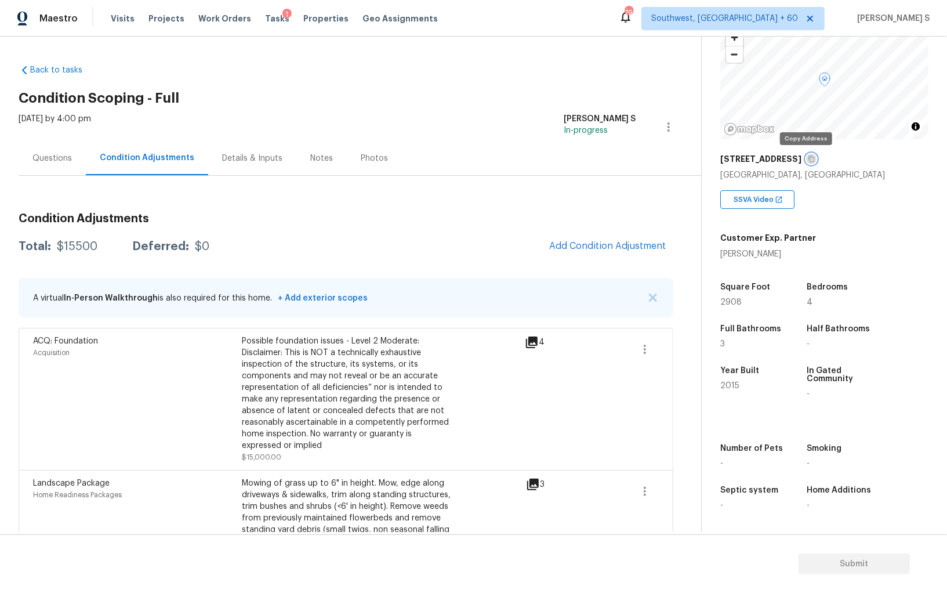
click at [808, 158] on icon "button" at bounding box center [811, 159] width 6 height 6
click at [42, 158] on div "Questions" at bounding box center [51, 158] width 39 height 12
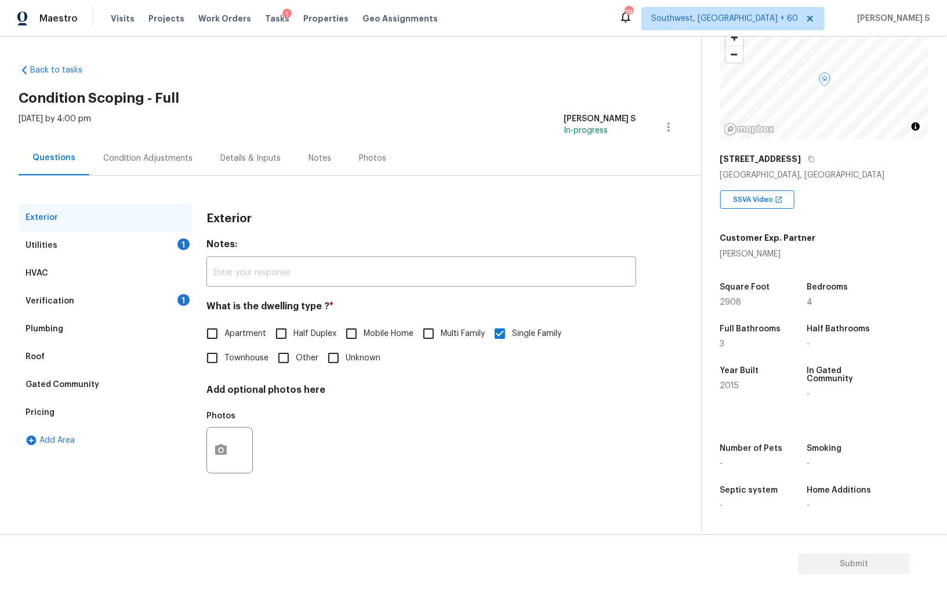
click at [57, 249] on div "Utilities 1" at bounding box center [106, 245] width 174 height 28
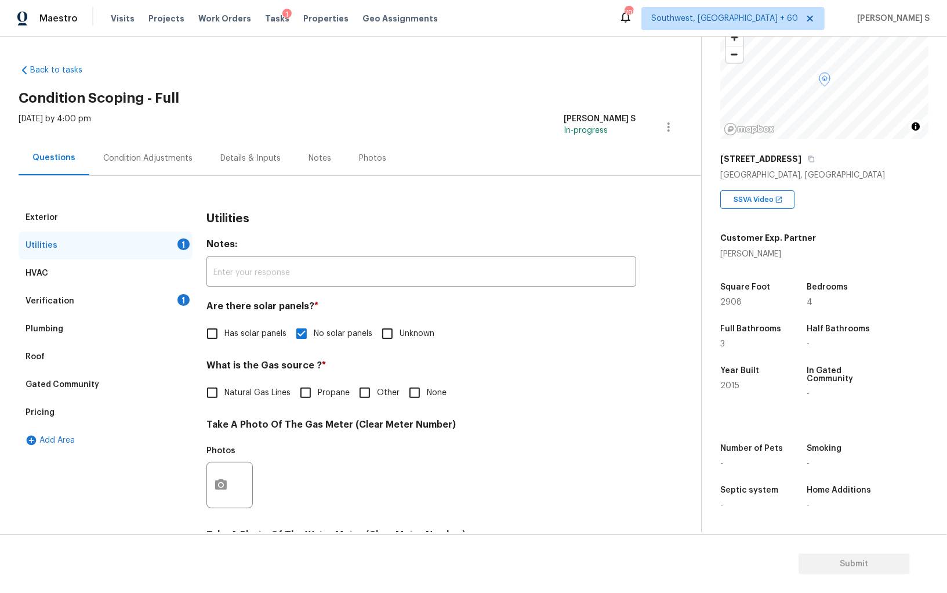
click at [241, 390] on span "Natural Gas Lines" at bounding box center [257, 393] width 66 height 12
click at [224, 390] on input "Natural Gas Lines" at bounding box center [212, 392] width 24 height 24
checkbox input "true"
click at [143, 153] on div "Condition Adjustments" at bounding box center [147, 158] width 89 height 12
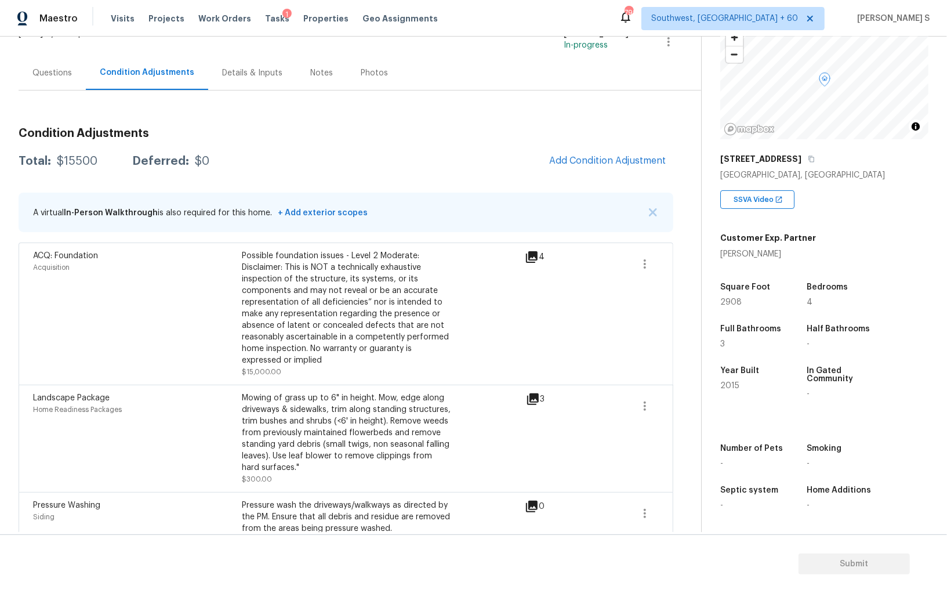
scroll to position [109, 0]
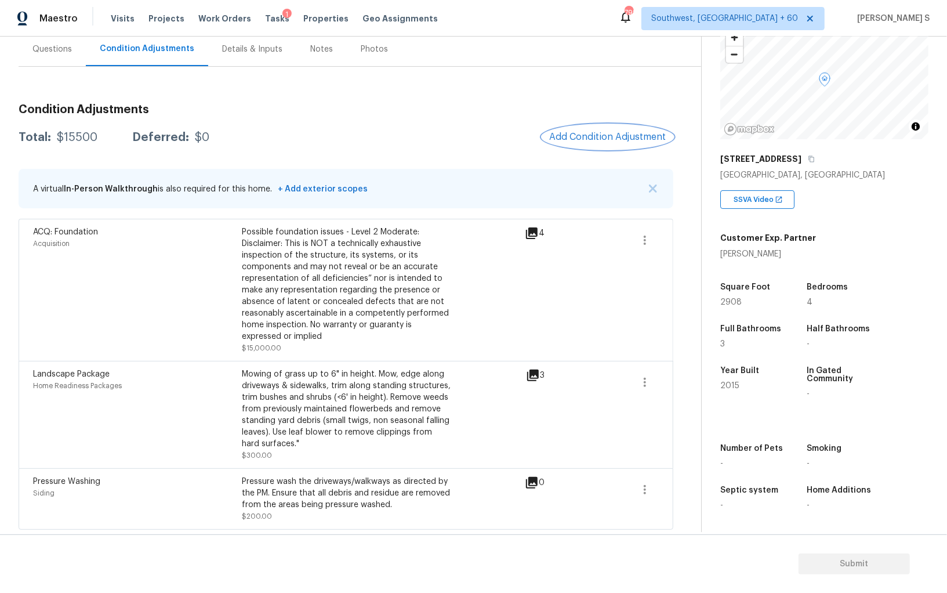
click at [593, 135] on span "Add Condition Adjustment" at bounding box center [607, 137] width 117 height 10
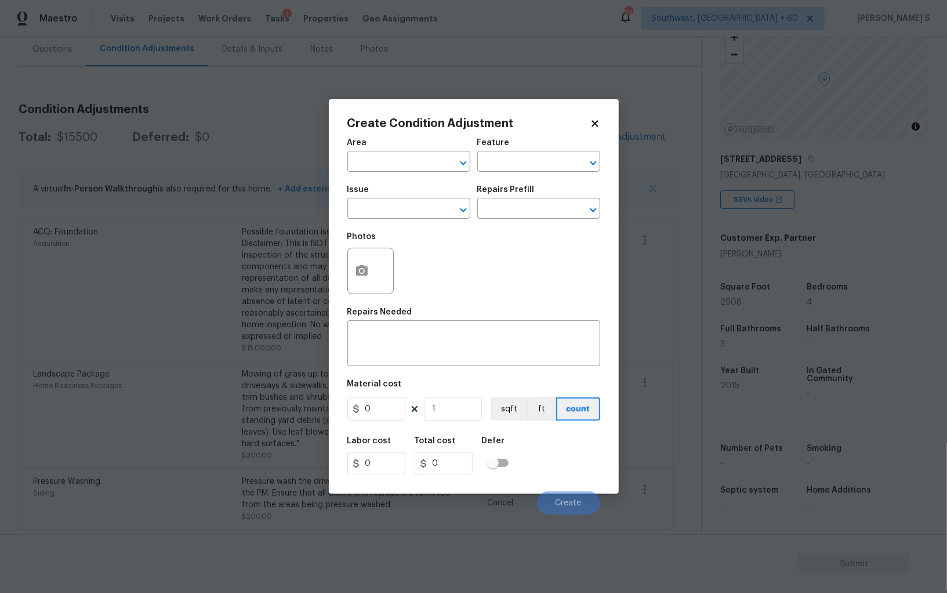
click at [412, 196] on div "Issue" at bounding box center [408, 193] width 123 height 15
click at [412, 199] on div "Issue" at bounding box center [408, 193] width 123 height 15
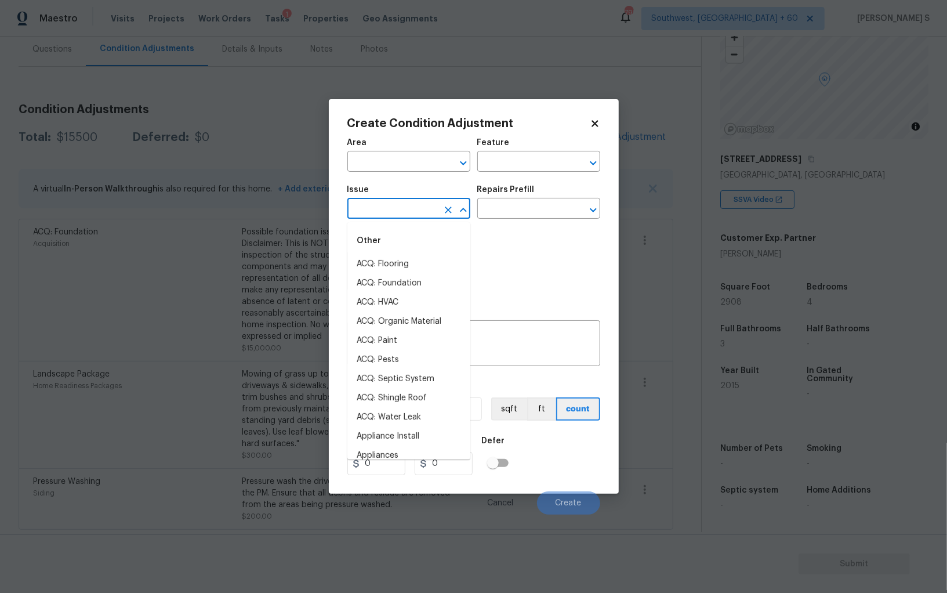
click at [395, 207] on input "text" at bounding box center [392, 210] width 90 height 18
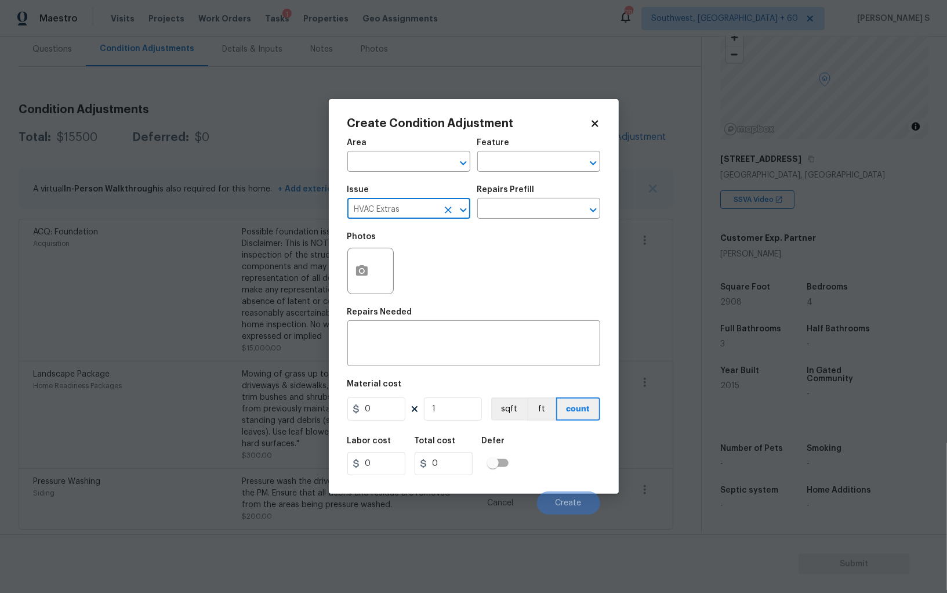
type input "HVAC Extras"
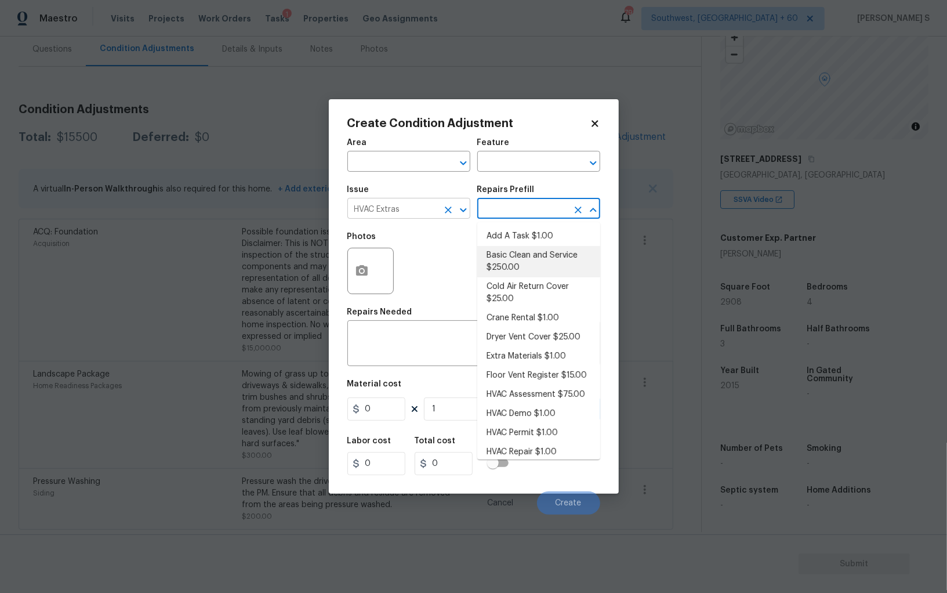
type input "HVAC"
type textarea "General Service HVAC system including: cleaning condenser and evaporator coils,…"
type input "250"
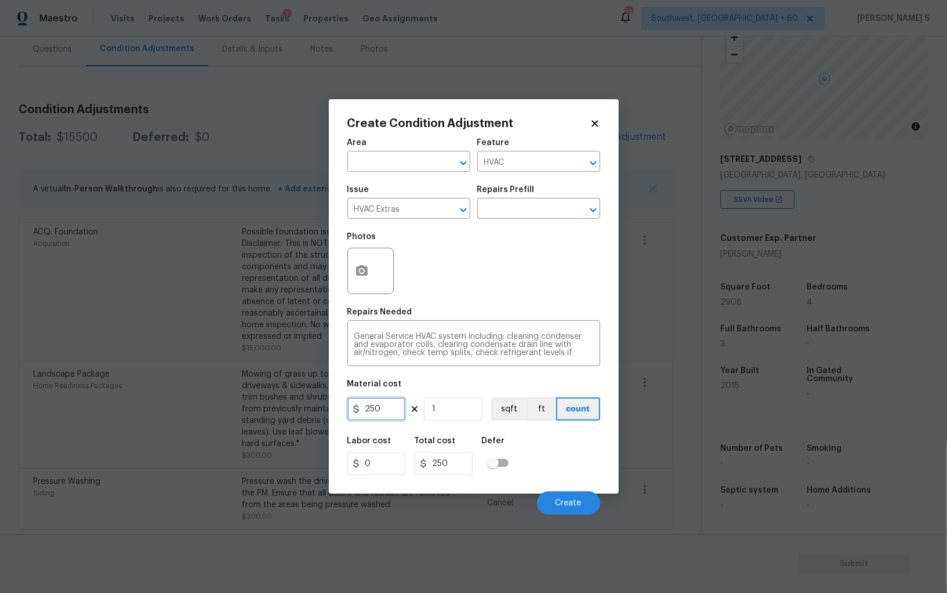
click at [387, 412] on input "250" at bounding box center [376, 408] width 58 height 23
type input "700"
type input "2"
type input "1400"
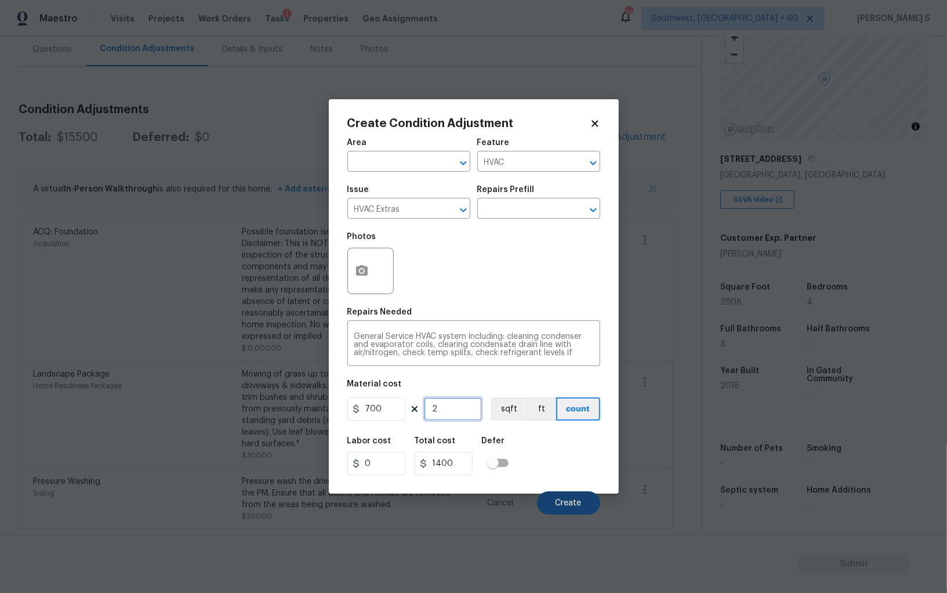
type input "2"
click at [560, 496] on button "Create" at bounding box center [568, 502] width 63 height 23
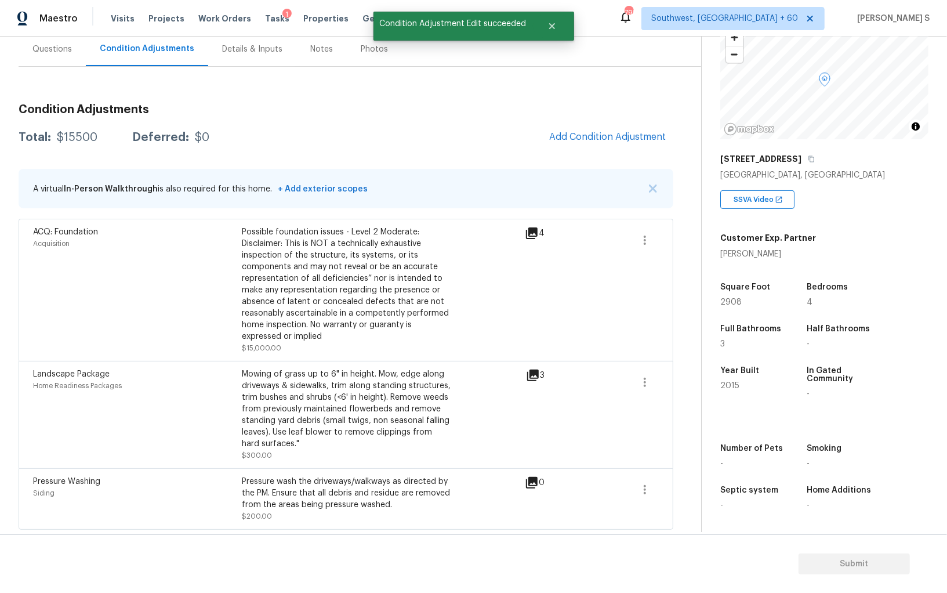
click at [221, 449] on body "Maestro Visits Projects Work Orders Tasks 1 Properties Geo Assignments 792 Sout…" at bounding box center [473, 296] width 947 height 593
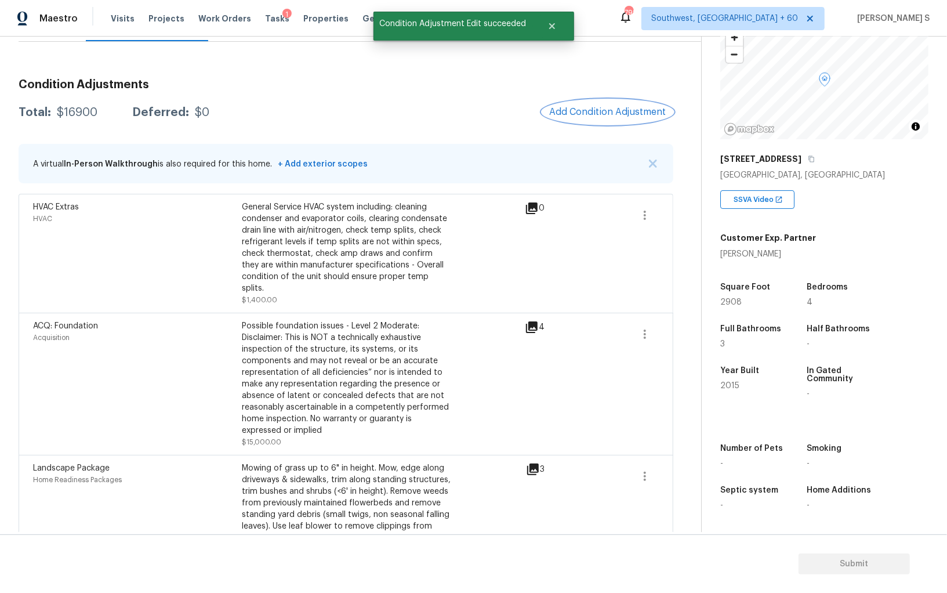
scroll to position [0, 0]
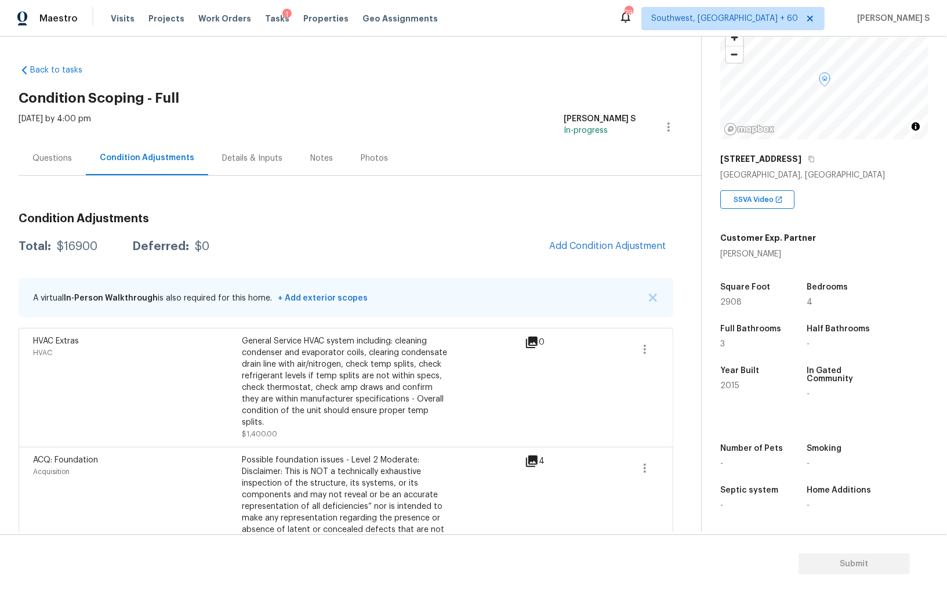
click at [351, 410] on div "General Service HVAC system including: cleaning condenser and evaporator coils,…" at bounding box center [346, 381] width 209 height 93
click at [59, 155] on div "Questions" at bounding box center [51, 158] width 39 height 12
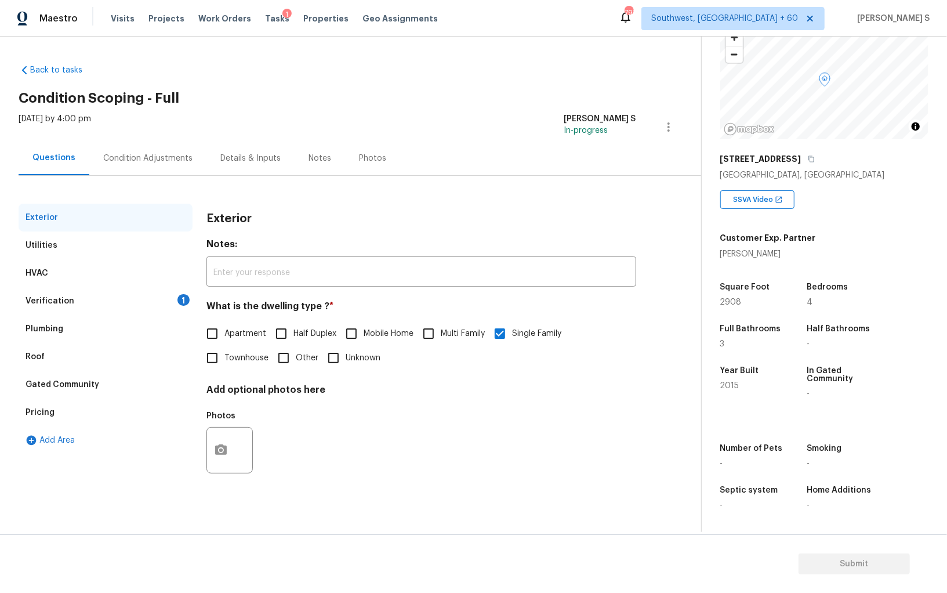
click at [54, 299] on div "Verification" at bounding box center [50, 301] width 49 height 12
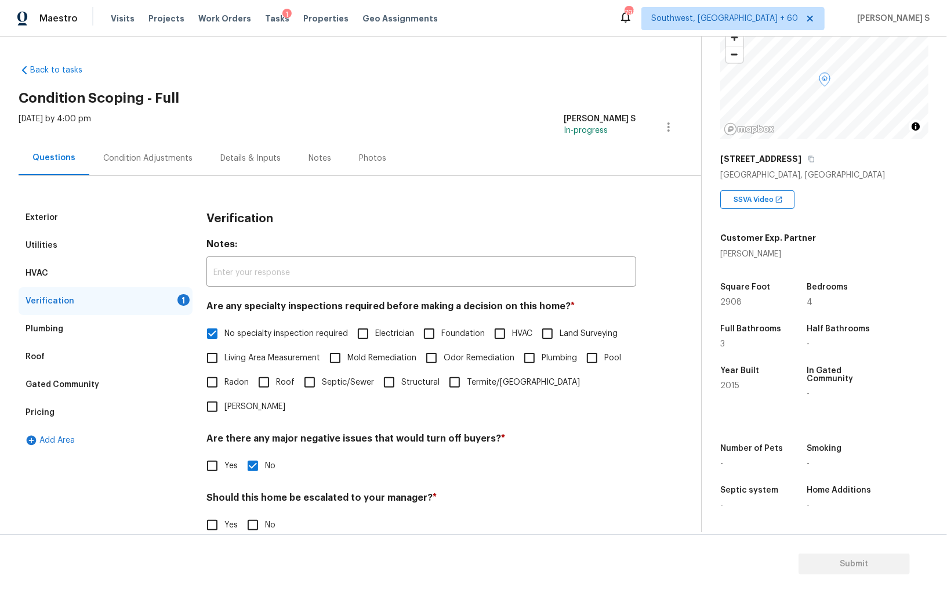
scroll to position [69, 0]
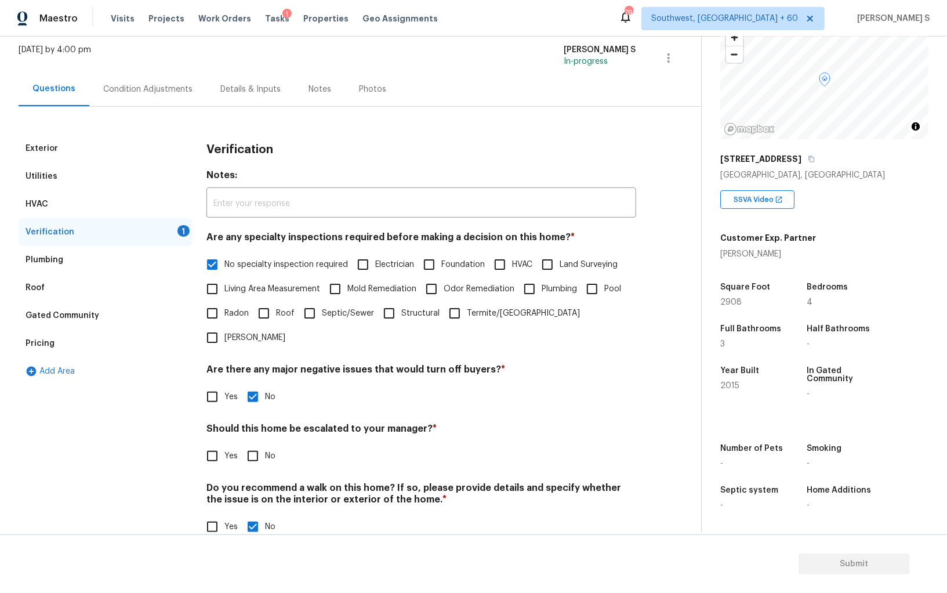
click at [219, 444] on input "Yes" at bounding box center [212, 456] width 24 height 24
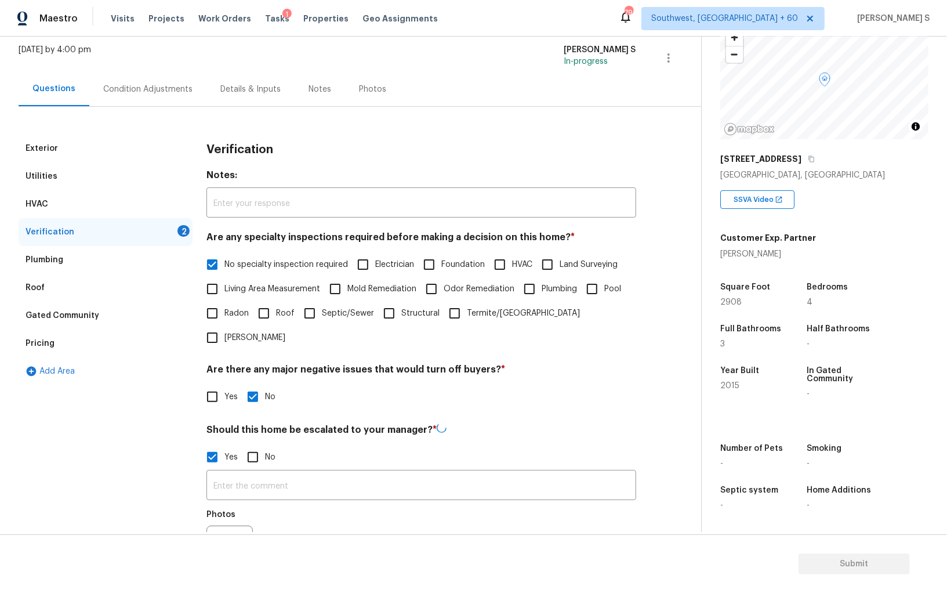
click at [224, 451] on span "Yes" at bounding box center [230, 457] width 13 height 12
click at [224, 445] on input "Yes" at bounding box center [212, 457] width 24 height 24
checkbox input "false"
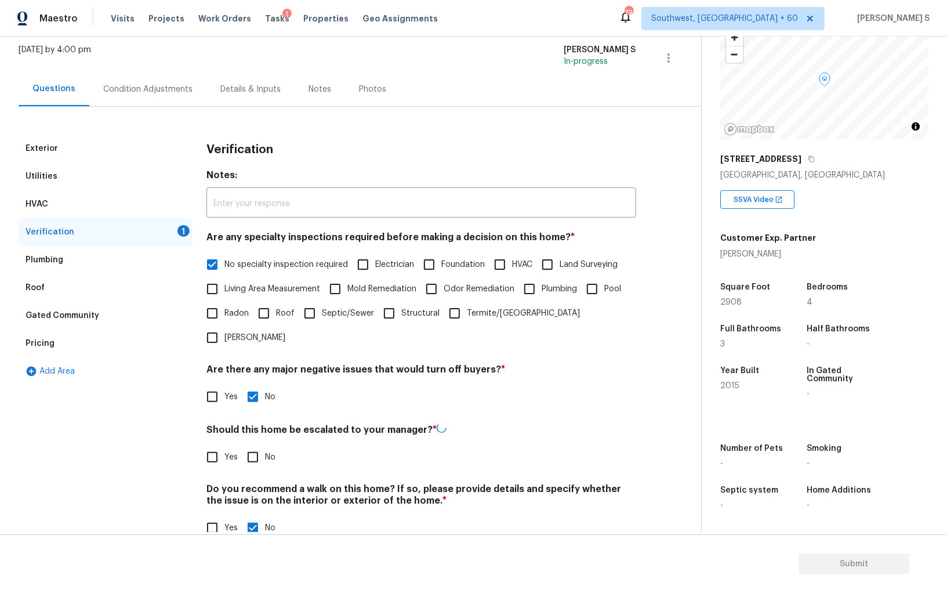
scroll to position [0, 0]
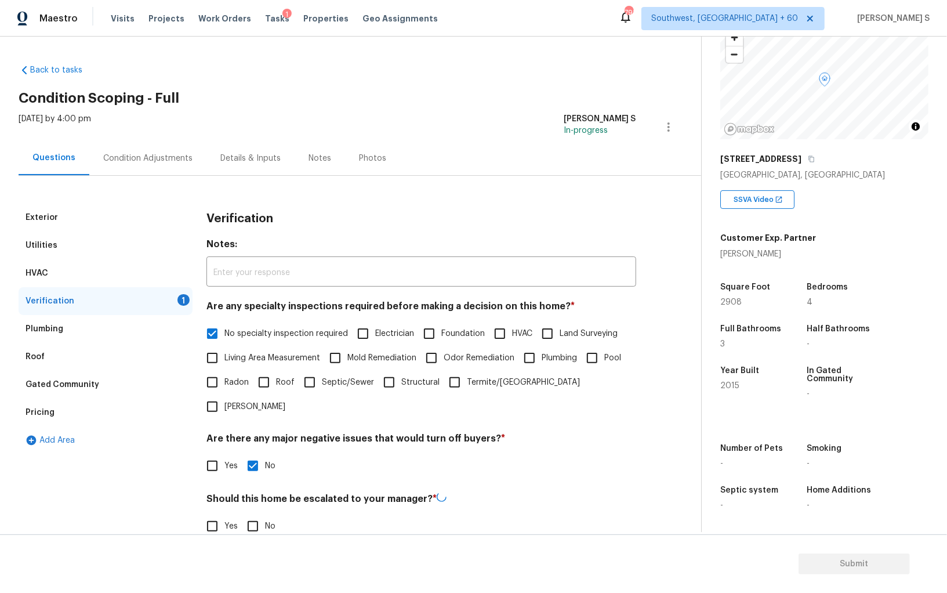
click at [50, 252] on div "Utilities" at bounding box center [106, 245] width 174 height 28
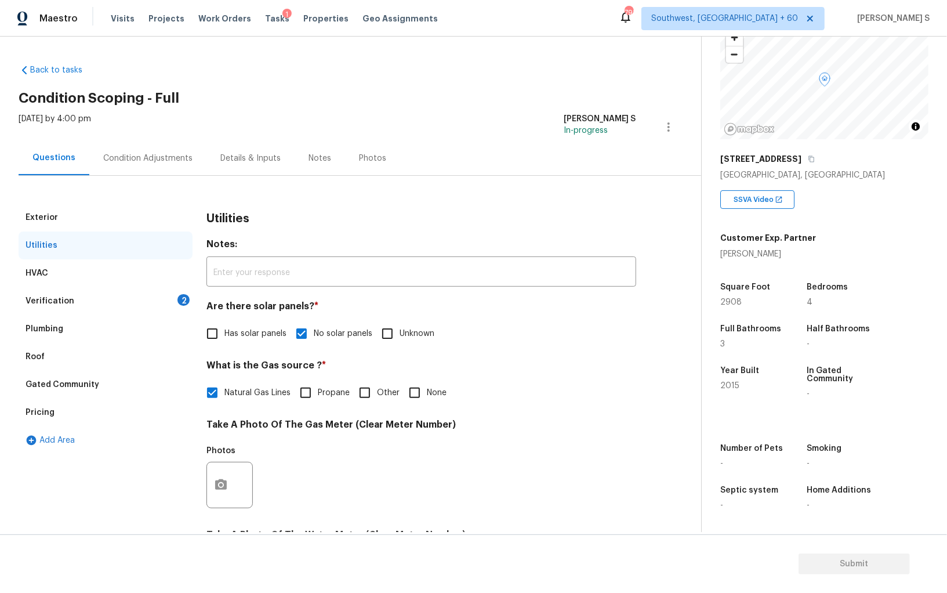
click at [123, 154] on div "Condition Adjustments" at bounding box center [147, 158] width 89 height 12
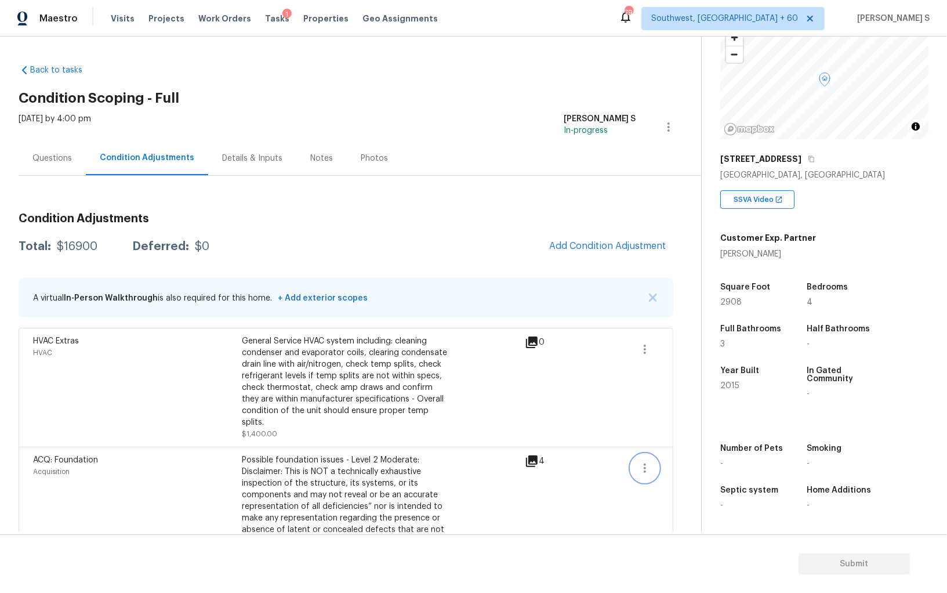
click at [640, 461] on icon "button" at bounding box center [645, 468] width 14 height 14
click at [688, 453] on div "Edit" at bounding box center [711, 454] width 90 height 12
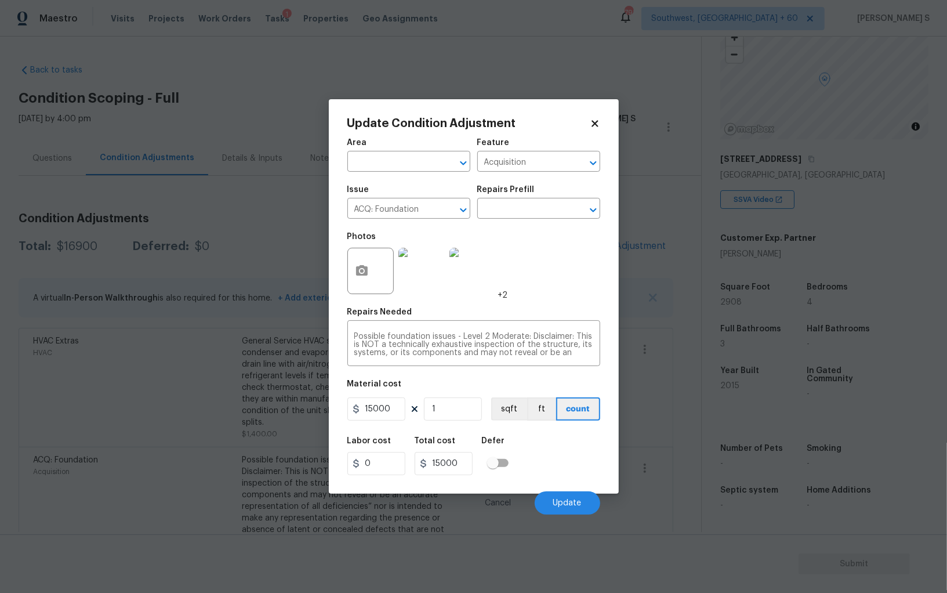
click at [375, 271] on div at bounding box center [370, 271] width 46 height 46
drag, startPoint x: 343, startPoint y: 274, endPoint x: 368, endPoint y: 274, distance: 25.5
click at [343, 274] on div "Update Condition Adjustment Area ​ Feature Acquisition ​ Issue ACQ: Foundation …" at bounding box center [474, 296] width 290 height 394
click at [370, 274] on button "button" at bounding box center [362, 270] width 28 height 45
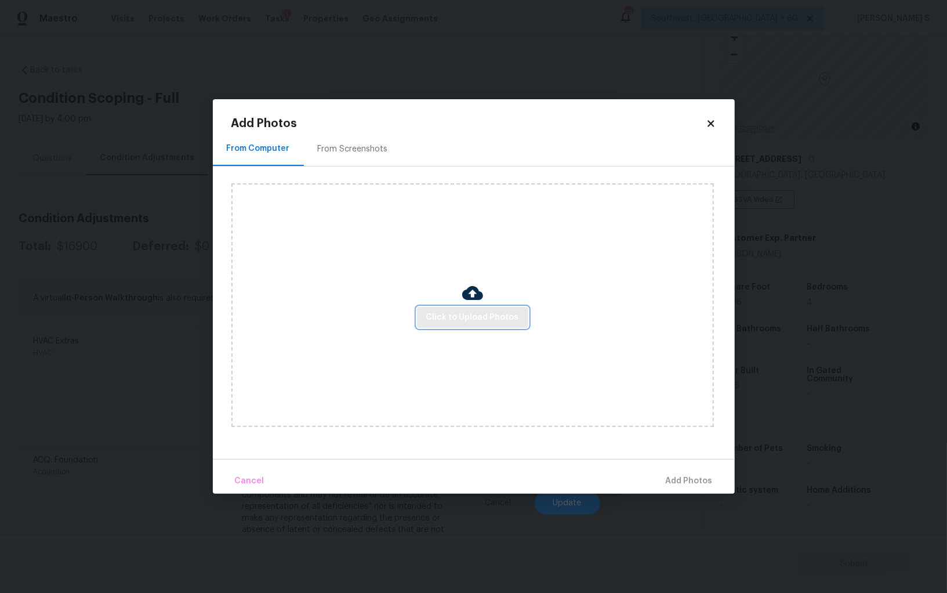
click at [455, 324] on span "Click to Upload Photos" at bounding box center [472, 317] width 93 height 14
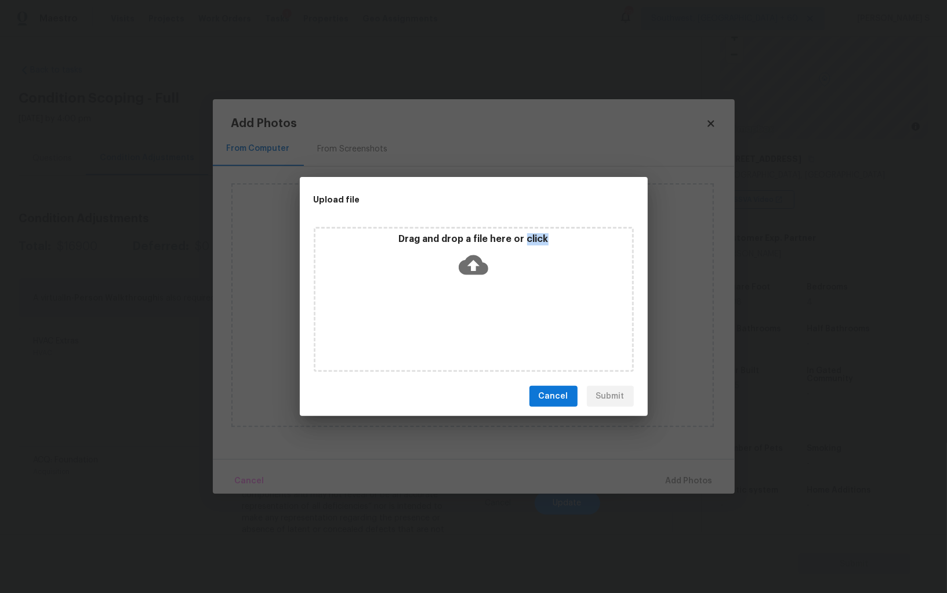
click at [455, 324] on div "Drag and drop a file here or click" at bounding box center [474, 299] width 320 height 145
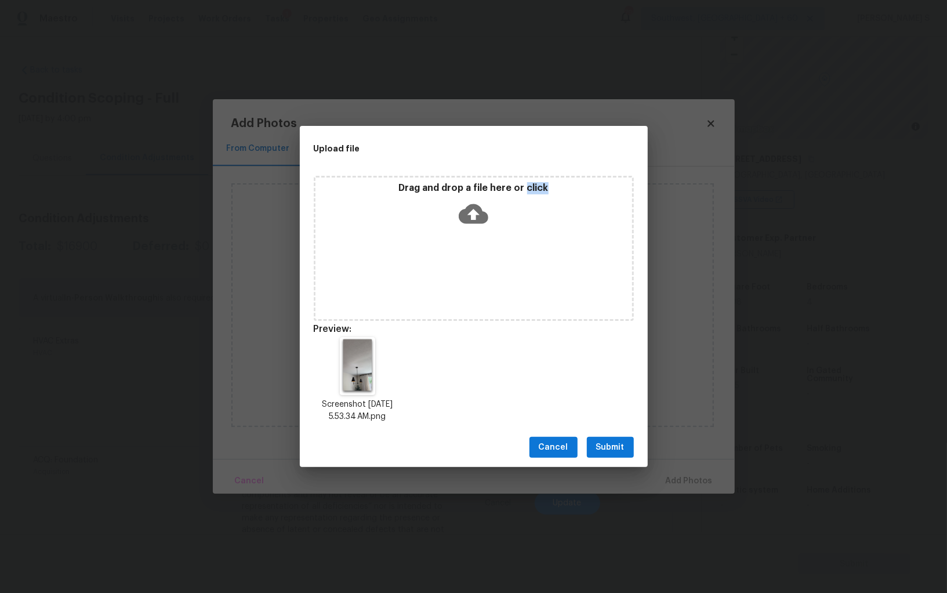
click at [612, 453] on span "Submit" at bounding box center [610, 447] width 28 height 14
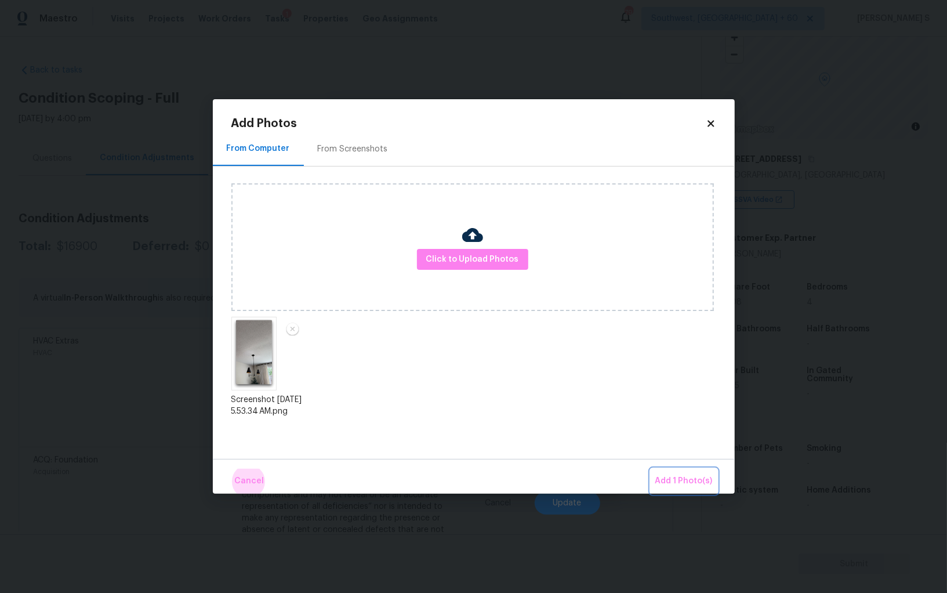
click at [650, 468] on button "Add 1 Photo(s)" at bounding box center [683, 480] width 67 height 25
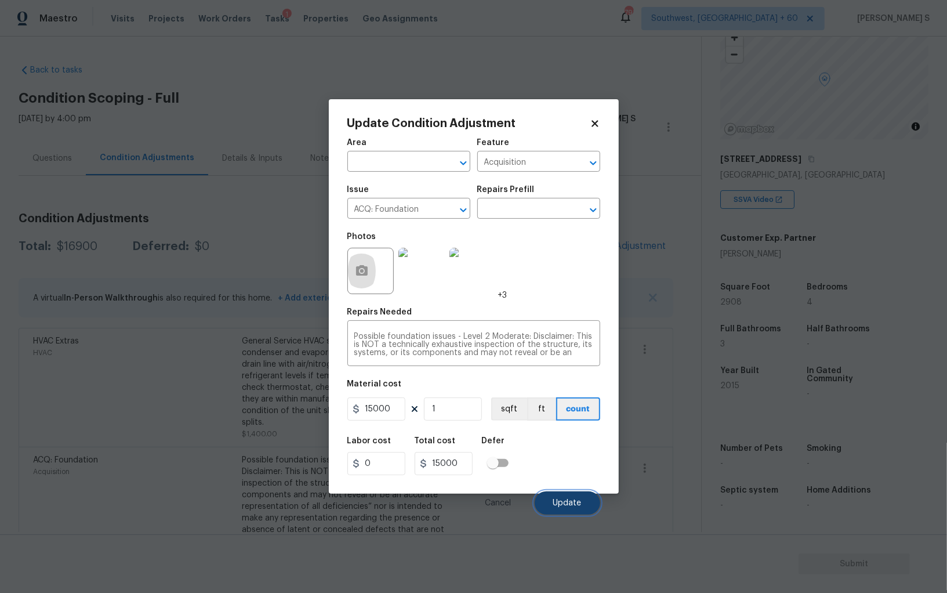
click at [569, 499] on button "Update" at bounding box center [568, 502] width 66 height 23
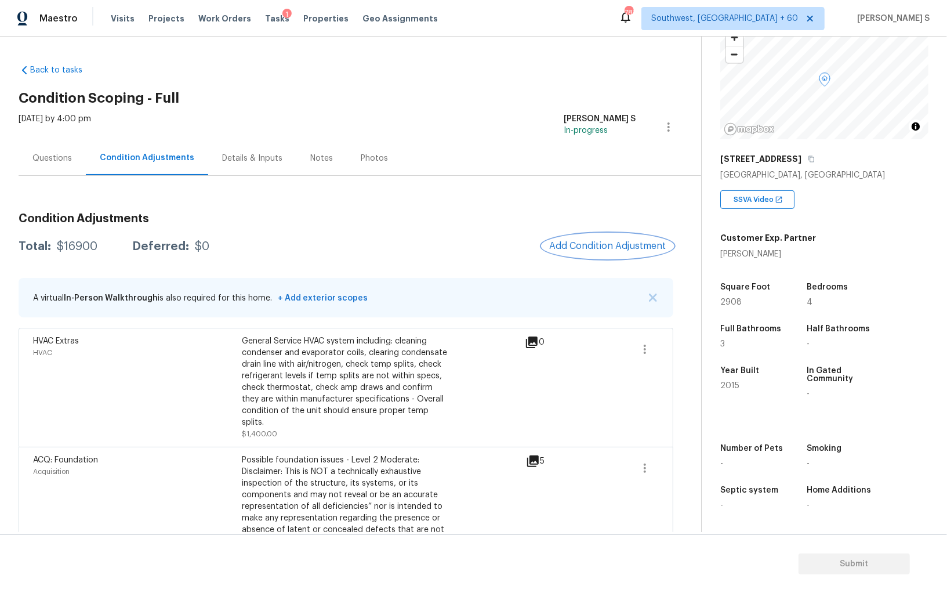
click at [613, 247] on span "Add Condition Adjustment" at bounding box center [607, 246] width 117 height 10
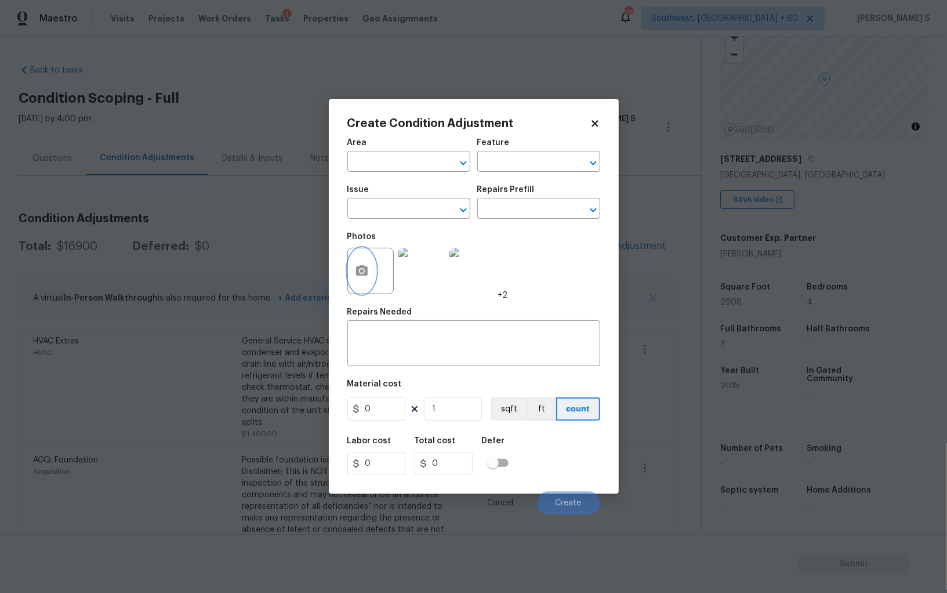
click at [361, 262] on button "button" at bounding box center [362, 270] width 28 height 45
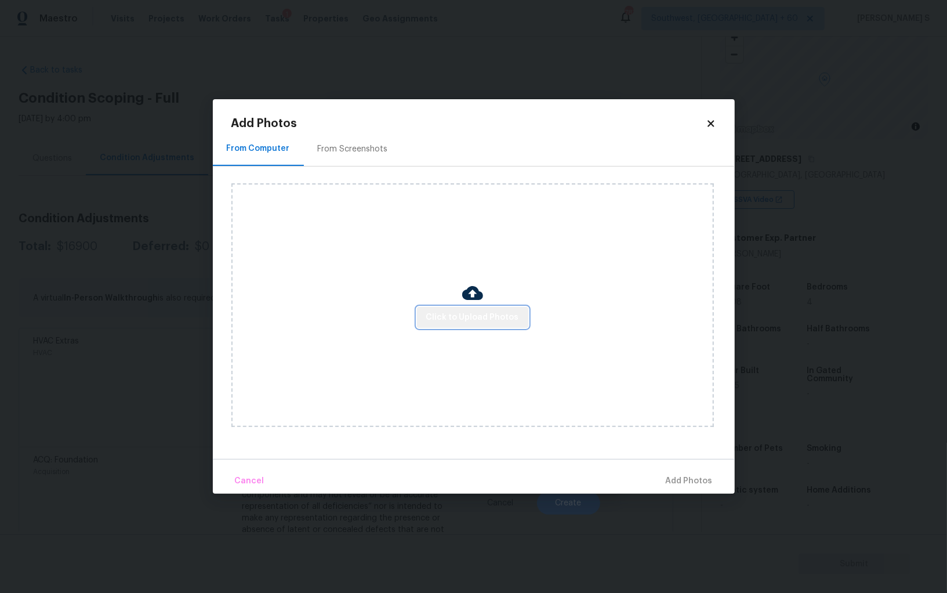
click at [489, 310] on span "Click to Upload Photos" at bounding box center [472, 317] width 93 height 14
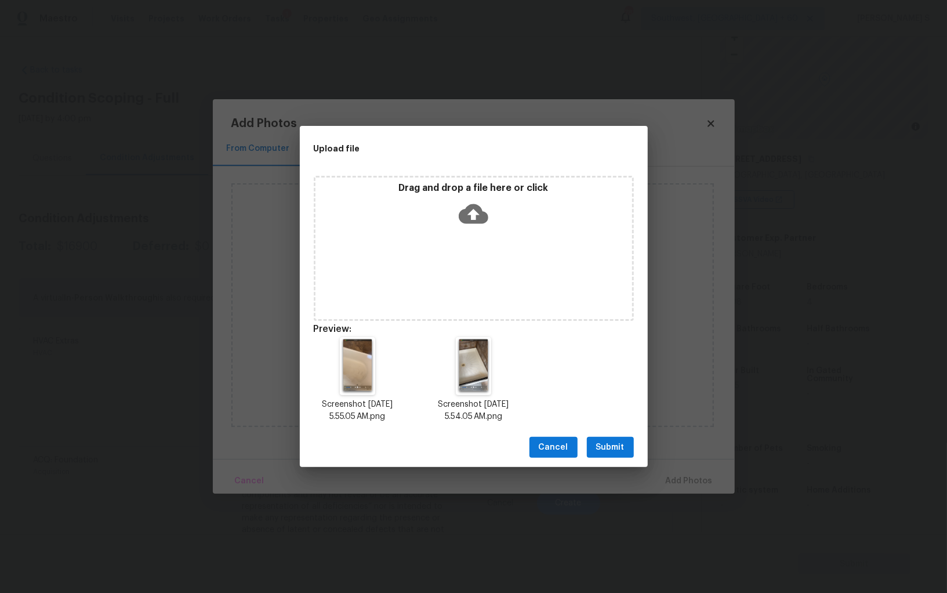
click at [623, 445] on span "Submit" at bounding box center [610, 447] width 28 height 14
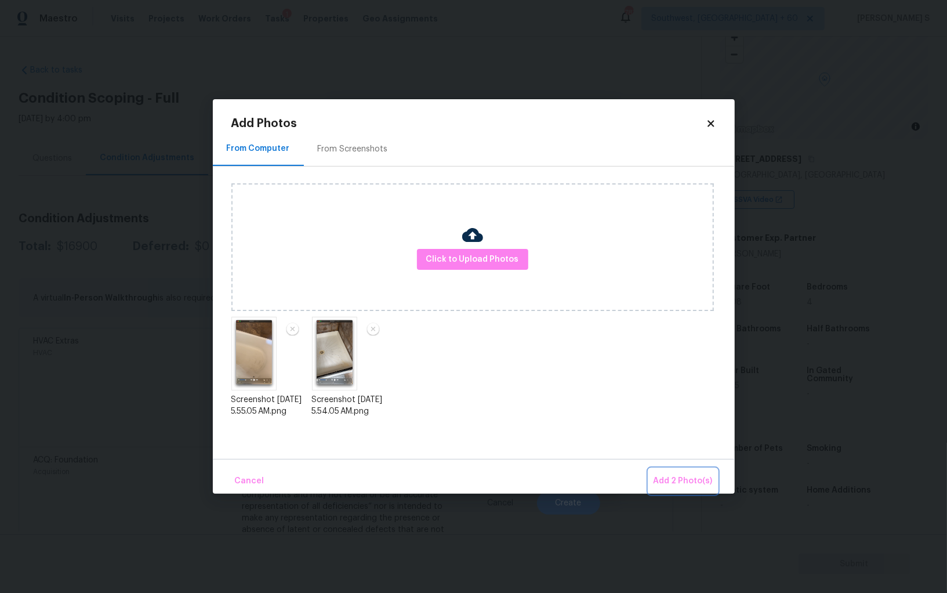
click at [675, 477] on span "Add 2 Photo(s)" at bounding box center [682, 481] width 59 height 14
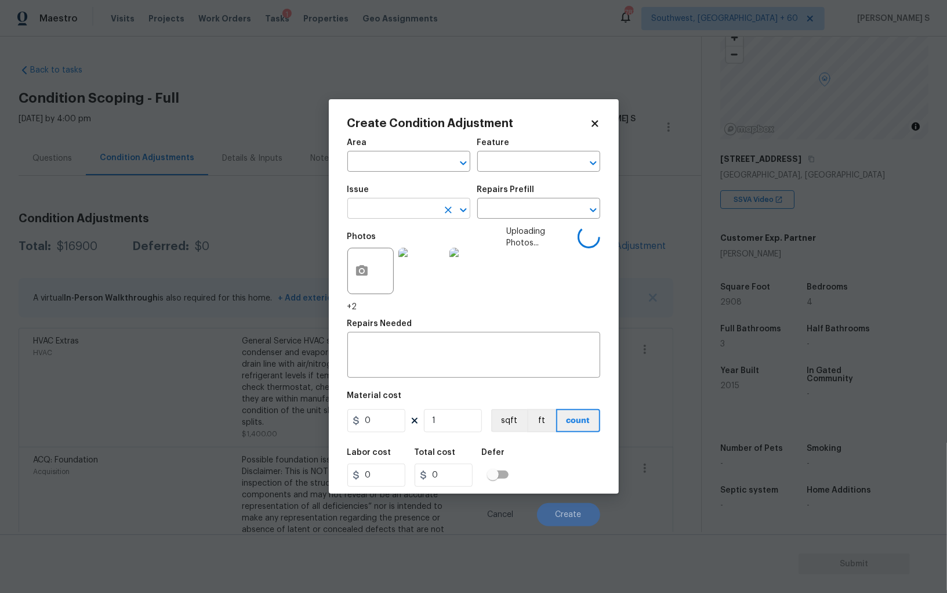
click at [386, 208] on input "text" at bounding box center [392, 210] width 90 height 18
type input "Interior Resurfacing"
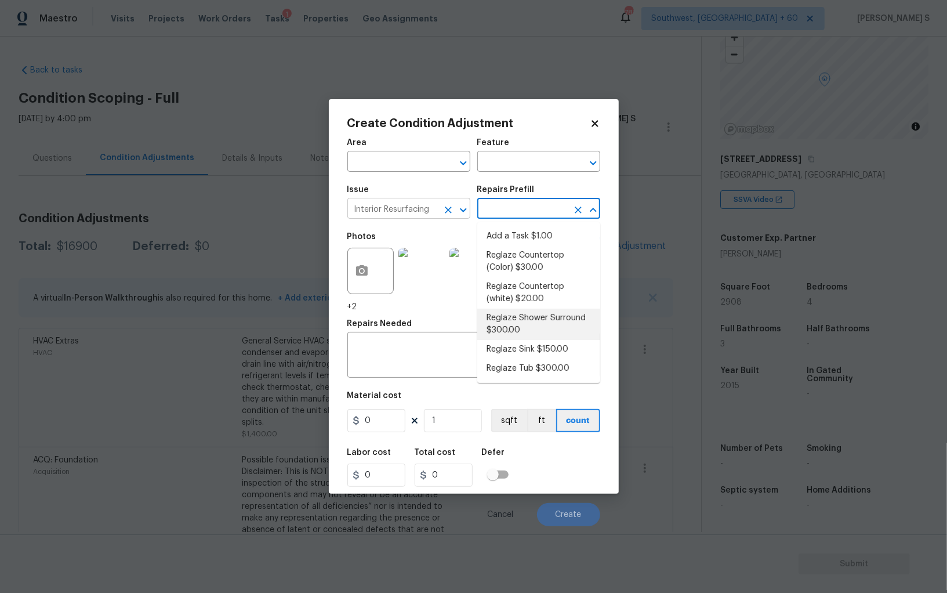
type textarea "Prep, mask, clean and reglaze the fiberglass shower surround (white) both on th…"
type input "300"
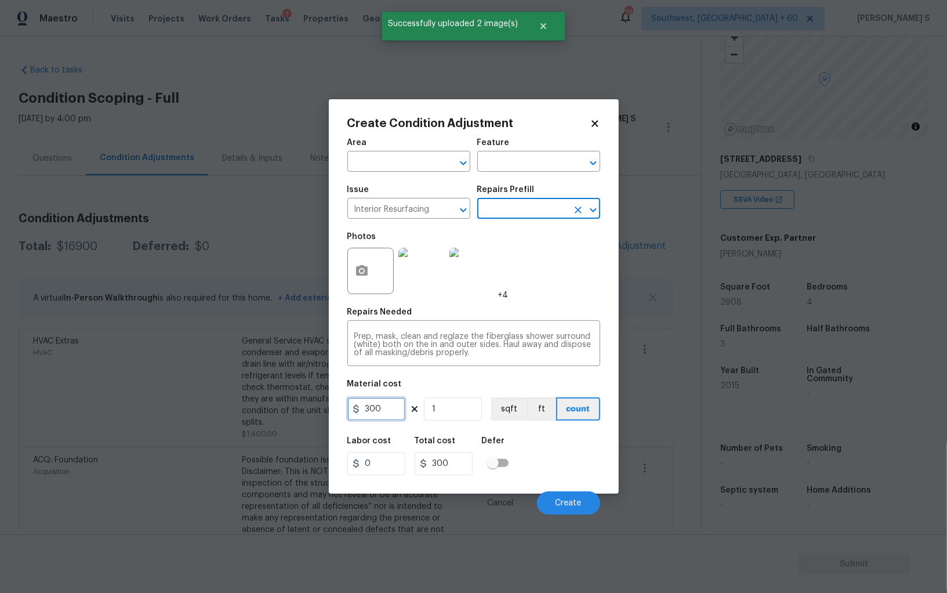
click at [383, 410] on input "300" at bounding box center [376, 408] width 58 height 23
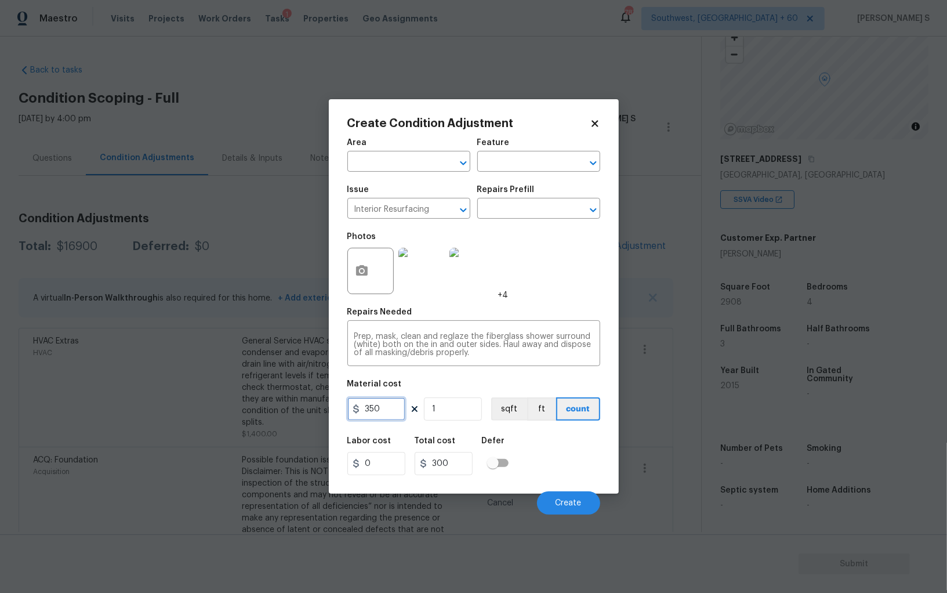
type input "350"
click at [450, 415] on input "1" at bounding box center [453, 408] width 58 height 23
type input "2"
type input "700"
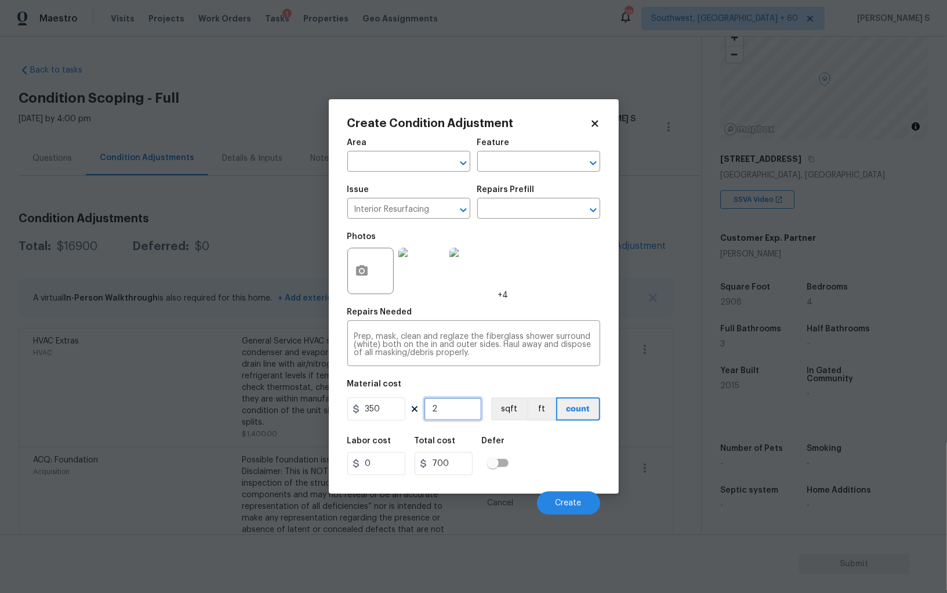
type input "2"
click at [566, 478] on div "Labor cost 0 Total cost 700 Defer" at bounding box center [473, 456] width 253 height 52
click at [581, 500] on span "Create" at bounding box center [568, 503] width 26 height 9
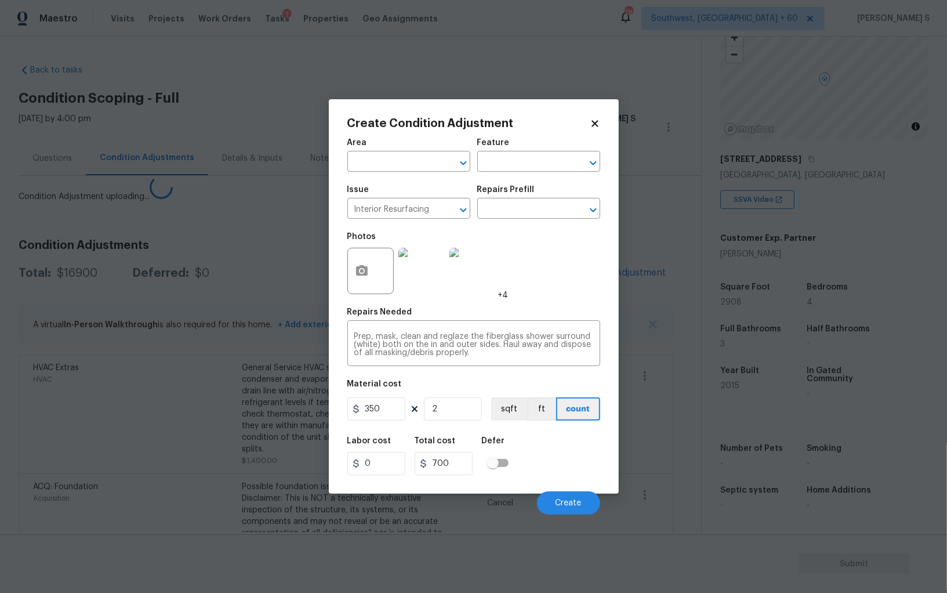
click at [56, 419] on body "Maestro Visits Projects Work Orders Tasks 1 Properties Geo Assignments 787 Sout…" at bounding box center [473, 296] width 947 height 593
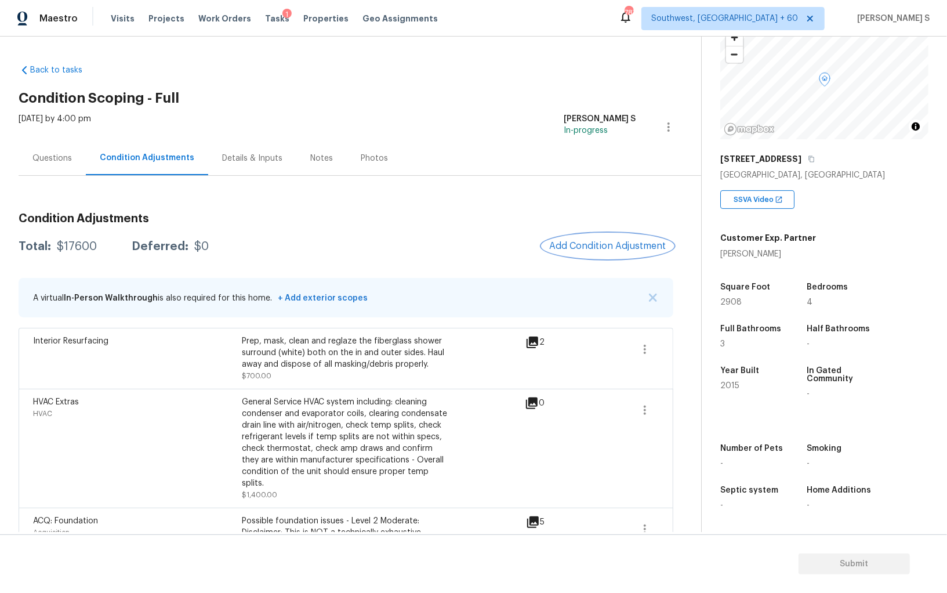
click at [609, 235] on button "Add Condition Adjustment" at bounding box center [607, 246] width 131 height 24
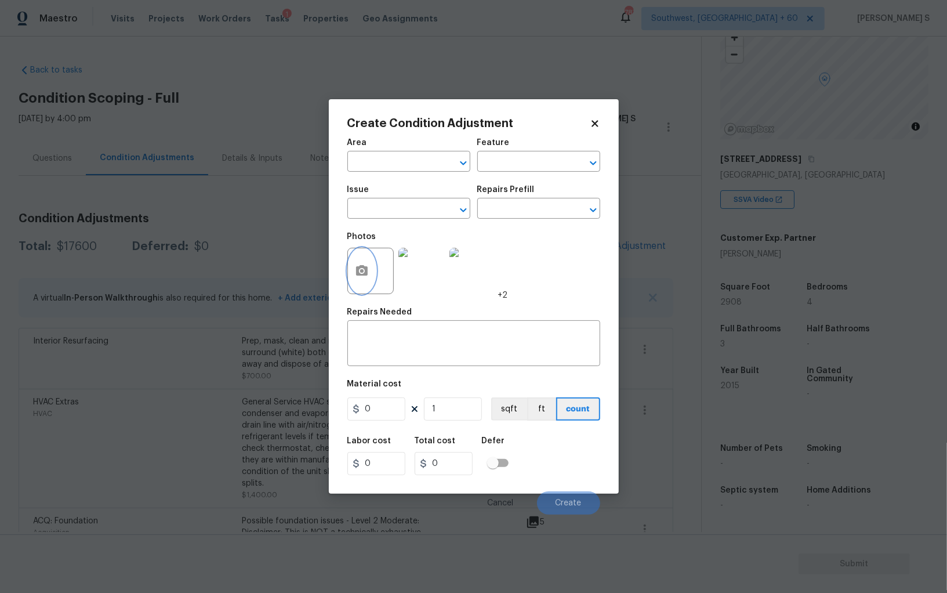
click at [361, 271] on circle "button" at bounding box center [360, 270] width 3 height 3
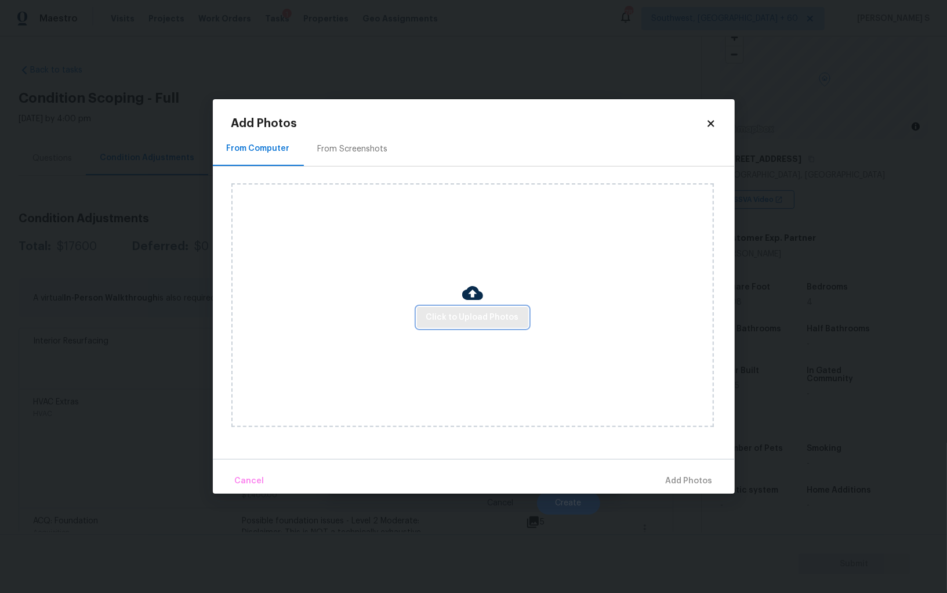
click at [474, 312] on span "Click to Upload Photos" at bounding box center [472, 317] width 93 height 14
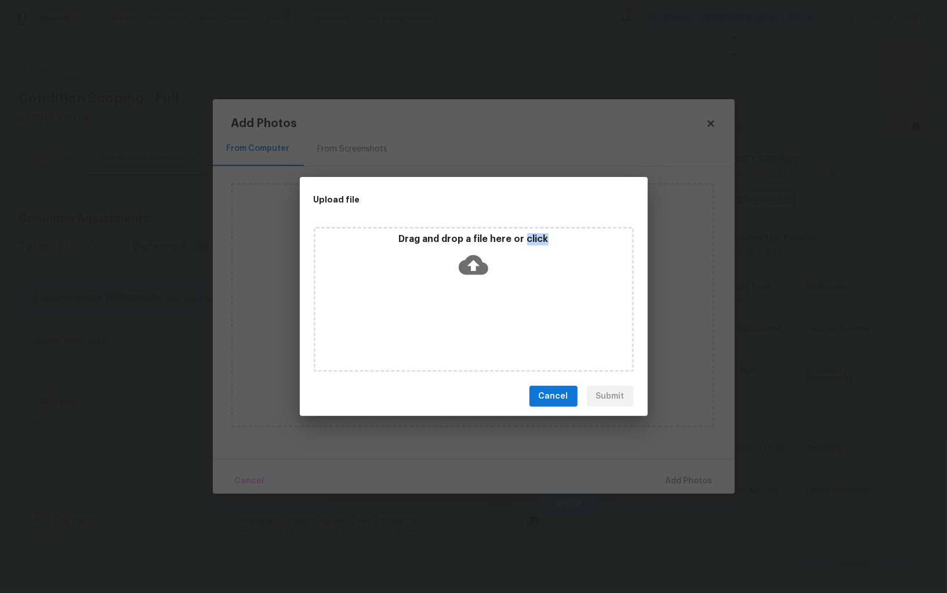
click at [474, 312] on div "Drag and drop a file here or click" at bounding box center [474, 299] width 320 height 145
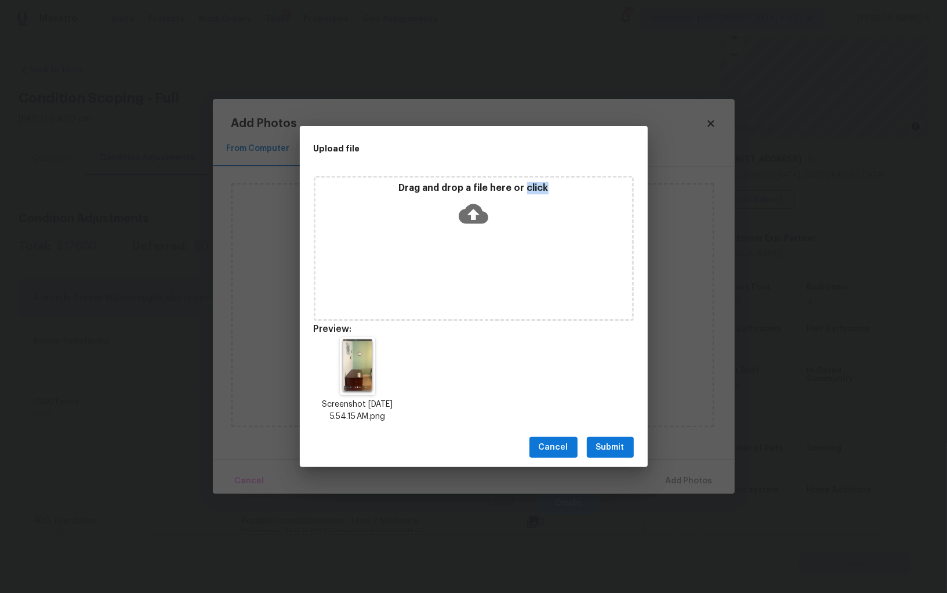
click at [625, 442] on button "Submit" at bounding box center [610, 447] width 47 height 21
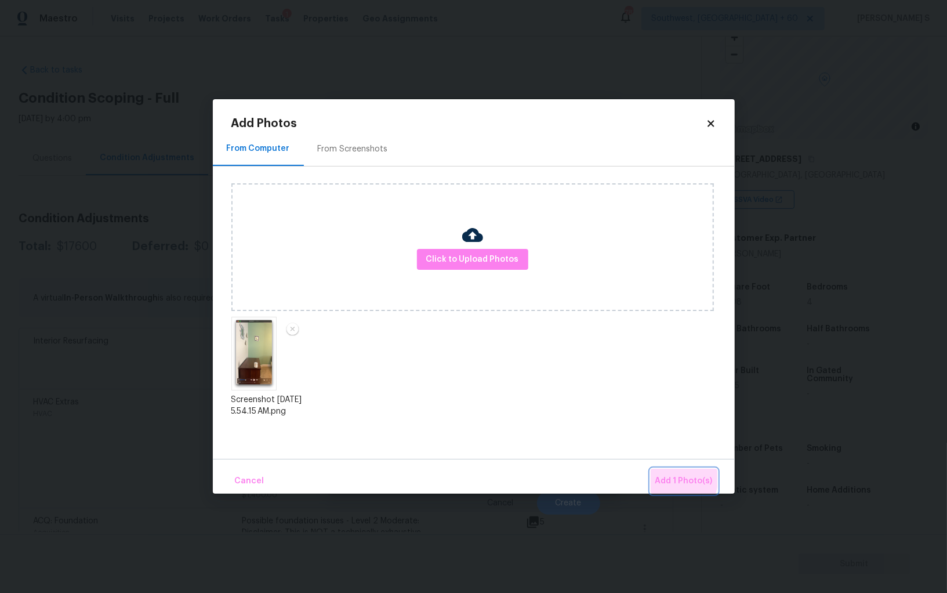
click at [667, 477] on span "Add 1 Photo(s)" at bounding box center [683, 481] width 57 height 14
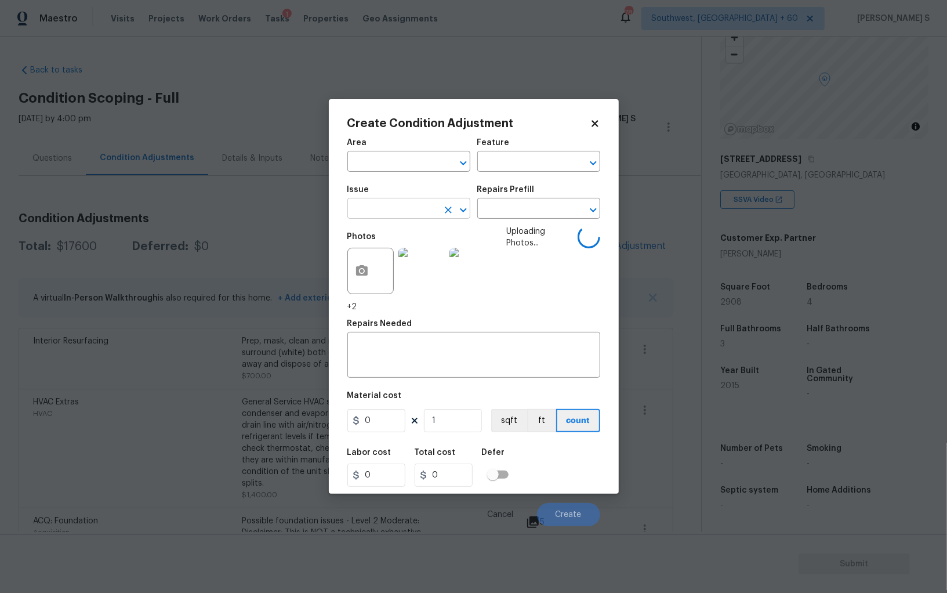
click at [401, 207] on input "text" at bounding box center [392, 210] width 90 height 18
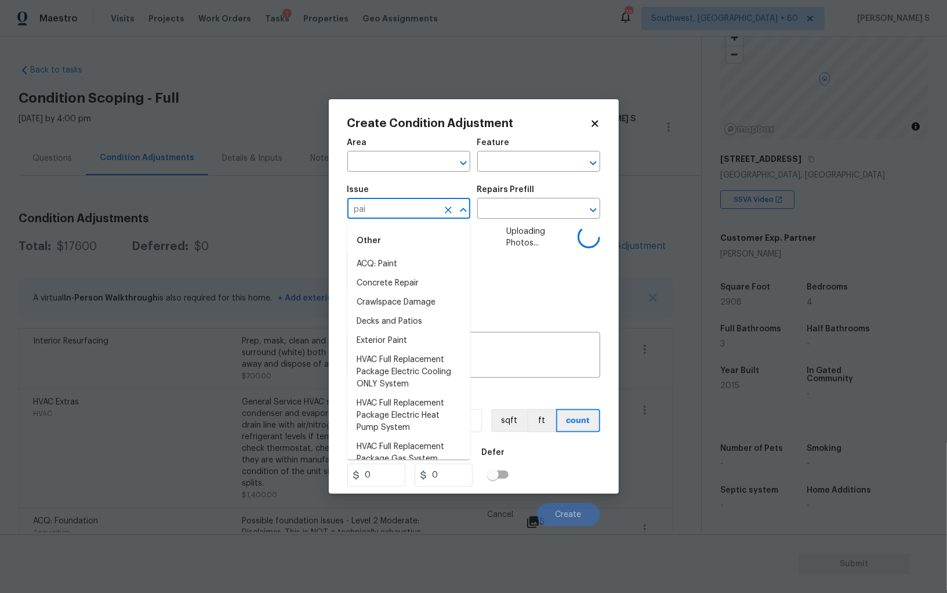
type input "pain"
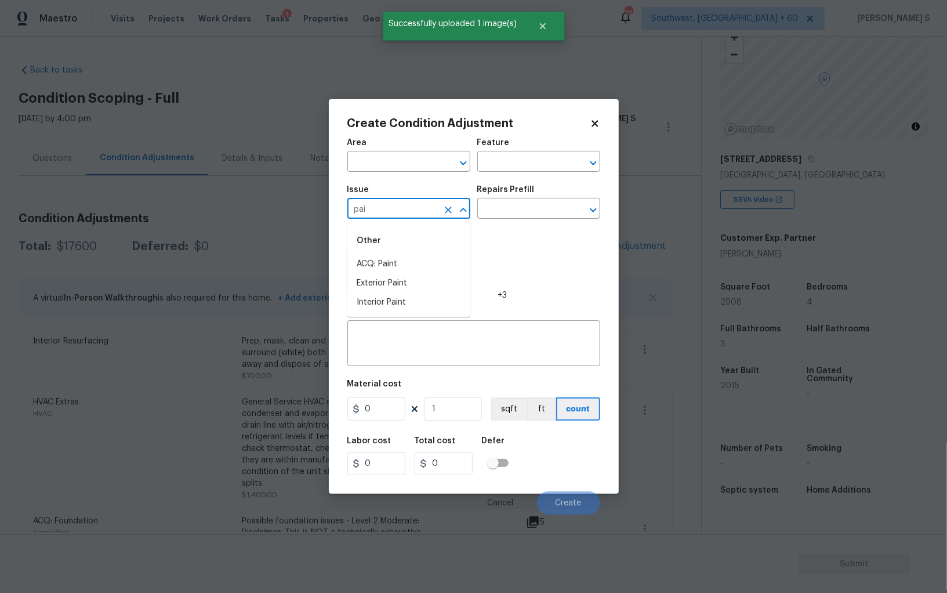
type input "pain"
type input "Interior Paint"
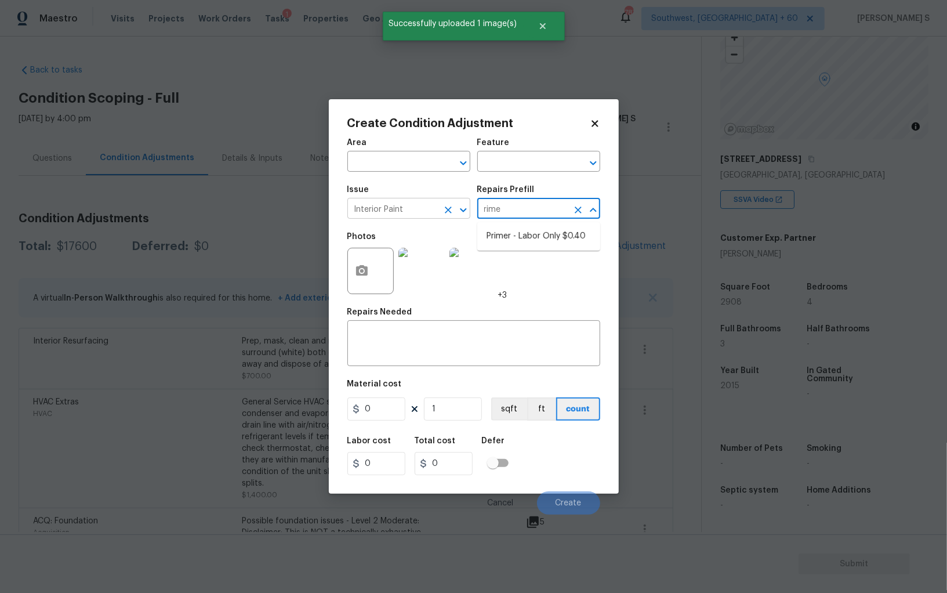
type input "rimer"
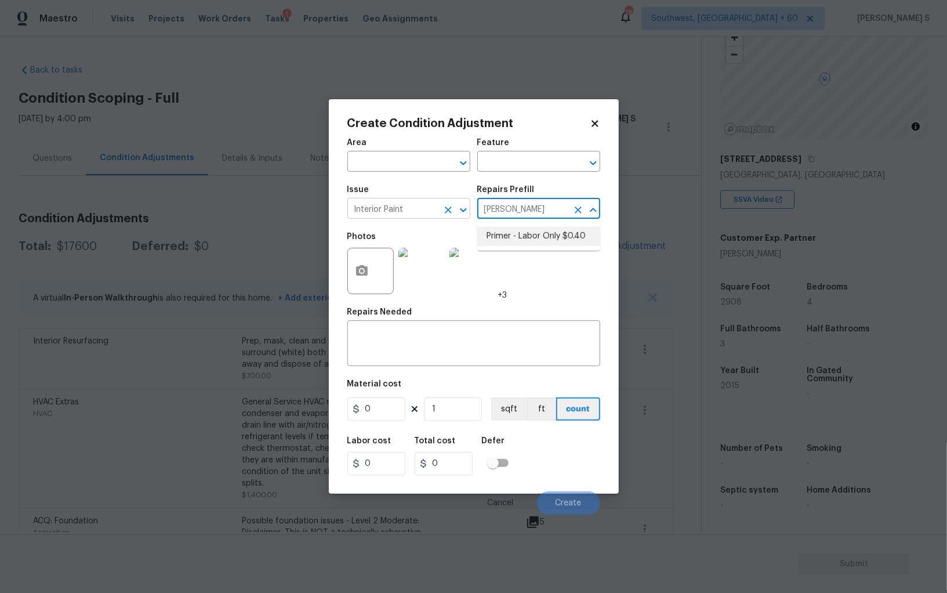
type input "Overall Paint"
type textarea "Interior primer - PRIMER PROVIDED BY OPENDOOR - All nails, screws, drywall anch…"
type input "0.4"
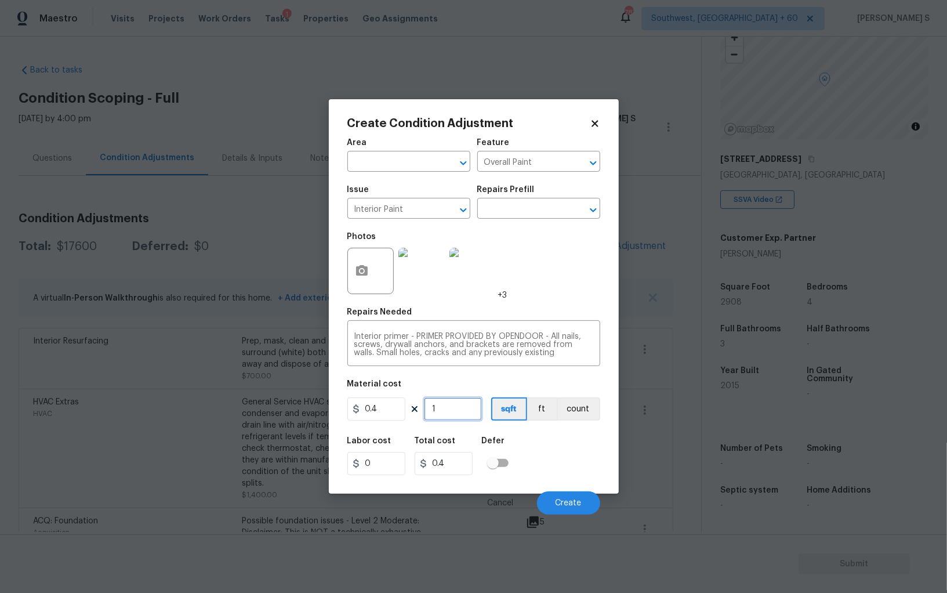
click at [452, 409] on input "1" at bounding box center [453, 408] width 58 height 23
type input "2"
type input "0.8"
type input "25"
type input "10"
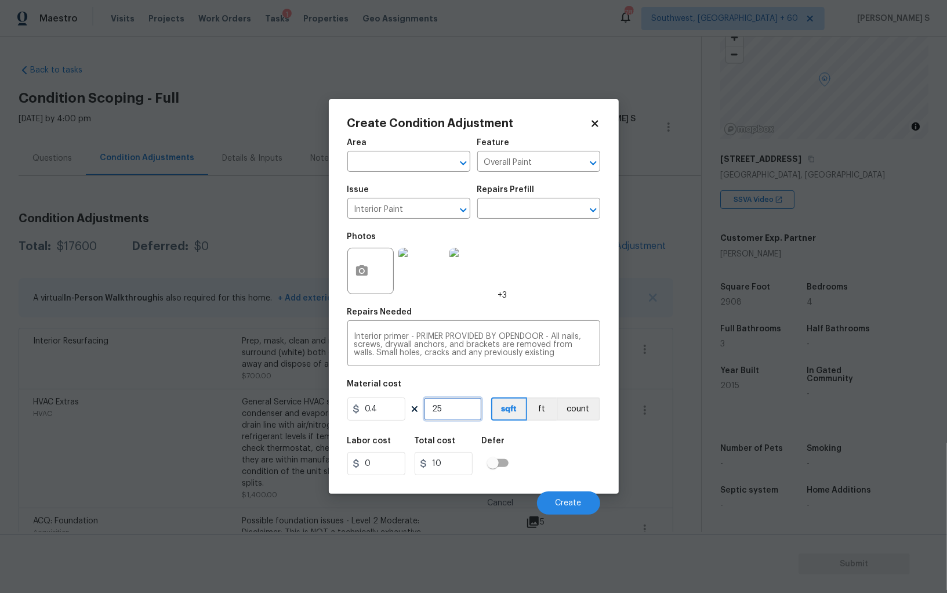
type input "250"
type input "100"
type input "250"
click at [572, 506] on span "Create" at bounding box center [568, 503] width 26 height 9
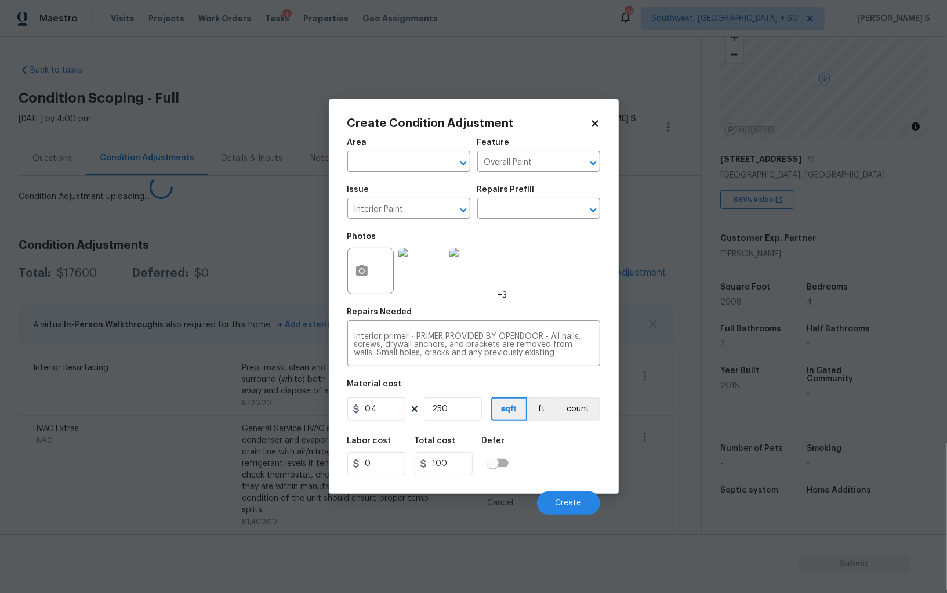
click at [79, 451] on body "Maestro Visits Projects Work Orders Tasks 1 Properties Geo Assignments 787 Sout…" at bounding box center [473, 296] width 947 height 593
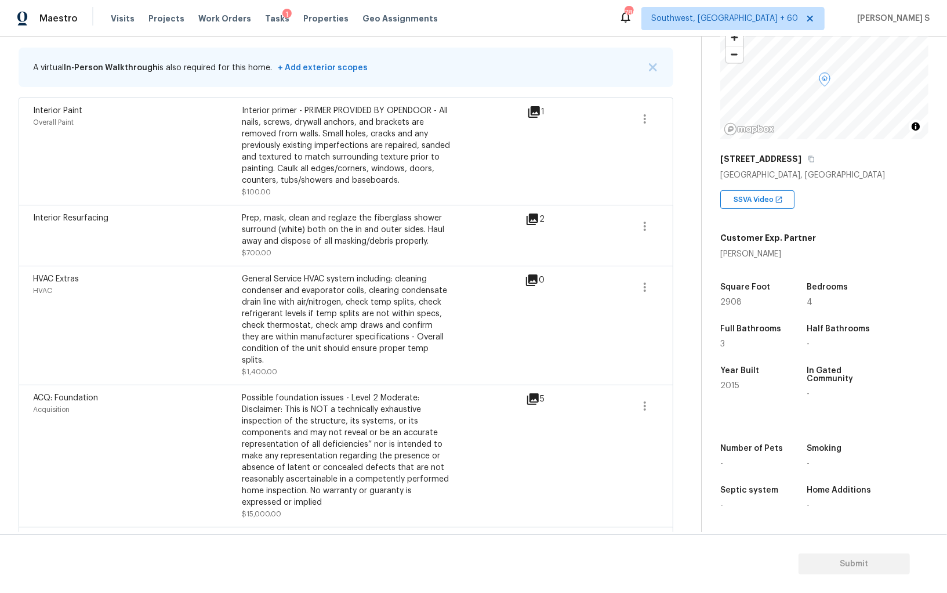
scroll to position [120, 0]
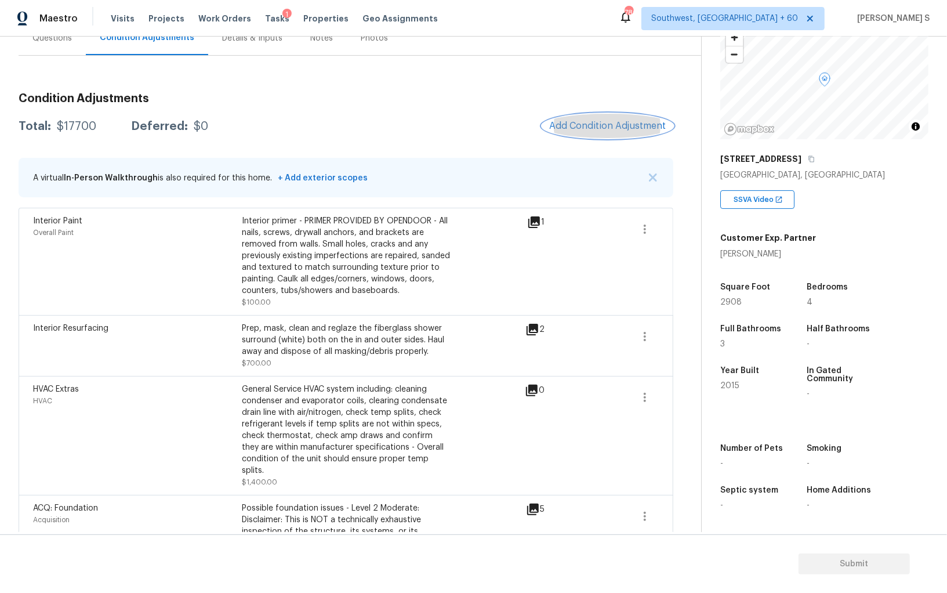
click at [574, 121] on span "Add Condition Adjustment" at bounding box center [607, 126] width 117 height 10
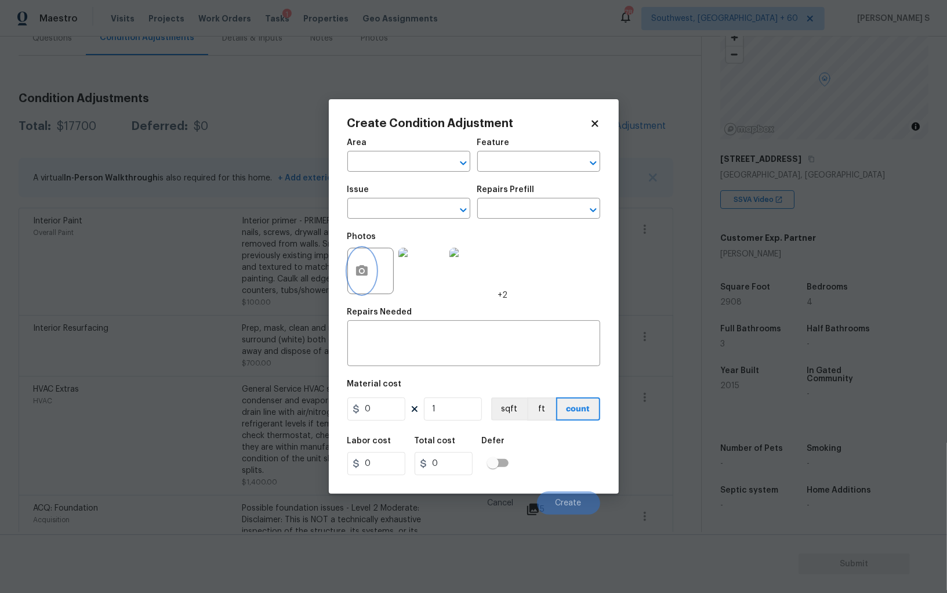
click at [366, 268] on icon "button" at bounding box center [362, 270] width 12 height 10
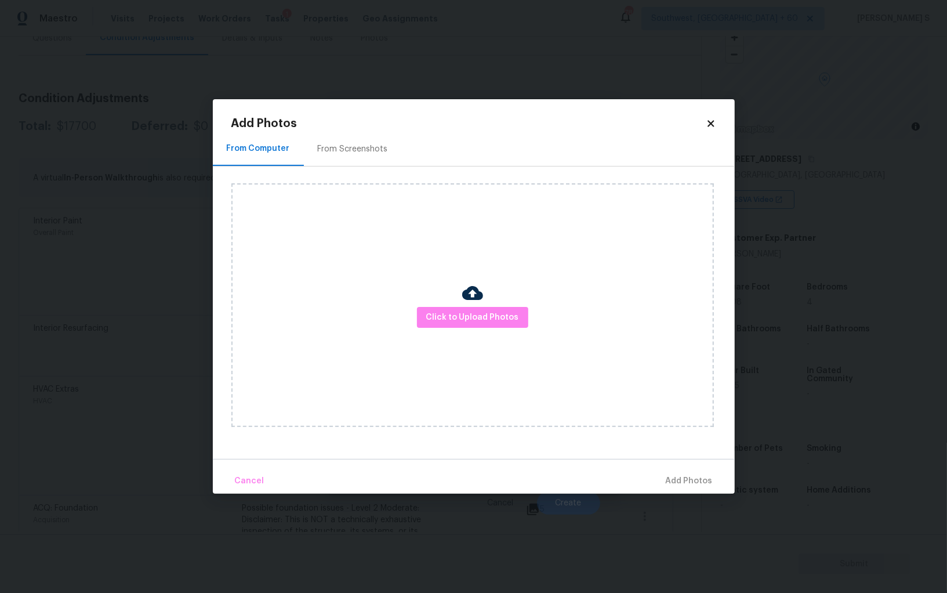
click at [355, 150] on div "From Screenshots" at bounding box center [353, 149] width 70 height 12
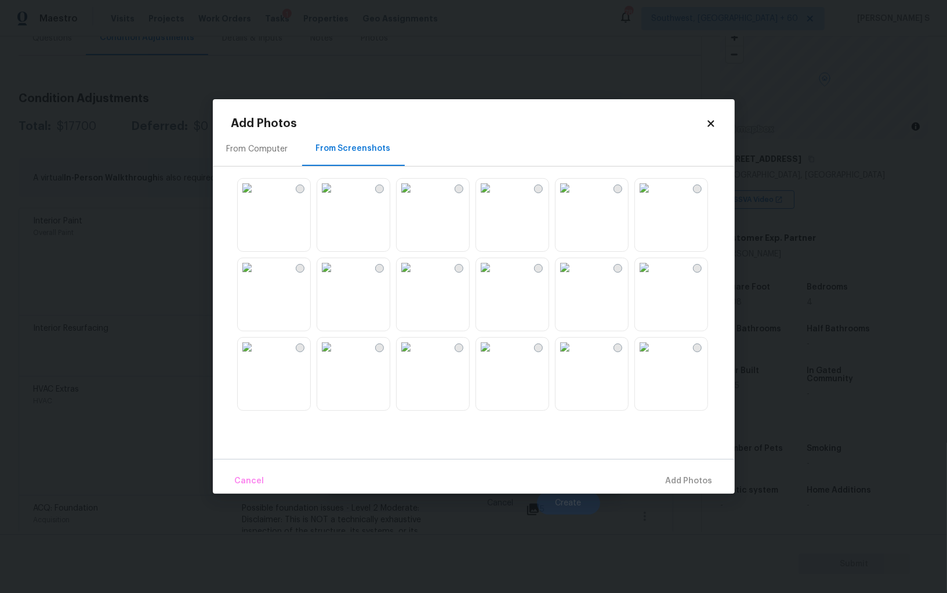
click at [495, 277] on img at bounding box center [485, 267] width 19 height 19
click at [636, 277] on img at bounding box center [644, 267] width 19 height 19
click at [574, 277] on img at bounding box center [564, 267] width 19 height 19
click at [495, 277] on img at bounding box center [485, 267] width 19 height 19
click at [415, 277] on img at bounding box center [406, 267] width 19 height 19
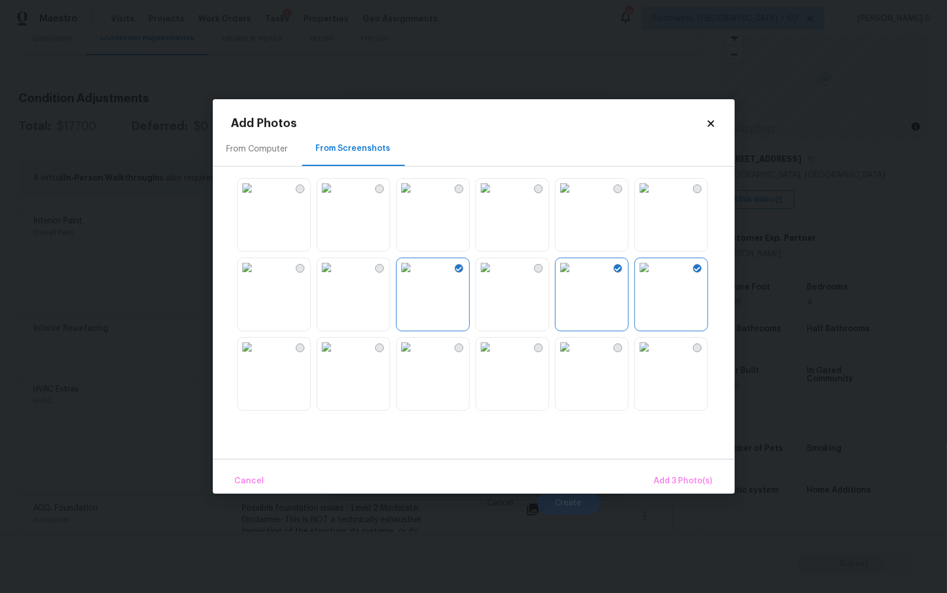
click at [256, 356] on img at bounding box center [247, 346] width 19 height 19
click at [574, 274] on img at bounding box center [564, 267] width 19 height 19
click at [653, 274] on img at bounding box center [644, 267] width 19 height 19
click at [574, 197] on img at bounding box center [564, 188] width 19 height 19
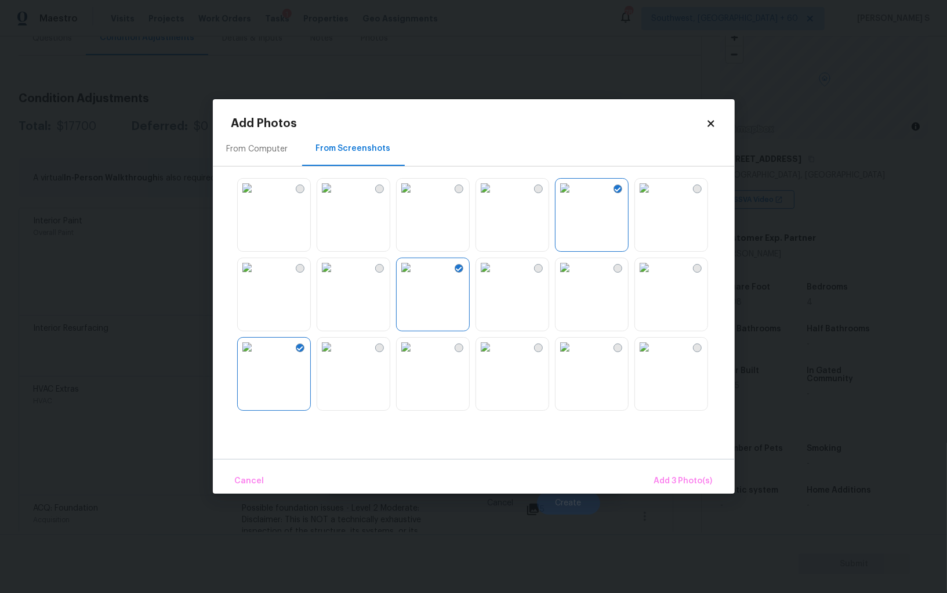
scroll to position [296, 0]
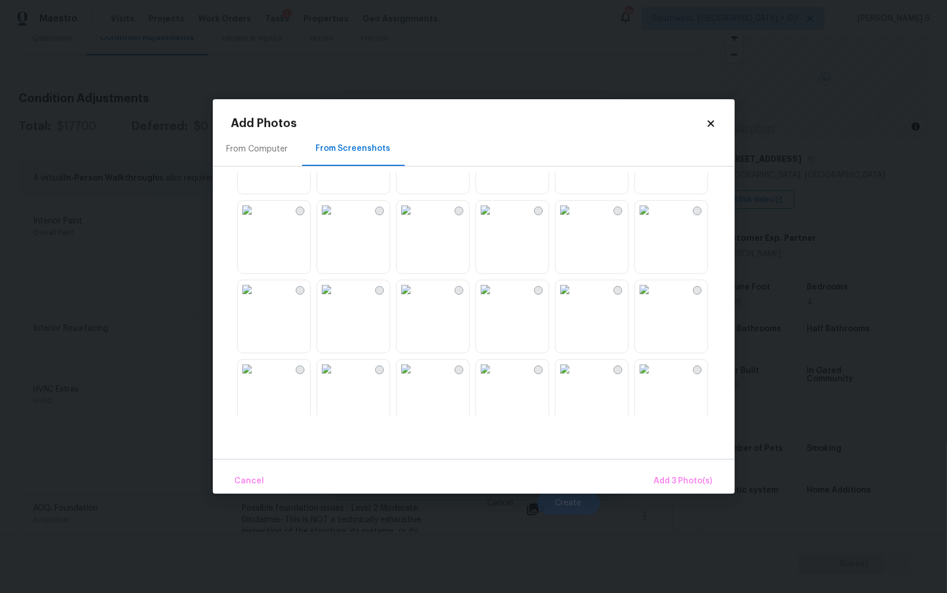
click at [336, 299] on img at bounding box center [326, 289] width 19 height 19
click at [336, 374] on img at bounding box center [326, 368] width 19 height 19
click at [256, 376] on img at bounding box center [247, 368] width 19 height 19
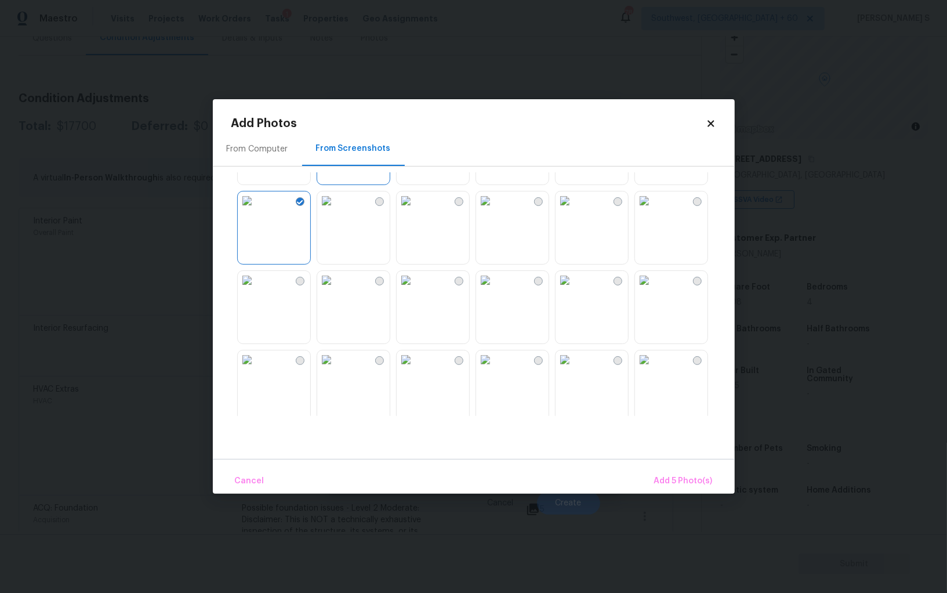
click at [574, 210] on img at bounding box center [564, 200] width 19 height 19
click at [637, 210] on img at bounding box center [644, 200] width 19 height 19
click at [336, 289] on img at bounding box center [326, 280] width 19 height 19
click at [256, 289] on img at bounding box center [247, 280] width 19 height 19
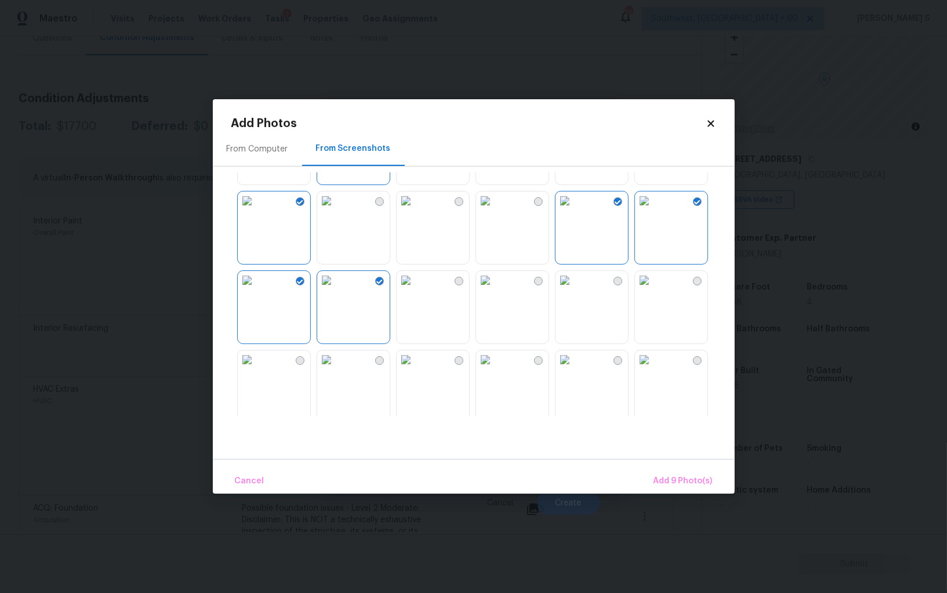
click at [653, 369] on img at bounding box center [644, 359] width 19 height 19
click at [574, 369] on img at bounding box center [564, 359] width 19 height 19
click at [689, 476] on span "Add 10 Photo(s)" at bounding box center [680, 481] width 63 height 14
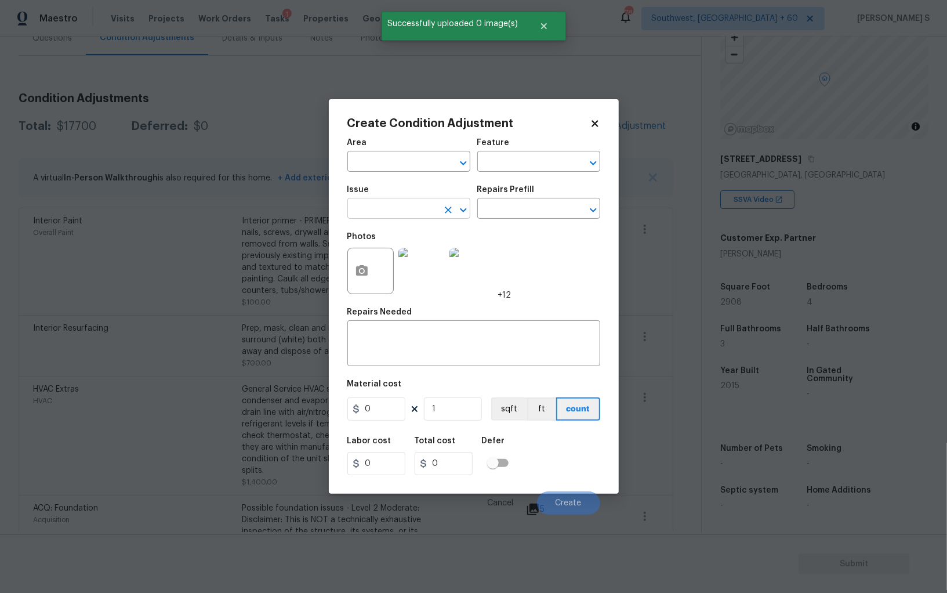
click at [411, 209] on input "text" at bounding box center [392, 210] width 90 height 18
type input "ACQ: Paint"
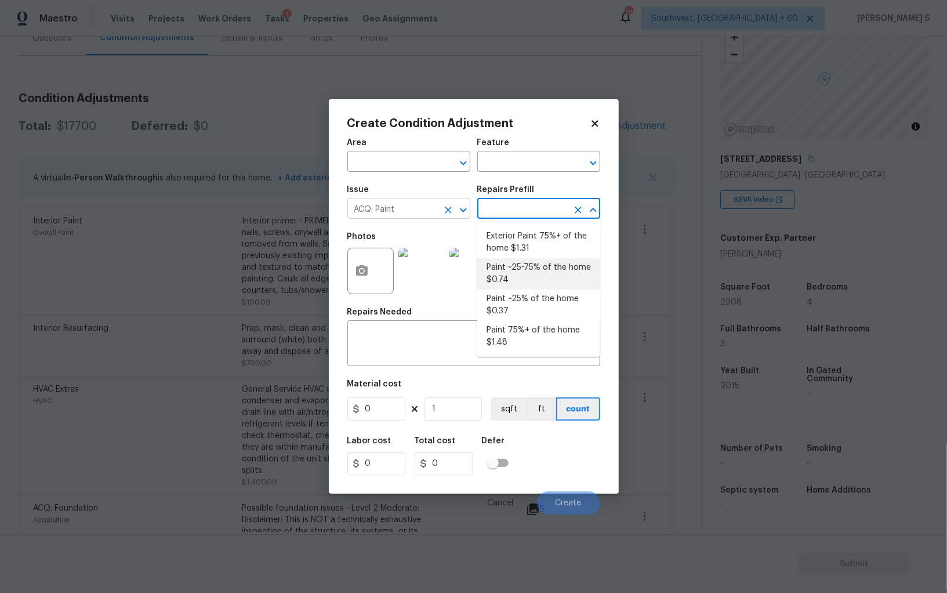
type input "Acquisition"
type textarea "Acquisition Scope: ~25 - 75% of the home needs interior paint"
type input "0.74"
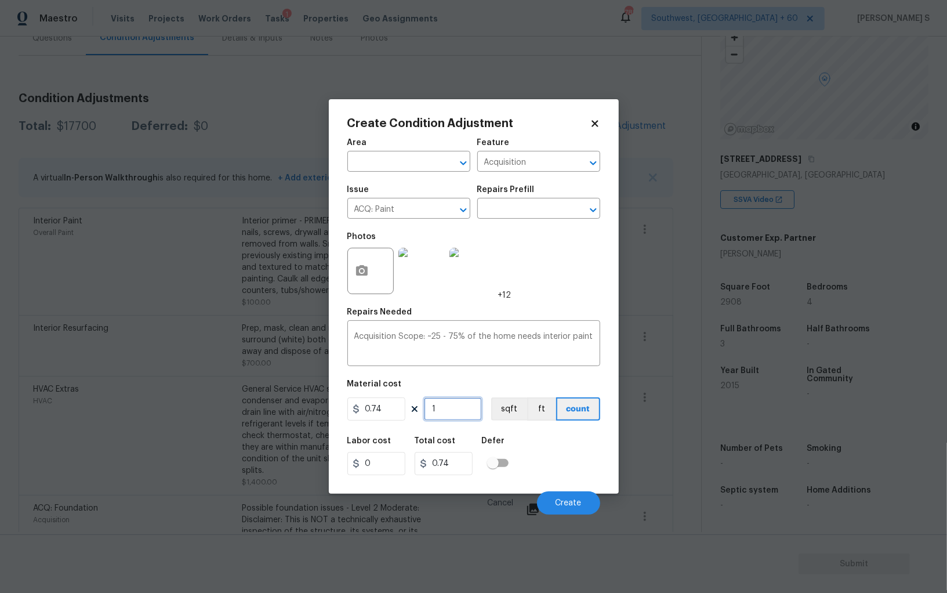
click at [448, 415] on input "1" at bounding box center [453, 408] width 58 height 23
type input "2"
type input "1.48"
type input "29"
type input "21.46"
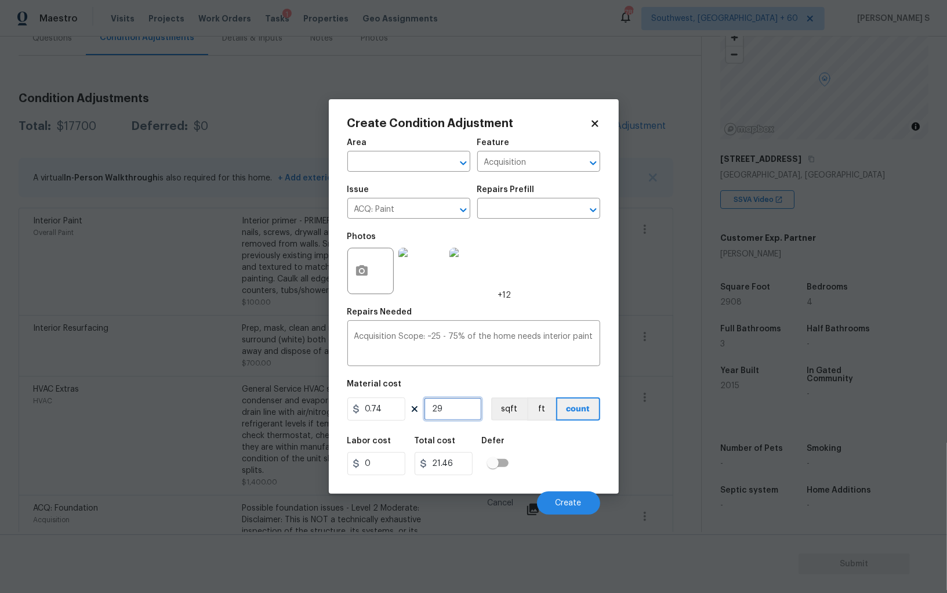
type input "290"
type input "214.6"
type input "2908"
type input "2151.92"
type input "2908"
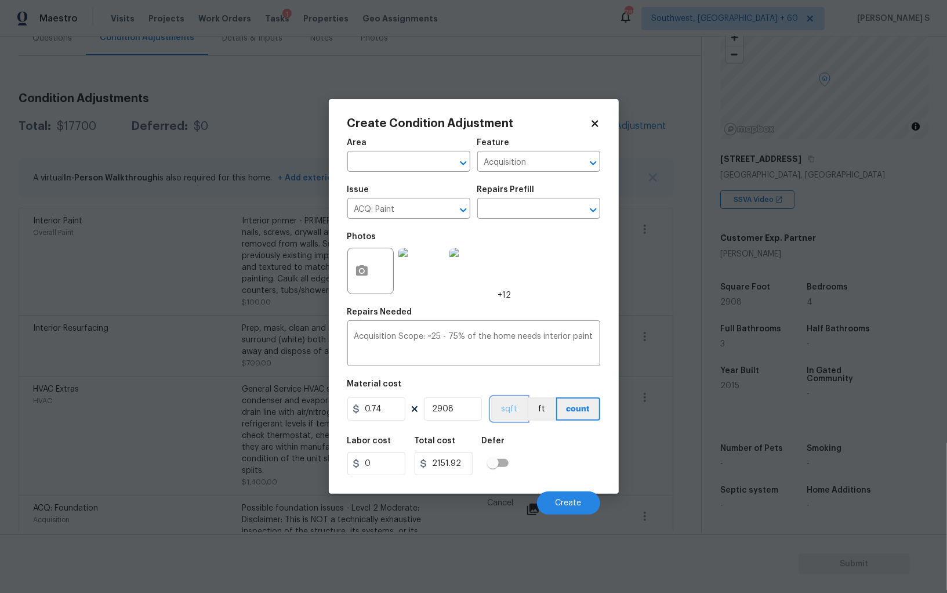
click at [497, 416] on button "sqft" at bounding box center [509, 408] width 36 height 23
click at [510, 438] on div "Defer" at bounding box center [499, 444] width 34 height 15
click at [580, 497] on button "Create" at bounding box center [568, 502] width 63 height 23
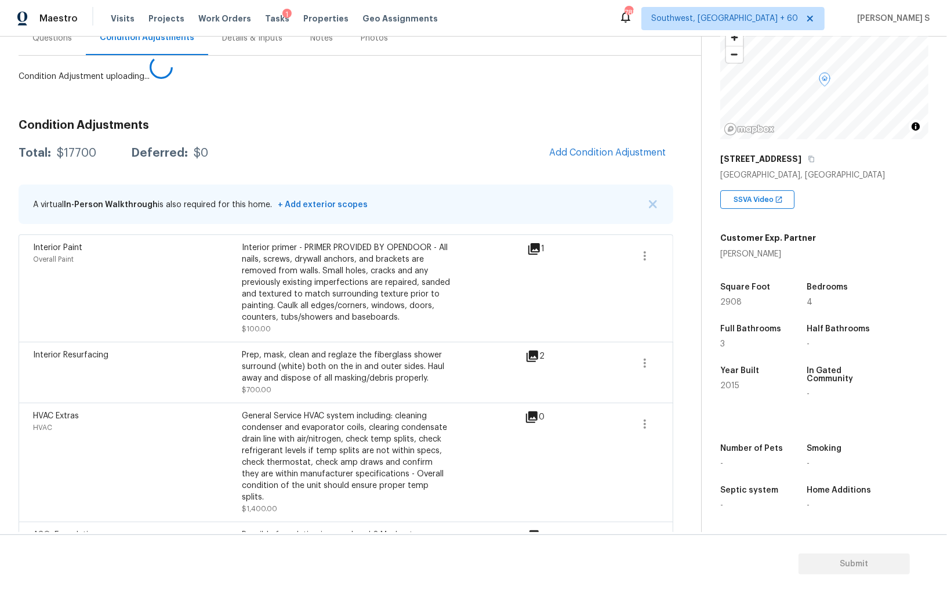
click at [176, 359] on body "Maestro Visits Projects Work Orders Tasks 1 Properties Geo Assignments 785 Sout…" at bounding box center [473, 296] width 947 height 593
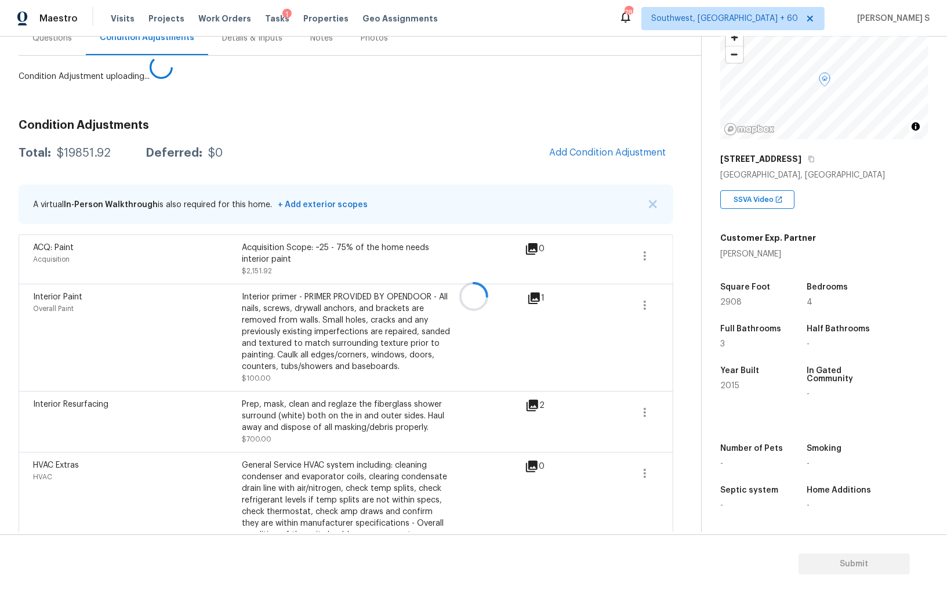
click at [599, 146] on div at bounding box center [473, 296] width 947 height 593
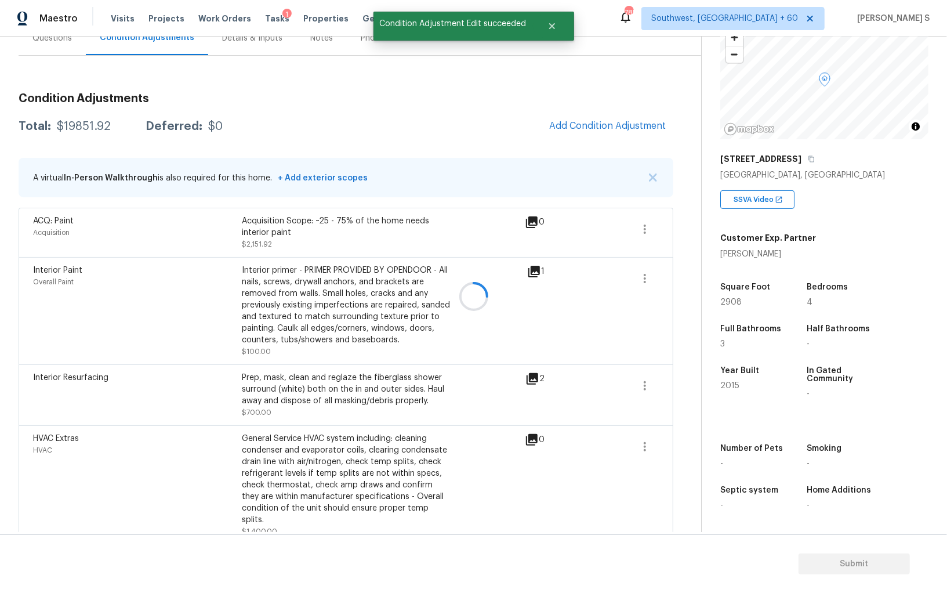
click at [608, 151] on div at bounding box center [473, 296] width 947 height 593
click at [608, 129] on span "Add Condition Adjustment" at bounding box center [607, 126] width 117 height 10
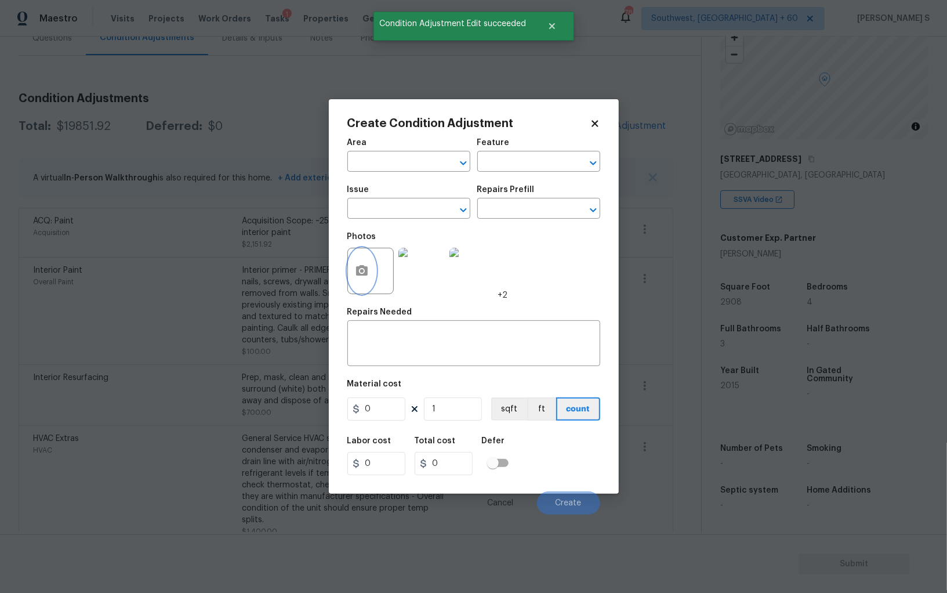
click at [353, 270] on button "button" at bounding box center [362, 270] width 28 height 45
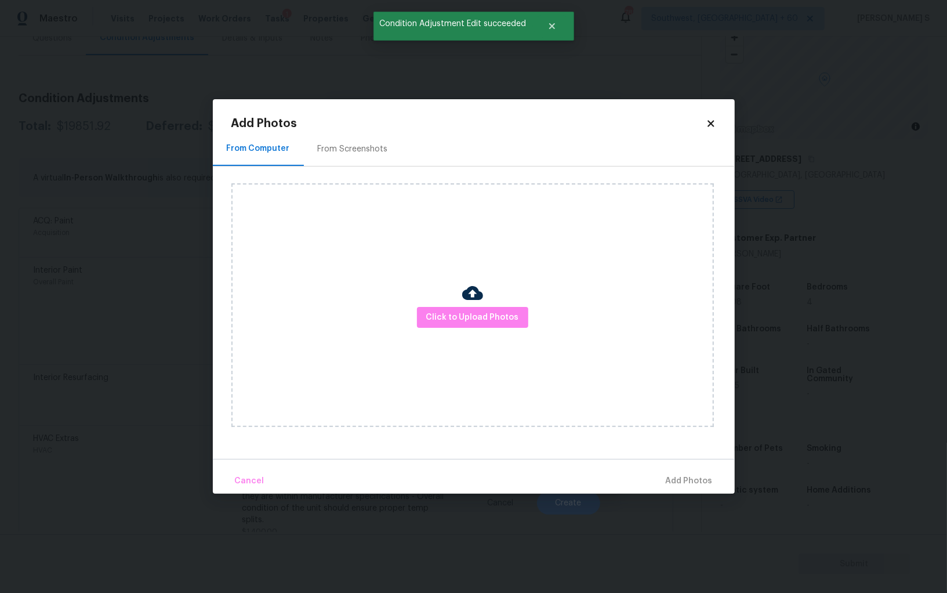
click at [365, 151] on div "From Screenshots" at bounding box center [353, 149] width 70 height 12
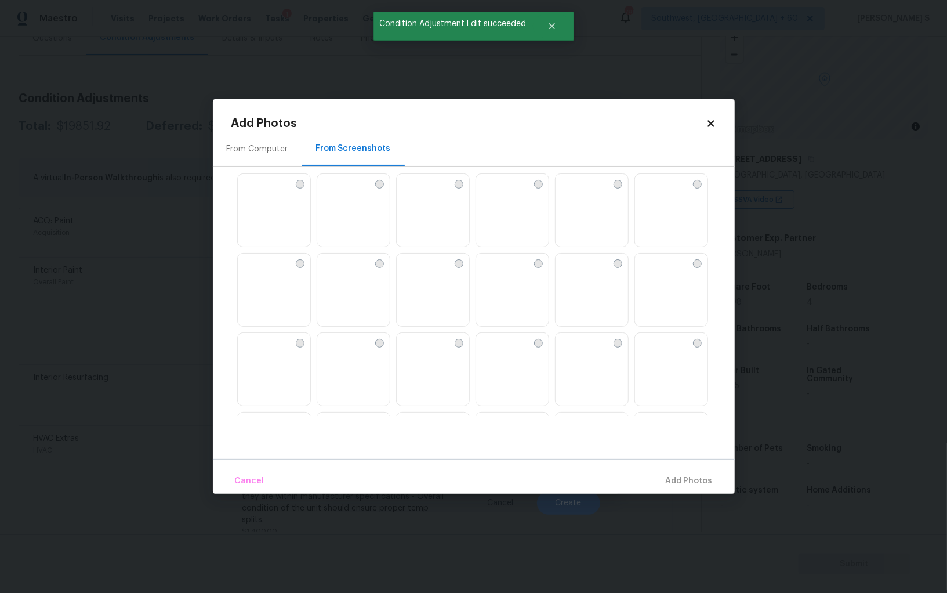
scroll to position [1107, 0]
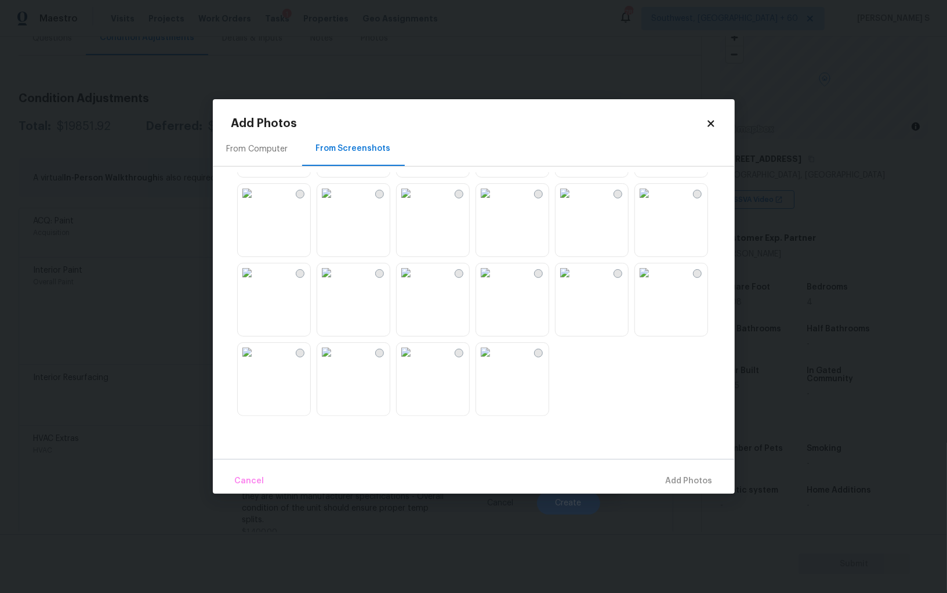
click at [574, 282] on img at bounding box center [564, 272] width 19 height 19
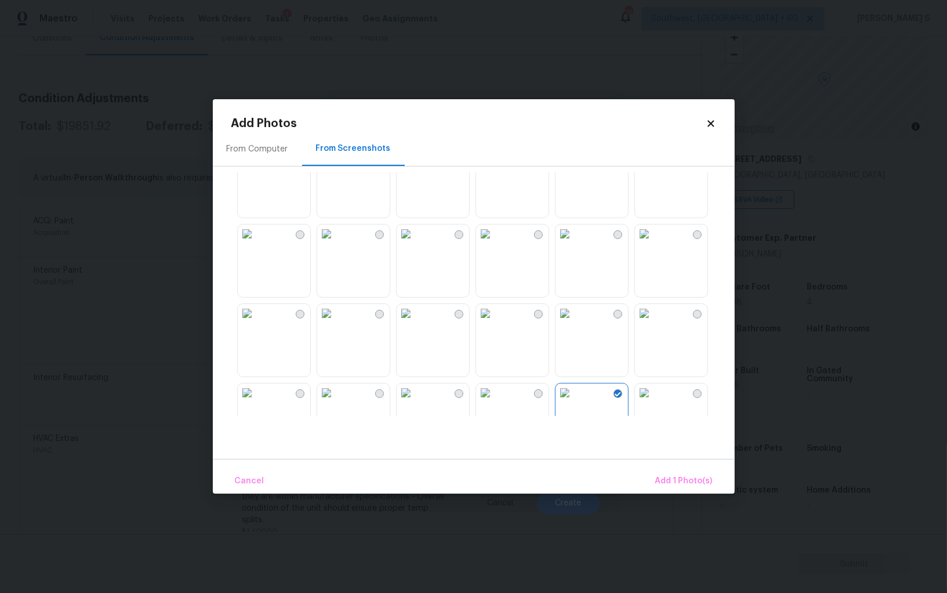
click at [488, 322] on img at bounding box center [485, 313] width 19 height 19
click at [653, 306] on img at bounding box center [644, 313] width 19 height 19
click at [336, 322] on img at bounding box center [326, 313] width 19 height 19
click at [256, 322] on img at bounding box center [247, 313] width 19 height 19
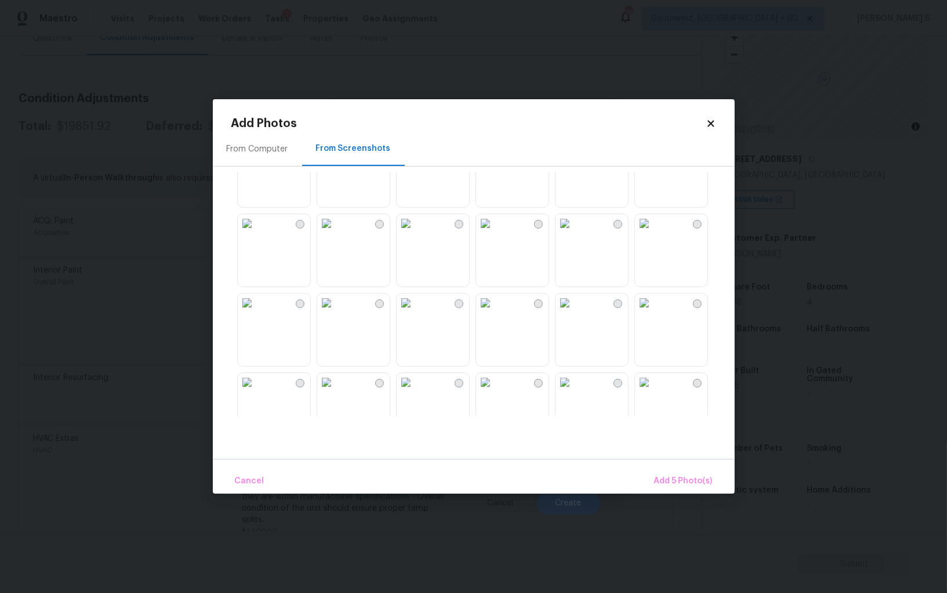
scroll to position [718, 0]
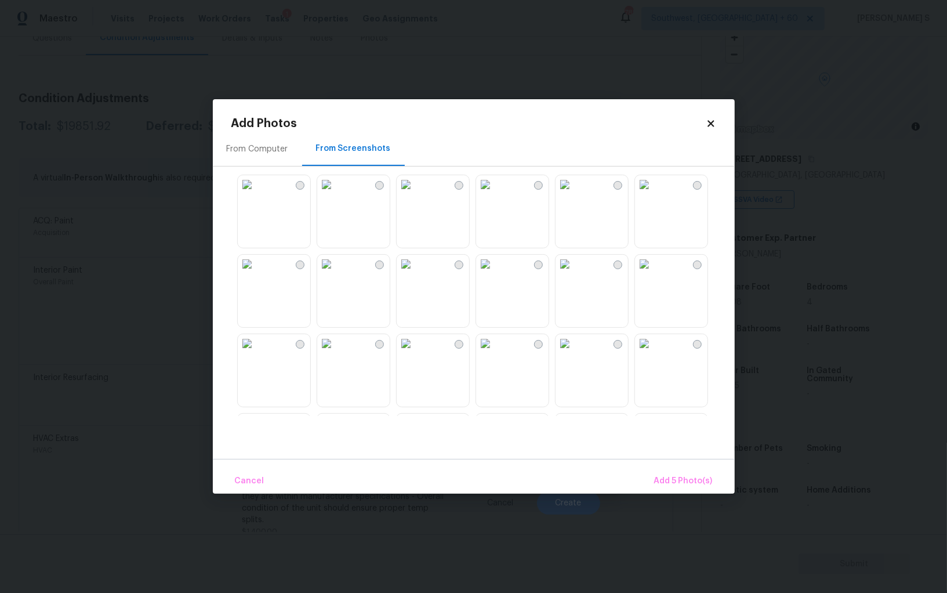
click at [336, 273] on img at bounding box center [326, 264] width 19 height 19
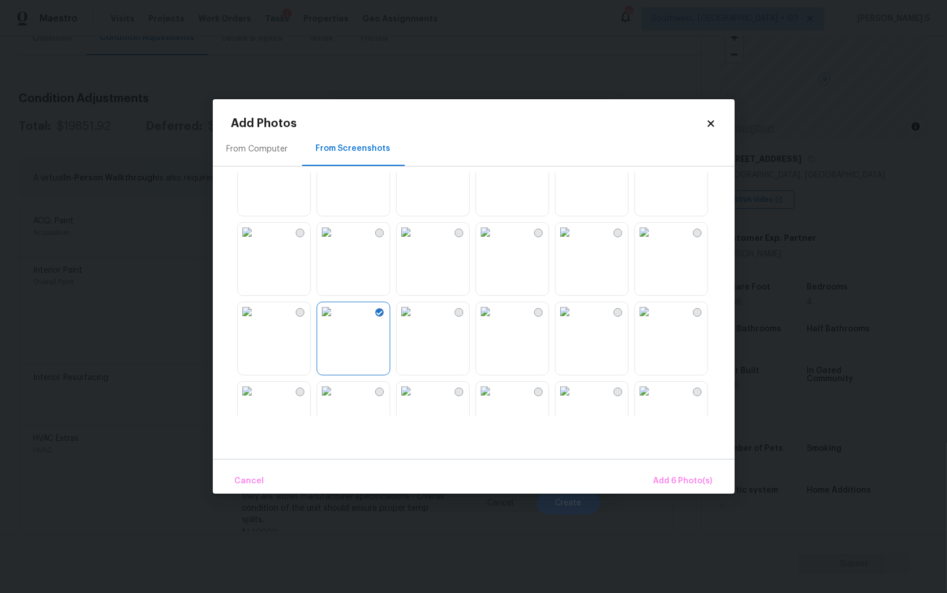
scroll to position [588, 0]
drag, startPoint x: 423, startPoint y: 205, endPoint x: 439, endPoint y: 205, distance: 16.2
click at [415, 165] on img at bounding box center [406, 155] width 19 height 19
click at [689, 485] on span "Add 7 Photo(s)" at bounding box center [682, 481] width 59 height 14
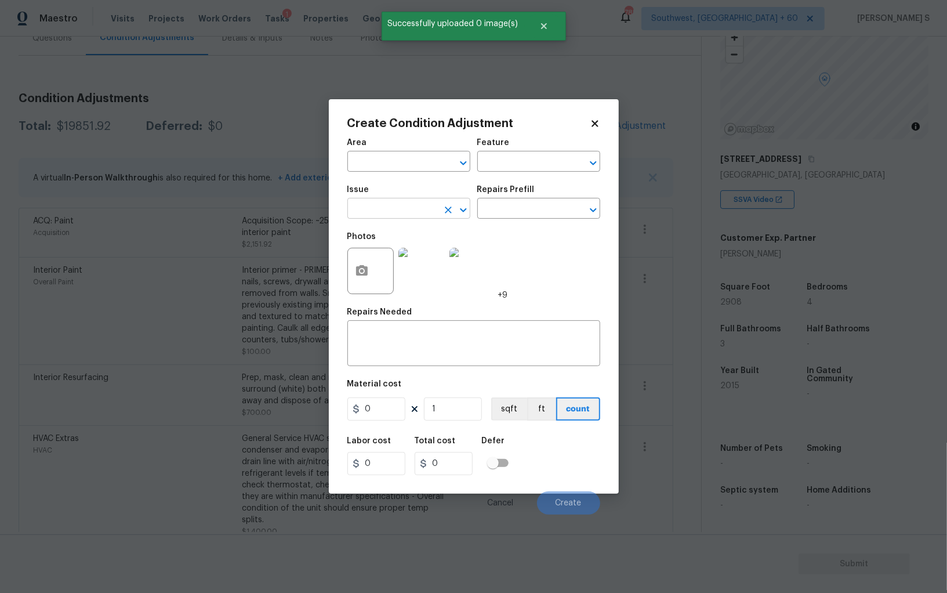
click at [380, 206] on input "text" at bounding box center [392, 210] width 90 height 18
type input "ACQ: Flooring"
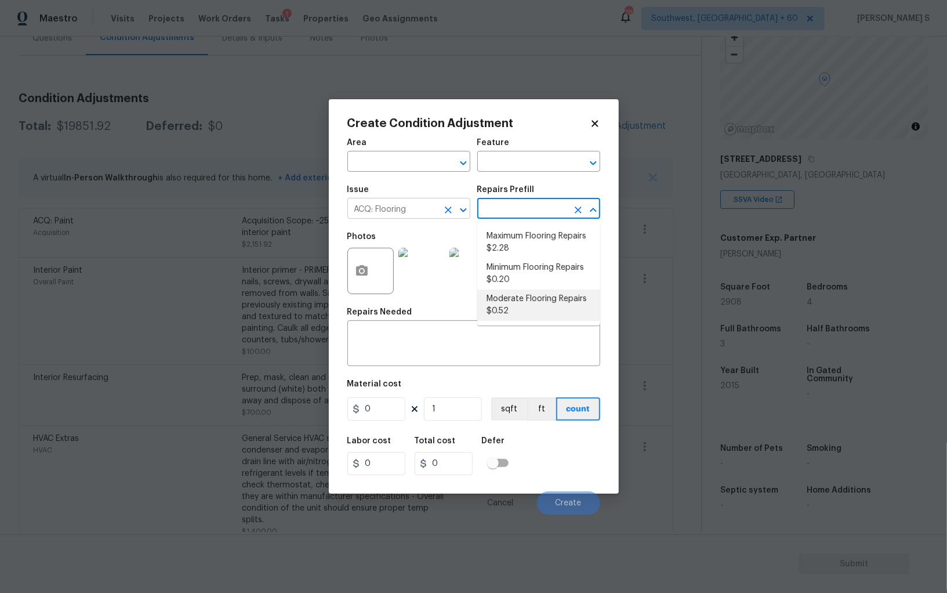
type input "Acquisition"
type textarea "Acquisition Scope: Moderate flooring repairs"
type input "0.52"
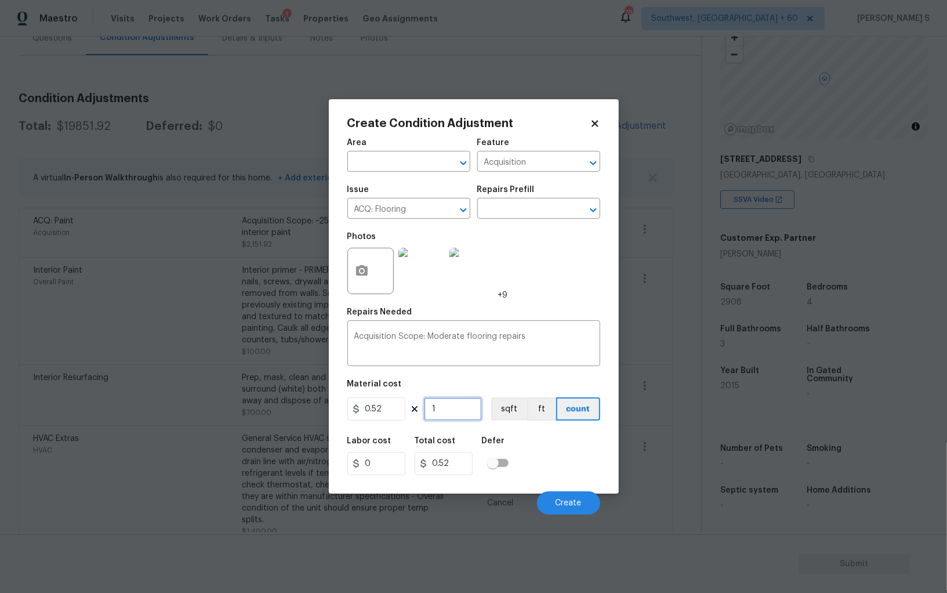
click at [460, 416] on input "1" at bounding box center [453, 408] width 58 height 23
paste input "2908"
type input "2908"
type input "1512.16"
type input "2908"
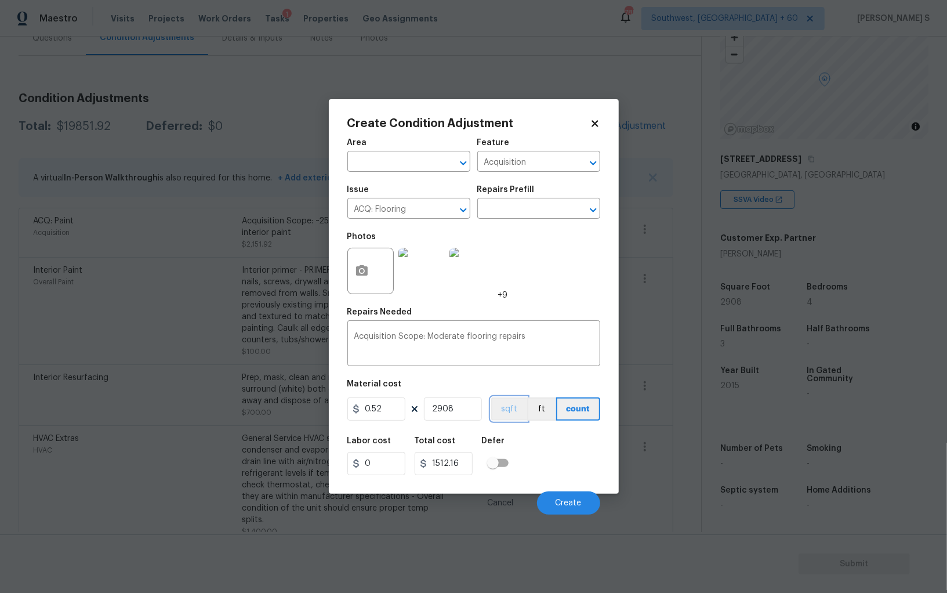
click at [512, 410] on button "sqft" at bounding box center [509, 408] width 36 height 23
click at [532, 439] on div "Labor cost 0 Total cost 1512.16 Defer" at bounding box center [473, 456] width 253 height 52
click at [573, 508] on button "Create" at bounding box center [568, 502] width 63 height 23
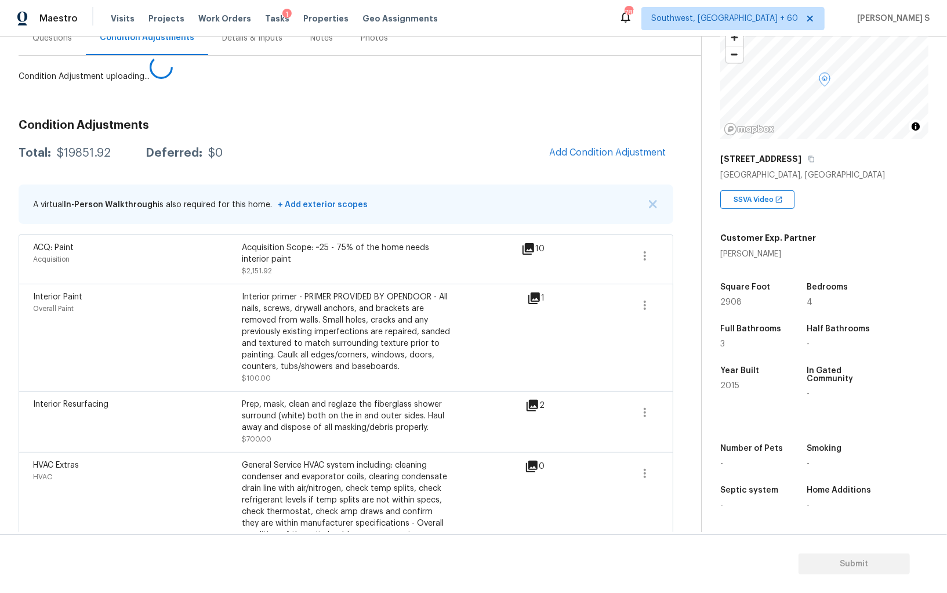
click at [296, 451] on body "Maestro Visits Projects Work Orders Tasks 1 Properties Geo Assignments 785 Sout…" at bounding box center [473, 296] width 947 height 593
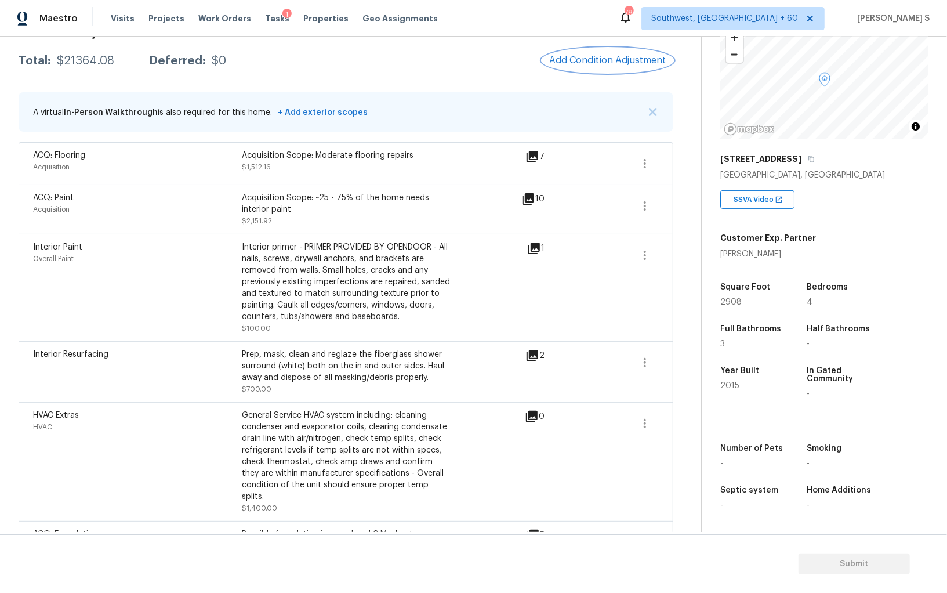
scroll to position [0, 0]
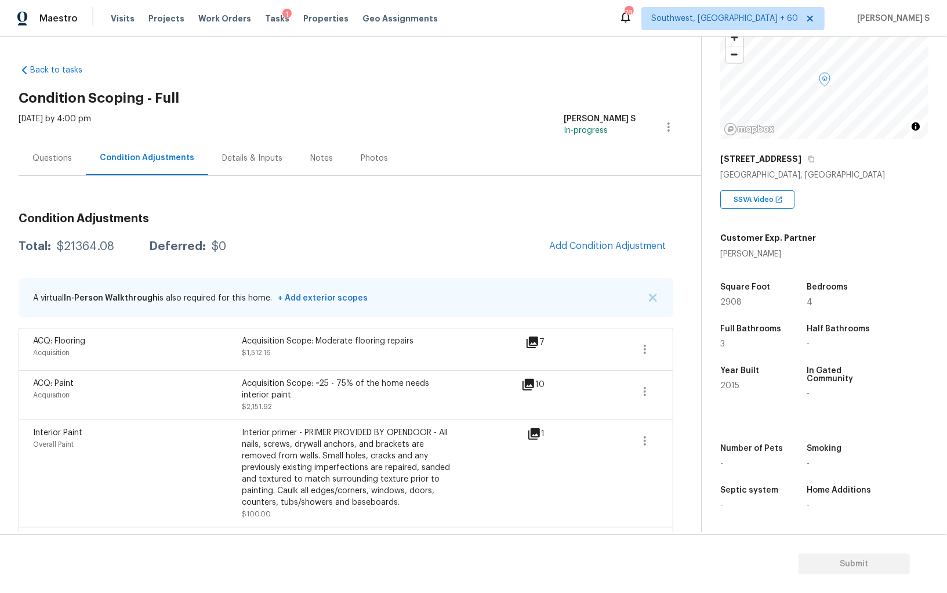
click at [51, 159] on div "Questions" at bounding box center [51, 158] width 39 height 12
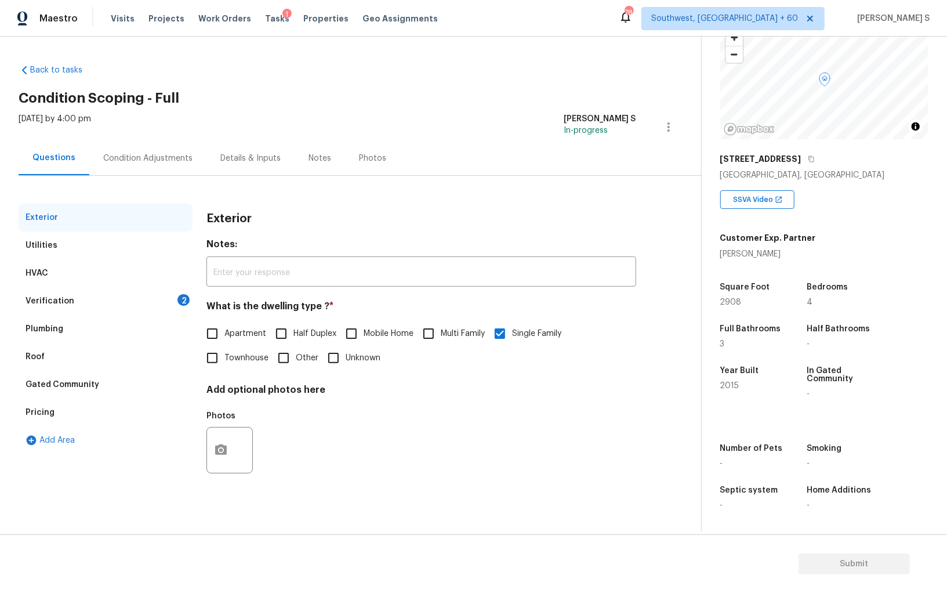
click at [53, 415] on div "Pricing" at bounding box center [106, 412] width 174 height 28
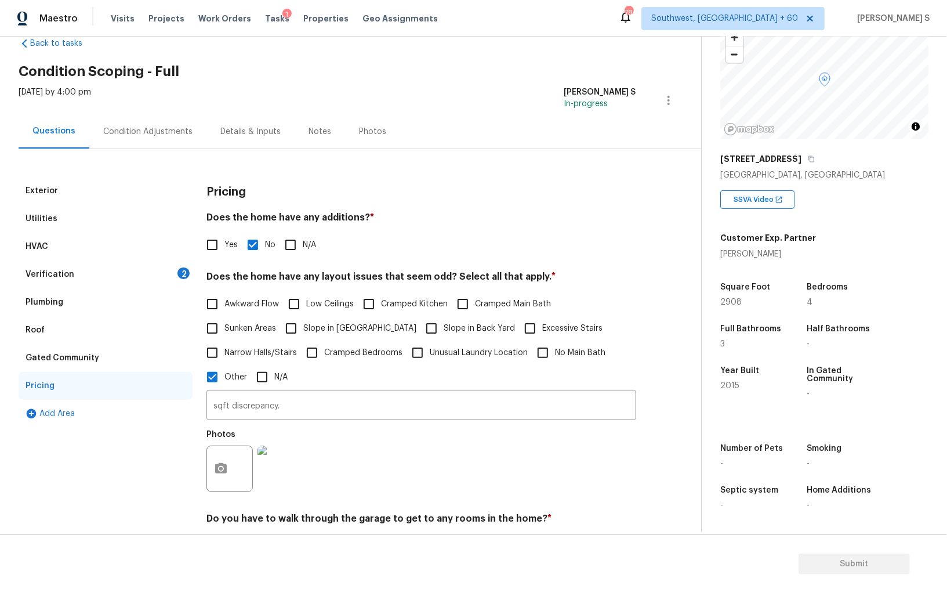
scroll to position [42, 0]
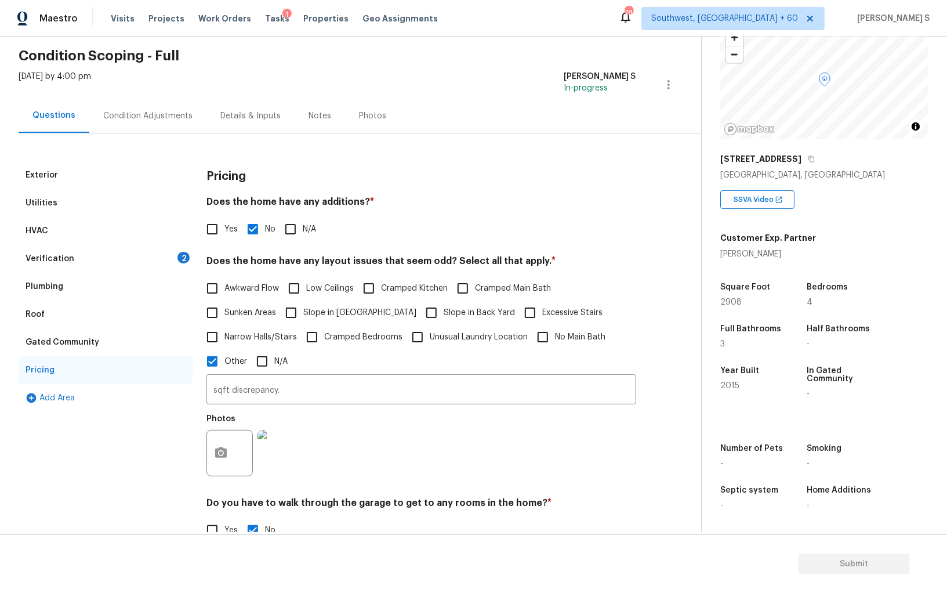
click at [321, 309] on span "Slope in Front Yard" at bounding box center [359, 313] width 113 height 12
click at [303, 309] on input "Slope in Front Yard" at bounding box center [291, 312] width 24 height 24
checkbox input "true"
click at [444, 310] on span "Slope in Back Yard" at bounding box center [479, 314] width 71 height 12
click at [419, 310] on input "Slope in Back Yard" at bounding box center [431, 313] width 24 height 24
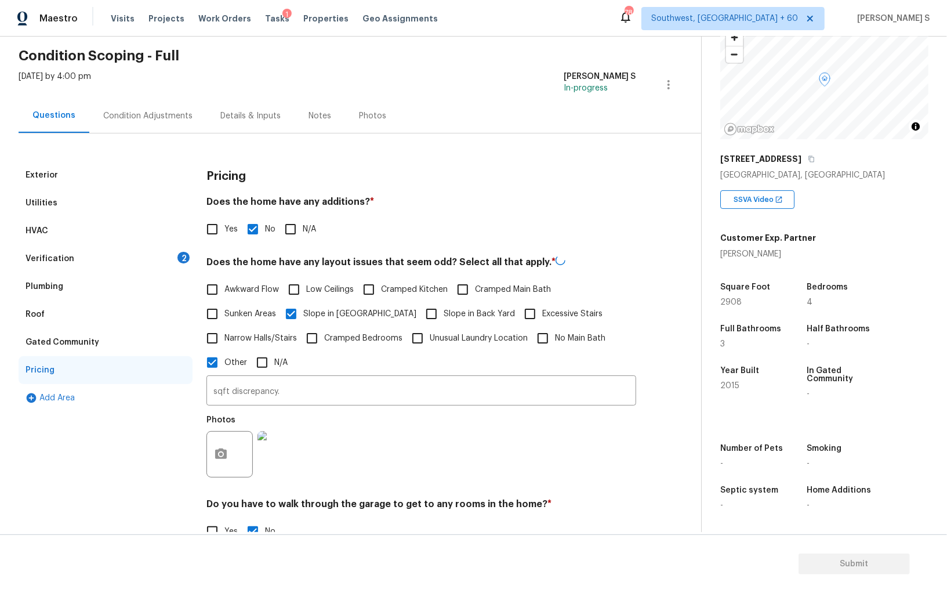
checkbox input "true"
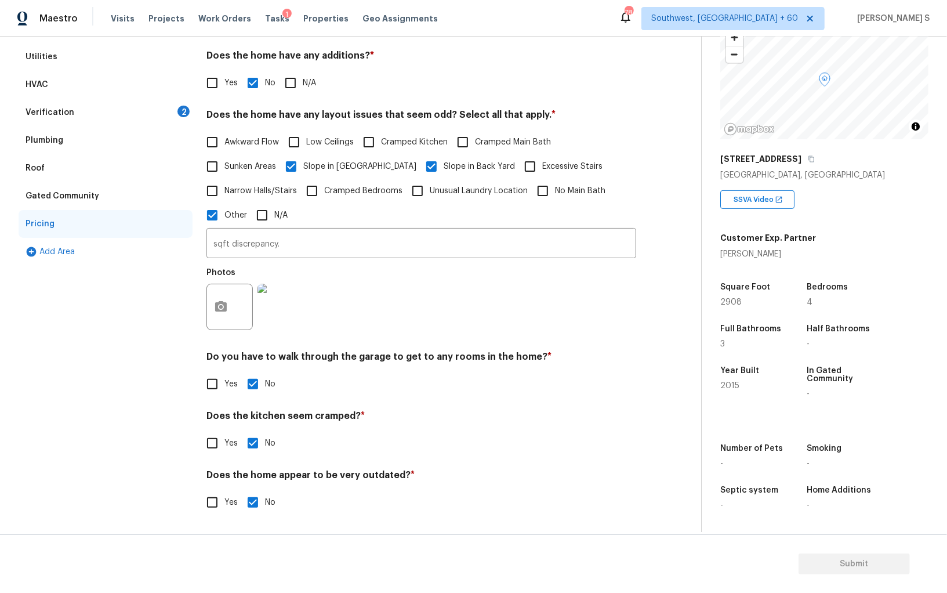
scroll to position [0, 0]
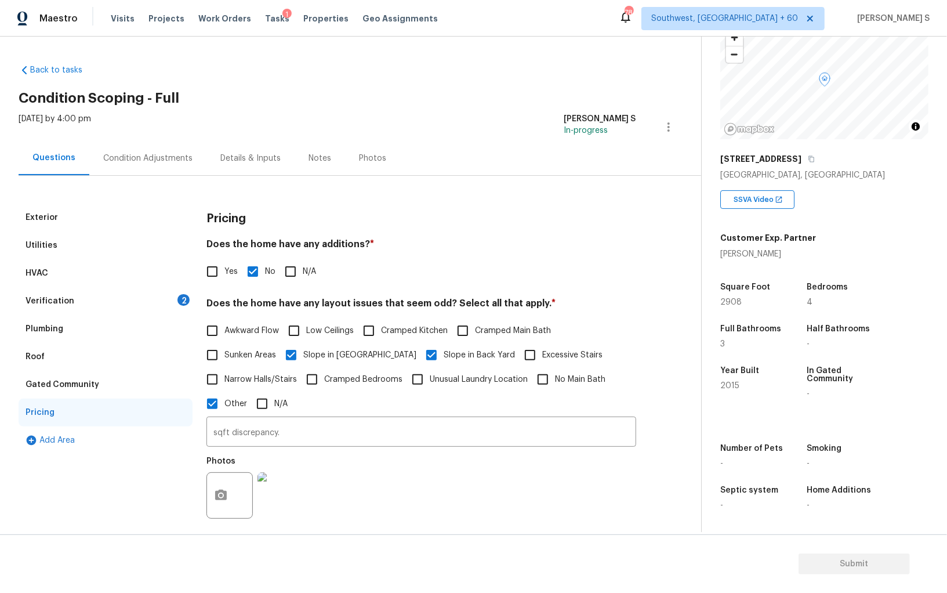
click at [173, 302] on div "Verification 2" at bounding box center [106, 301] width 174 height 28
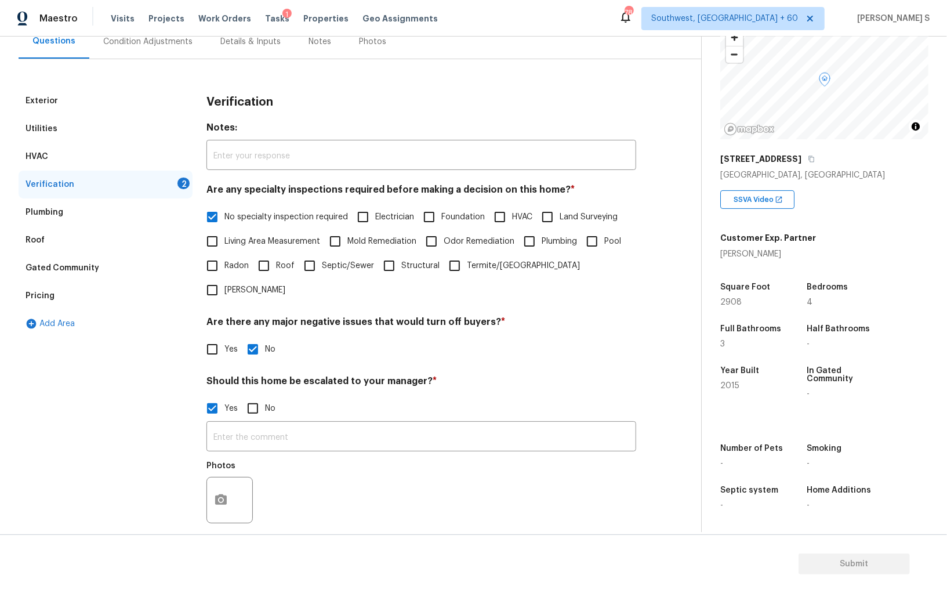
scroll to position [179, 0]
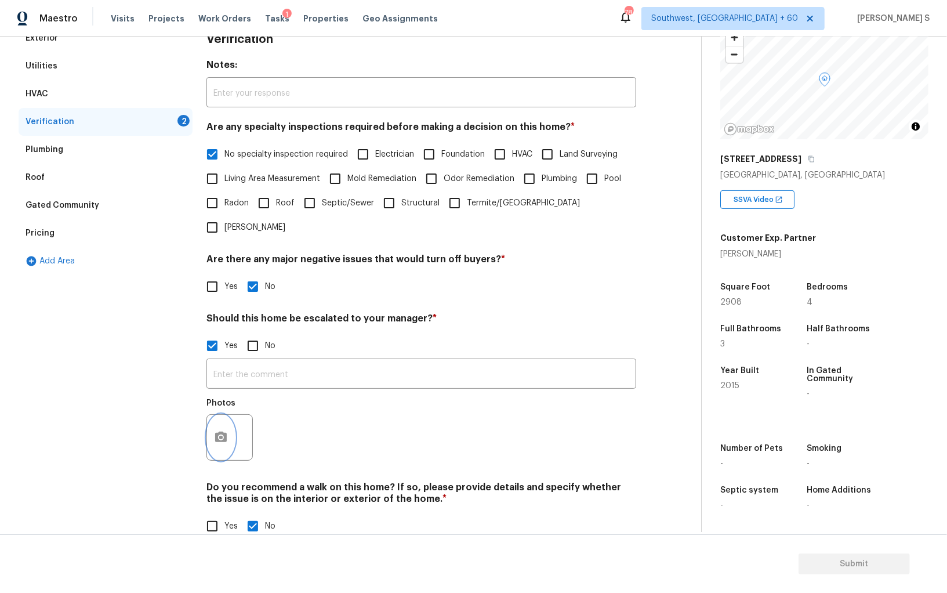
click at [218, 431] on icon "button" at bounding box center [221, 436] width 12 height 10
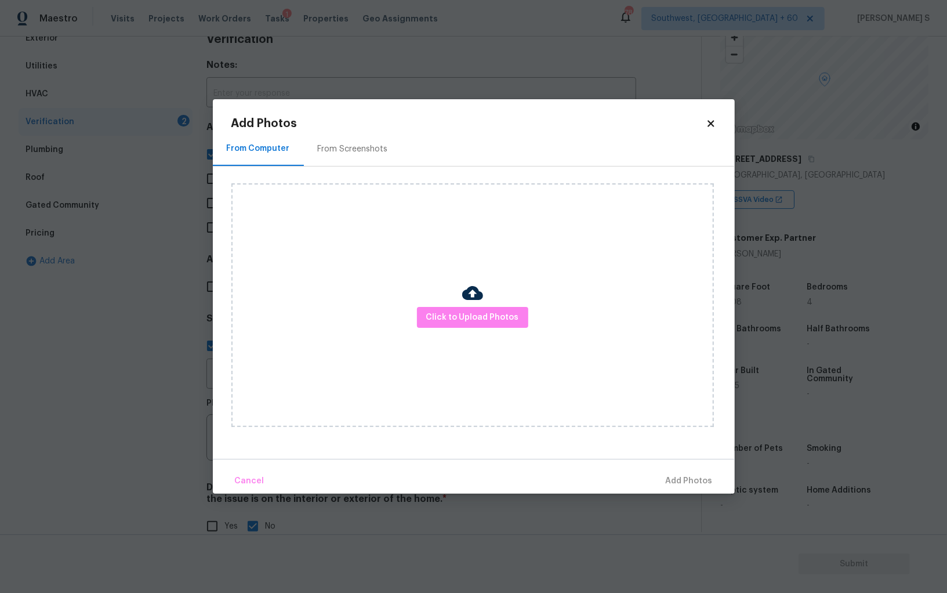
click at [449, 306] on div "Click to Upload Photos" at bounding box center [472, 304] width 482 height 243
click at [110, 355] on body "Maestro Visits Projects Work Orders Tasks 1 Properties Geo Assignments 784 Sout…" at bounding box center [473, 296] width 947 height 593
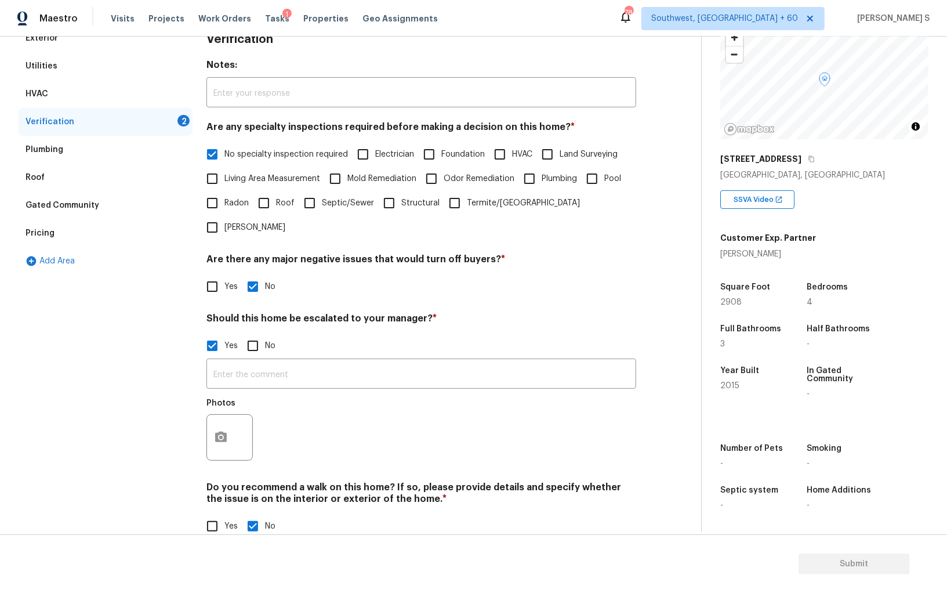
click at [265, 340] on span "No" at bounding box center [270, 346] width 10 height 12
click at [264, 333] on input "No" at bounding box center [253, 345] width 24 height 24
checkbox input "true"
checkbox input "false"
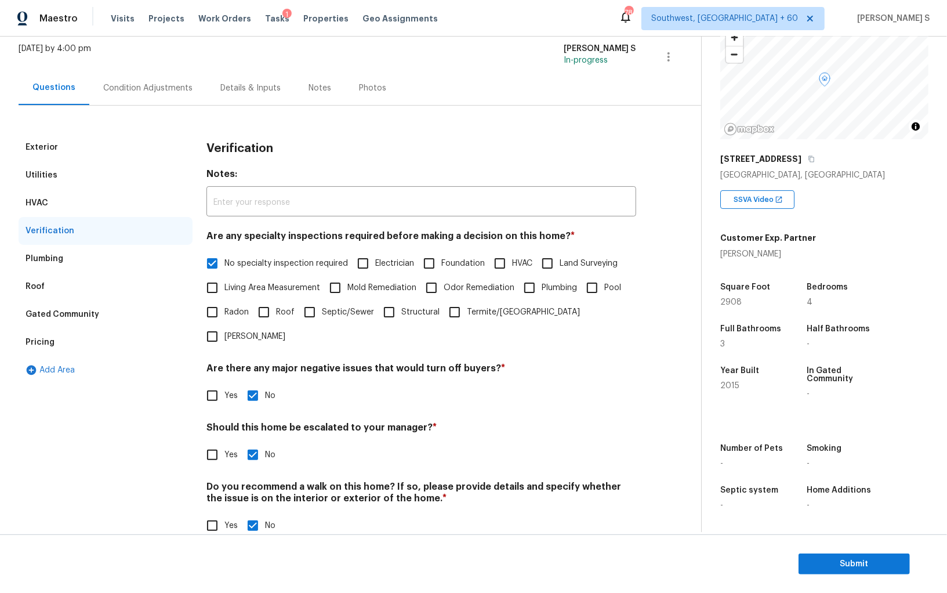
scroll to position [69, 0]
click at [53, 335] on div "Pricing" at bounding box center [106, 343] width 174 height 28
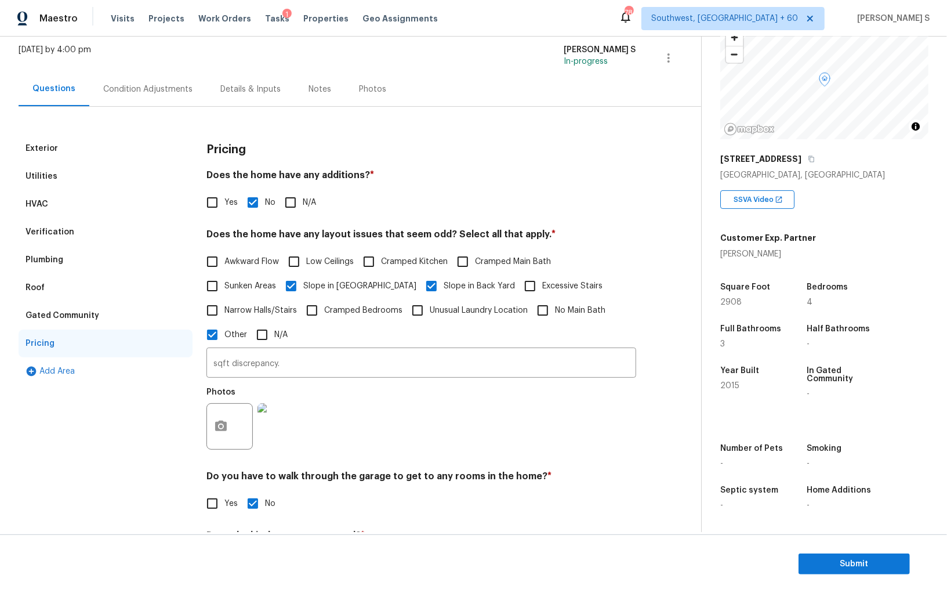
click at [212, 202] on input "Yes" at bounding box center [212, 202] width 24 height 24
checkbox input "true"
checkbox input "false"
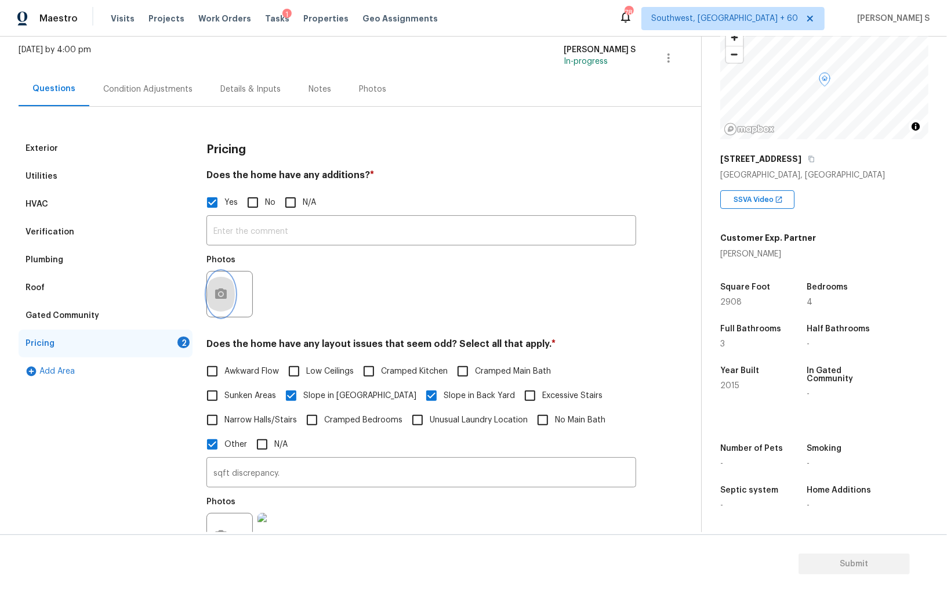
click at [227, 284] on button "button" at bounding box center [221, 293] width 28 height 45
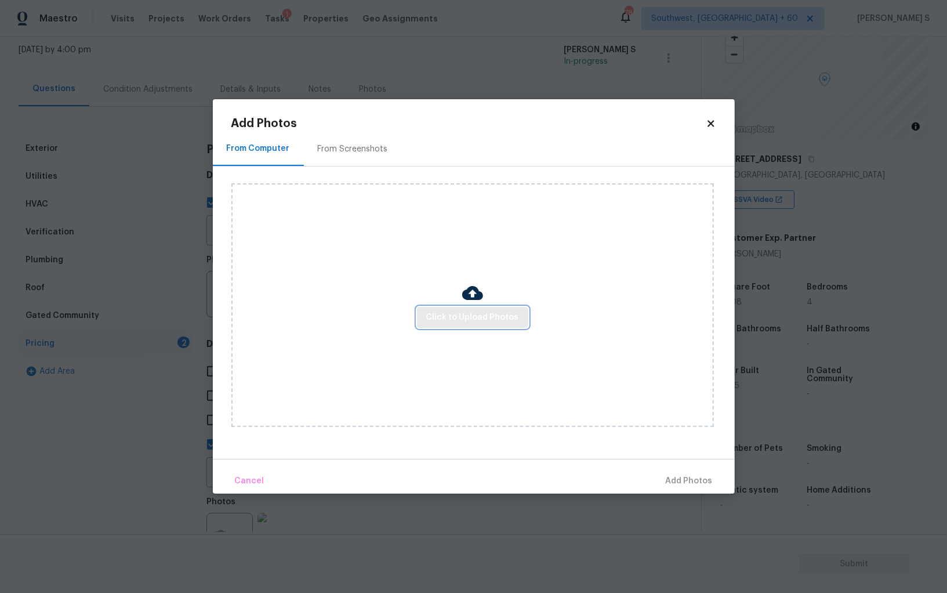
click at [484, 307] on button "Click to Upload Photos" at bounding box center [472, 317] width 111 height 21
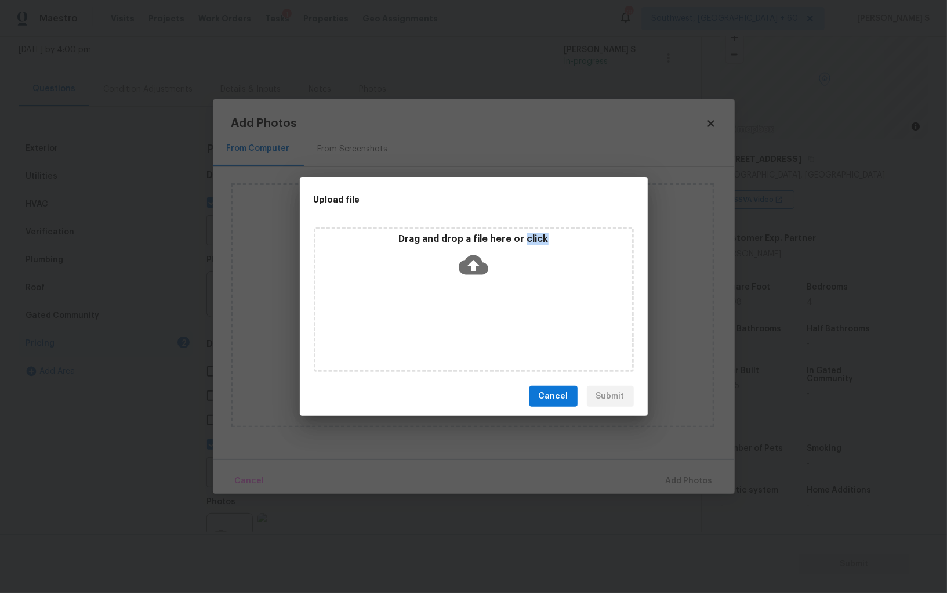
click at [484, 307] on div "Drag and drop a file here or click" at bounding box center [474, 299] width 320 height 145
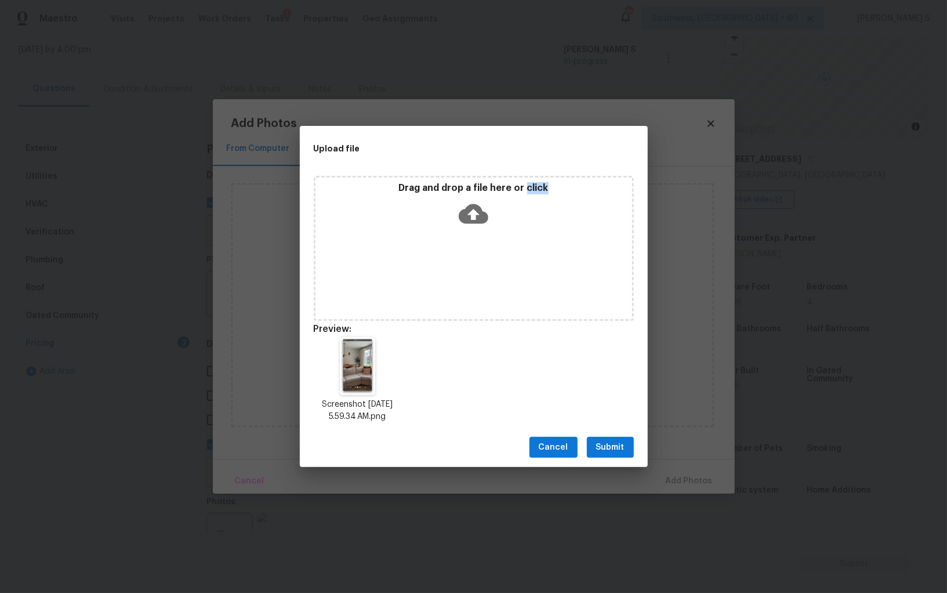
click at [620, 441] on span "Submit" at bounding box center [610, 447] width 28 height 14
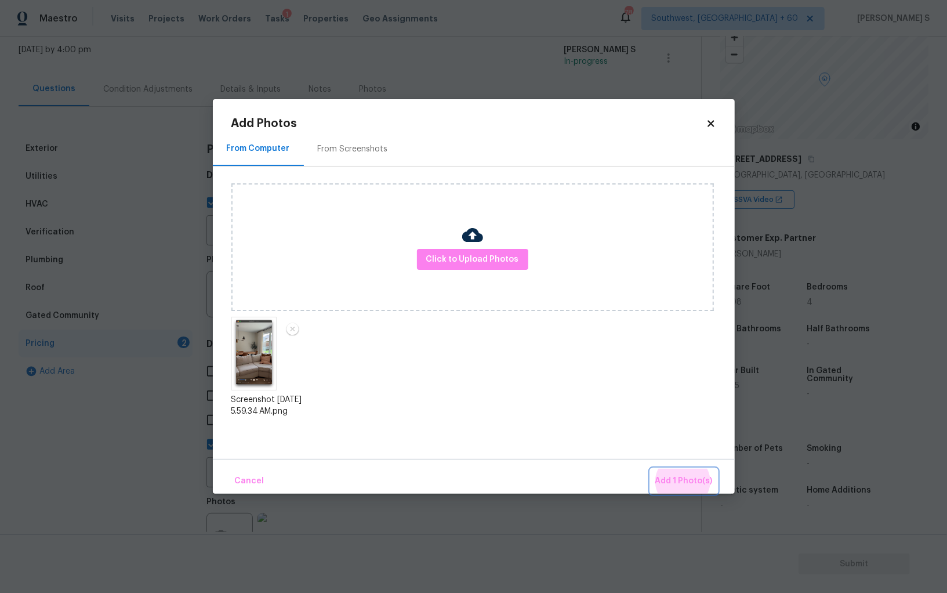
click at [650, 468] on button "Add 1 Photo(s)" at bounding box center [683, 480] width 67 height 25
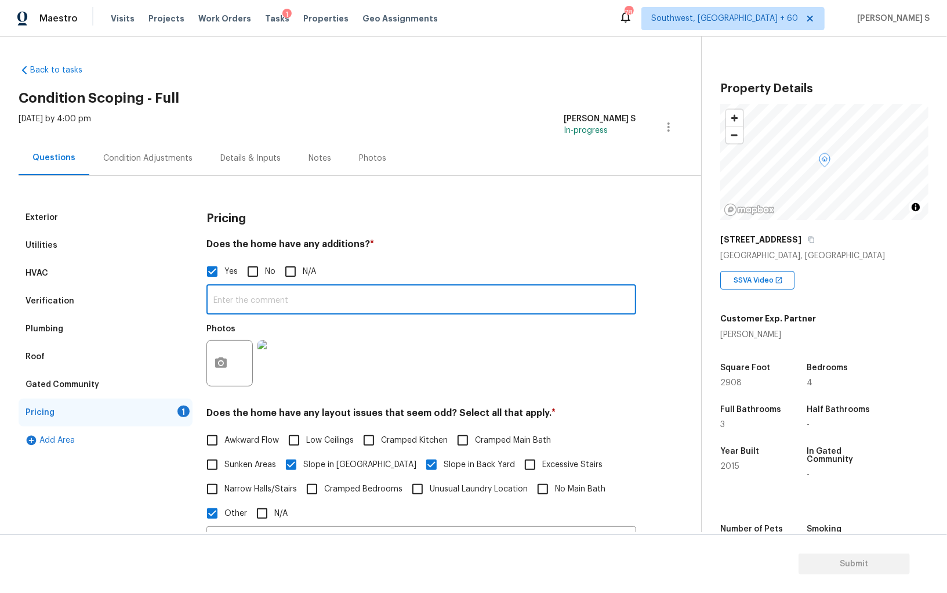
click at [318, 287] on input "text" at bounding box center [421, 300] width 430 height 27
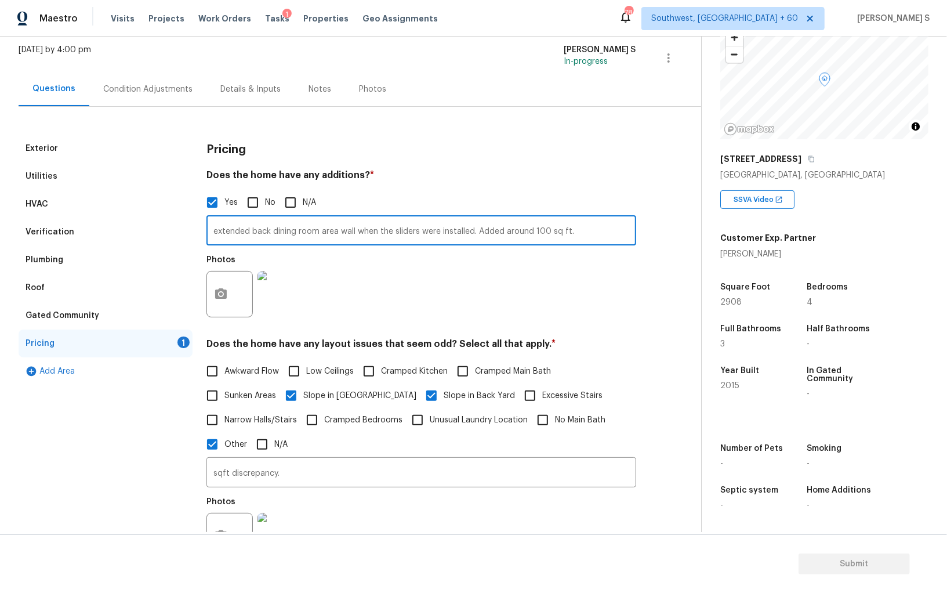
type input "extended back dining room area wall when the sliders were installed. Added arou…"
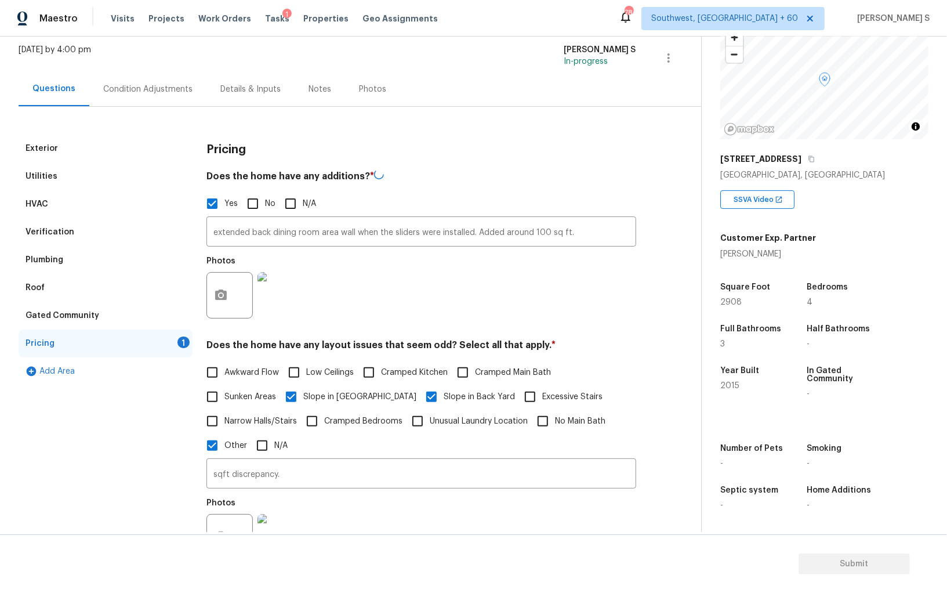
click at [445, 255] on div "Photos" at bounding box center [421, 287] width 430 height 75
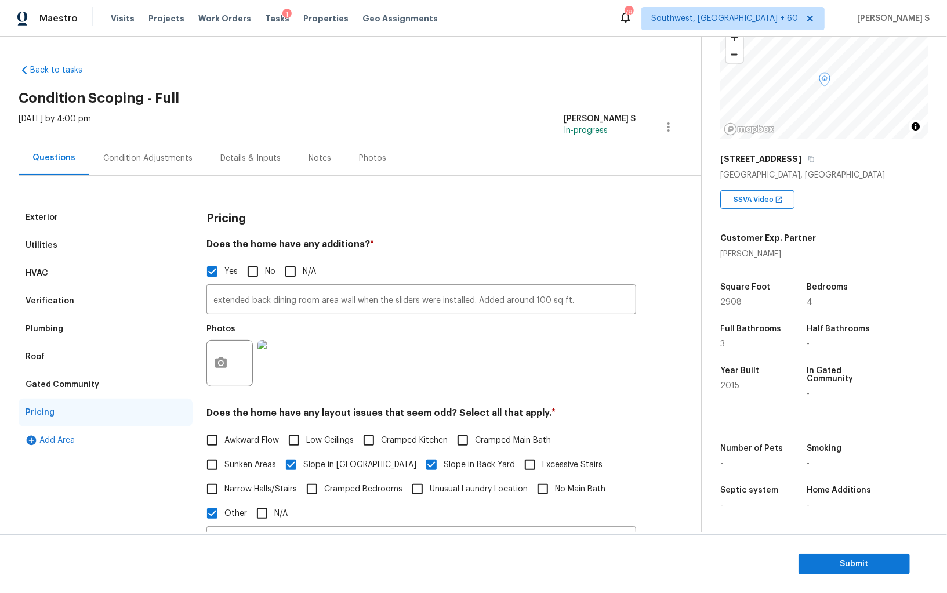
click at [128, 159] on div "Condition Adjustments" at bounding box center [147, 158] width 89 height 12
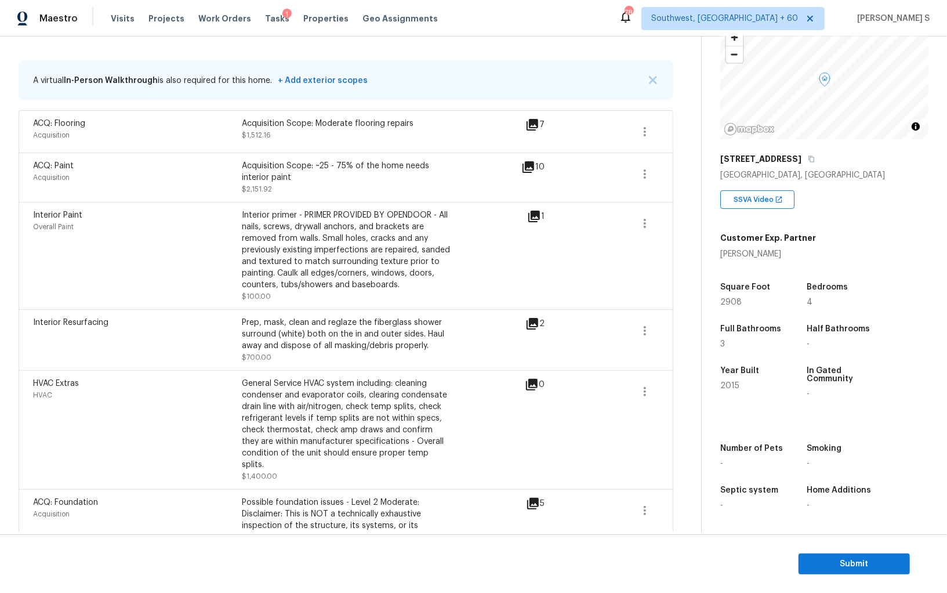
scroll to position [212, 0]
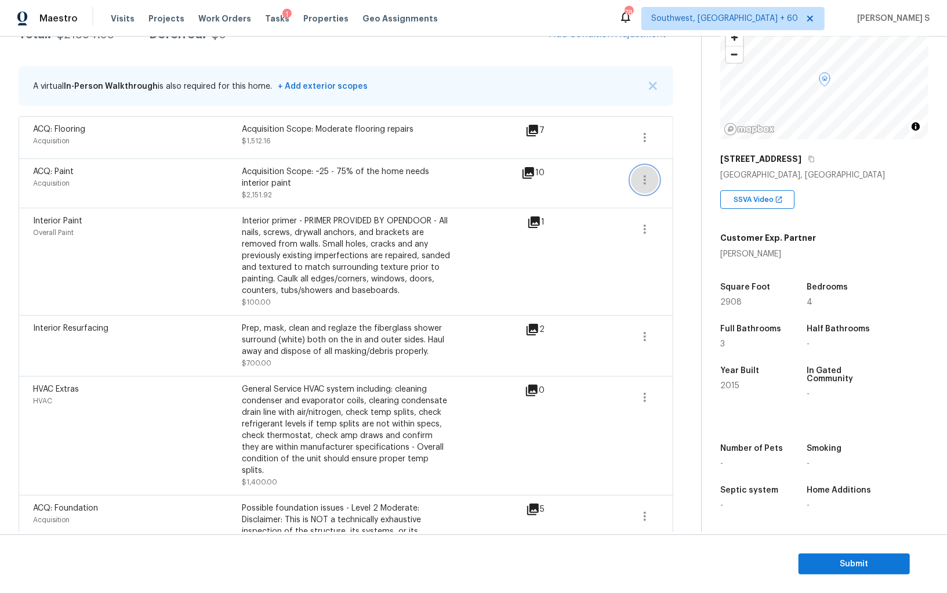
click at [642, 180] on icon "button" at bounding box center [645, 180] width 14 height 14
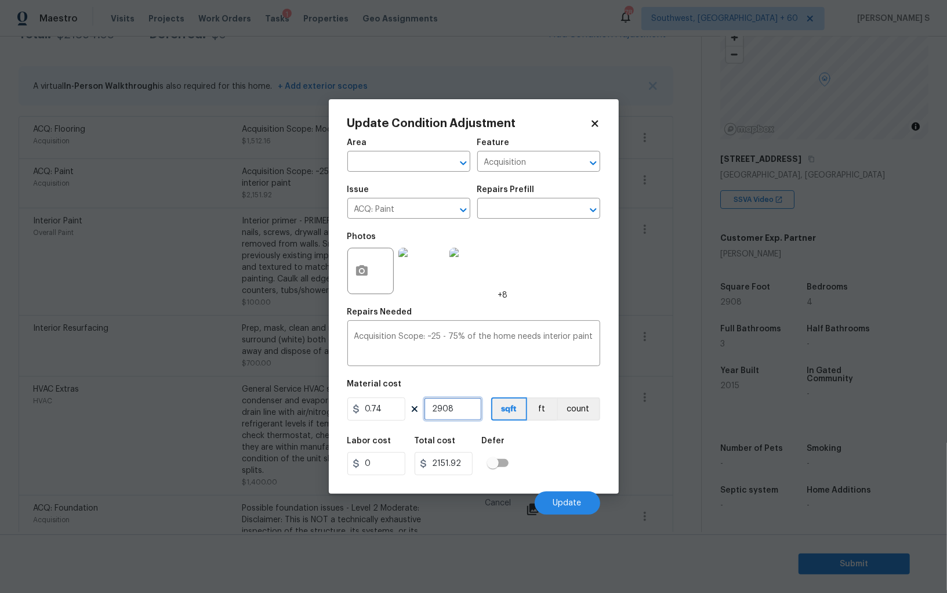
click at [466, 409] on input "2908" at bounding box center [453, 408] width 58 height 23
type input "3"
type input "2.22"
type input "30"
type input "22.2"
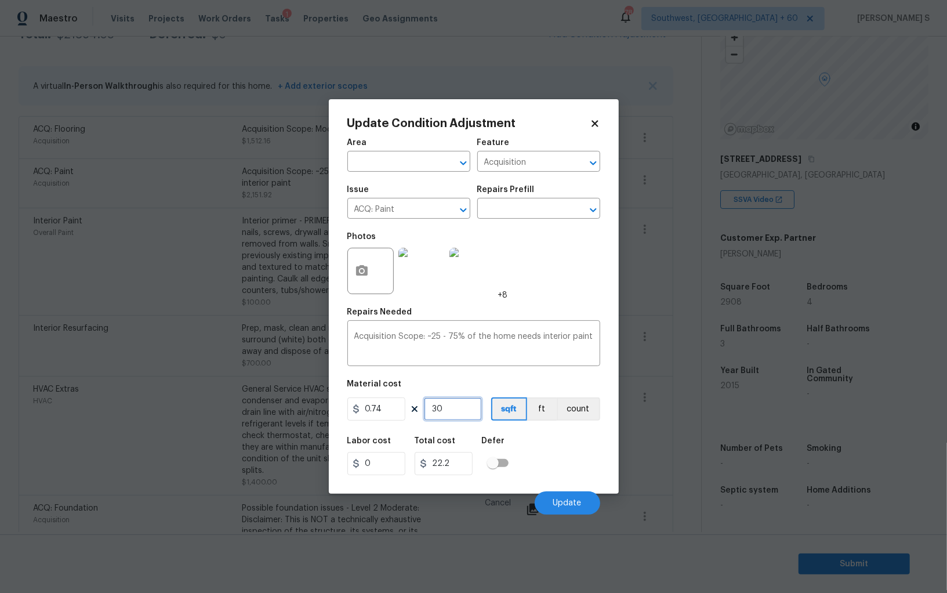
type input "300"
type input "222"
type input "3000"
type input "2220"
type input "3000"
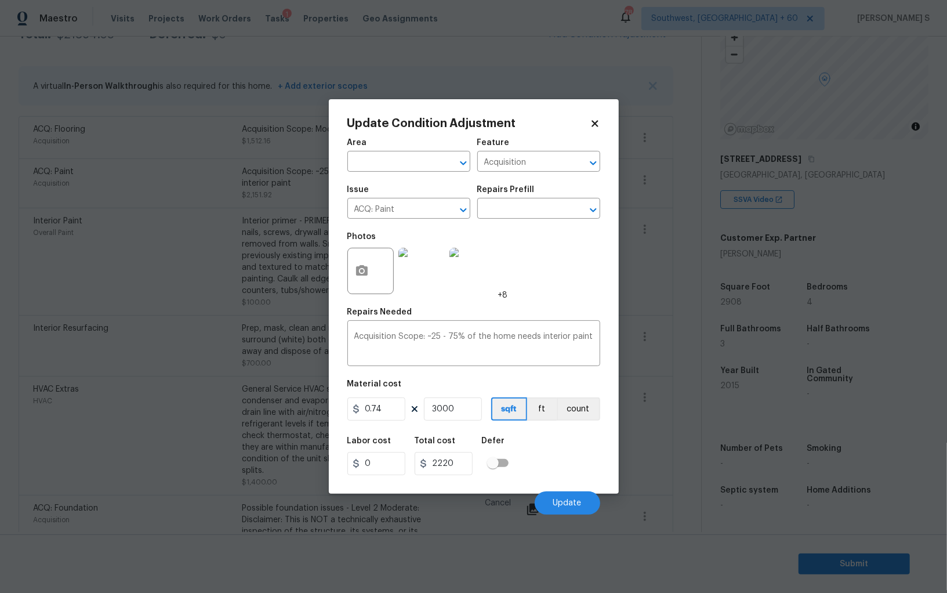
click at [564, 457] on div "Labor cost 0 Total cost 2220 Defer" at bounding box center [473, 456] width 253 height 52
click at [570, 500] on span "Update" at bounding box center [567, 503] width 28 height 9
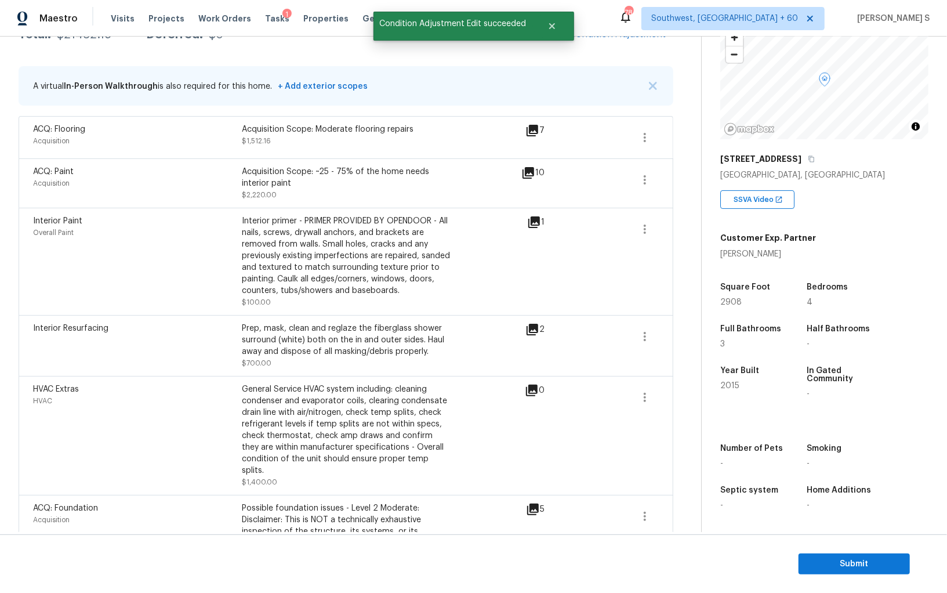
click at [225, 455] on div "HVAC Extras HVAC" at bounding box center [137, 435] width 209 height 104
click at [647, 138] on icon "button" at bounding box center [645, 137] width 14 height 14
click at [694, 138] on div "Edit" at bounding box center [711, 134] width 90 height 12
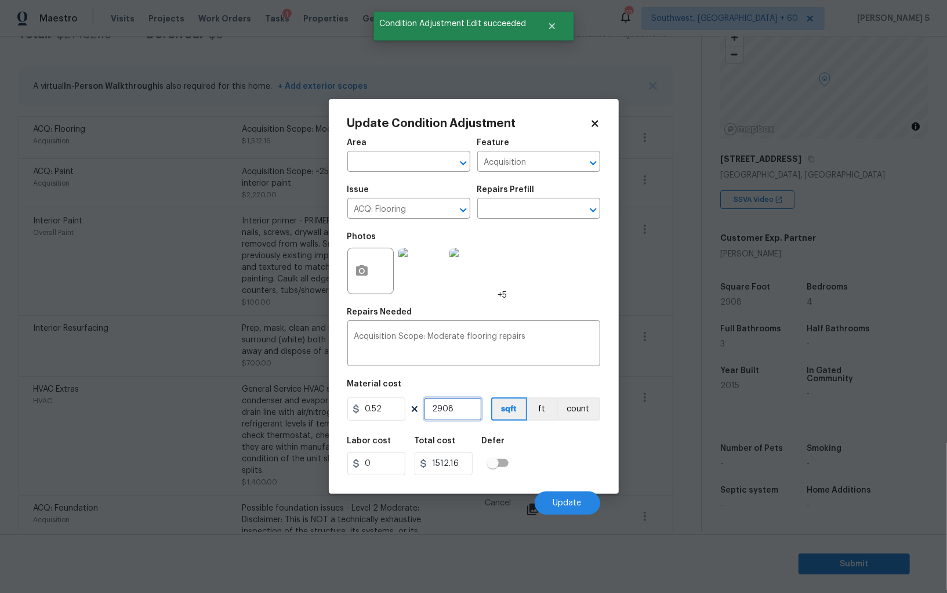
click at [469, 403] on input "2908" at bounding box center [453, 408] width 58 height 23
paste input "3000"
type input "3000"
type input "1560"
type input "3000"
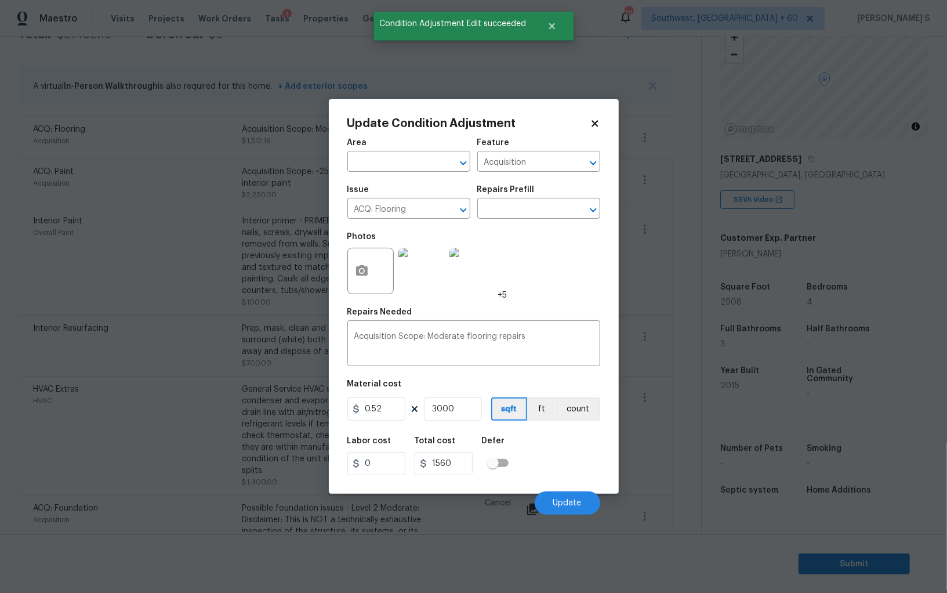
click at [570, 452] on div "Labor cost 0 Total cost 1560 Defer" at bounding box center [473, 456] width 253 height 52
click at [565, 504] on span "Update" at bounding box center [567, 503] width 28 height 9
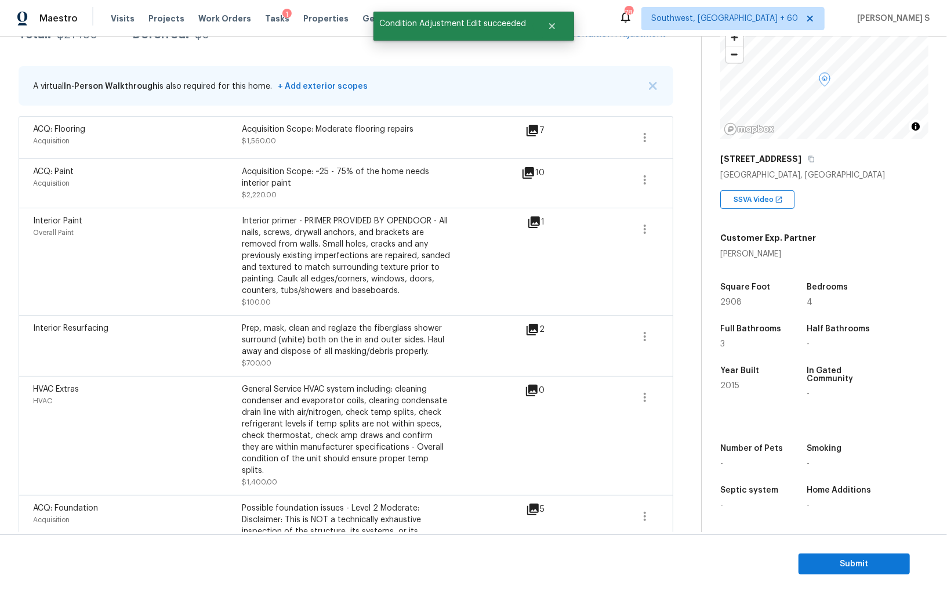
click at [0, 439] on body "Maestro Visits Projects Work Orders Tasks 1 Properties Geo Assignments 784 Sout…" at bounding box center [473, 296] width 947 height 593
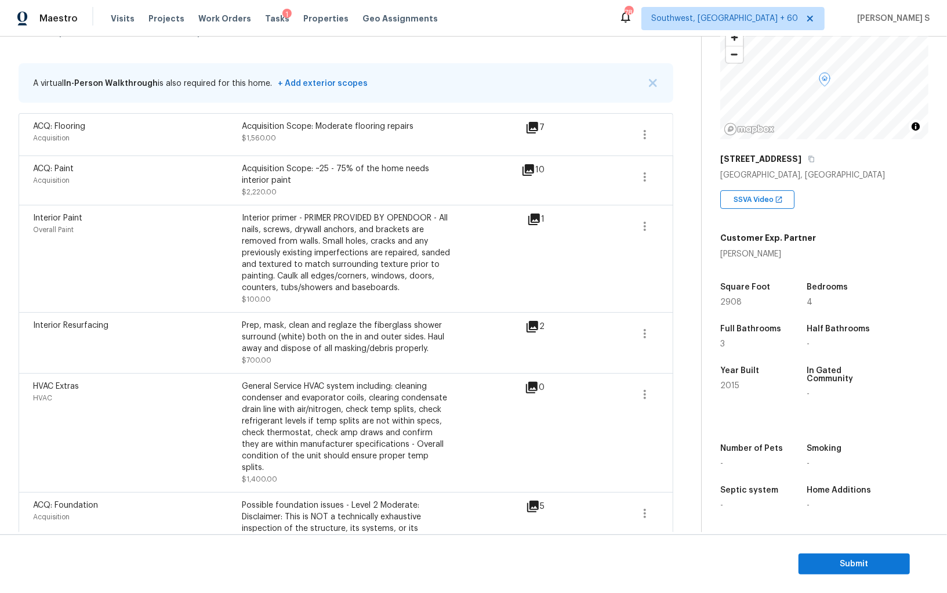
scroll to position [0, 0]
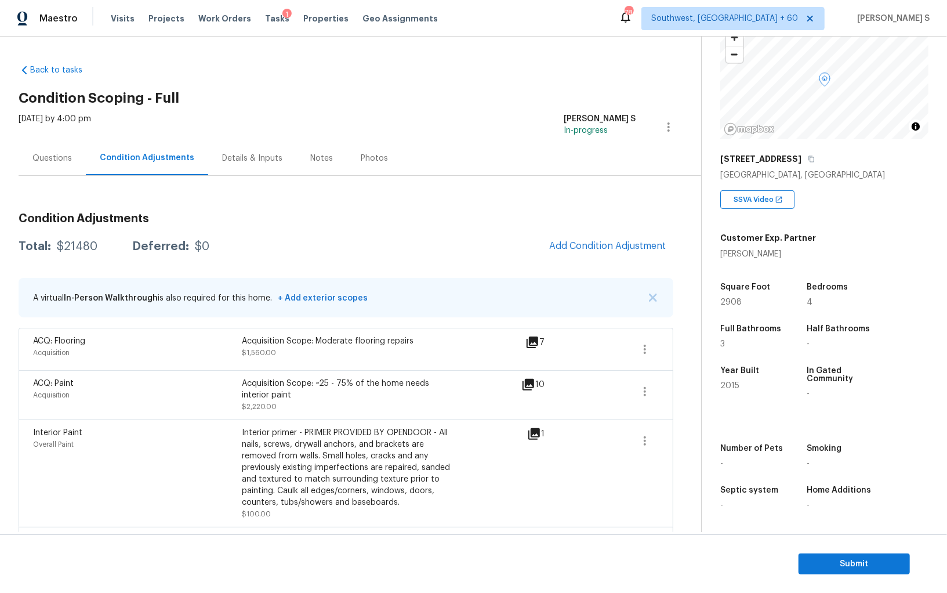
click at [48, 151] on div "Questions" at bounding box center [52, 158] width 67 height 34
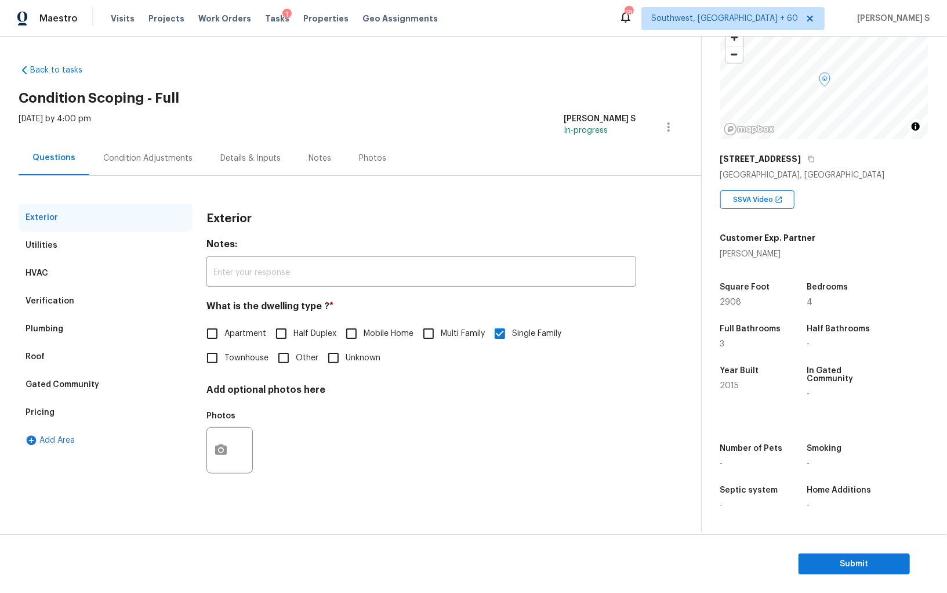
click at [60, 293] on div "Verification" at bounding box center [106, 301] width 174 height 28
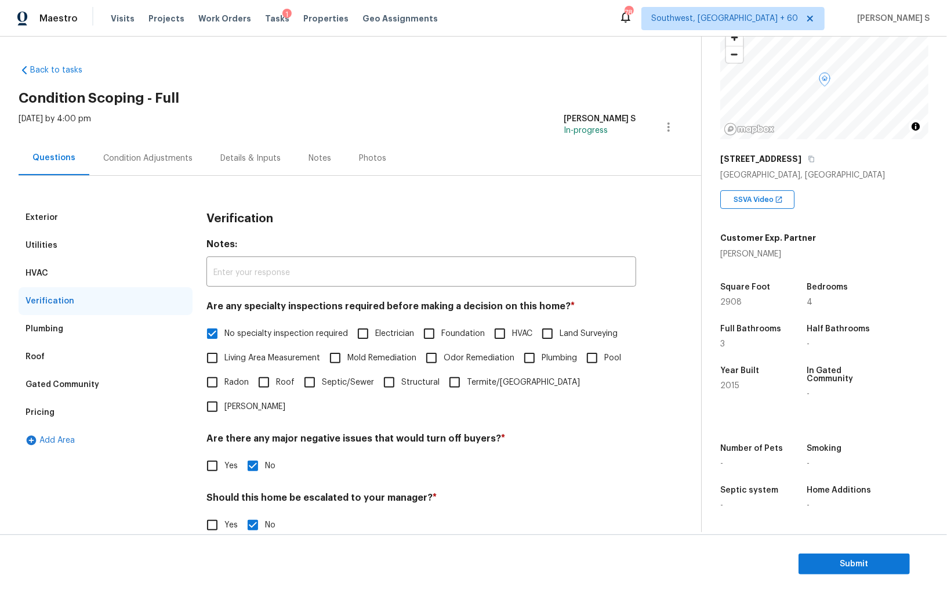
scroll to position [69, 0]
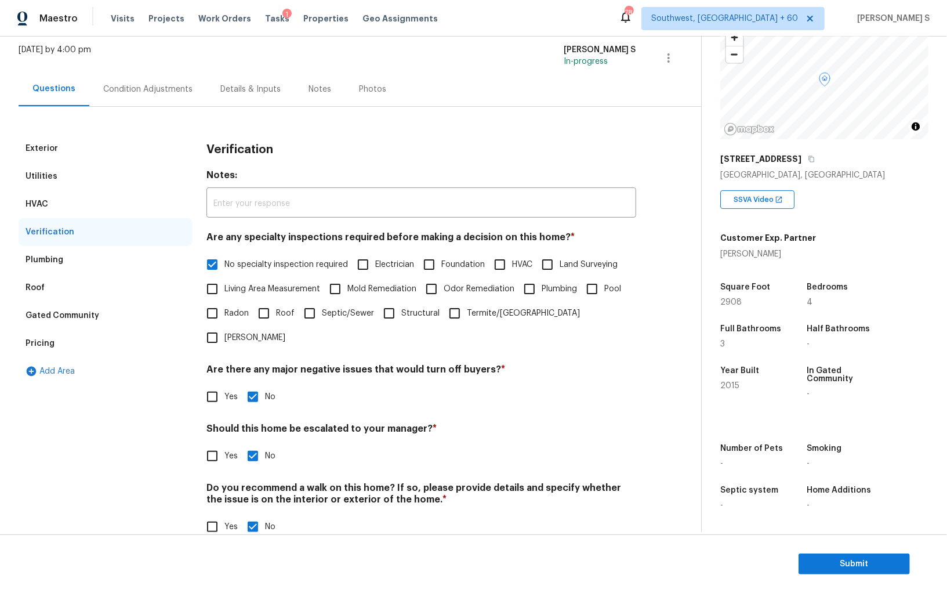
click at [39, 340] on div "Pricing" at bounding box center [40, 343] width 29 height 12
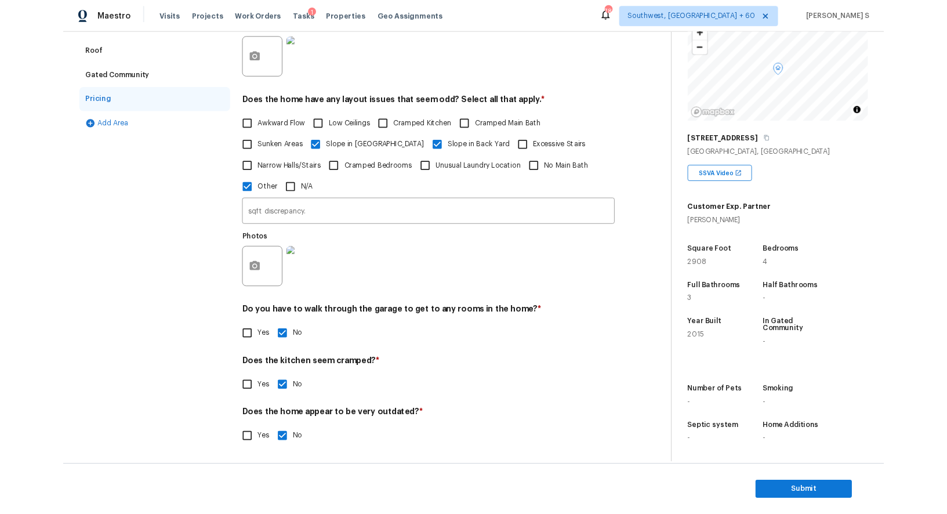
scroll to position [0, 0]
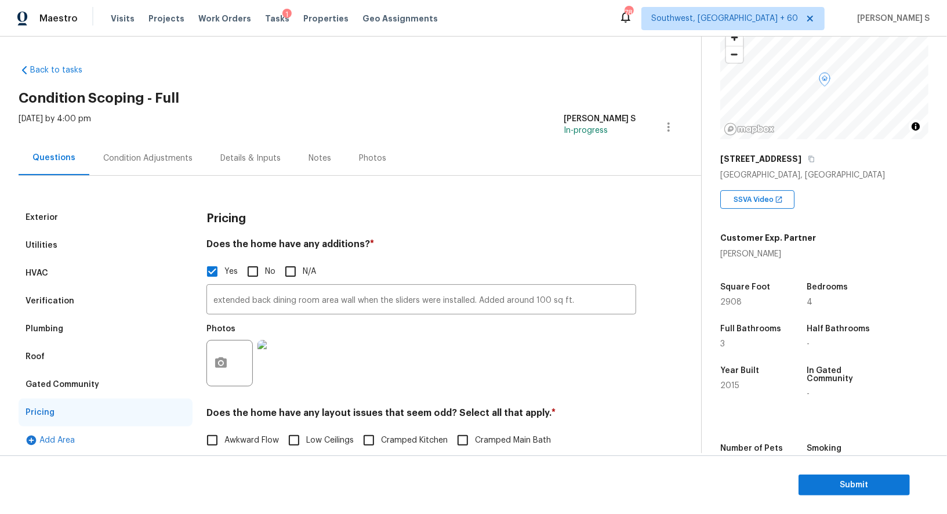
click at [184, 150] on div "Condition Adjustments" at bounding box center [147, 158] width 117 height 34
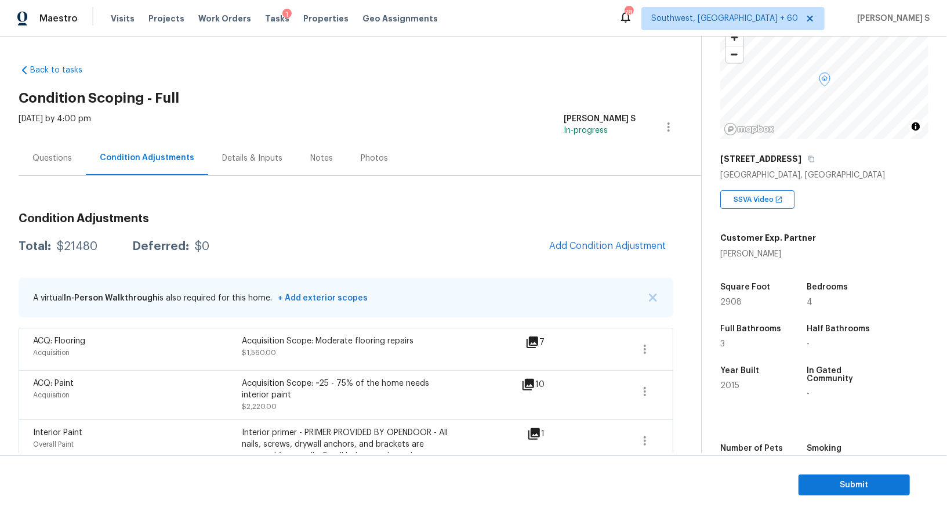
click at [50, 161] on div "Questions" at bounding box center [51, 158] width 39 height 12
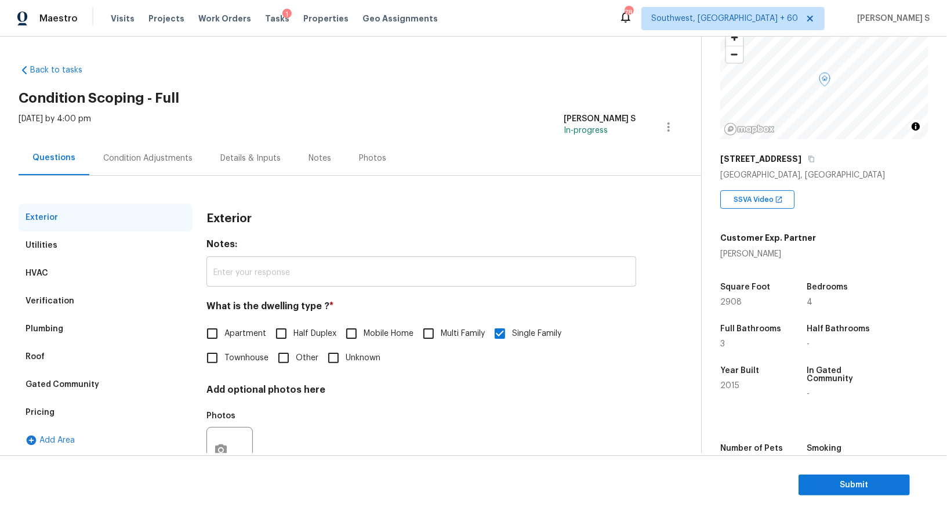
scroll to position [44, 0]
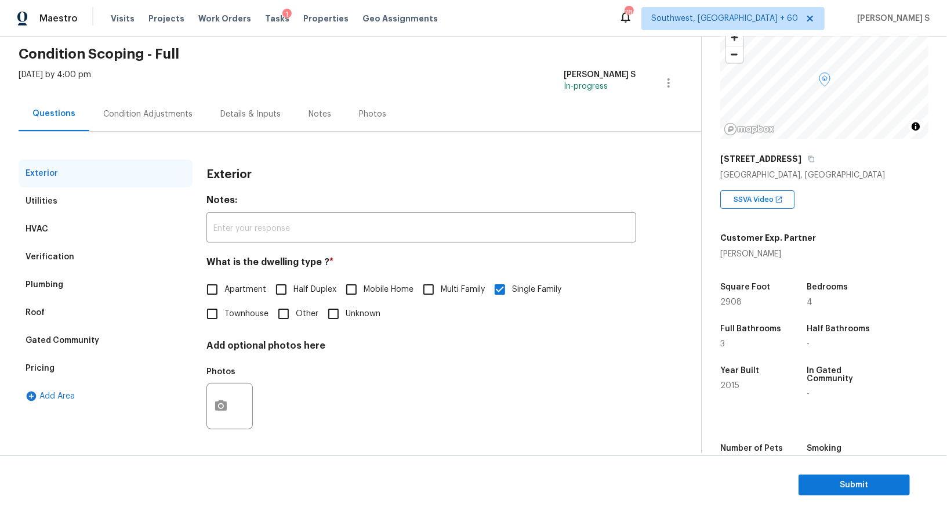
click at [79, 250] on div "Verification" at bounding box center [106, 257] width 174 height 28
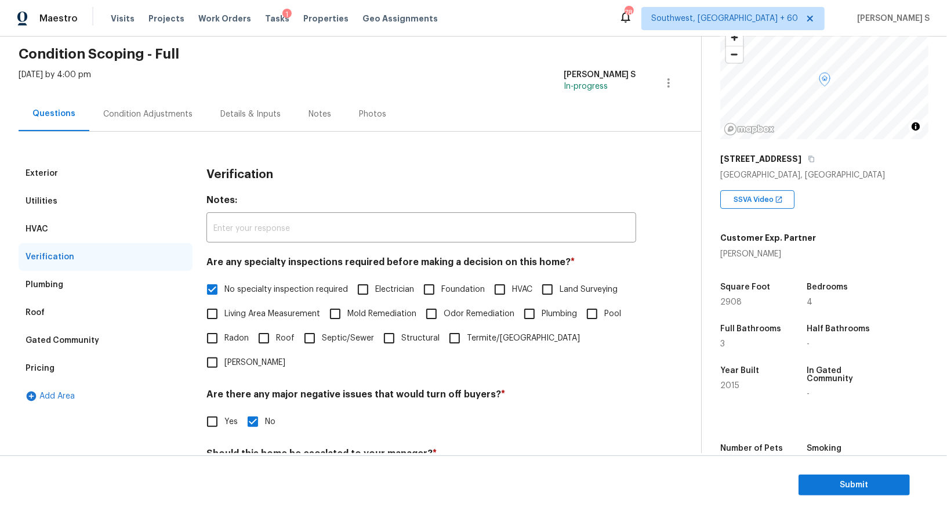
scroll to position [148, 0]
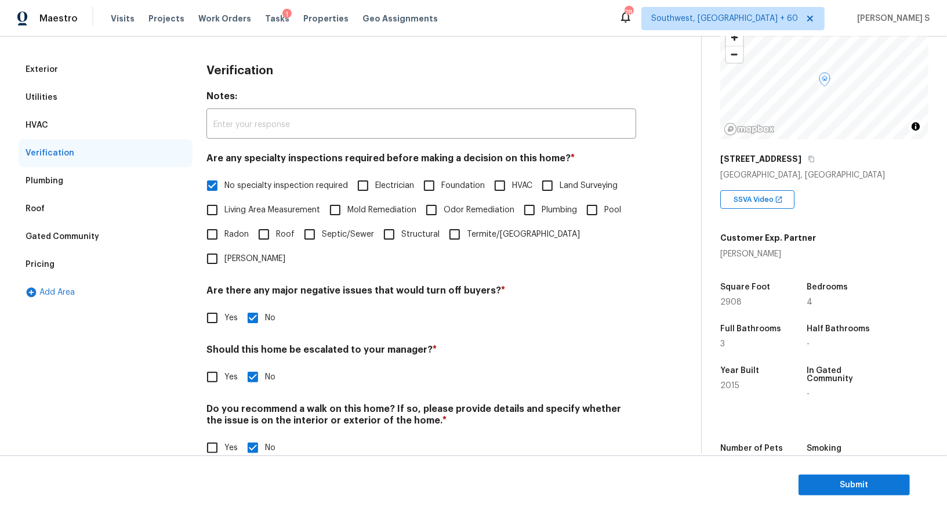
click at [63, 256] on div "Pricing" at bounding box center [106, 264] width 174 height 28
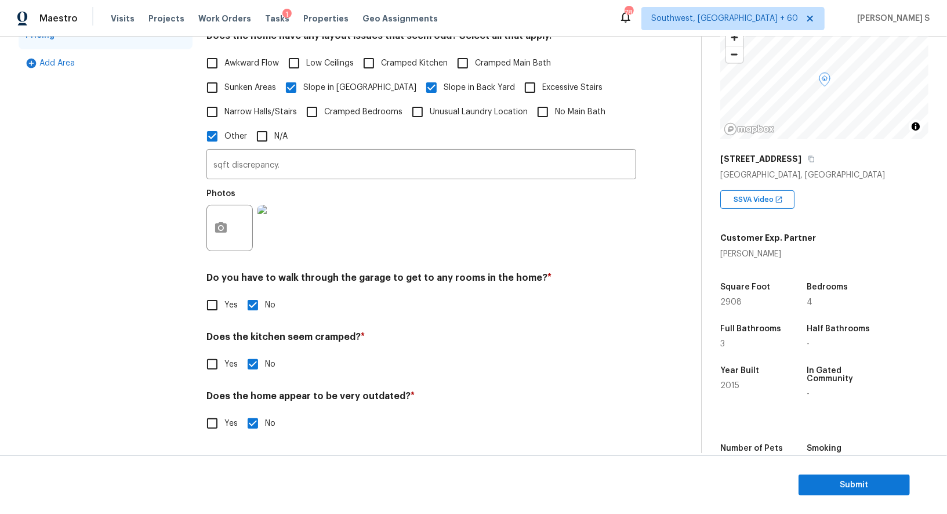
scroll to position [0, 0]
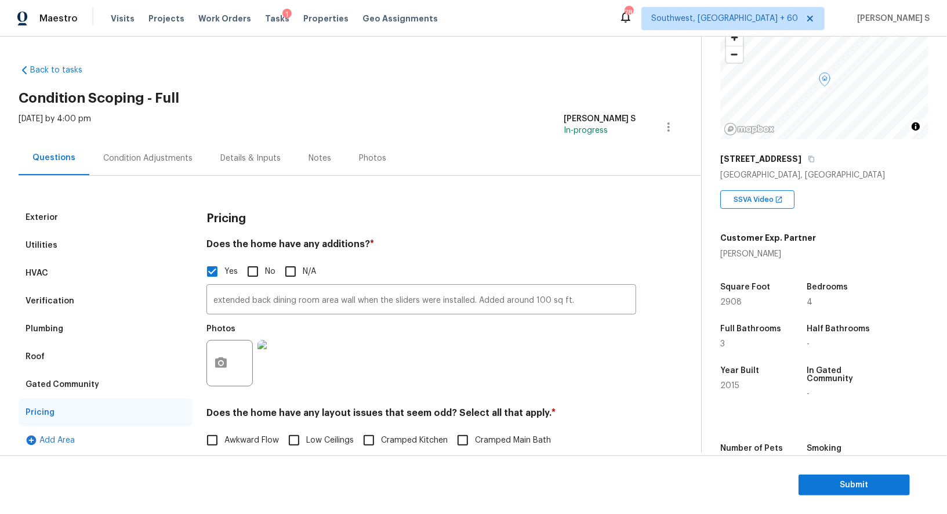
click at [125, 162] on div "Condition Adjustments" at bounding box center [147, 158] width 89 height 12
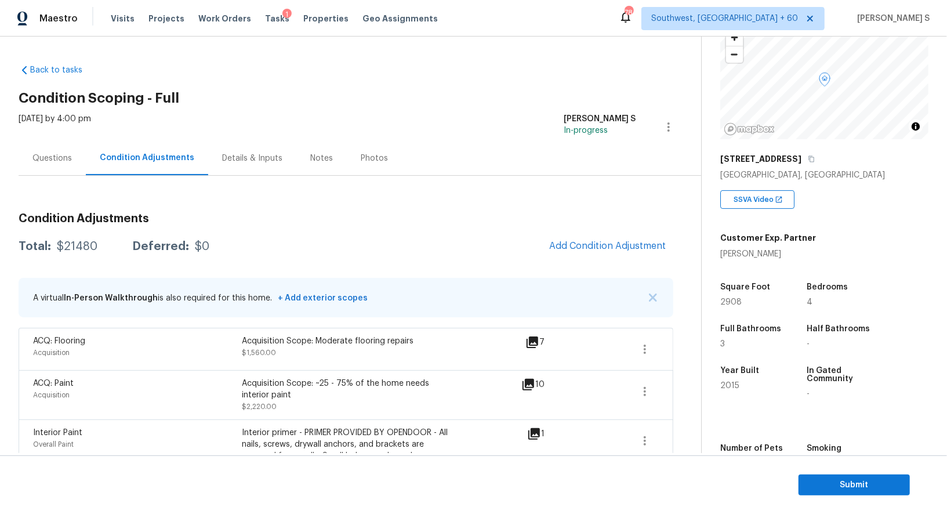
click at [79, 243] on div "$21480" at bounding box center [77, 247] width 41 height 12
copy div "21480"
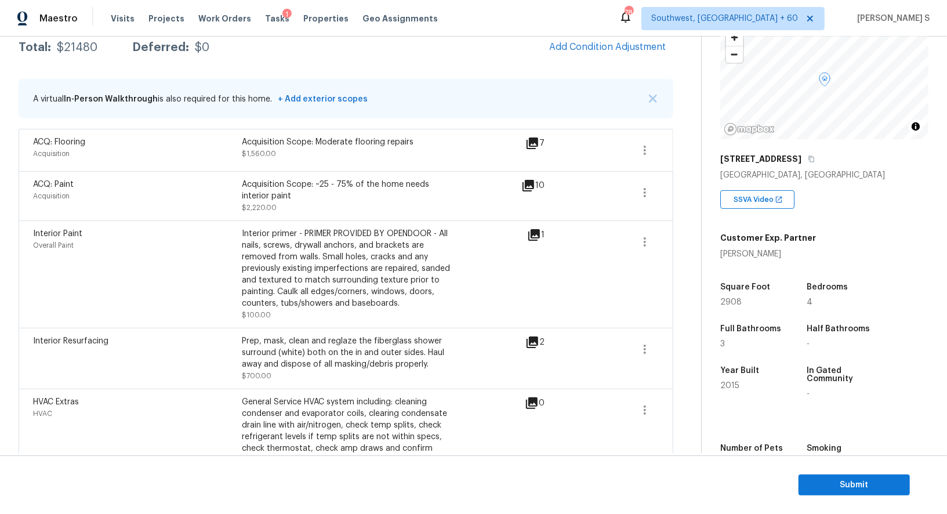
scroll to position [190, 0]
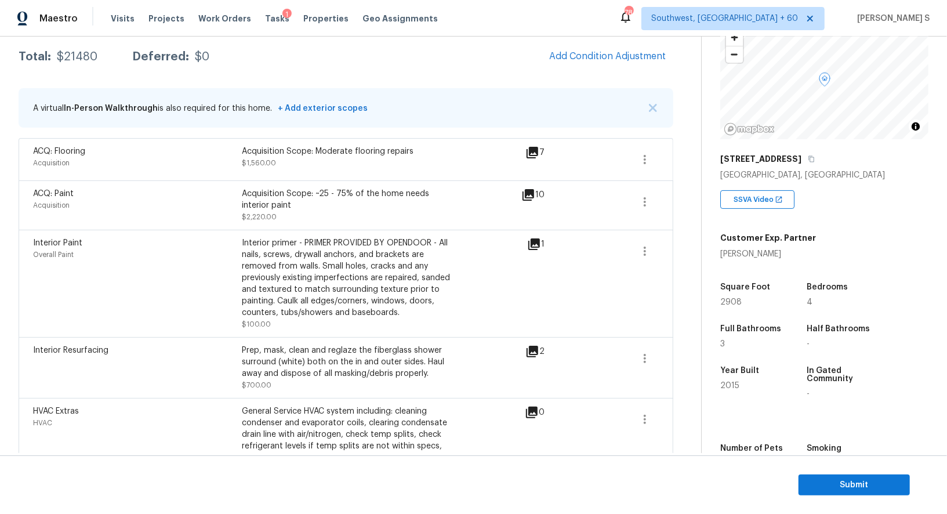
click at [261, 245] on div "Interior primer - PRIMER PROVIDED BY OPENDOOR - All nails, screws, drywall anch…" at bounding box center [346, 277] width 209 height 81
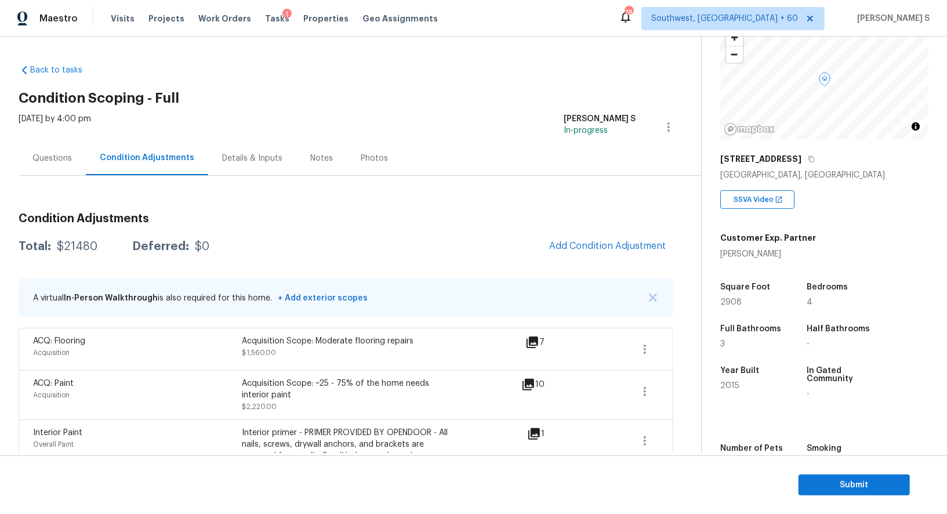
click at [54, 164] on div "Questions" at bounding box center [52, 158] width 67 height 34
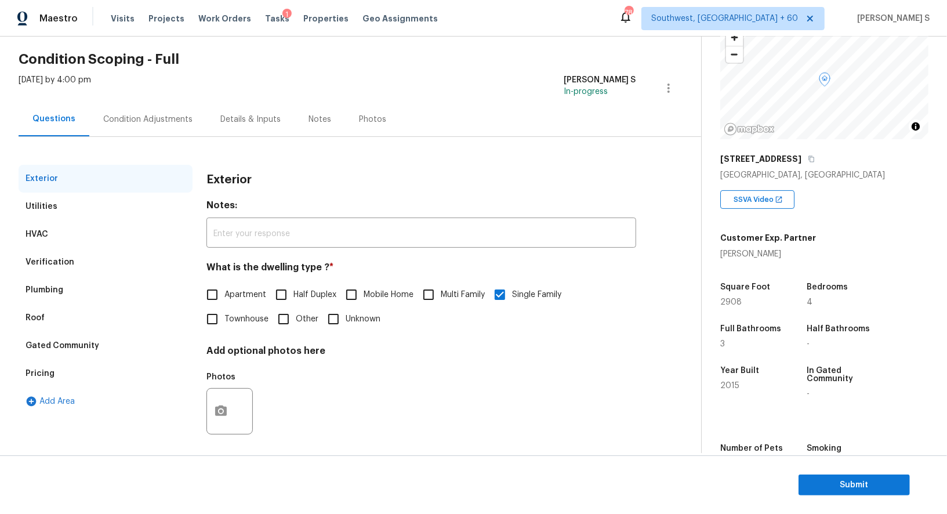
scroll to position [44, 0]
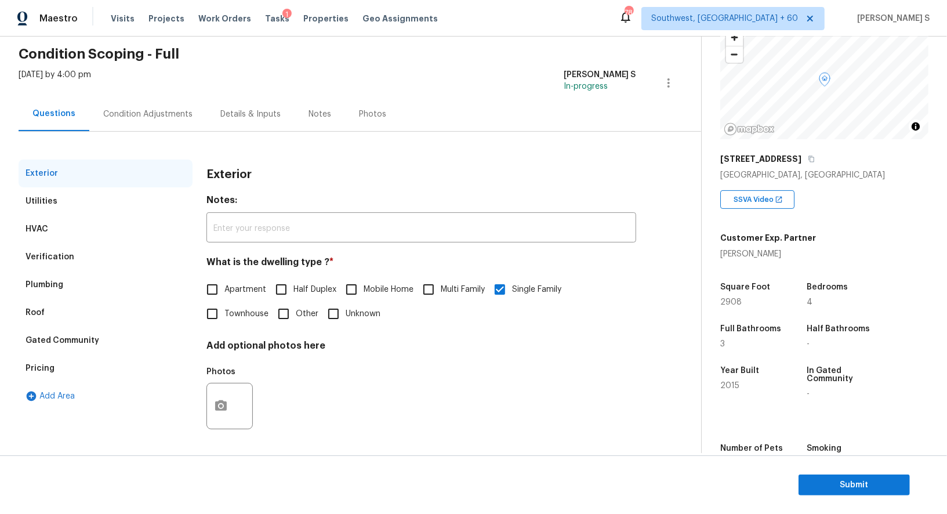
click at [47, 260] on div "Verification" at bounding box center [50, 257] width 49 height 12
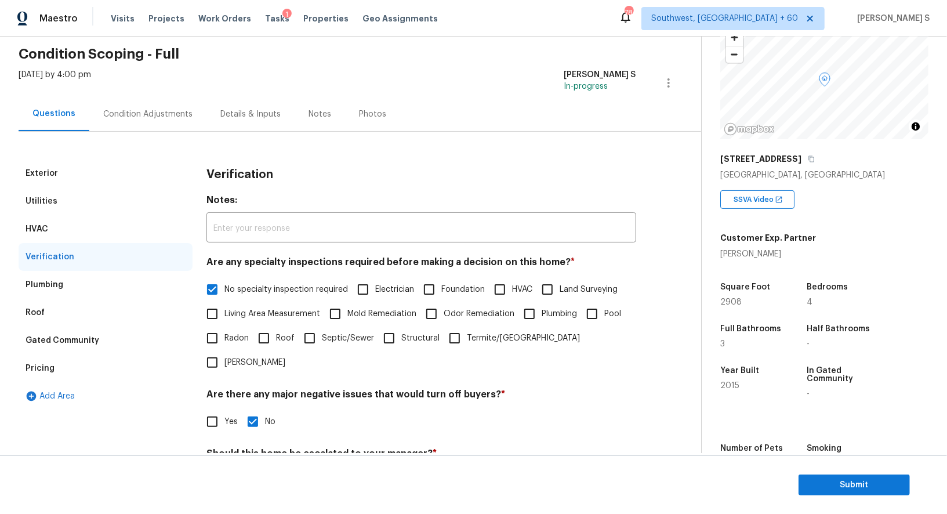
scroll to position [148, 0]
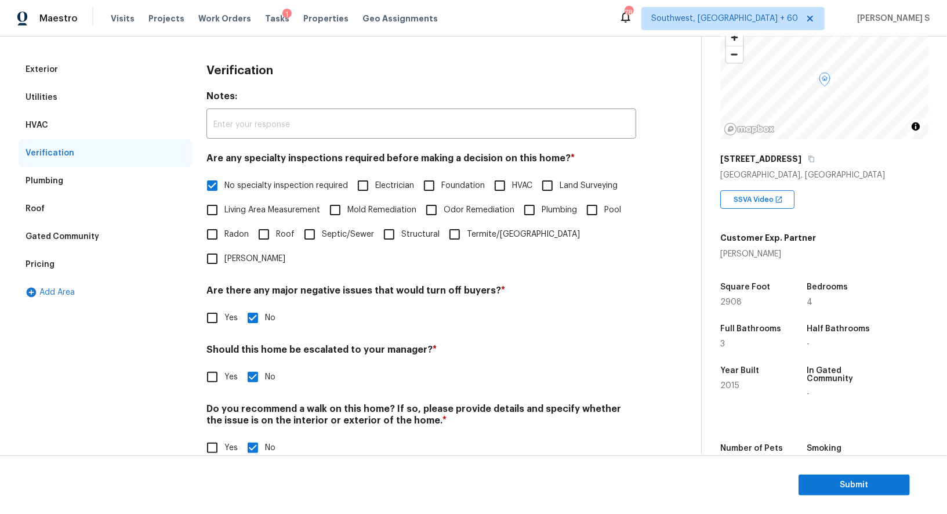
click at [63, 264] on div "Pricing" at bounding box center [106, 264] width 174 height 28
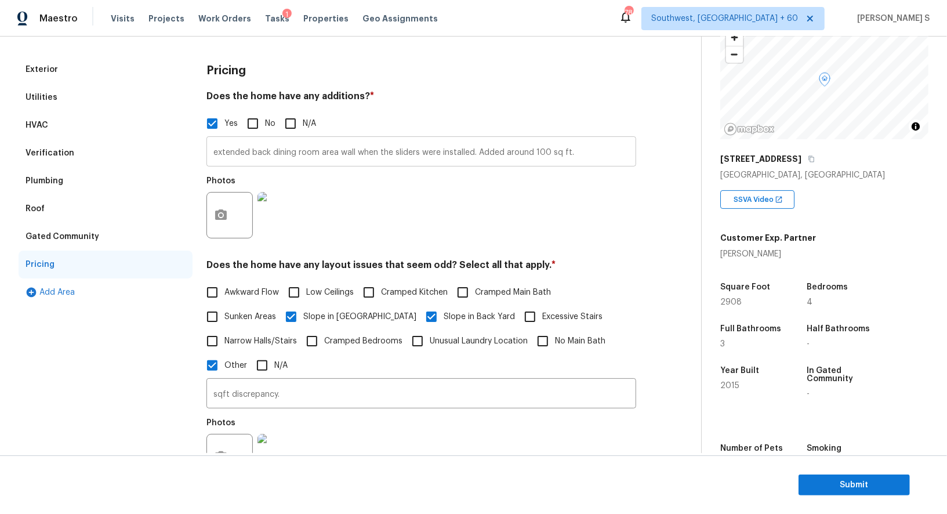
click at [337, 158] on input "extended back dining room area wall when the sliders were installed. Added arou…" at bounding box center [421, 152] width 430 height 27
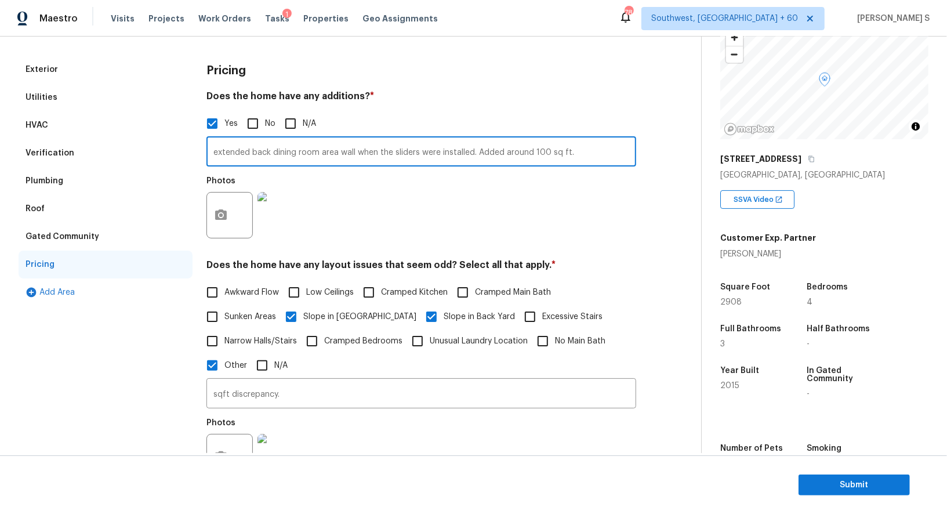
scroll to position [255, 0]
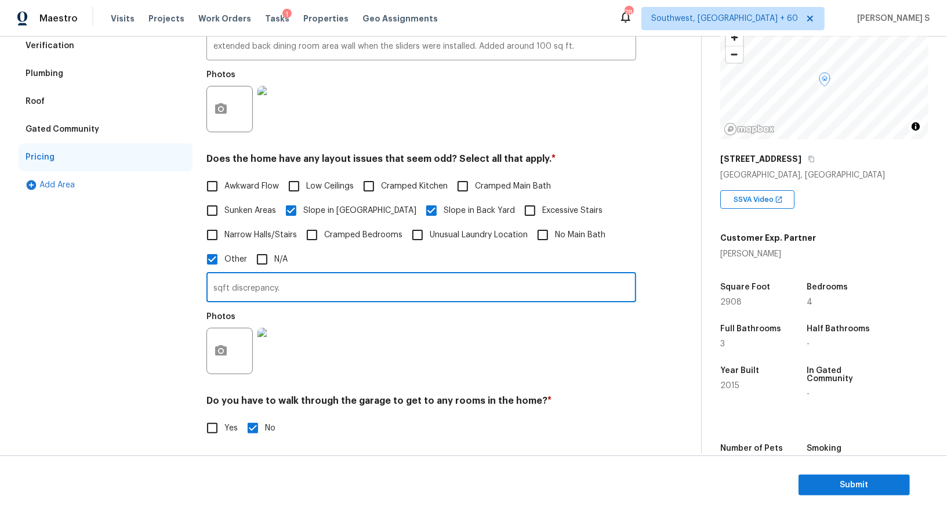
click at [288, 294] on input "sqft discrepancy." at bounding box center [421, 288] width 430 height 27
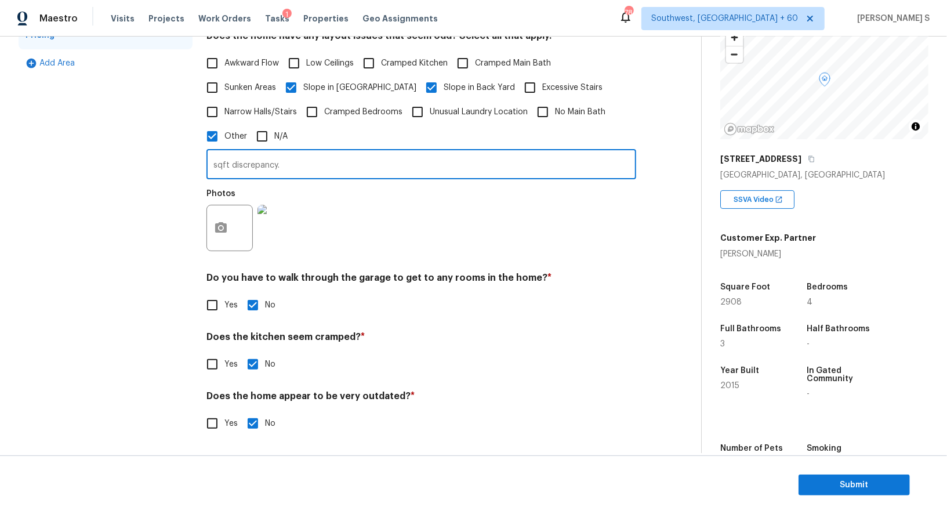
scroll to position [0, 0]
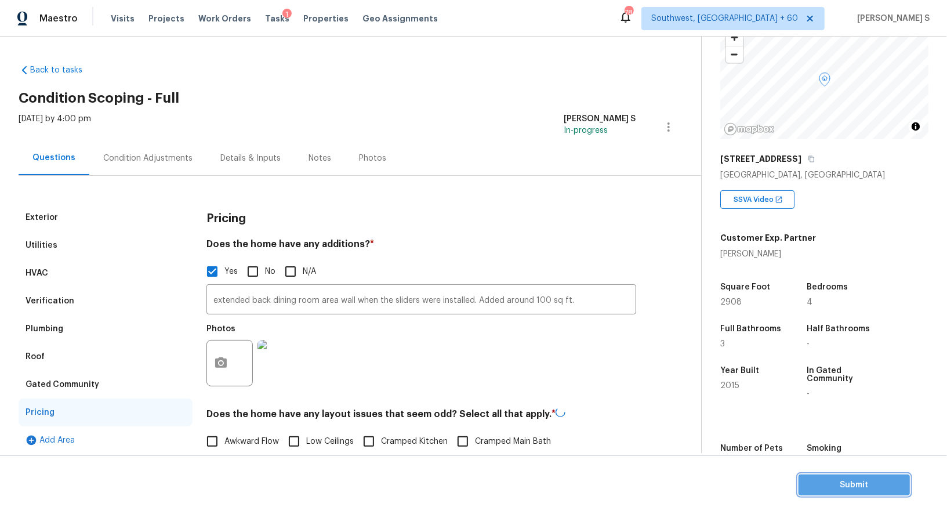
click at [815, 488] on span "Submit" at bounding box center [854, 485] width 93 height 14
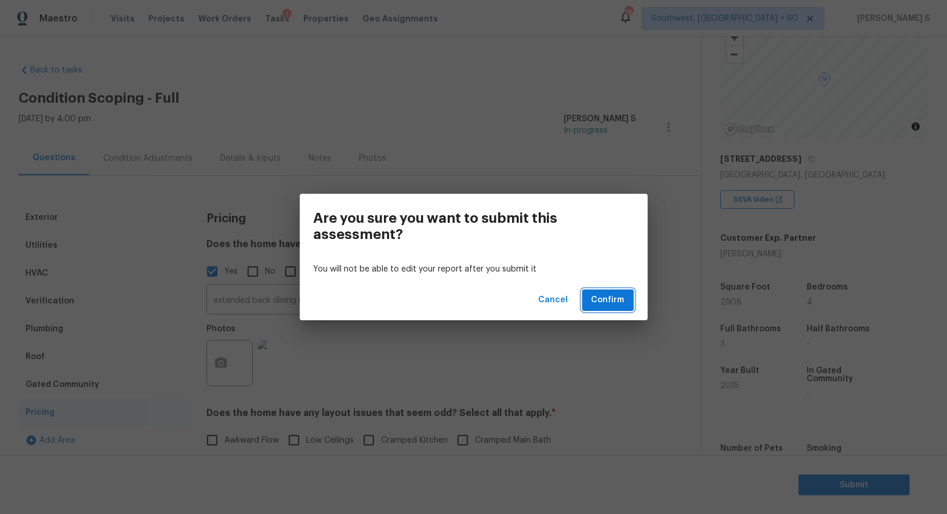
click at [601, 304] on span "Confirm" at bounding box center [607, 300] width 33 height 14
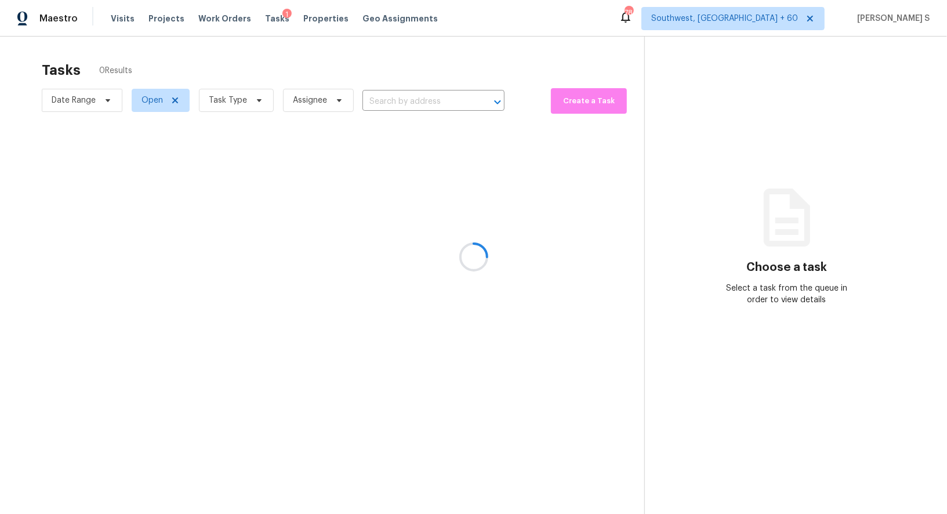
click at [416, 95] on div at bounding box center [473, 257] width 947 height 514
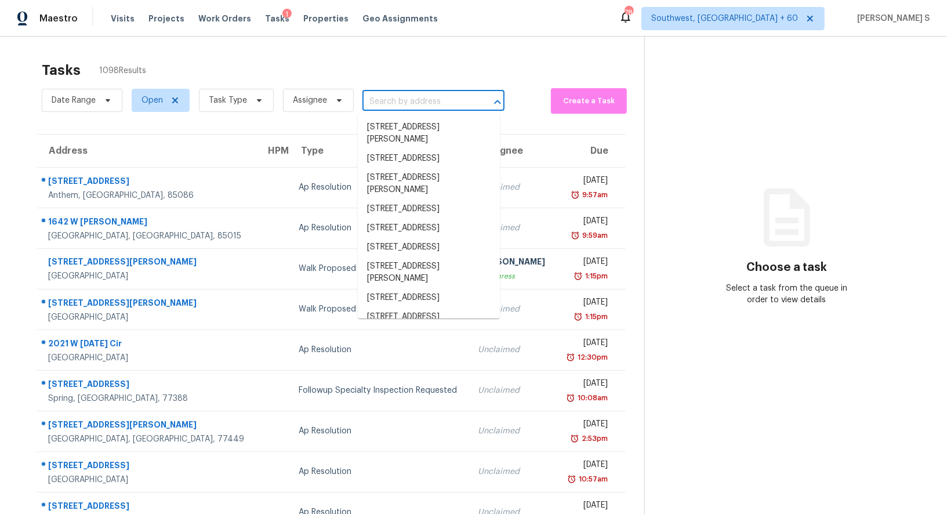
click at [416, 95] on input "text" at bounding box center [417, 102] width 110 height 18
paste input "1417 Warren Ln, Fort Worth, TX, 76112"
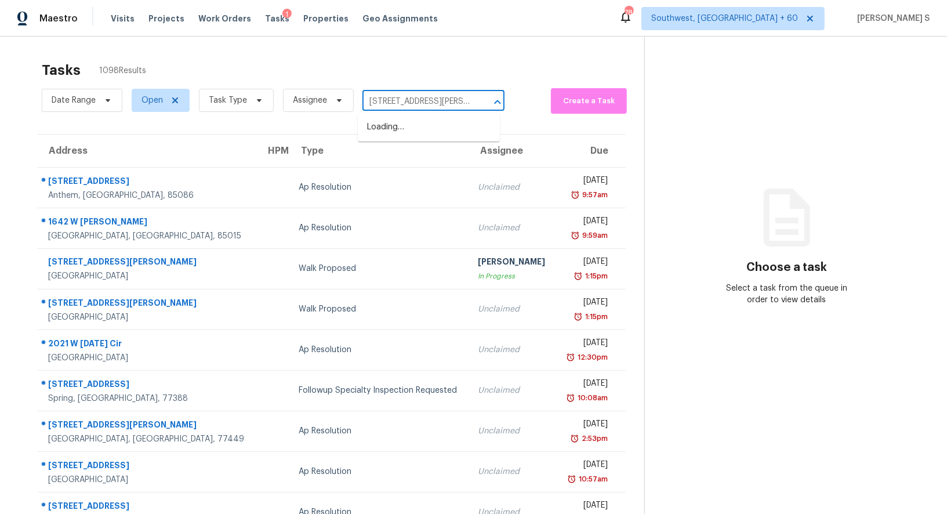
scroll to position [0, 37]
type input "1417 Warren Ln, Fort Worth, TX, 76112"
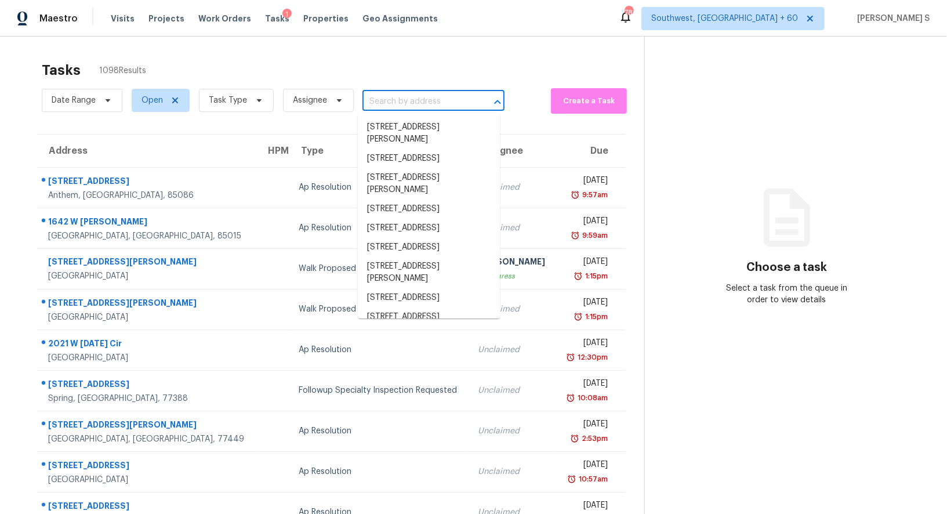
scroll to position [0, 0]
click at [401, 96] on input "text" at bounding box center [417, 102] width 110 height 18
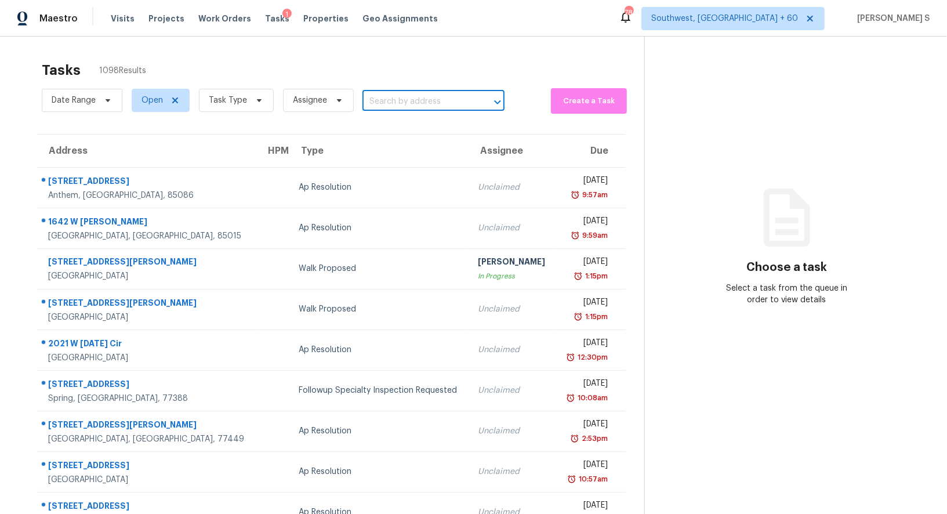
paste input "1417 Warren Ln, Fort Worth, TX, 76112"
click at [386, 96] on input "1417 Warren Ln, Fort Worth, TX, 76112" at bounding box center [417, 102] width 110 height 18
click at [386, 102] on input "1417 Warren Ln, Fort Worth, TX, 76112" at bounding box center [417, 102] width 110 height 18
type input "1417 [PERSON_NAME]"
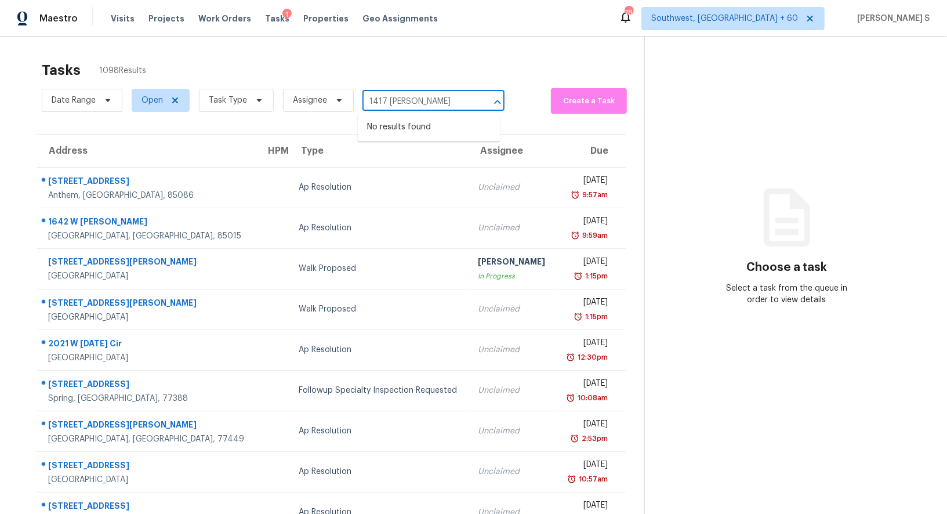
scroll to position [0, 0]
click at [424, 126] on li "1417 Warren Ln, Fort Worth, TX 76112" at bounding box center [429, 133] width 142 height 31
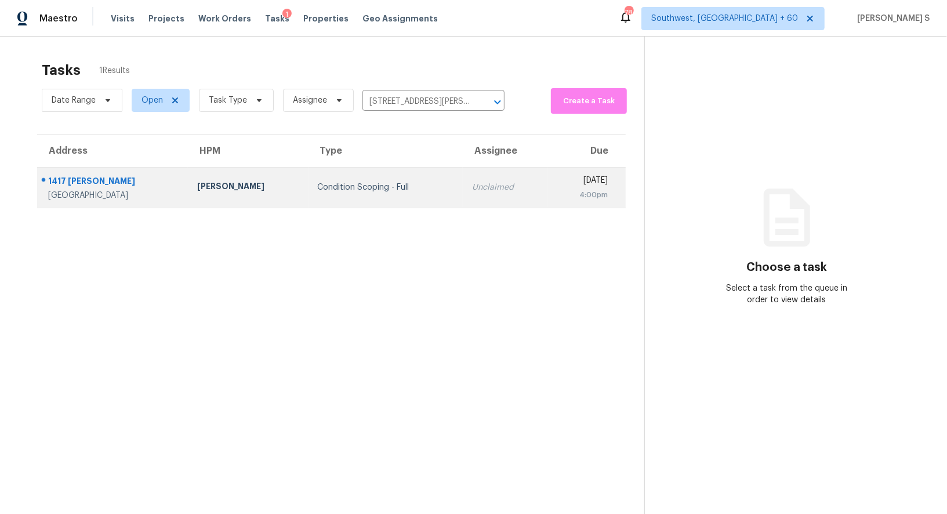
click at [463, 179] on td "Unclaimed" at bounding box center [505, 187] width 85 height 41
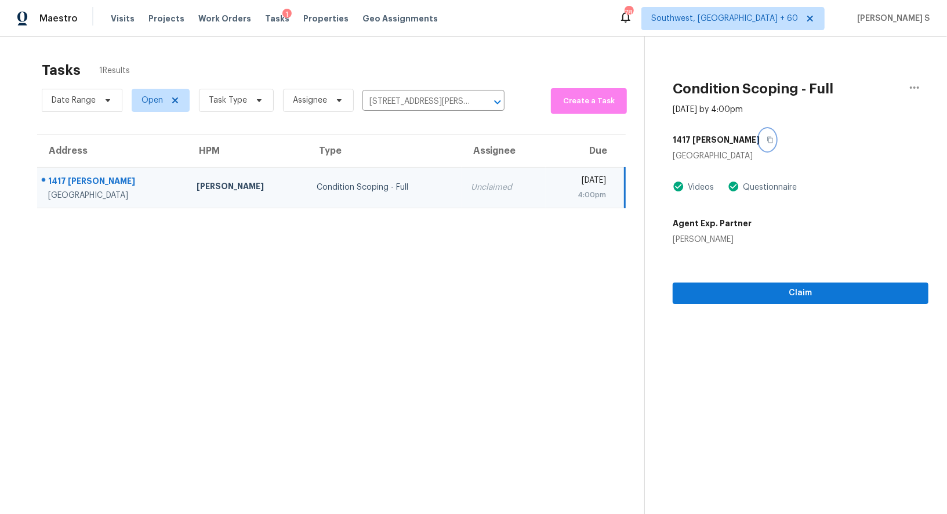
click at [767, 141] on icon "button" at bounding box center [770, 140] width 6 height 6
click at [783, 286] on span "Claim" at bounding box center [800, 293] width 237 height 14
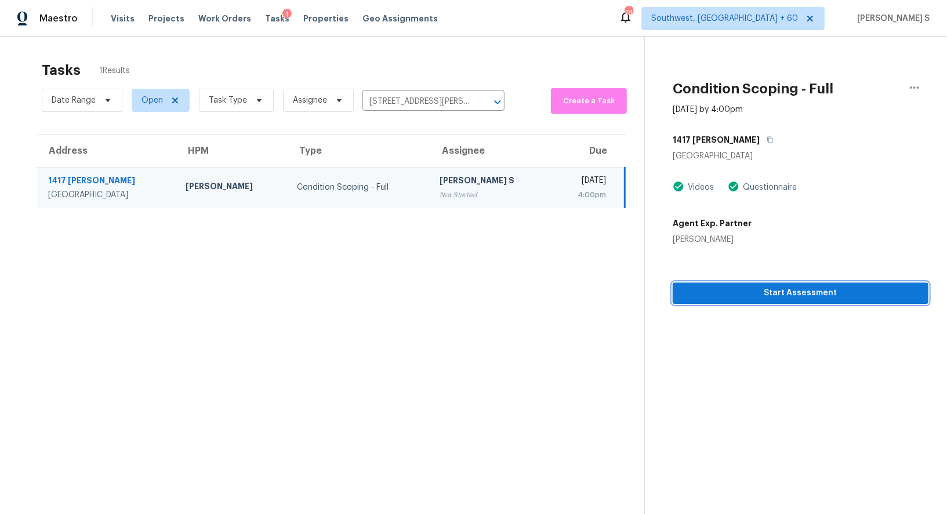
click at [725, 296] on span "Start Assessment" at bounding box center [800, 293] width 237 height 14
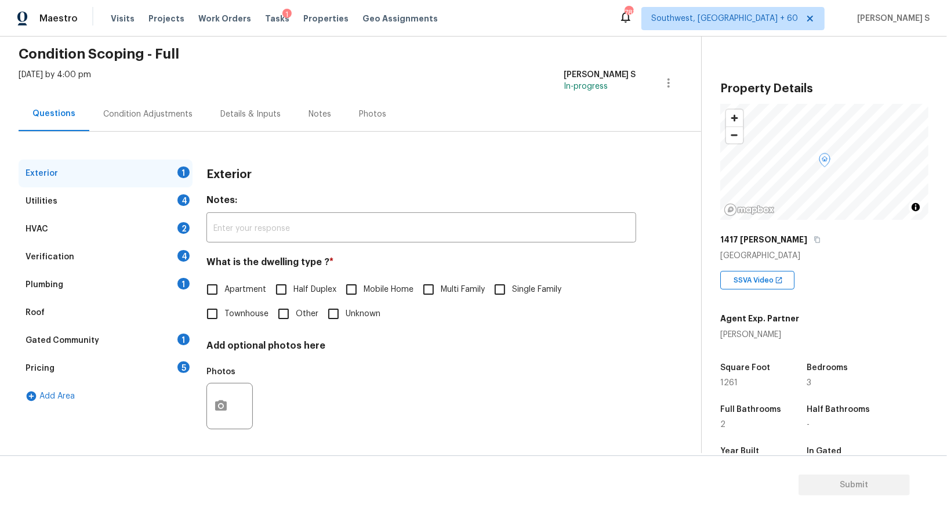
scroll to position [159, 0]
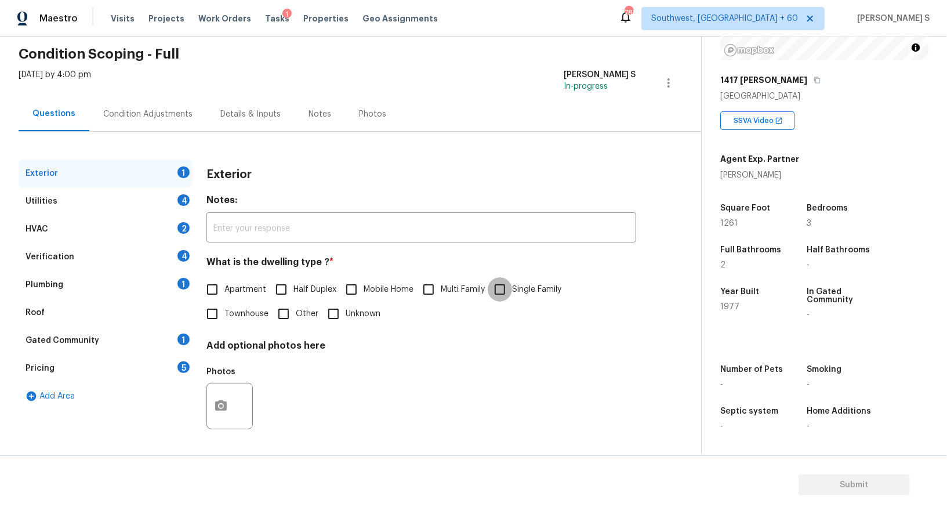
click at [510, 297] on input "Single Family" at bounding box center [500, 289] width 24 height 24
checkbox input "true"
click at [184, 200] on div "4" at bounding box center [183, 200] width 12 height 12
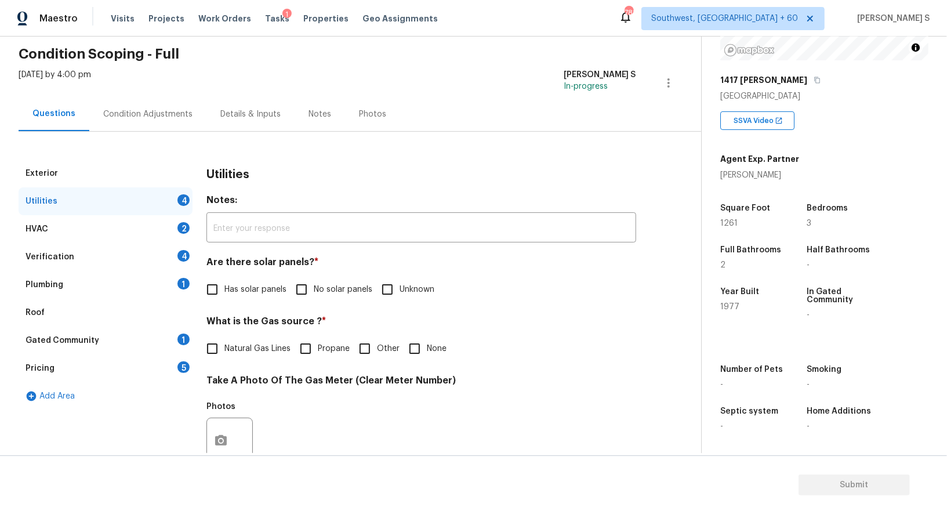
click at [312, 281] on input "No solar panels" at bounding box center [301, 289] width 24 height 24
checkbox input "true"
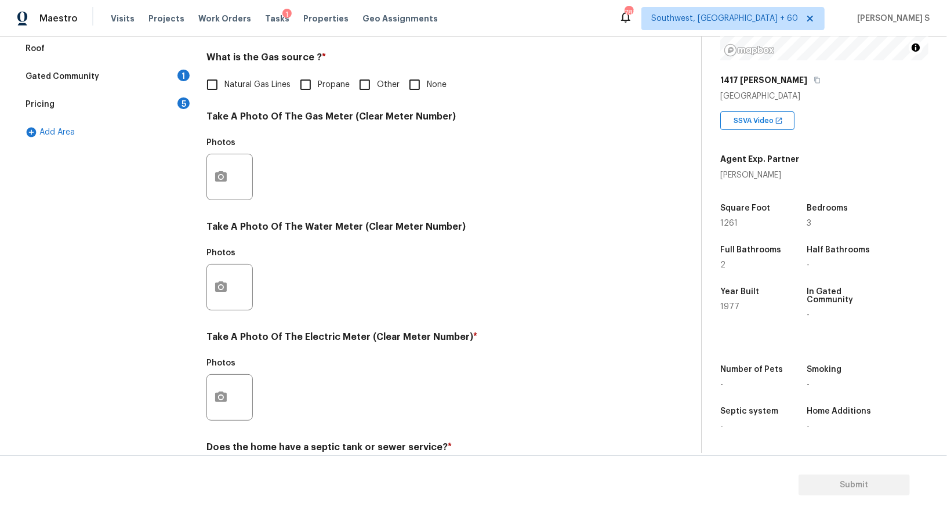
scroll to position [358, 0]
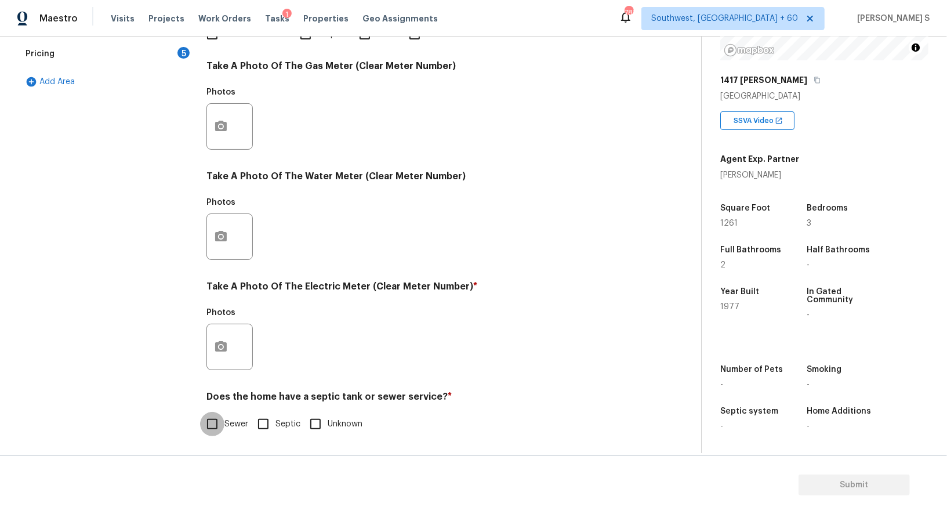
click at [207, 425] on input "Sewer" at bounding box center [212, 424] width 24 height 24
checkbox input "true"
click at [223, 344] on icon "button" at bounding box center [221, 347] width 14 height 14
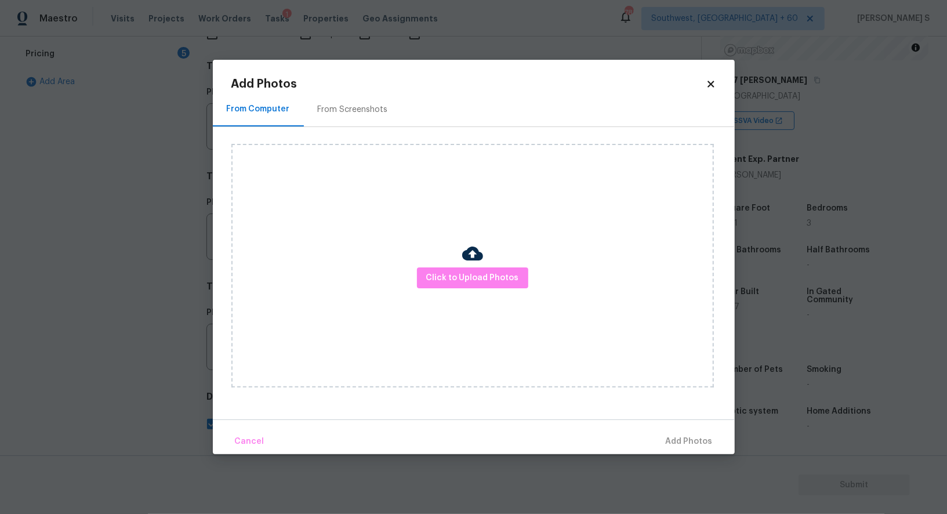
click at [417, 286] on div "Click to Upload Photos" at bounding box center [472, 265] width 482 height 243
click at [434, 278] on span "Click to Upload Photos" at bounding box center [472, 278] width 93 height 14
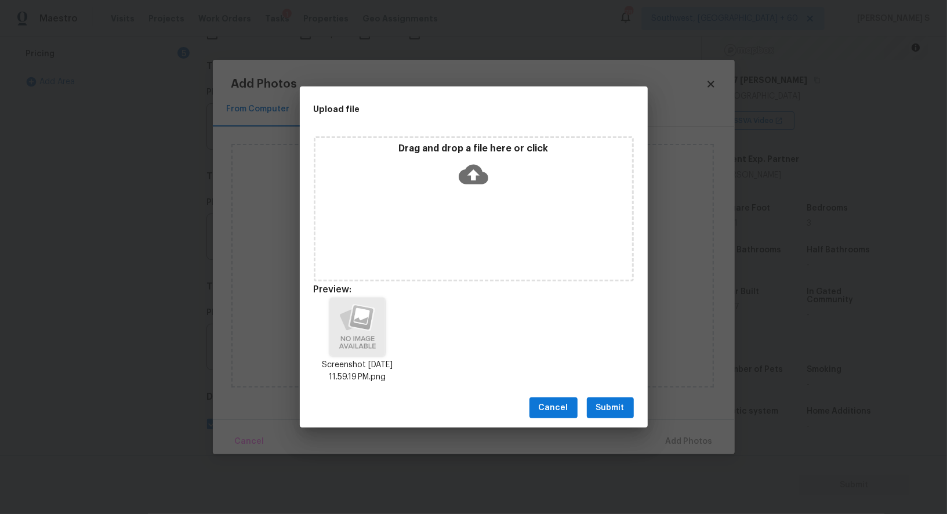
click at [617, 410] on span "Submit" at bounding box center [610, 408] width 28 height 14
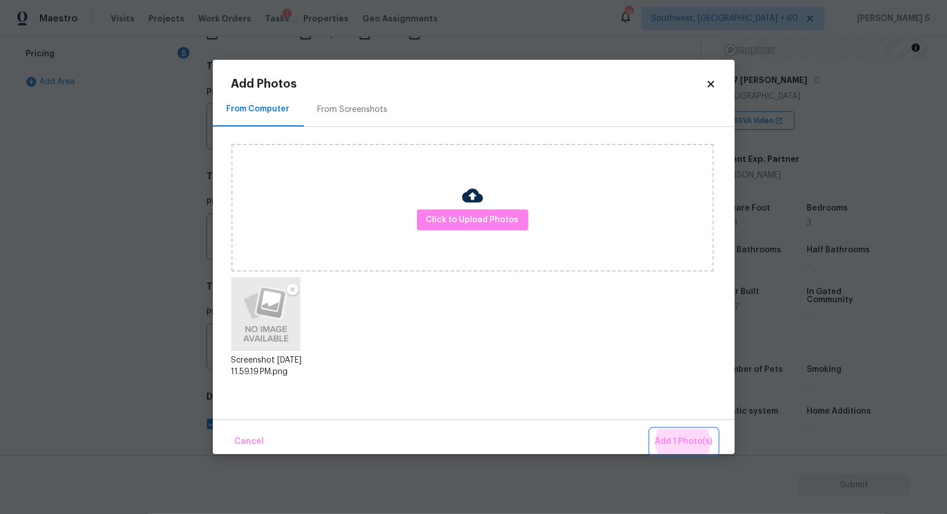
click at [650, 429] on button "Add 1 Photo(s)" at bounding box center [683, 441] width 67 height 25
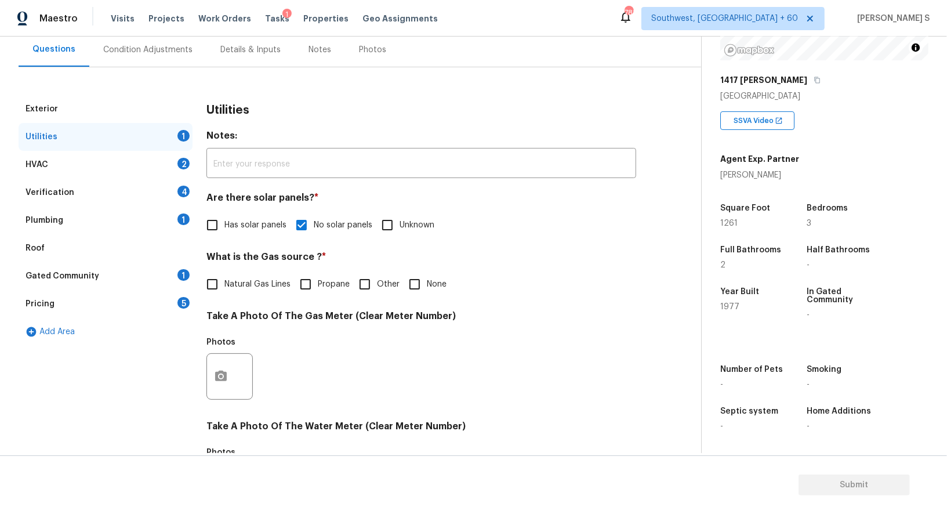
scroll to position [0, 0]
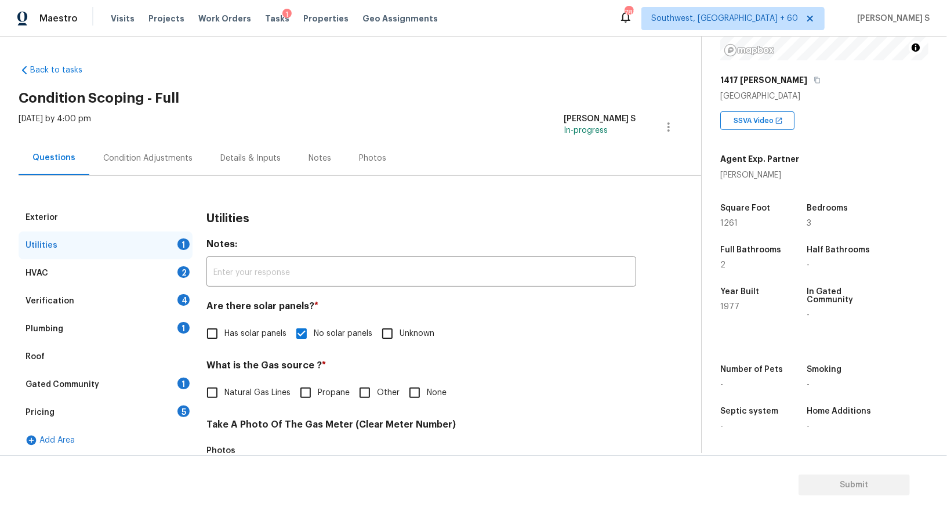
click at [173, 303] on div "Verification 4" at bounding box center [106, 301] width 174 height 28
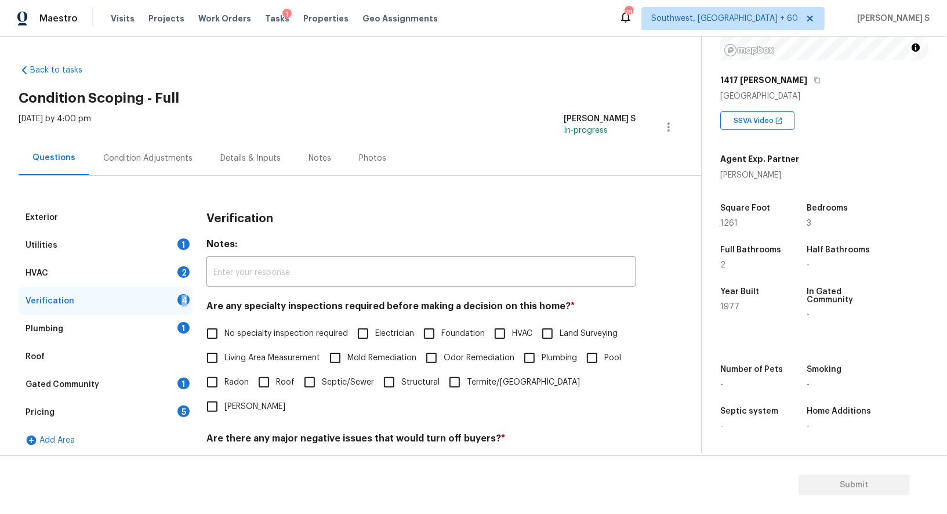
click at [173, 303] on div "Verification 4" at bounding box center [106, 301] width 174 height 28
click at [209, 340] on input "No specialty inspection required" at bounding box center [212, 333] width 24 height 24
checkbox input "true"
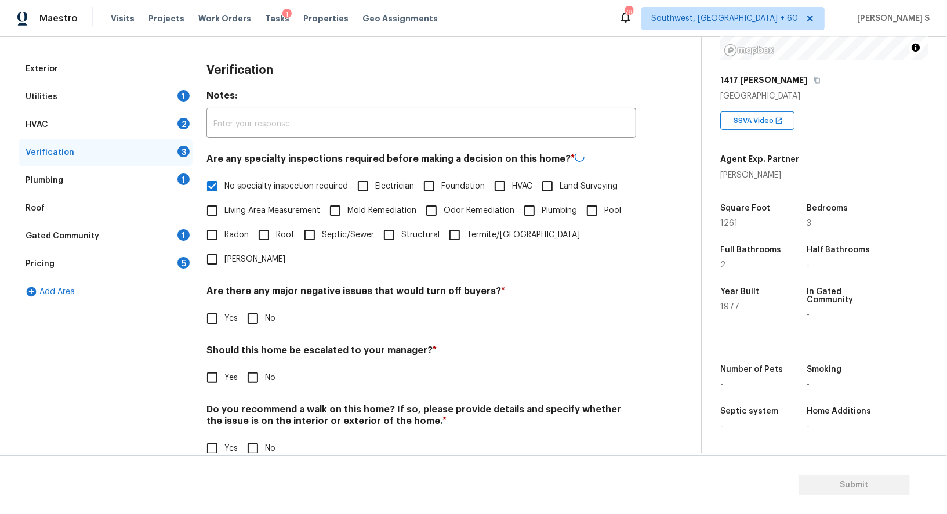
scroll to position [148, 0]
click at [267, 306] on label "No" at bounding box center [258, 318] width 35 height 24
click at [265, 306] on input "No" at bounding box center [253, 318] width 24 height 24
checkbox input "true"
click at [252, 435] on input "No" at bounding box center [253, 447] width 24 height 24
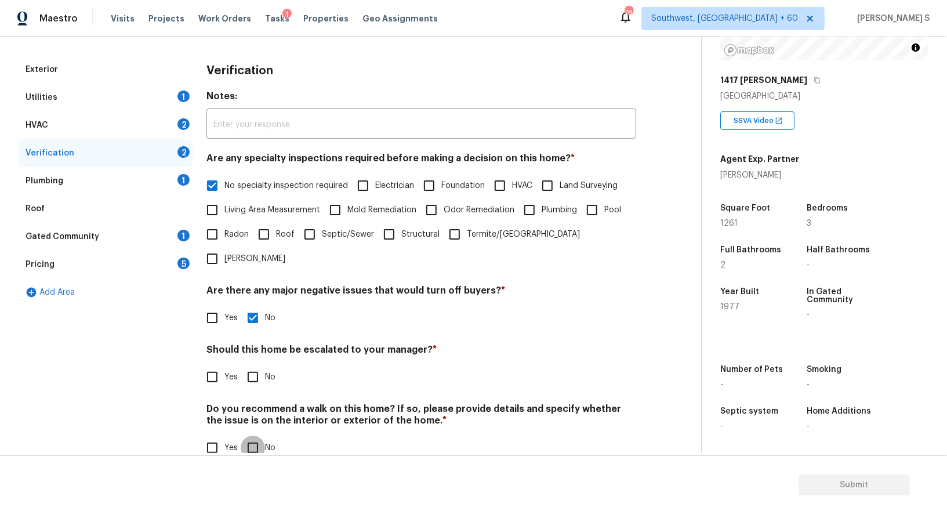
checkbox input "true"
click at [180, 175] on div "1" at bounding box center [183, 180] width 12 height 12
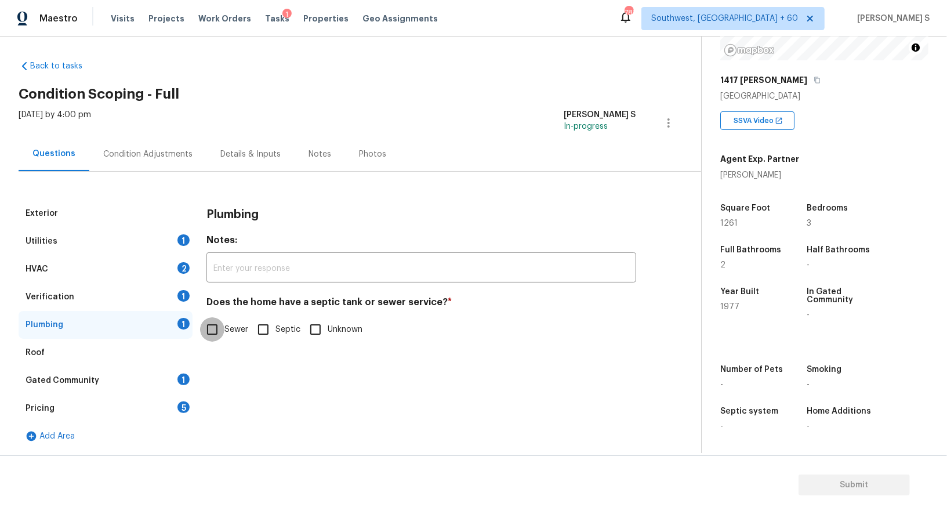
click at [215, 327] on input "Sewer" at bounding box center [212, 329] width 24 height 24
checkbox input "true"
drag, startPoint x: 180, startPoint y: 370, endPoint x: 274, endPoint y: 207, distance: 188.0
click at [180, 370] on div "Gated Community 1" at bounding box center [106, 380] width 174 height 28
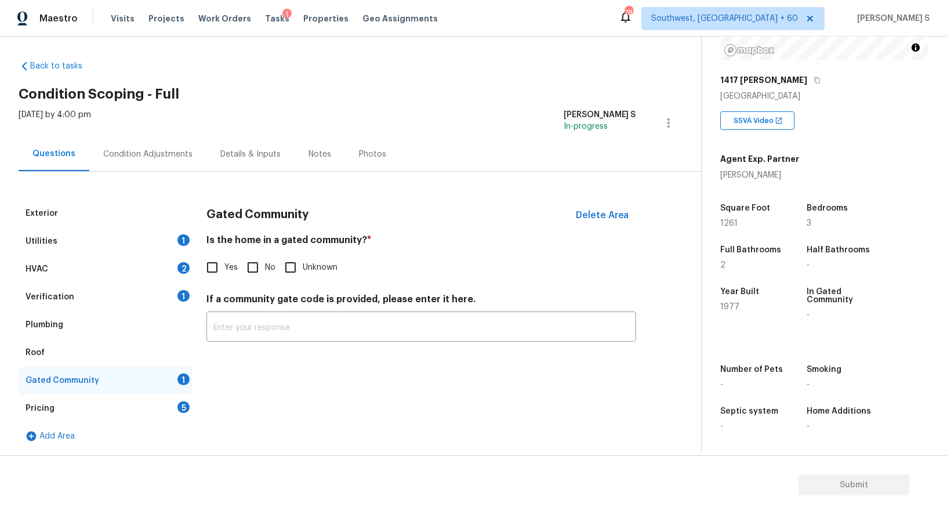
click at [260, 262] on input "No" at bounding box center [253, 267] width 24 height 24
checkbox input "true"
click at [182, 262] on div "2" at bounding box center [183, 268] width 12 height 12
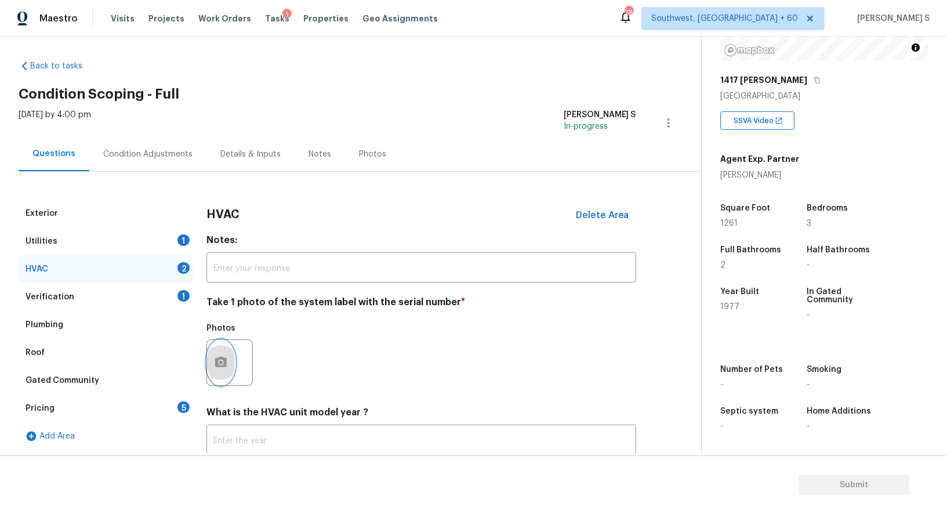
click at [227, 363] on button "button" at bounding box center [221, 362] width 28 height 45
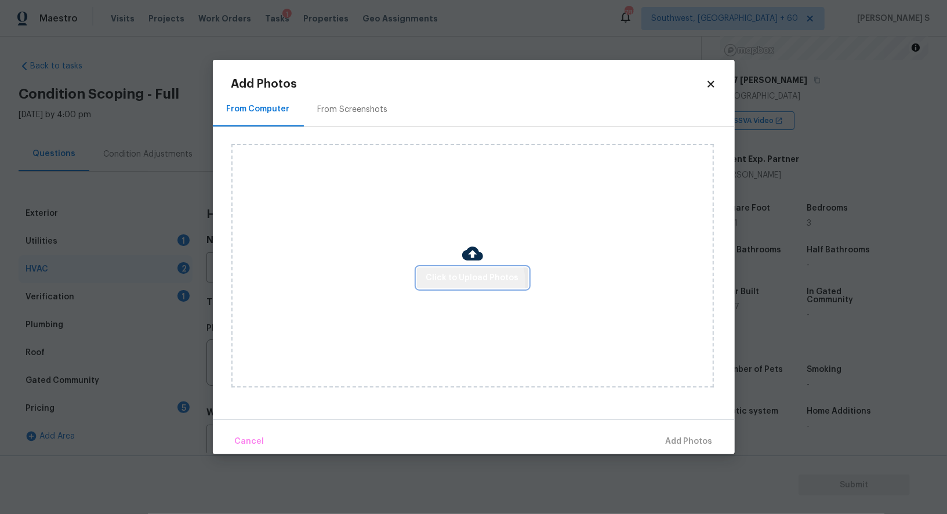
click at [469, 282] on span "Click to Upload Photos" at bounding box center [472, 278] width 93 height 14
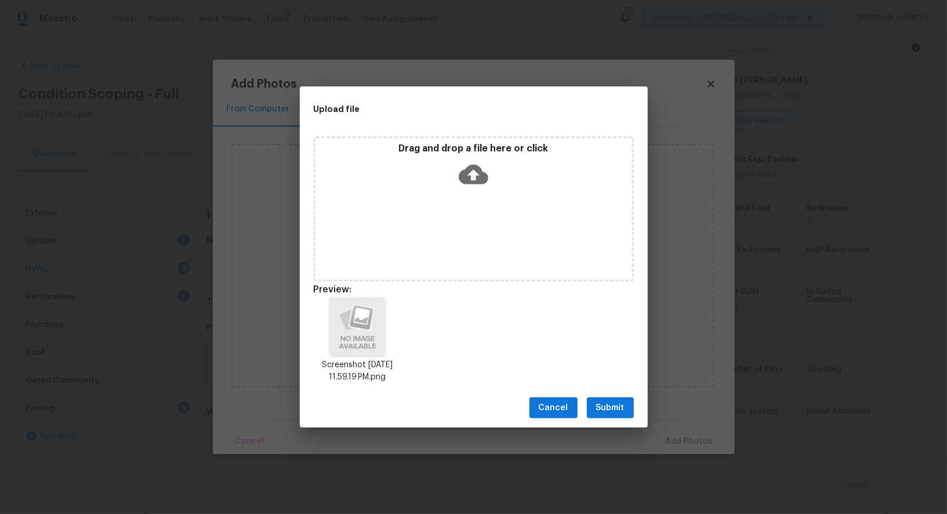
click at [611, 402] on span "Submit" at bounding box center [610, 408] width 28 height 14
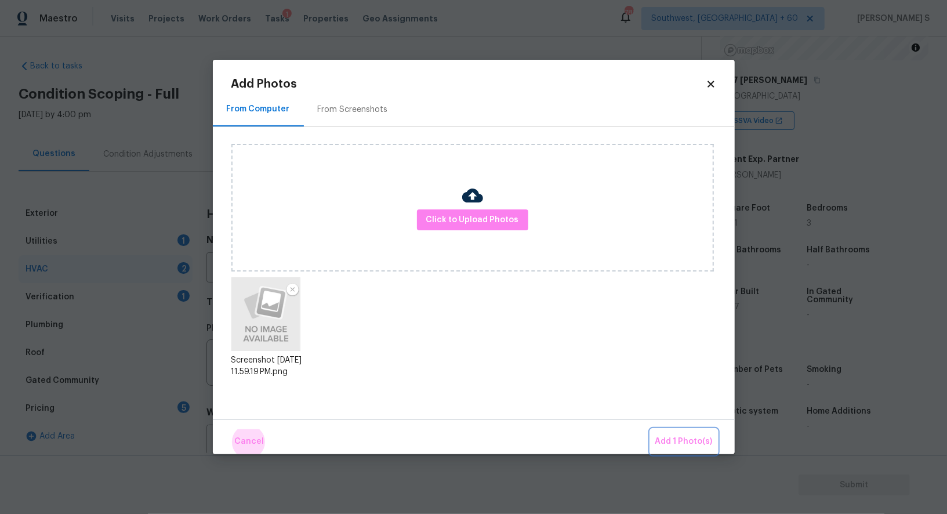
click at [650, 429] on button "Add 1 Photo(s)" at bounding box center [683, 441] width 67 height 25
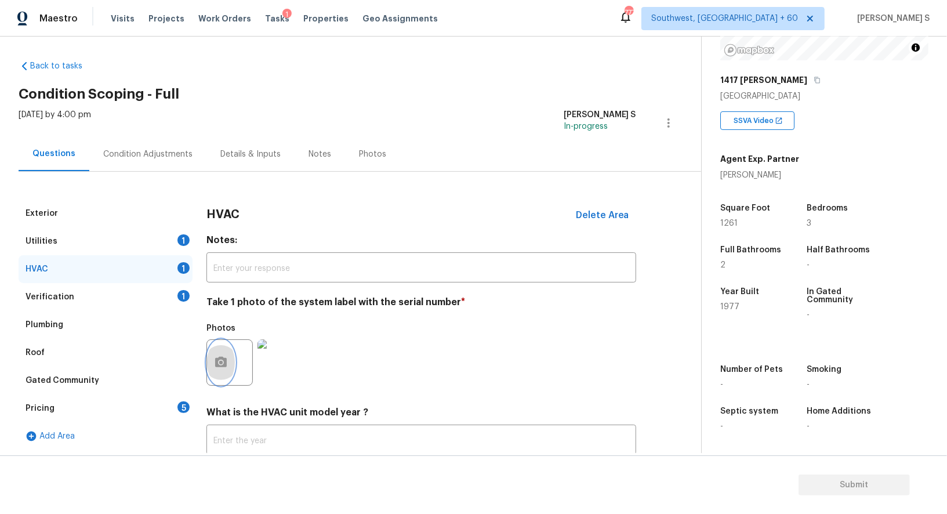
scroll to position [82, 0]
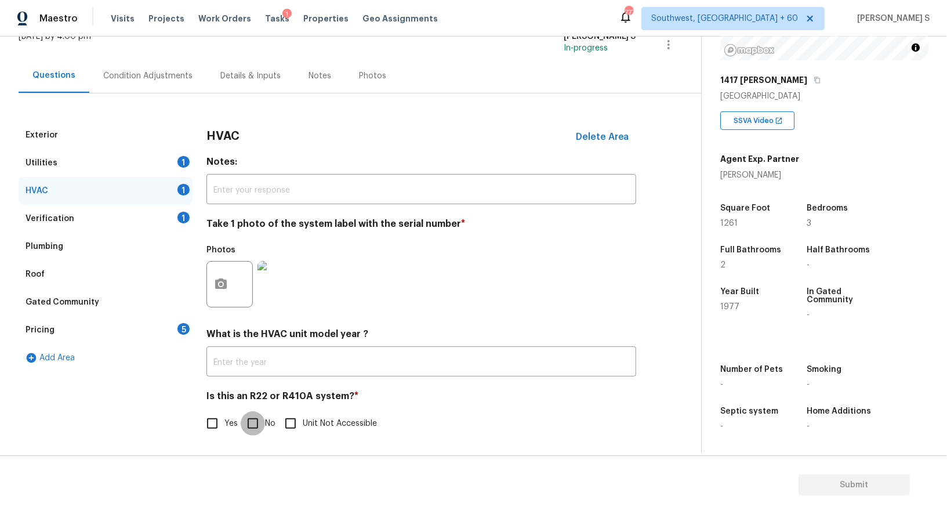
click at [260, 416] on input "No" at bounding box center [253, 423] width 24 height 24
checkbox input "true"
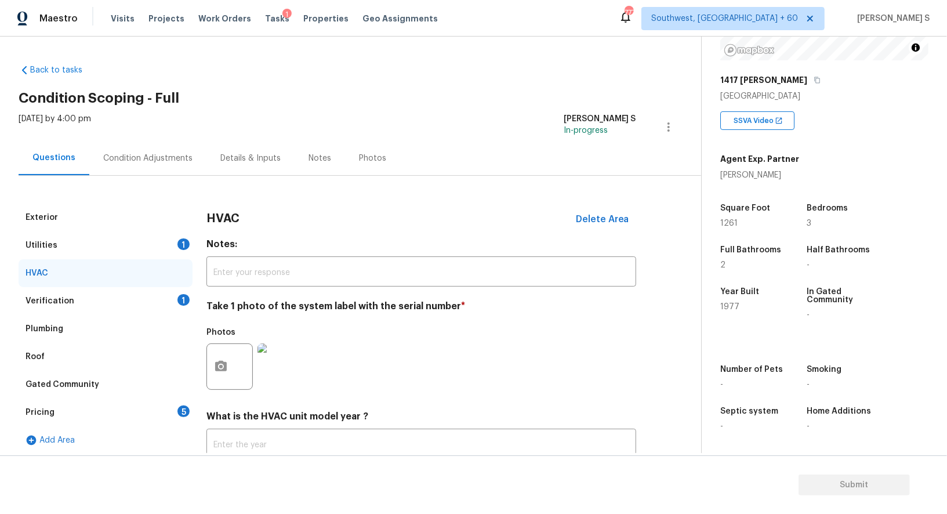
click at [181, 416] on div "Pricing 5" at bounding box center [106, 412] width 174 height 28
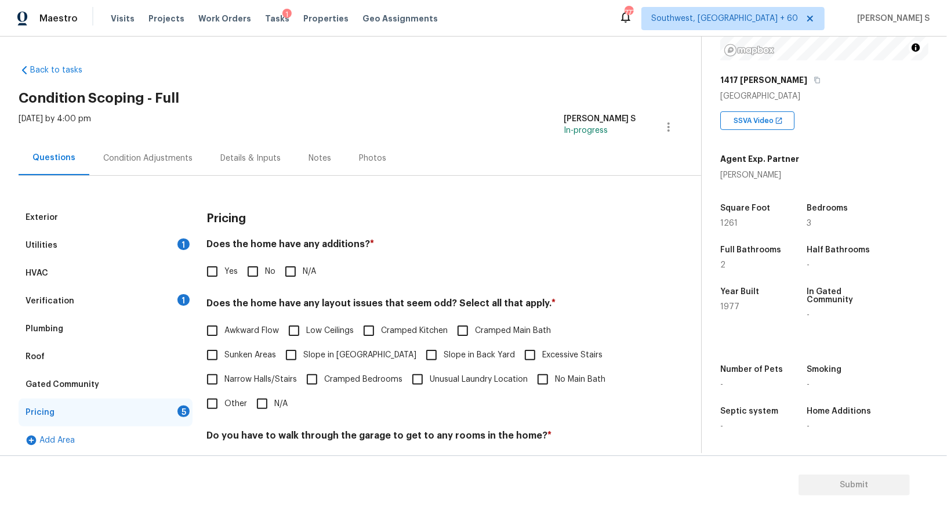
click at [242, 283] on div "Pricing Does the home have any additions? * Yes No N/A Does the home have any l…" at bounding box center [421, 405] width 430 height 404
click at [245, 271] on input "No" at bounding box center [253, 271] width 24 height 24
checkbox input "true"
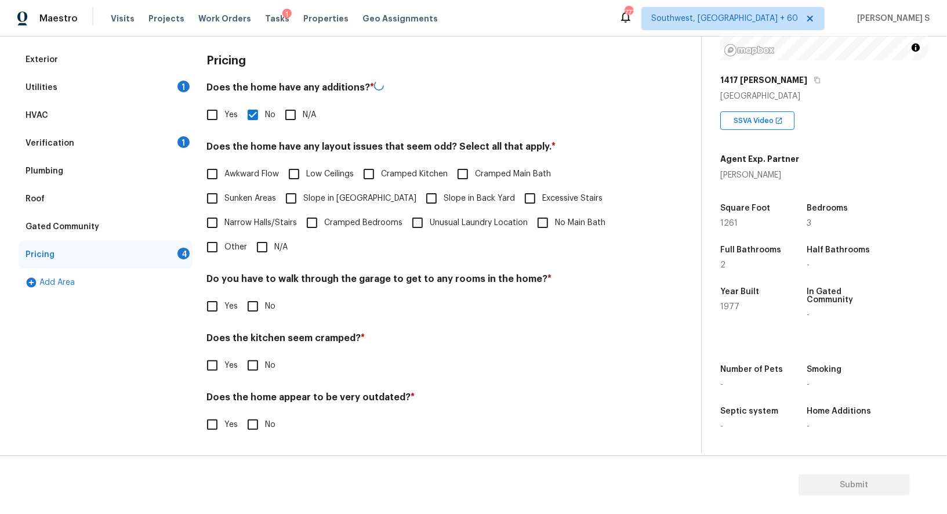
scroll to position [157, 0]
click at [249, 301] on input "No" at bounding box center [253, 306] width 24 height 24
checkbox input "true"
click at [241, 354] on input "No" at bounding box center [253, 366] width 24 height 24
checkbox input "true"
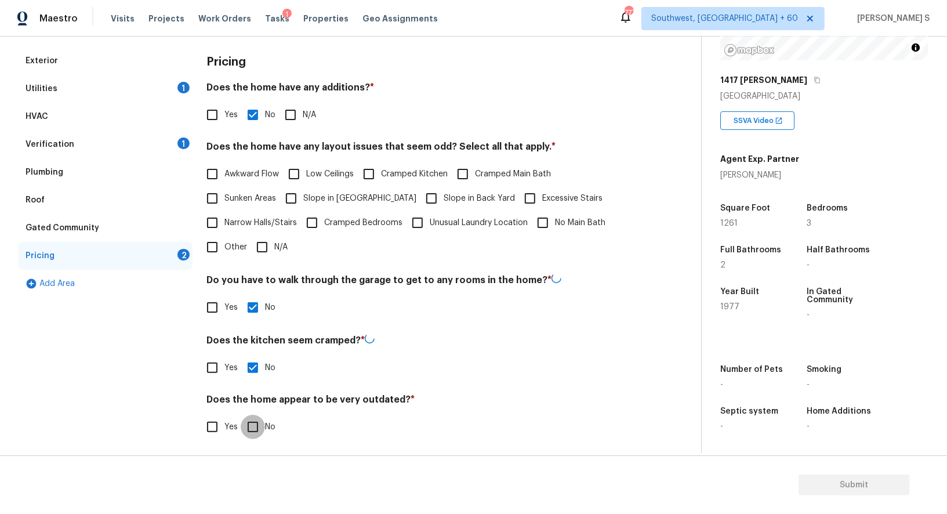
click at [241, 415] on input "No" at bounding box center [253, 427] width 24 height 24
checkbox input "true"
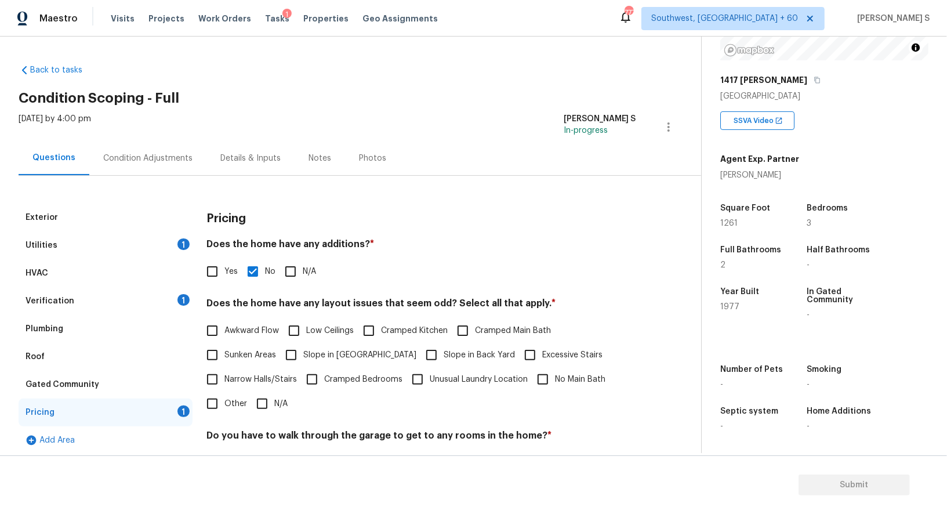
click at [158, 143] on div "Condition Adjustments" at bounding box center [147, 158] width 117 height 34
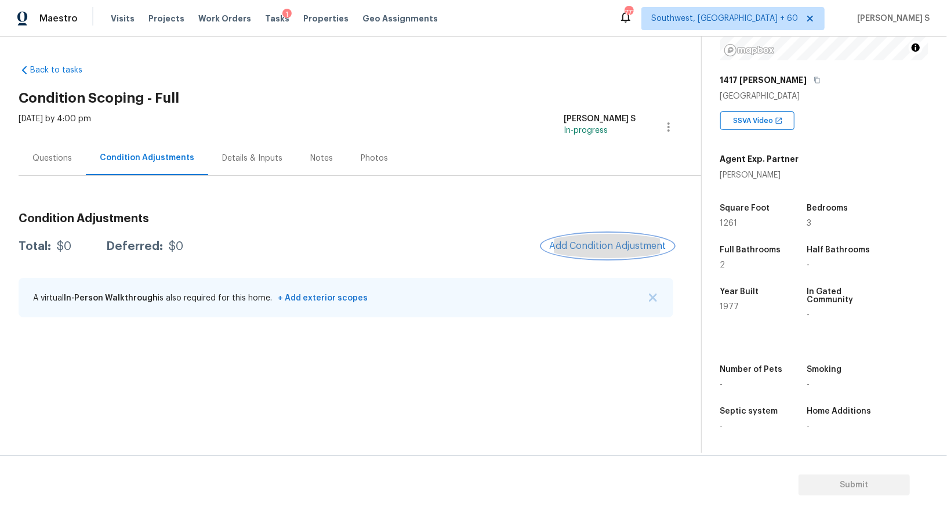
click at [619, 238] on button "Add Condition Adjustment" at bounding box center [607, 246] width 131 height 24
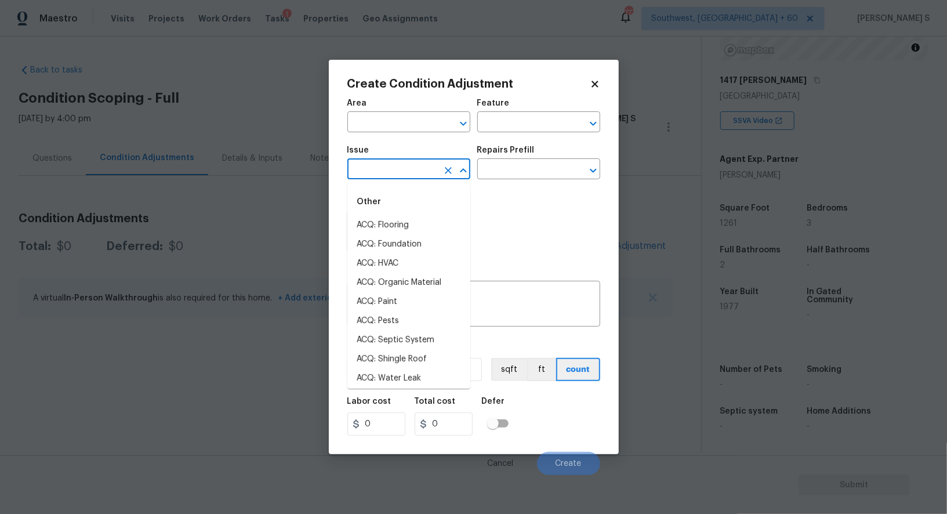
click at [412, 166] on input "text" at bounding box center [392, 170] width 90 height 18
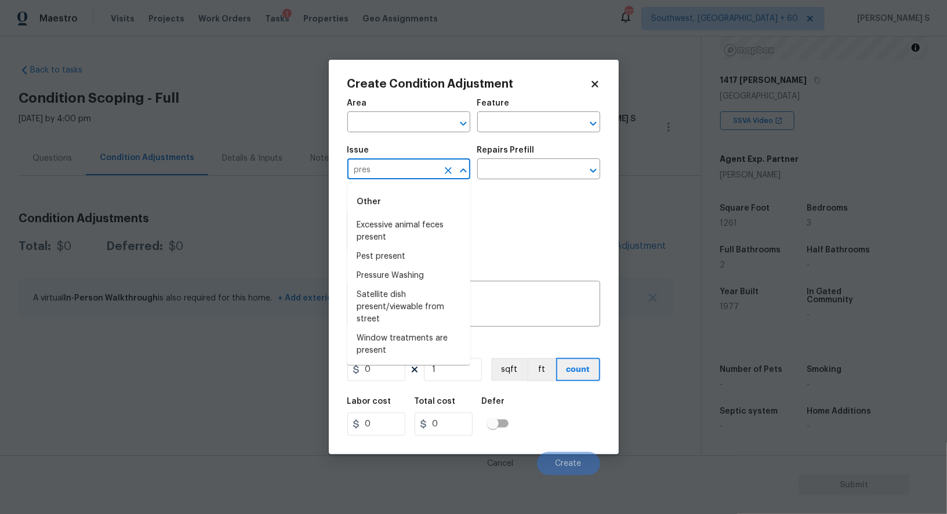
type input "press"
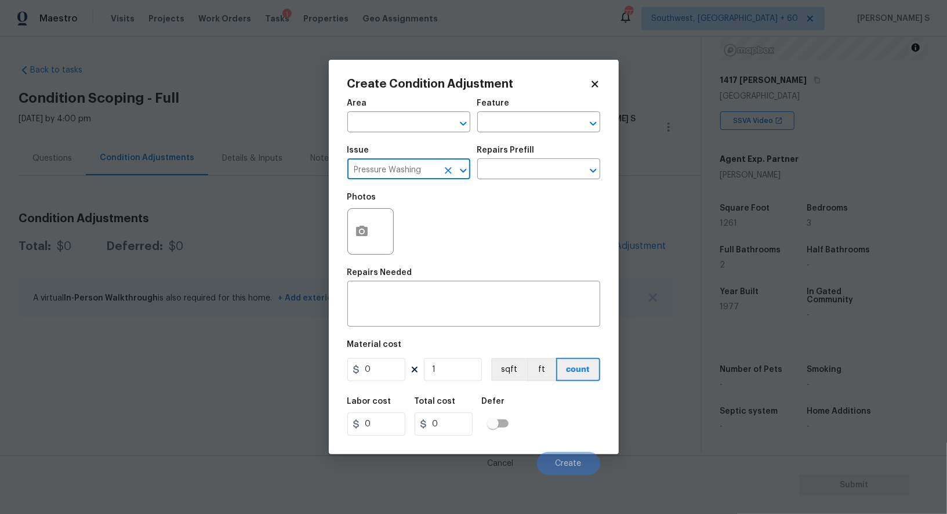
type input "Pressure Washing"
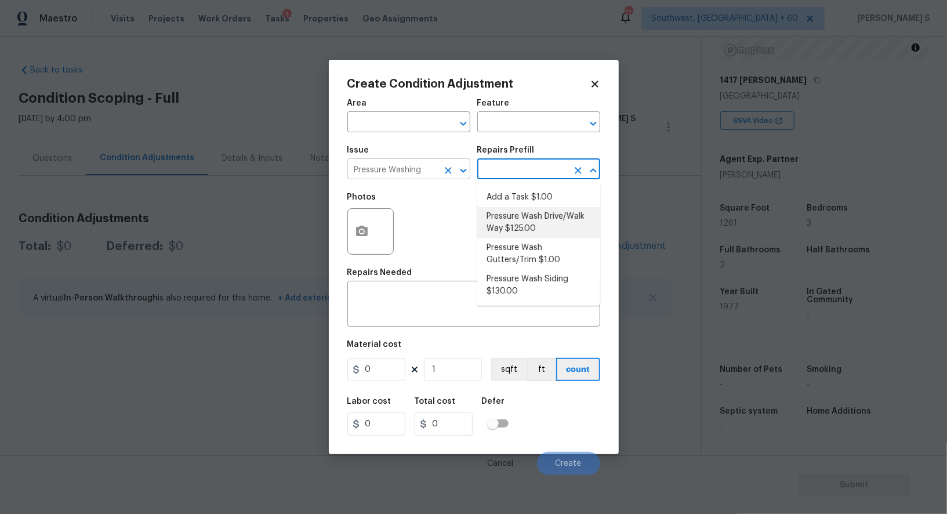
type input "Siding"
type textarea "Pressure wash the driveways/walkways as directed by the PM. Ensure that all deb…"
type input "125"
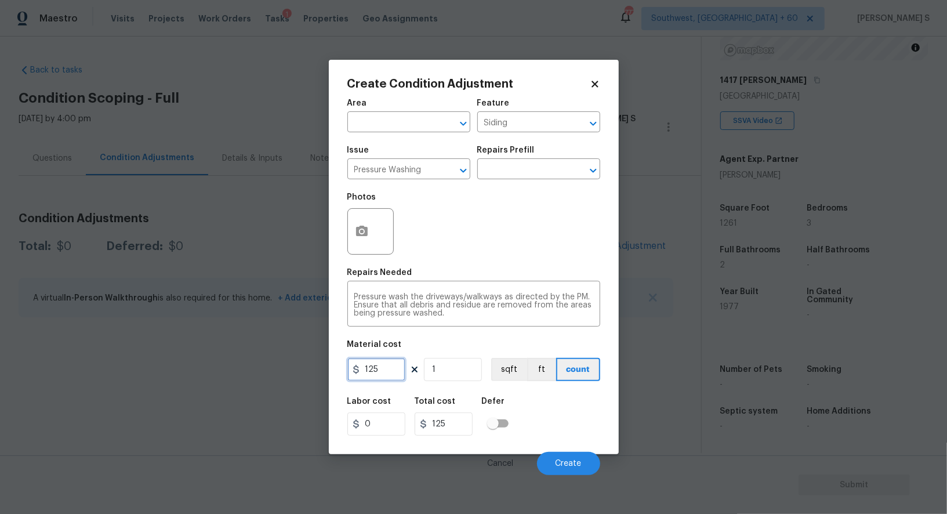
click at [394, 372] on input "125" at bounding box center [376, 369] width 58 height 23
type input "200"
click at [544, 468] on button "Create" at bounding box center [568, 463] width 63 height 23
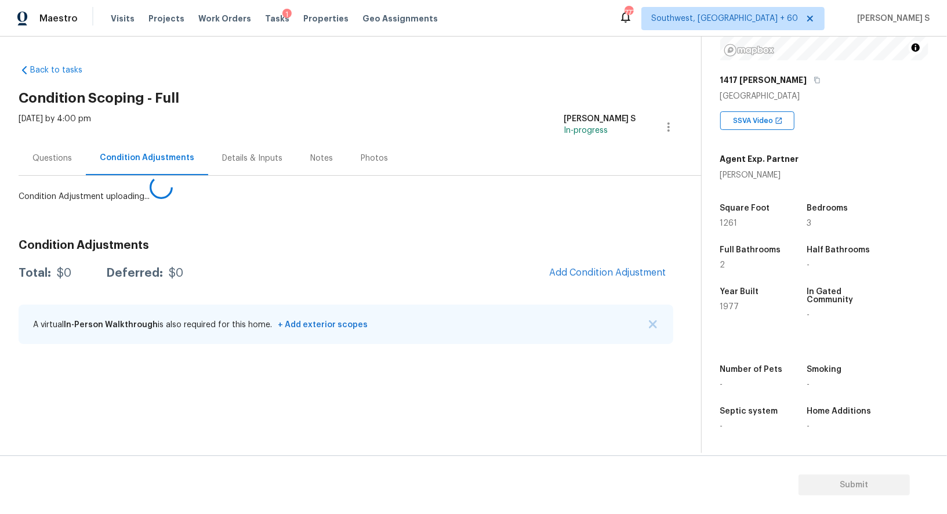
click at [29, 378] on body "Maestro Visits Projects Work Orders Tasks 1 Properties Geo Assignments 777 Sout…" at bounding box center [473, 257] width 947 height 514
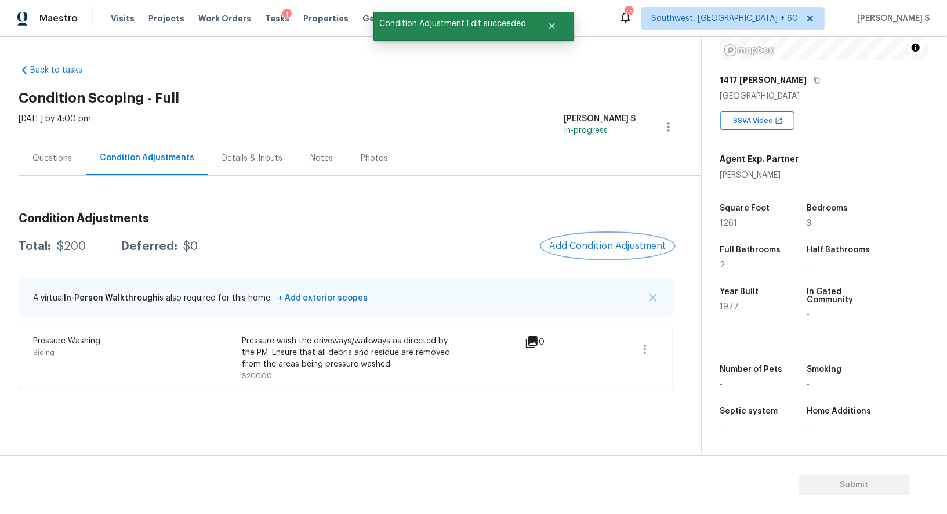
click at [603, 247] on span "Add Condition Adjustment" at bounding box center [607, 246] width 117 height 10
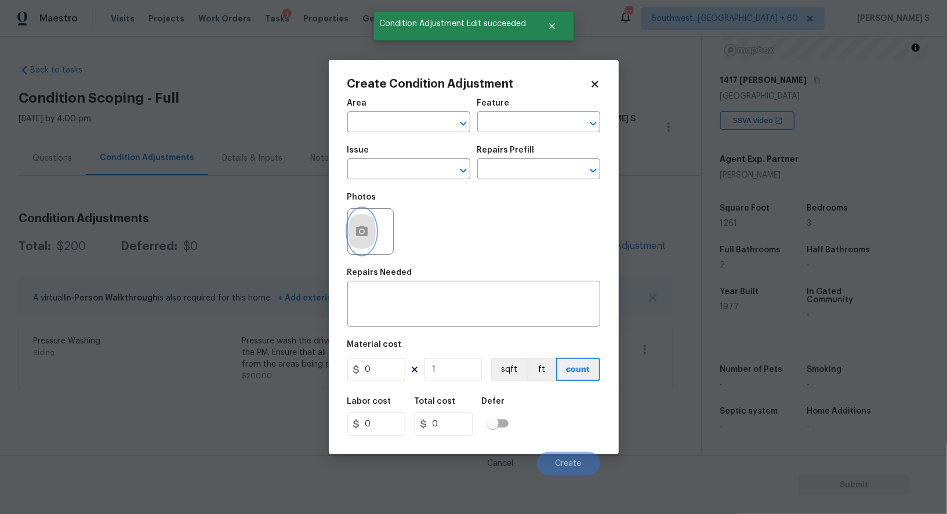
click at [371, 236] on button "button" at bounding box center [362, 231] width 28 height 45
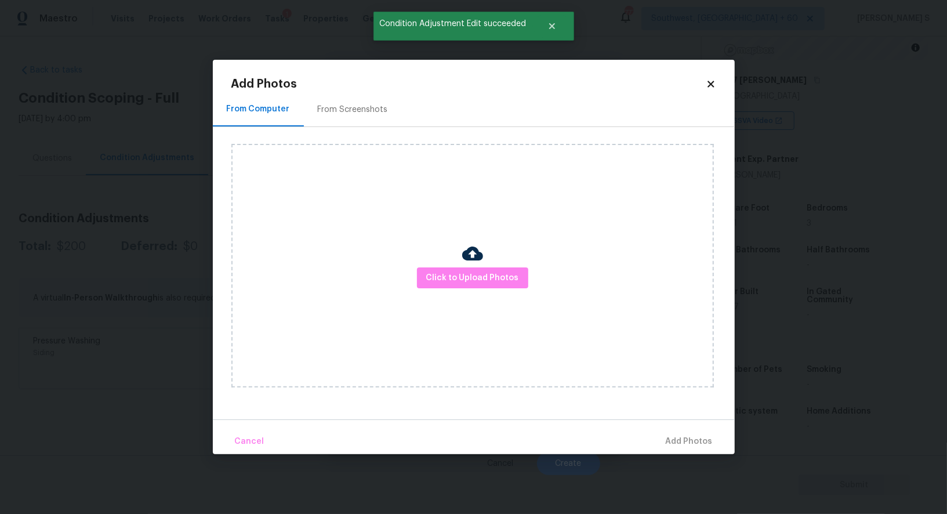
click at [341, 117] on div "From Screenshots" at bounding box center [353, 109] width 98 height 34
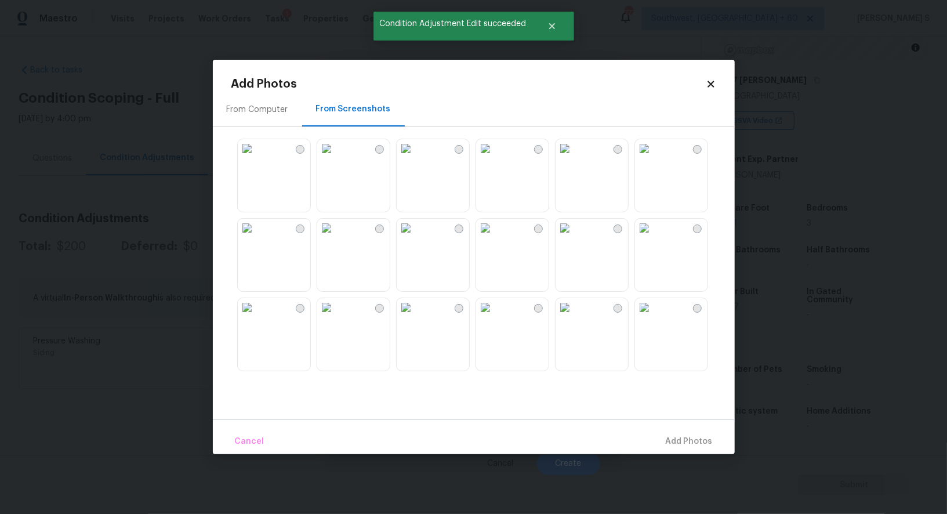
click at [415, 237] on img at bounding box center [406, 228] width 19 height 19
click at [415, 158] on img at bounding box center [406, 148] width 19 height 19
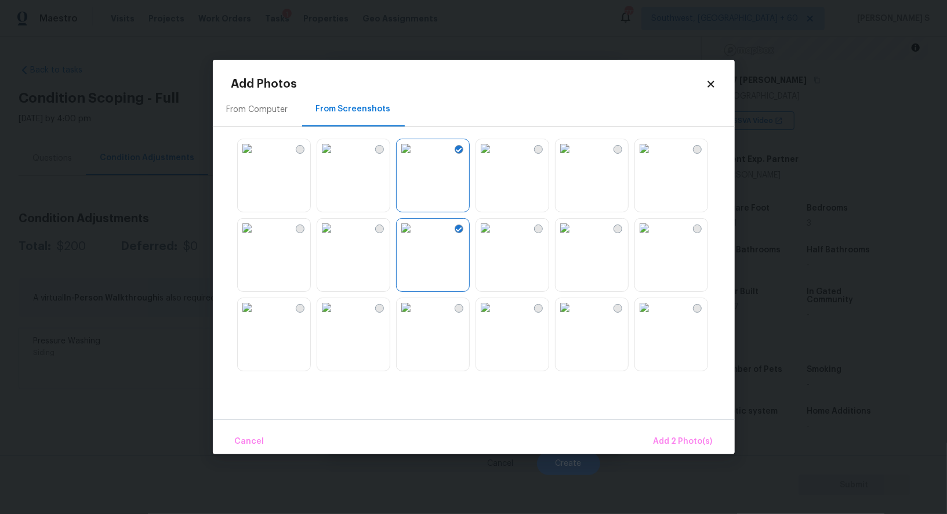
click at [333, 158] on img at bounding box center [326, 148] width 19 height 19
click at [495, 317] on img at bounding box center [485, 307] width 19 height 19
click at [675, 441] on span "Add 4 Photo(s)" at bounding box center [683, 441] width 60 height 14
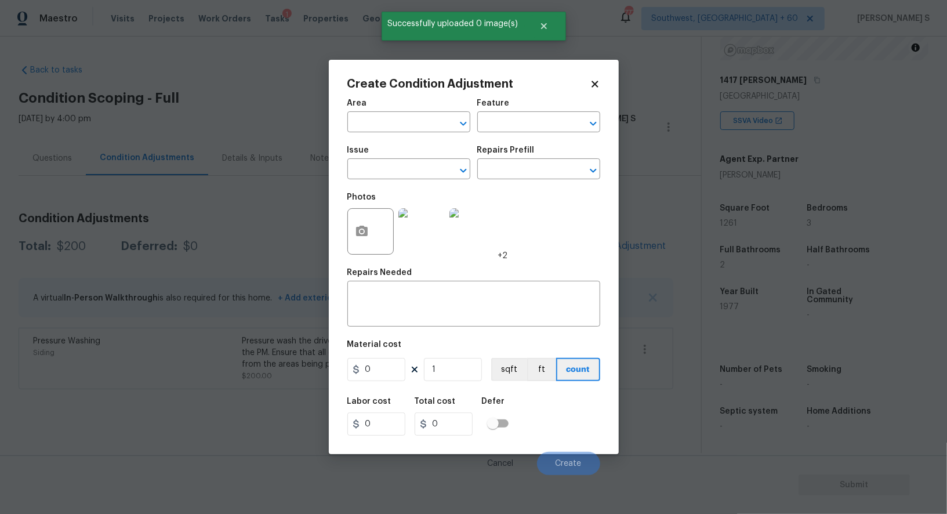
click at [406, 181] on span "Issue ​" at bounding box center [408, 162] width 123 height 47
click at [405, 177] on input "text" at bounding box center [392, 170] width 90 height 18
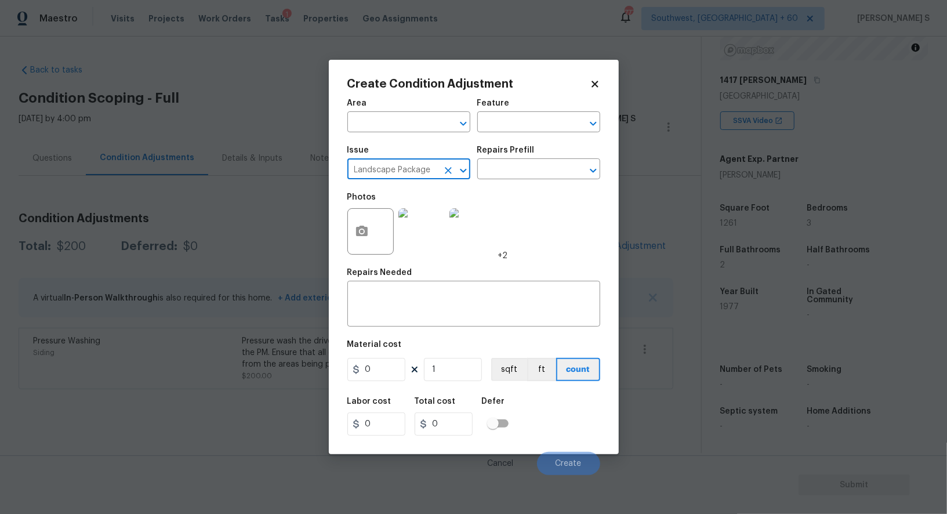
type input "Landscape Package"
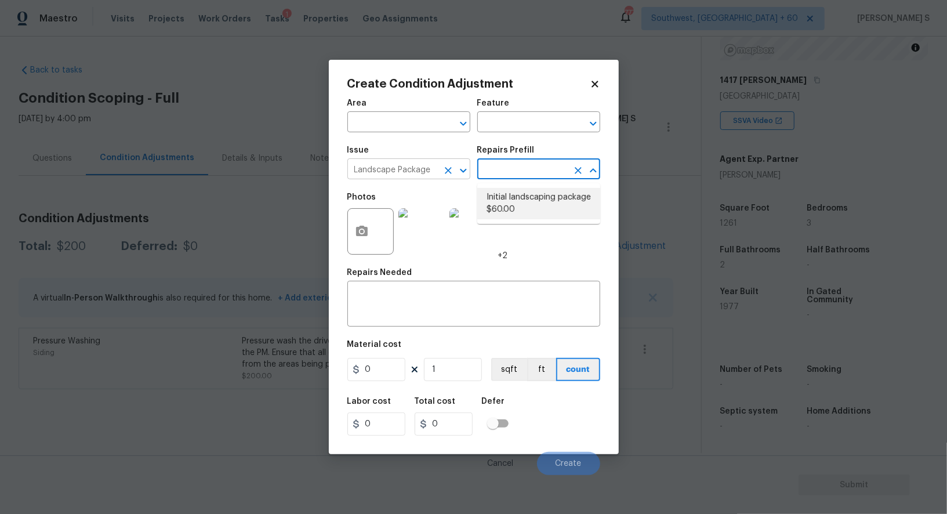
type input "Home Readiness Packages"
type textarea "Mowing of grass up to 6" in height. Mow, edge along driveways & sidewalks, trim…"
type input "60"
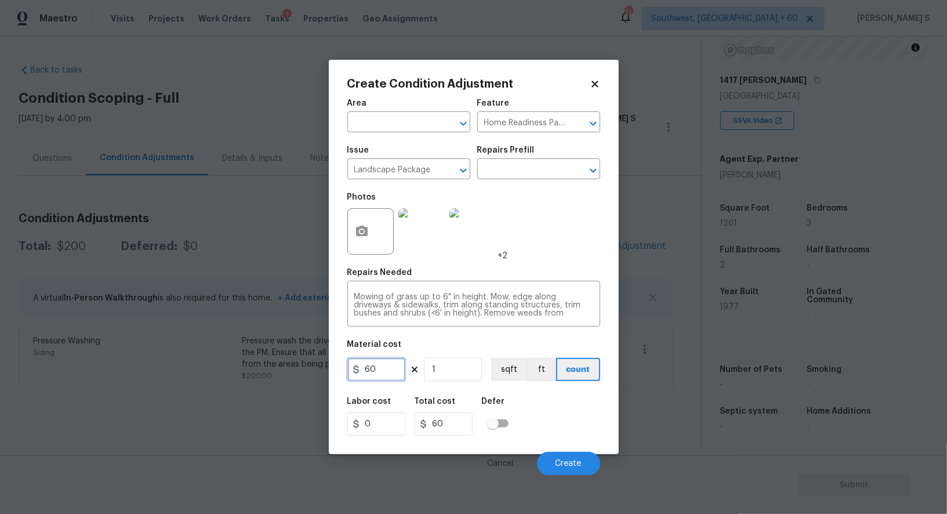
click at [384, 370] on input "60" at bounding box center [376, 369] width 58 height 23
type input "300"
click at [574, 467] on span "Create" at bounding box center [568, 463] width 26 height 9
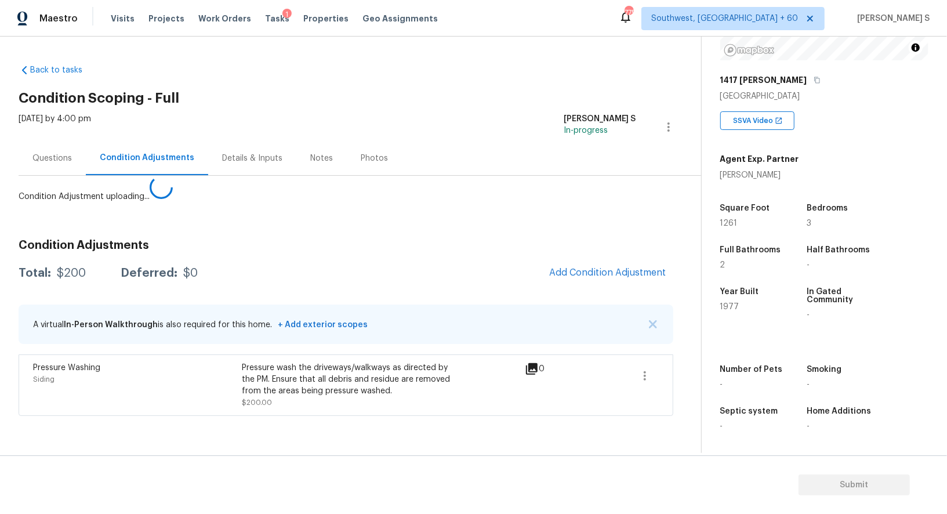
click at [290, 374] on body "Maestro Visits Projects Work Orders Tasks 1 Properties Geo Assignments 775 Sout…" at bounding box center [473, 257] width 947 height 514
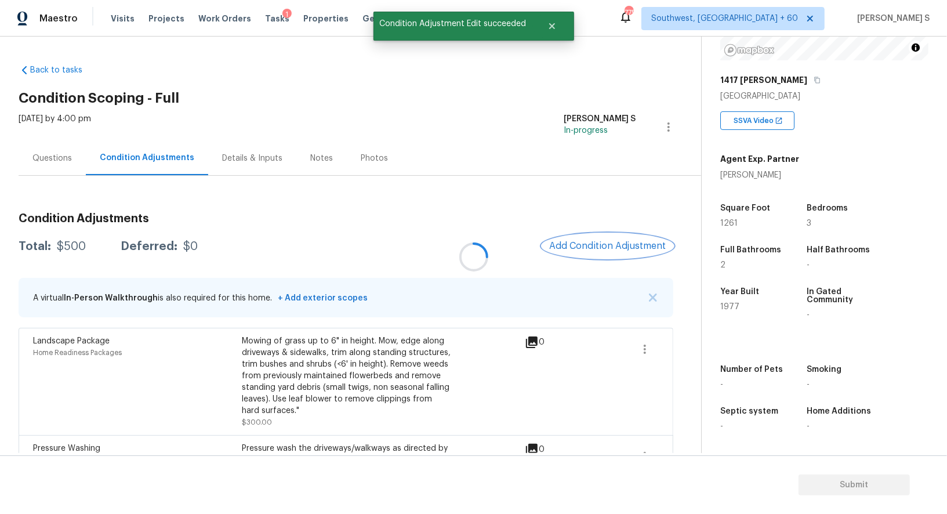
scroll to position [46, 0]
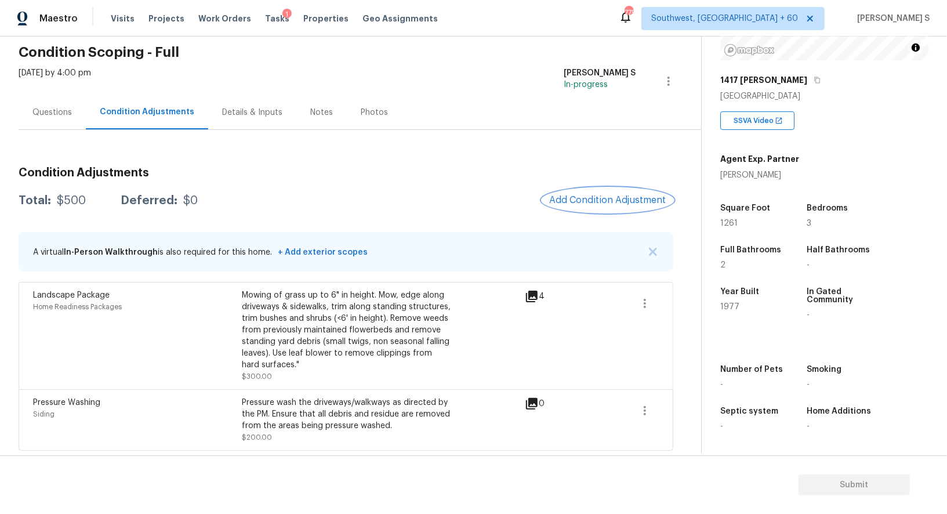
click at [601, 195] on span "Add Condition Adjustment" at bounding box center [607, 200] width 117 height 10
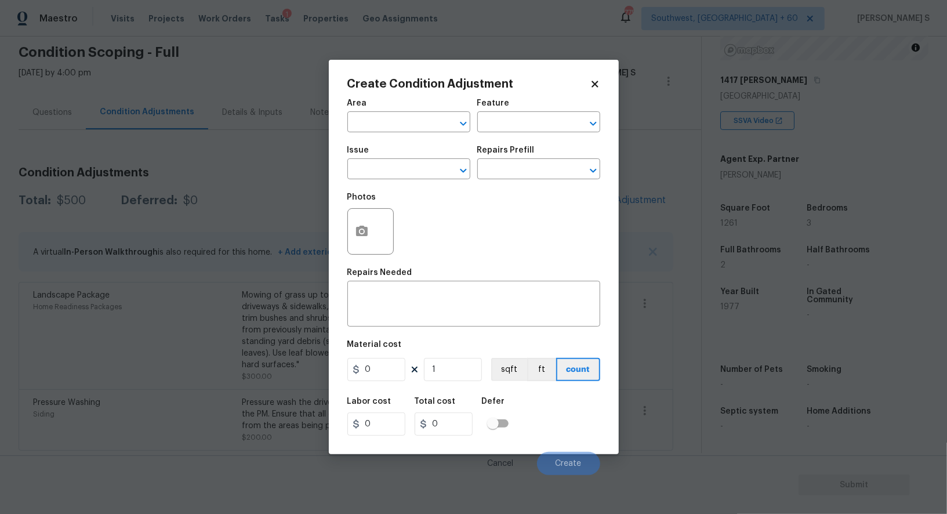
click at [286, 321] on body "Maestro Visits Projects Work Orders Tasks 1 Properties Geo Assignments 775 Sout…" at bounding box center [473, 257] width 947 height 514
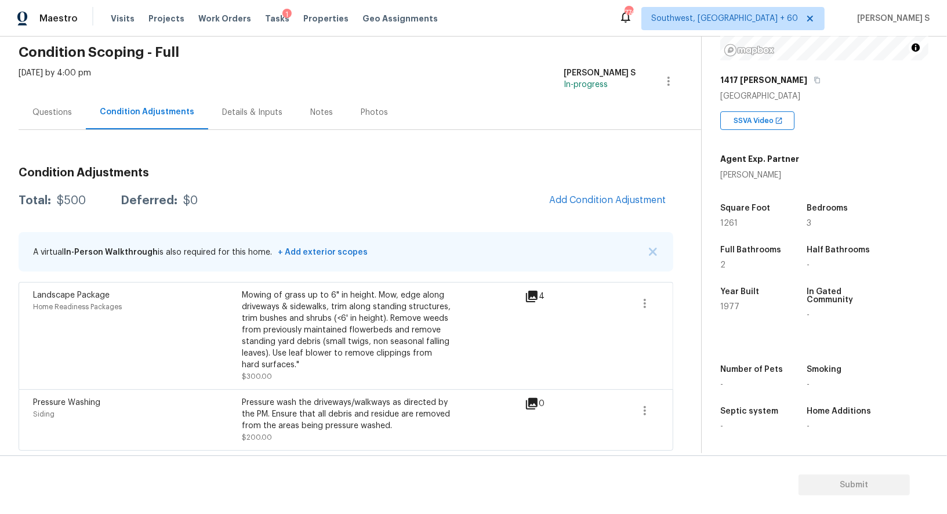
click at [55, 121] on div "Questions" at bounding box center [52, 112] width 67 height 34
click at [55, 121] on div "Back to tasks Condition Scoping - Full Mon, Sep 08 2025 by 4:00 pm Anbu Jebakum…" at bounding box center [360, 232] width 682 height 445
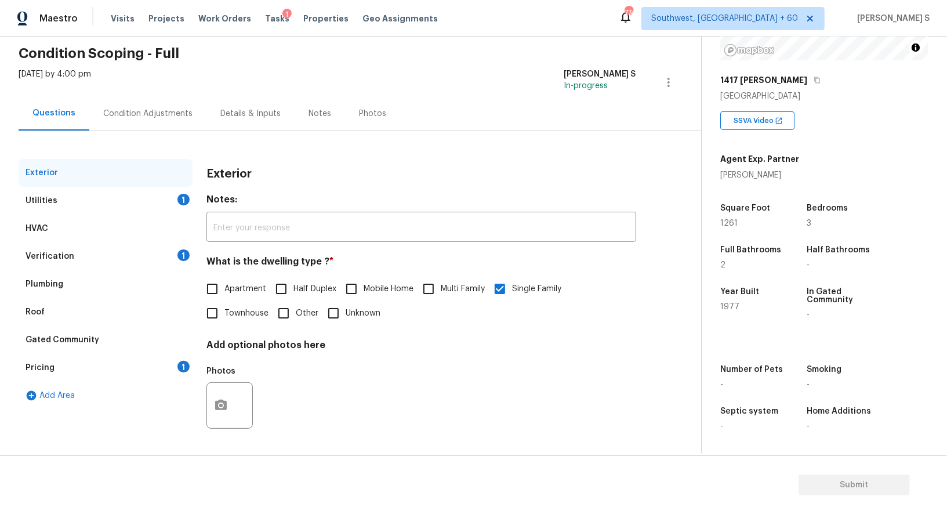
click at [133, 114] on div "Condition Adjustments" at bounding box center [147, 114] width 89 height 12
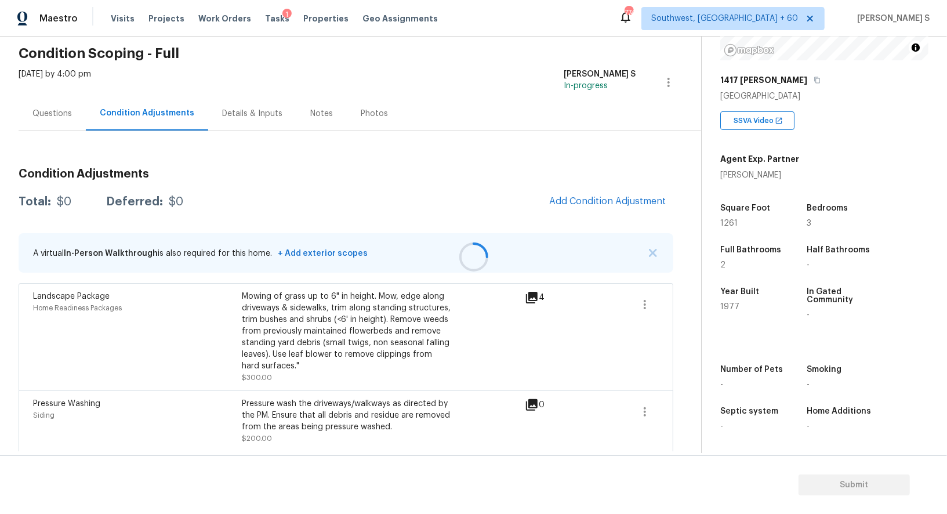
scroll to position [46, 0]
click at [48, 114] on div "Questions" at bounding box center [51, 113] width 39 height 12
click at [48, 114] on div "Back to tasks Condition Scoping - Full Mon, Sep 08 2025 by 4:00 pm Anbu Jebakum…" at bounding box center [360, 232] width 682 height 445
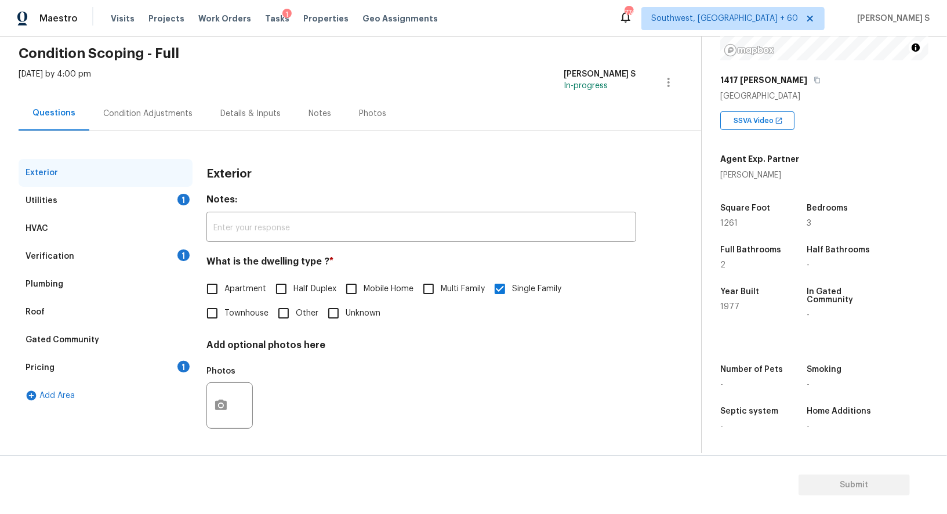
click at [64, 360] on div "Pricing 1" at bounding box center [106, 368] width 174 height 28
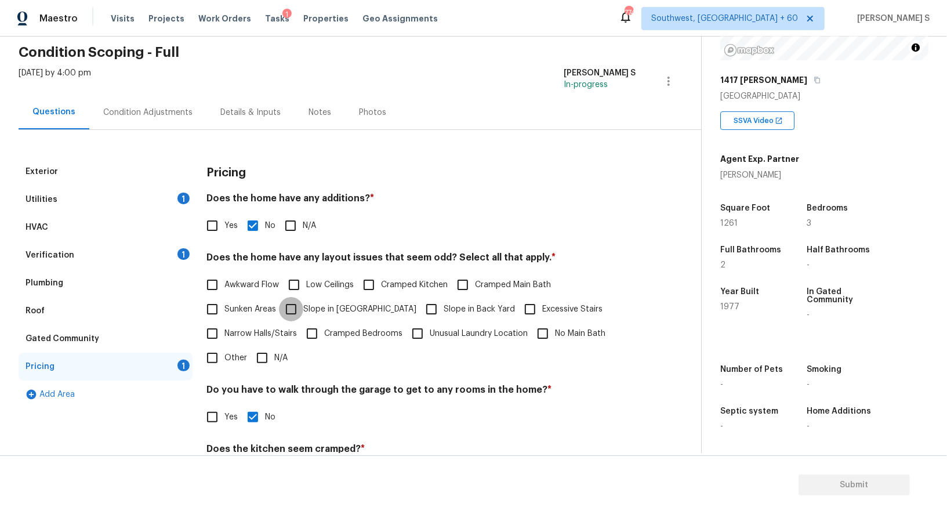
click at [300, 304] on input "Slope in [GEOGRAPHIC_DATA]" at bounding box center [291, 309] width 24 height 24
checkbox input "true"
click at [444, 306] on span "Slope in Back Yard" at bounding box center [479, 310] width 71 height 12
click at [419, 306] on input "Slope in Back Yard" at bounding box center [431, 310] width 24 height 24
checkbox input "true"
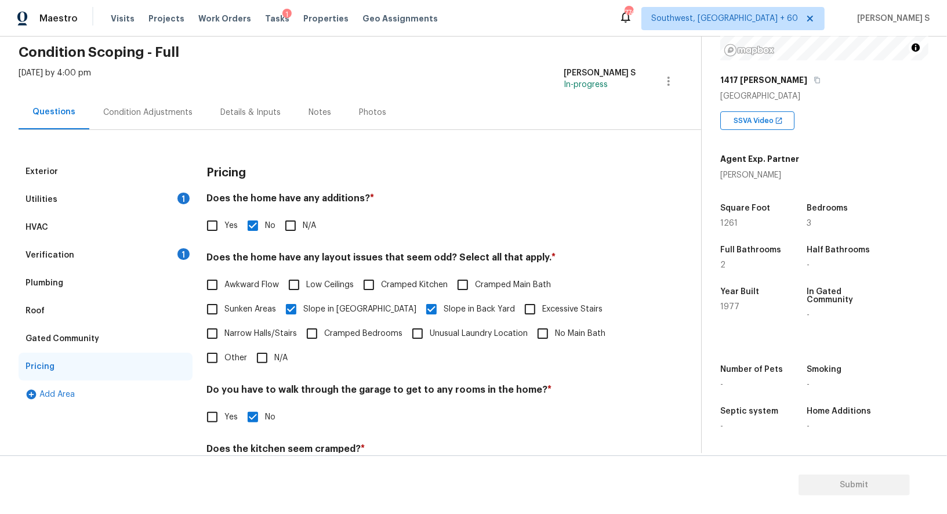
click at [137, 203] on div "Utilities 1" at bounding box center [106, 200] width 174 height 28
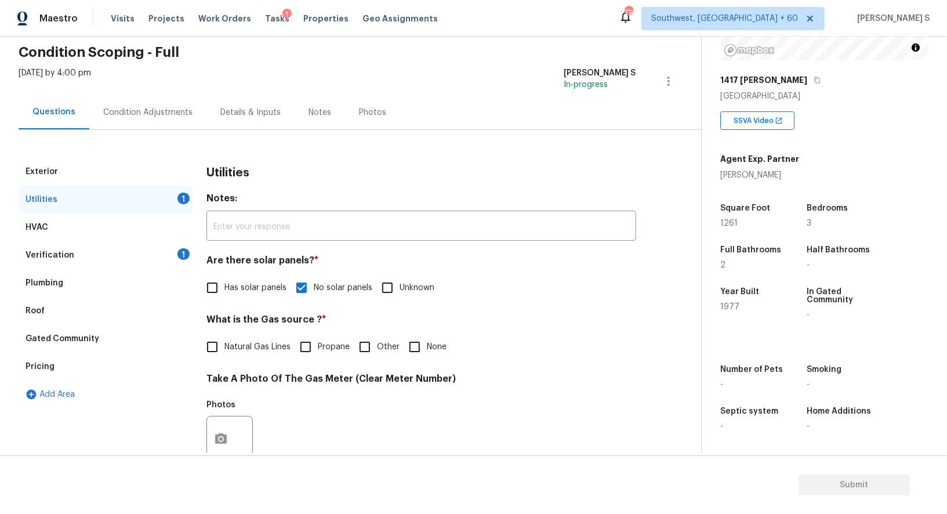
click at [227, 344] on span "Natural Gas Lines" at bounding box center [257, 347] width 66 height 12
click at [224, 344] on input "Natural Gas Lines" at bounding box center [212, 347] width 24 height 24
checkbox input "true"
click at [116, 246] on div "Verification 1" at bounding box center [106, 255] width 174 height 28
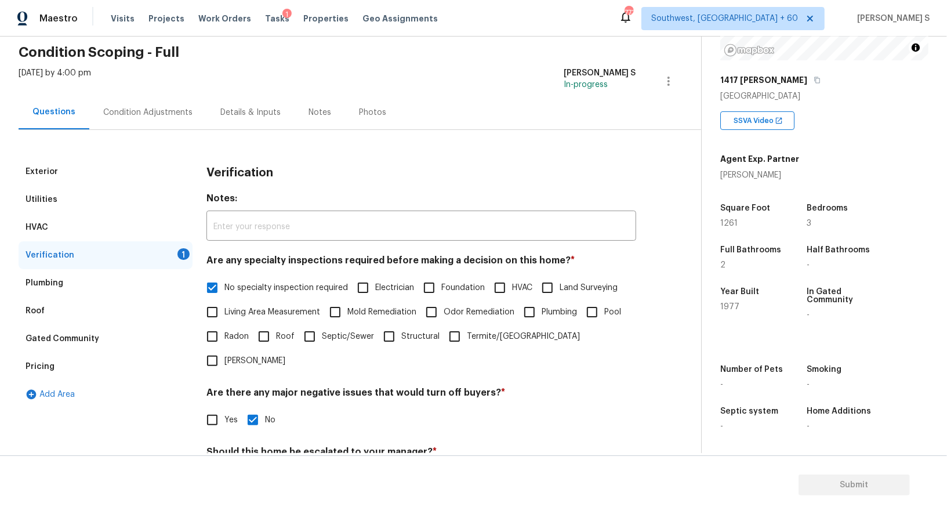
scroll to position [148, 0]
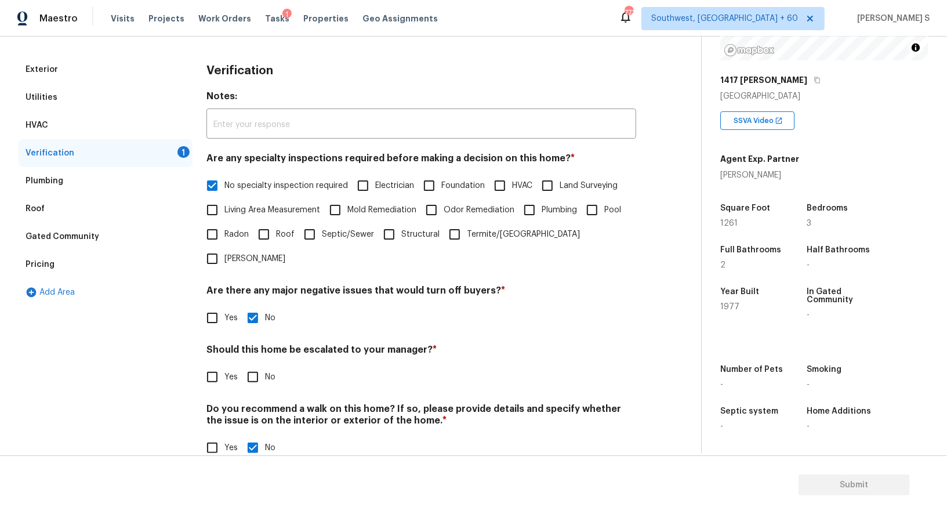
click at [224, 365] on div "Verification Notes: ​ Are any specialty inspections required before making a de…" at bounding box center [421, 265] width 430 height 418
click at [210, 365] on input "Yes" at bounding box center [212, 377] width 24 height 24
checkbox input "true"
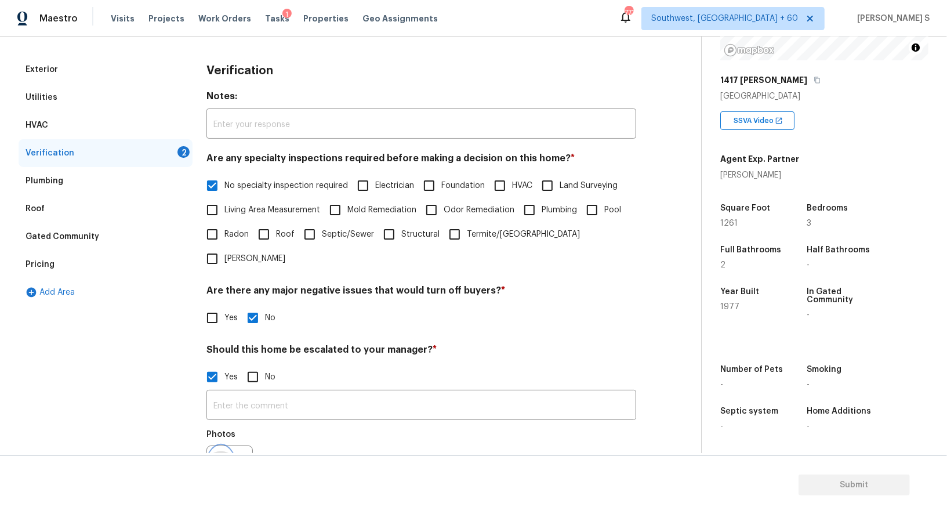
click at [226, 461] on icon "button" at bounding box center [221, 468] width 14 height 14
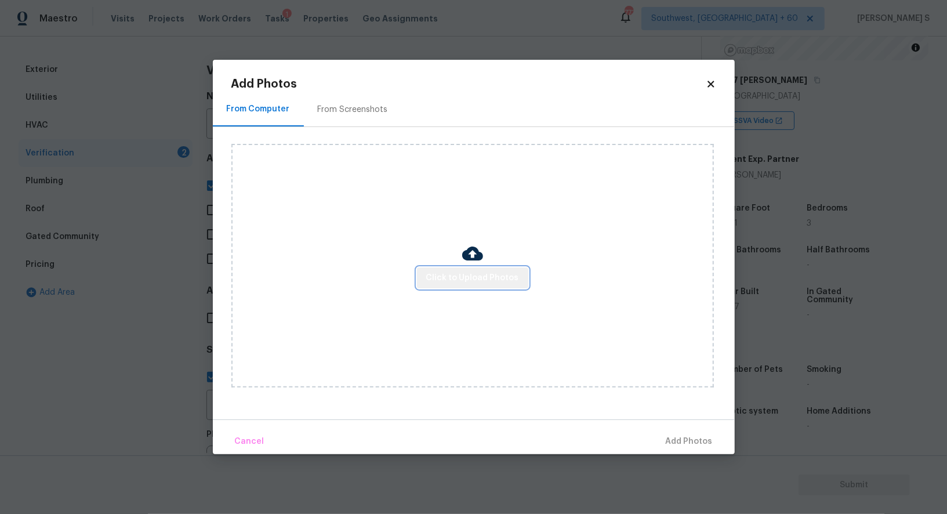
click at [493, 285] on button "Click to Upload Photos" at bounding box center [472, 277] width 111 height 21
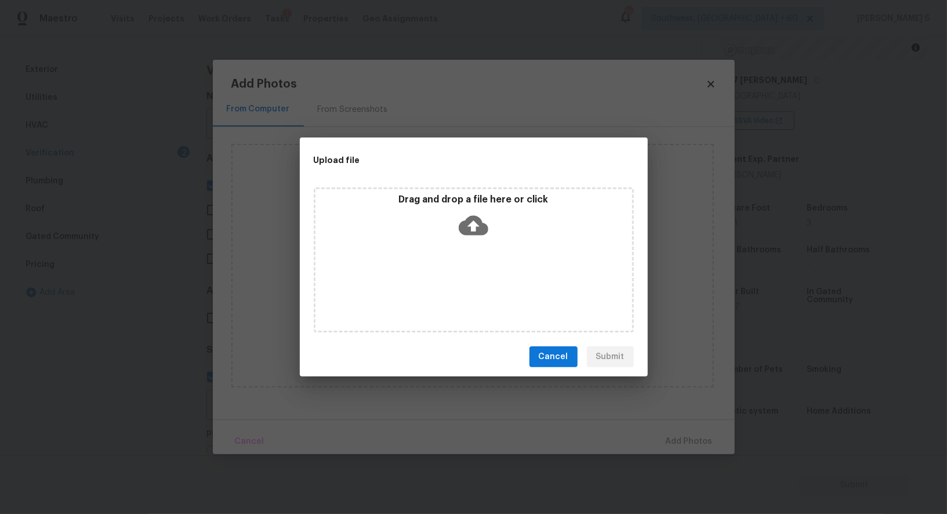
click at [493, 285] on div "Drag and drop a file here or click" at bounding box center [474, 259] width 320 height 145
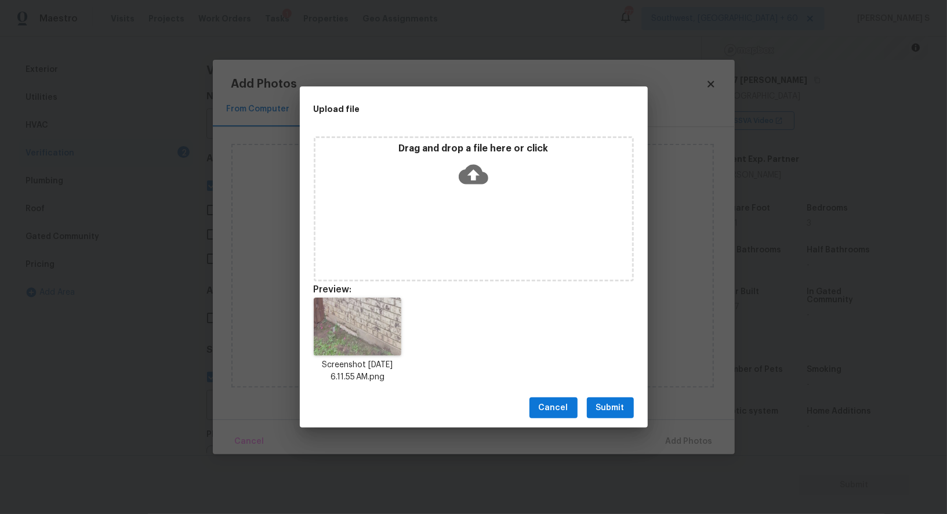
click at [620, 405] on span "Submit" at bounding box center [610, 408] width 28 height 14
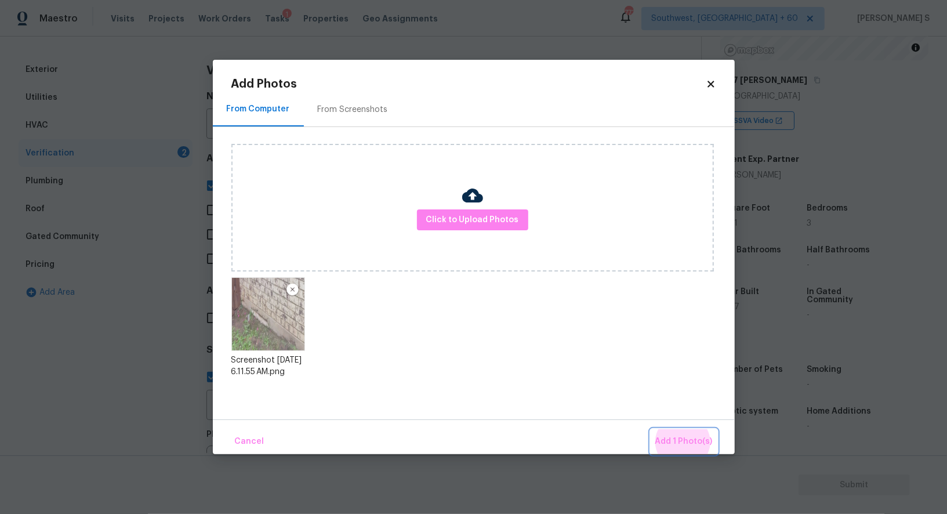
click at [650, 429] on button "Add 1 Photo(s)" at bounding box center [683, 441] width 67 height 25
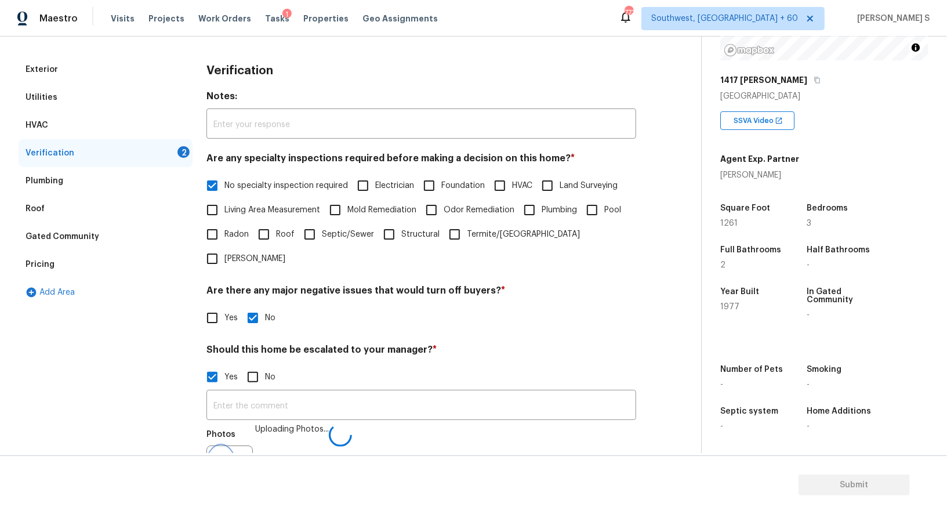
scroll to position [162, 0]
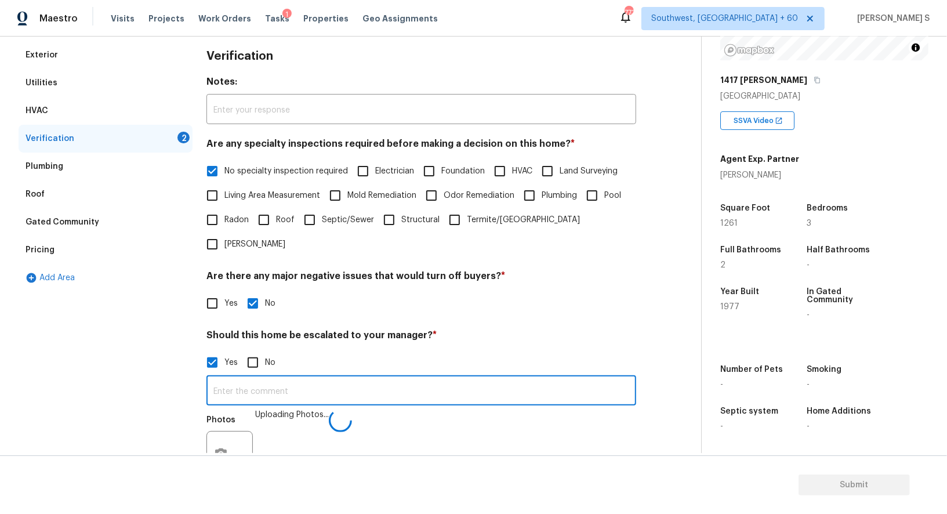
click at [550, 378] on input "text" at bounding box center [421, 391] width 430 height 27
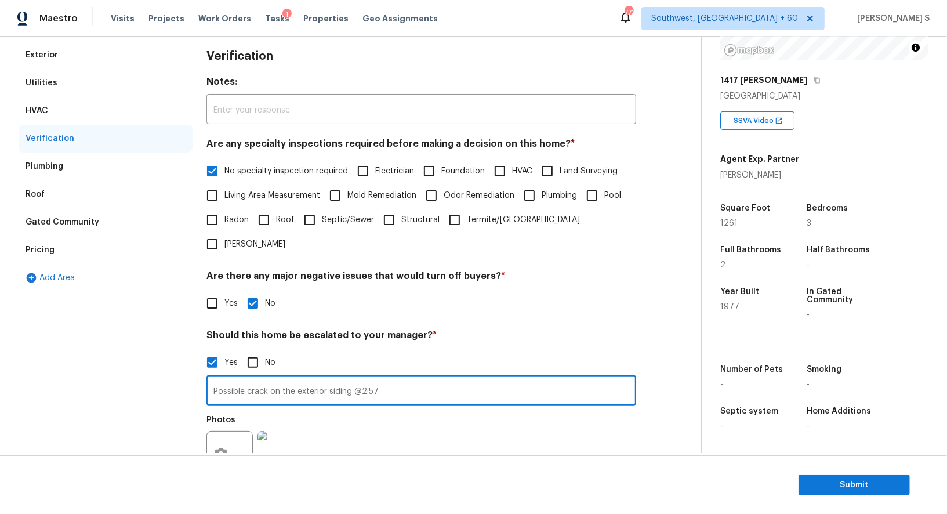
type input "Possible crack on the exterior siding @2:57."
click at [451, 409] on div "Photos" at bounding box center [421, 446] width 430 height 75
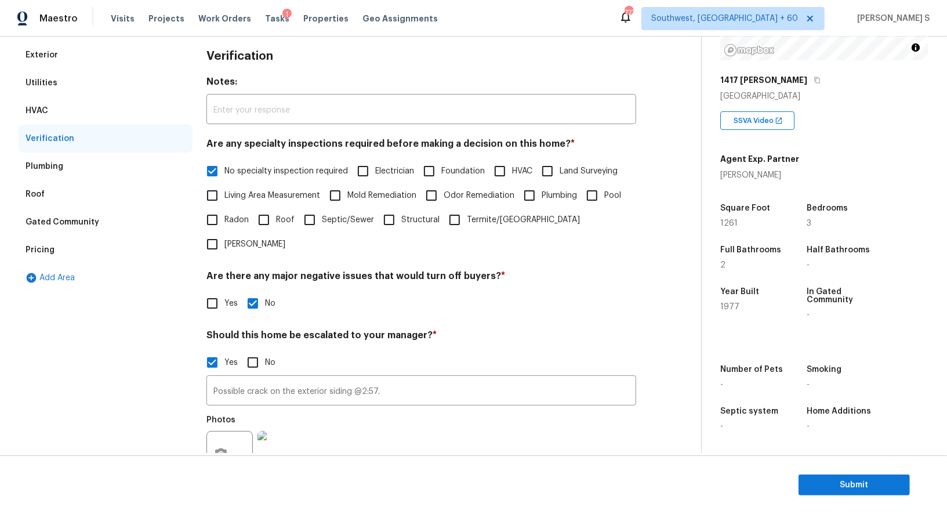
scroll to position [0, 0]
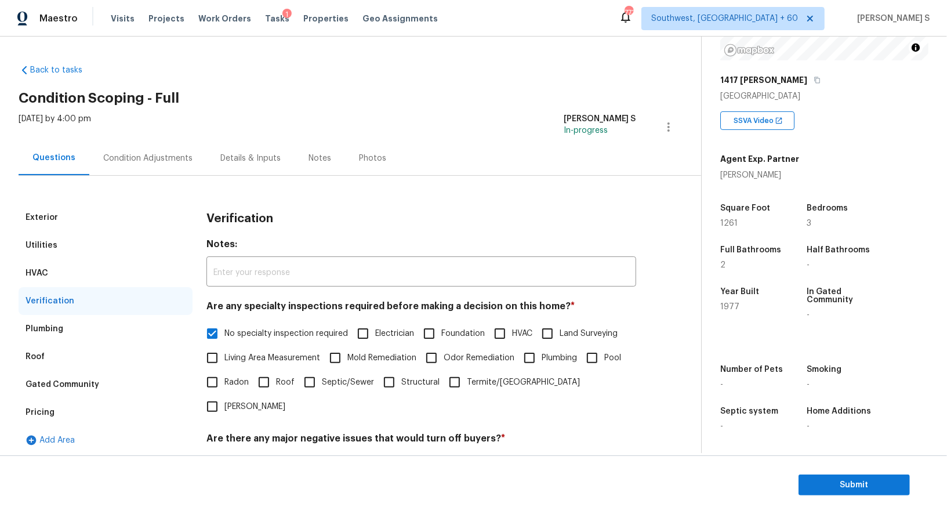
click at [161, 152] on div "Condition Adjustments" at bounding box center [147, 158] width 89 height 12
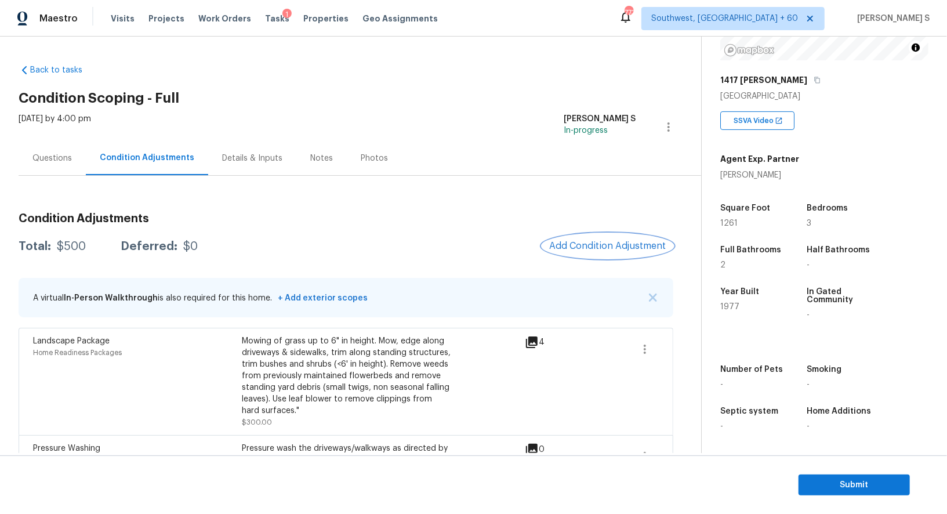
click at [596, 234] on button "Add Condition Adjustment" at bounding box center [607, 246] width 131 height 24
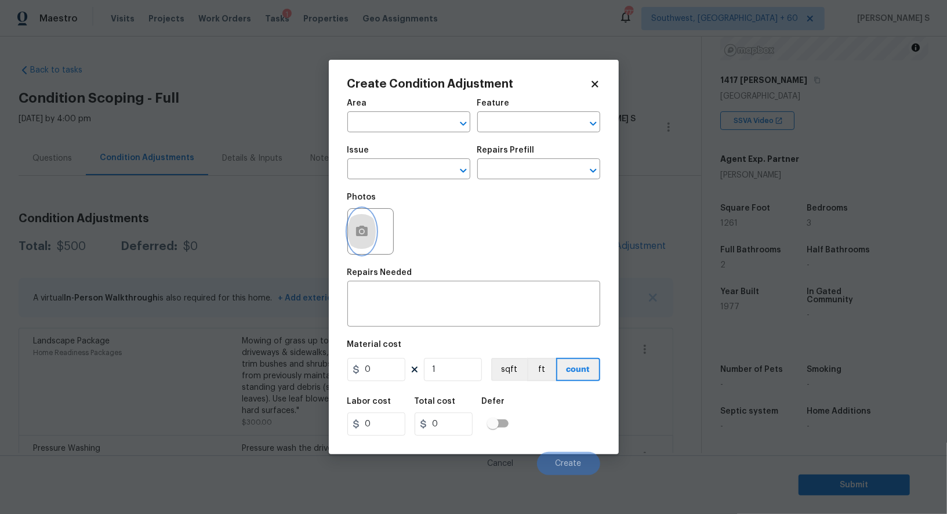
click at [358, 225] on button "button" at bounding box center [362, 231] width 28 height 45
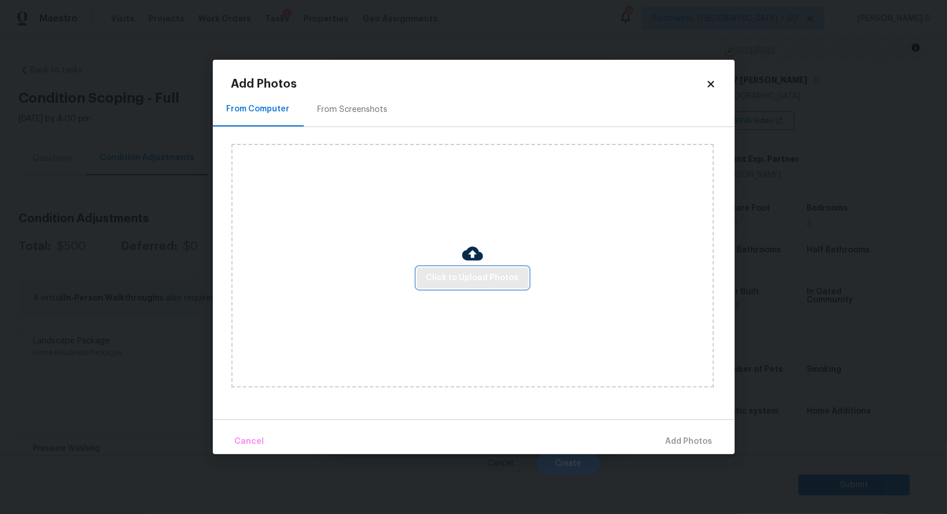
click at [460, 278] on span "Click to Upload Photos" at bounding box center [472, 278] width 93 height 14
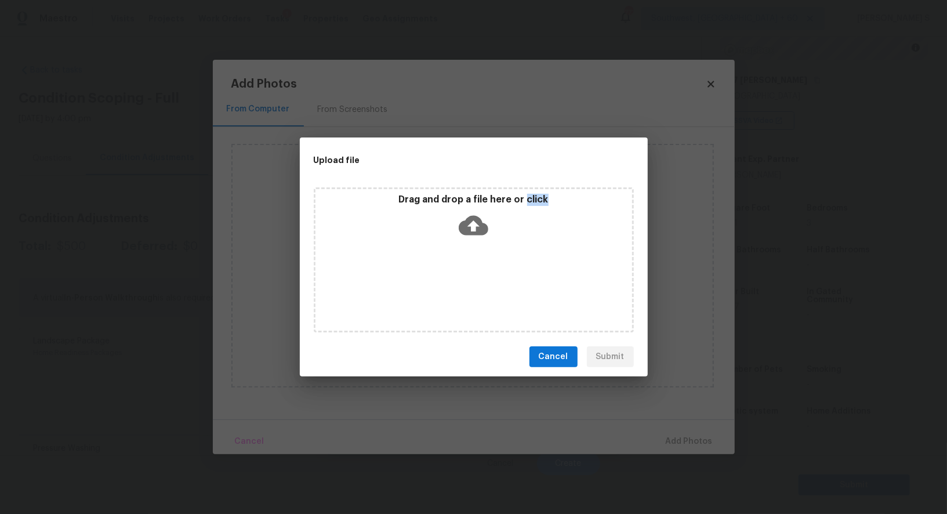
click at [460, 278] on div "Drag and drop a file here or click" at bounding box center [474, 259] width 320 height 145
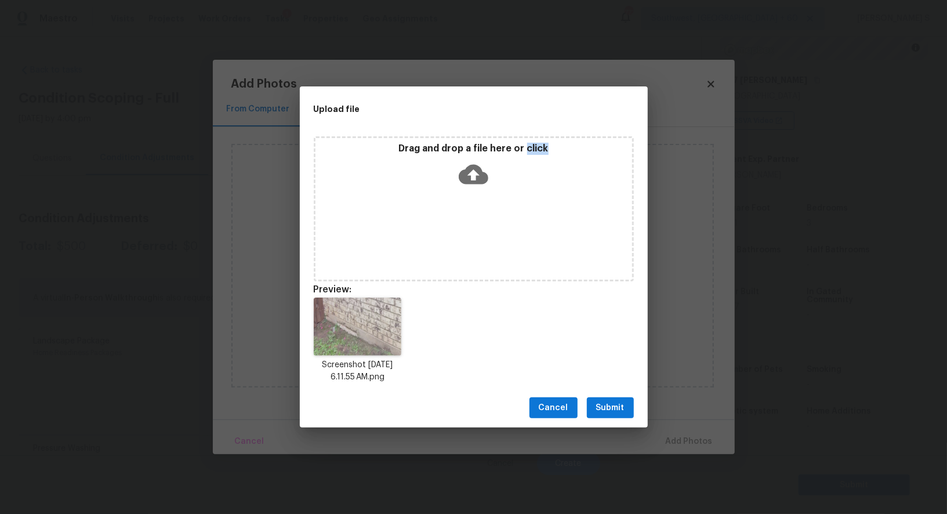
click at [625, 404] on button "Submit" at bounding box center [610, 407] width 47 height 21
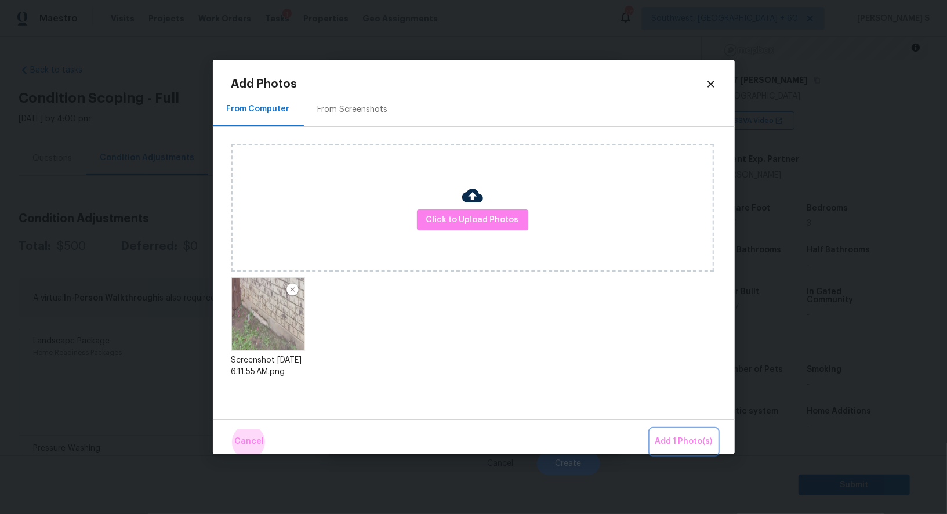
click at [650, 429] on button "Add 1 Photo(s)" at bounding box center [683, 441] width 67 height 25
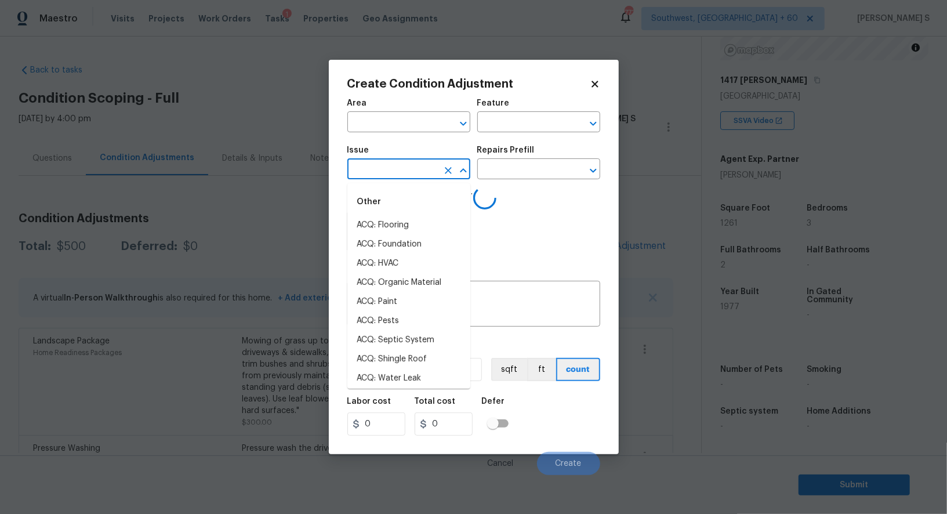
click at [399, 179] on input "text" at bounding box center [392, 170] width 90 height 18
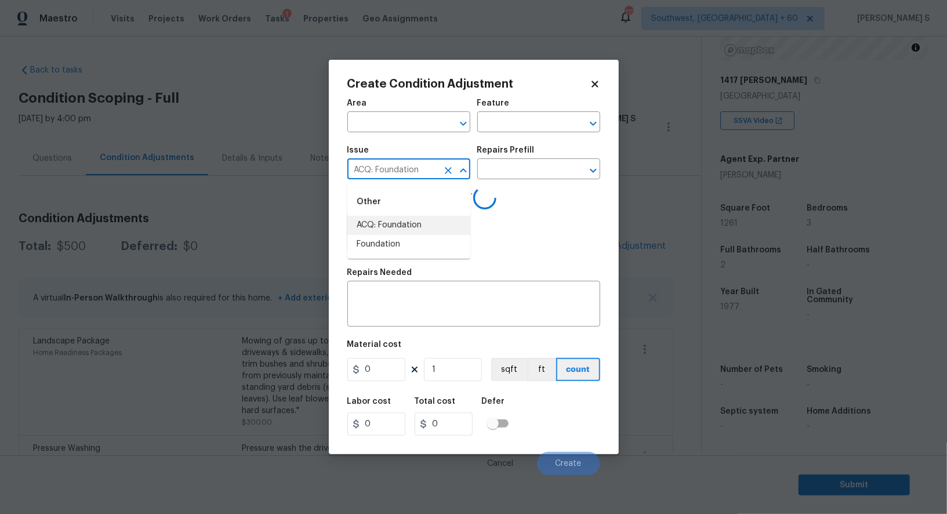
type input "ACQ: Foundation"
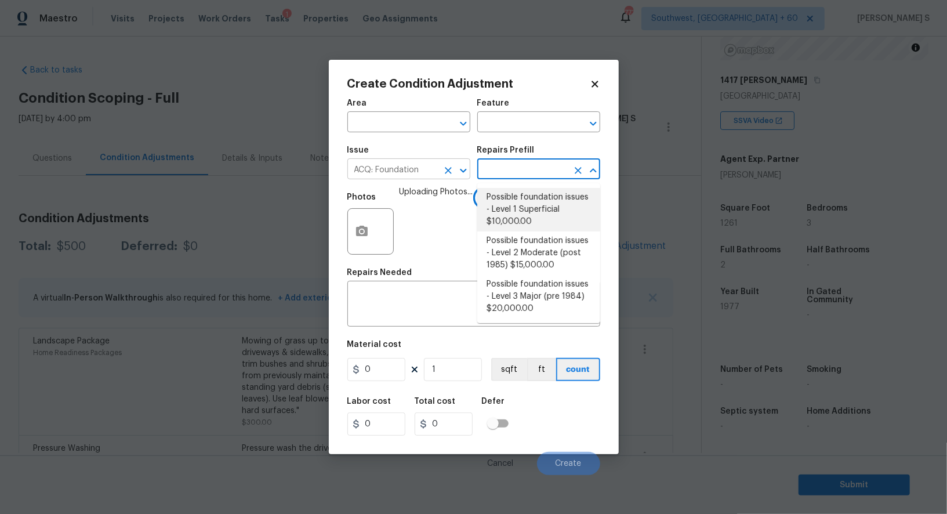
type input "Acquisition"
type textarea "Possible foundation issues - Level 1 - Superficial. Disclaimer: This is NOT a t…"
type input "10000"
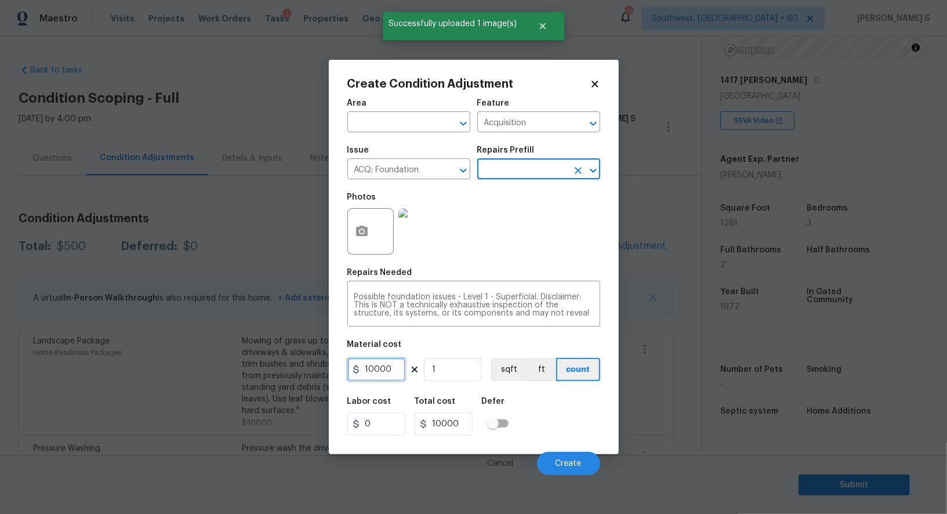
click at [382, 369] on input "10000" at bounding box center [376, 369] width 58 height 23
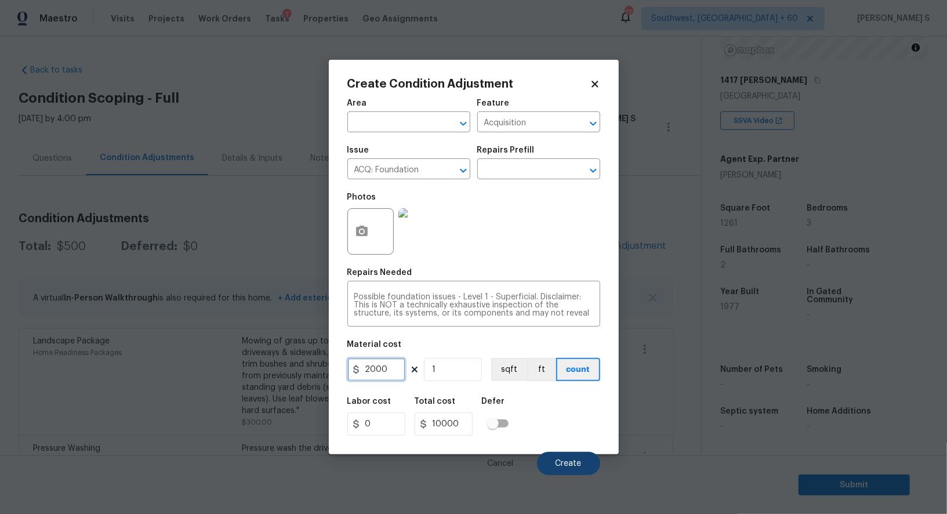
type input "2000"
click at [570, 464] on span "Create" at bounding box center [568, 463] width 26 height 9
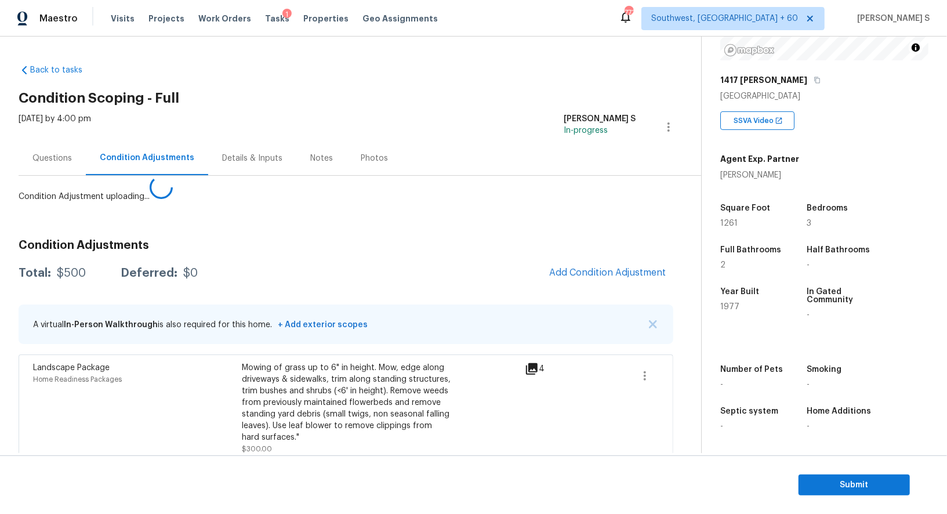
click at [274, 340] on body "Maestro Visits Projects Work Orders Tasks 1 Properties Geo Assignments 773 Sout…" at bounding box center [473, 257] width 947 height 514
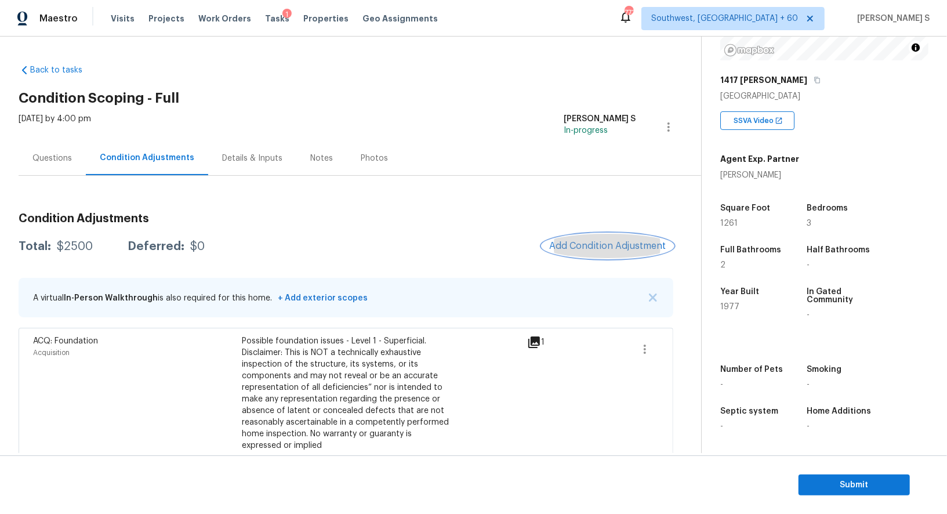
click at [573, 242] on span "Add Condition Adjustment" at bounding box center [607, 246] width 117 height 10
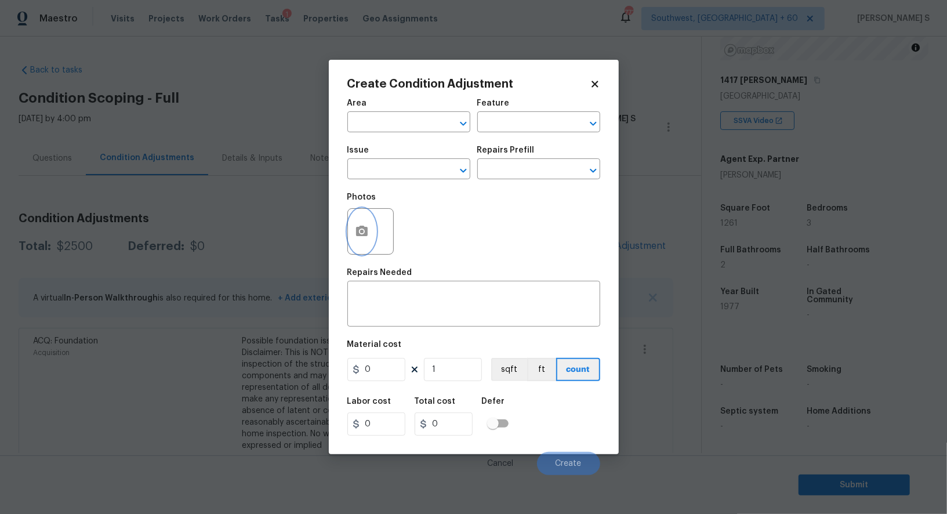
click at [360, 226] on icon "button" at bounding box center [362, 231] width 14 height 14
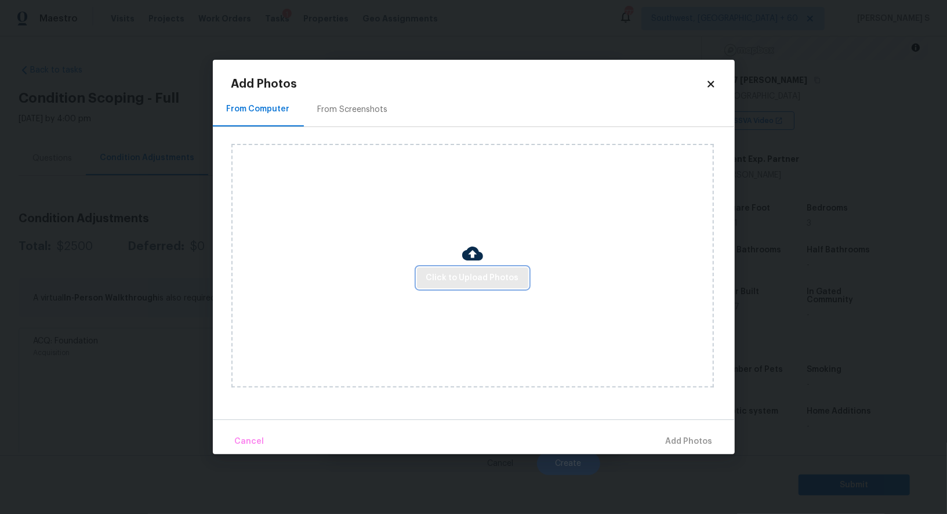
click at [508, 276] on span "Click to Upload Photos" at bounding box center [472, 278] width 93 height 14
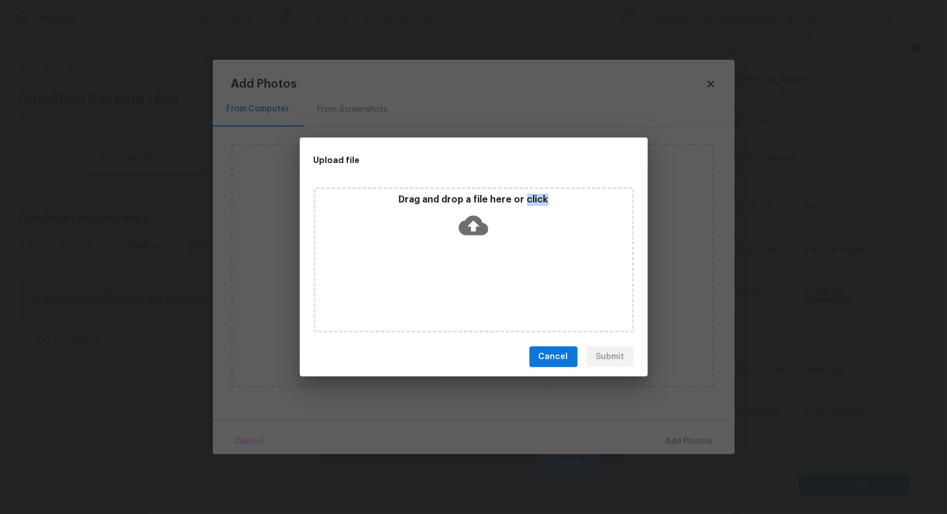
click at [508, 276] on div "Drag and drop a file here or click" at bounding box center [474, 259] width 320 height 145
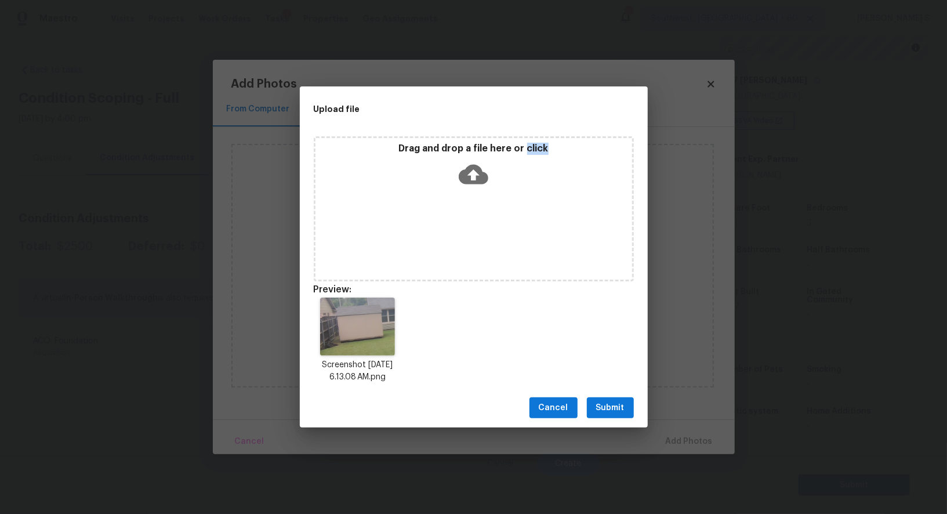
click at [620, 415] on span "Submit" at bounding box center [610, 408] width 28 height 14
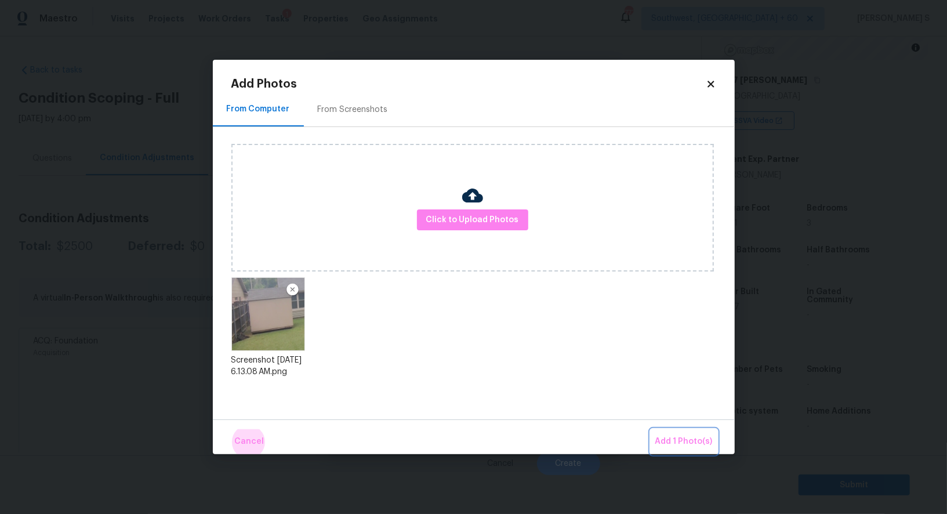
click at [650, 429] on button "Add 1 Photo(s)" at bounding box center [683, 441] width 67 height 25
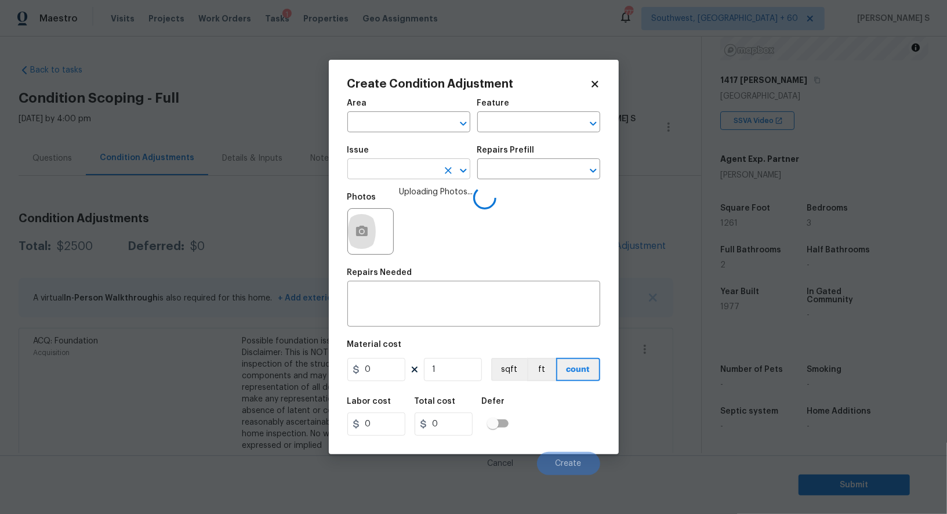
click at [394, 172] on input "text" at bounding box center [392, 170] width 90 height 18
type input "Demo Exterior"
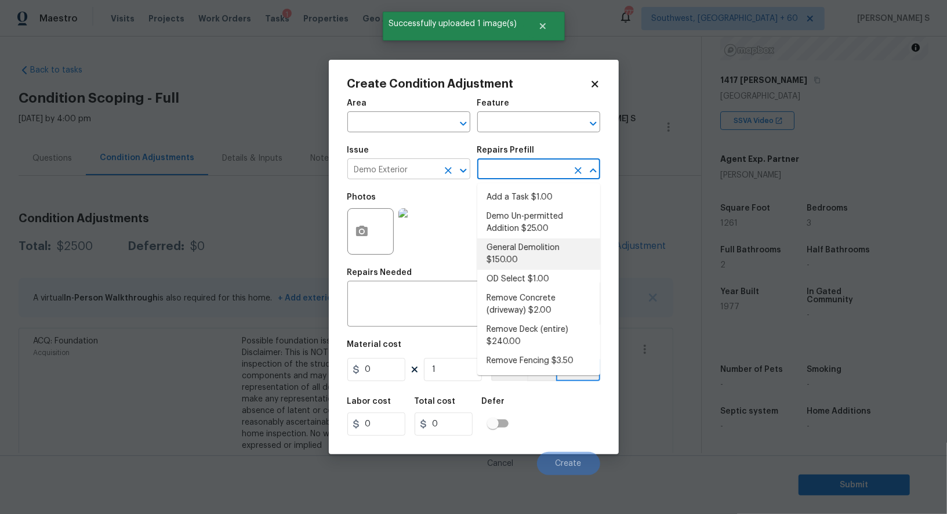
type input "Demolition"
type textarea "Decks, sheds, above ground pools,"
type input "150"
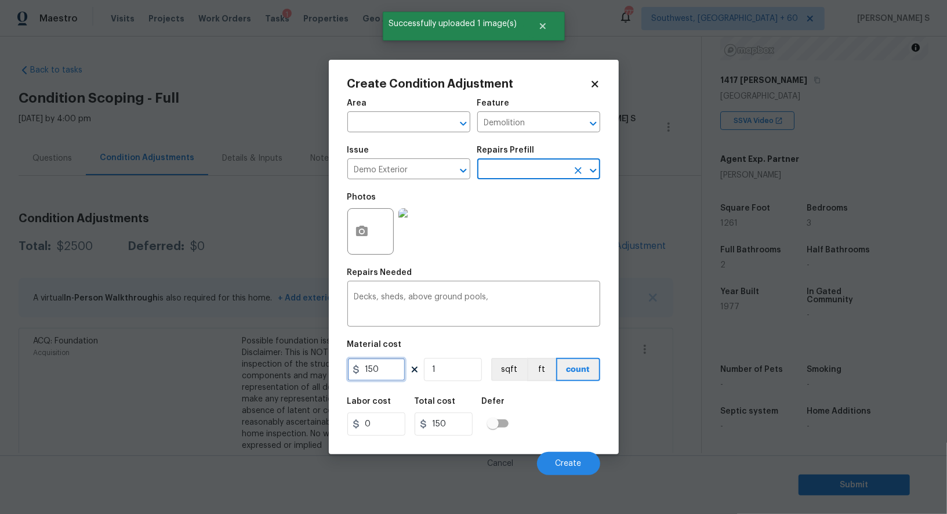
click at [394, 368] on input "150" at bounding box center [376, 369] width 58 height 23
type input "800"
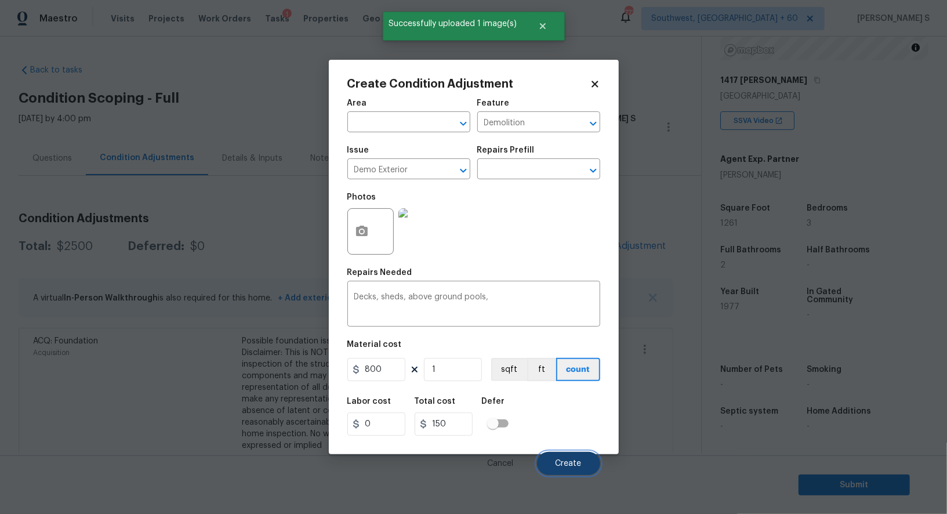
type input "800"
click at [572, 456] on button "Create" at bounding box center [568, 463] width 63 height 23
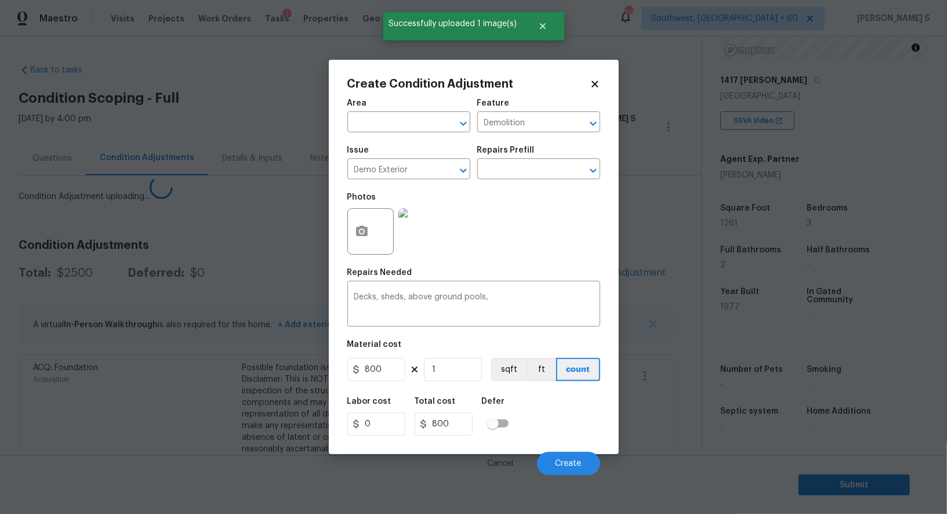
drag, startPoint x: 205, startPoint y: 426, endPoint x: 237, endPoint y: 397, distance: 42.7
click at [205, 426] on body "Maestro Visits Projects Work Orders Tasks 1 Properties Geo Assignments 773 Sout…" at bounding box center [473, 257] width 947 height 514
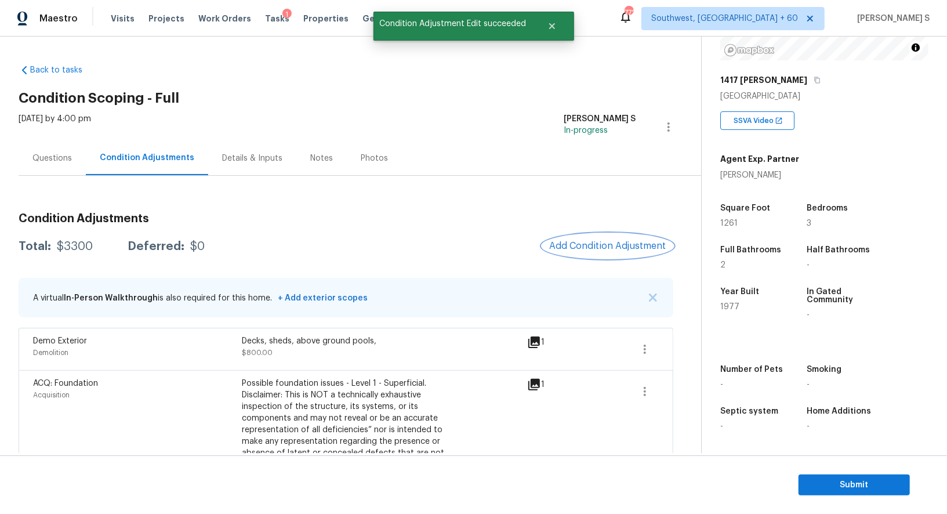
click at [609, 247] on span "Add Condition Adjustment" at bounding box center [607, 246] width 117 height 10
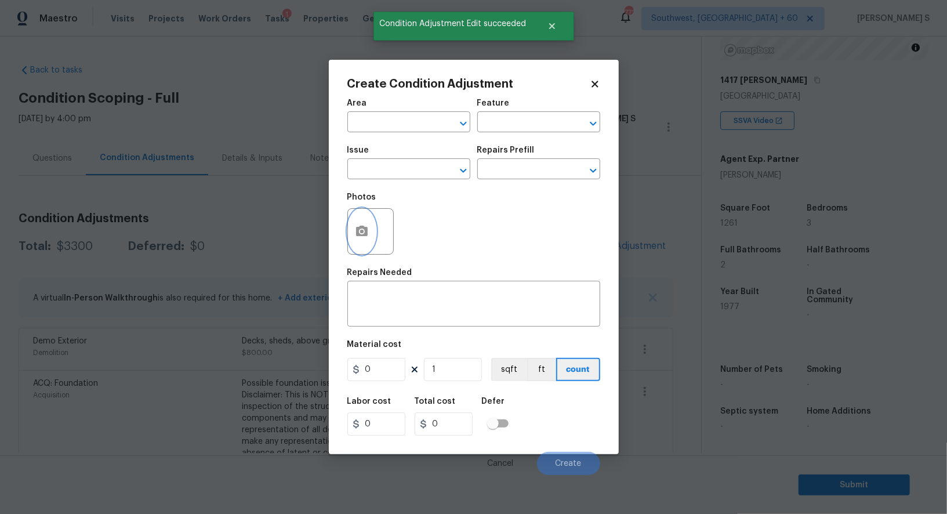
click at [360, 233] on circle "button" at bounding box center [360, 231] width 3 height 3
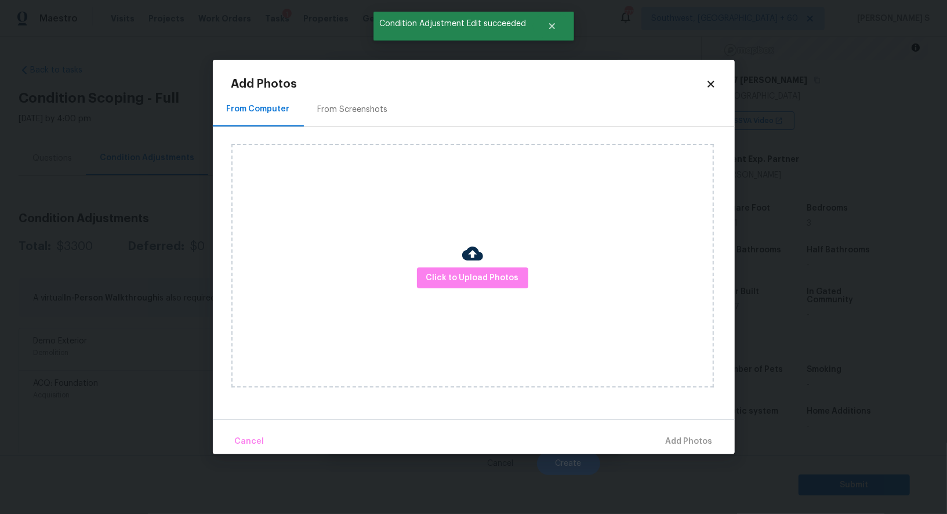
click at [466, 292] on div "Click to Upload Photos" at bounding box center [472, 265] width 482 height 243
click at [466, 280] on span "Click to Upload Photos" at bounding box center [472, 278] width 93 height 14
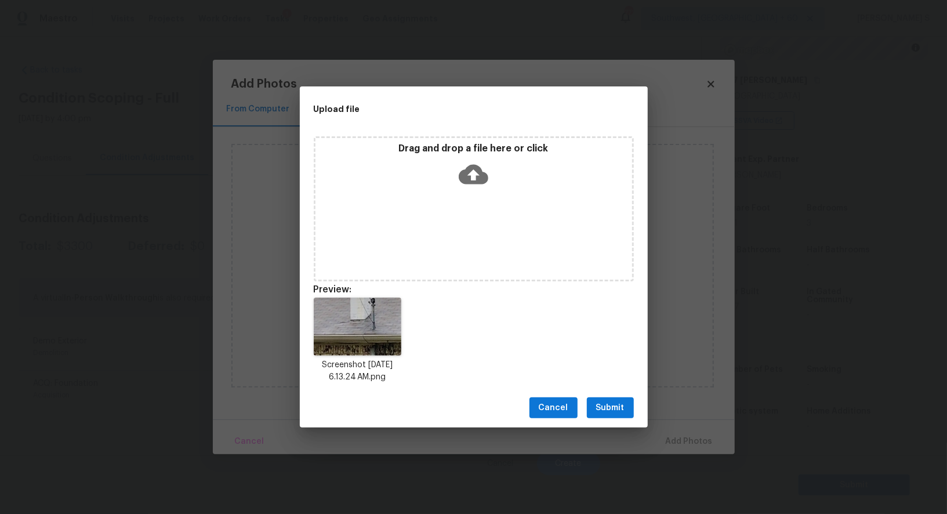
click at [606, 406] on span "Submit" at bounding box center [610, 408] width 28 height 14
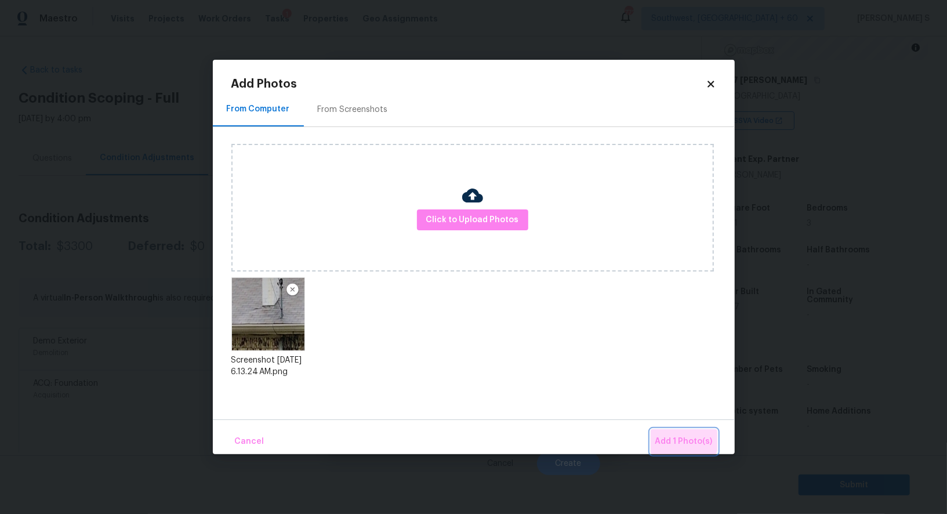
click at [671, 432] on button "Add 1 Photo(s)" at bounding box center [683, 441] width 67 height 25
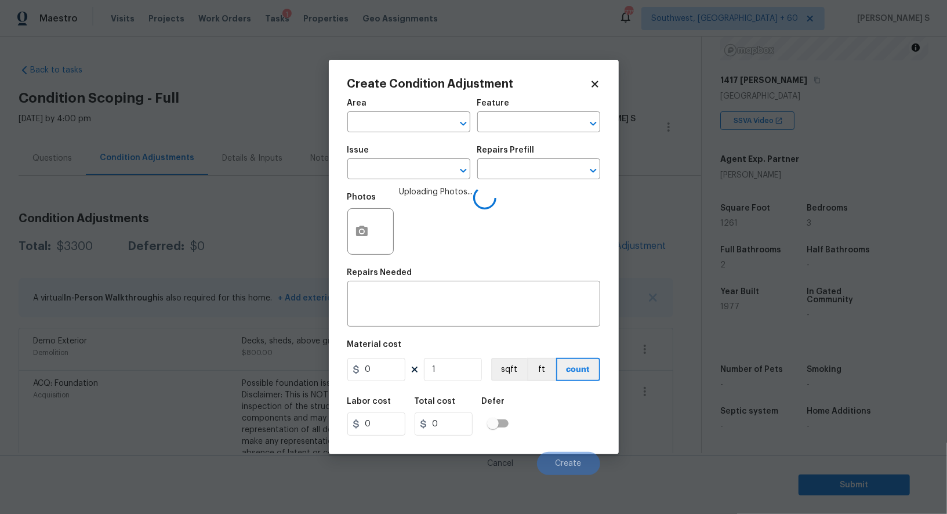
click at [417, 180] on span "Issue ​" at bounding box center [408, 162] width 123 height 47
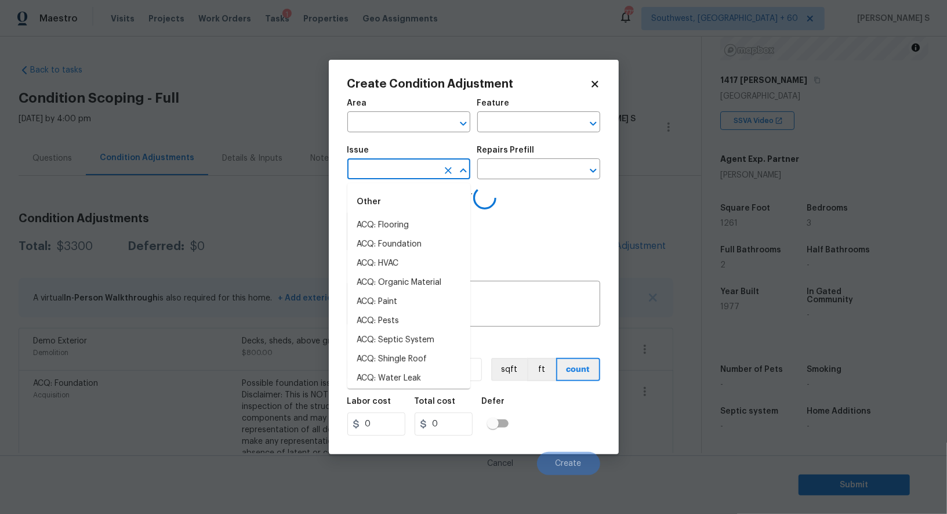
click at [416, 176] on input "text" at bounding box center [392, 170] width 90 height 18
type input "roof"
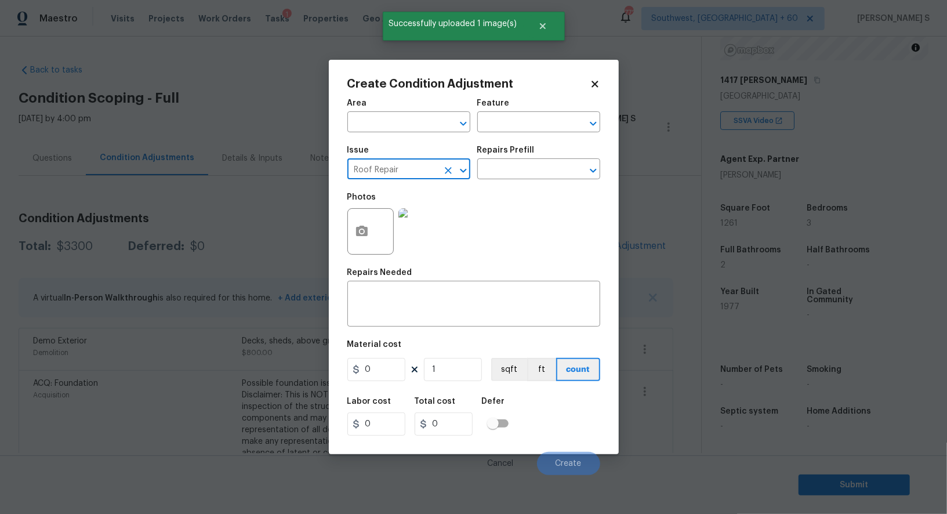
type input "Roof Repair"
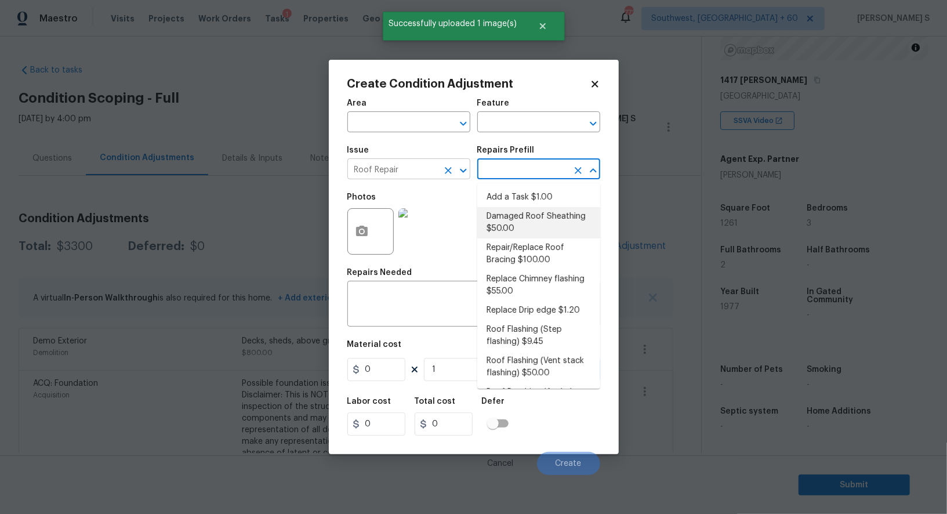
type input "Eaves and Trim"
type textarea "Remove the existing damaged/rotted OSB plywood on the roof and replace with new…"
type input "50"
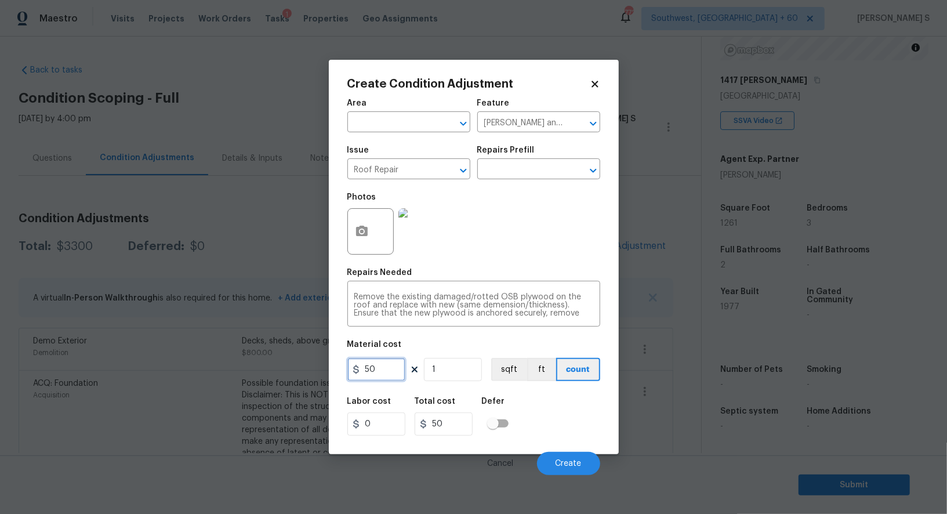
click at [377, 367] on input "50" at bounding box center [376, 369] width 58 height 23
type input "500"
click at [565, 456] on button "Create" at bounding box center [568, 463] width 63 height 23
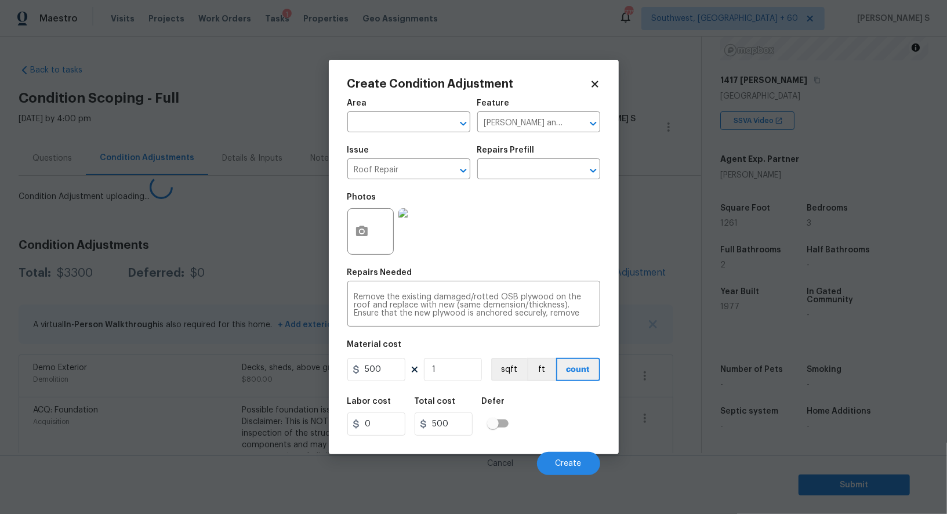
click at [180, 437] on body "Maestro Visits Projects Work Orders Tasks 1 Properties Geo Assignments 772 Sout…" at bounding box center [473, 257] width 947 height 514
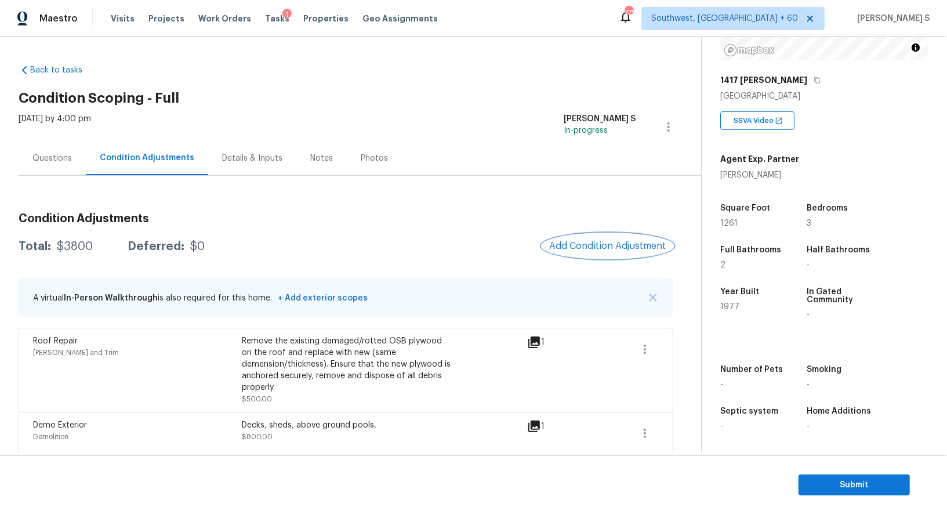
click at [601, 244] on span "Add Condition Adjustment" at bounding box center [607, 246] width 117 height 10
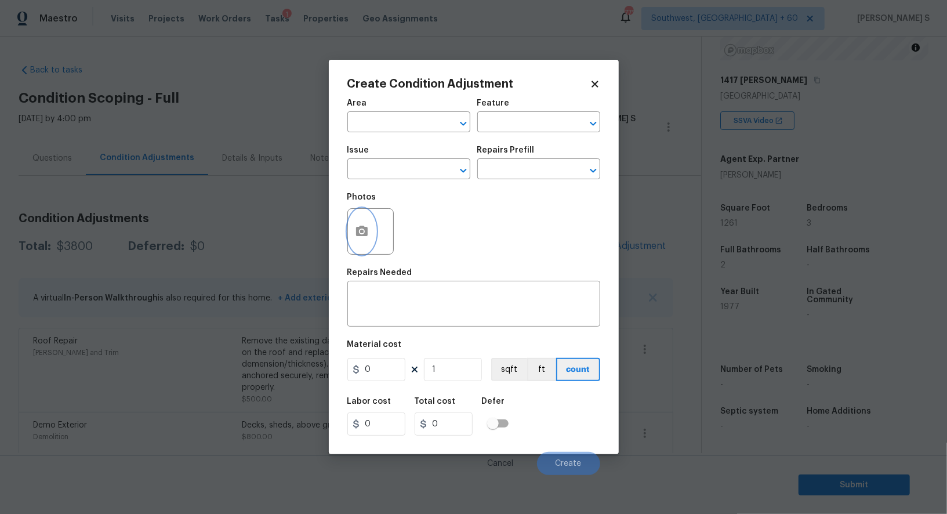
click at [362, 235] on icon "button" at bounding box center [362, 231] width 14 height 14
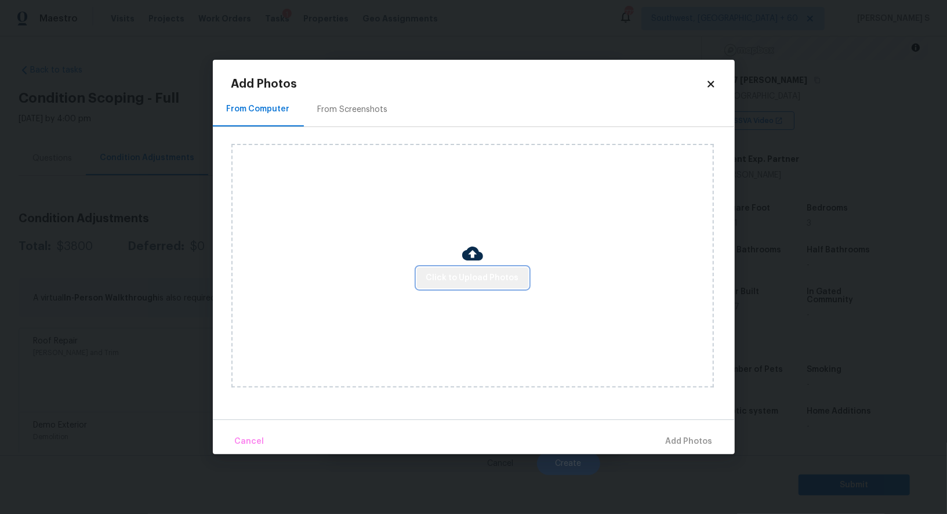
click at [479, 272] on span "Click to Upload Photos" at bounding box center [472, 278] width 93 height 14
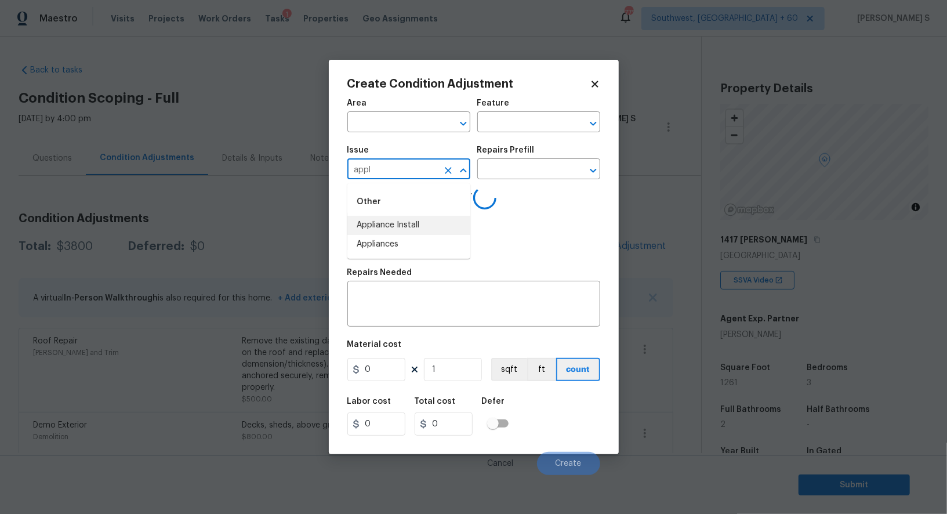
scroll to position [159, 0]
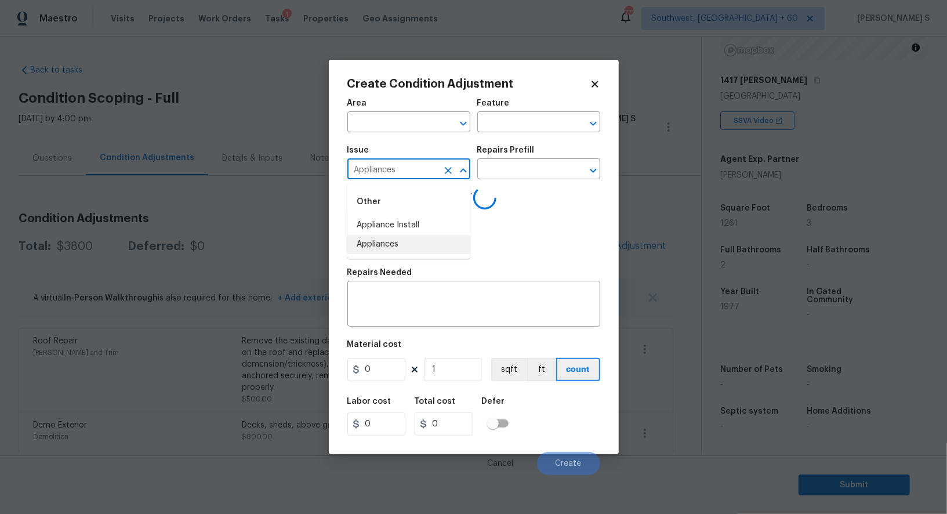
type input "Appliances"
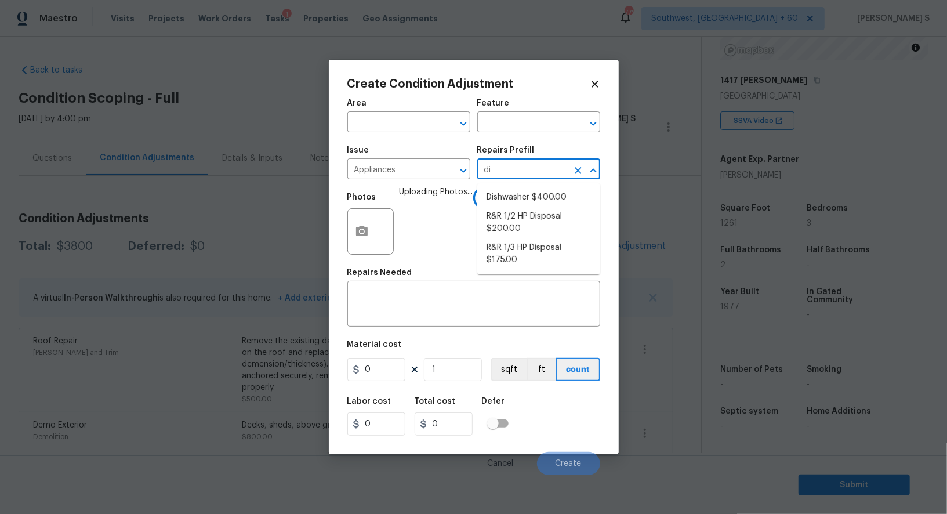
type input "dis"
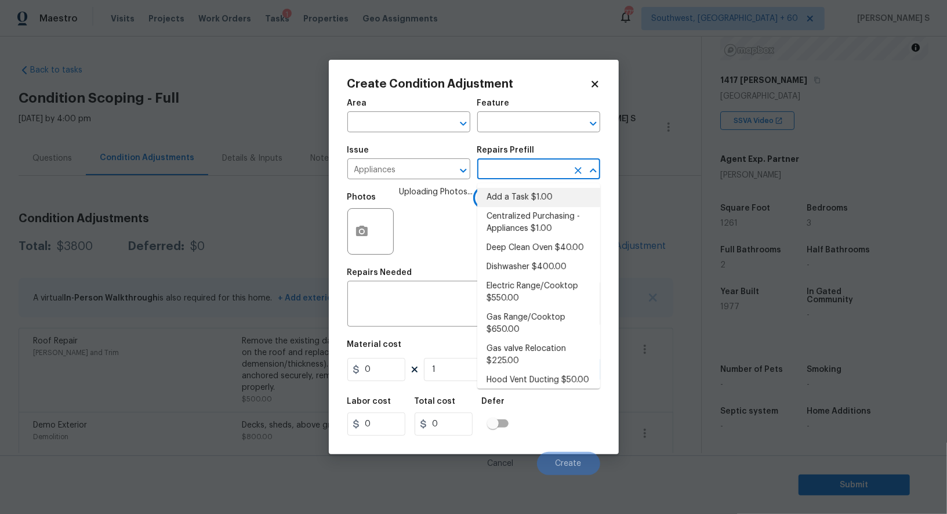
type input "Appliances"
type input "1"
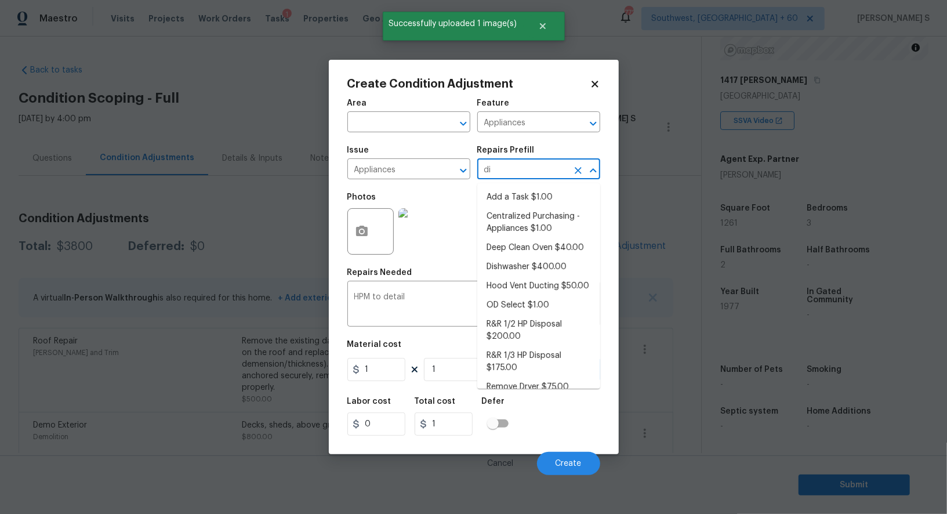
type input "dis"
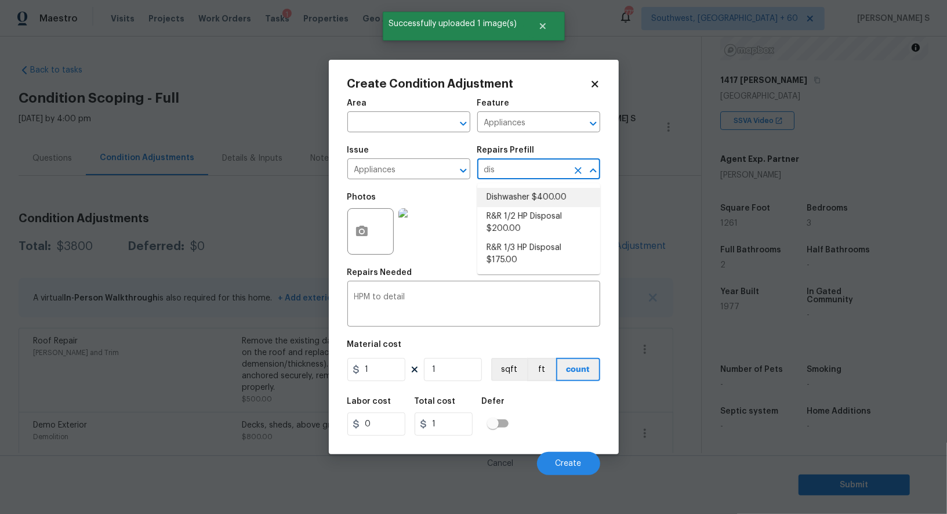
type input "400"
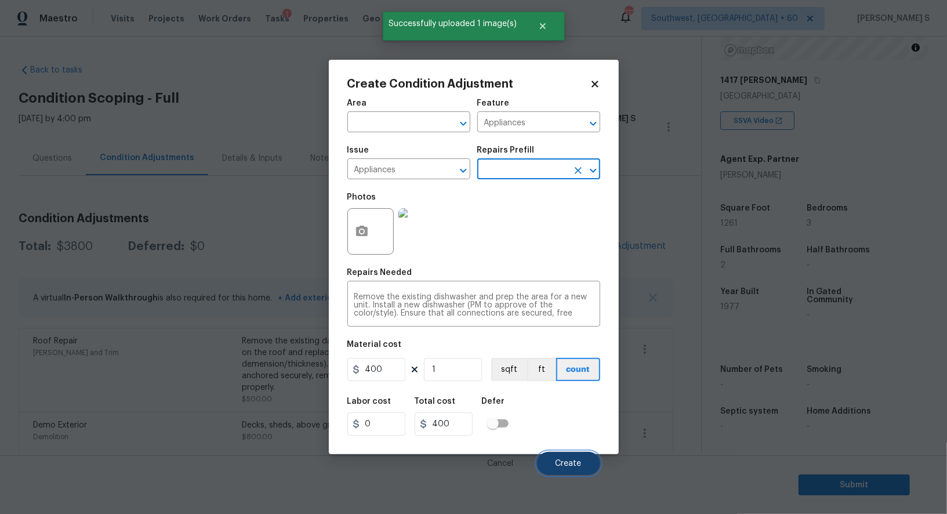
click at [558, 461] on span "Create" at bounding box center [568, 463] width 26 height 9
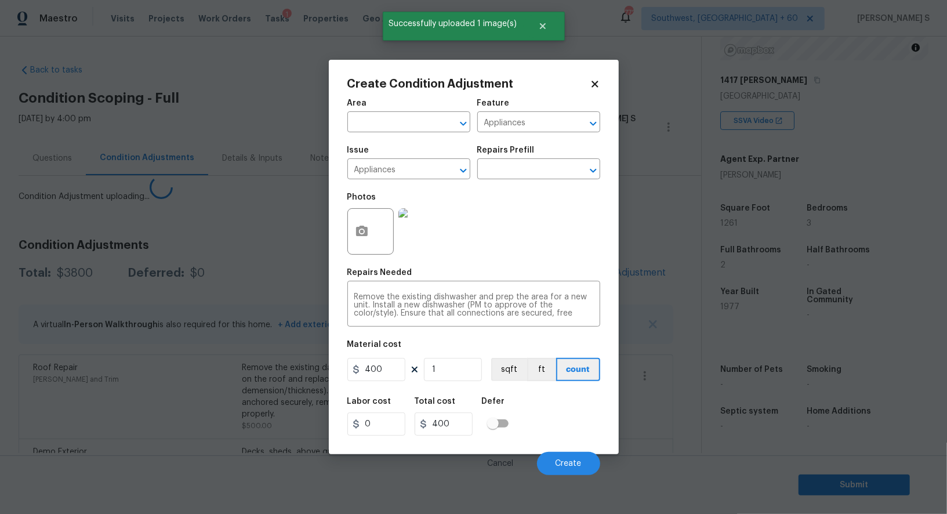
click at [179, 433] on body "Maestro Visits Projects Work Orders Tasks 1 Properties Geo Assignments 772 Sout…" at bounding box center [473, 257] width 947 height 514
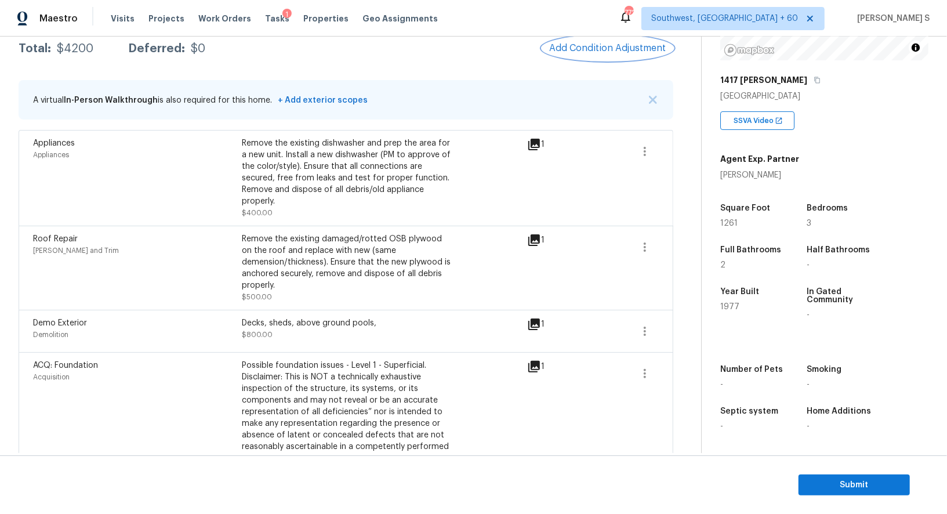
scroll to position [0, 0]
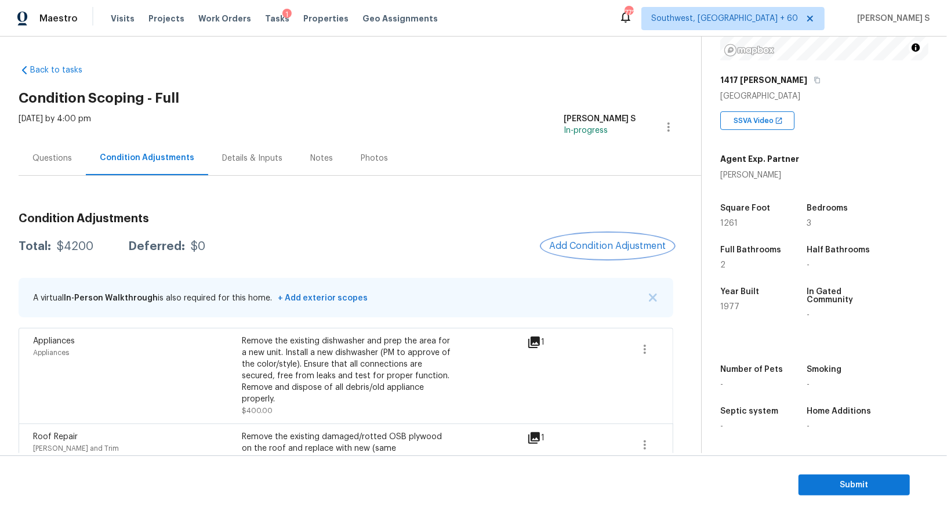
click at [572, 246] on span "Add Condition Adjustment" at bounding box center [607, 246] width 117 height 10
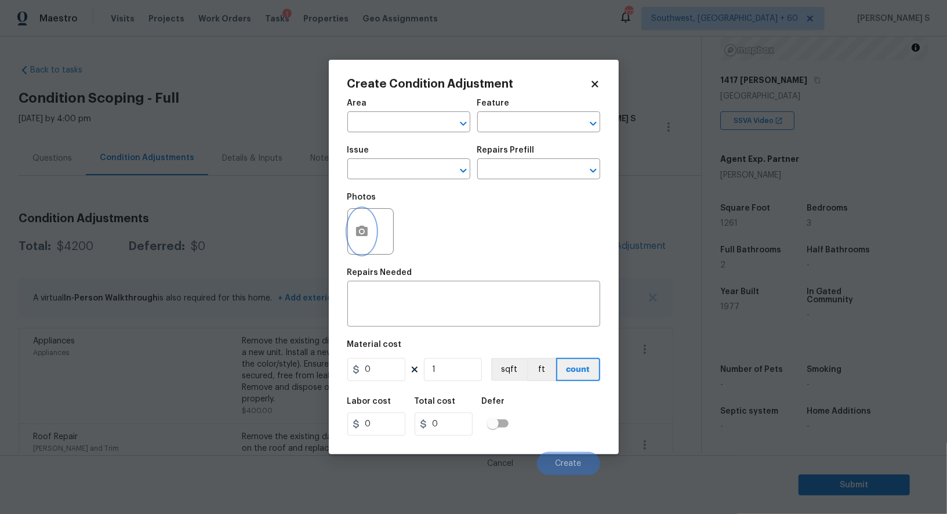
click at [365, 222] on button "button" at bounding box center [362, 231] width 28 height 45
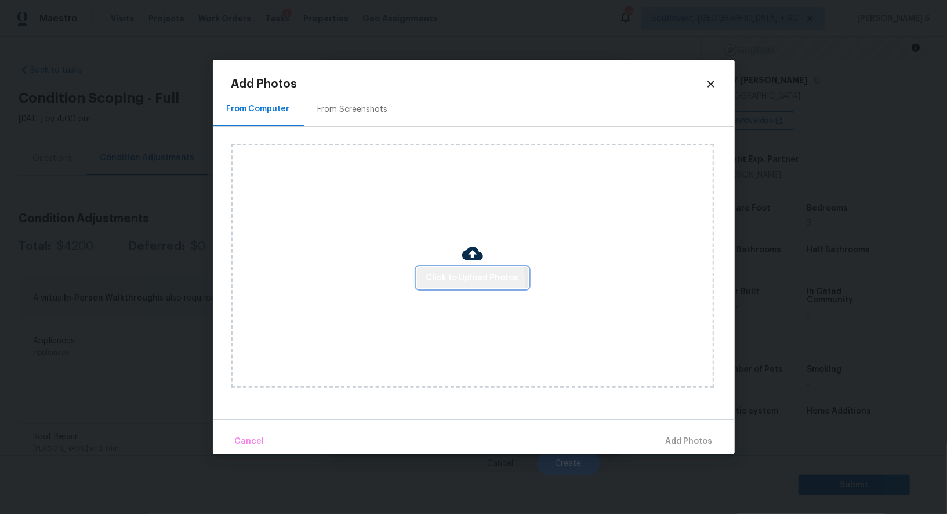
click at [464, 283] on span "Click to Upload Photos" at bounding box center [472, 278] width 93 height 14
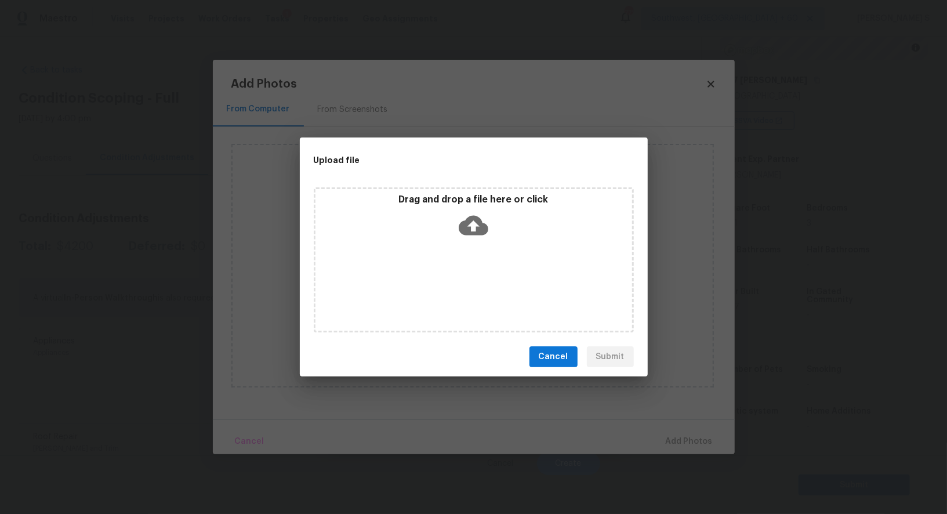
click at [464, 283] on div "Drag and drop a file here or click" at bounding box center [474, 259] width 320 height 145
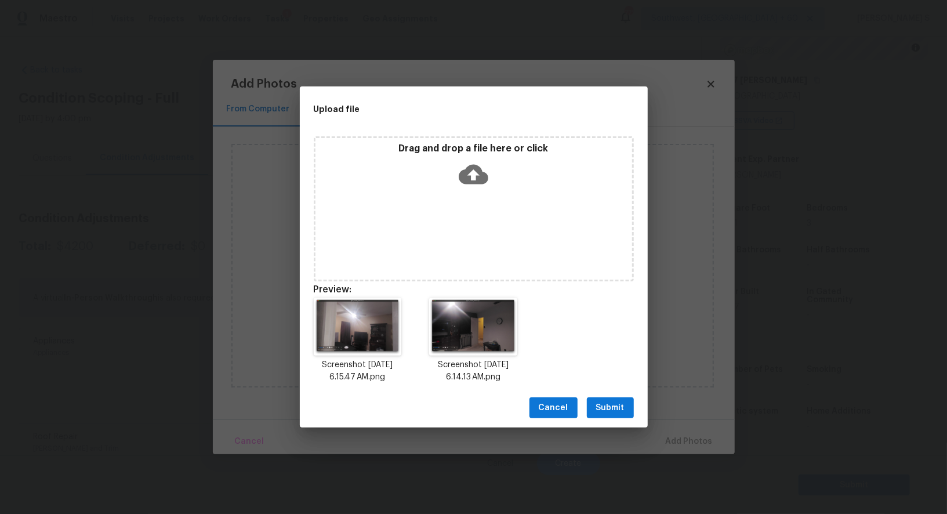
click at [605, 408] on span "Submit" at bounding box center [610, 408] width 28 height 14
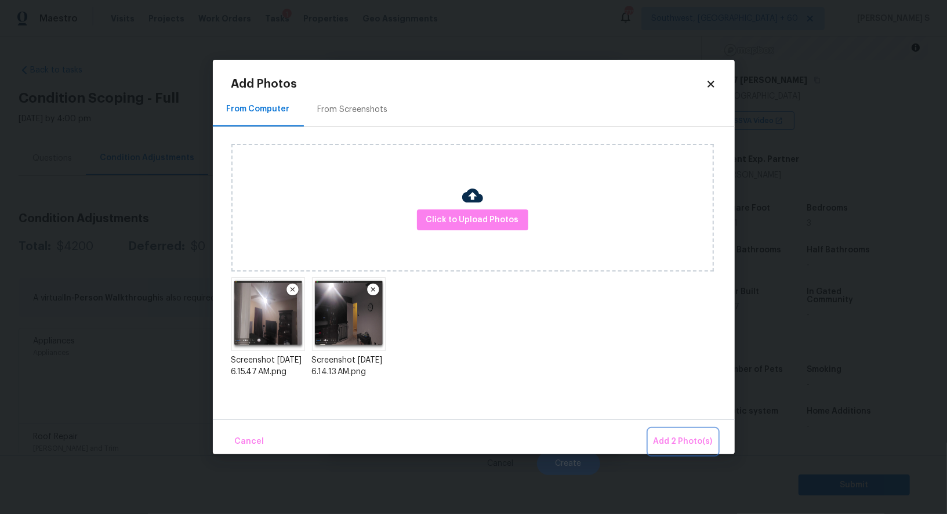
click at [673, 444] on span "Add 2 Photo(s)" at bounding box center [682, 441] width 59 height 14
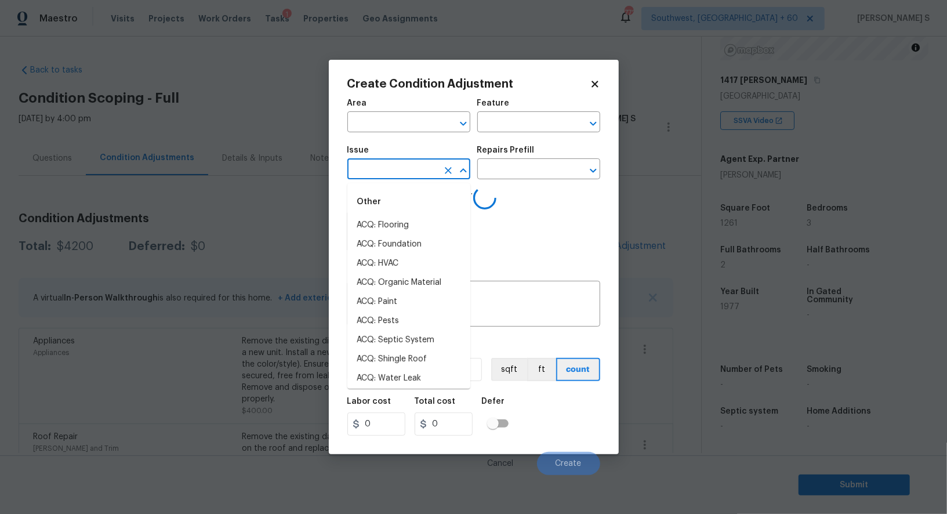
click at [416, 167] on input "text" at bounding box center [392, 170] width 90 height 18
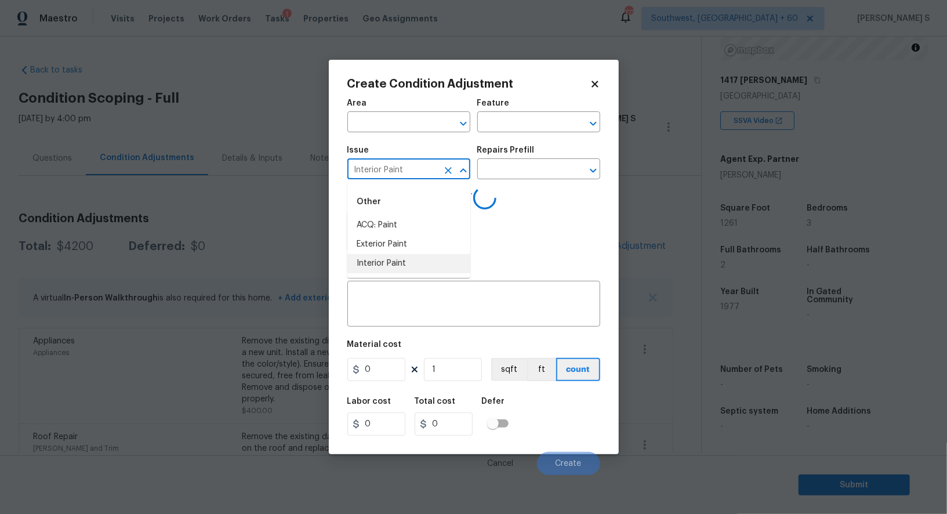
type input "Interior Paint"
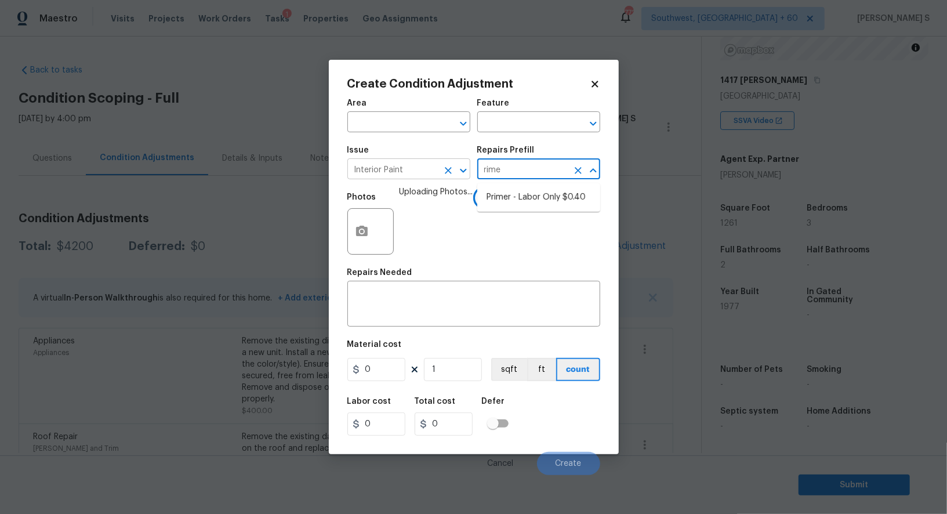
type input "[PERSON_NAME]"
type input "Overall Paint"
type textarea "Interior primer - PRIMER PROVIDED BY OPENDOOR - All nails, screws, drywall anch…"
type input "0.4"
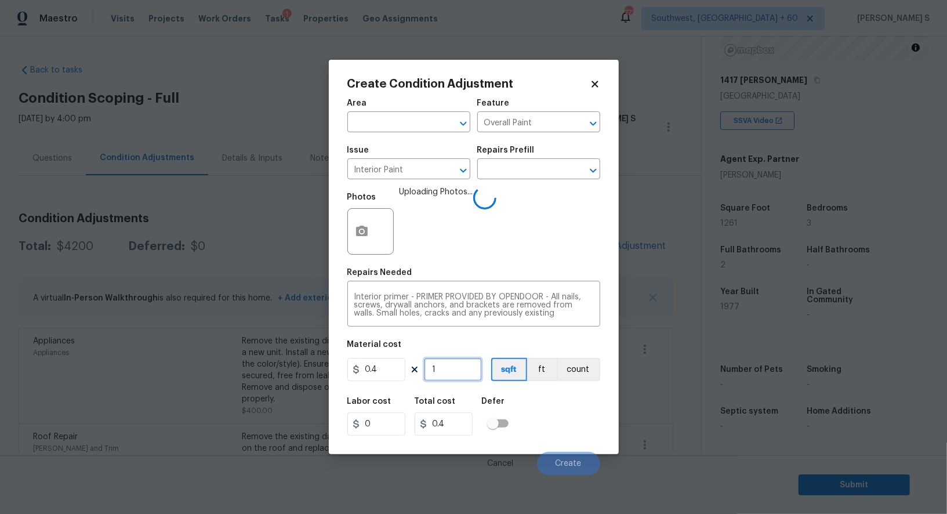
click at [452, 361] on input "1" at bounding box center [453, 369] width 58 height 23
type input "5"
type input "2"
type input "50"
type input "20"
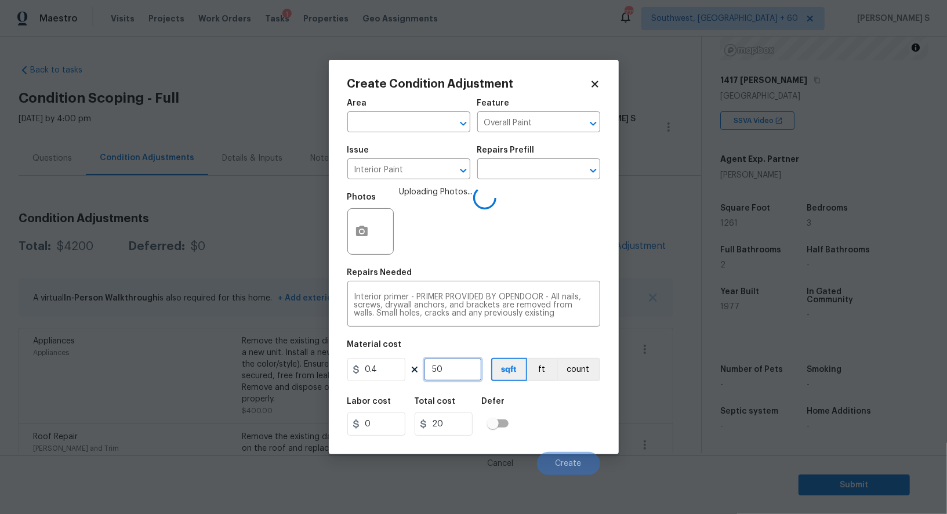
type input "500"
type input "200"
type input "500"
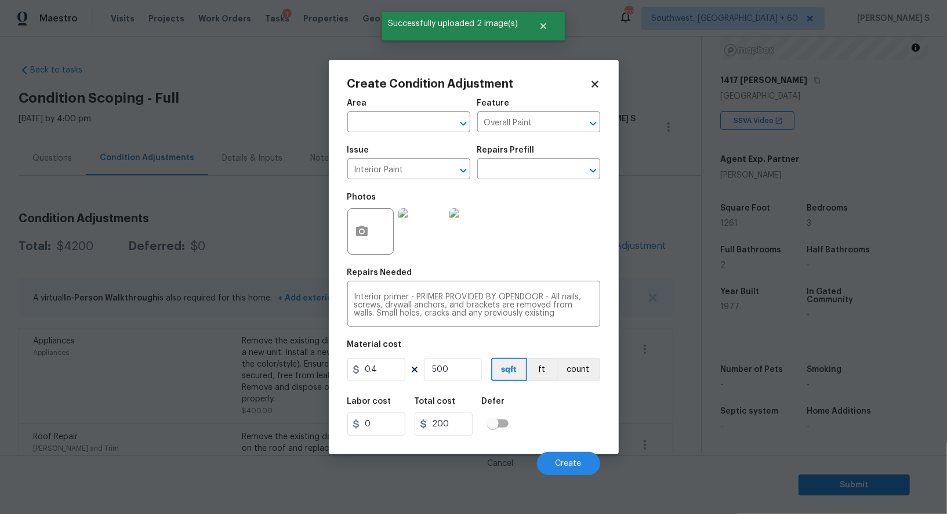
click at [547, 426] on div "Labor cost 0 Total cost 200 Defer" at bounding box center [473, 416] width 253 height 52
click at [588, 461] on button "Create" at bounding box center [568, 463] width 63 height 23
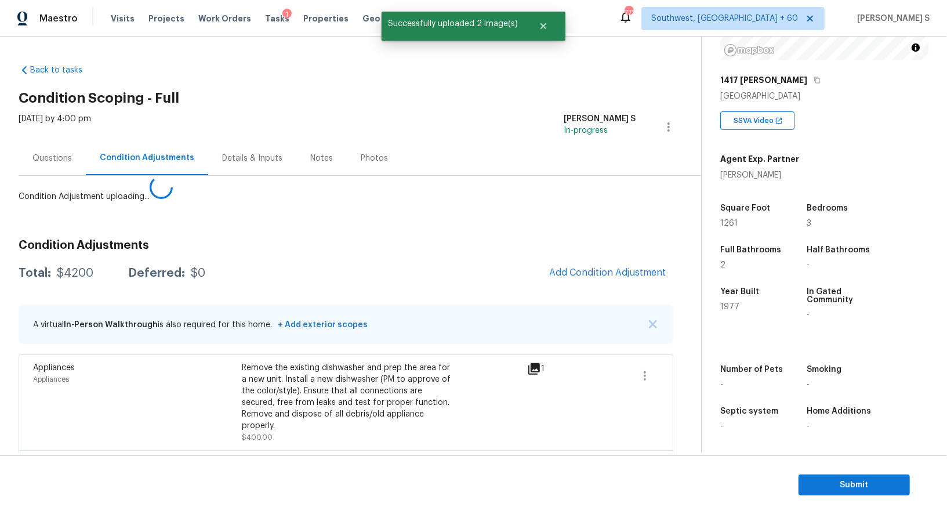
click at [242, 406] on body "Maestro Visits Projects Work Orders Tasks 1 Properties Geo Assignments 772 Sout…" at bounding box center [473, 257] width 947 height 514
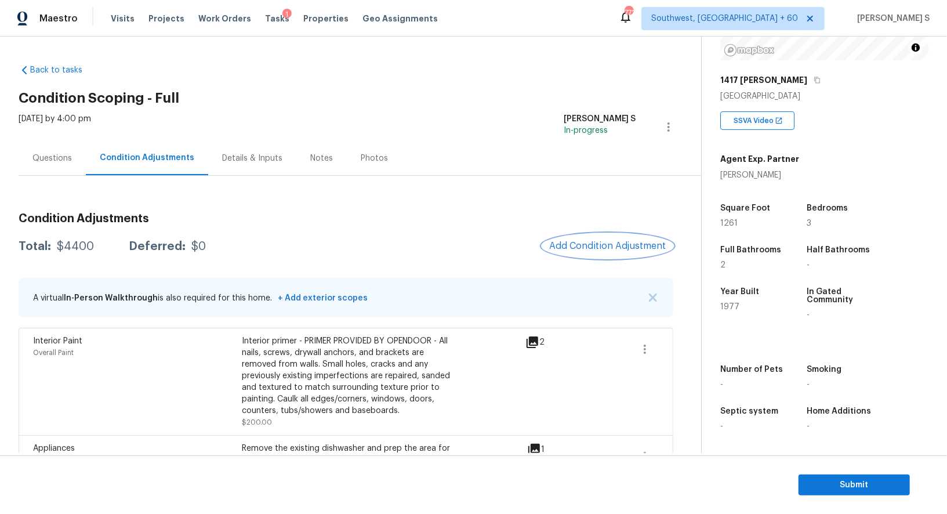
click at [616, 241] on span "Add Condition Adjustment" at bounding box center [607, 246] width 117 height 10
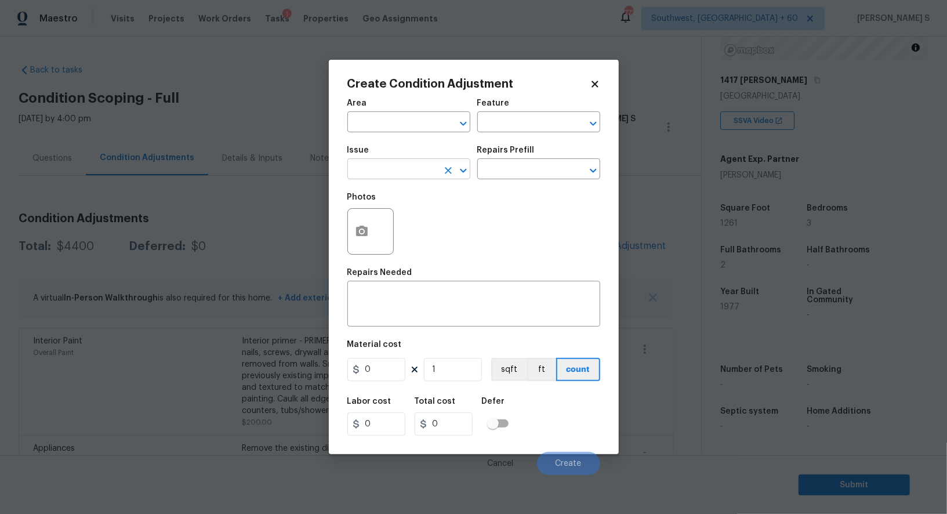
click at [368, 175] on input "text" at bounding box center [392, 170] width 90 height 18
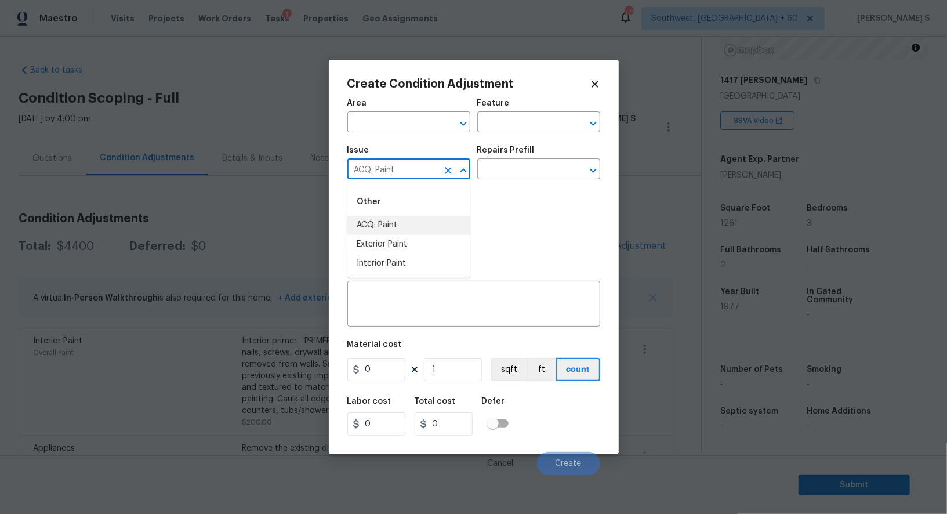
type input "ACQ: Paint"
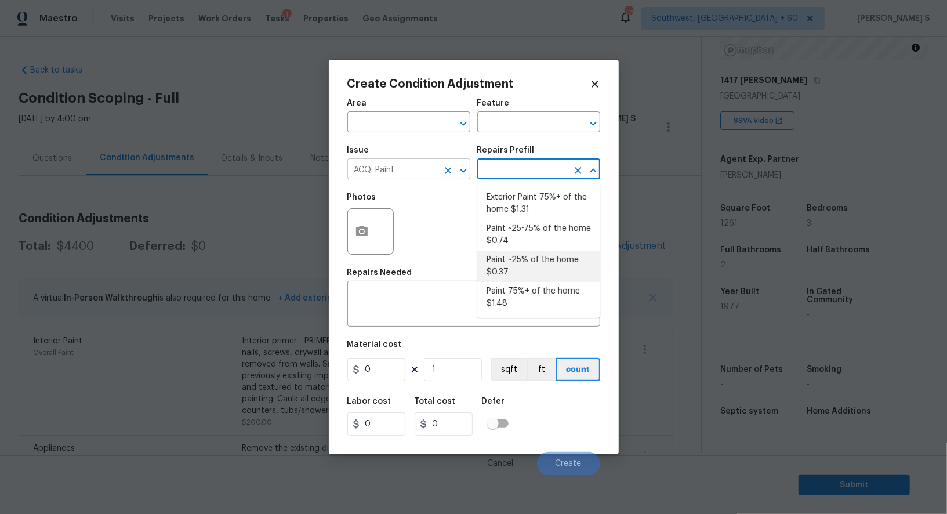
type input "Acquisition"
type textarea "Acquisition Scope: ~25% of the home needs interior paint"
type input "0.37"
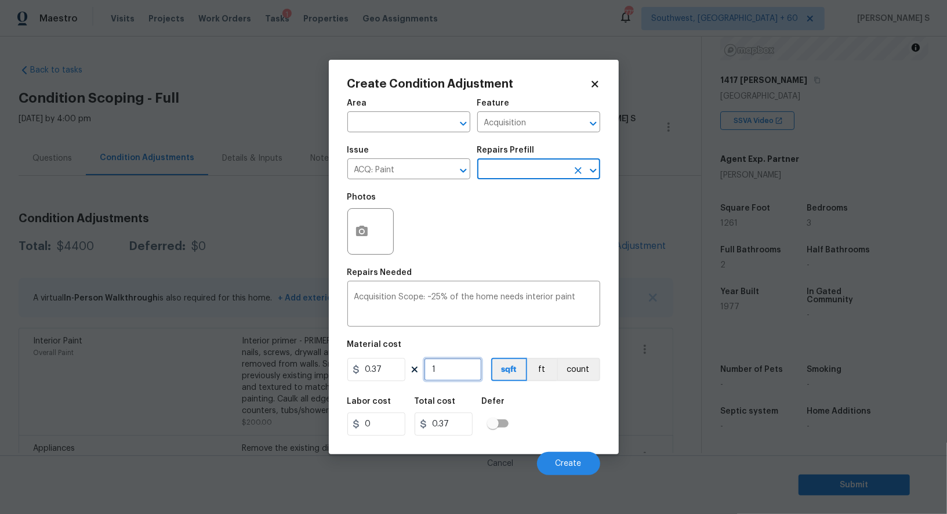
click at [455, 375] on input "1" at bounding box center [453, 369] width 58 height 23
type input "12"
type input "4.44"
type input "126"
type input "46.62"
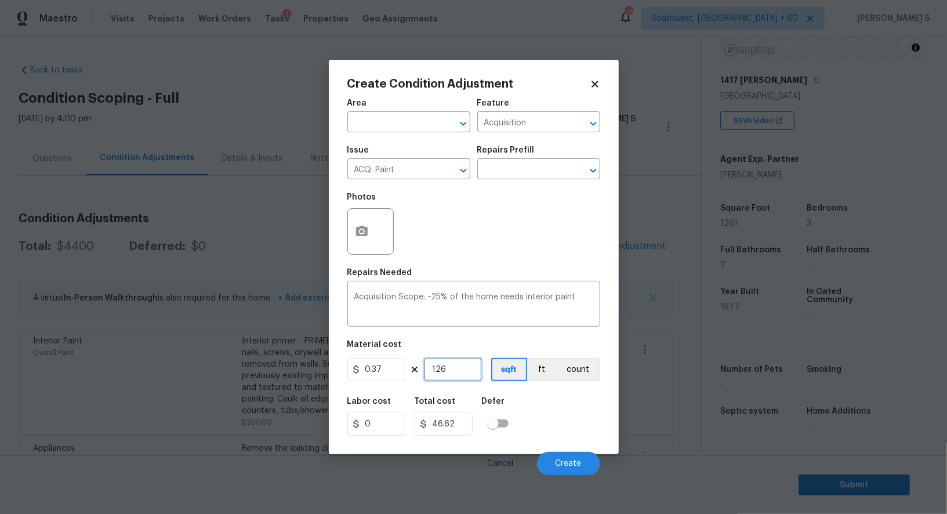
type input "1261"
type input "466.57"
type input "1261"
click at [550, 412] on div "Labor cost 0 Total cost 466.57 Defer" at bounding box center [473, 416] width 253 height 52
click at [553, 456] on button "Create" at bounding box center [568, 463] width 63 height 23
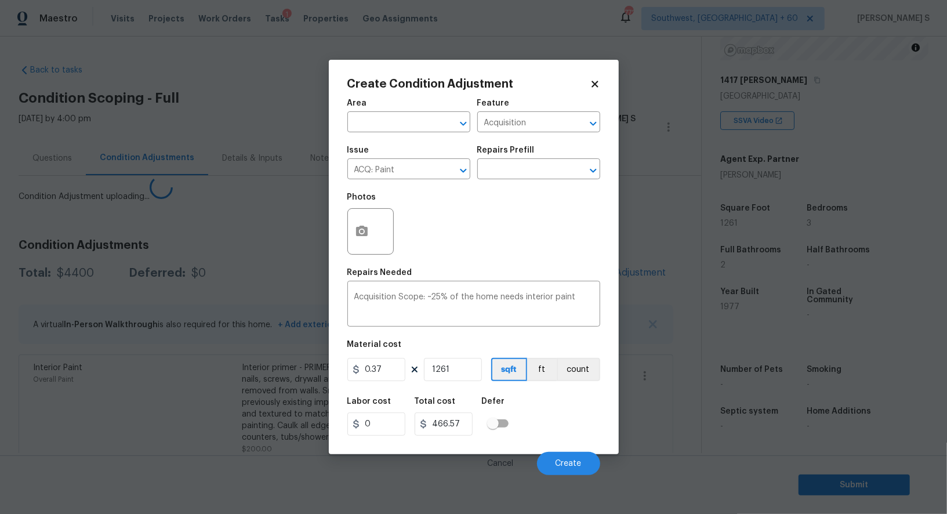
click at [75, 381] on body "Maestro Visits Projects Work Orders Tasks 1 Properties Geo Assignments 772 Sout…" at bounding box center [473, 257] width 947 height 514
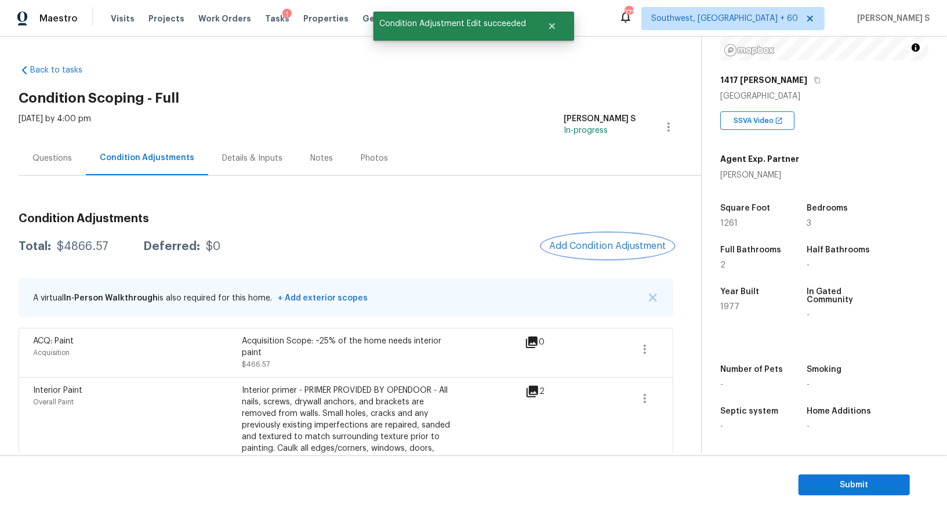
click at [602, 242] on span "Add Condition Adjustment" at bounding box center [607, 246] width 117 height 10
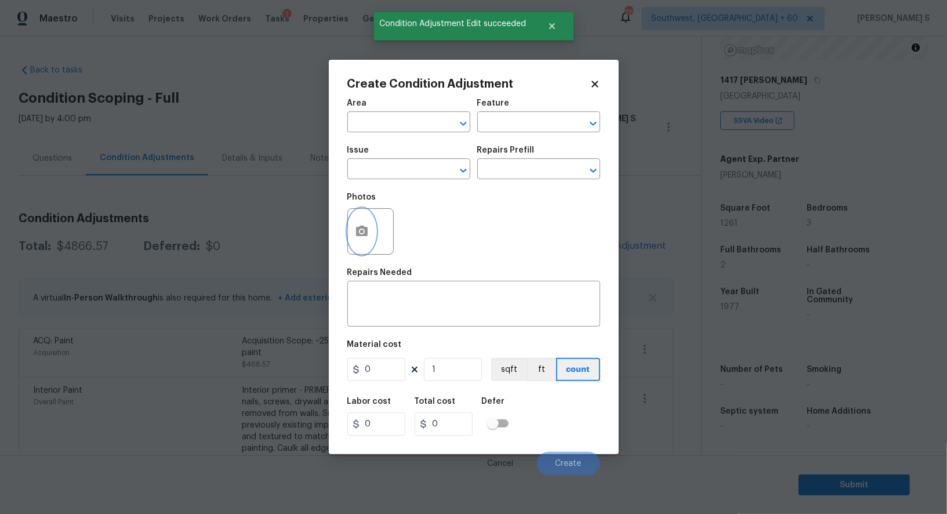
click at [370, 227] on button "button" at bounding box center [362, 231] width 28 height 45
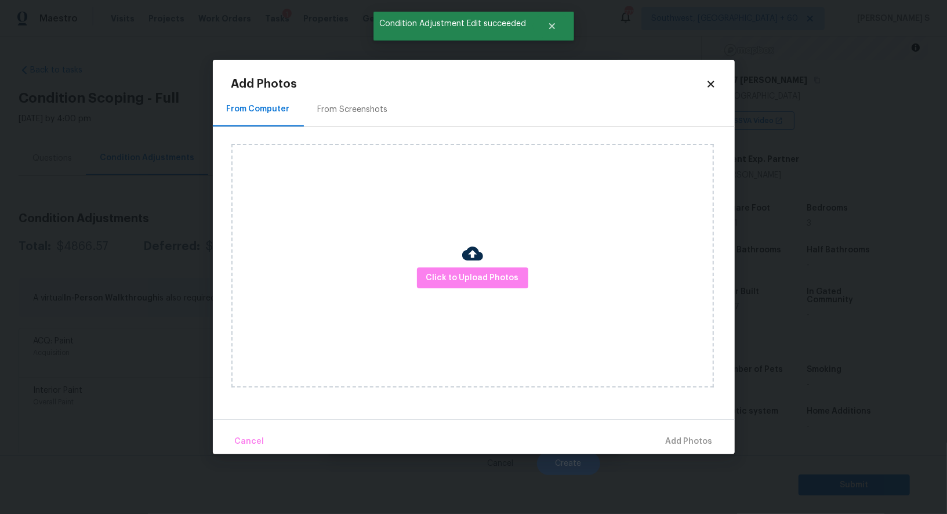
click at [334, 101] on div "From Screenshots" at bounding box center [353, 109] width 98 height 34
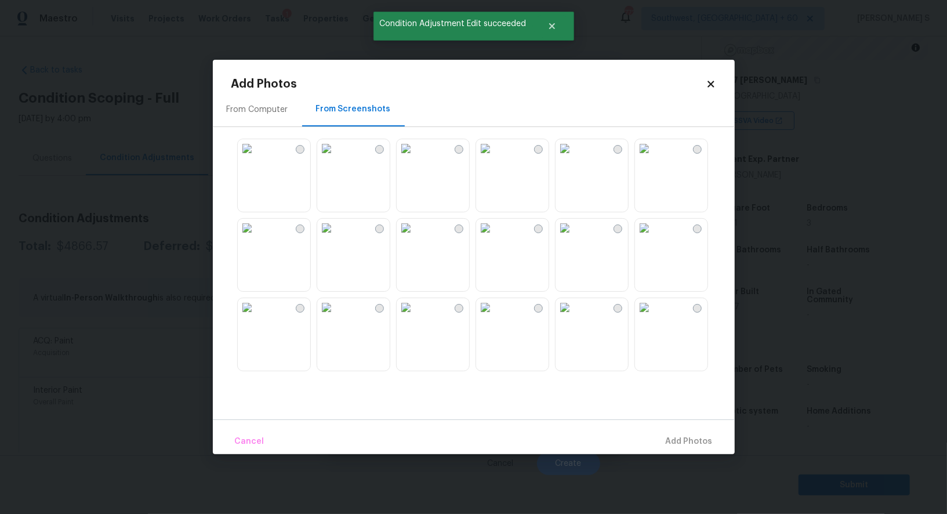
click at [495, 158] on img at bounding box center [485, 148] width 19 height 19
click at [570, 158] on img at bounding box center [564, 148] width 19 height 19
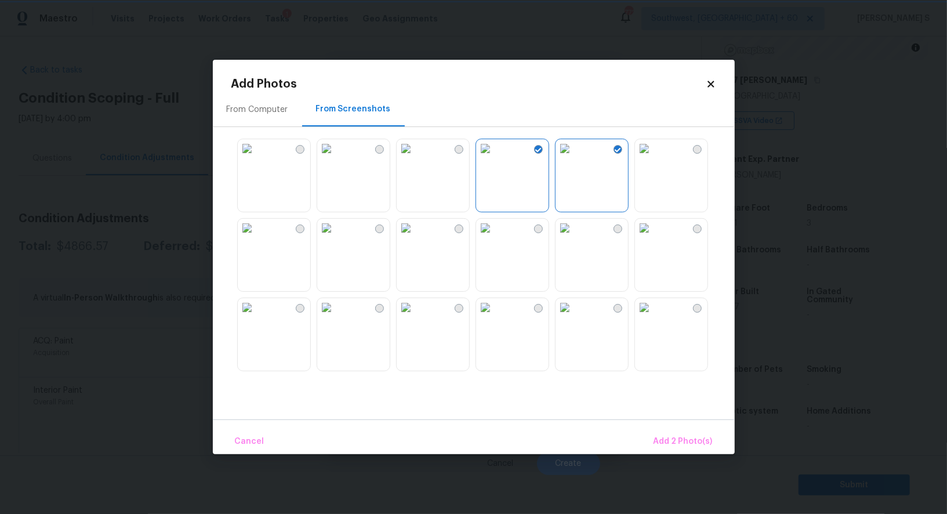
scroll to position [385, 0]
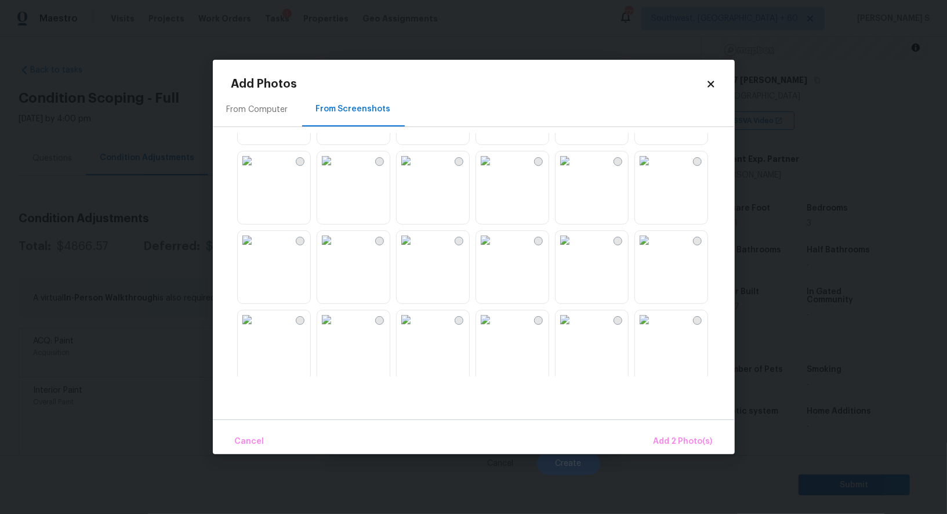
click at [486, 154] on img at bounding box center [485, 160] width 19 height 19
click at [642, 170] on img at bounding box center [644, 160] width 19 height 19
click at [336, 329] on img at bounding box center [326, 319] width 19 height 19
click at [336, 249] on img at bounding box center [326, 240] width 19 height 19
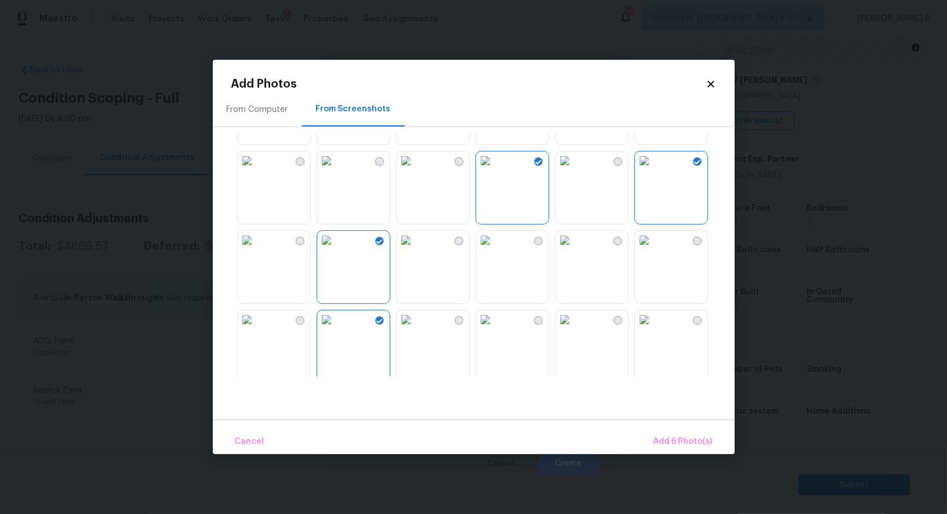
click at [335, 249] on img at bounding box center [326, 240] width 19 height 19
click at [256, 329] on img at bounding box center [247, 319] width 19 height 19
click at [415, 249] on img at bounding box center [406, 240] width 19 height 19
click at [415, 170] on img at bounding box center [406, 160] width 19 height 19
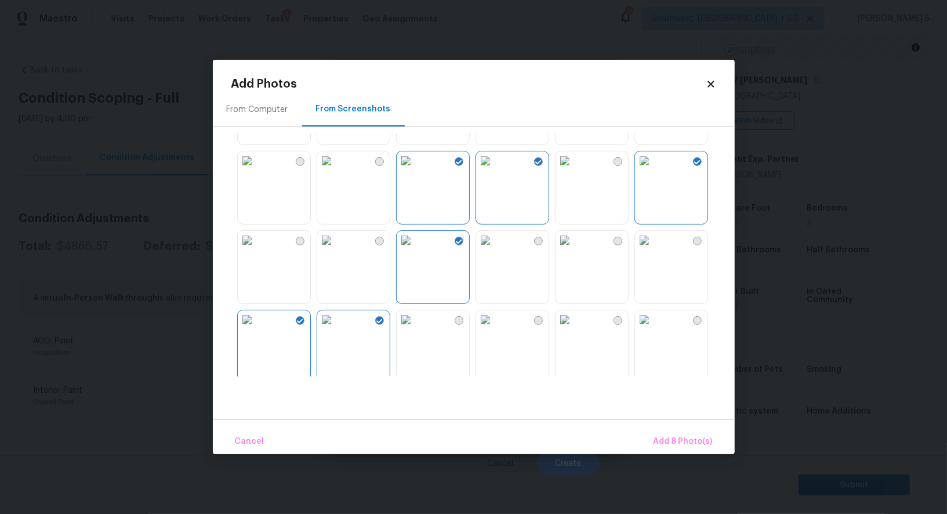
click at [336, 170] on img at bounding box center [326, 160] width 19 height 19
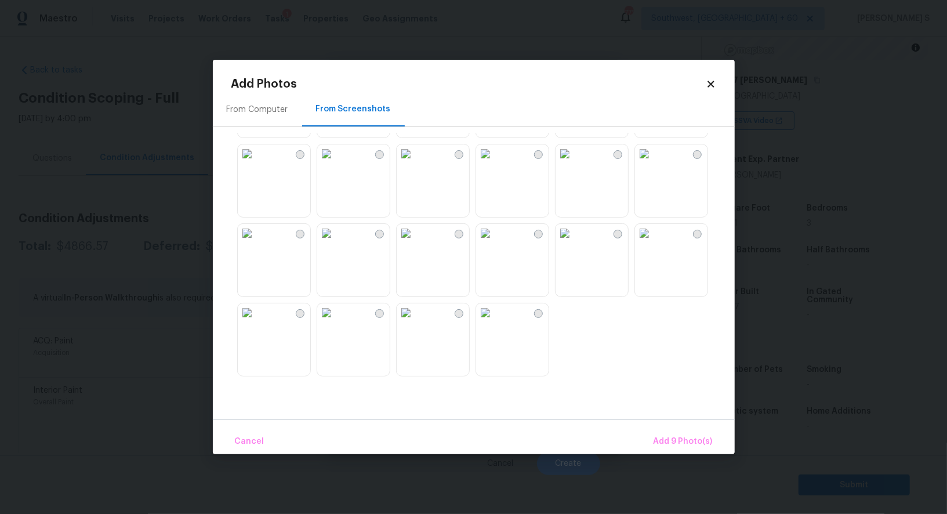
scroll to position [1106, 0]
click at [415, 243] on img at bounding box center [406, 234] width 19 height 19
click at [336, 323] on img at bounding box center [326, 313] width 19 height 19
click at [495, 323] on img at bounding box center [485, 313] width 19 height 19
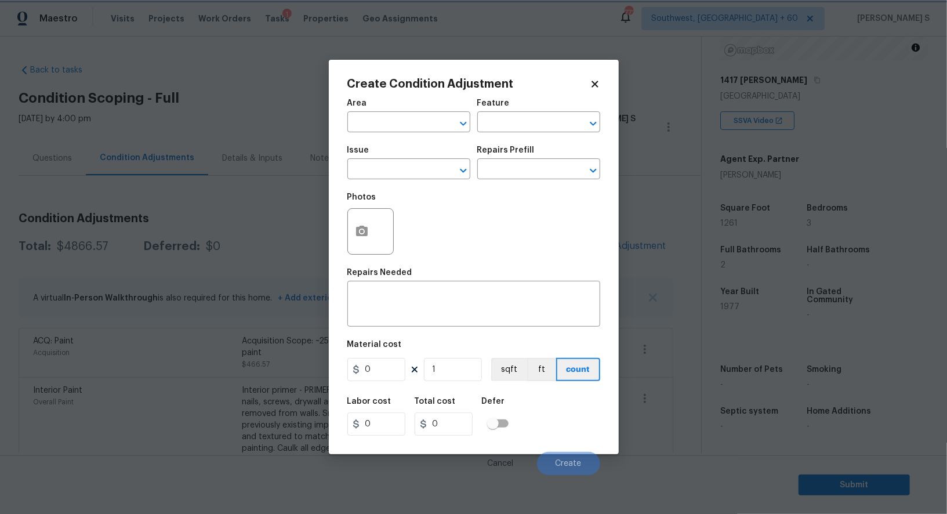
click at [699, 460] on body "Maestro Visits Projects Work Orders Tasks 1 Properties Geo Assignments 772 Sout…" at bounding box center [473, 257] width 947 height 514
click at [348, 215] on div at bounding box center [370, 231] width 46 height 46
click at [356, 227] on icon "button" at bounding box center [362, 231] width 14 height 14
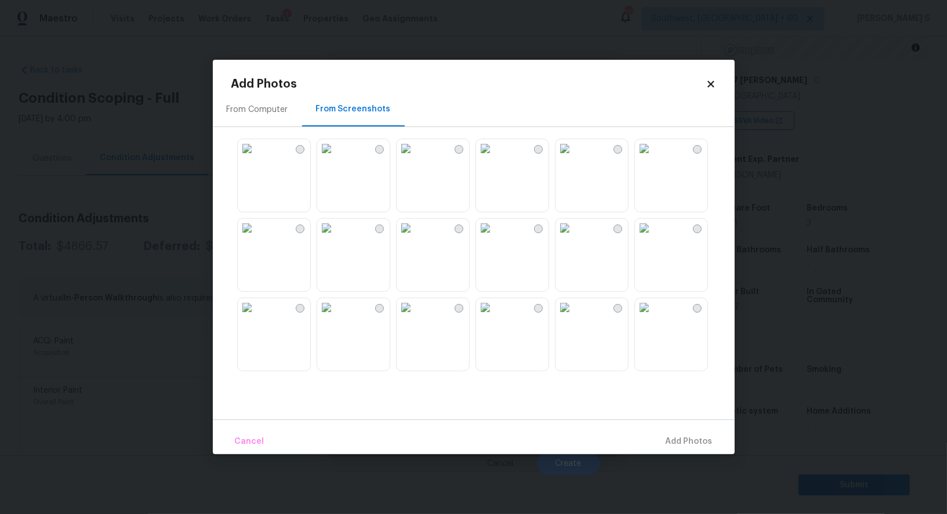
click at [495, 158] on img at bounding box center [485, 148] width 19 height 19
click at [574, 158] on img at bounding box center [564, 148] width 19 height 19
click at [336, 237] on img at bounding box center [326, 228] width 19 height 19
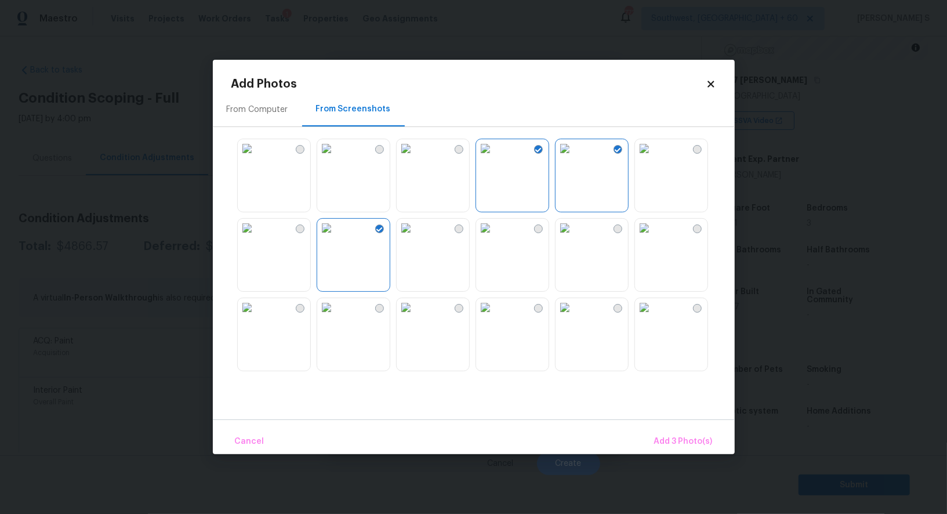
click at [256, 317] on img at bounding box center [247, 307] width 19 height 19
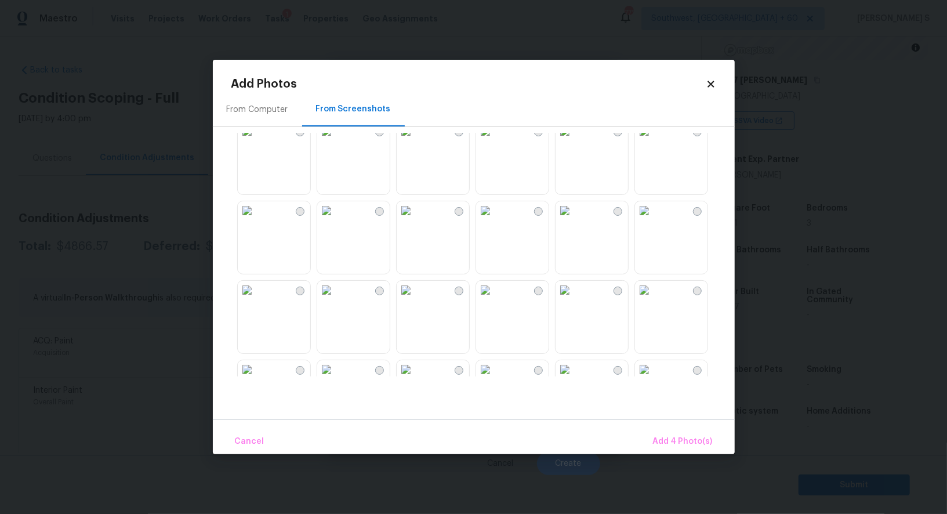
scroll to position [537, 0]
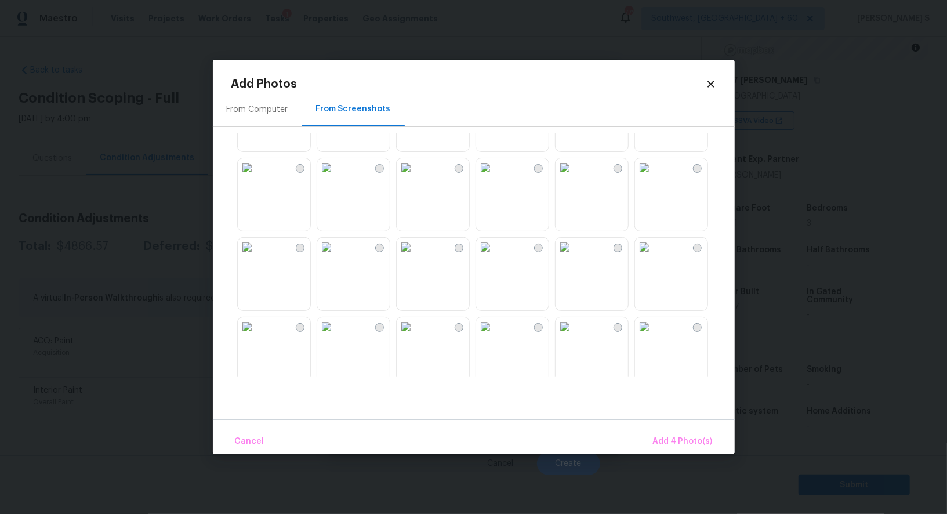
drag, startPoint x: 330, startPoint y: 180, endPoint x: 284, endPoint y: 180, distance: 45.8
click at [329, 177] on img at bounding box center [326, 167] width 19 height 19
click at [256, 177] on img at bounding box center [247, 167] width 19 height 19
click at [493, 256] on img at bounding box center [485, 247] width 19 height 19
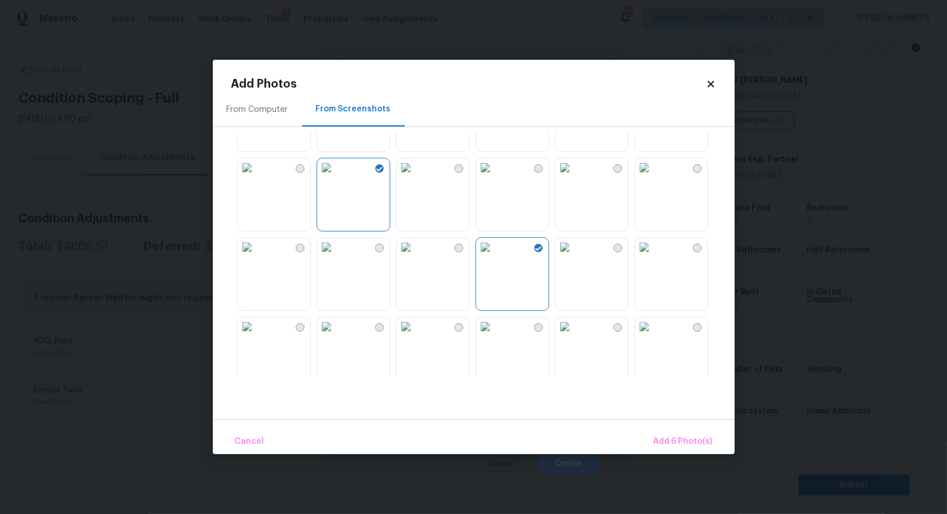
click at [653, 256] on img at bounding box center [644, 247] width 19 height 19
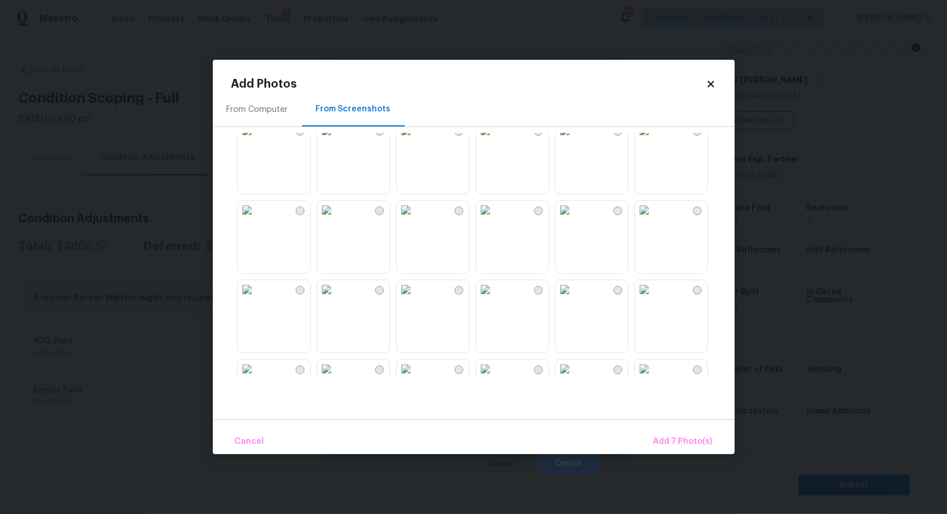
scroll to position [1107, 0]
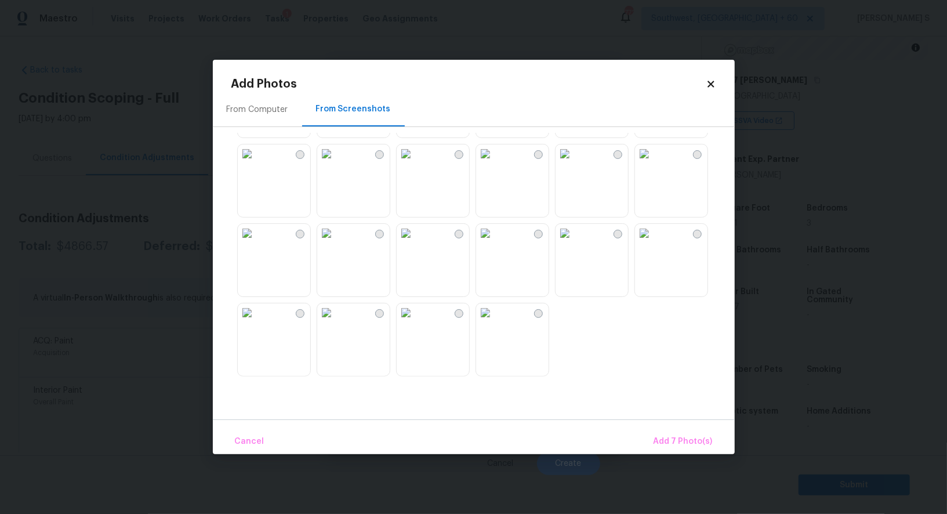
click at [415, 242] on img at bounding box center [406, 233] width 19 height 19
click at [336, 322] on img at bounding box center [326, 312] width 19 height 19
click at [249, 163] on img at bounding box center [247, 153] width 19 height 19
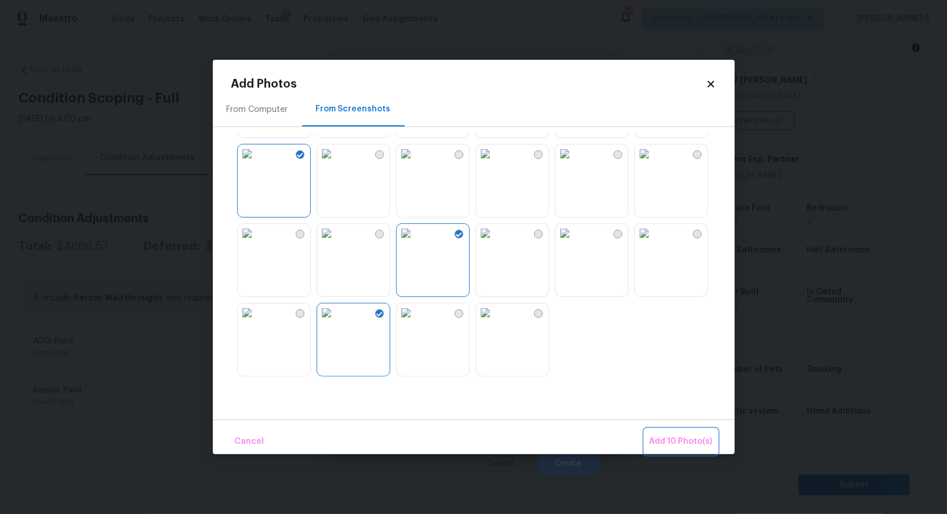
click at [648, 439] on button "Add 10 Photo(s)" at bounding box center [681, 441] width 72 height 25
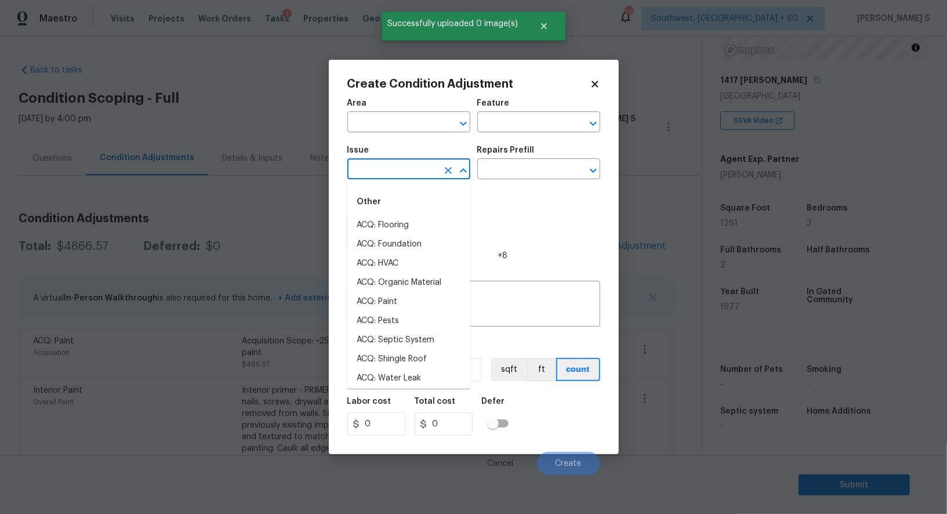
click at [403, 170] on input "text" at bounding box center [392, 170] width 90 height 18
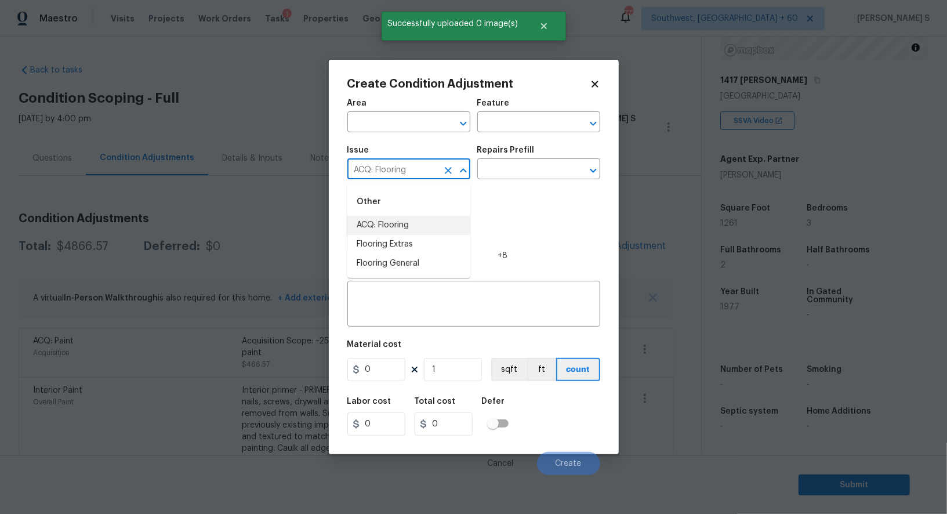
type input "ACQ: Flooring"
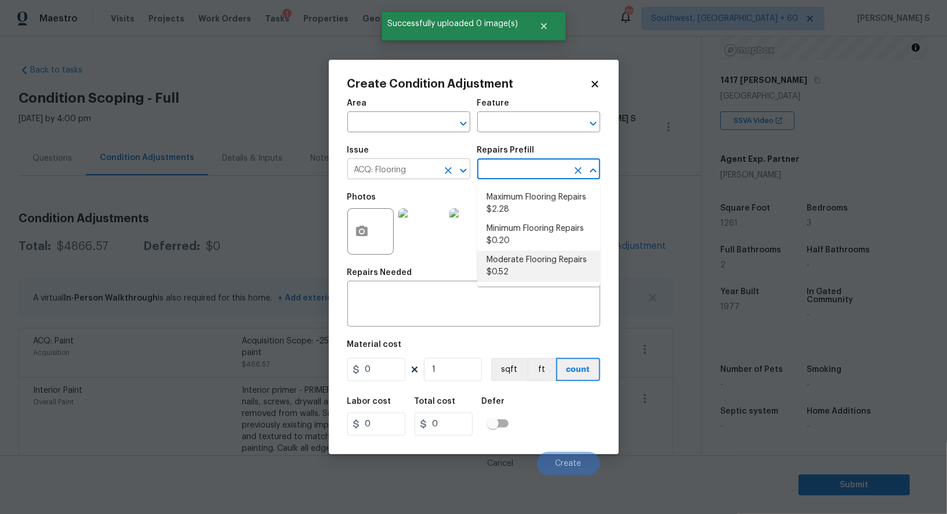
type input "Acquisition"
type textarea "Acquisition Scope: Moderate flooring repairs"
type input "0.52"
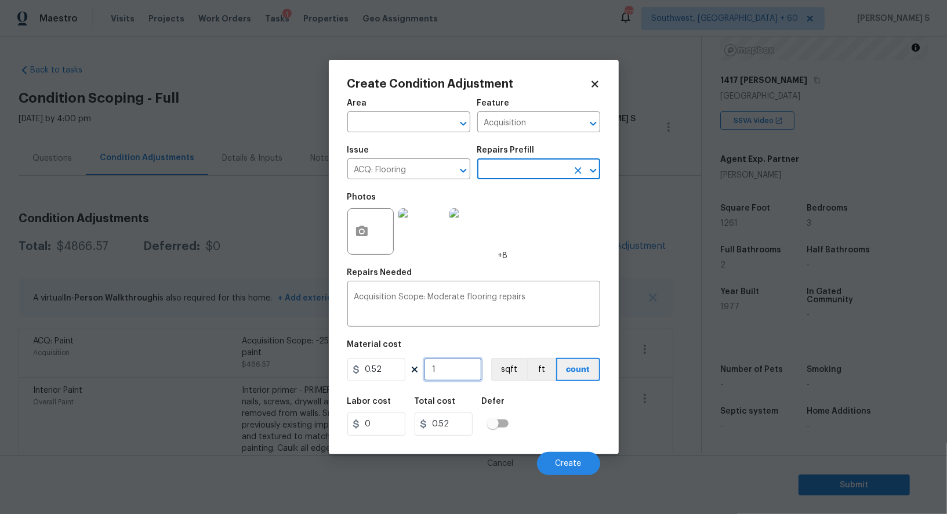
click at [465, 381] on input "1" at bounding box center [453, 369] width 58 height 23
paste input "261"
type input "1261"
type input "655.72"
type input "1261"
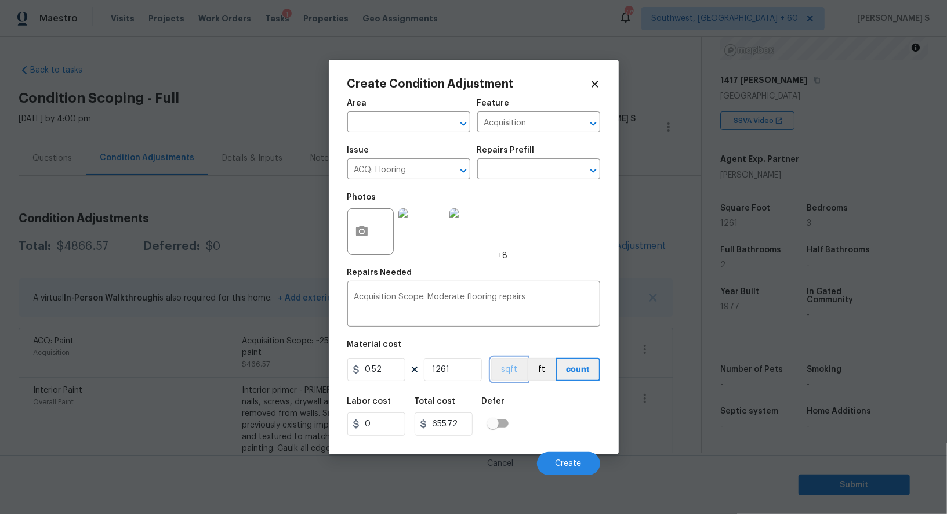
click at [509, 372] on button "sqft" at bounding box center [509, 369] width 36 height 23
click at [516, 394] on div "Labor cost 0 Total cost 655.72 Defer" at bounding box center [473, 416] width 253 height 52
click at [566, 455] on button "Create" at bounding box center [568, 463] width 63 height 23
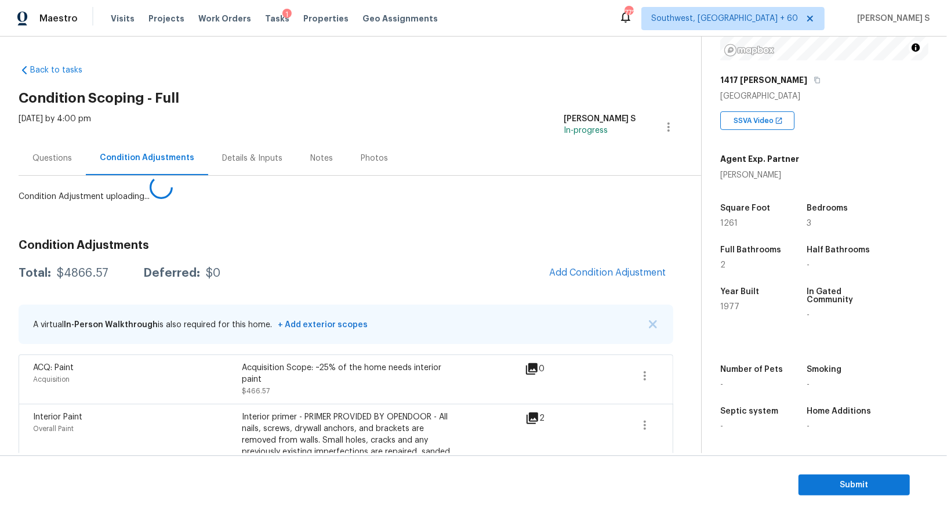
click at [62, 390] on body "Maestro Visits Projects Work Orders Tasks 1 Properties Geo Assignments 772 Sout…" at bounding box center [473, 257] width 947 height 514
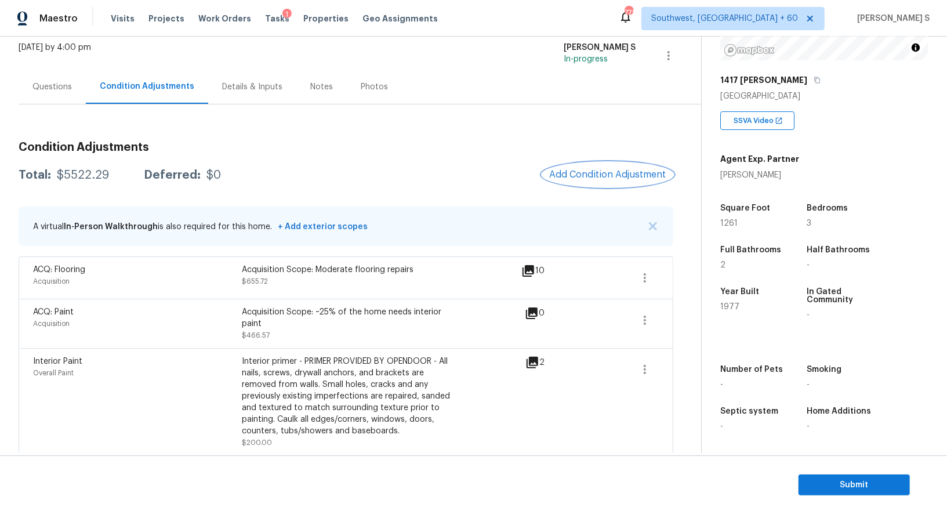
scroll to position [70, 0]
click at [77, 176] on div "$5522.29" at bounding box center [83, 176] width 52 height 12
copy div "5522.29"
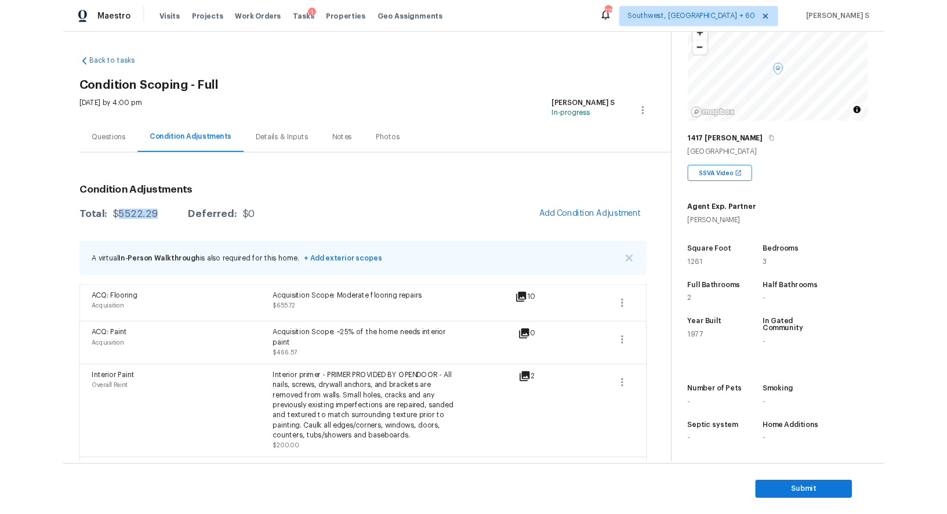
scroll to position [159, 0]
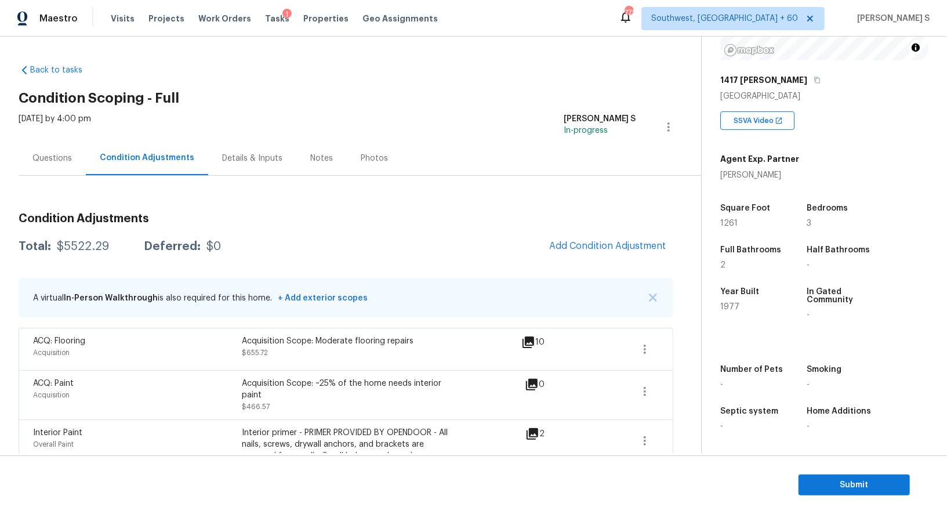
click at [67, 154] on div "Questions" at bounding box center [51, 158] width 39 height 12
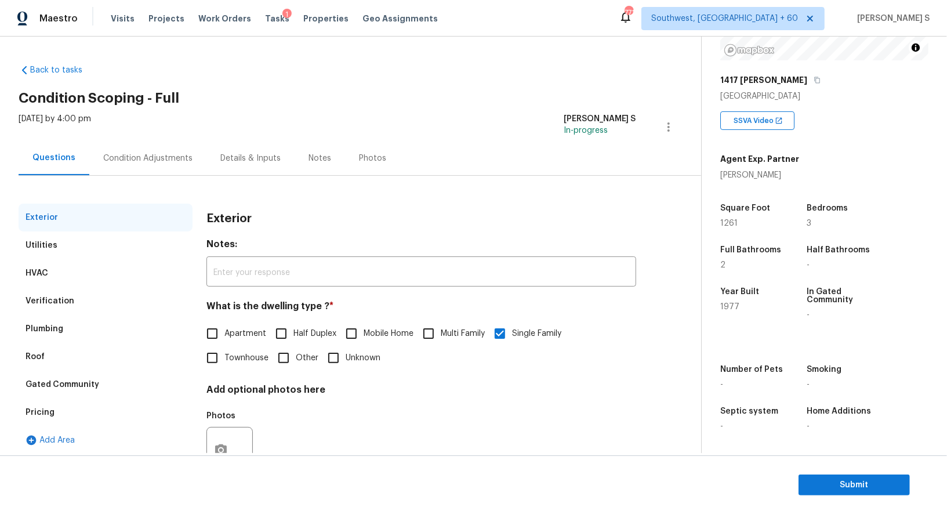
scroll to position [44, 0]
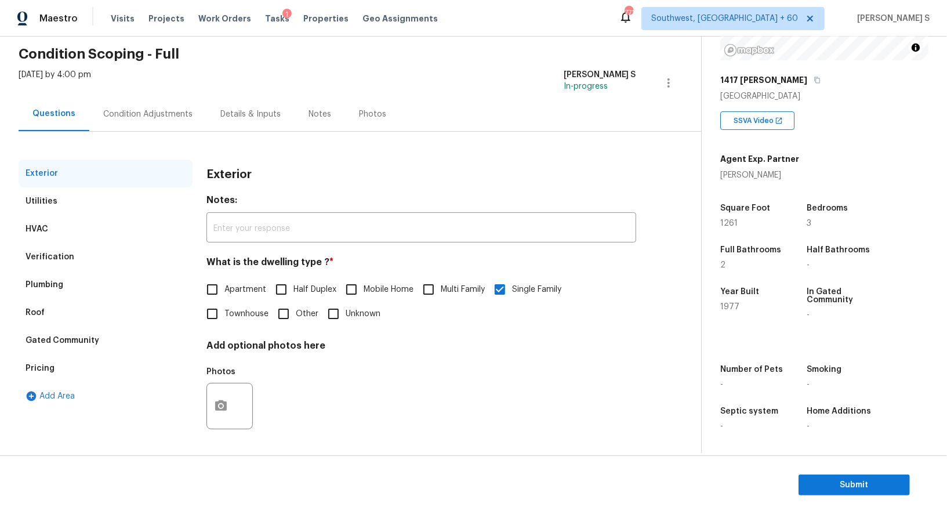
click at [54, 253] on div "Verification" at bounding box center [50, 257] width 49 height 12
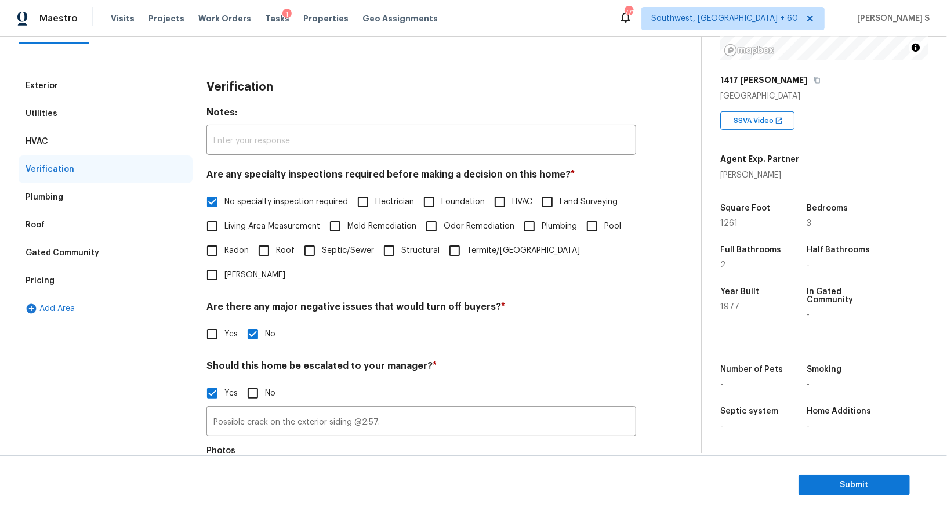
scroll to position [258, 0]
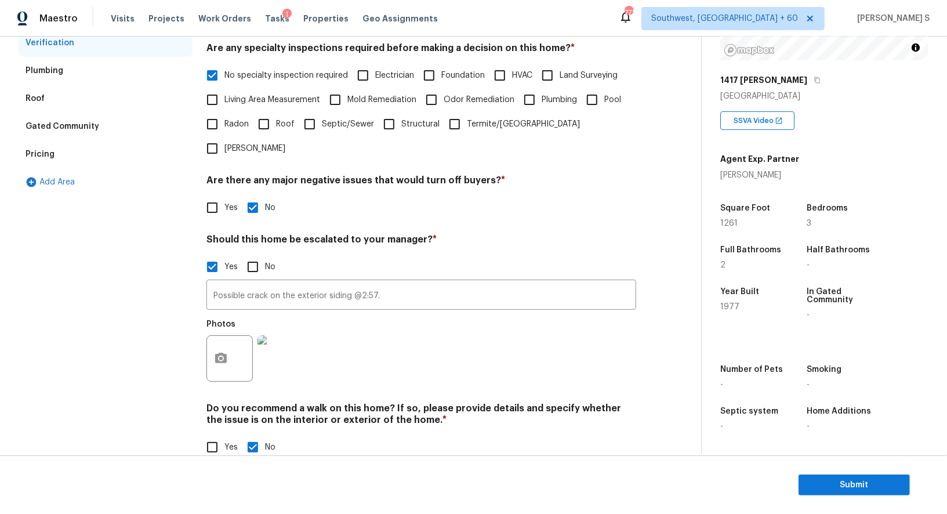
click at [37, 159] on div "Pricing" at bounding box center [40, 154] width 29 height 12
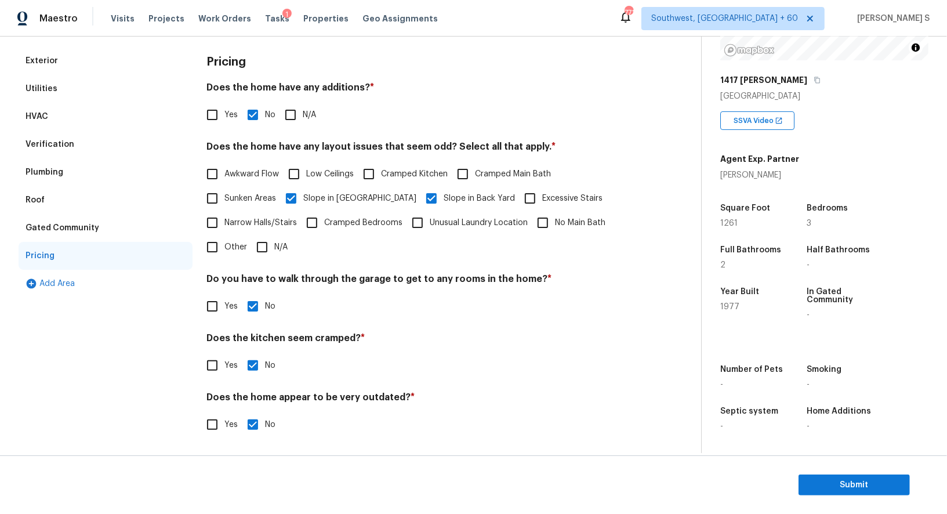
scroll to position [0, 0]
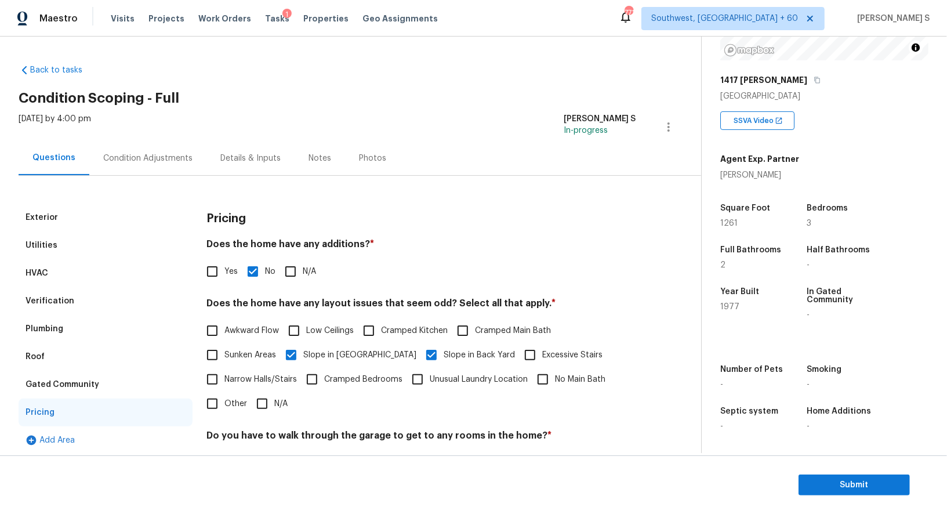
click at [174, 143] on div "Condition Adjustments" at bounding box center [147, 158] width 117 height 34
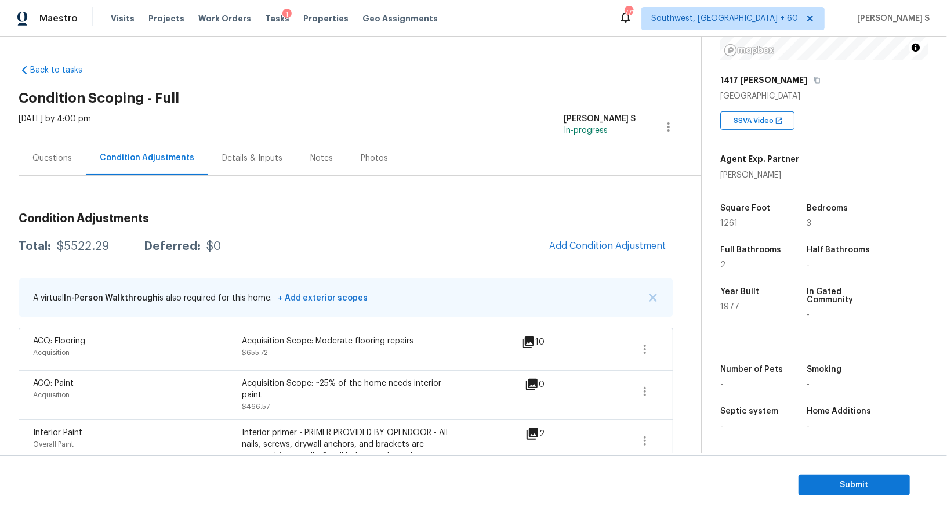
scroll to position [159, 0]
click at [63, 153] on div "Questions" at bounding box center [51, 158] width 39 height 12
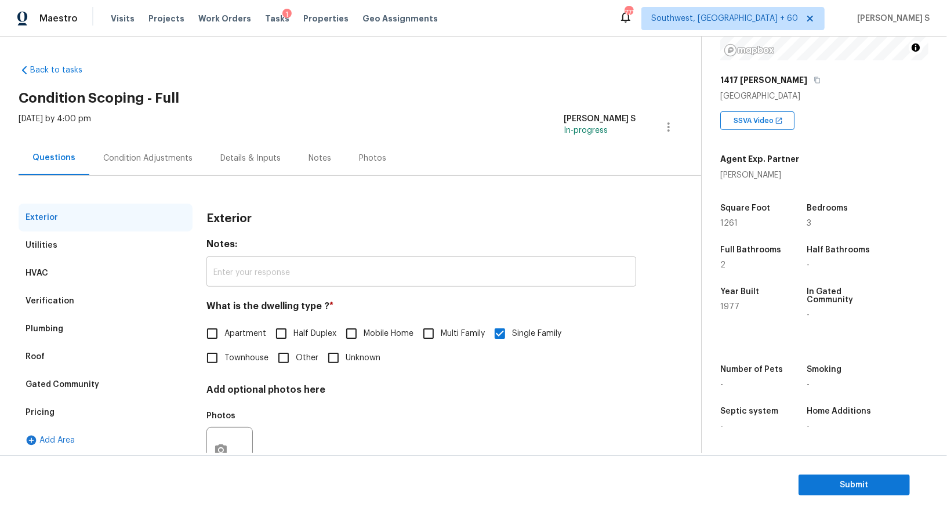
scroll to position [44, 0]
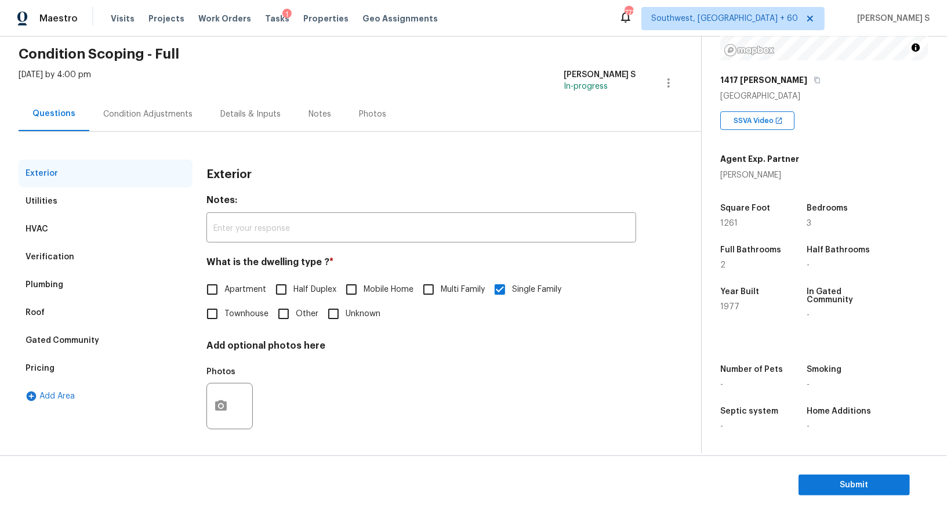
click at [42, 255] on div "Verification" at bounding box center [50, 257] width 49 height 12
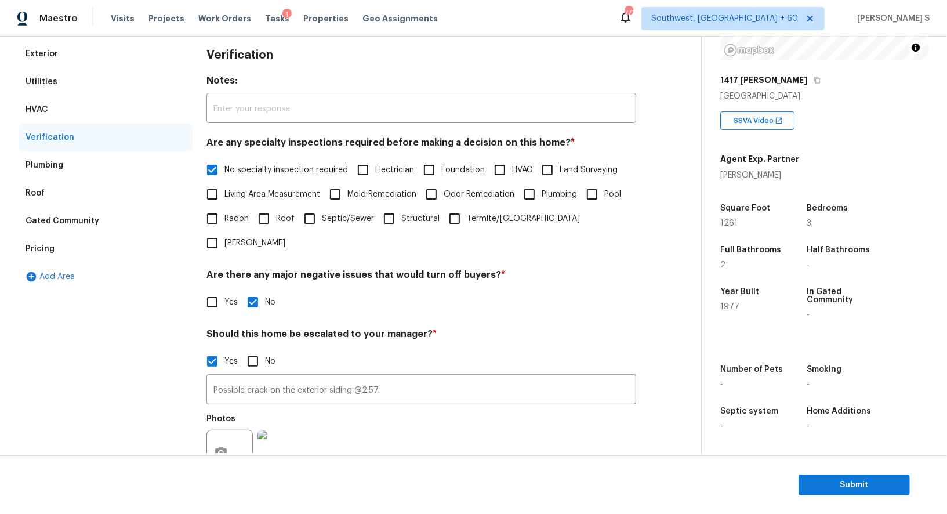
scroll to position [258, 0]
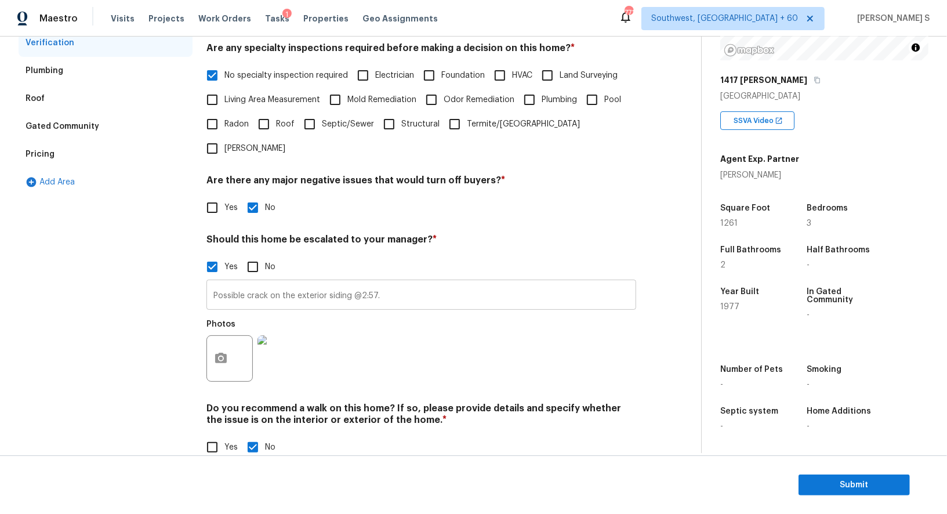
click at [282, 282] on input "Possible crack on the exterior siding @2:57." at bounding box center [421, 295] width 430 height 27
click at [43, 151] on div "Pricing" at bounding box center [40, 154] width 29 height 12
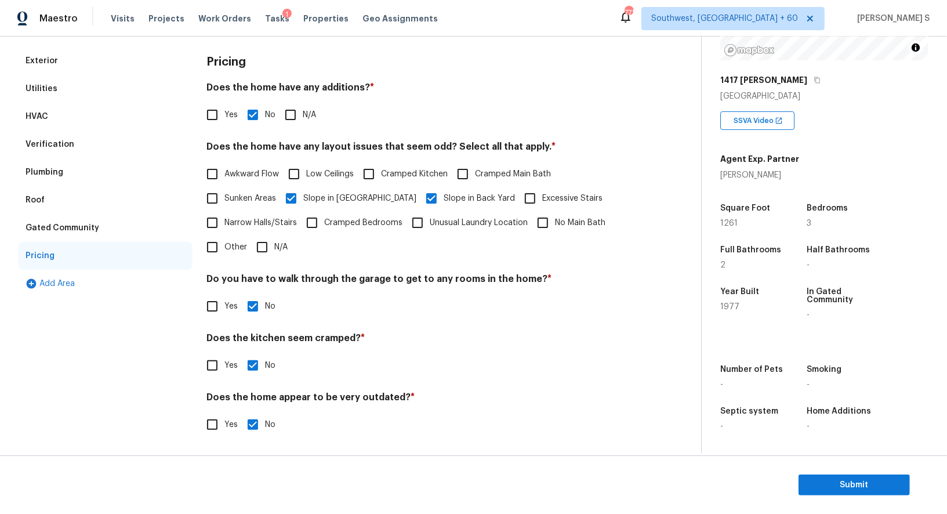
click at [67, 147] on div "Verification" at bounding box center [50, 145] width 49 height 12
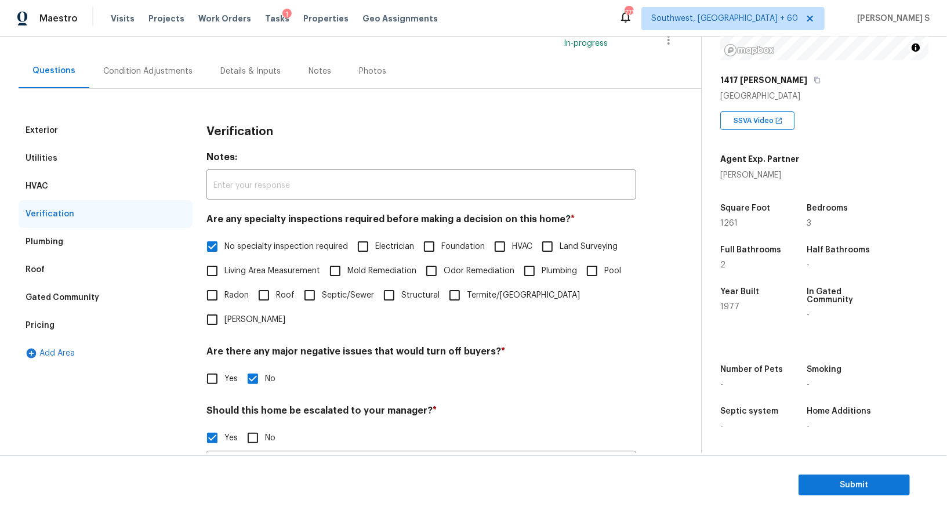
scroll to position [0, 0]
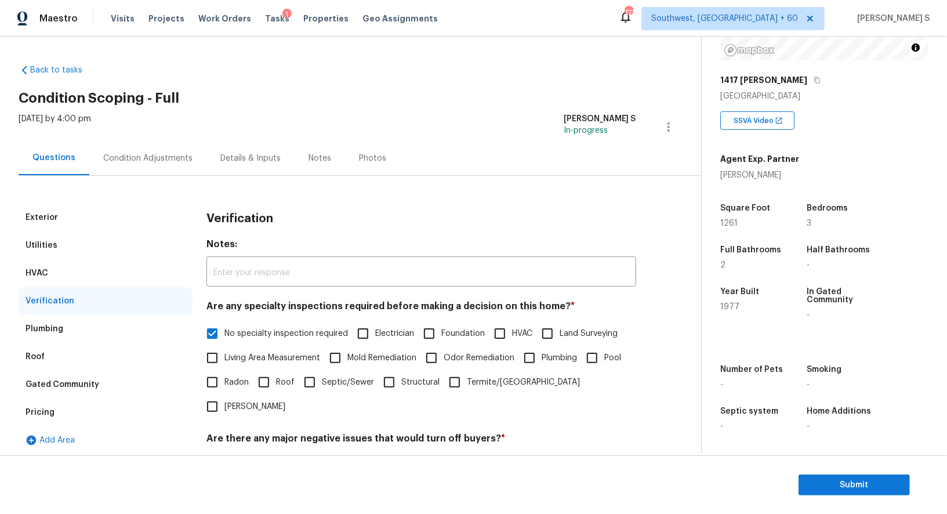
click at [146, 155] on div "Condition Adjustments" at bounding box center [147, 158] width 89 height 12
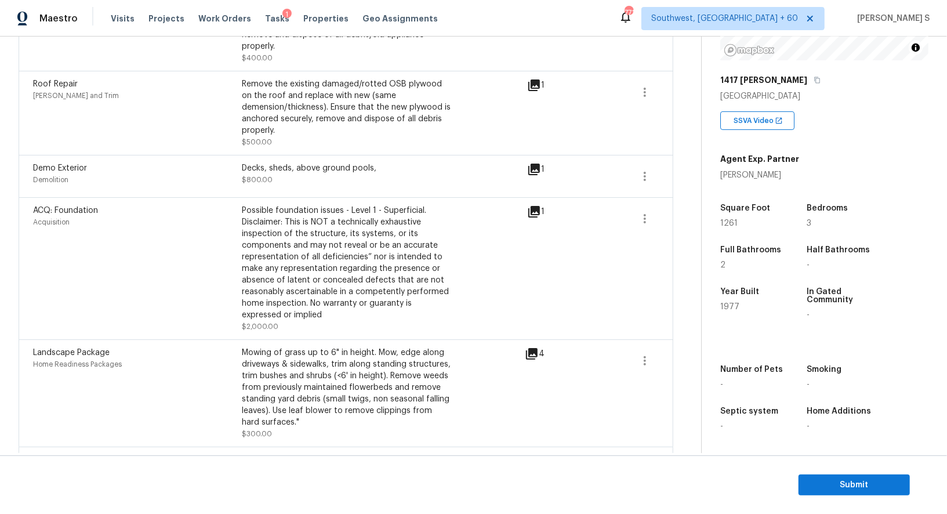
scroll to position [520, 0]
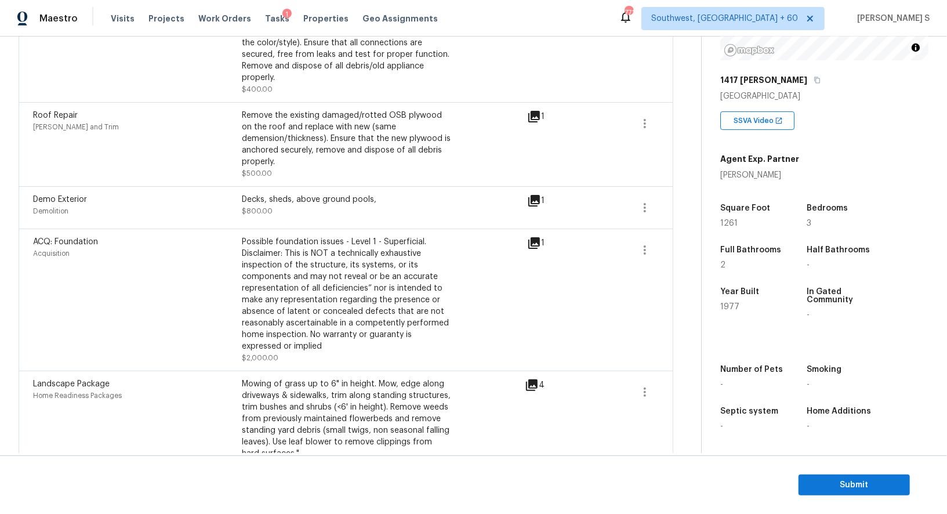
click at [267, 238] on div "Possible foundation issues - Level 1 - Superficial. Disclaimer: This is NOT a t…" at bounding box center [346, 294] width 209 height 116
click at [402, 243] on div "Possible foundation issues - Level 1 - Superficial. Disclaimer: This is NOT a t…" at bounding box center [346, 294] width 209 height 116
copy div "Possible foundation issues - Level 1 - Superficial"
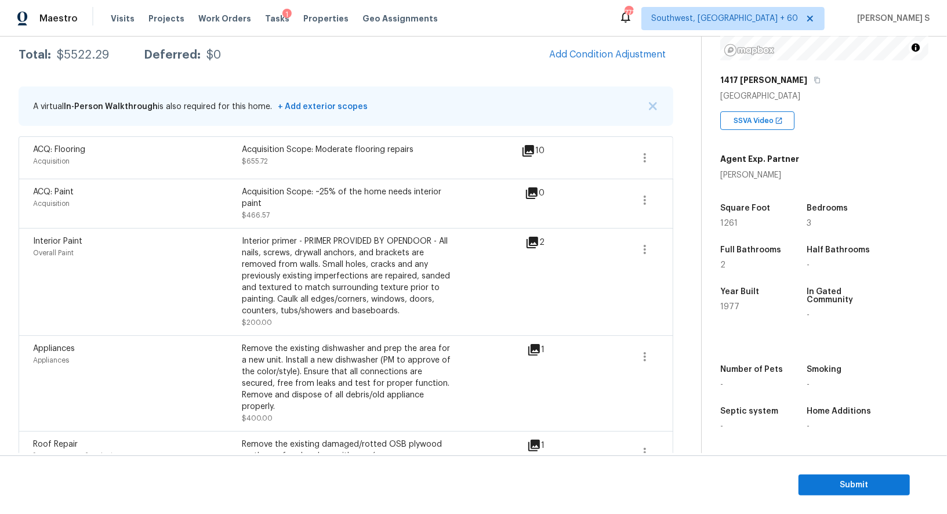
scroll to position [180, 0]
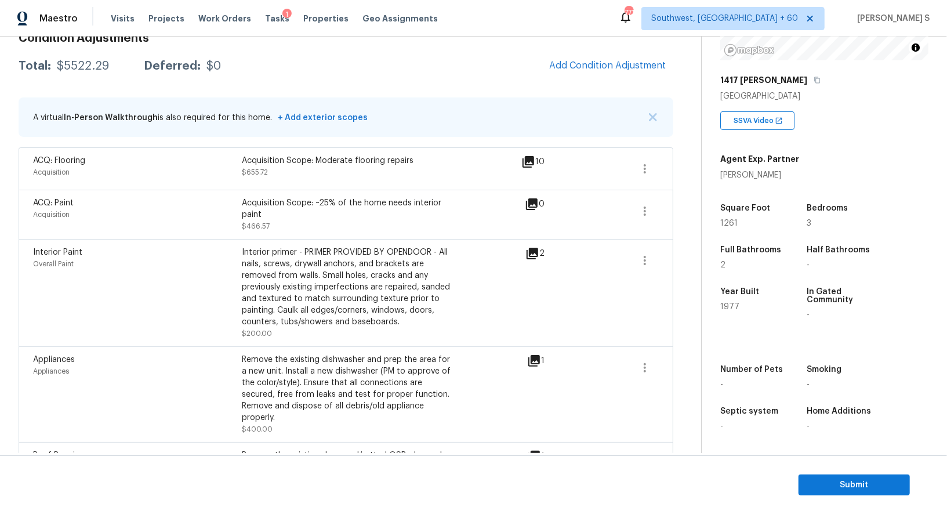
click at [342, 354] on div "Remove the existing dishwasher and prep the area for a new unit. Install a new …" at bounding box center [346, 389] width 209 height 70
copy div "dishwasher"
click at [342, 354] on div "Remove the existing dishwasher and prep the area for a new unit. Install a new …" at bounding box center [346, 389] width 209 height 70
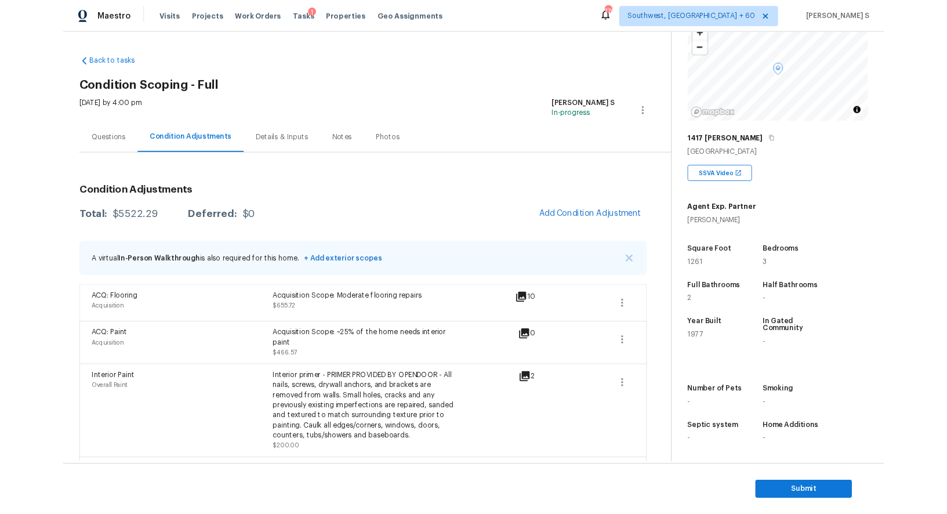
scroll to position [159, 0]
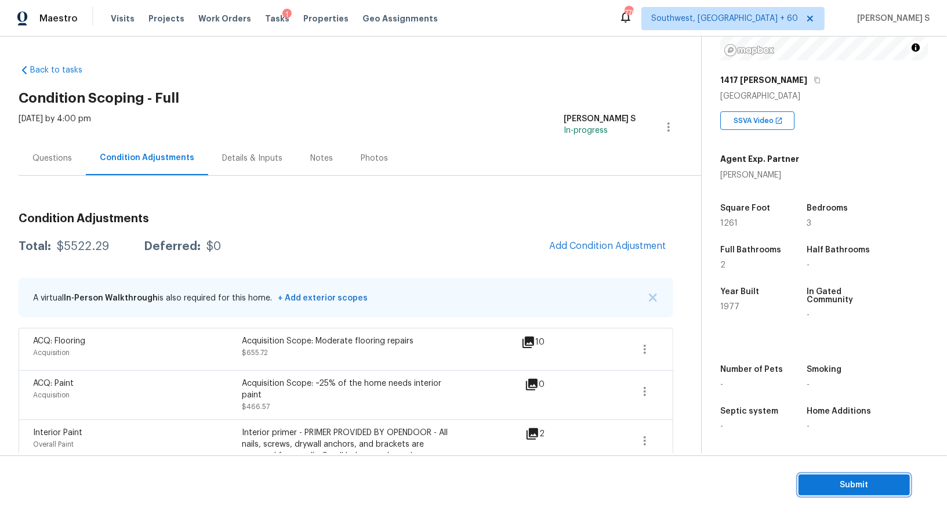
click at [818, 478] on span "Submit" at bounding box center [854, 485] width 93 height 14
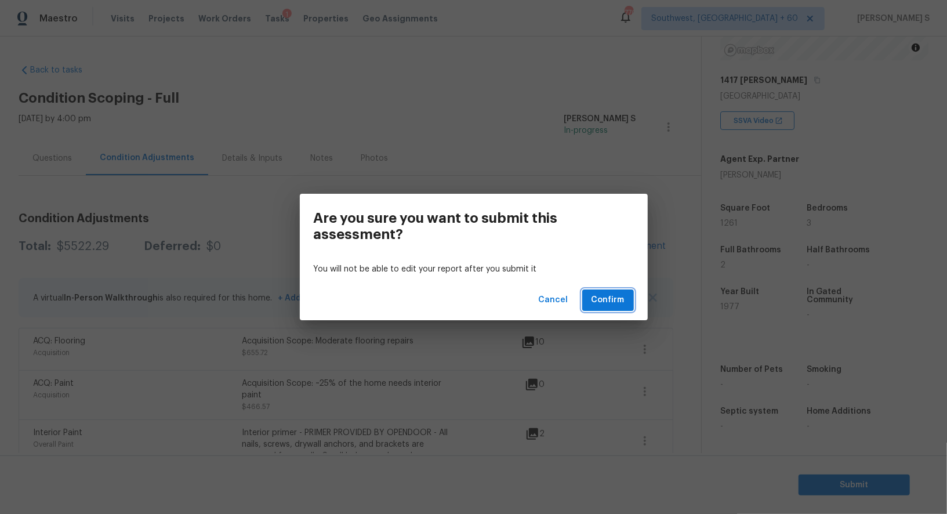
click at [616, 297] on span "Confirm" at bounding box center [607, 300] width 33 height 14
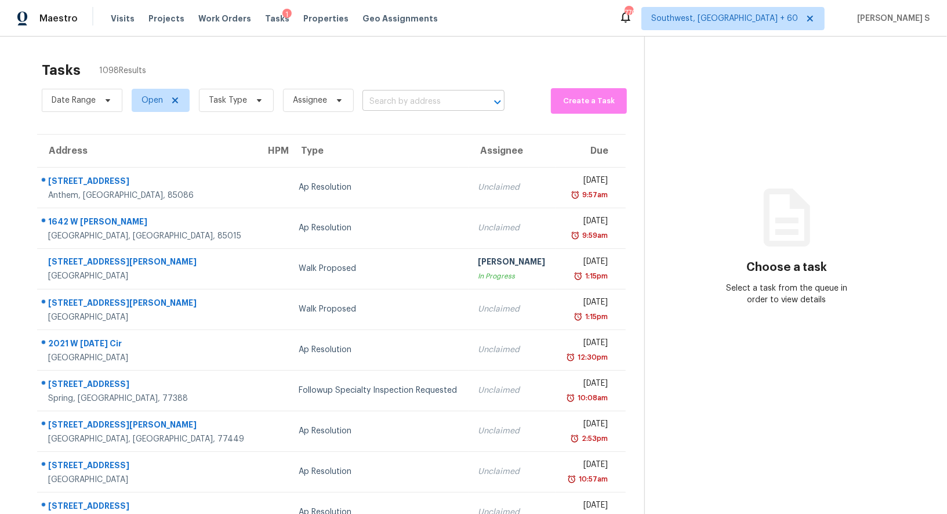
click at [377, 102] on input "text" at bounding box center [417, 102] width 110 height 18
paste input "[STREET_ADDRESS][PERSON_NAME]"
type input "[STREET_ADDRESS][PERSON_NAME]"
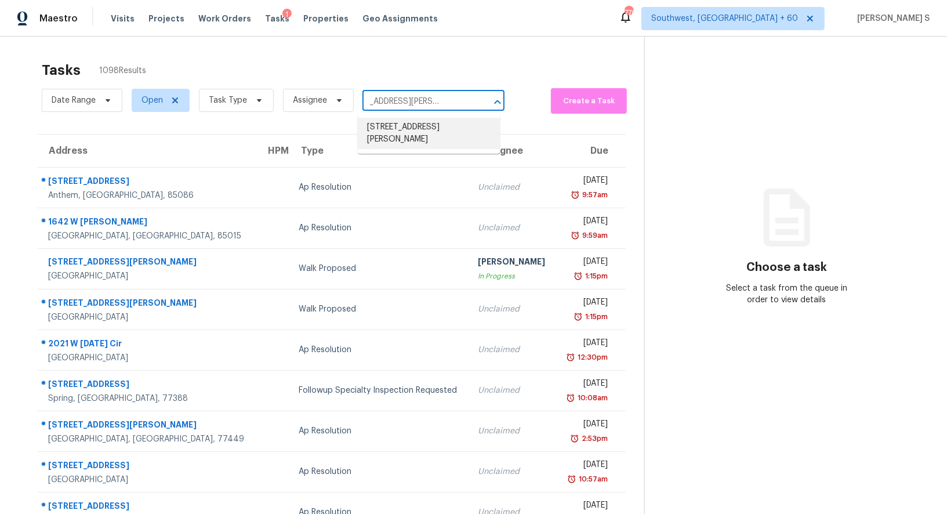
click at [413, 129] on li "[STREET_ADDRESS][PERSON_NAME]" at bounding box center [429, 133] width 142 height 31
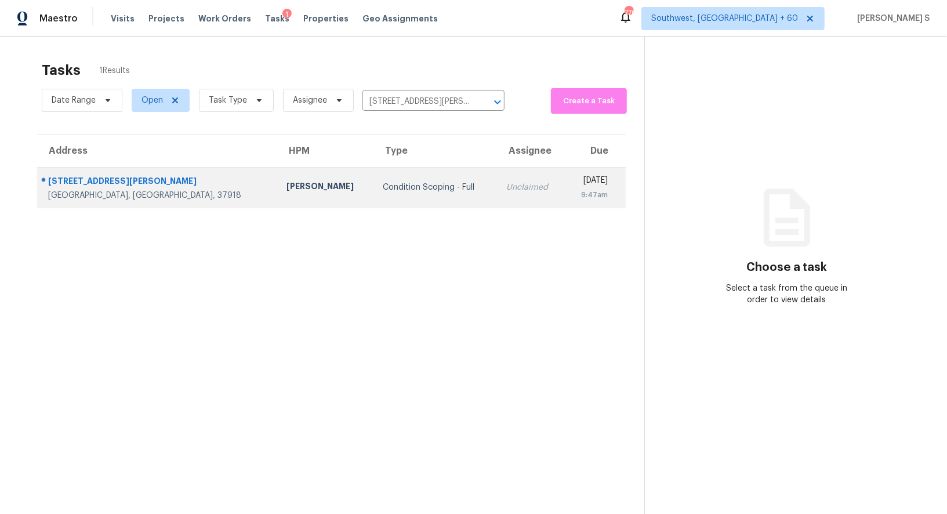
click at [507, 184] on div "Unclaimed" at bounding box center [531, 187] width 49 height 12
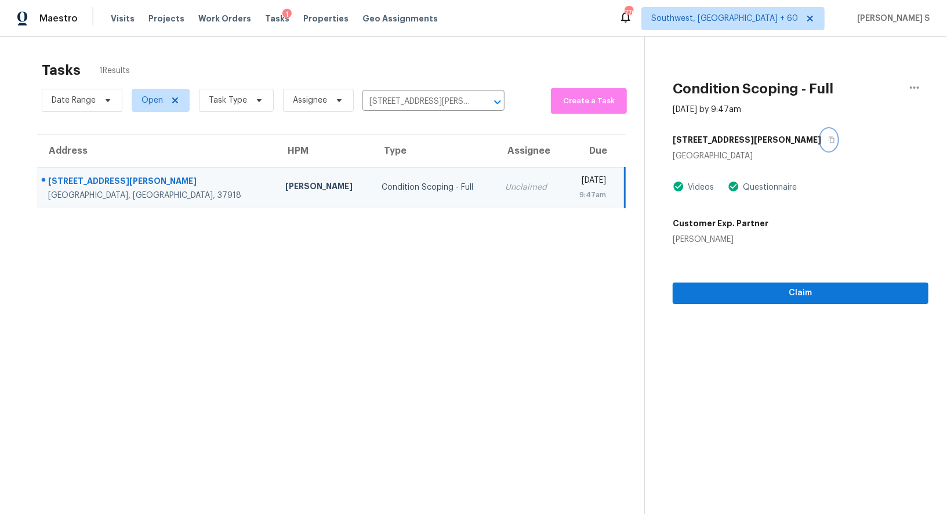
click at [821, 137] on button "button" at bounding box center [829, 139] width 16 height 21
click at [828, 140] on icon "button" at bounding box center [831, 139] width 7 height 7
click at [828, 139] on icon "button" at bounding box center [831, 139] width 7 height 7
click at [372, 162] on th "Type" at bounding box center [433, 151] width 123 height 32
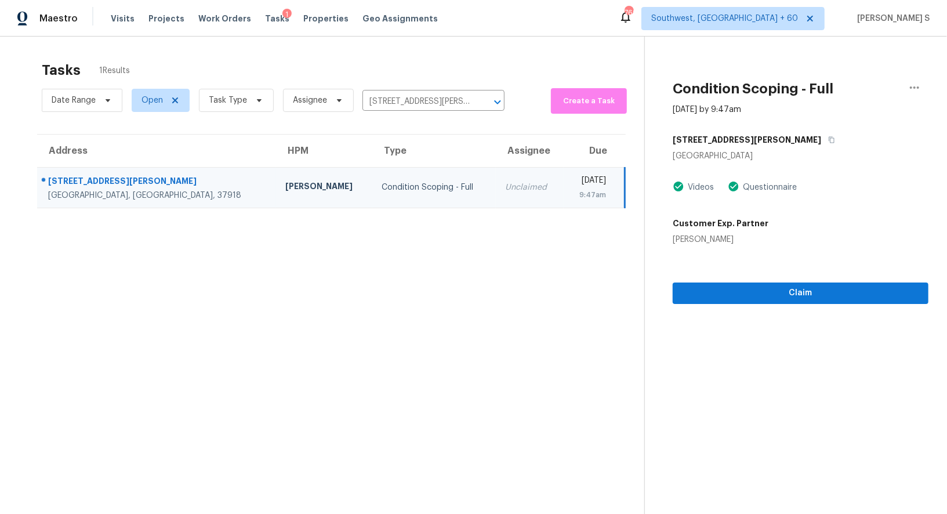
click at [381, 185] on div "Condition Scoping - Full" at bounding box center [433, 187] width 105 height 12
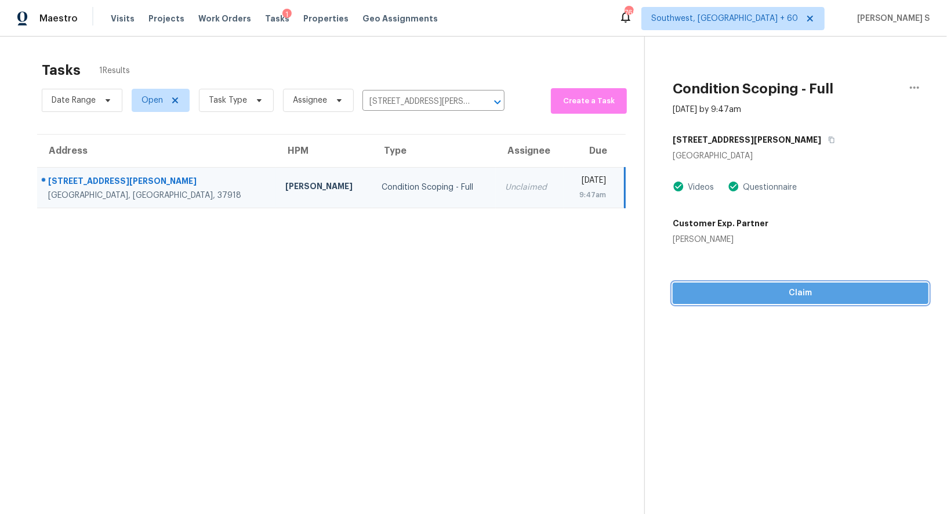
click at [720, 286] on span "Claim" at bounding box center [800, 293] width 237 height 14
click at [711, 287] on span "Start Assessment" at bounding box center [800, 293] width 237 height 14
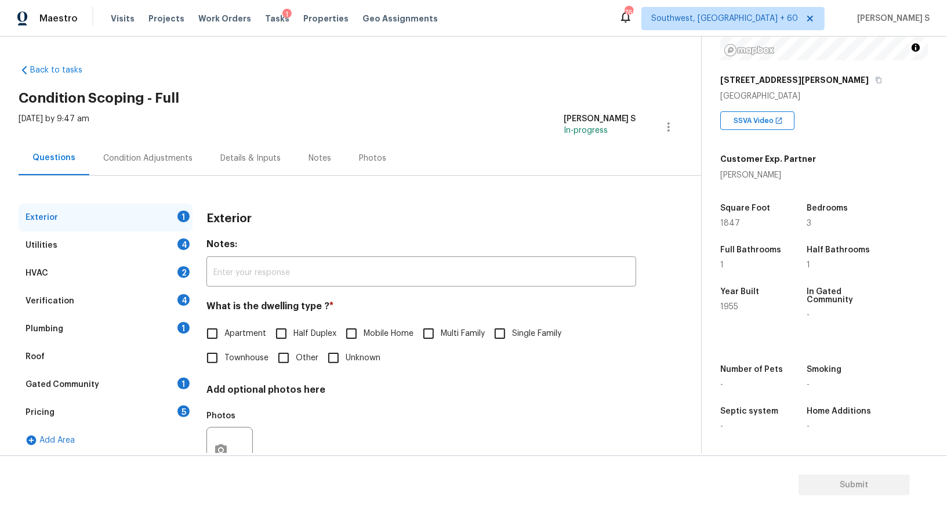
scroll to position [159, 0]
click at [507, 332] on input "Single Family" at bounding box center [500, 333] width 24 height 24
checkbox input "true"
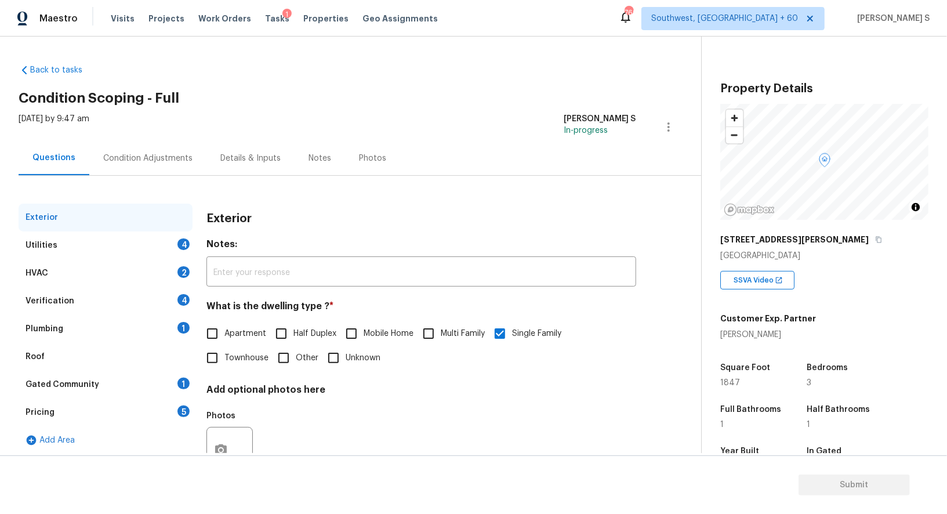
scroll to position [159, 0]
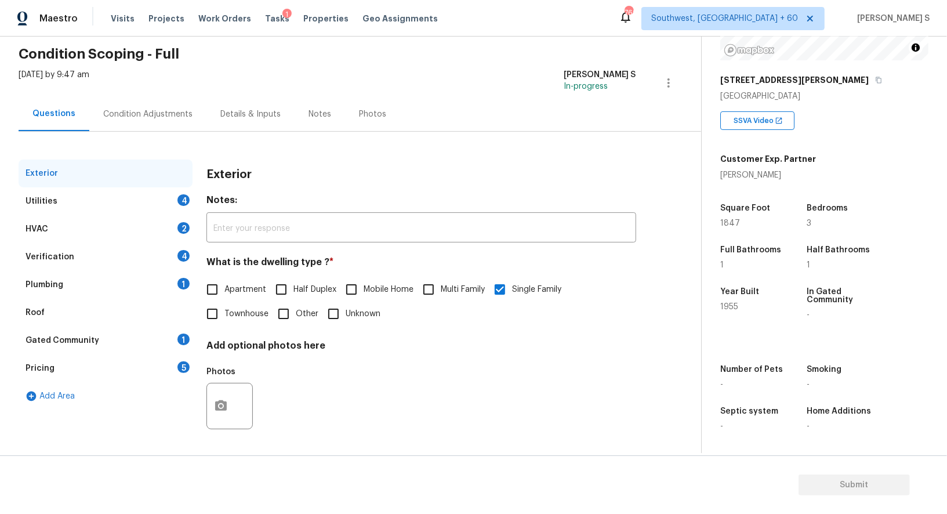
click at [181, 197] on div "4" at bounding box center [183, 200] width 12 height 12
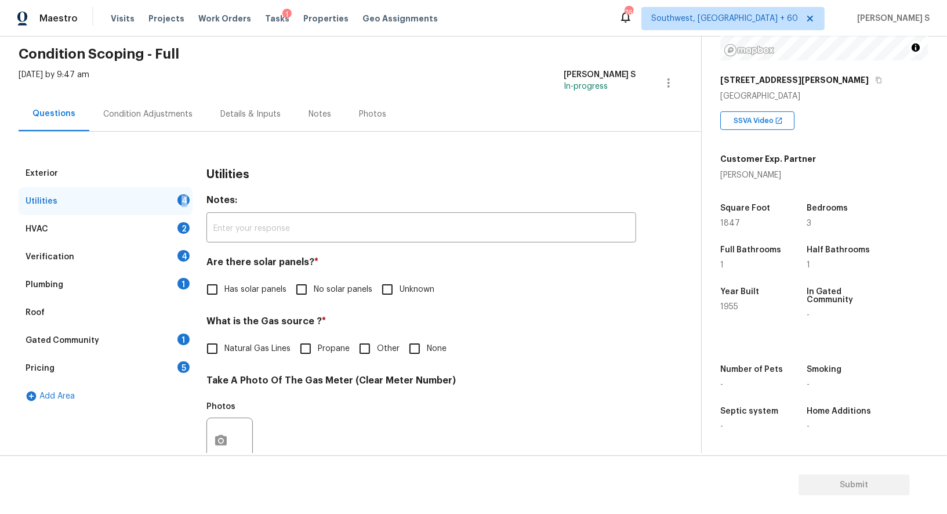
click at [297, 288] on input "No solar panels" at bounding box center [301, 289] width 24 height 24
checkbox input "true"
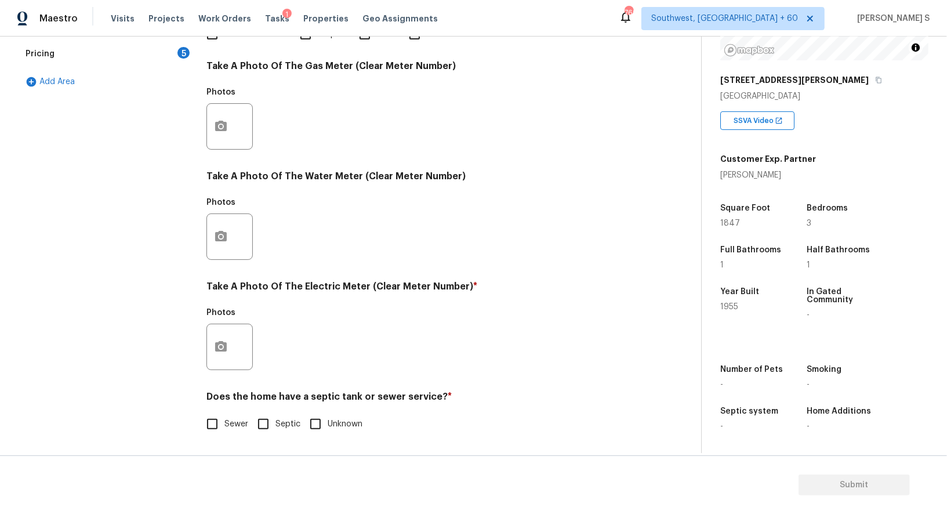
click at [212, 412] on input "Sewer" at bounding box center [212, 424] width 24 height 24
checkbox input "true"
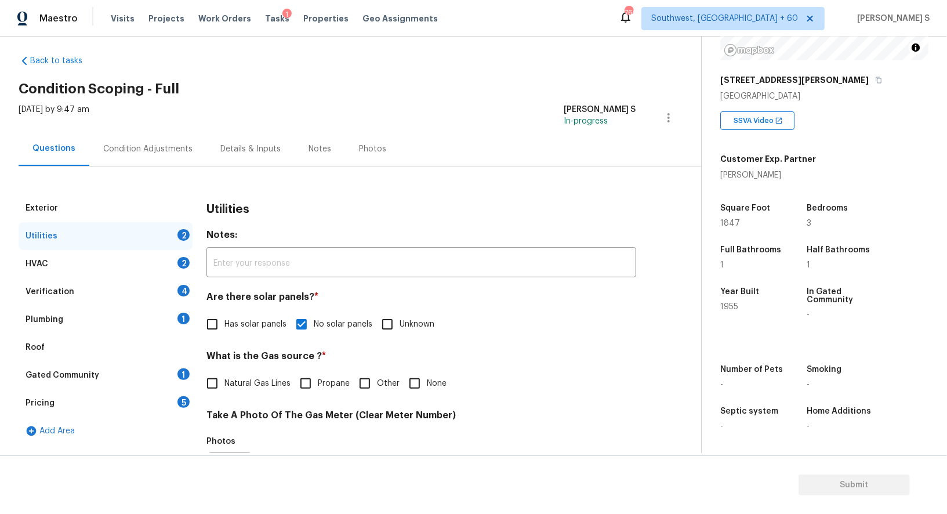
click at [183, 310] on div "Plumbing 1" at bounding box center [106, 320] width 174 height 28
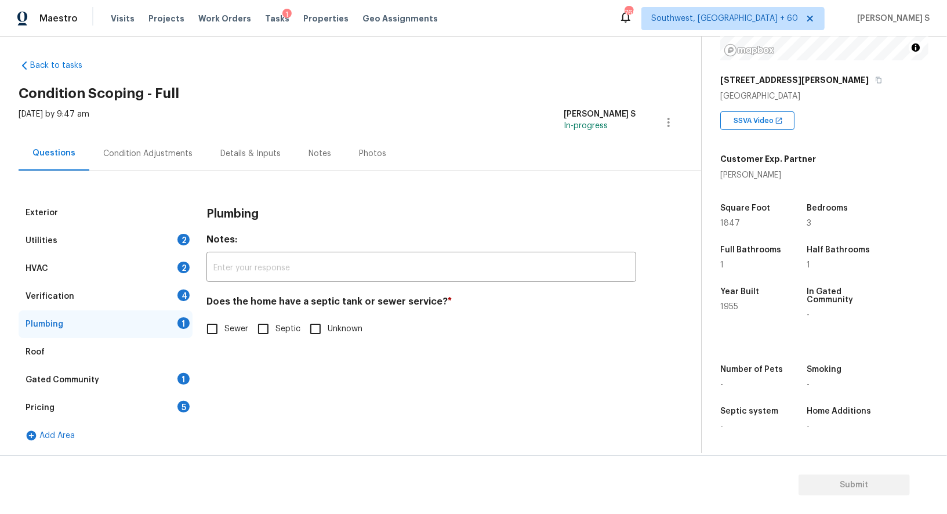
scroll to position [4, 0]
click at [224, 335] on span "Sewer" at bounding box center [236, 330] width 24 height 12
click at [224, 335] on input "Sewer" at bounding box center [212, 329] width 24 height 24
checkbox input "true"
click at [188, 369] on div "Gated Community 1" at bounding box center [106, 380] width 174 height 28
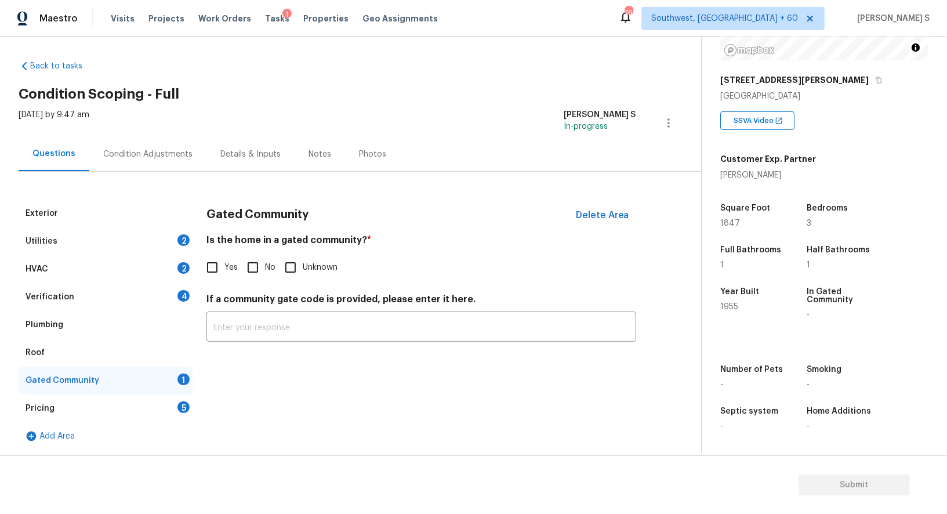
click at [256, 259] on input "No" at bounding box center [253, 267] width 24 height 24
checkbox input "true"
click at [182, 295] on div "4" at bounding box center [183, 296] width 12 height 12
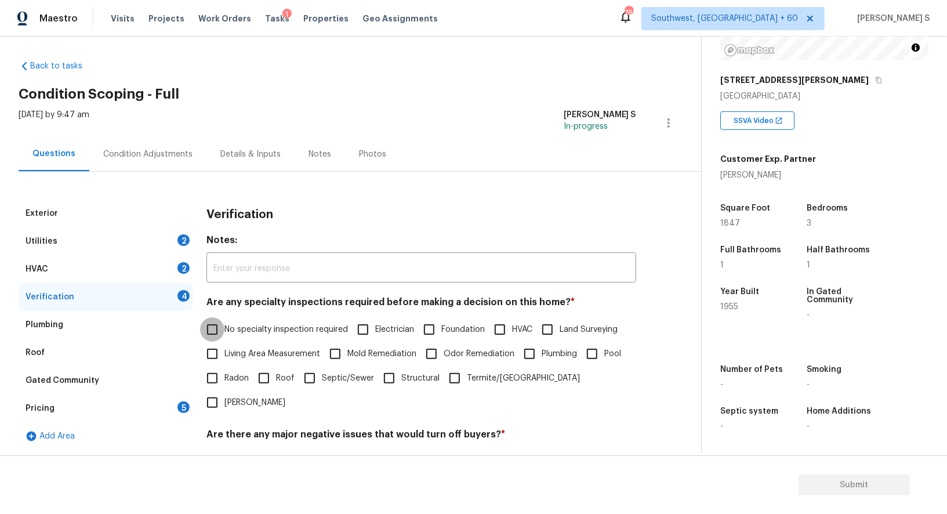
click at [220, 321] on input "No specialty inspection required" at bounding box center [212, 329] width 24 height 24
checkbox input "true"
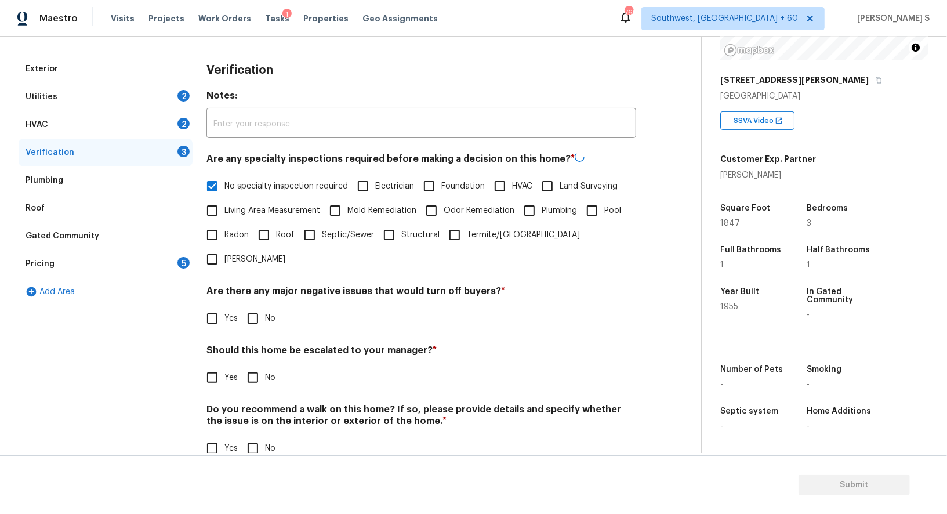
scroll to position [148, 0]
click at [252, 306] on input "No" at bounding box center [253, 318] width 24 height 24
checkbox input "true"
click at [252, 437] on input "No" at bounding box center [253, 449] width 24 height 24
checkbox input "true"
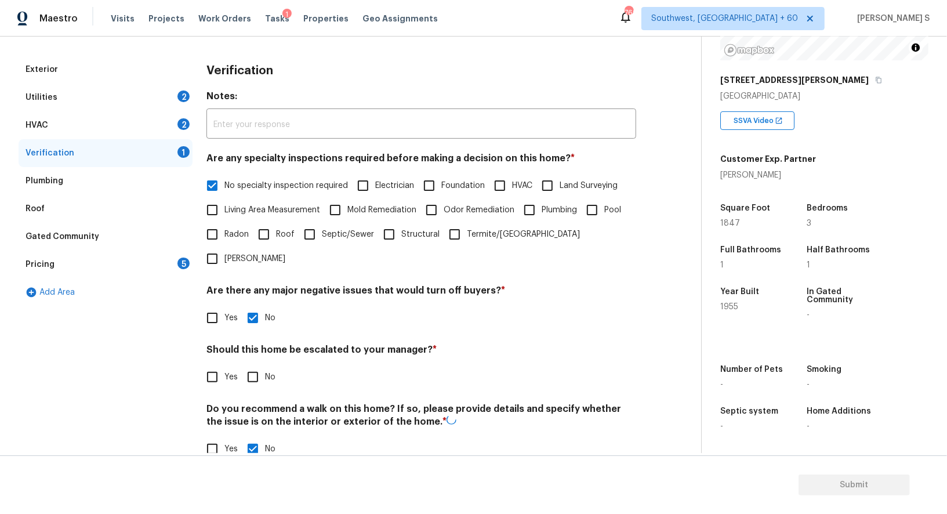
scroll to position [35, 0]
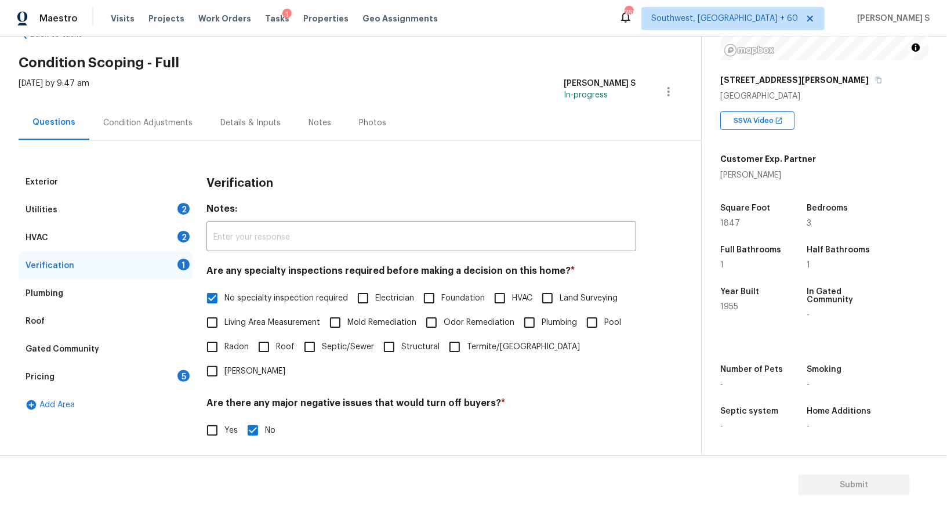
click at [186, 376] on div "5" at bounding box center [183, 376] width 12 height 12
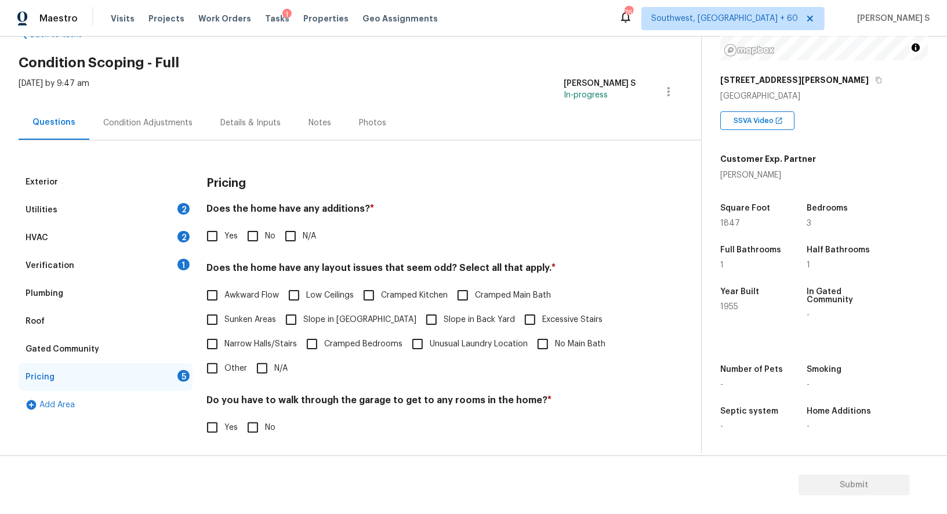
click at [248, 228] on input "No" at bounding box center [253, 236] width 24 height 24
checkbox input "true"
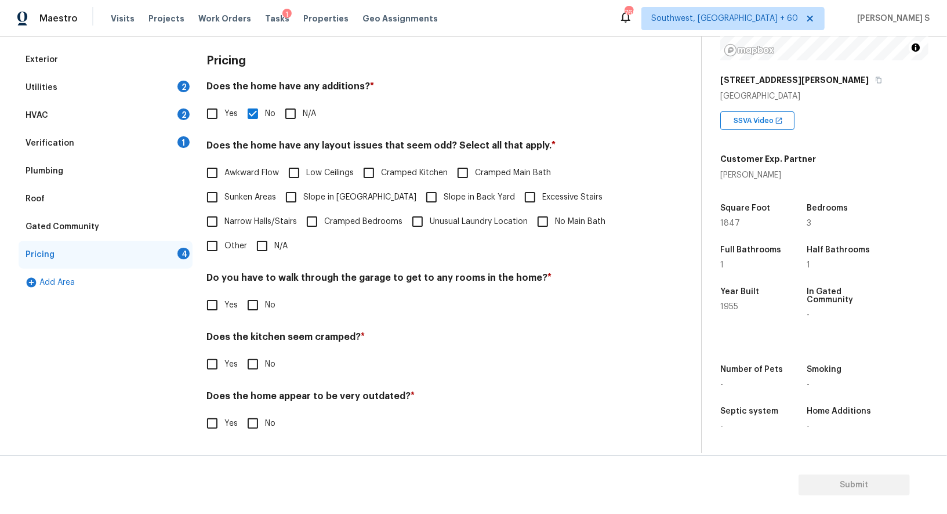
scroll to position [157, 0]
click at [257, 300] on input "No" at bounding box center [253, 306] width 24 height 24
checkbox input "true"
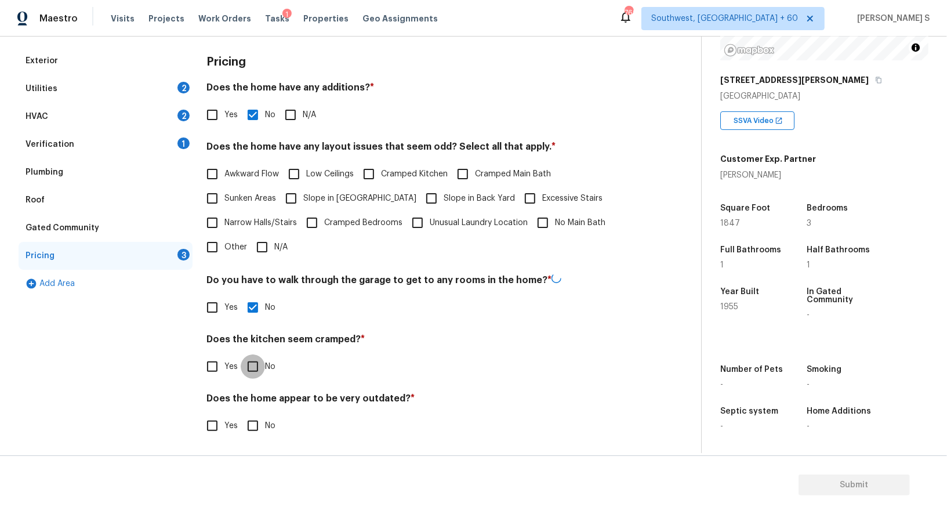
click at [241, 354] on input "No" at bounding box center [253, 366] width 24 height 24
checkbox input "true"
click at [241, 413] on input "No" at bounding box center [253, 425] width 24 height 24
checkbox input "true"
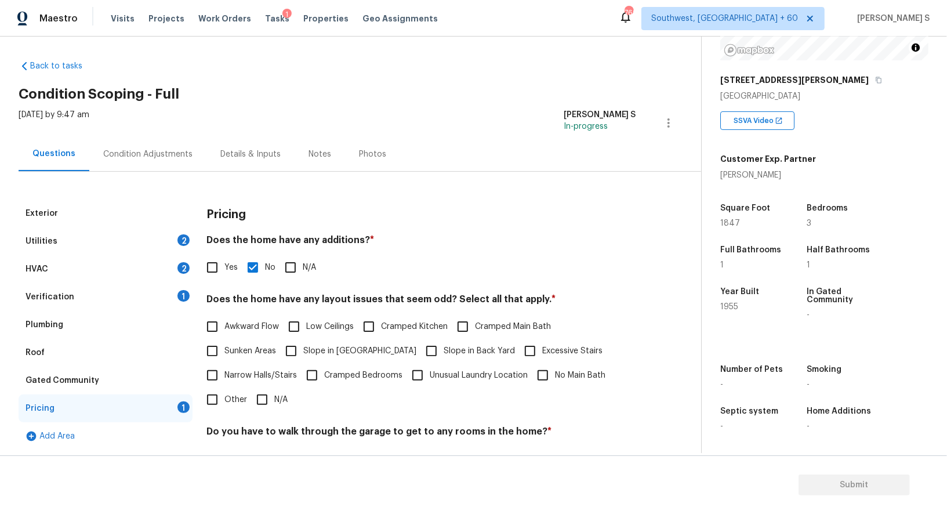
drag, startPoint x: 184, startPoint y: 269, endPoint x: 199, endPoint y: 263, distance: 16.1
click at [184, 269] on div "2" at bounding box center [183, 268] width 12 height 12
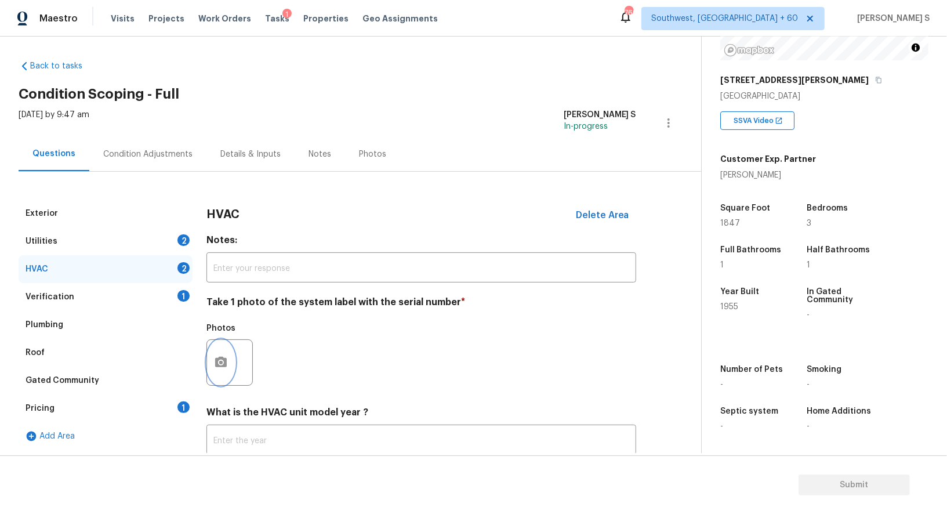
click at [231, 358] on button "button" at bounding box center [221, 362] width 28 height 45
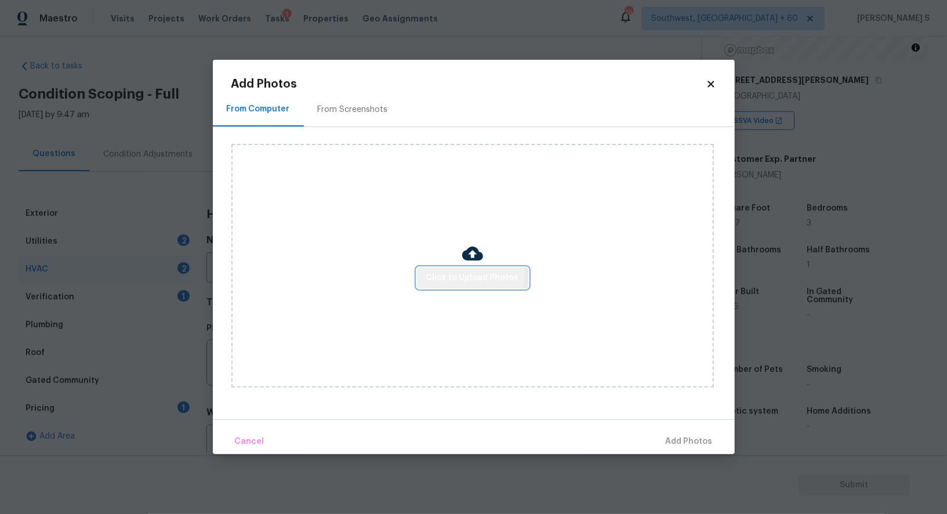
click at [463, 275] on span "Click to Upload Photos" at bounding box center [472, 278] width 93 height 14
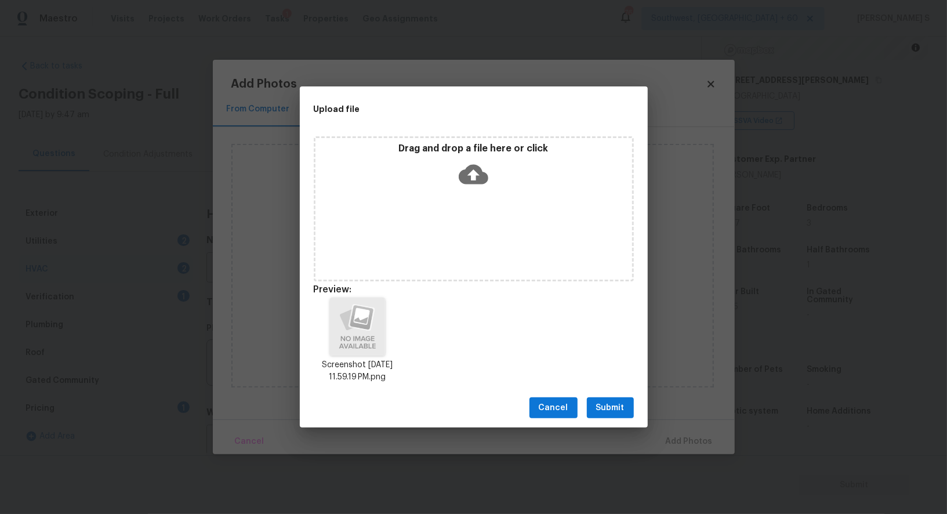
click at [617, 402] on span "Submit" at bounding box center [610, 408] width 28 height 14
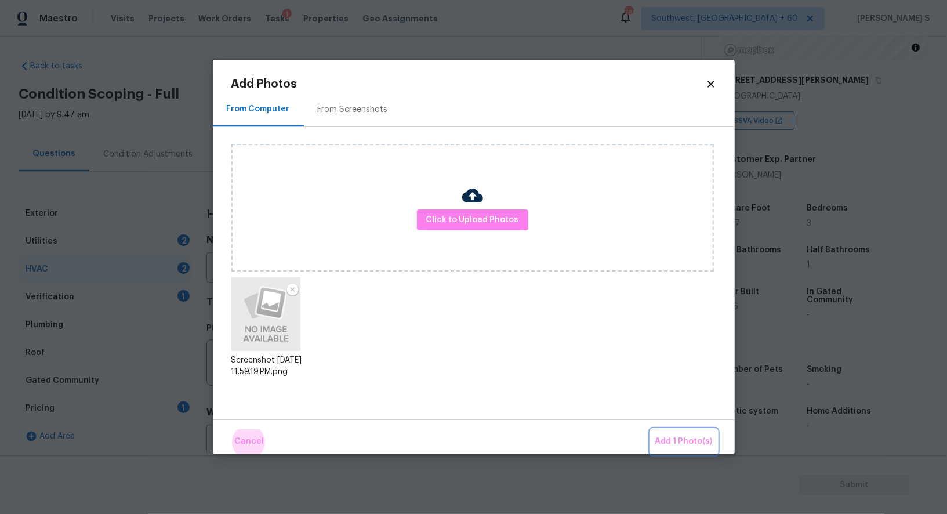
click at [650, 429] on button "Add 1 Photo(s)" at bounding box center [683, 441] width 67 height 25
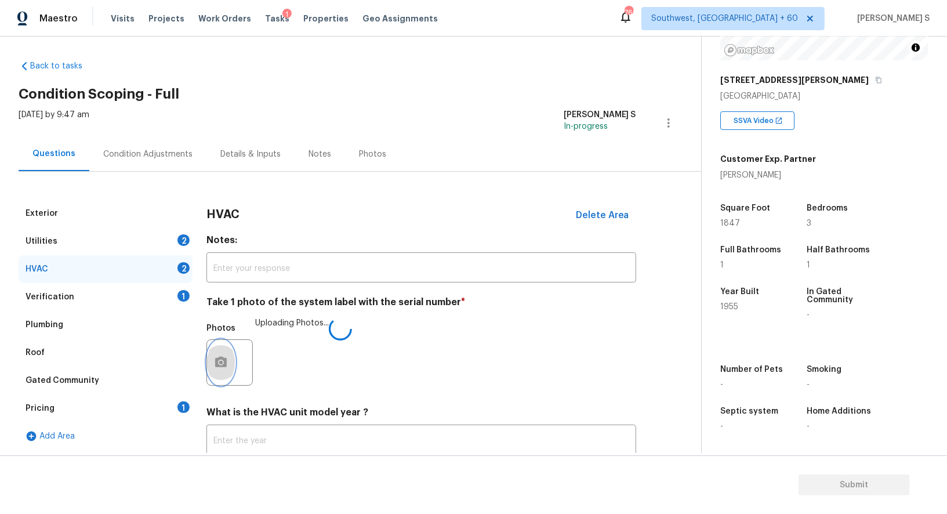
scroll to position [82, 0]
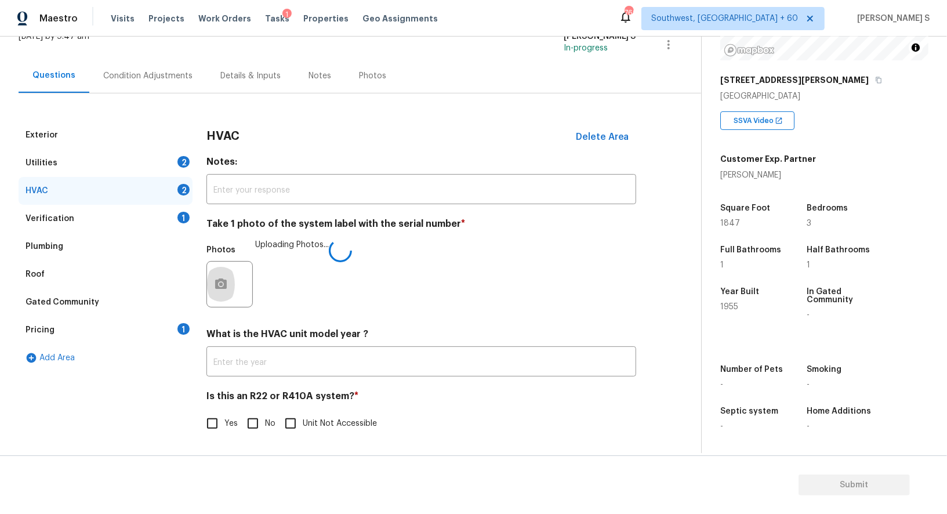
click at [239, 430] on div "Yes No Unit Not Accessible" at bounding box center [421, 423] width 430 height 24
click at [250, 425] on input "No" at bounding box center [253, 423] width 24 height 24
checkbox input "true"
click at [187, 160] on div "2" at bounding box center [183, 162] width 12 height 12
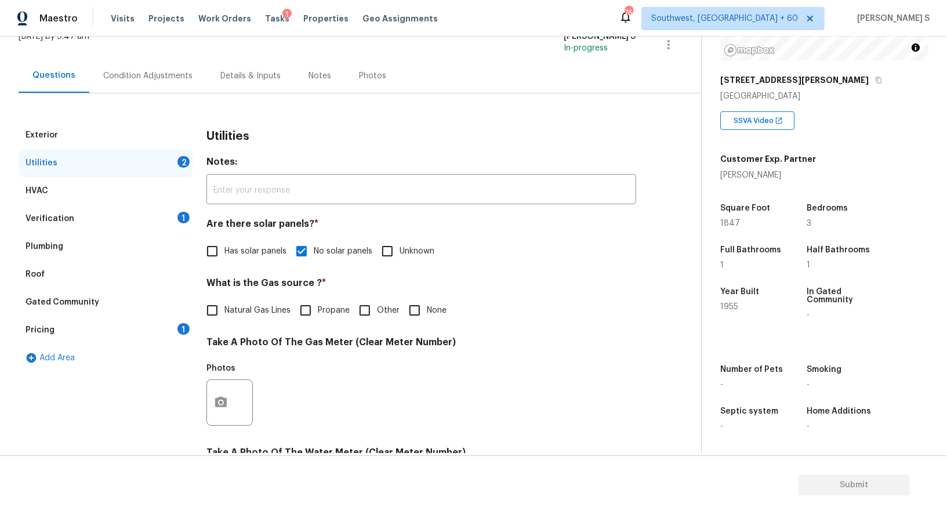
scroll to position [358, 0]
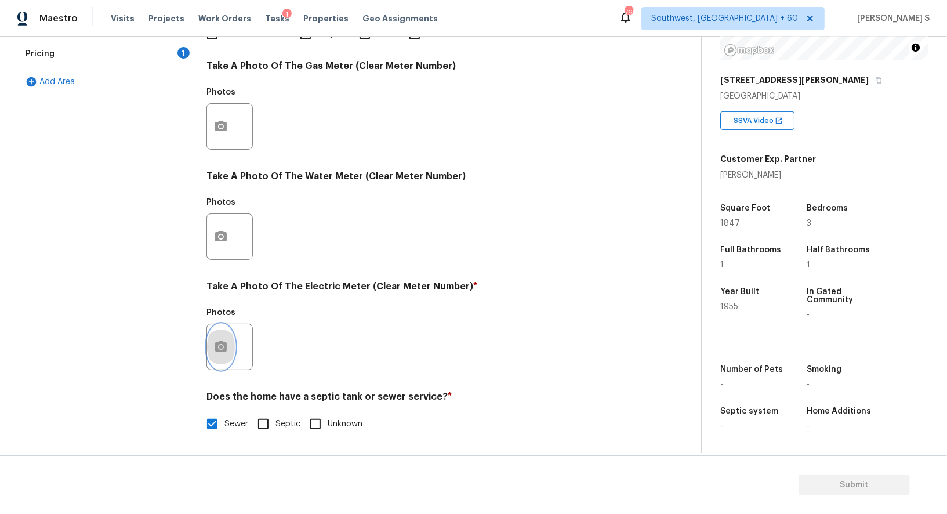
click at [219, 344] on icon "button" at bounding box center [221, 347] width 14 height 14
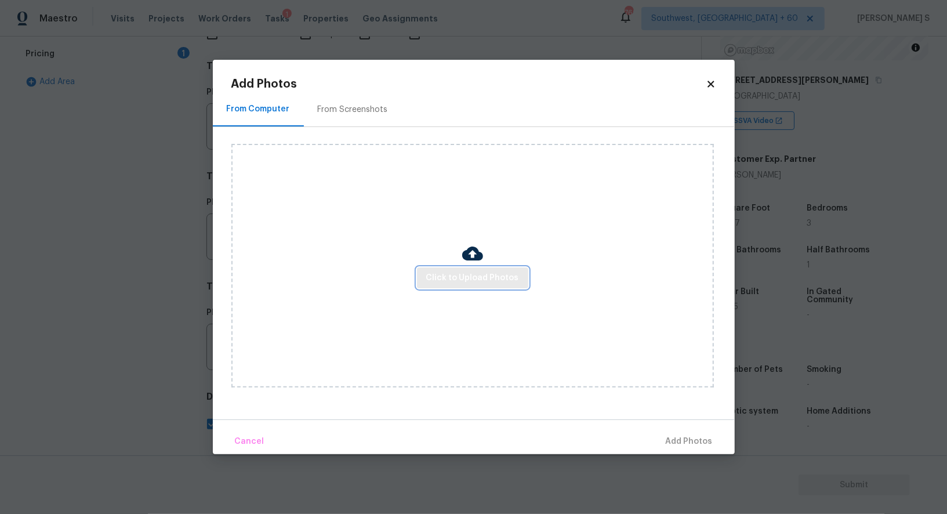
click at [485, 270] on button "Click to Upload Photos" at bounding box center [472, 277] width 111 height 21
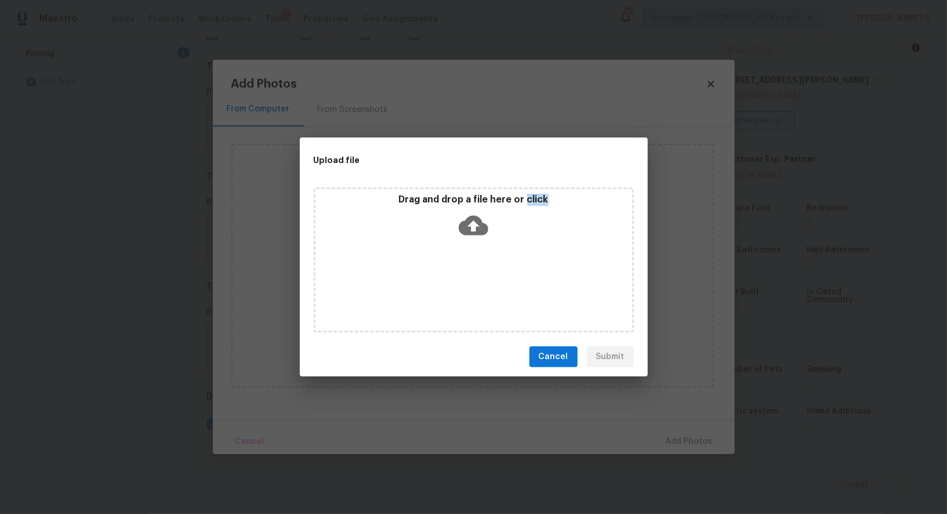
click at [485, 270] on div "Drag and drop a file here or click" at bounding box center [474, 259] width 320 height 145
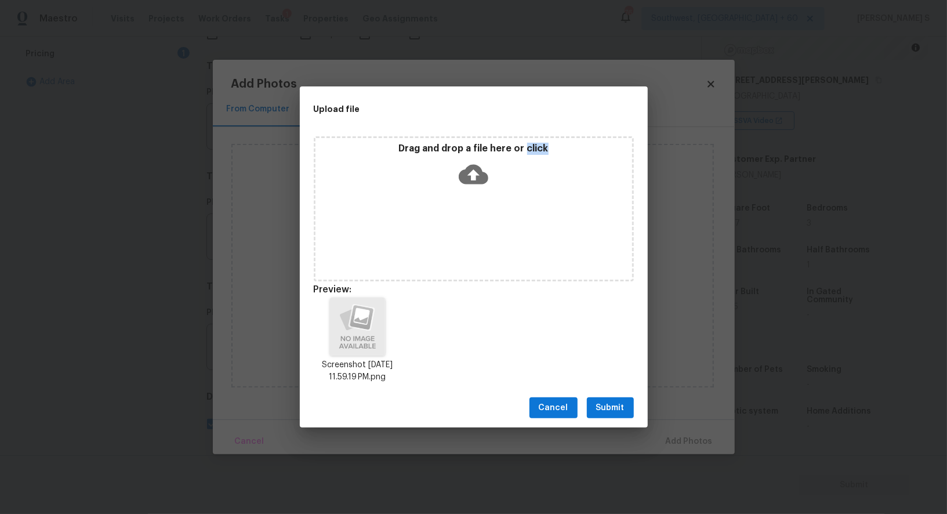
click at [613, 399] on button "Submit" at bounding box center [610, 407] width 47 height 21
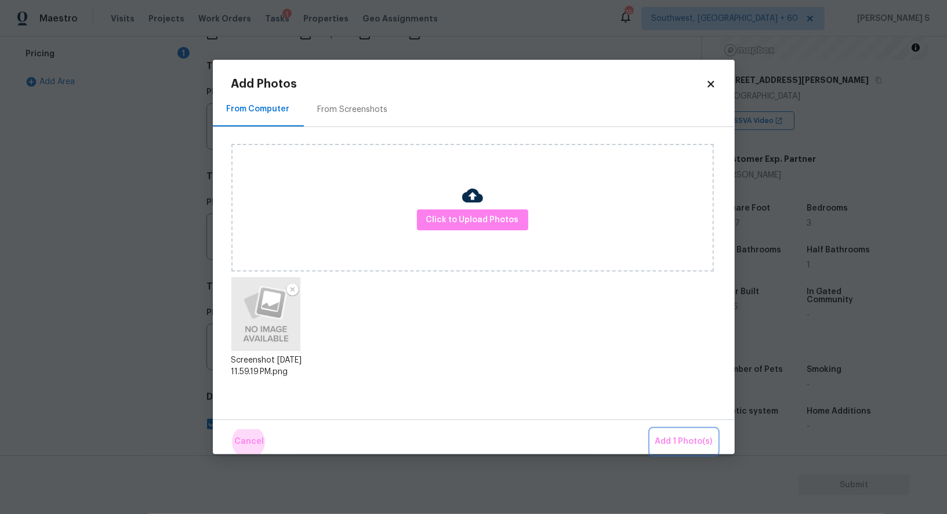
click at [650, 429] on button "Add 1 Photo(s)" at bounding box center [683, 441] width 67 height 25
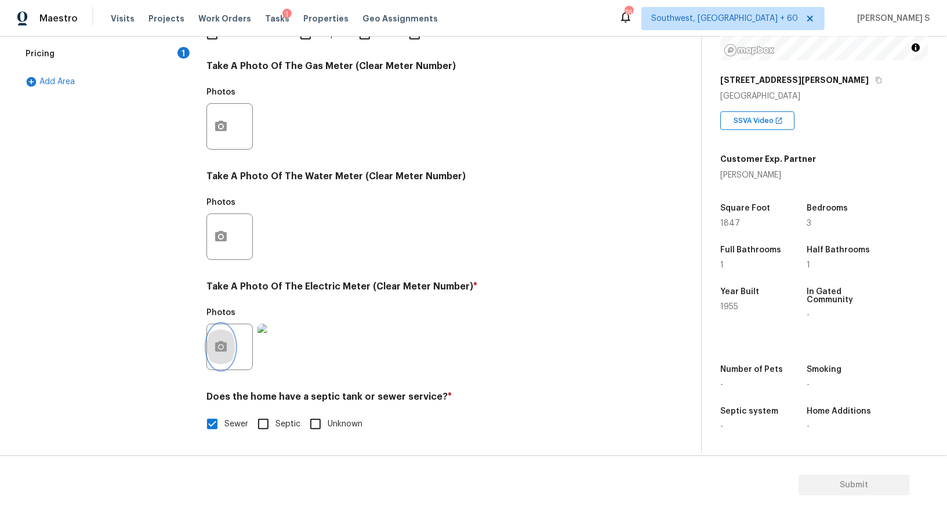
scroll to position [0, 0]
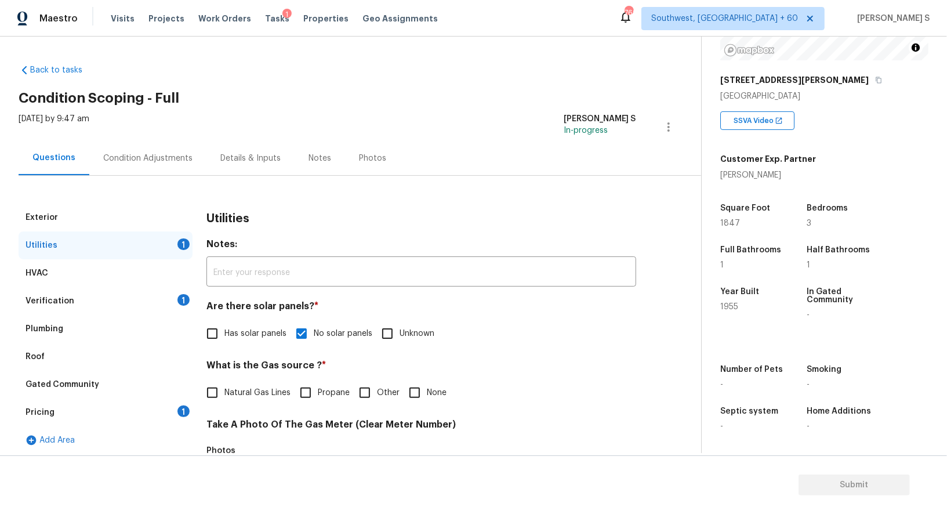
click at [141, 151] on div "Condition Adjustments" at bounding box center [147, 158] width 117 height 34
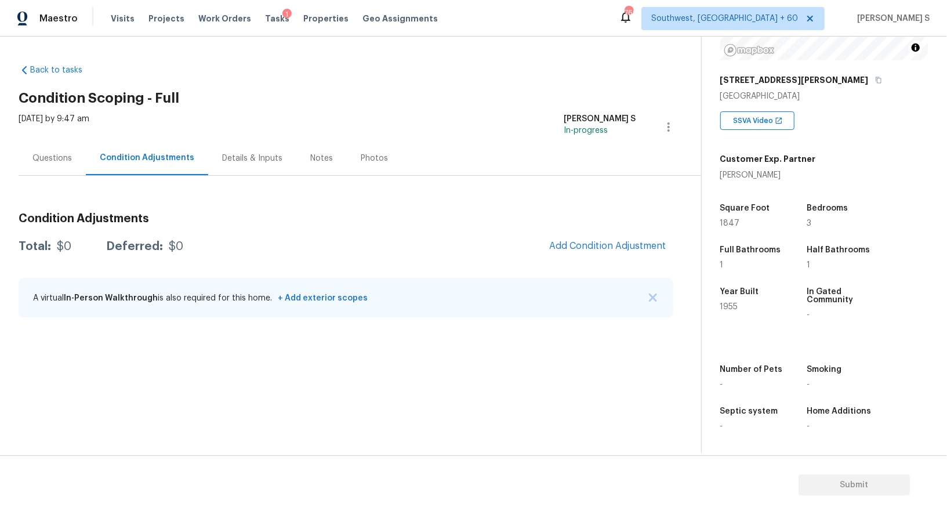
scroll to position [159, 0]
click at [584, 237] on button "Add Condition Adjustment" at bounding box center [607, 246] width 131 height 24
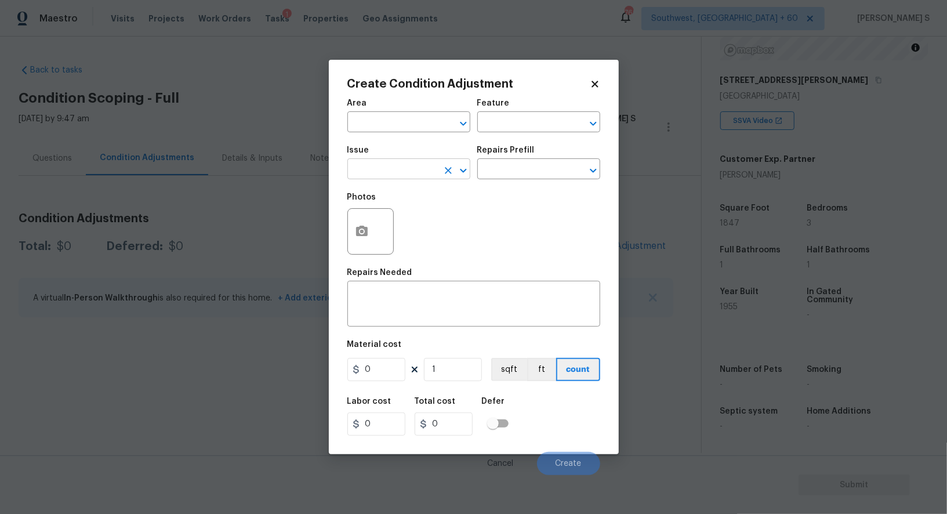
click at [383, 172] on input "text" at bounding box center [392, 170] width 90 height 18
type input "Pressure Washing"
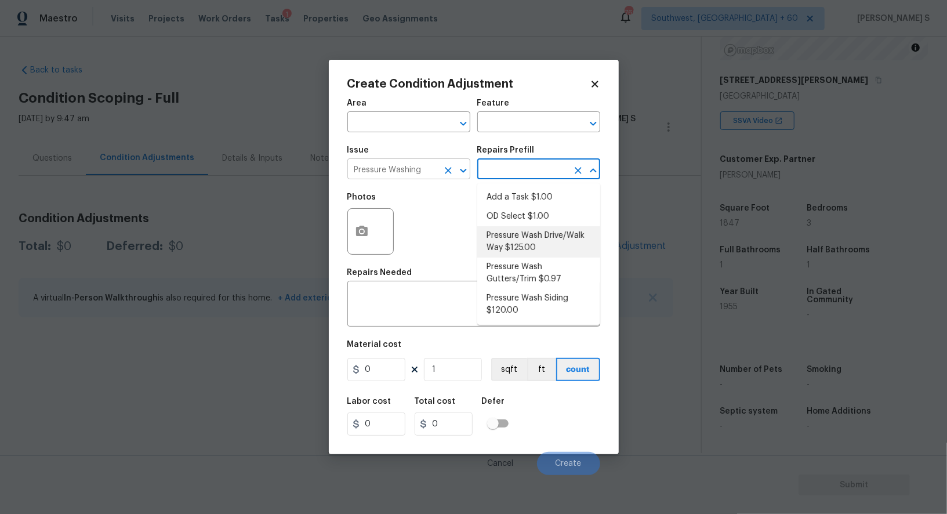
type input "Siding"
type textarea "Pressure wash the driveways/walkways as directed by the PM. Ensure that all deb…"
type input "125"
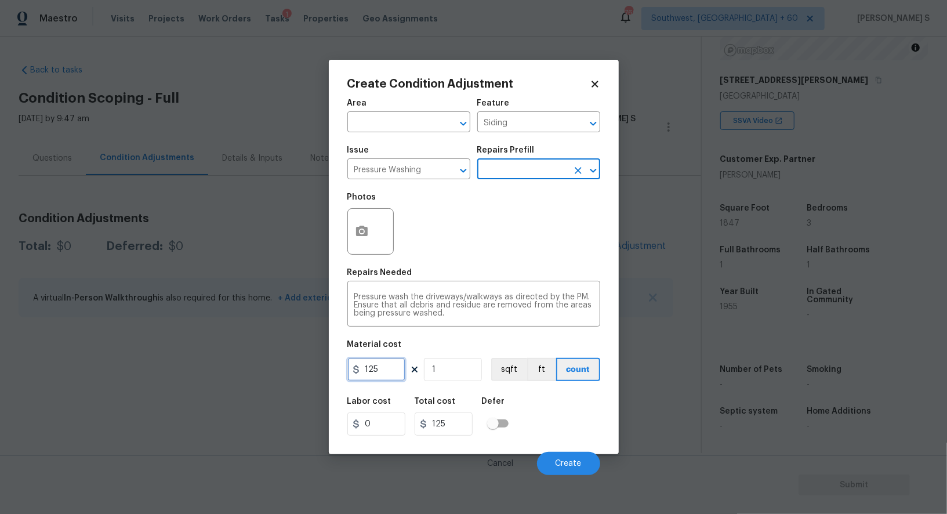
click at [386, 375] on input "125" at bounding box center [376, 369] width 58 height 23
type input "200"
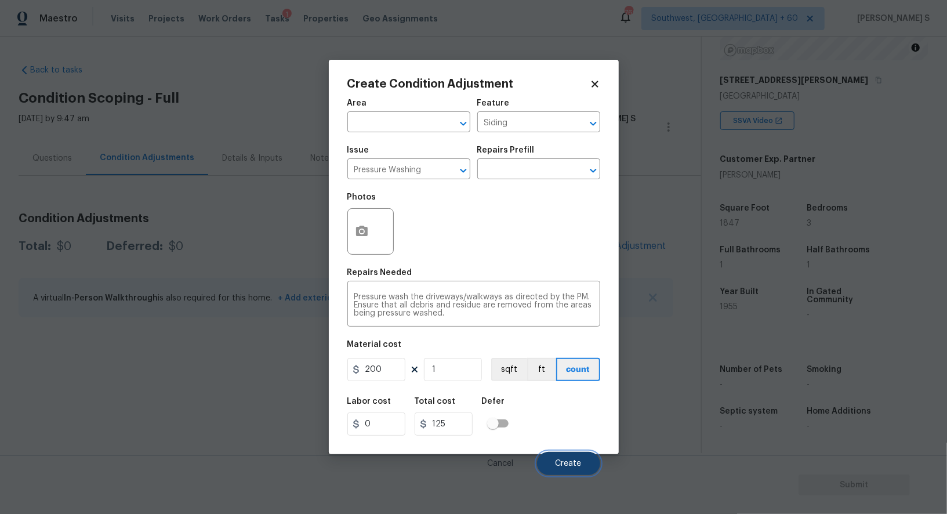
type input "200"
click at [565, 456] on button "Create" at bounding box center [568, 463] width 63 height 23
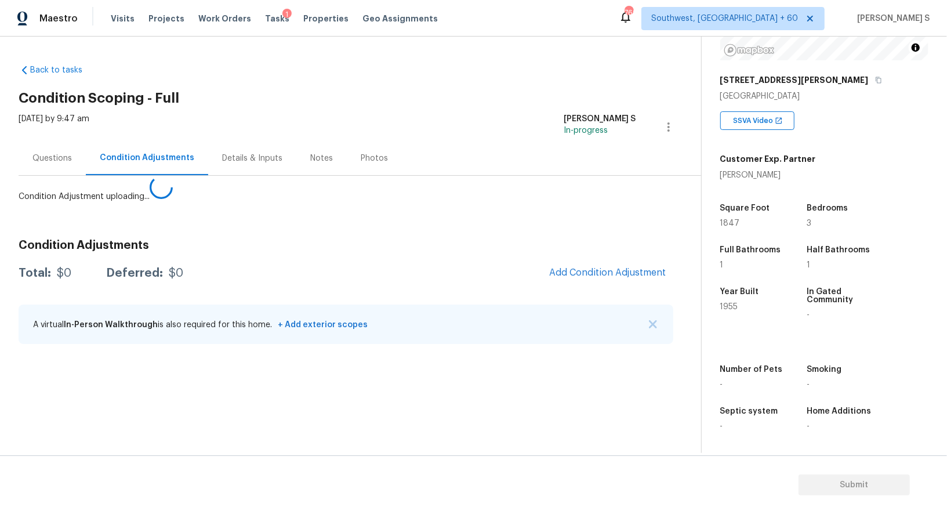
click at [267, 402] on body "Maestro Visits Projects Work Orders Tasks 1 Properties Geo Assignments 769 Sout…" at bounding box center [473, 257] width 947 height 514
click at [607, 260] on button "Add Condition Adjustment" at bounding box center [607, 272] width 131 height 24
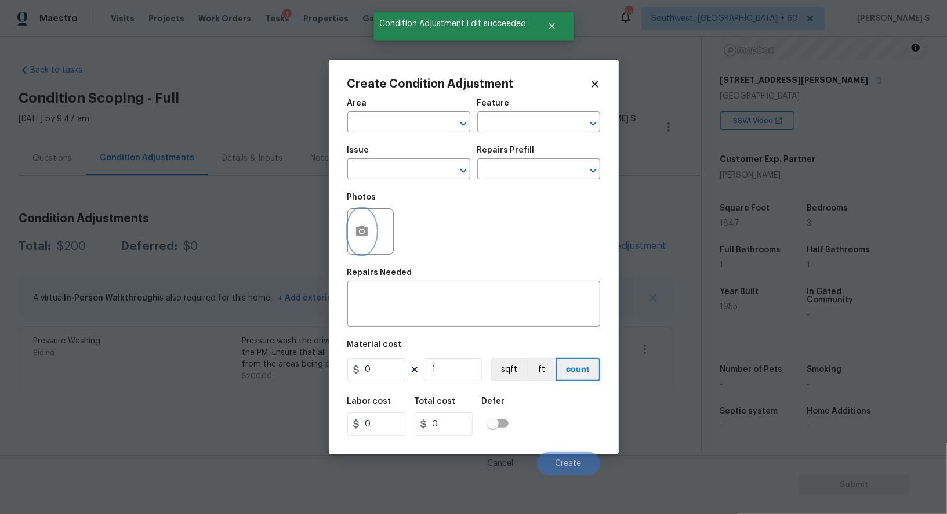
click at [362, 236] on icon "button" at bounding box center [362, 231] width 12 height 10
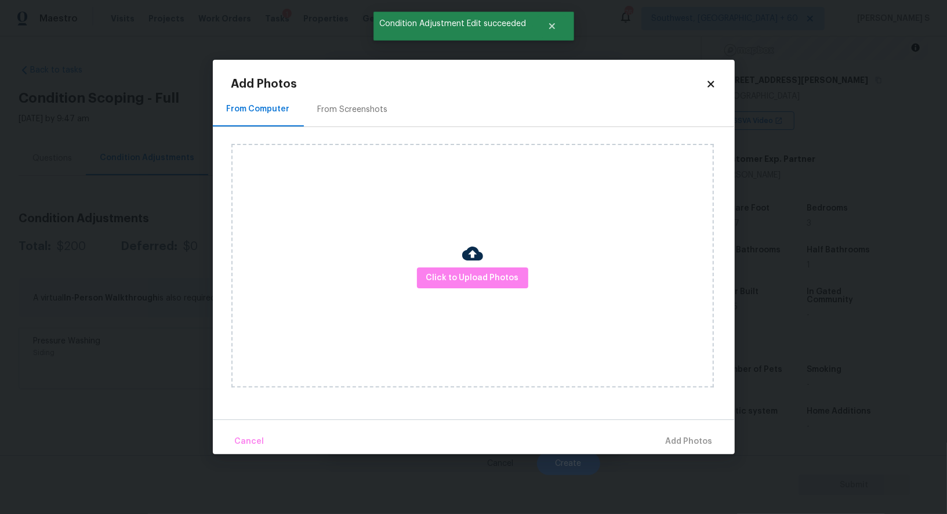
click at [357, 101] on div "From Screenshots" at bounding box center [353, 109] width 98 height 34
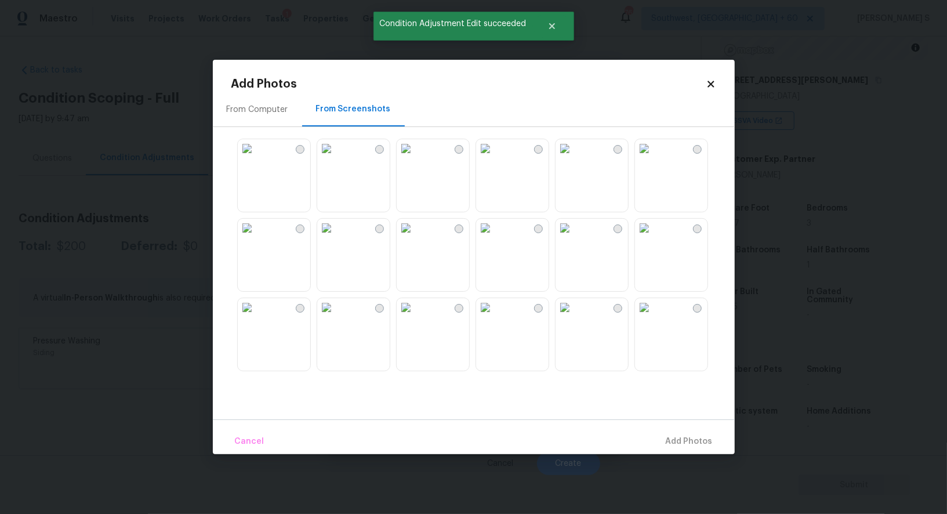
click at [574, 158] on img at bounding box center [564, 148] width 19 height 19
click at [630, 172] on div at bounding box center [482, 254] width 503 height 243
drag, startPoint x: 672, startPoint y: 256, endPoint x: 673, endPoint y: 238, distance: 17.4
click at [653, 237] on img at bounding box center [644, 228] width 19 height 19
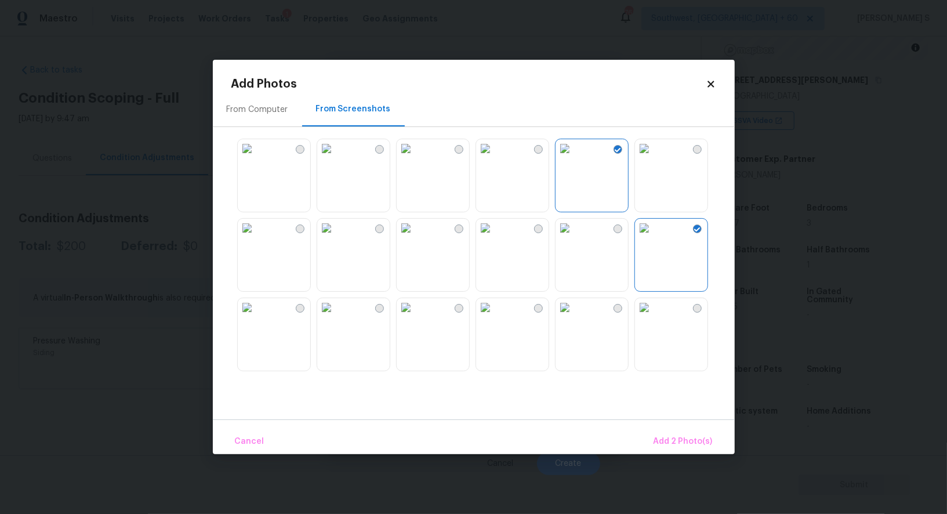
click at [653, 158] on img at bounding box center [644, 148] width 19 height 19
click at [415, 155] on img at bounding box center [406, 148] width 19 height 19
click at [415, 317] on img at bounding box center [406, 307] width 19 height 19
click at [336, 317] on img at bounding box center [326, 307] width 19 height 19
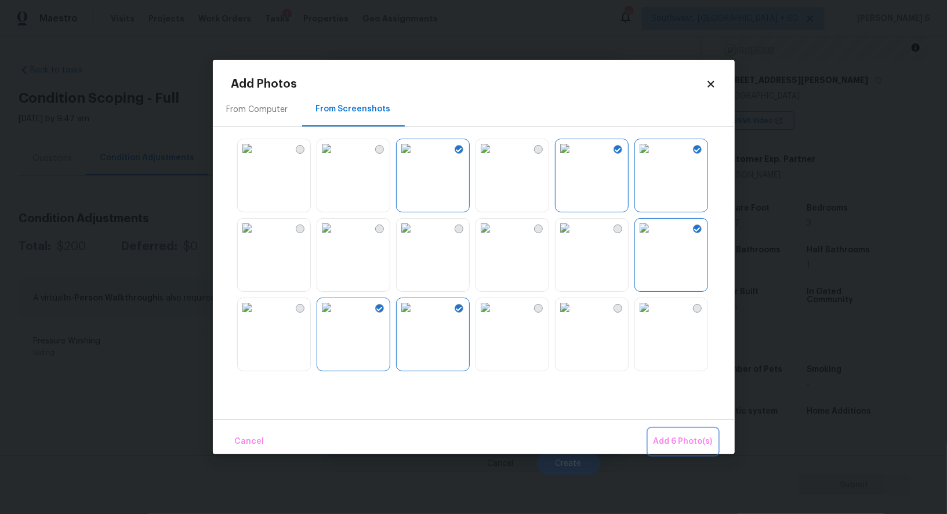
click at [670, 434] on button "Add 6 Photo(s)" at bounding box center [683, 441] width 68 height 25
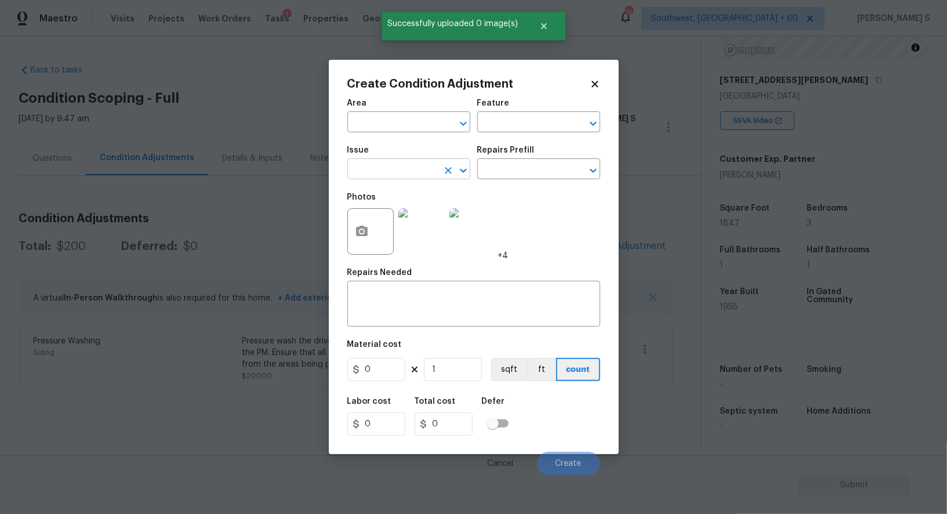
click at [398, 166] on input "text" at bounding box center [392, 170] width 90 height 18
type input "Landscape Package"
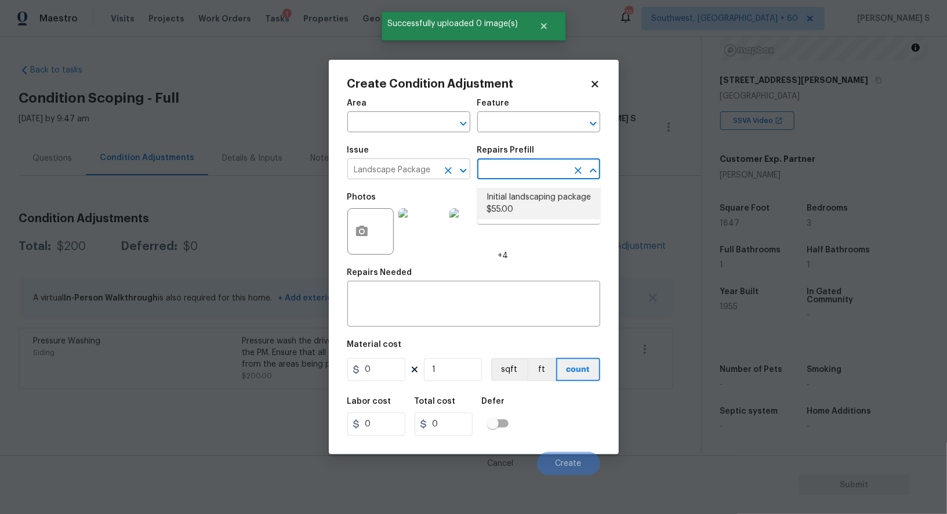
type input "Home Readiness Packages"
type textarea "Mowing of grass up to 6" in height. Mow, edge along driveways & sidewalks, trim…"
type input "55"
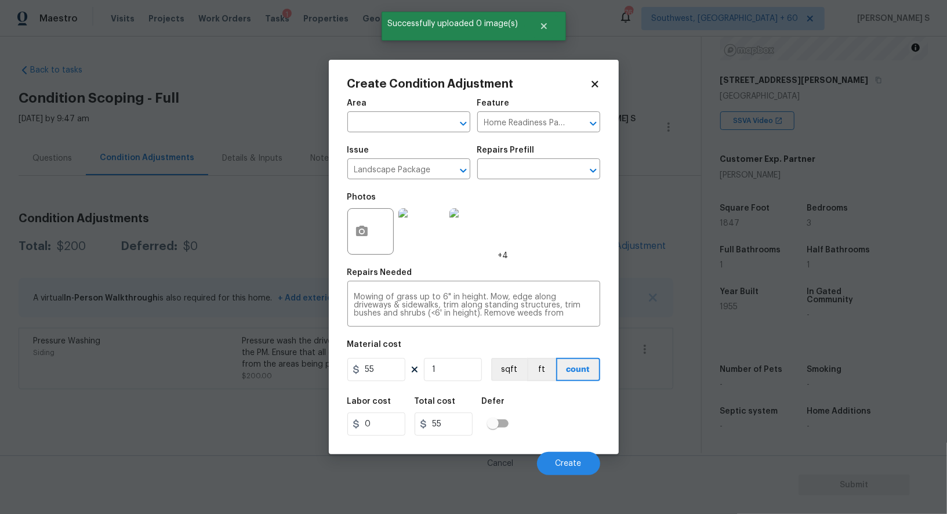
click at [389, 358] on figure "Material cost 55 1 sqft ft count" at bounding box center [473, 361] width 253 height 43
click at [391, 367] on input "55" at bounding box center [376, 369] width 58 height 23
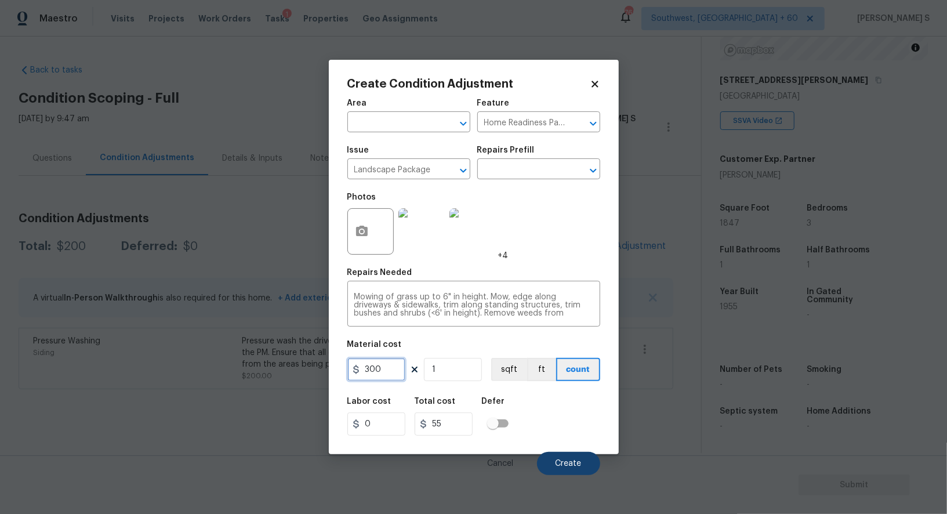
type input "300"
click at [573, 464] on span "Create" at bounding box center [568, 463] width 26 height 9
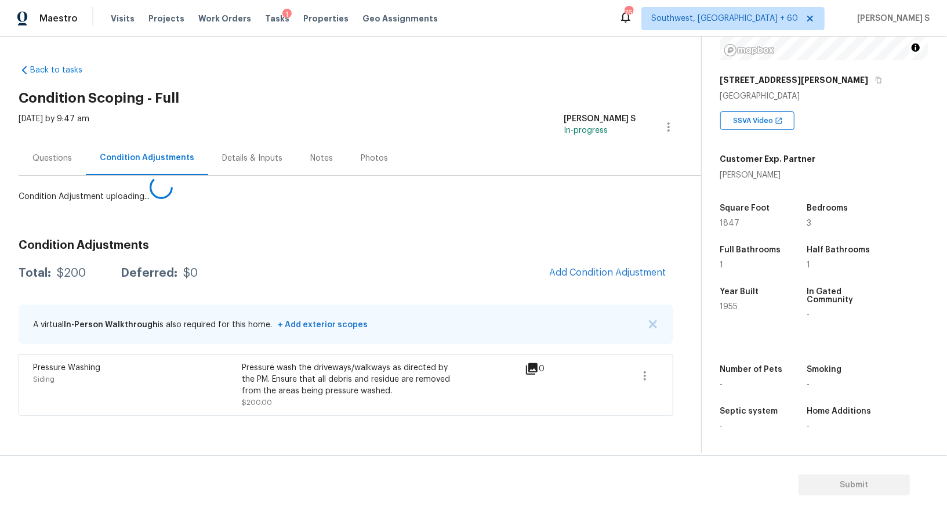
drag, startPoint x: 243, startPoint y: 410, endPoint x: 535, endPoint y: 381, distance: 292.4
click at [243, 410] on body "Maestro Visits Projects Work Orders Tasks 1 Properties Geo Assignments 769 Sout…" at bounding box center [473, 257] width 947 height 514
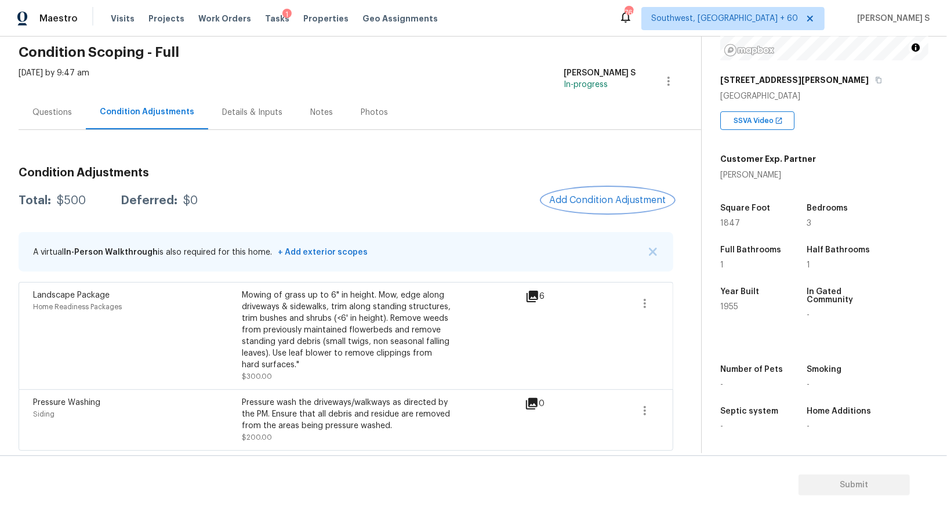
scroll to position [0, 0]
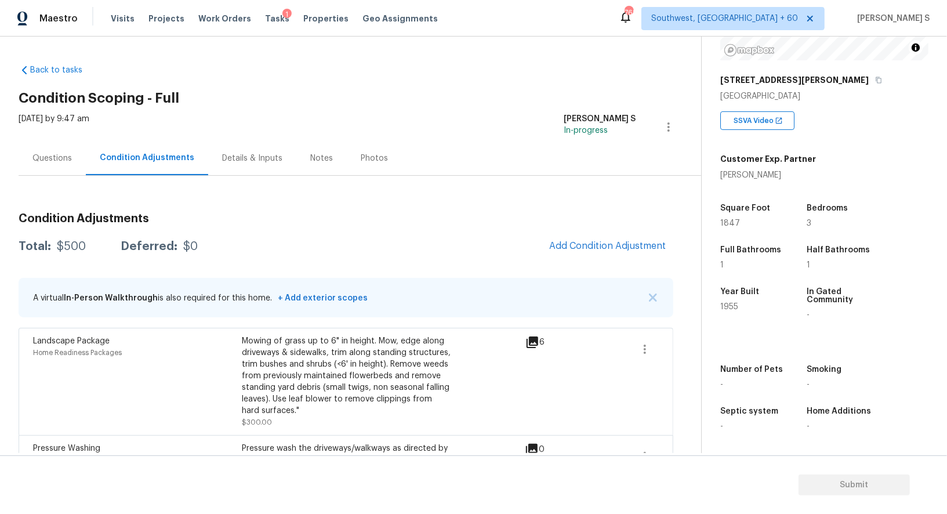
click at [38, 159] on div "Questions" at bounding box center [51, 158] width 39 height 12
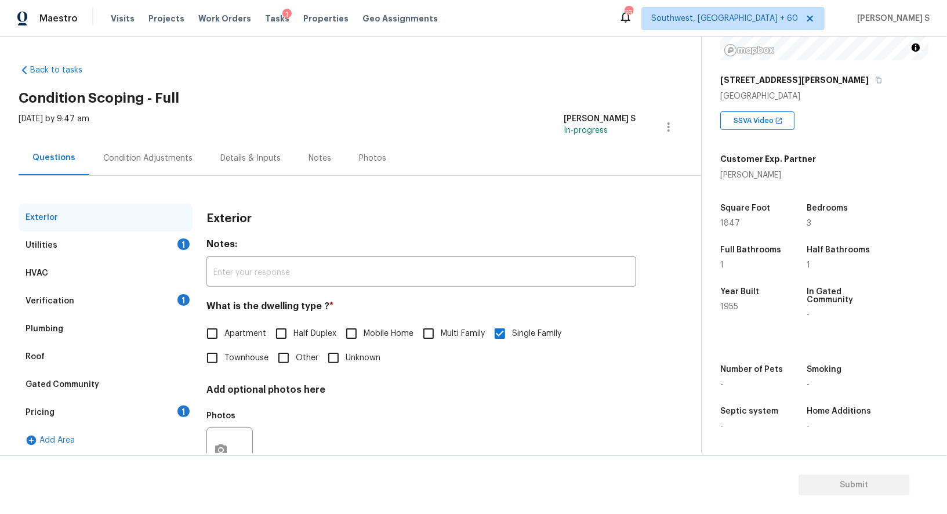
scroll to position [44, 0]
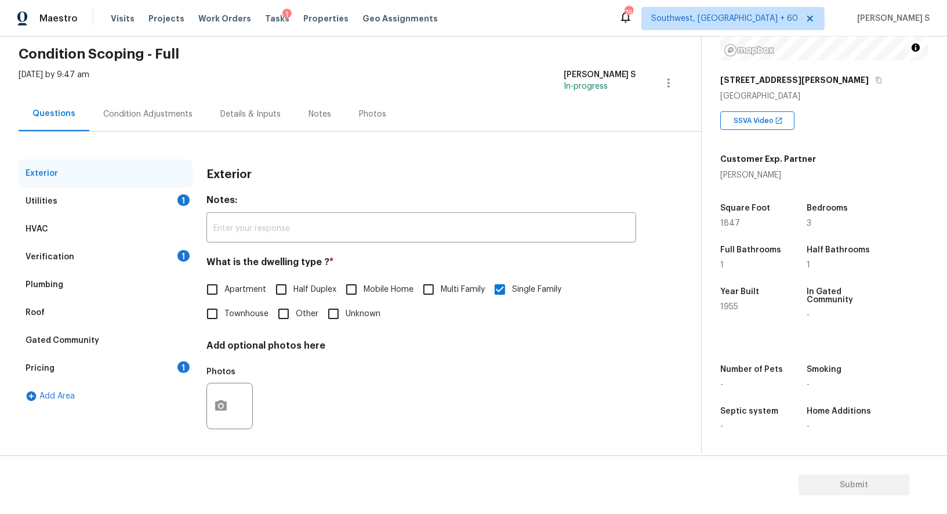
click at [99, 252] on div "Verification 1" at bounding box center [106, 257] width 174 height 28
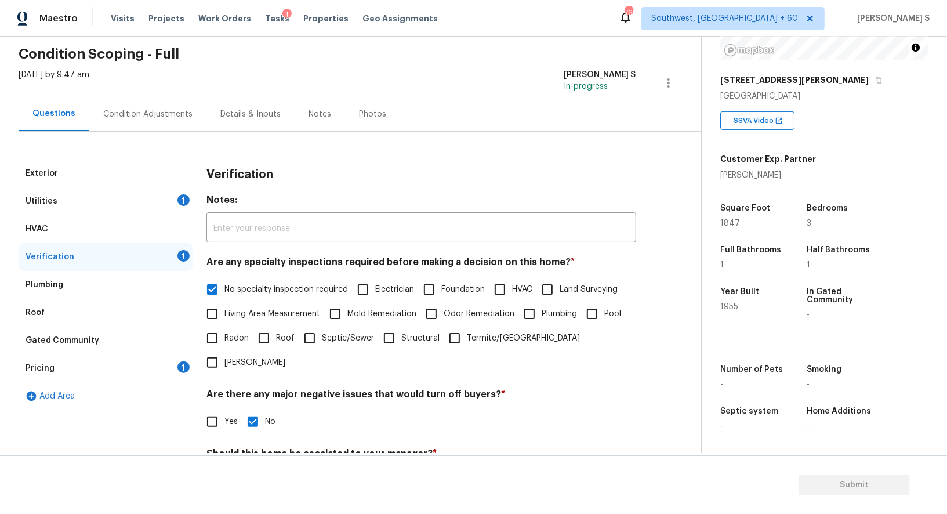
click at [87, 198] on div "Utilities 1" at bounding box center [106, 201] width 174 height 28
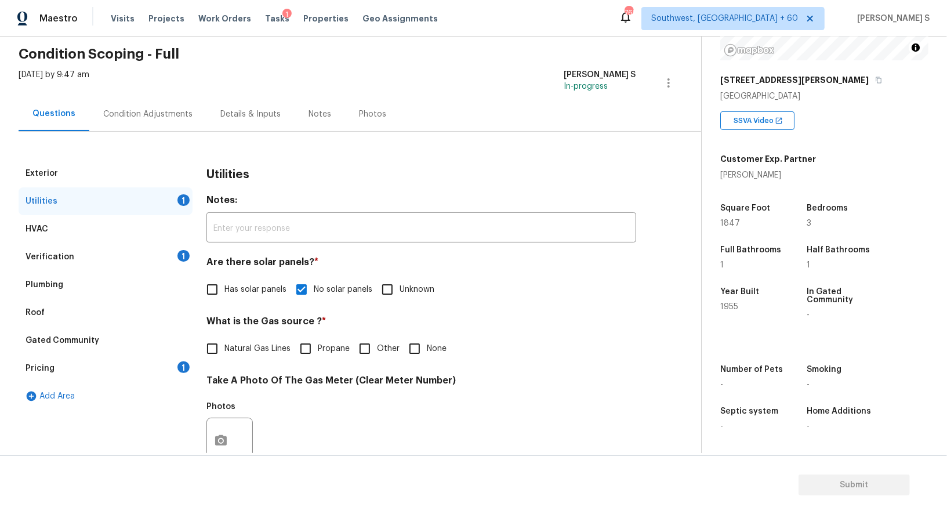
click at [216, 353] on input "Natural Gas Lines" at bounding box center [212, 348] width 24 height 24
checkbox input "true"
click at [141, 379] on div "Pricing 1" at bounding box center [106, 368] width 174 height 28
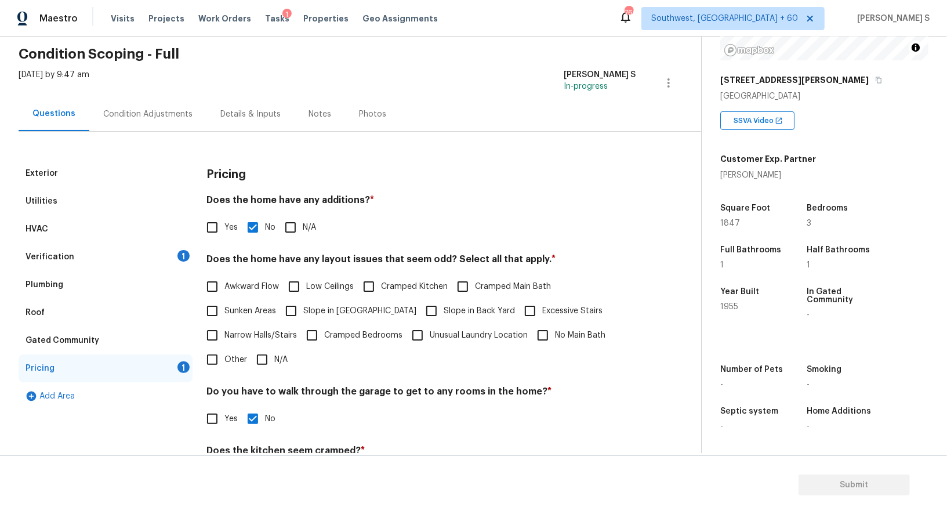
click at [141, 379] on div "Pricing 1" at bounding box center [106, 368] width 174 height 28
click at [299, 307] on input "Slope in Front Yard" at bounding box center [291, 311] width 24 height 24
checkbox input "true"
click at [444, 307] on span "Slope in Back Yard" at bounding box center [479, 312] width 71 height 12
click at [419, 307] on input "Slope in Back Yard" at bounding box center [431, 312] width 24 height 24
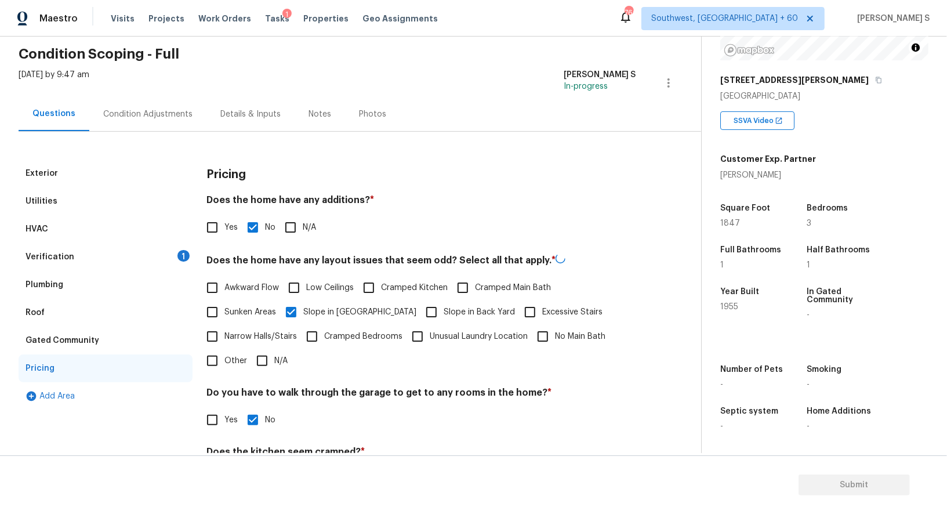
checkbox input "true"
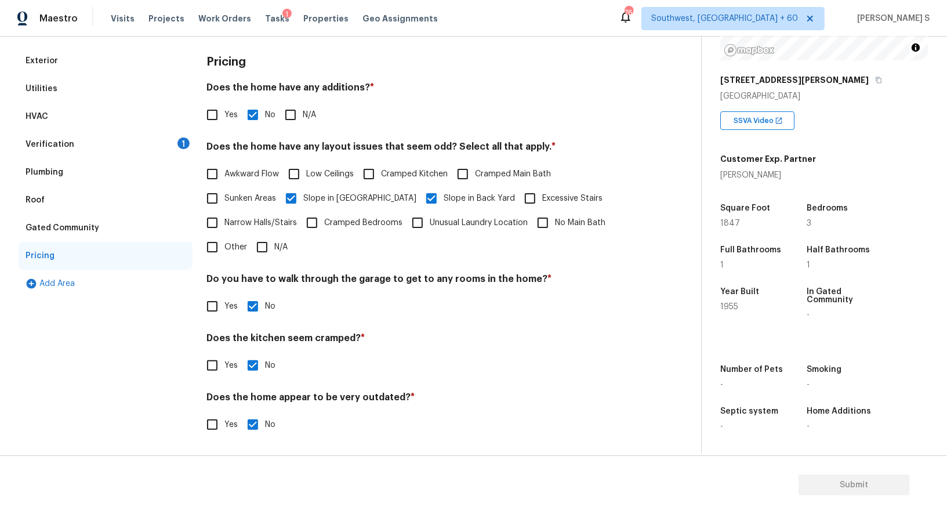
scroll to position [0, 0]
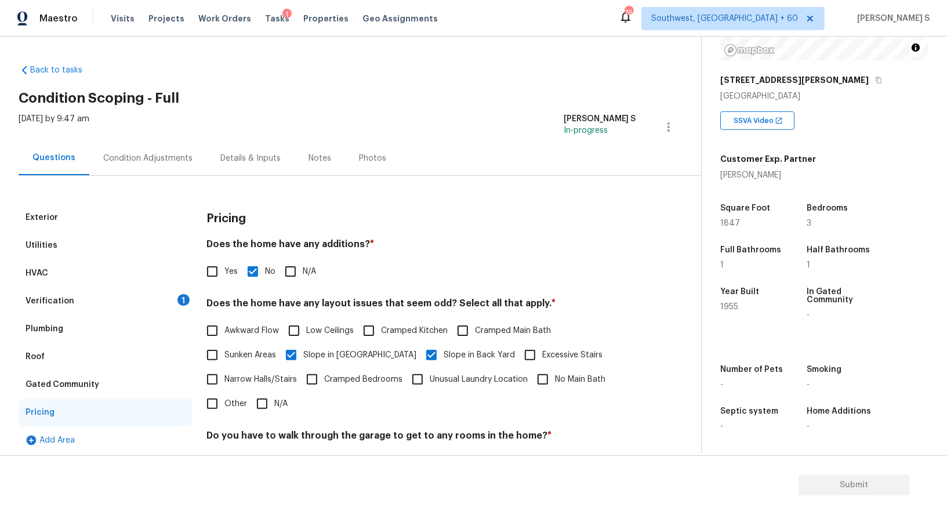
click at [172, 288] on div "Verification 1" at bounding box center [106, 301] width 174 height 28
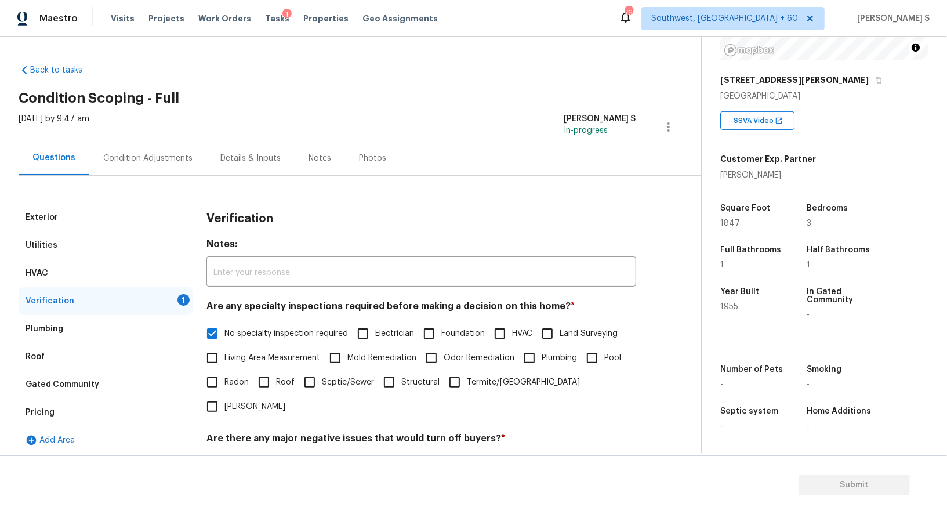
click at [142, 159] on div "Condition Adjustments" at bounding box center [147, 158] width 89 height 12
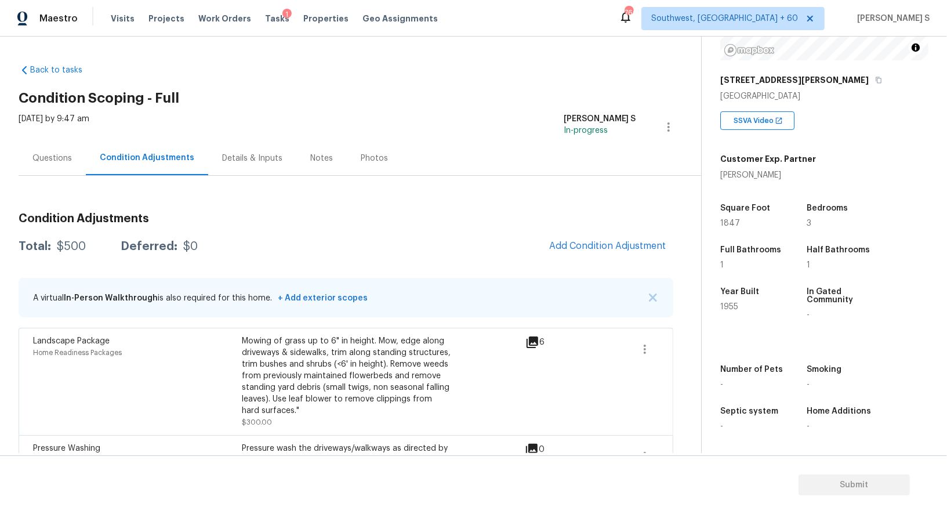
scroll to position [46, 0]
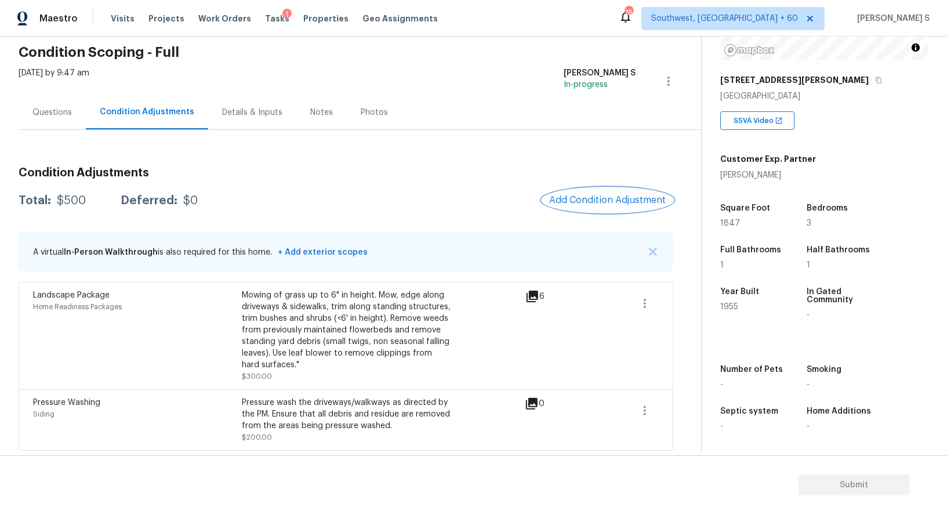
click at [578, 197] on span "Add Condition Adjustment" at bounding box center [607, 200] width 117 height 10
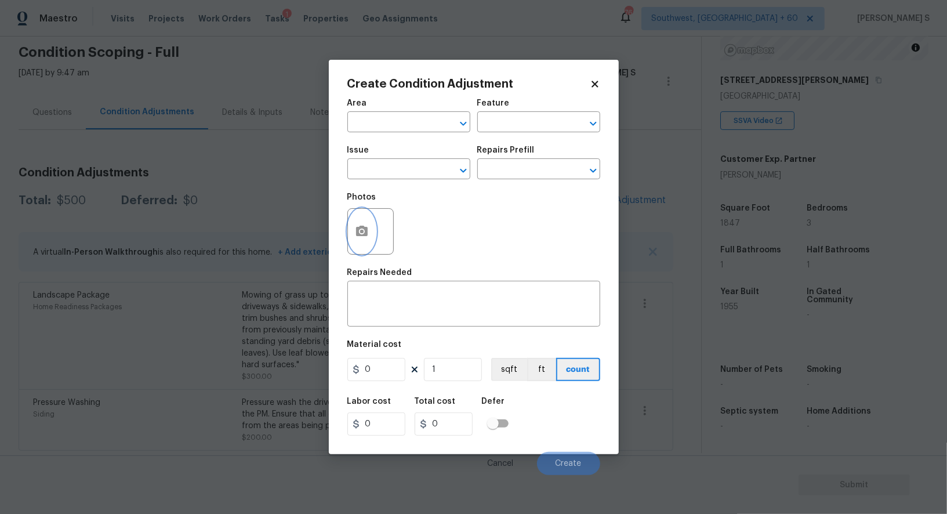
click at [359, 225] on button "button" at bounding box center [362, 231] width 28 height 45
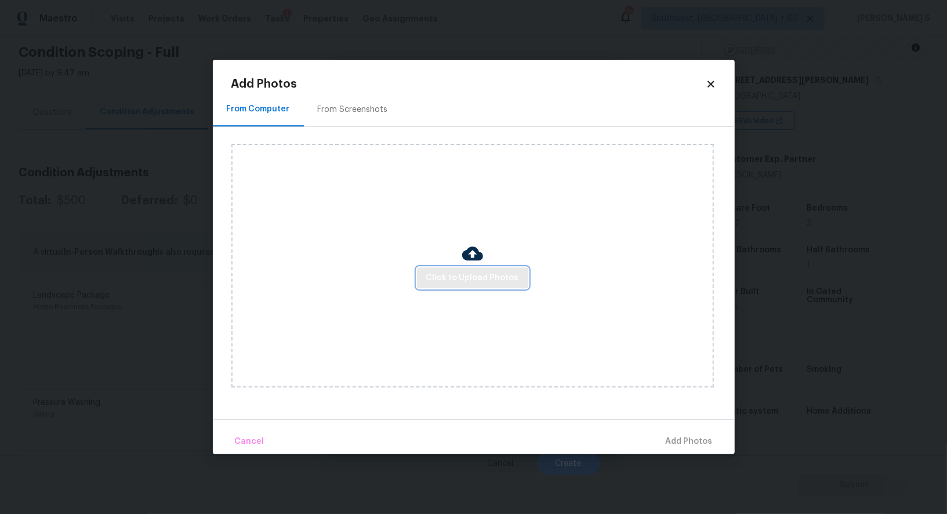
click at [448, 277] on span "Click to Upload Photos" at bounding box center [472, 278] width 93 height 14
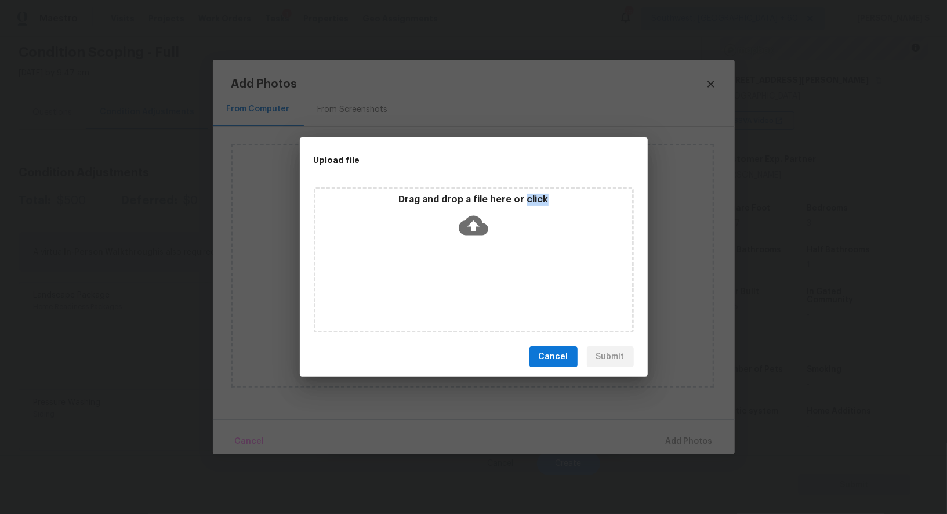
click at [448, 277] on div "Drag and drop a file here or click" at bounding box center [474, 259] width 320 height 145
